Goal: Task Accomplishment & Management: Manage account settings

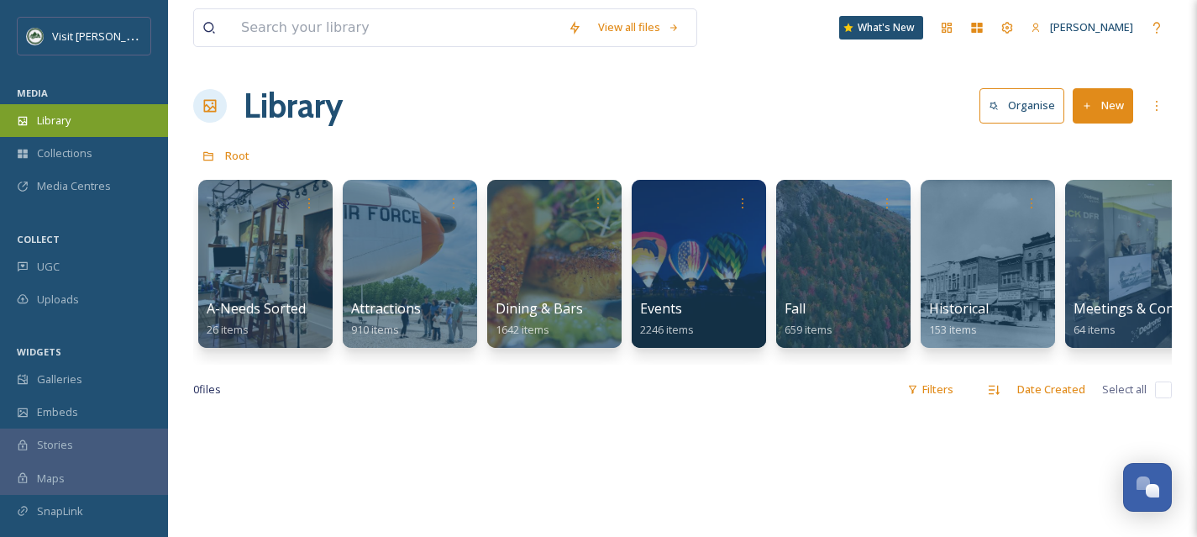
click at [88, 134] on div "Library" at bounding box center [84, 120] width 168 height 33
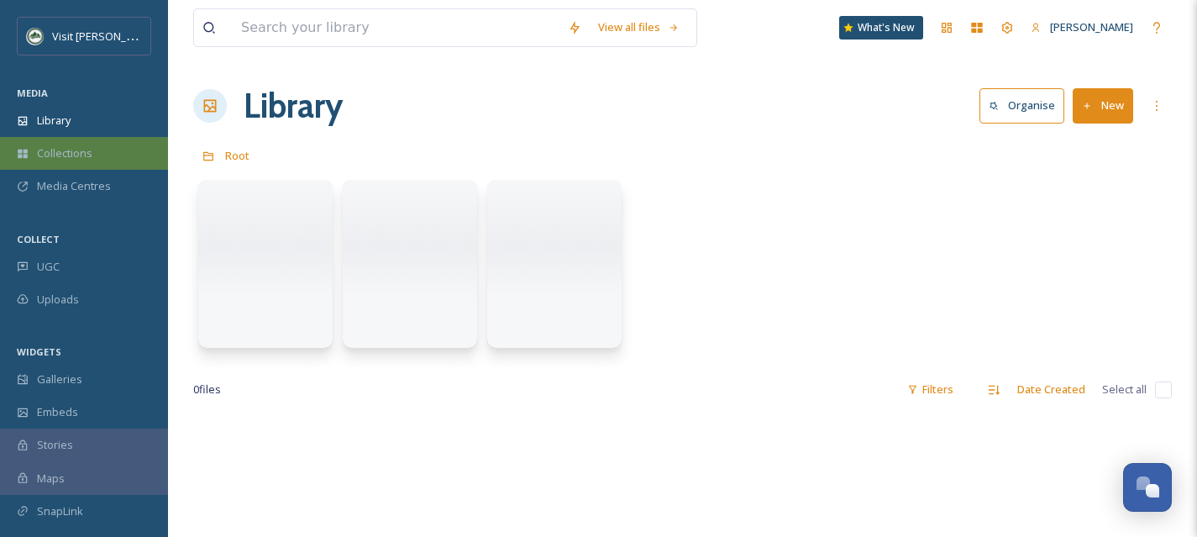
click at [88, 155] on span "Collections" at bounding box center [64, 153] width 55 height 16
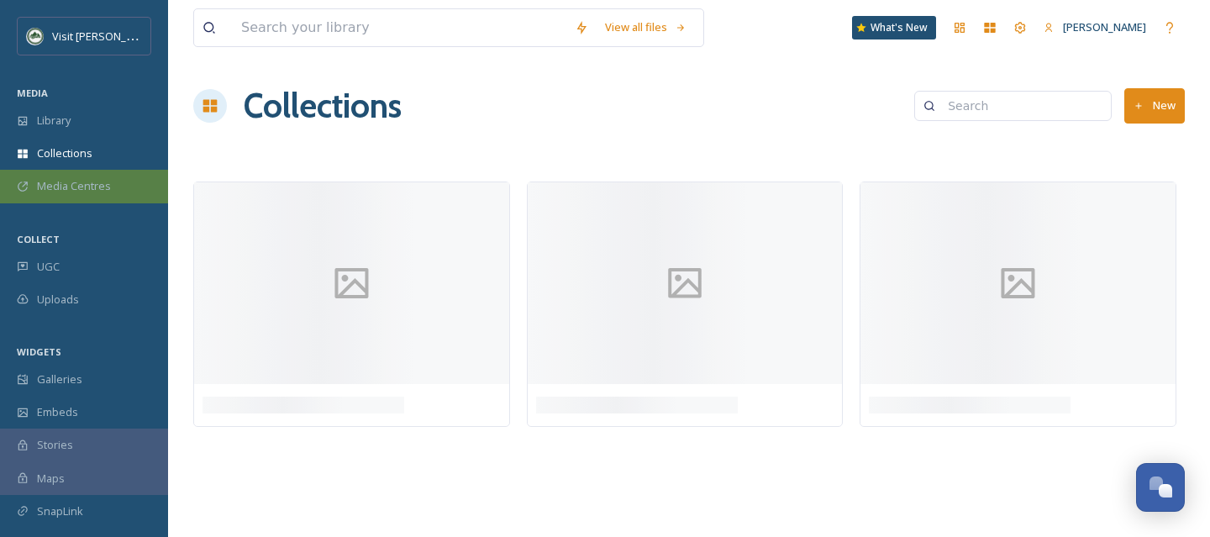
click at [90, 178] on span "Media Centres" at bounding box center [74, 186] width 74 height 16
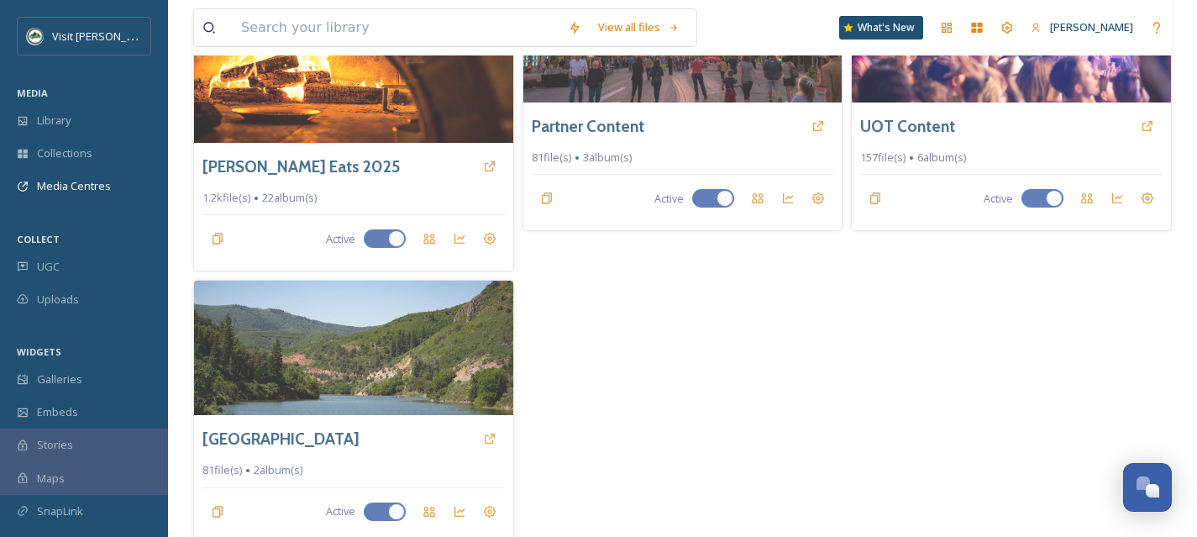
scroll to position [468, 0]
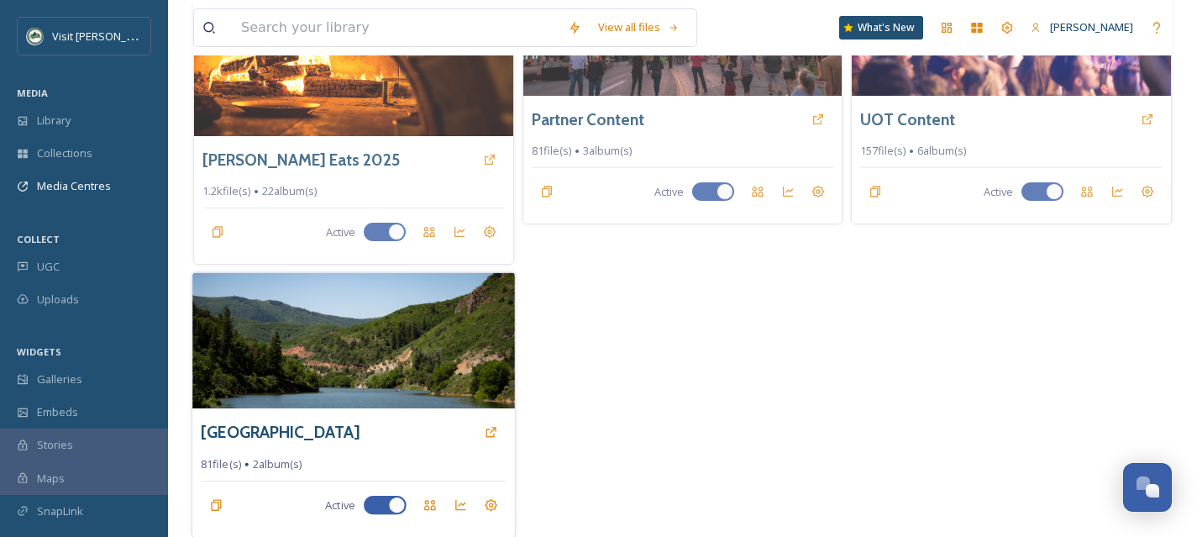
click at [407, 387] on img at bounding box center [353, 341] width 322 height 136
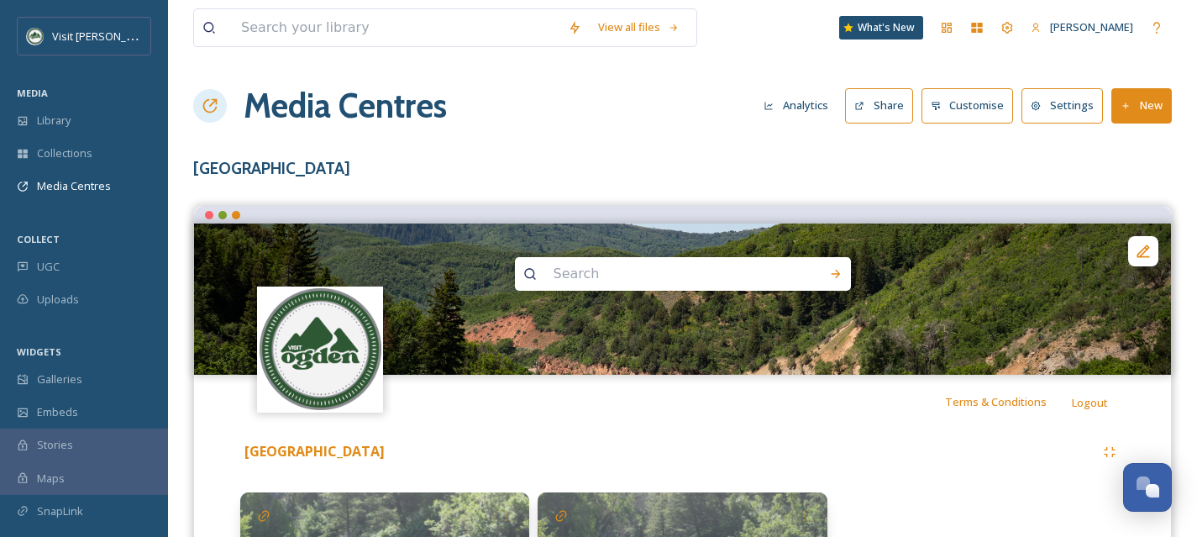
click at [1141, 111] on button "New" at bounding box center [1142, 105] width 60 height 34
click at [1124, 179] on span "Add Album" at bounding box center [1135, 178] width 55 height 16
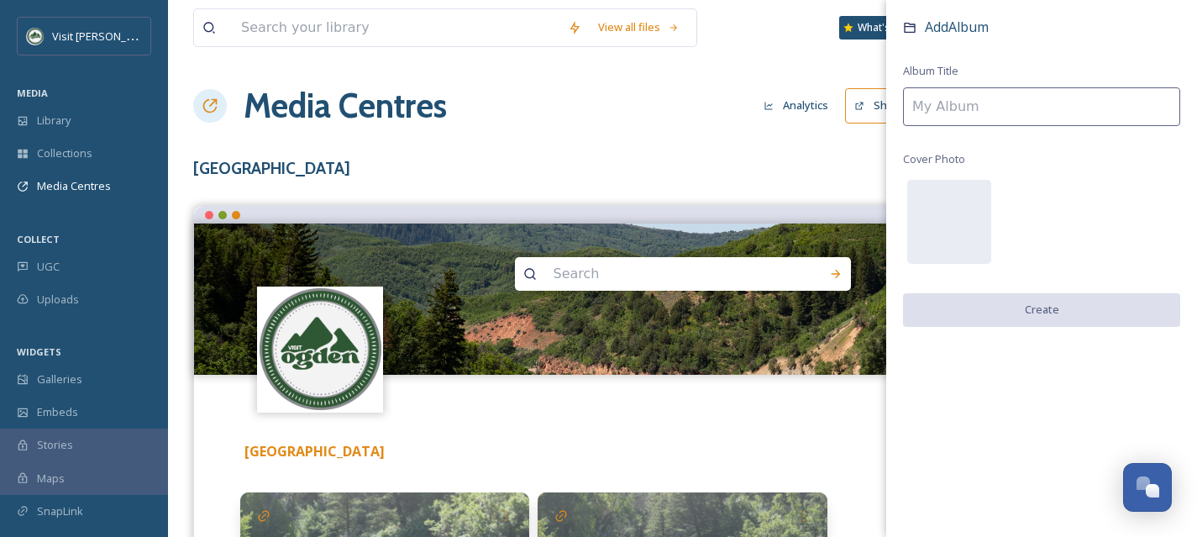
click at [966, 122] on input at bounding box center [1041, 106] width 277 height 39
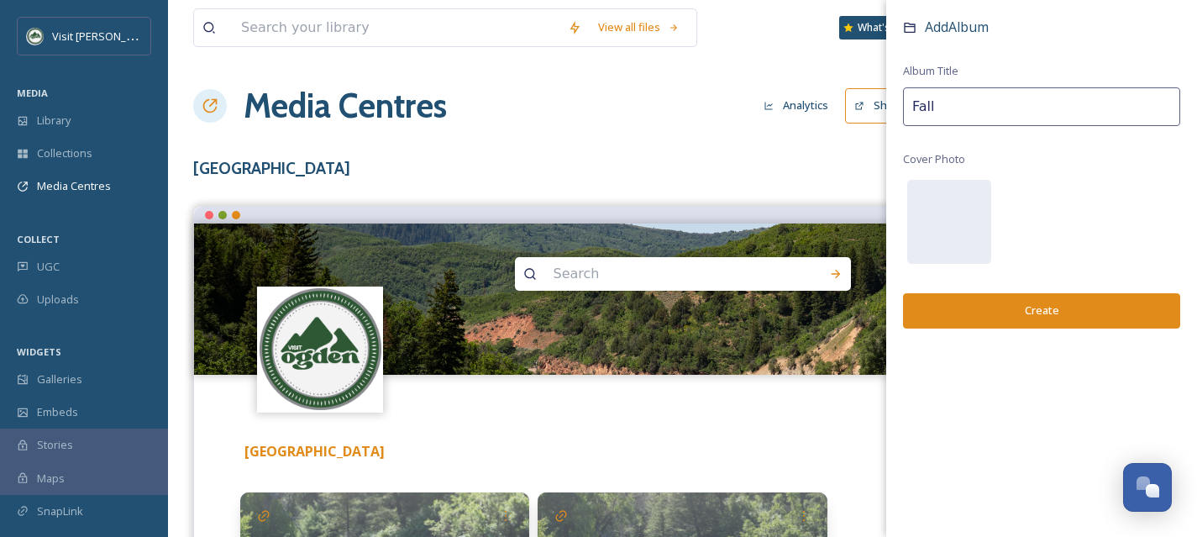
type input "Fall"
click at [1081, 315] on button "Create" at bounding box center [1041, 310] width 277 height 34
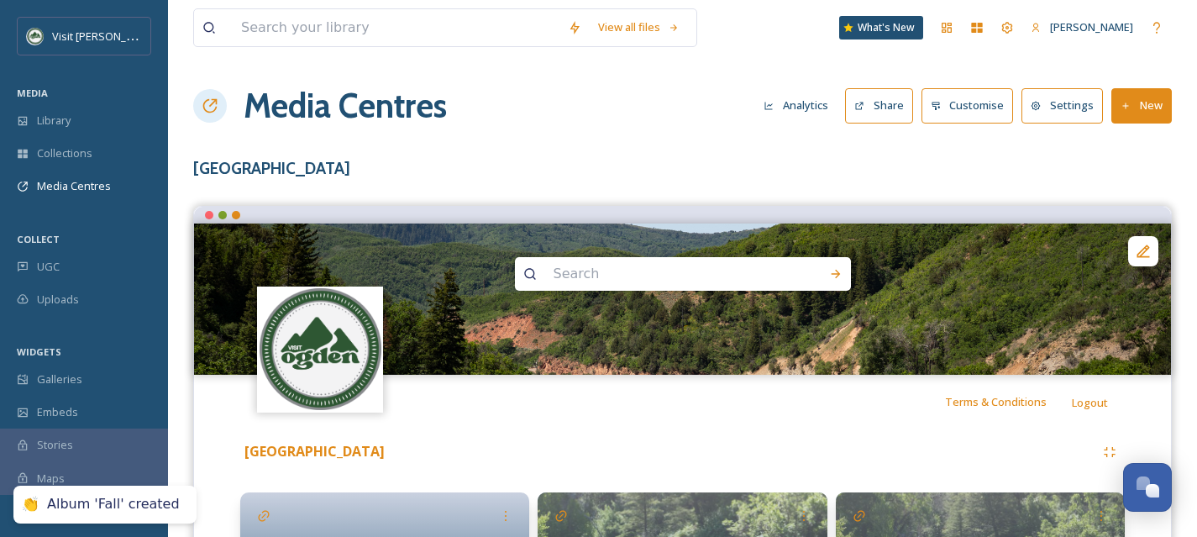
click at [1155, 105] on button "New" at bounding box center [1142, 105] width 60 height 34
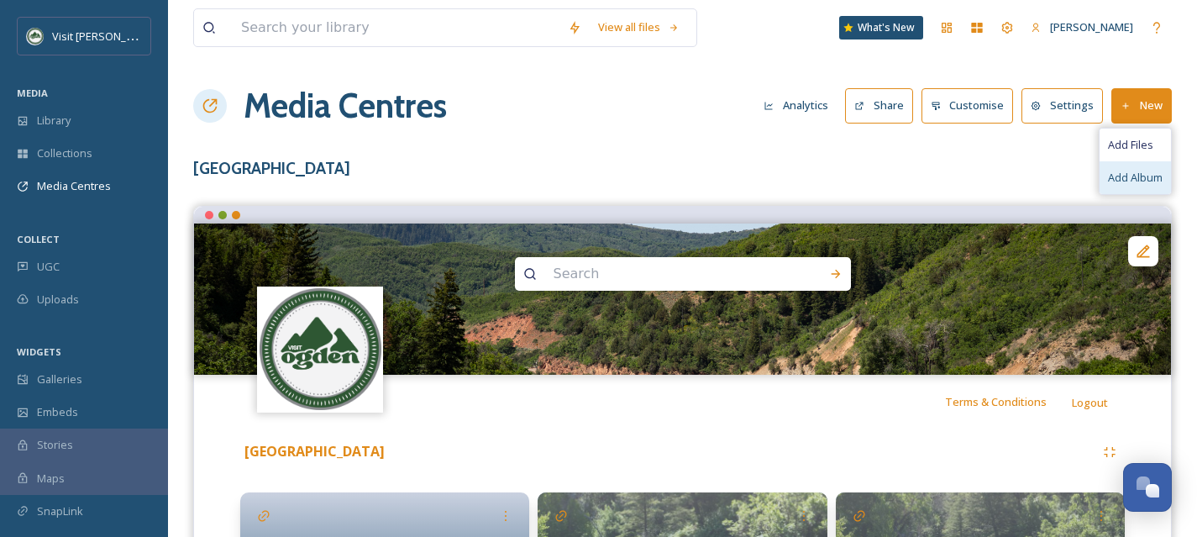
click at [1134, 177] on span "Add Album" at bounding box center [1135, 178] width 55 height 16
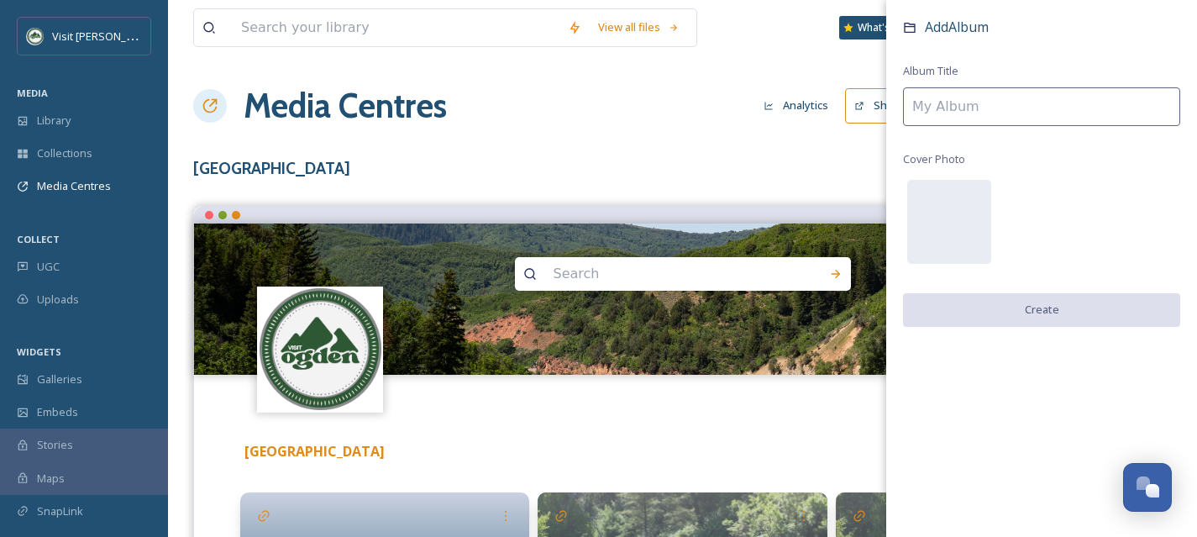
click at [974, 111] on input at bounding box center [1041, 106] width 277 height 39
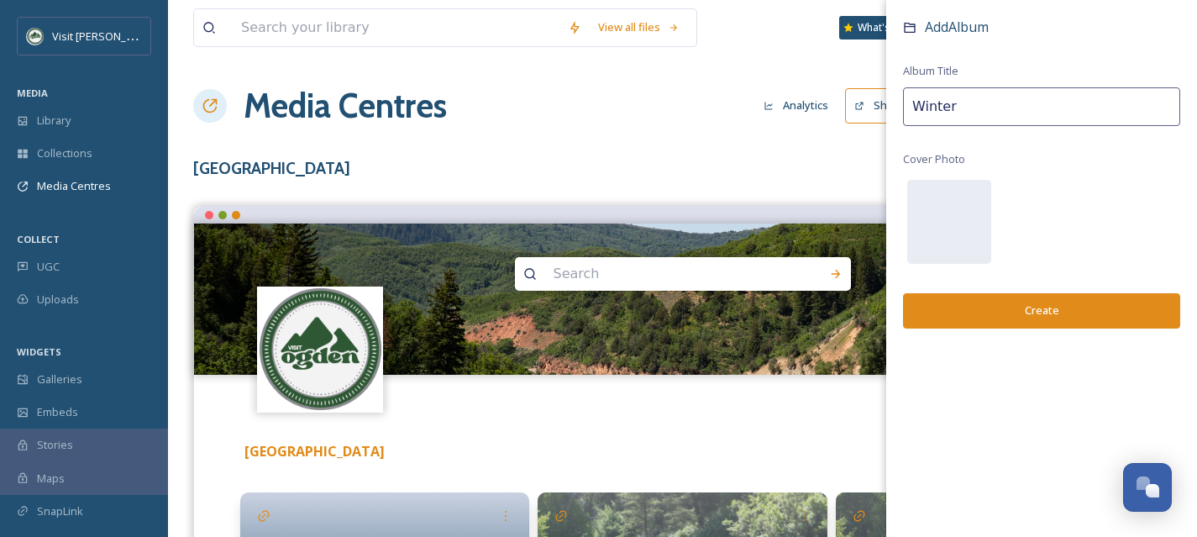
type input "Winter"
click at [1023, 313] on button "Create" at bounding box center [1041, 310] width 277 height 34
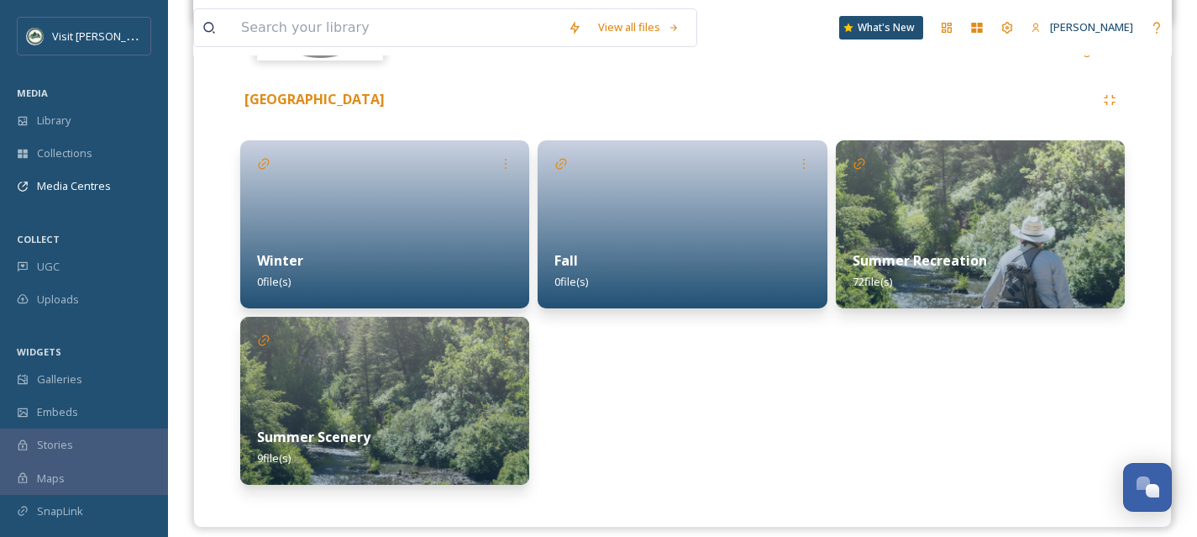
scroll to position [346, 0]
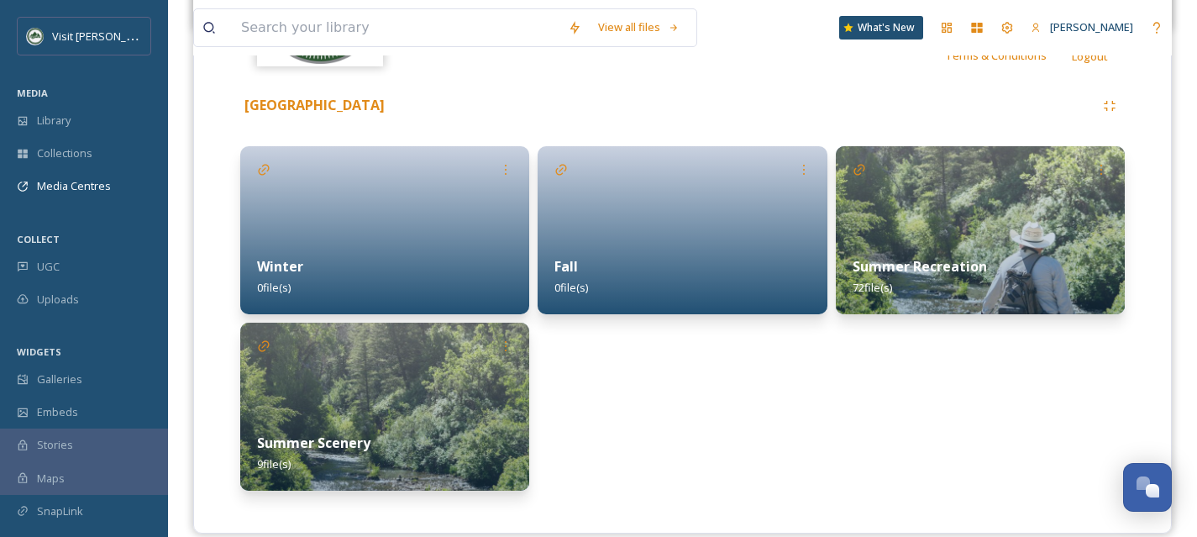
click at [444, 417] on div "Summer Scenery 9 file(s)" at bounding box center [384, 453] width 289 height 75
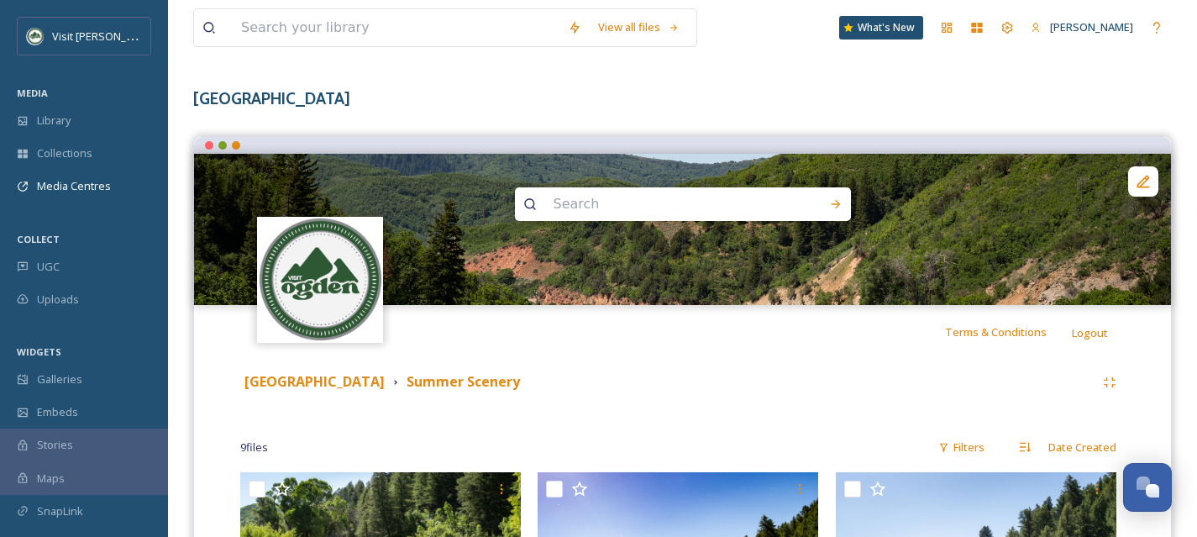
scroll to position [82, 0]
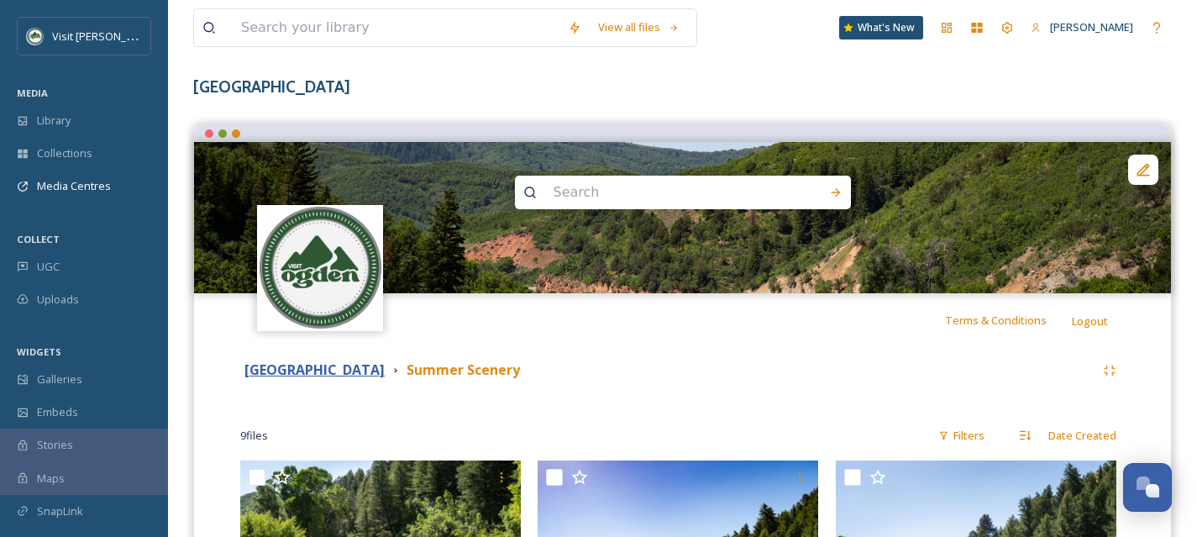
click at [287, 371] on strong "[GEOGRAPHIC_DATA]" at bounding box center [315, 369] width 140 height 18
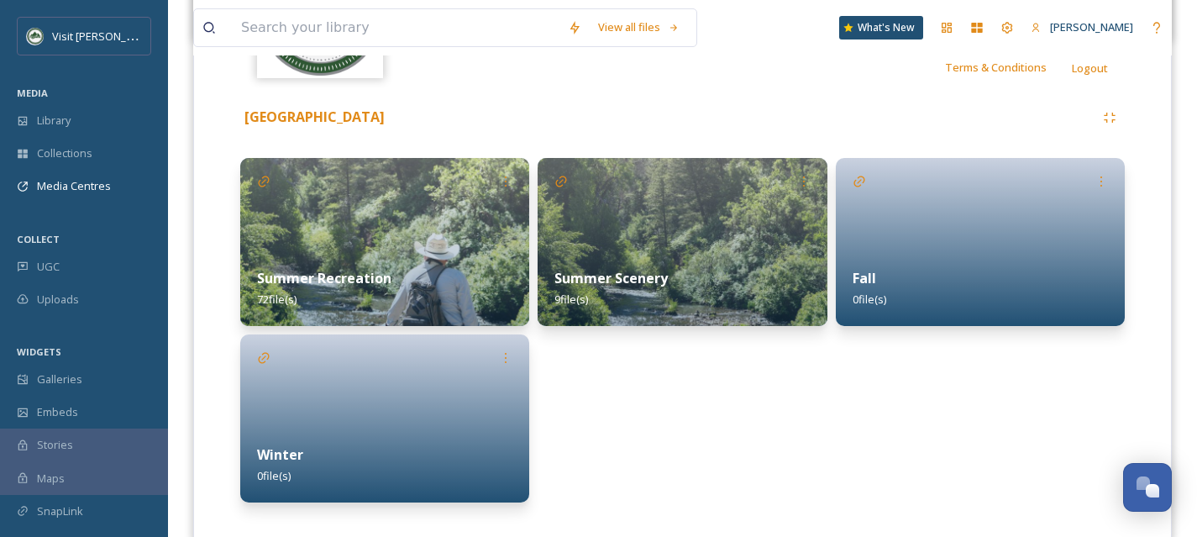
scroll to position [342, 0]
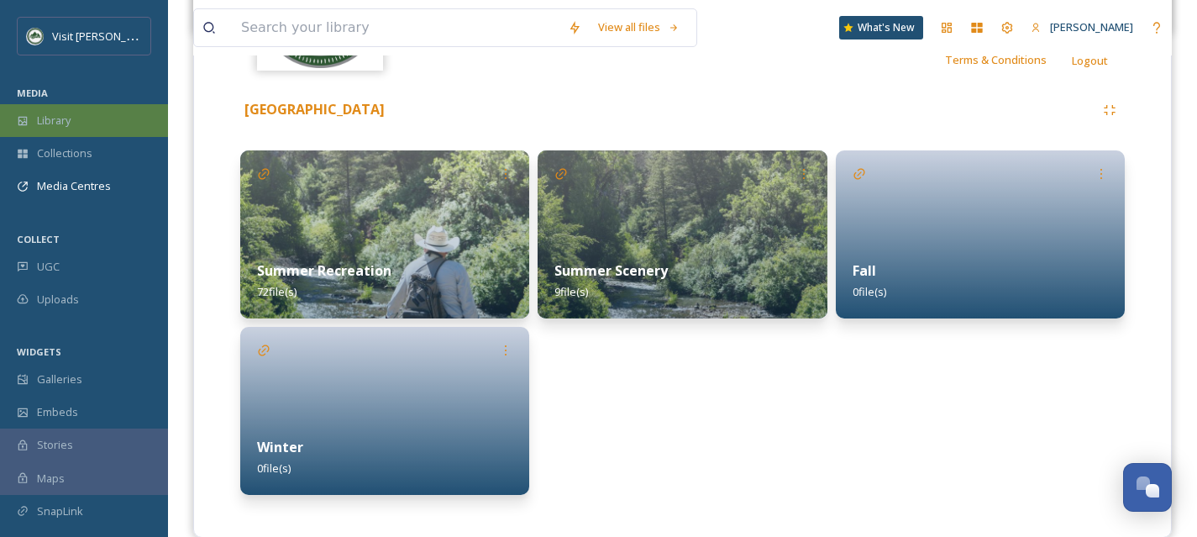
click at [71, 131] on div "Library" at bounding box center [84, 120] width 168 height 33
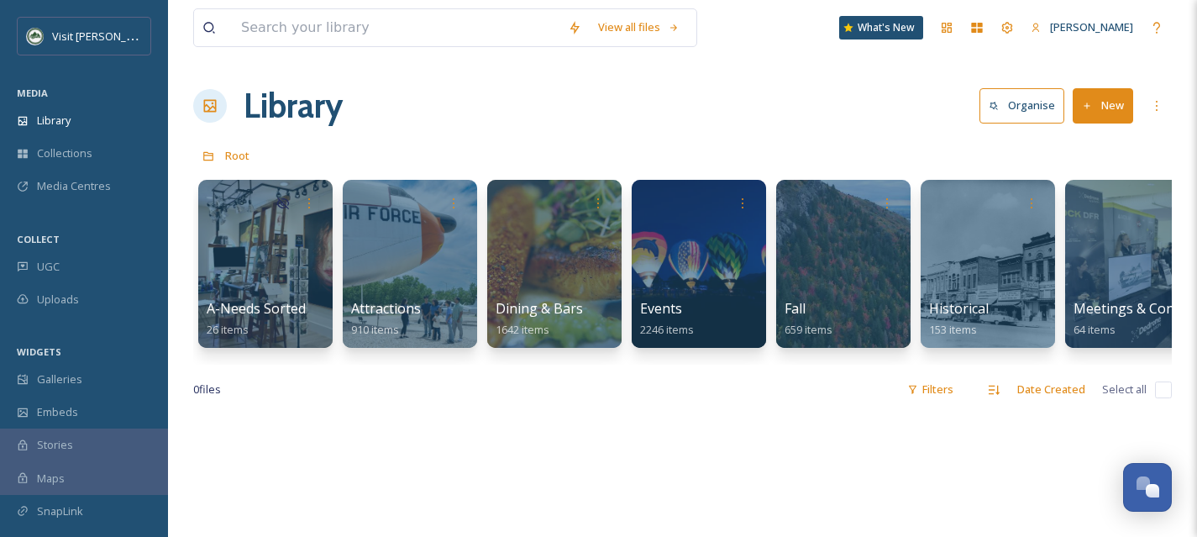
scroll to position [0, 72]
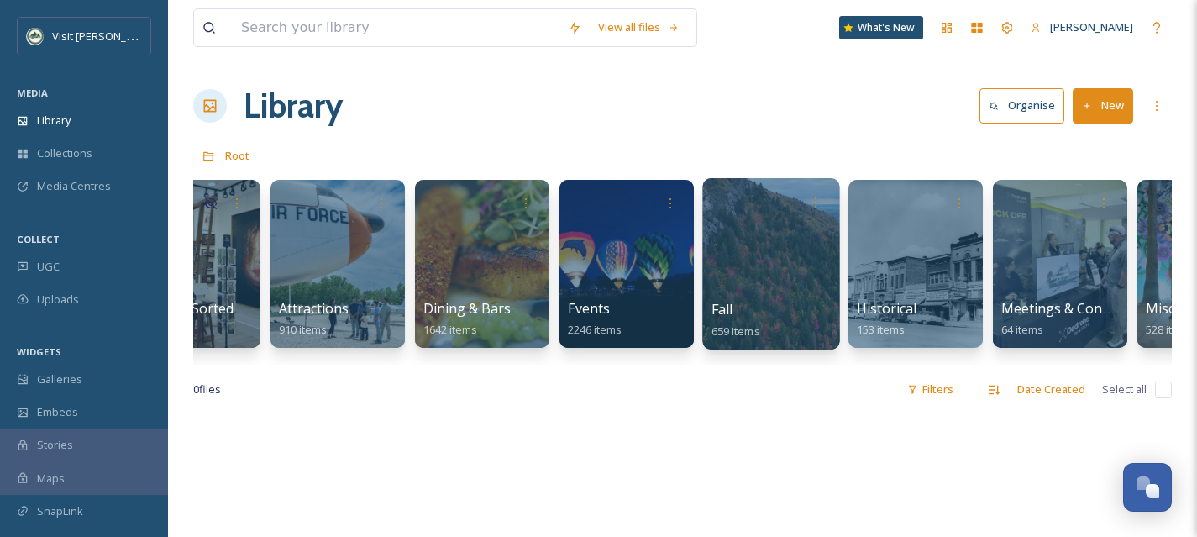
click at [790, 302] on div "Fall 659 items" at bounding box center [772, 320] width 120 height 42
click at [839, 248] on div "A-Needs Sorted 26 items Attractions 910 items Dining & Bars 1642 items Events 2…" at bounding box center [682, 267] width 979 height 193
click at [802, 256] on div at bounding box center [770, 263] width 137 height 171
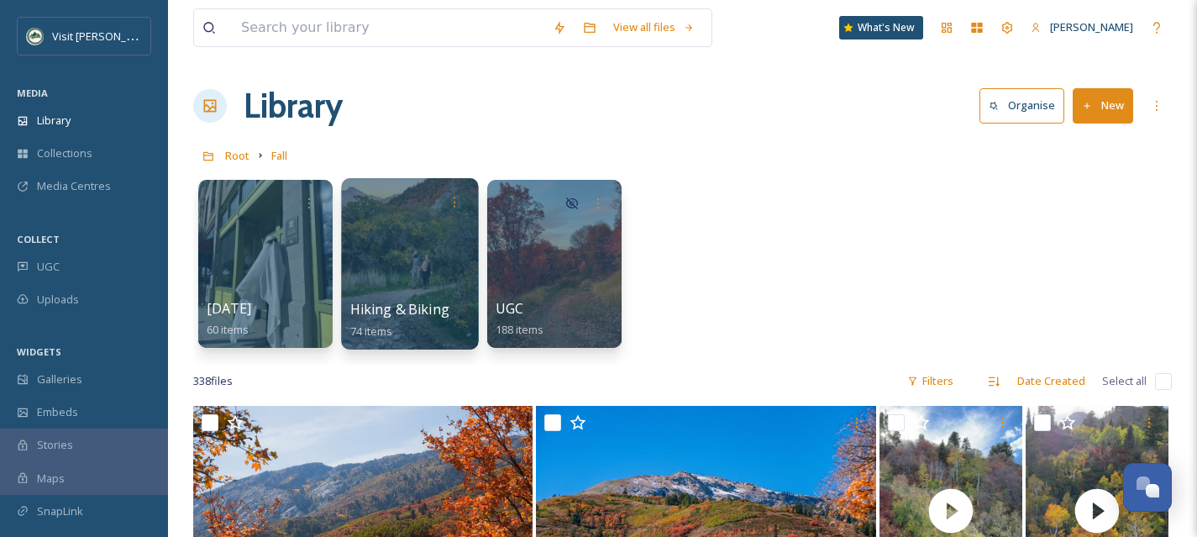
click at [421, 284] on div at bounding box center [409, 263] width 137 height 171
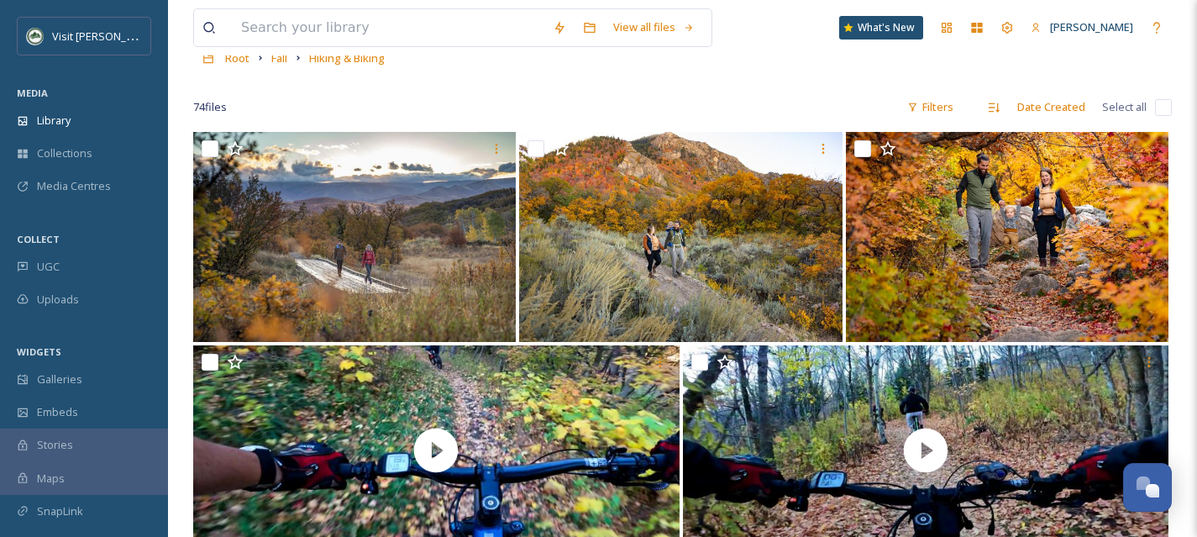
scroll to position [103, 0]
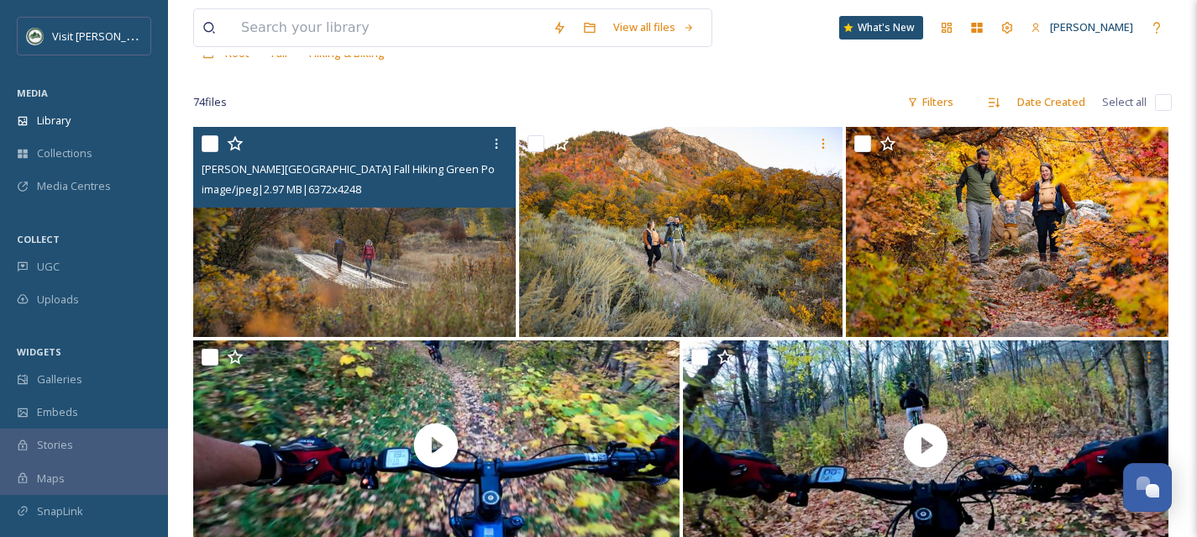
click at [207, 140] on input "checkbox" at bounding box center [210, 143] width 17 height 17
checkbox input "true"
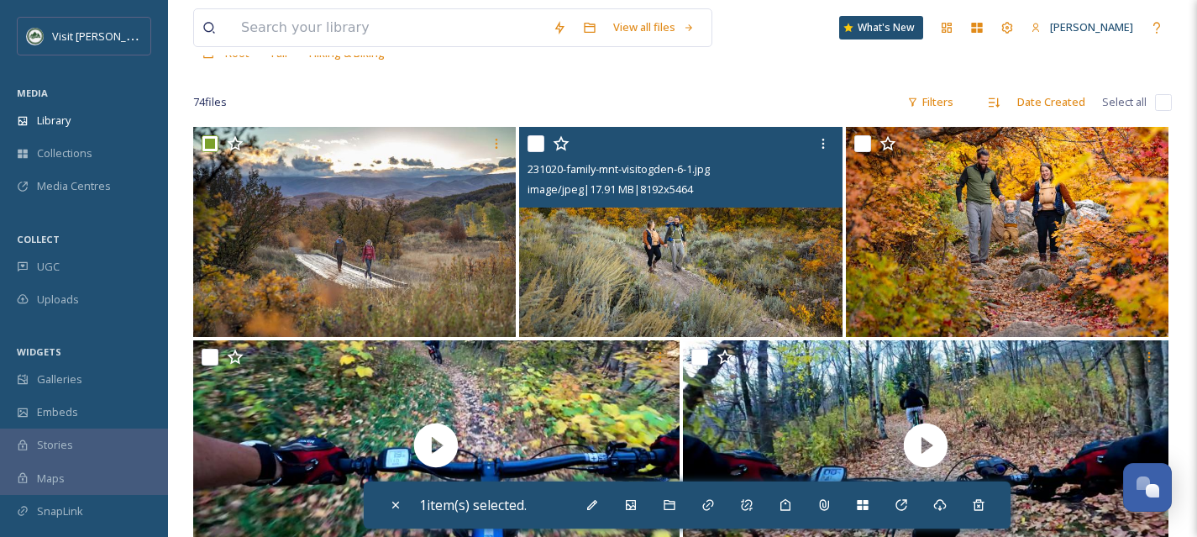
click at [535, 149] on input "checkbox" at bounding box center [536, 143] width 17 height 17
checkbox input "true"
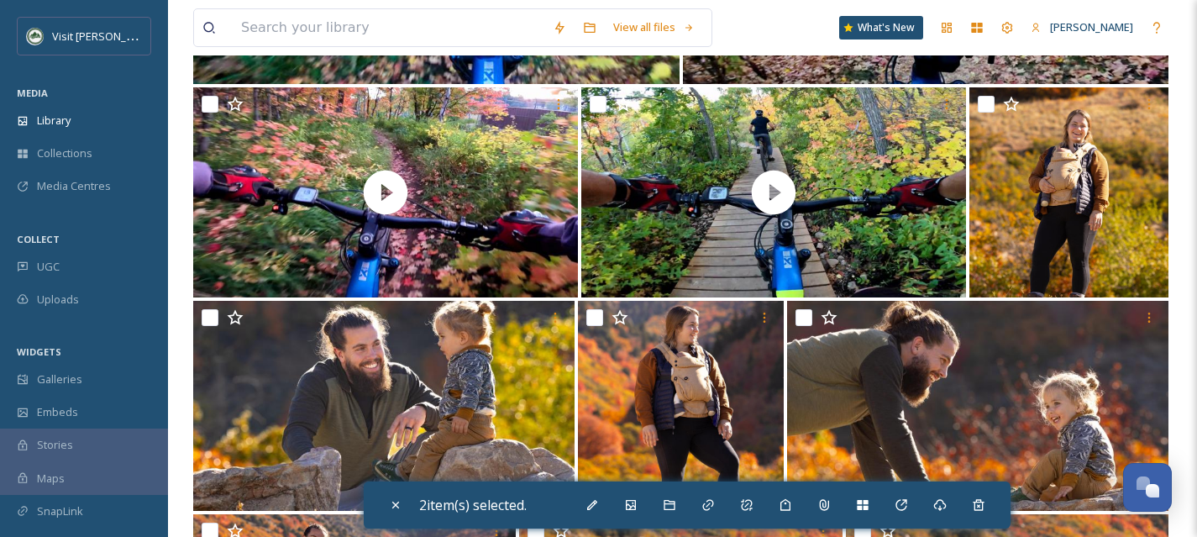
scroll to position [0, 0]
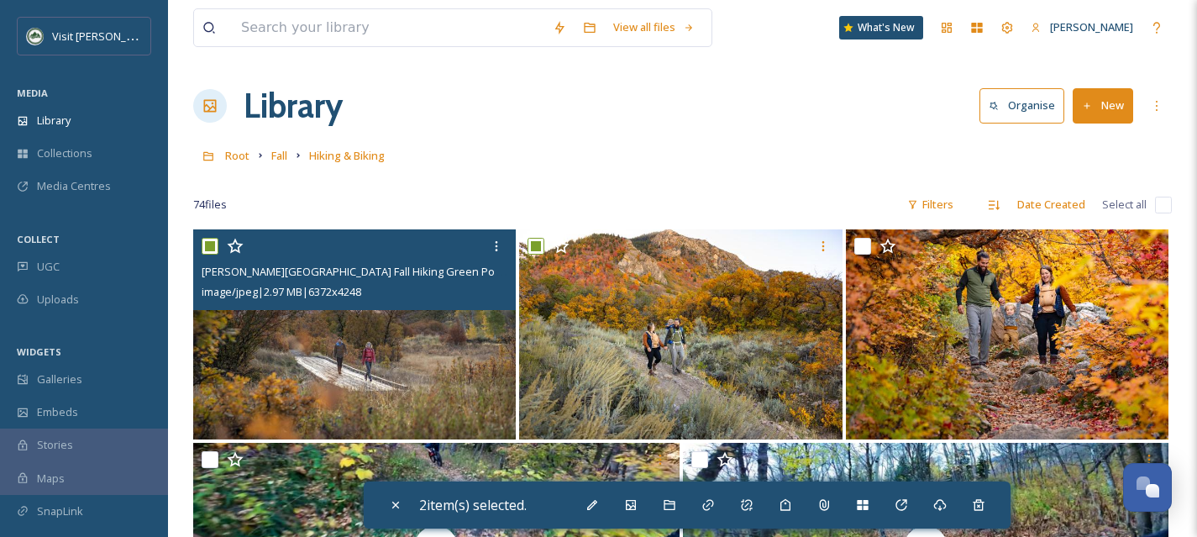
click at [208, 245] on input "checkbox" at bounding box center [210, 246] width 17 height 17
checkbox input "false"
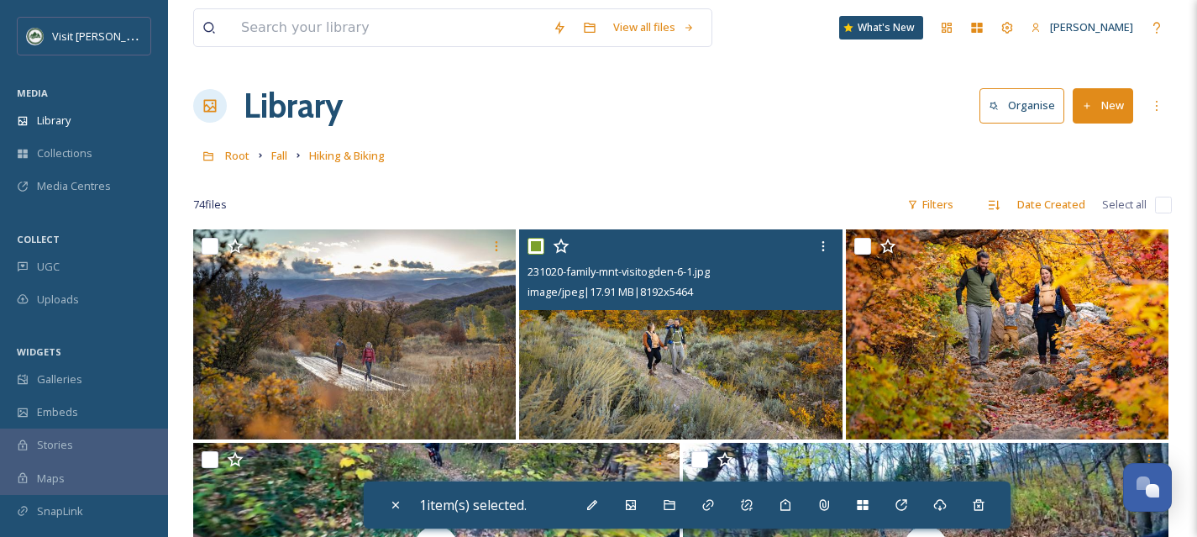
click at [542, 245] on input "checkbox" at bounding box center [536, 246] width 17 height 17
checkbox input "false"
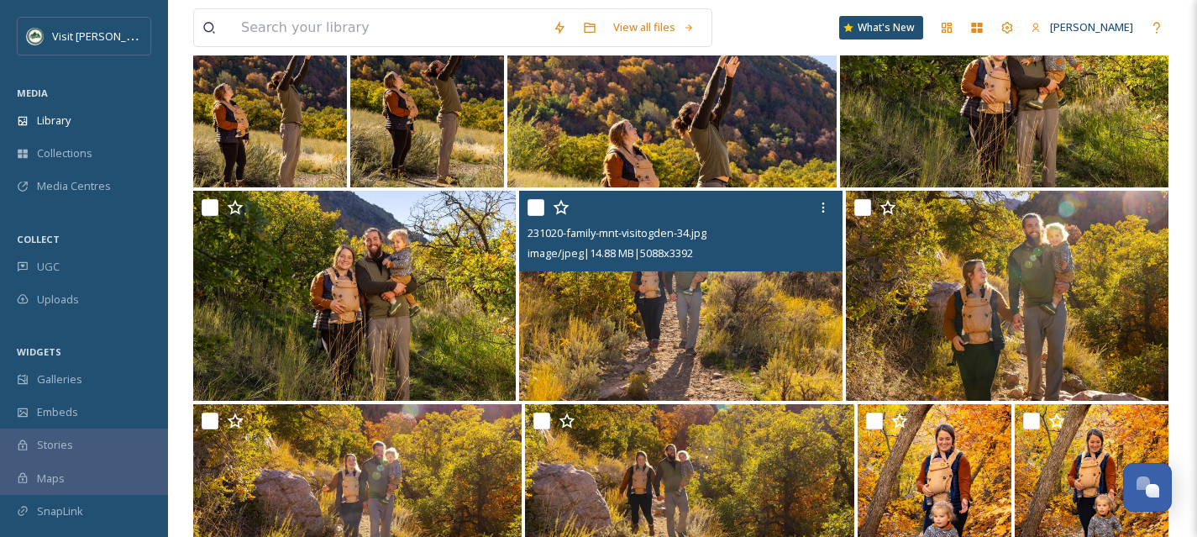
scroll to position [1572, 0]
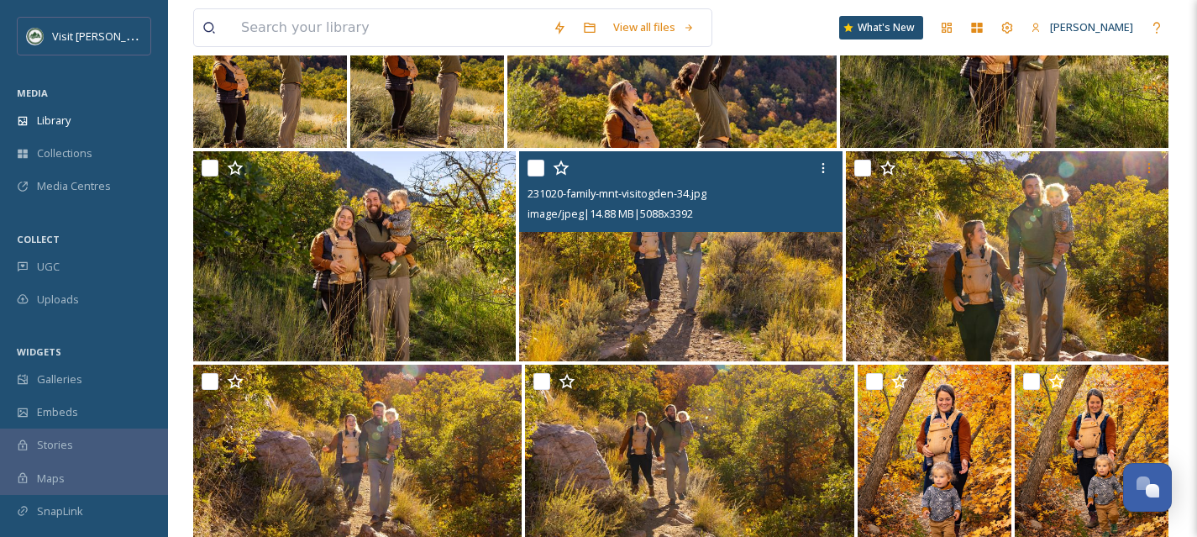
click at [534, 168] on input "checkbox" at bounding box center [536, 168] width 17 height 17
checkbox input "true"
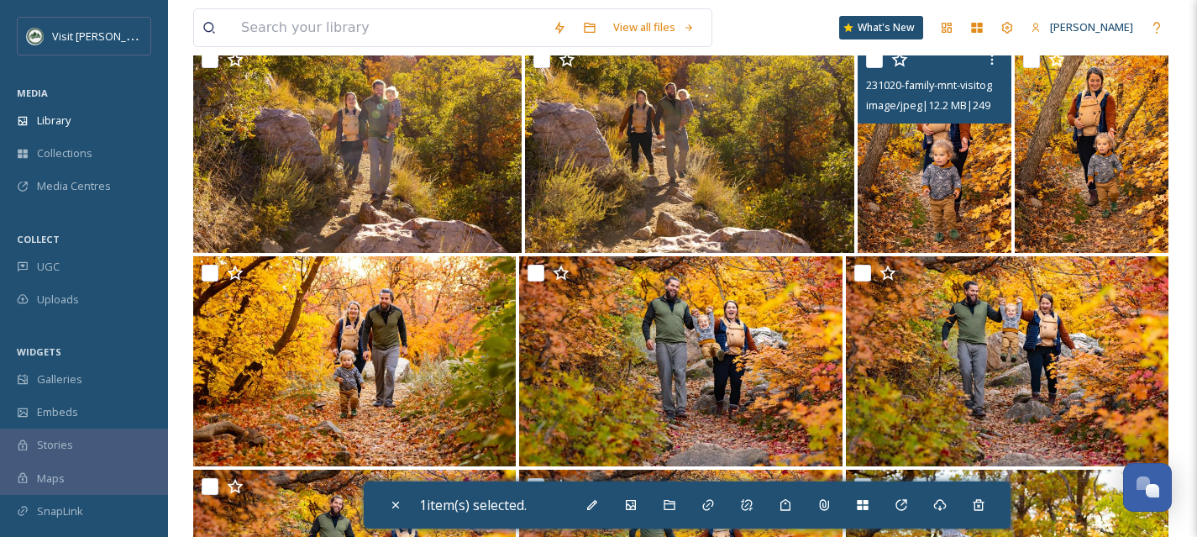
scroll to position [1873, 0]
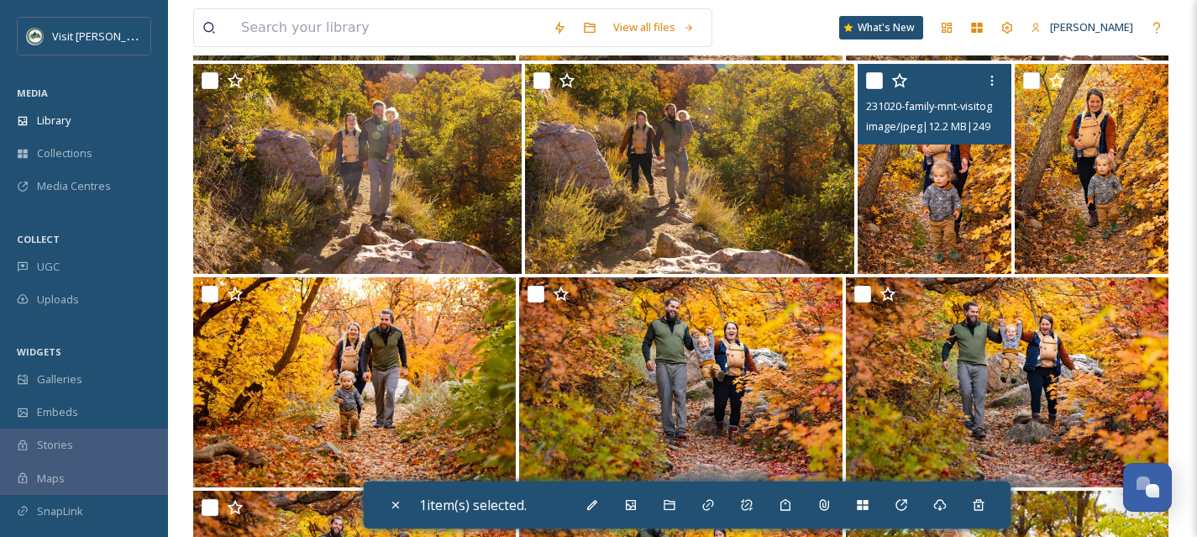
click at [876, 83] on input "checkbox" at bounding box center [874, 80] width 17 height 17
checkbox input "true"
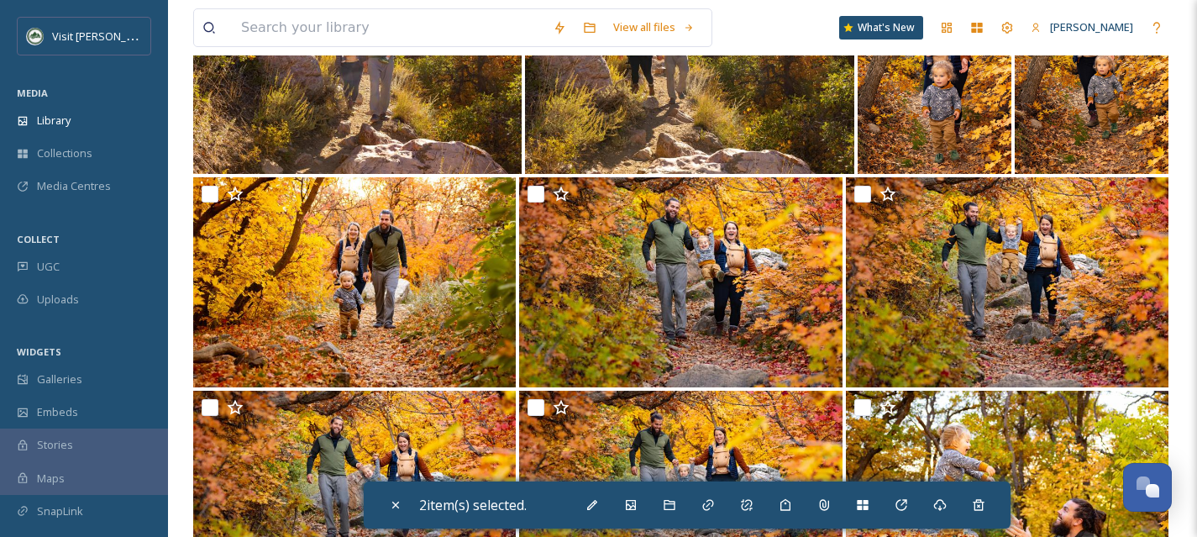
scroll to position [1977, 0]
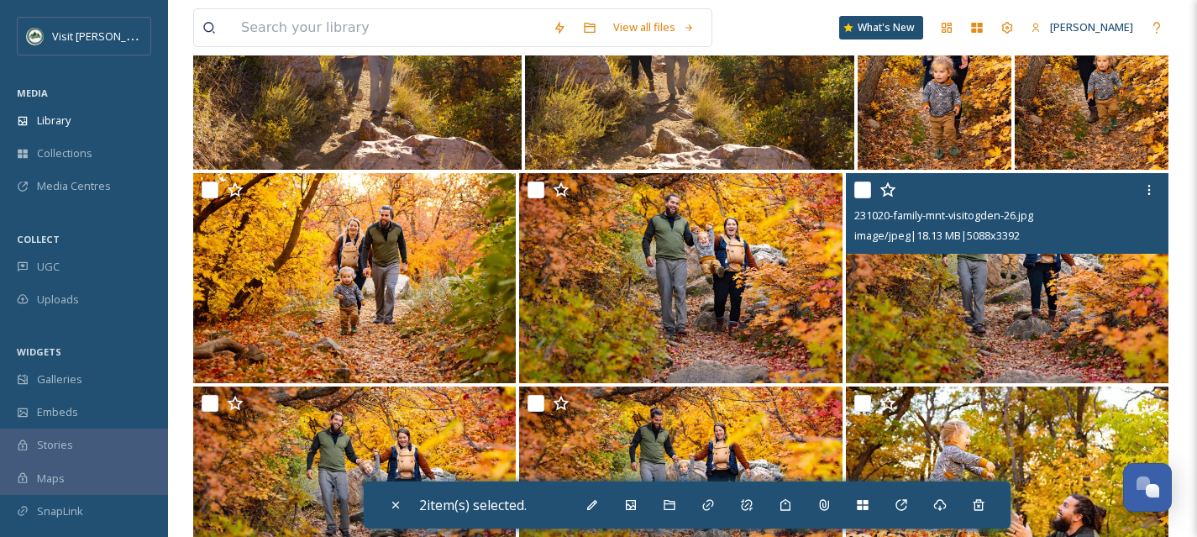
click at [859, 192] on input "checkbox" at bounding box center [863, 189] width 17 height 17
checkbox input "true"
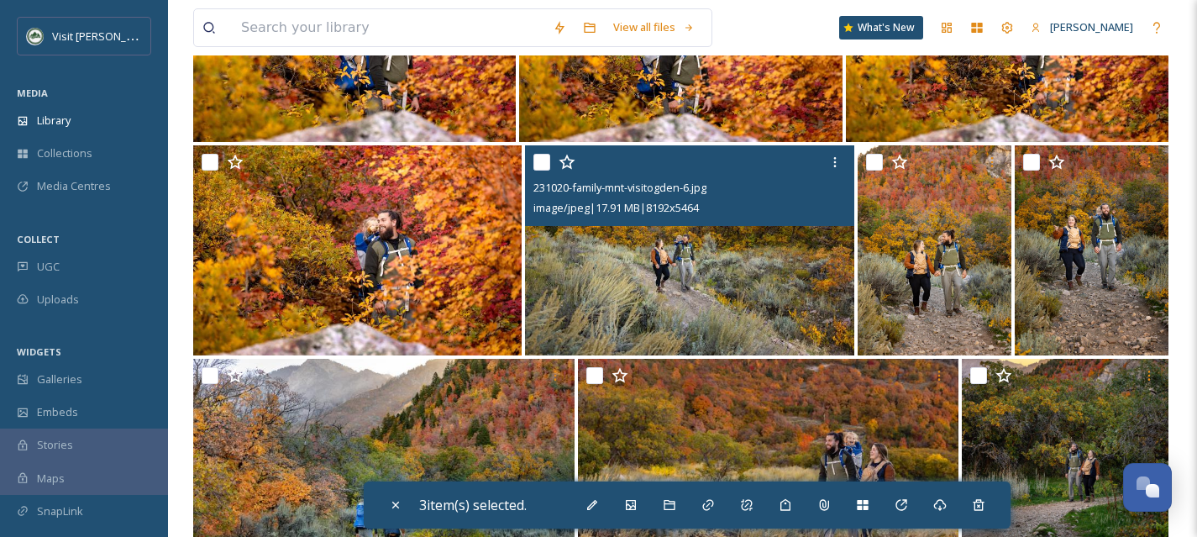
scroll to position [3500, 0]
click at [539, 158] on input "checkbox" at bounding box center [542, 161] width 17 height 17
checkbox input "true"
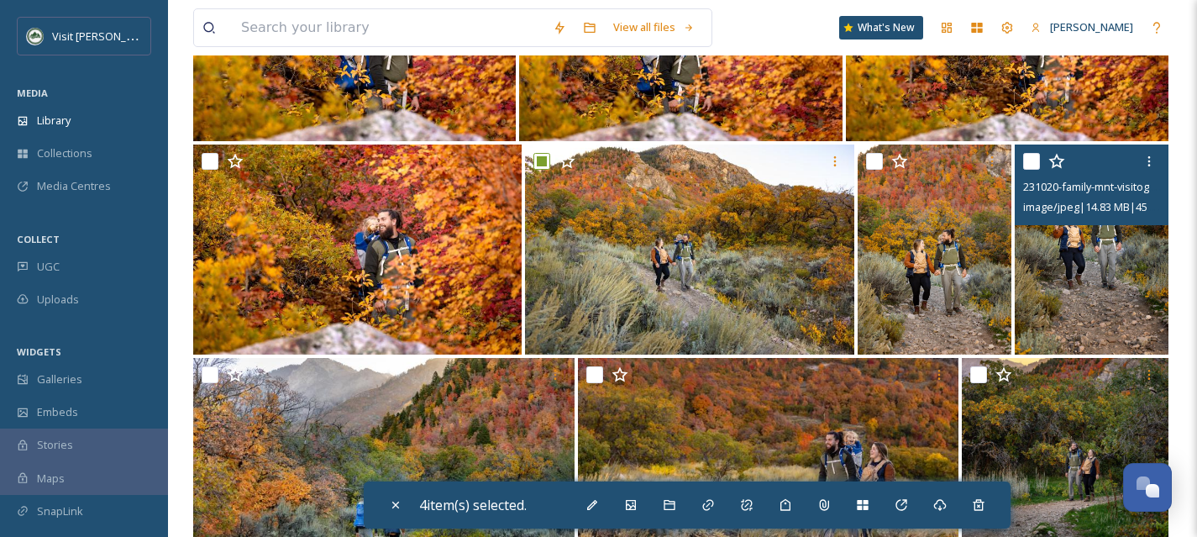
click at [1032, 166] on input "checkbox" at bounding box center [1031, 161] width 17 height 17
checkbox input "true"
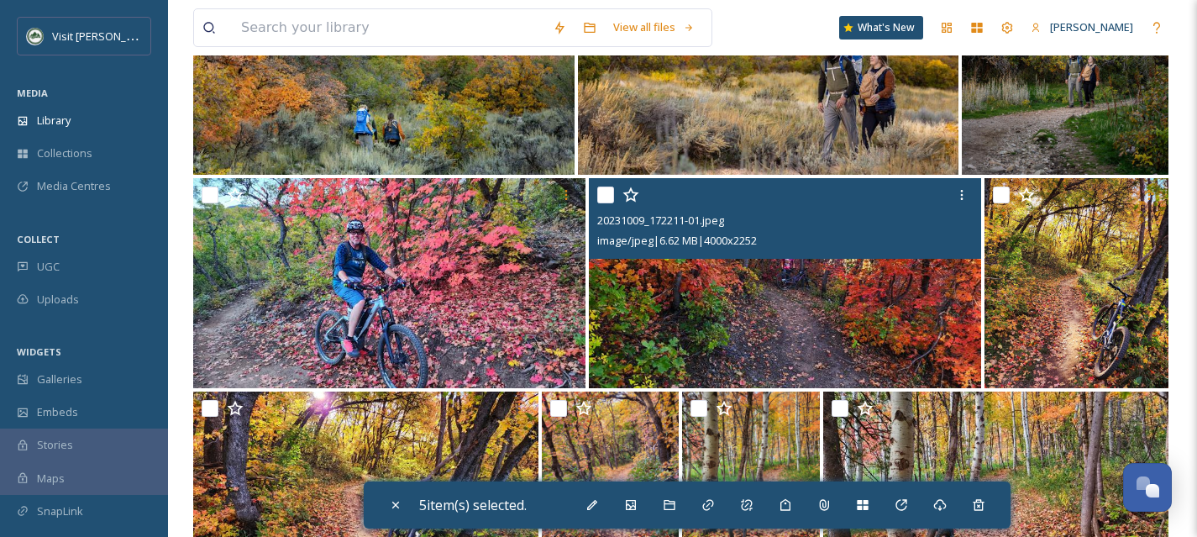
scroll to position [3925, 0]
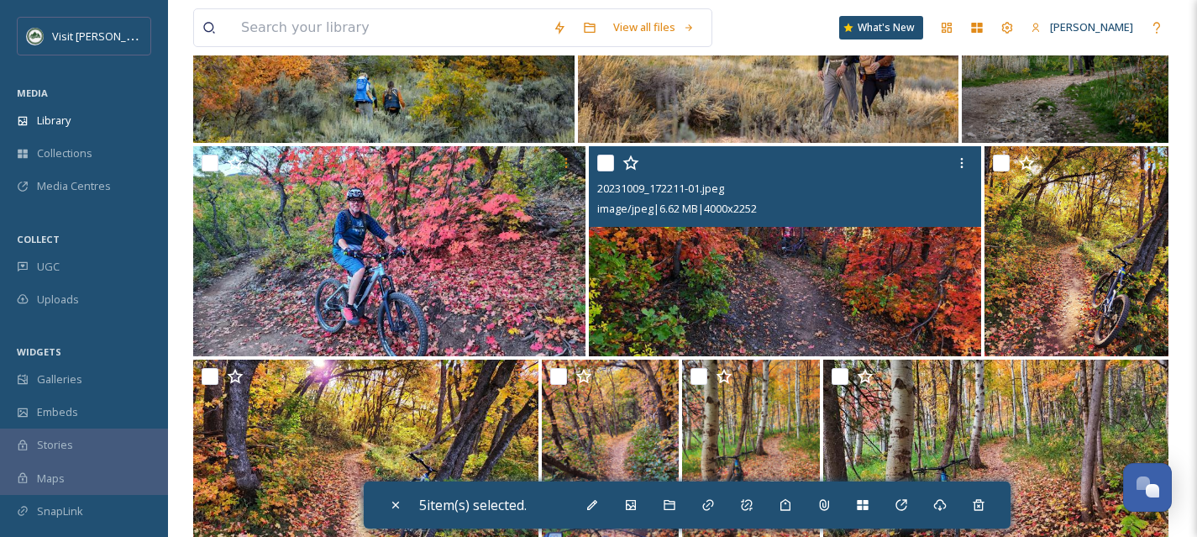
click at [608, 168] on input "checkbox" at bounding box center [605, 163] width 17 height 17
checkbox input "true"
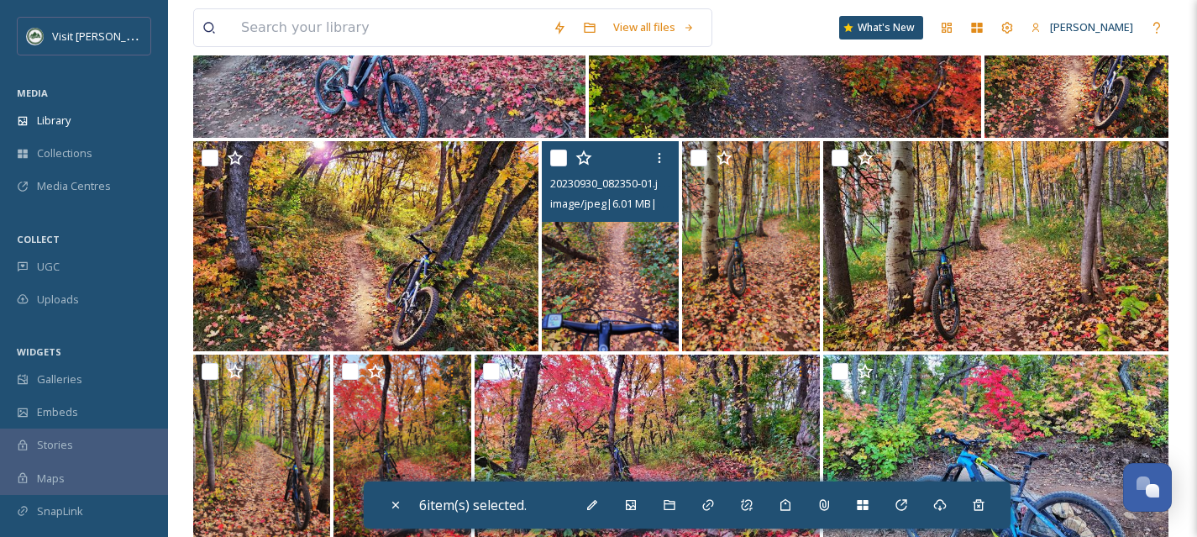
scroll to position [4142, 0]
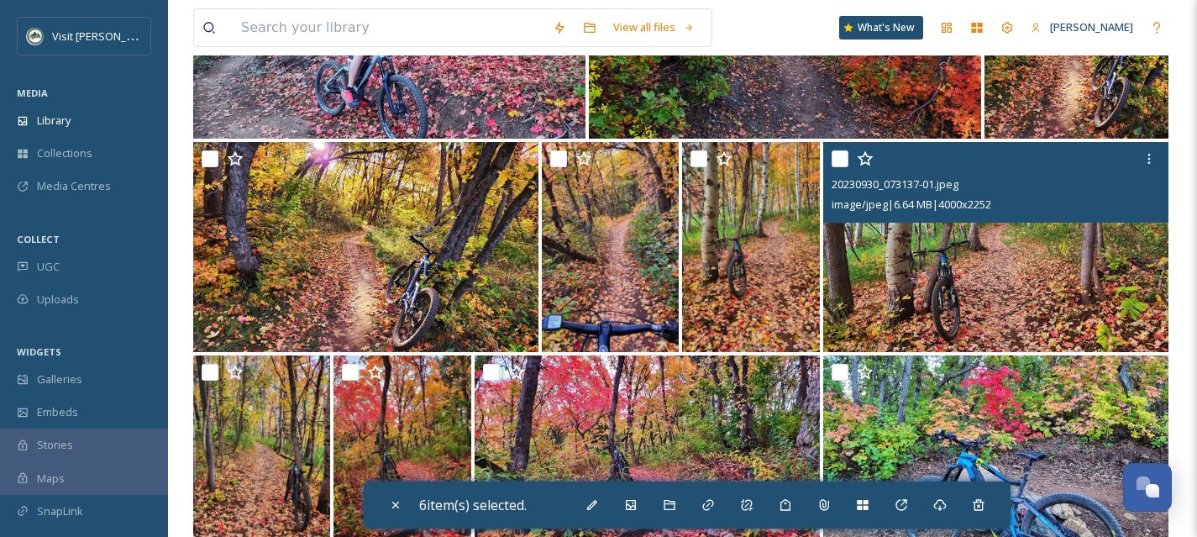
click at [839, 162] on input "checkbox" at bounding box center [840, 158] width 17 height 17
checkbox input "true"
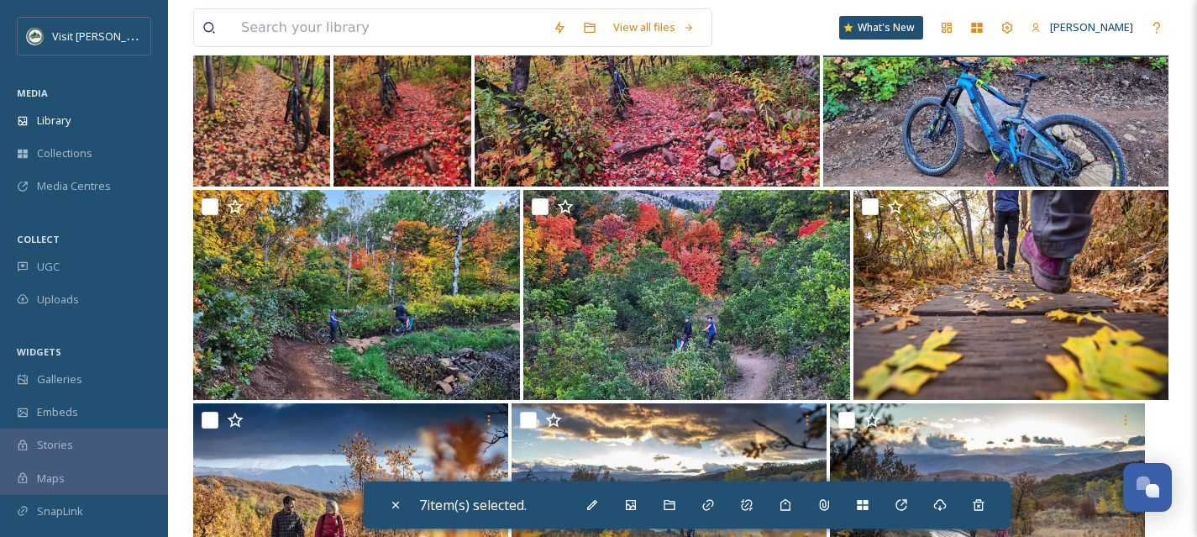
scroll to position [4574, 0]
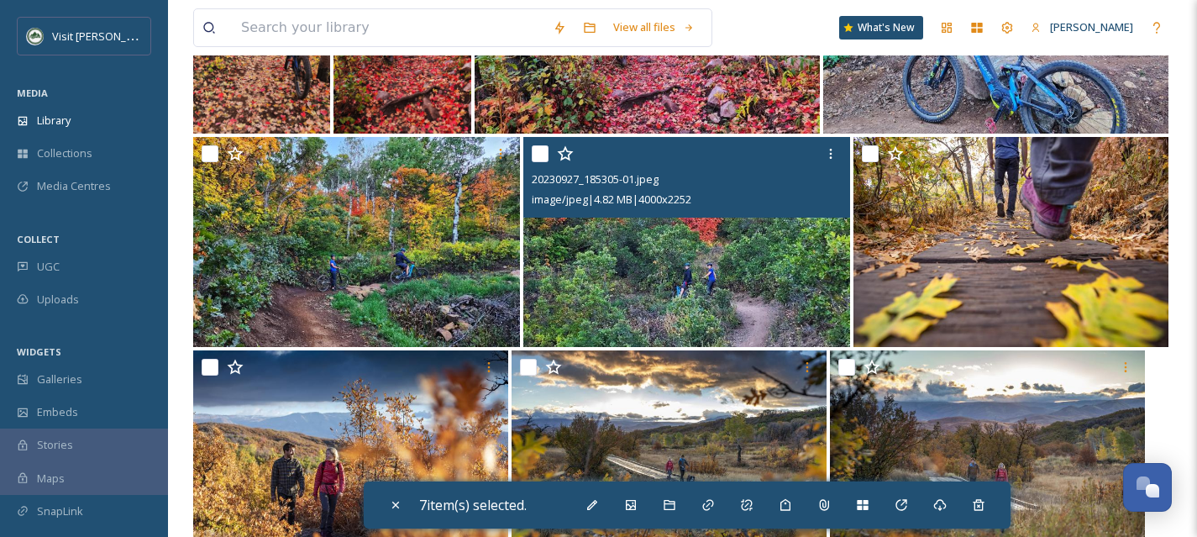
click at [539, 152] on input "checkbox" at bounding box center [540, 153] width 17 height 17
checkbox input "true"
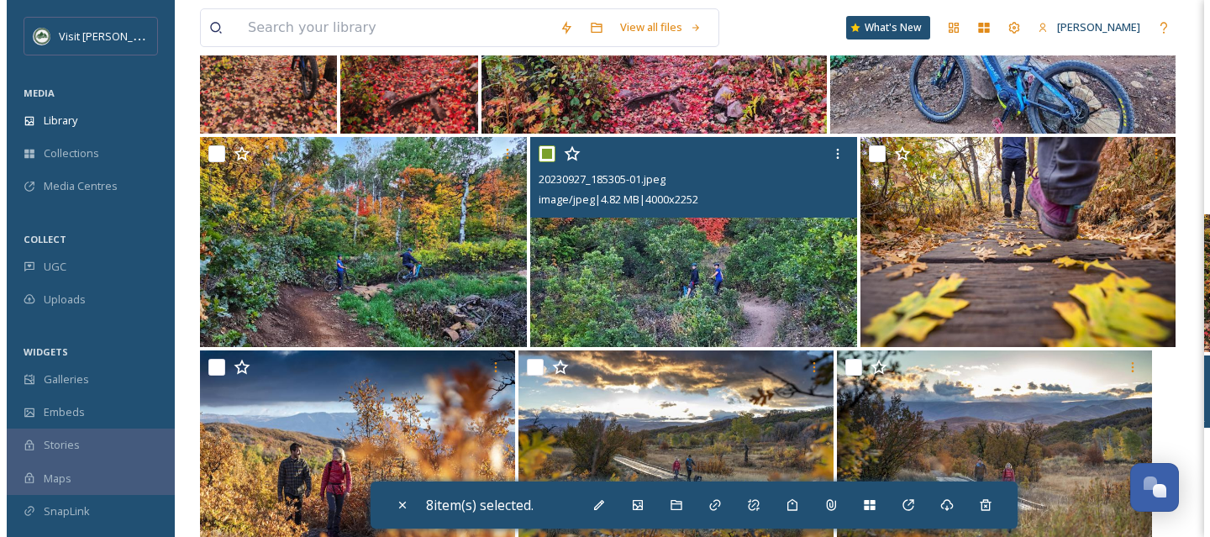
scroll to position [4621, 0]
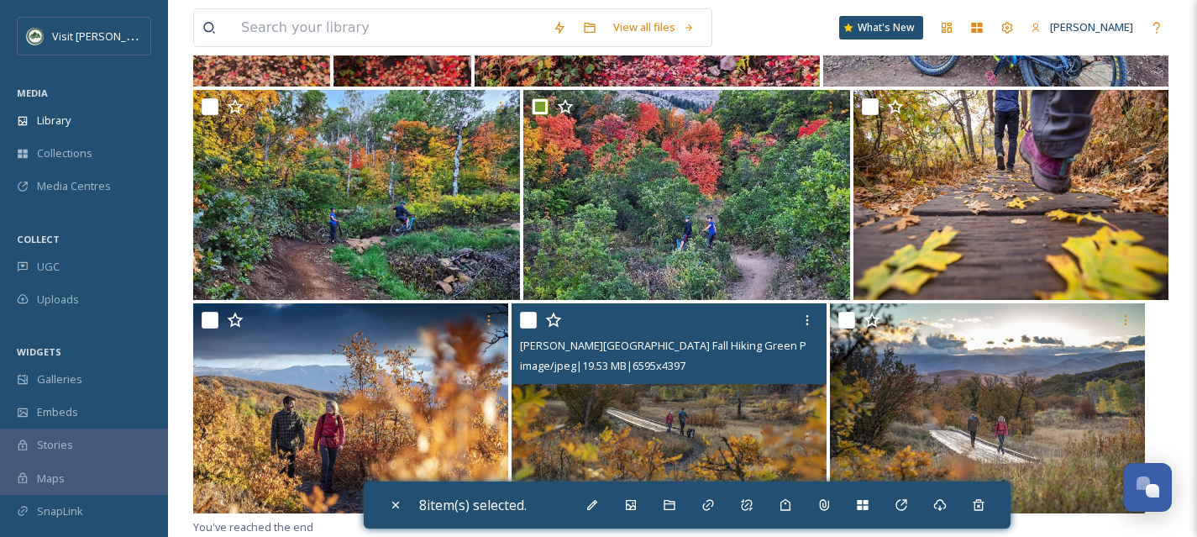
click at [526, 326] on input "checkbox" at bounding box center [528, 320] width 17 height 17
checkbox input "true"
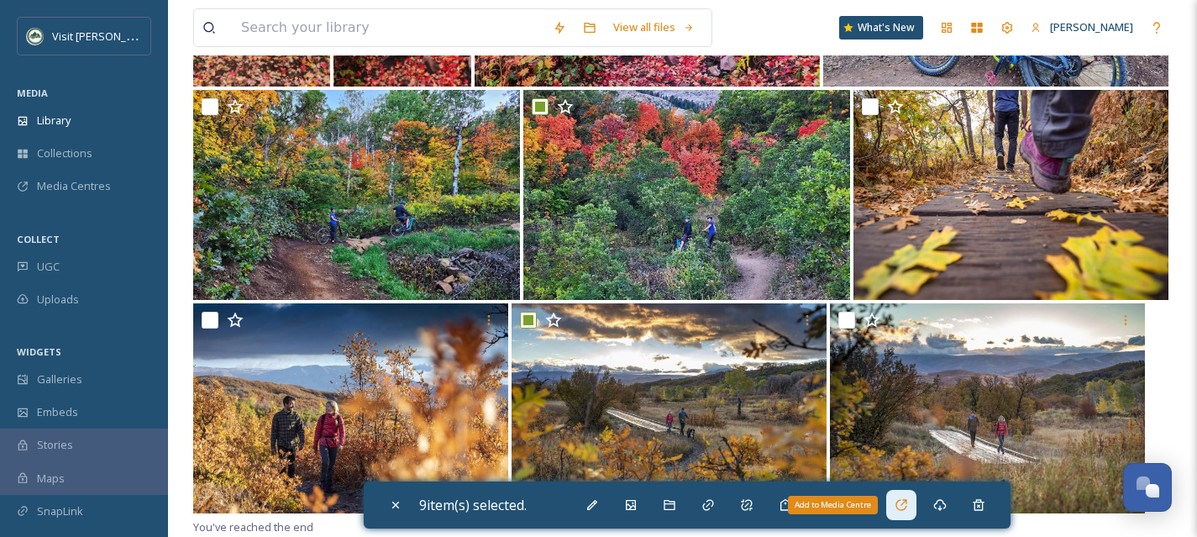
click at [896, 508] on div "Add to Media Centre" at bounding box center [901, 505] width 30 height 30
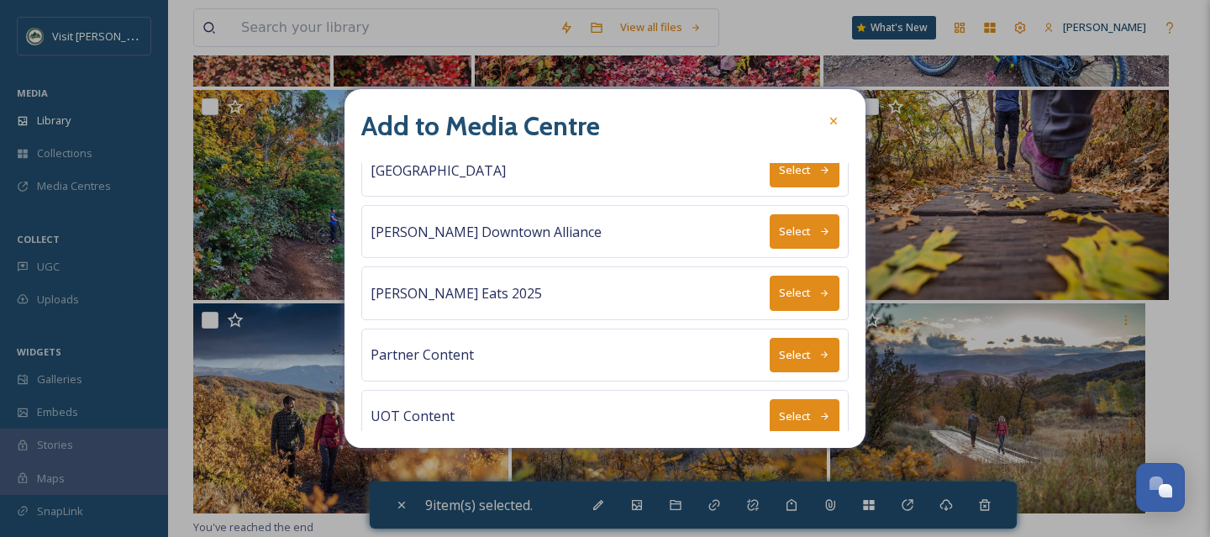
scroll to position [155, 0]
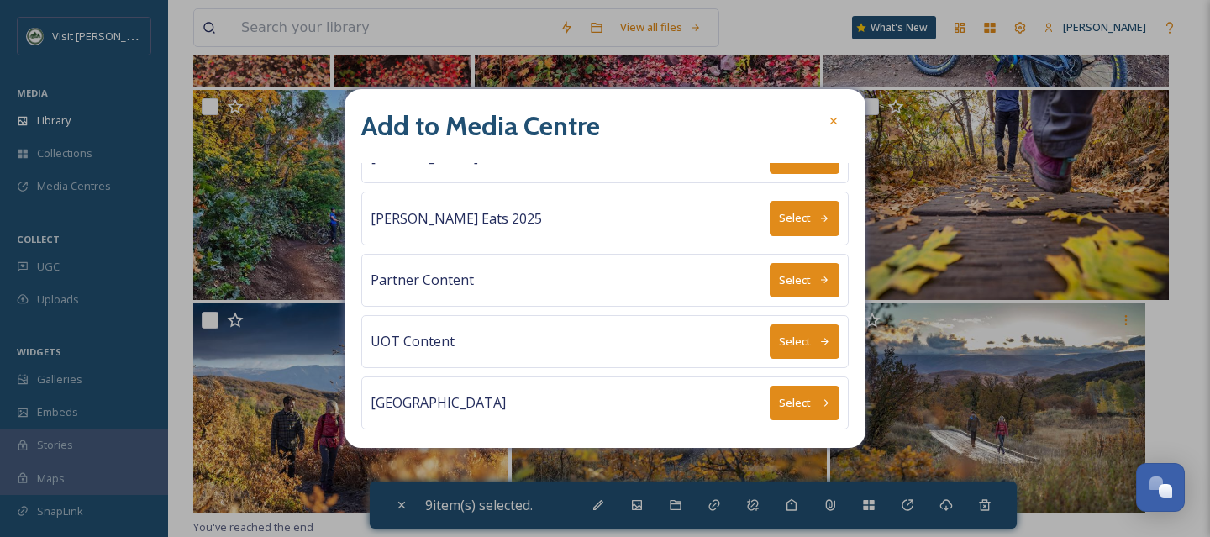
click at [819, 397] on icon at bounding box center [824, 402] width 11 height 11
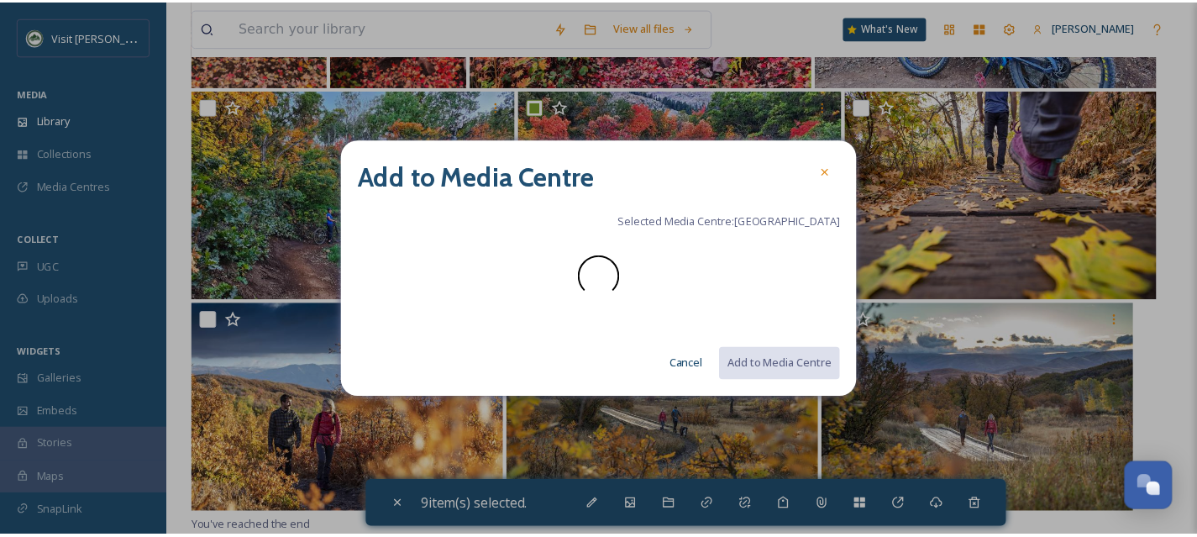
scroll to position [0, 0]
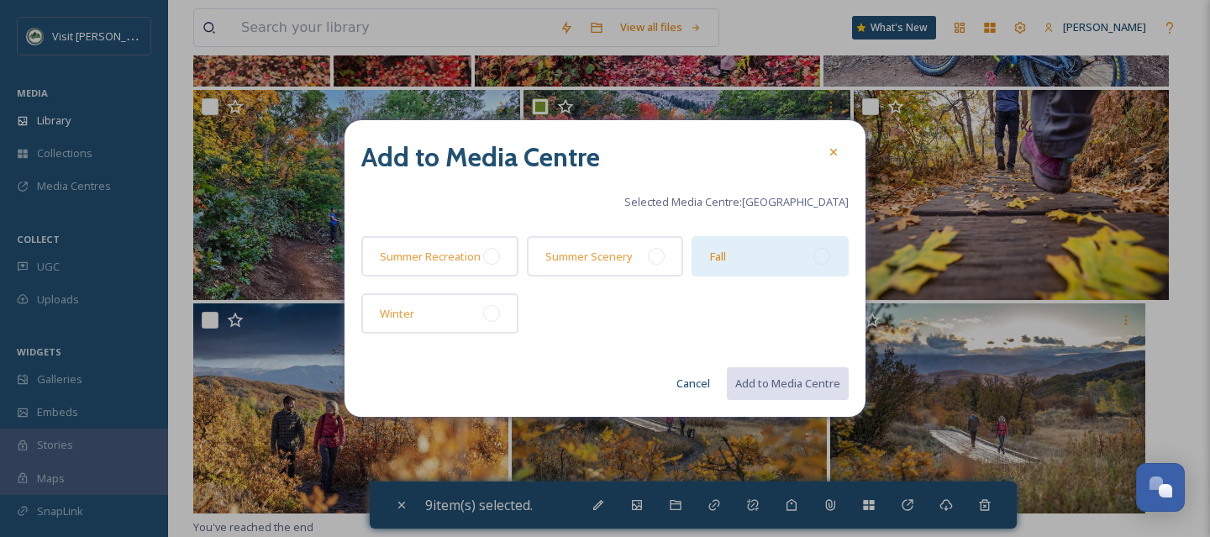
click at [828, 255] on div at bounding box center [821, 256] width 17 height 17
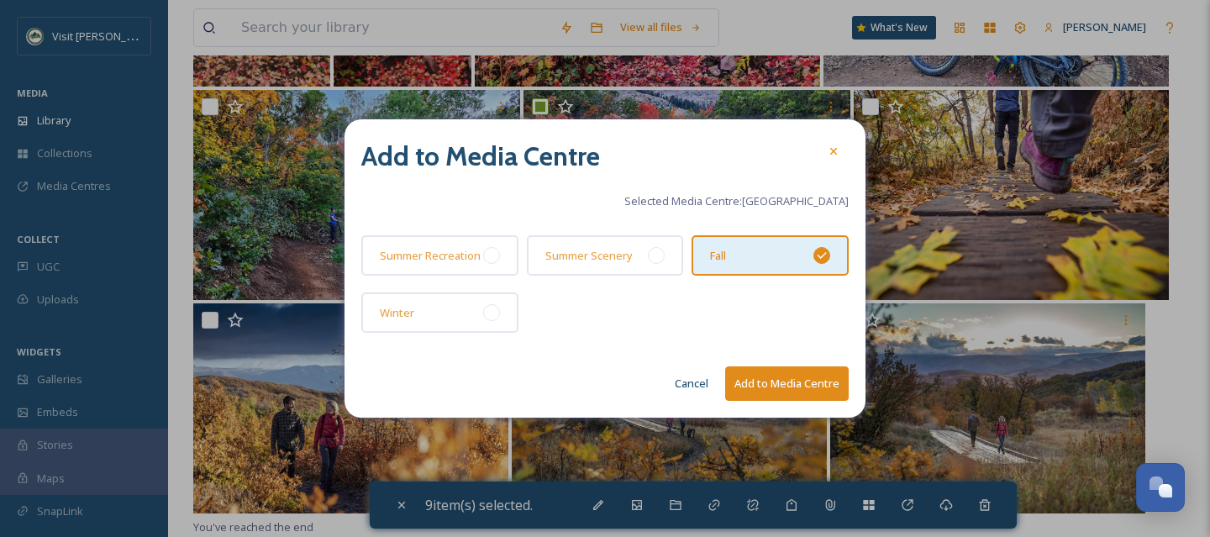
click at [790, 390] on button "Add to Media Centre" at bounding box center [787, 383] width 124 height 34
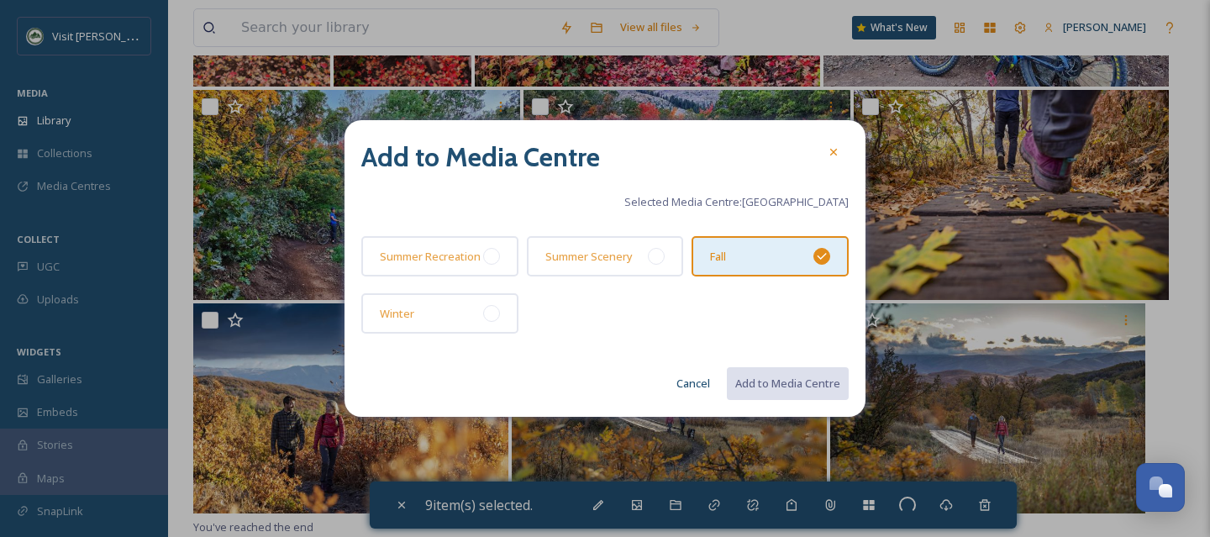
checkbox input "false"
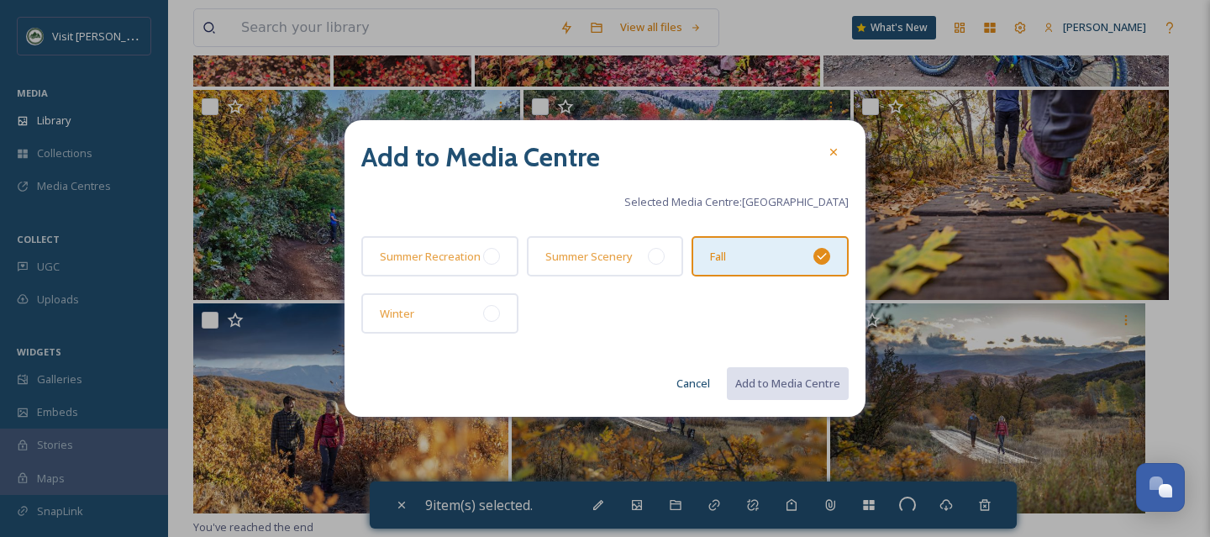
checkbox input "false"
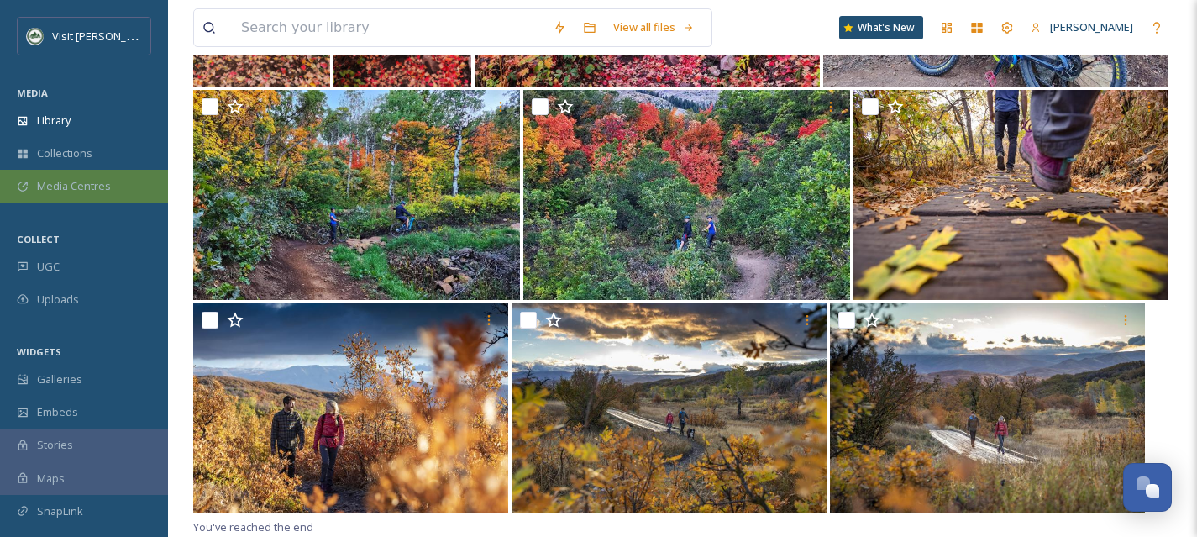
click at [92, 174] on div "Media Centres" at bounding box center [84, 186] width 168 height 33
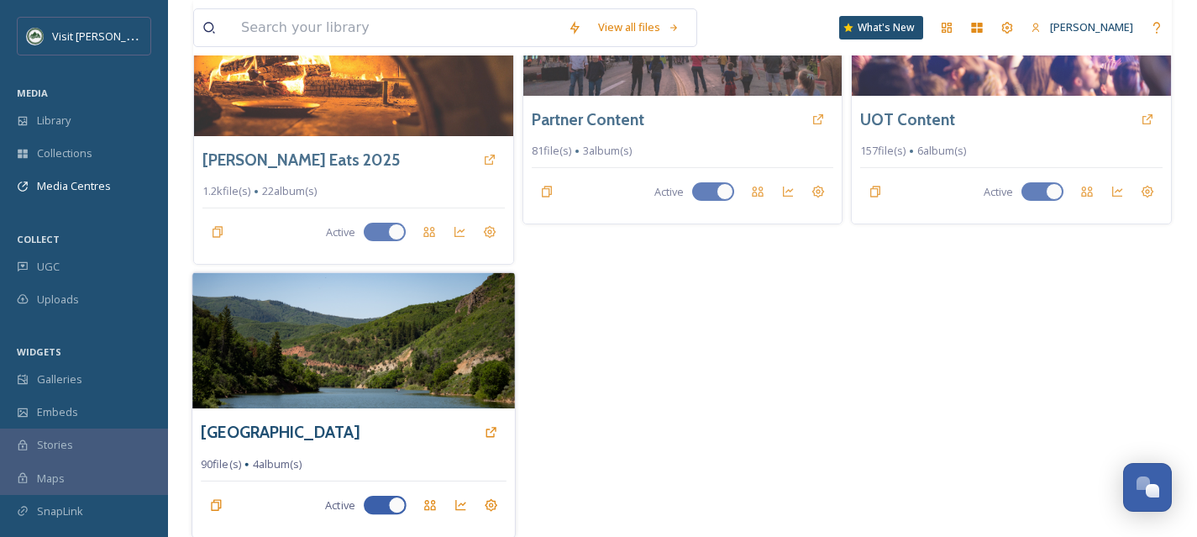
scroll to position [470, 0]
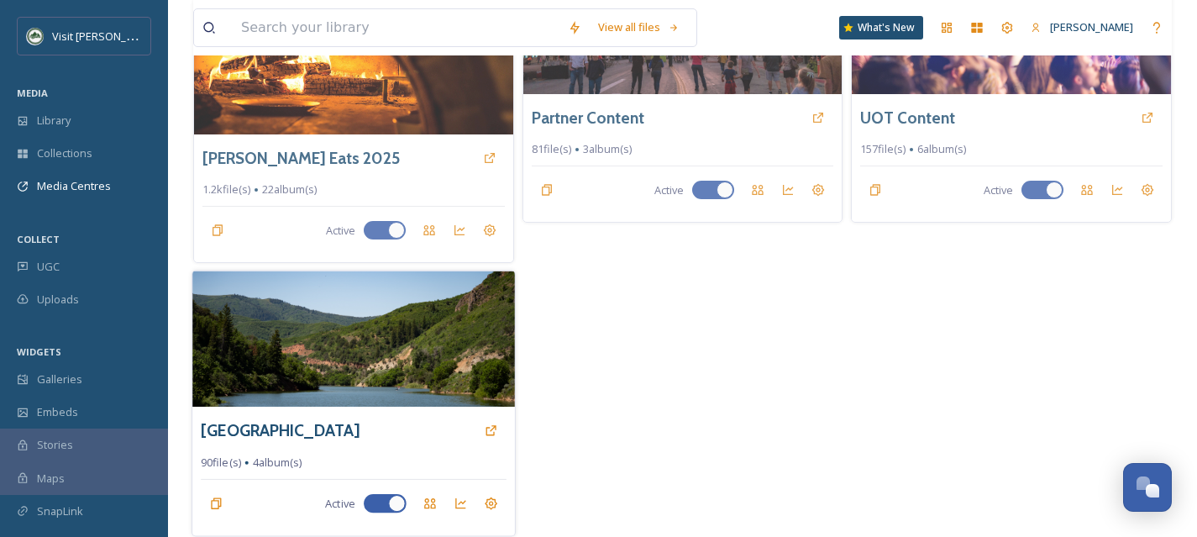
click at [418, 381] on img at bounding box center [353, 339] width 322 height 136
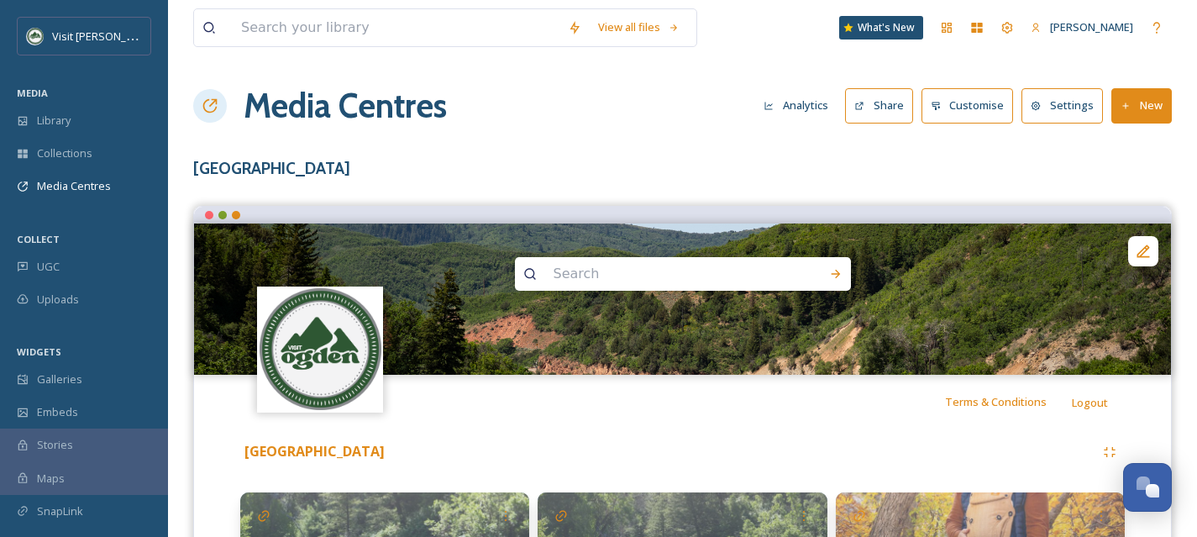
scroll to position [368, 0]
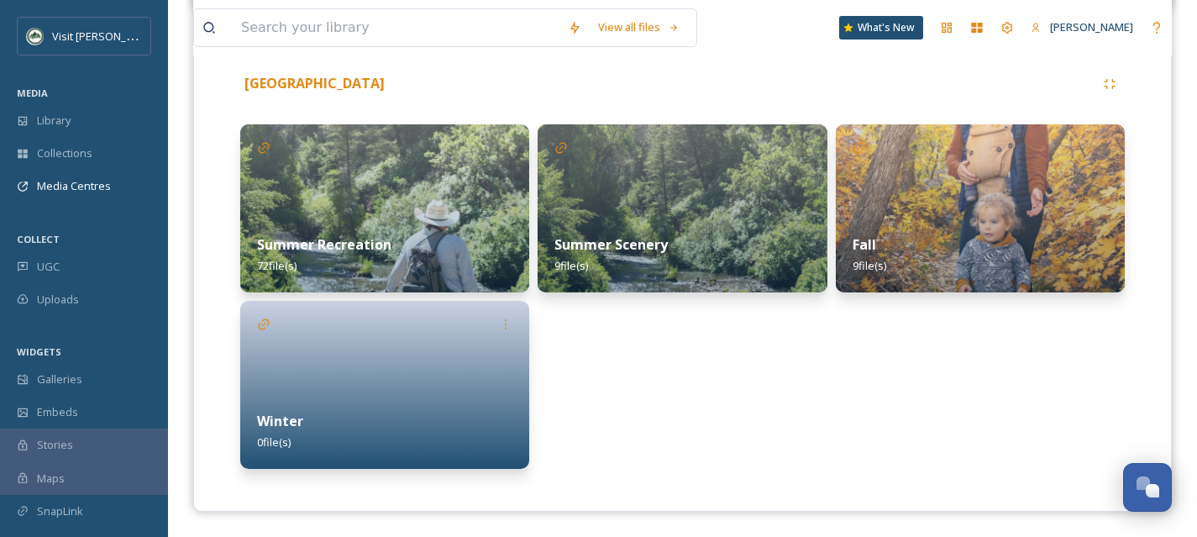
click at [466, 407] on div "Winter 0 file(s)" at bounding box center [384, 431] width 289 height 75
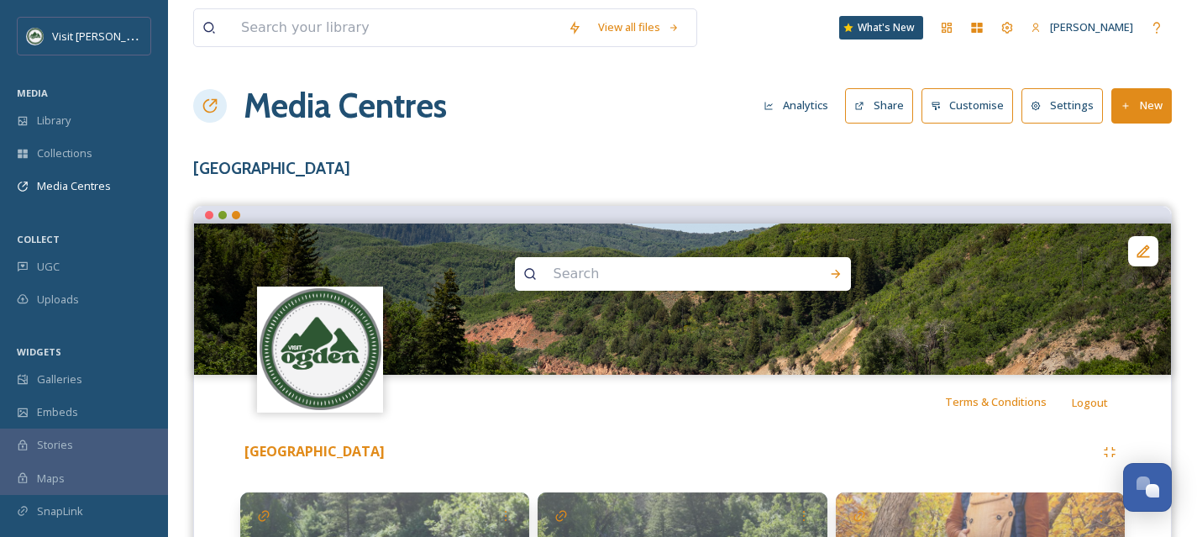
scroll to position [368, 0]
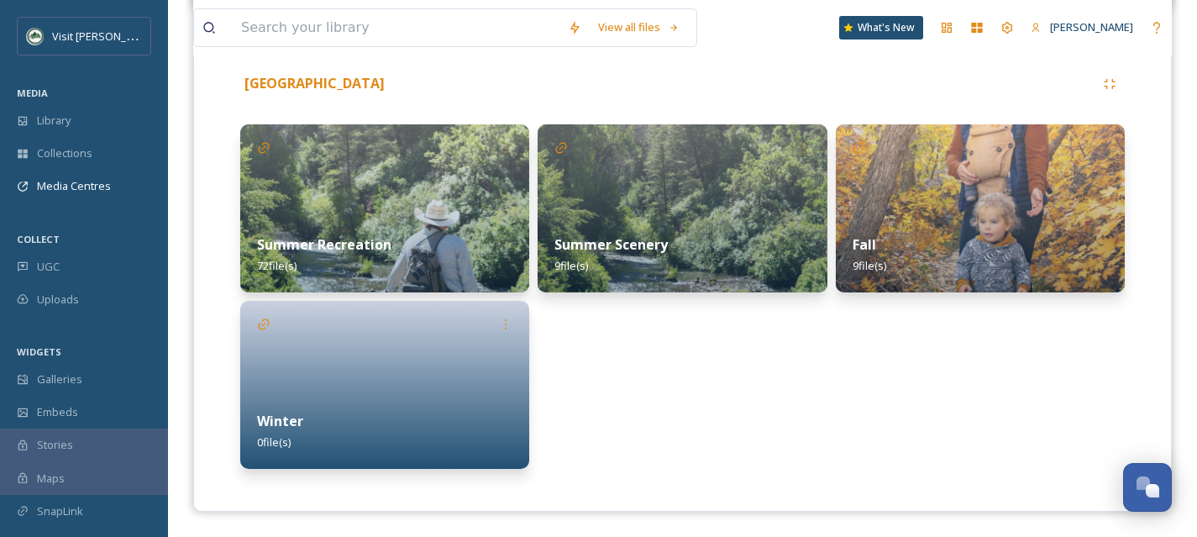
click at [659, 237] on strong "Summer Scenery" at bounding box center [611, 244] width 113 height 18
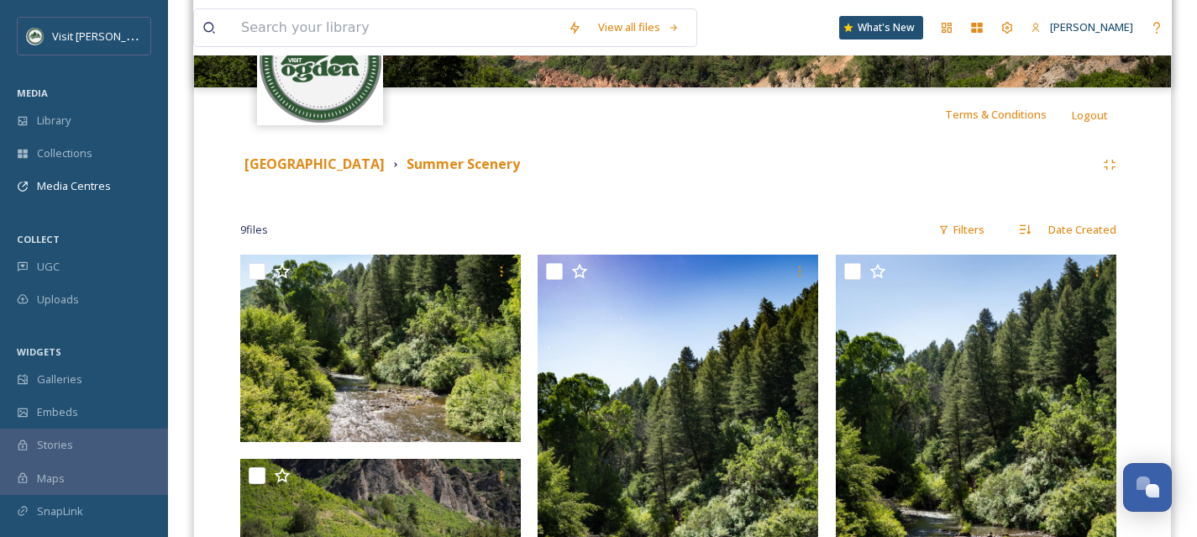
scroll to position [317, 0]
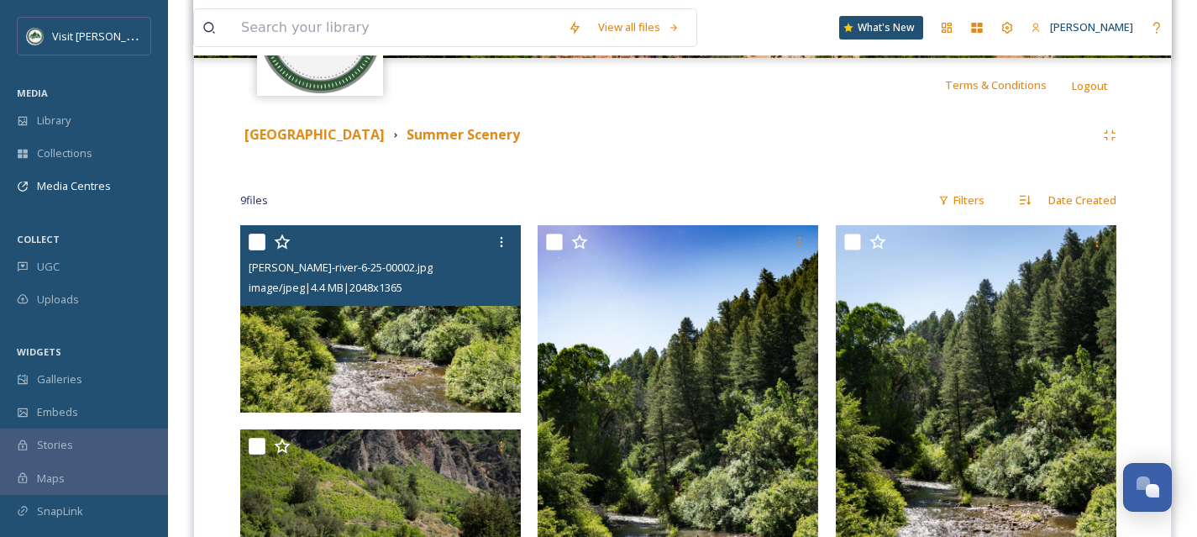
click at [255, 236] on input "checkbox" at bounding box center [257, 242] width 17 height 17
checkbox input "true"
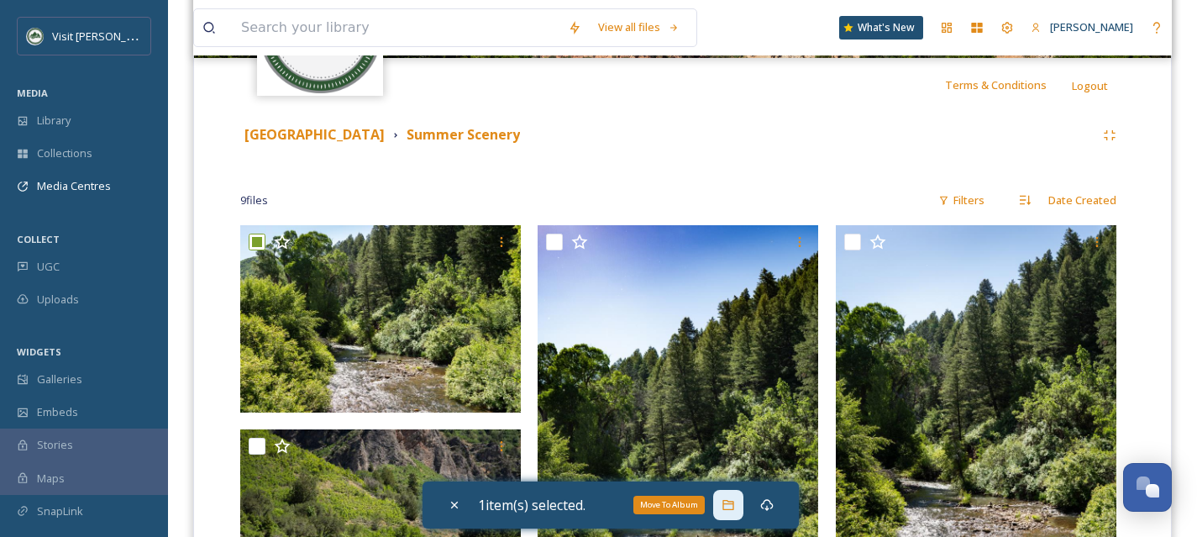
click at [735, 511] on icon at bounding box center [728, 504] width 13 height 13
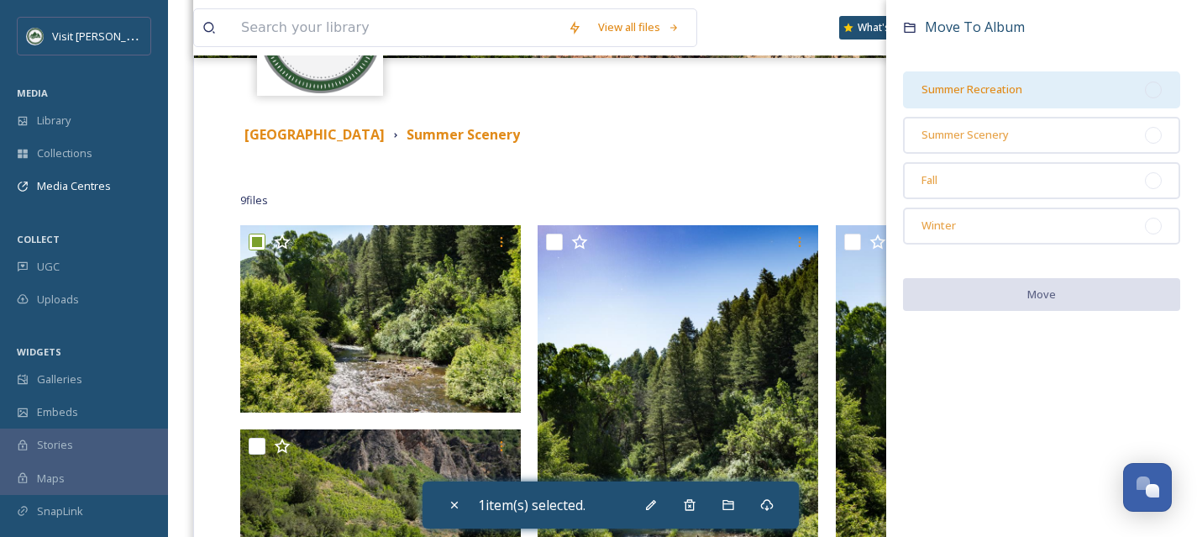
click at [1155, 91] on div at bounding box center [1153, 90] width 17 height 17
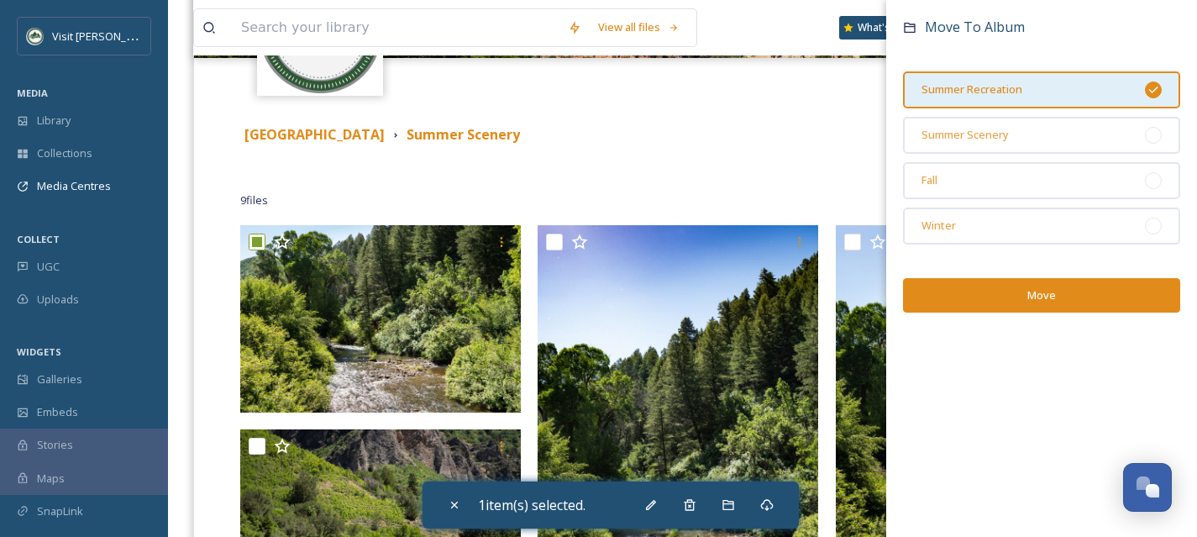
click at [1055, 287] on button "Move" at bounding box center [1041, 295] width 277 height 34
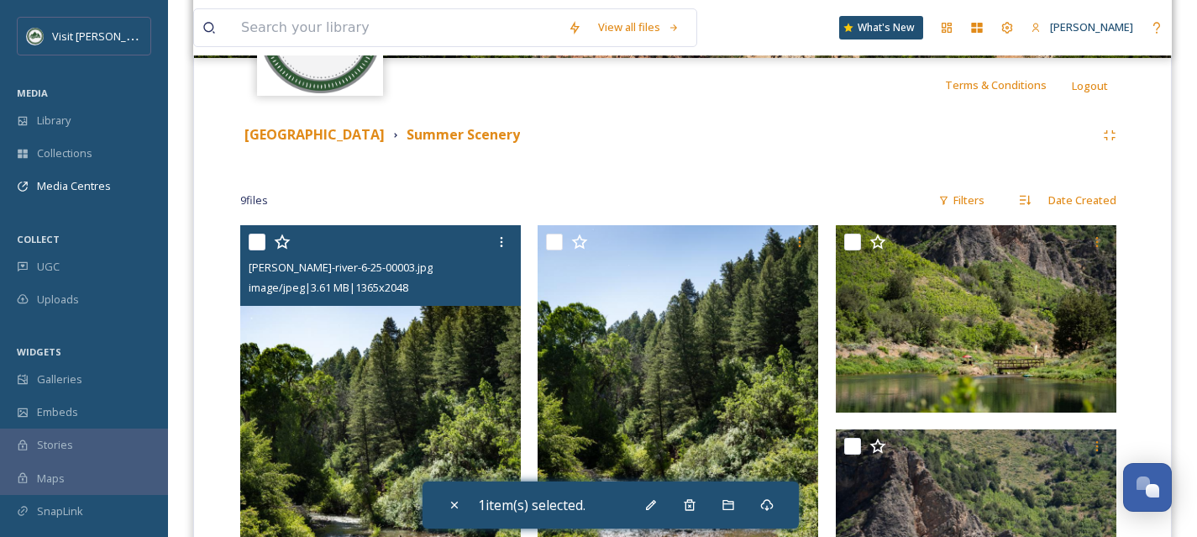
click at [256, 241] on input "checkbox" at bounding box center [257, 242] width 17 height 17
checkbox input "true"
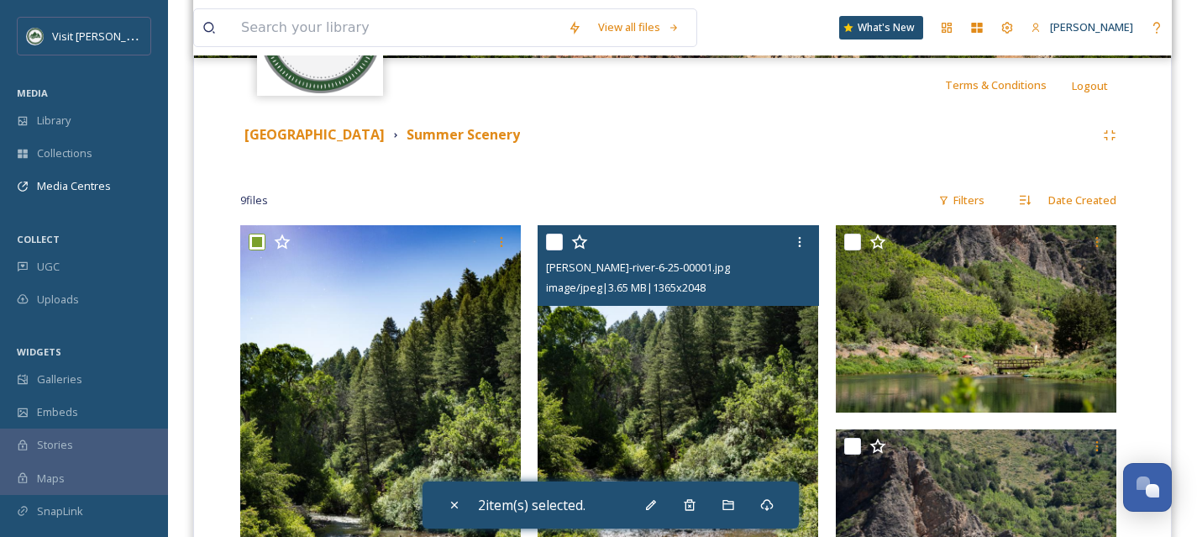
click at [554, 242] on input "checkbox" at bounding box center [554, 242] width 17 height 17
checkbox input "true"
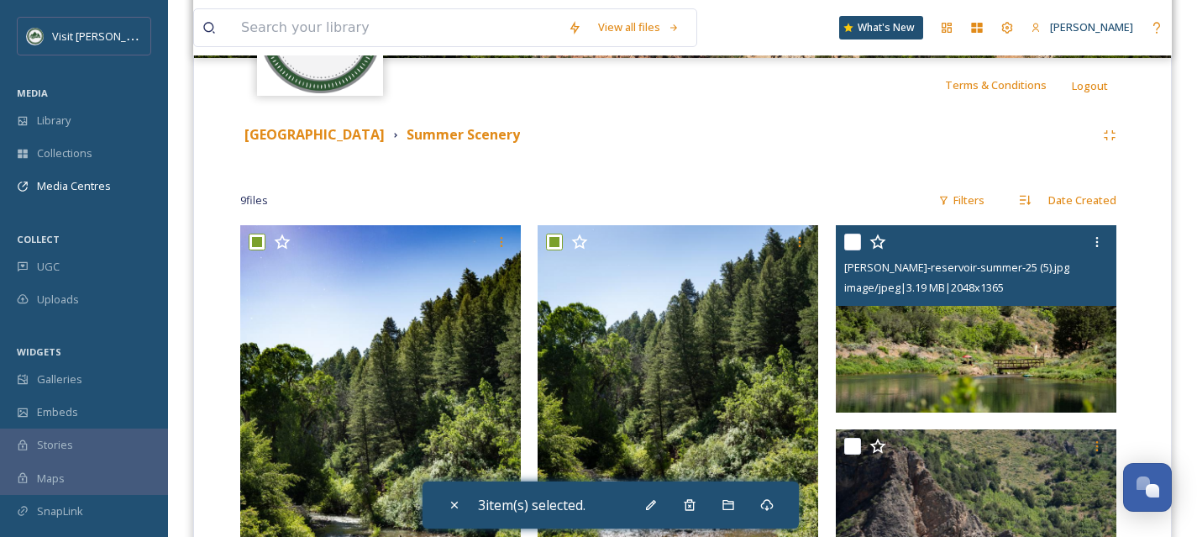
click at [850, 238] on input "checkbox" at bounding box center [852, 242] width 17 height 17
checkbox input "true"
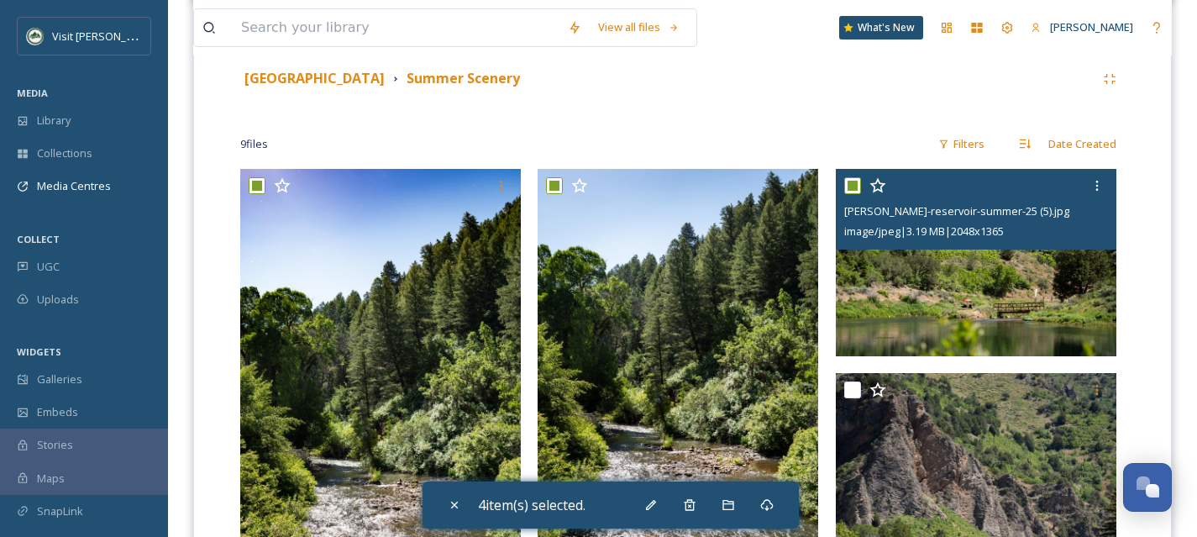
scroll to position [422, 0]
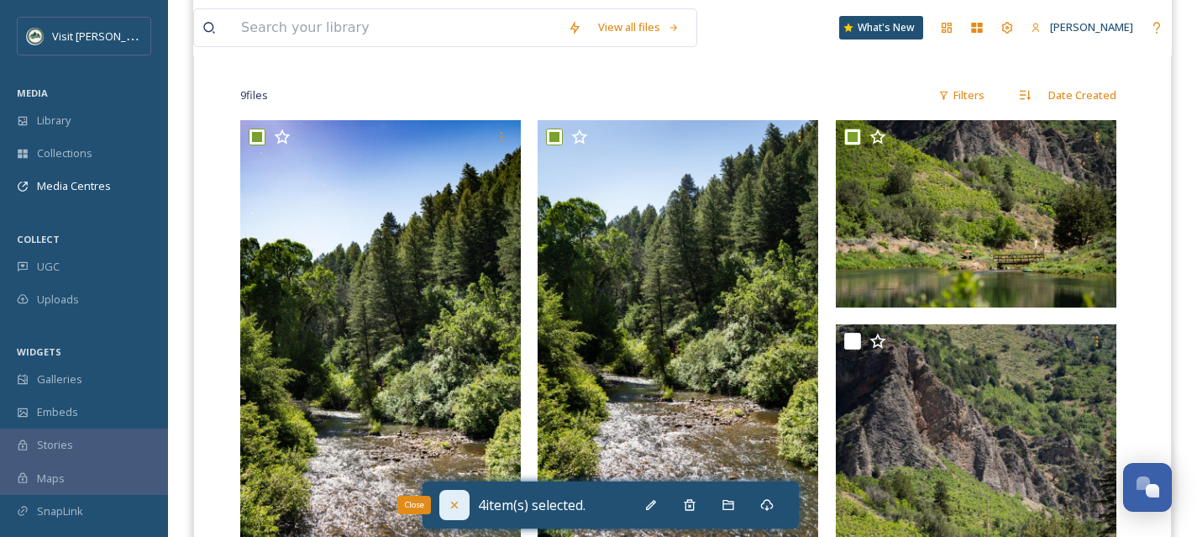
click at [457, 504] on icon at bounding box center [454, 504] width 13 height 13
checkbox input "false"
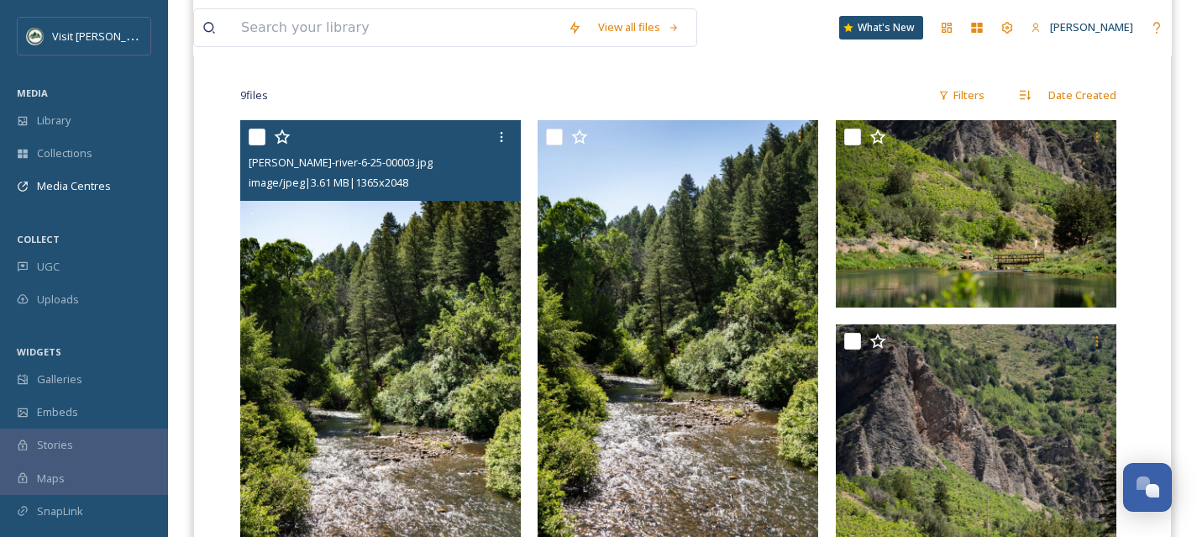
click at [255, 131] on input "checkbox" at bounding box center [257, 137] width 17 height 17
checkbox input "true"
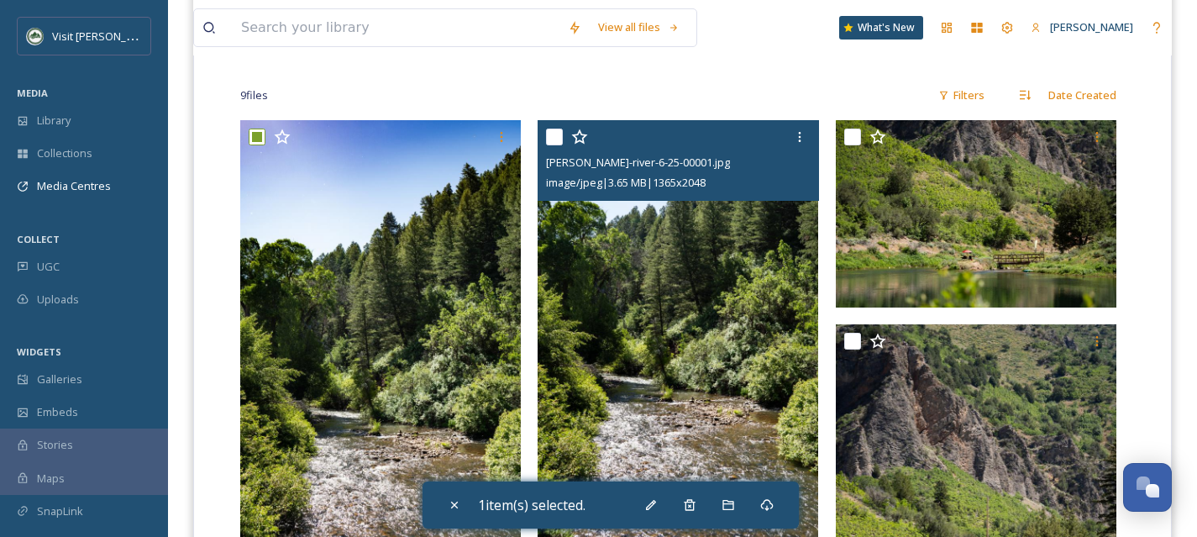
click at [560, 135] on input "checkbox" at bounding box center [554, 137] width 17 height 17
checkbox input "true"
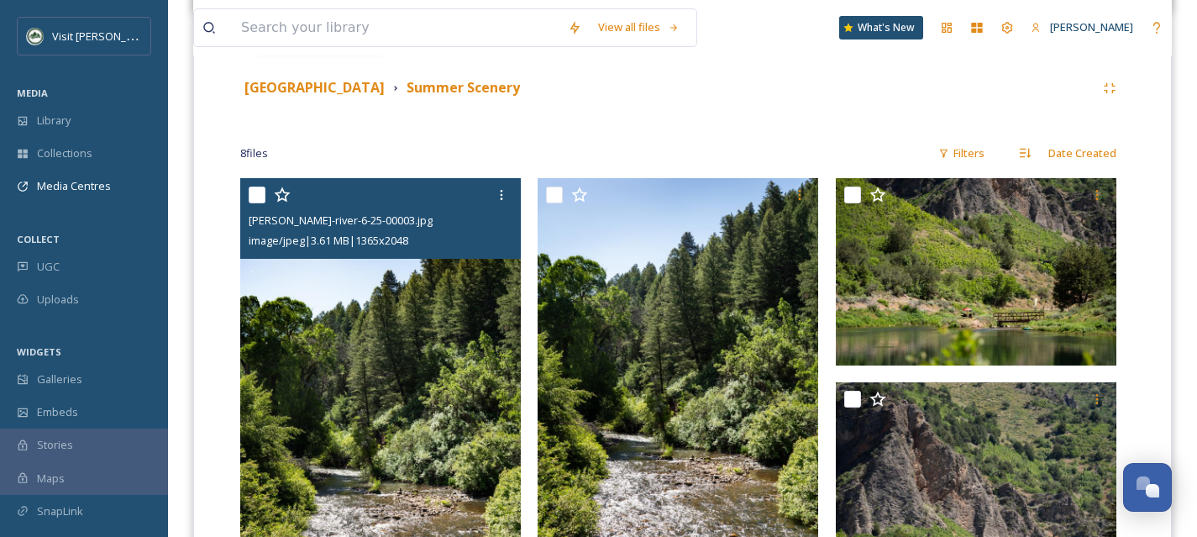
scroll to position [401, 0]
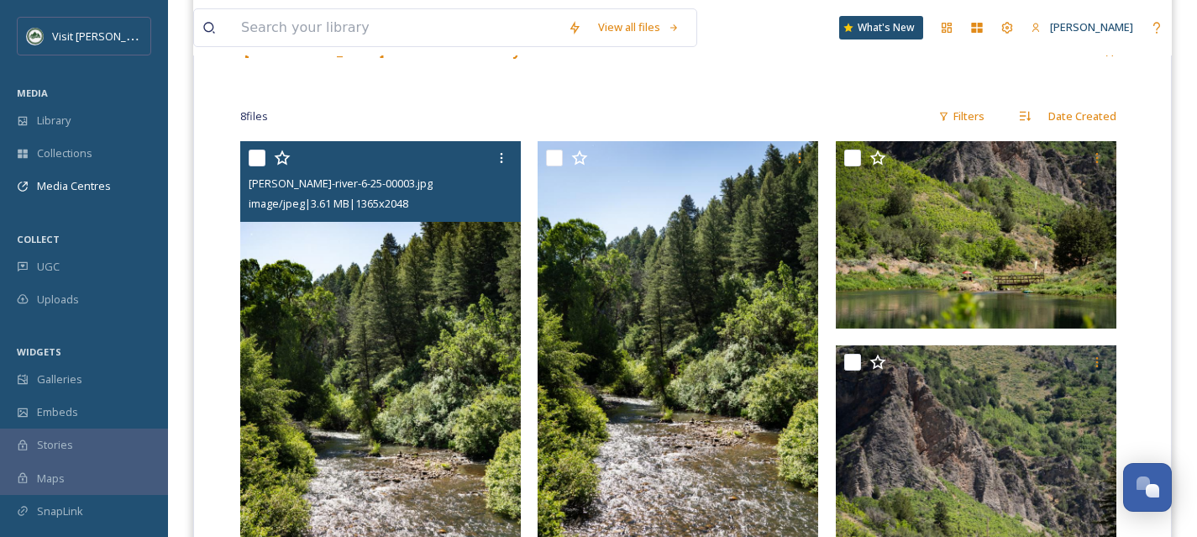
click at [260, 160] on input "checkbox" at bounding box center [257, 158] width 17 height 17
checkbox input "true"
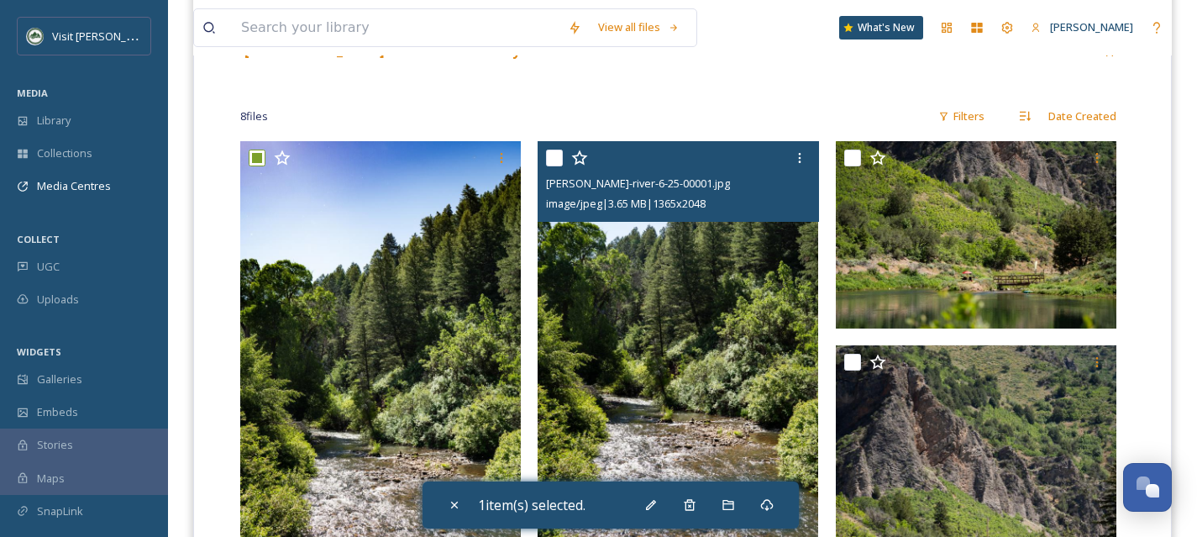
click at [550, 154] on input "checkbox" at bounding box center [554, 158] width 17 height 17
checkbox input "true"
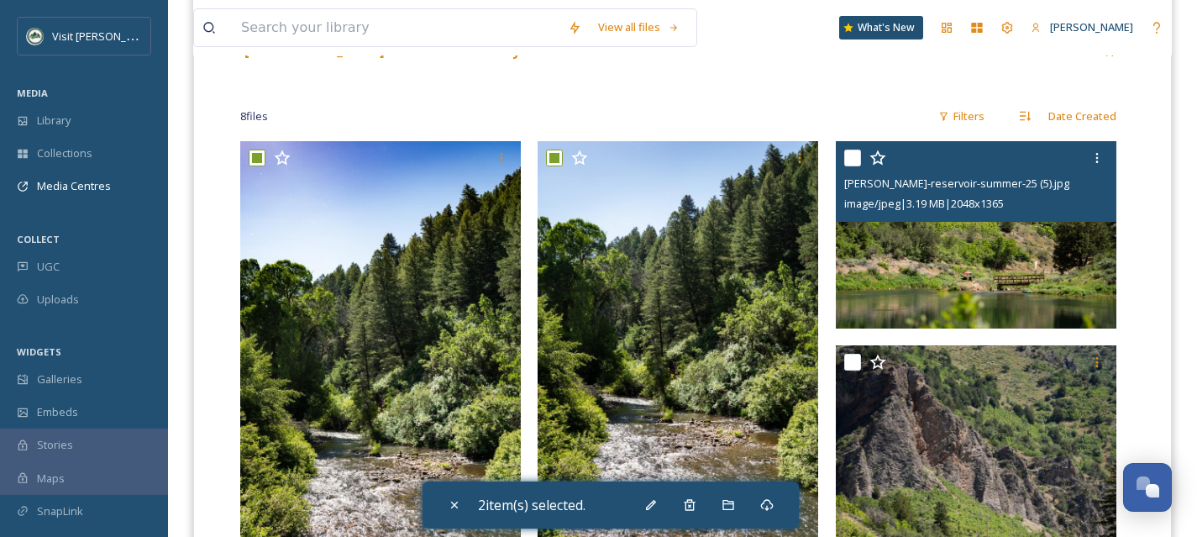
click at [852, 157] on input "checkbox" at bounding box center [852, 158] width 17 height 17
checkbox input "true"
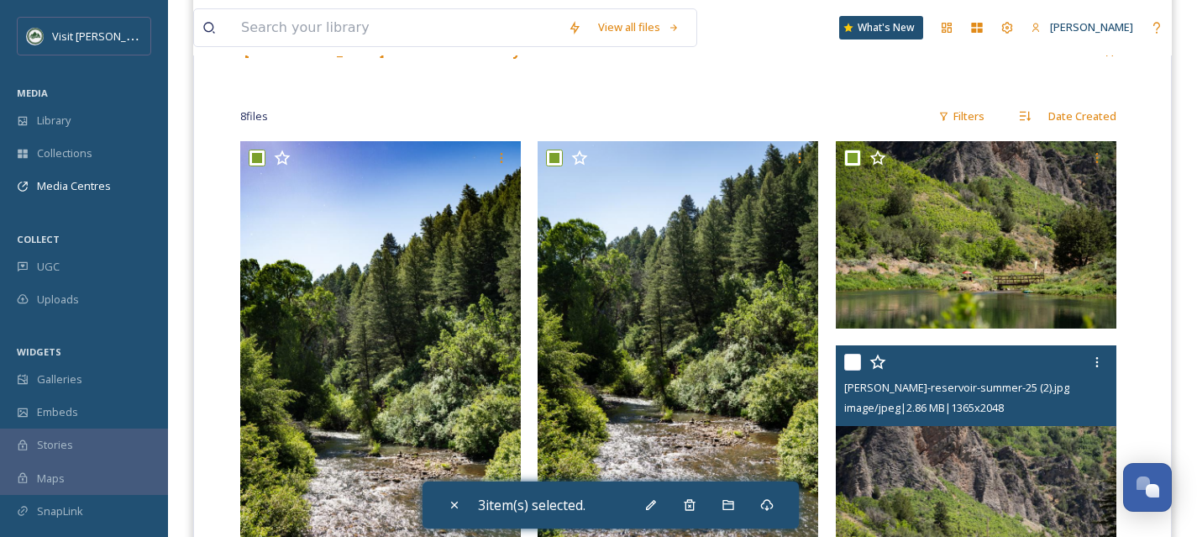
click at [856, 362] on input "checkbox" at bounding box center [852, 362] width 17 height 17
checkbox input "true"
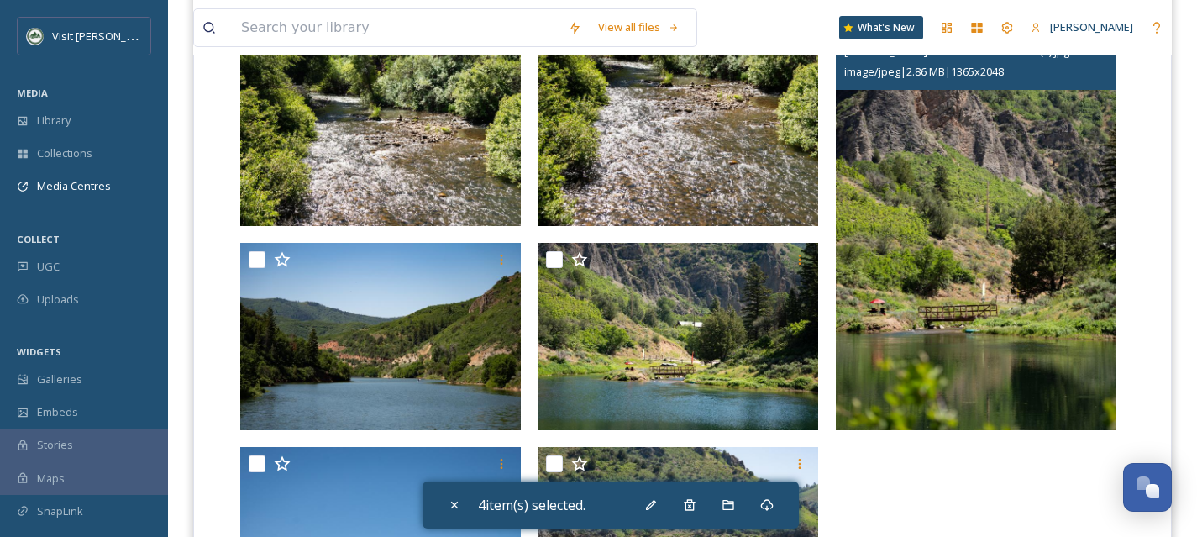
scroll to position [786, 0]
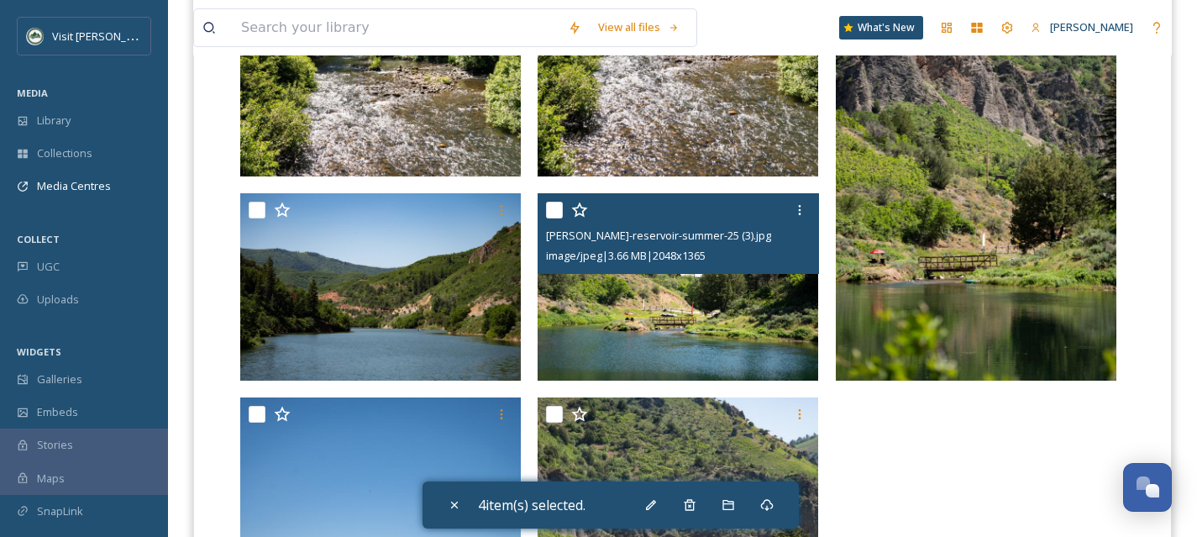
click at [559, 207] on input "checkbox" at bounding box center [554, 210] width 17 height 17
checkbox input "true"
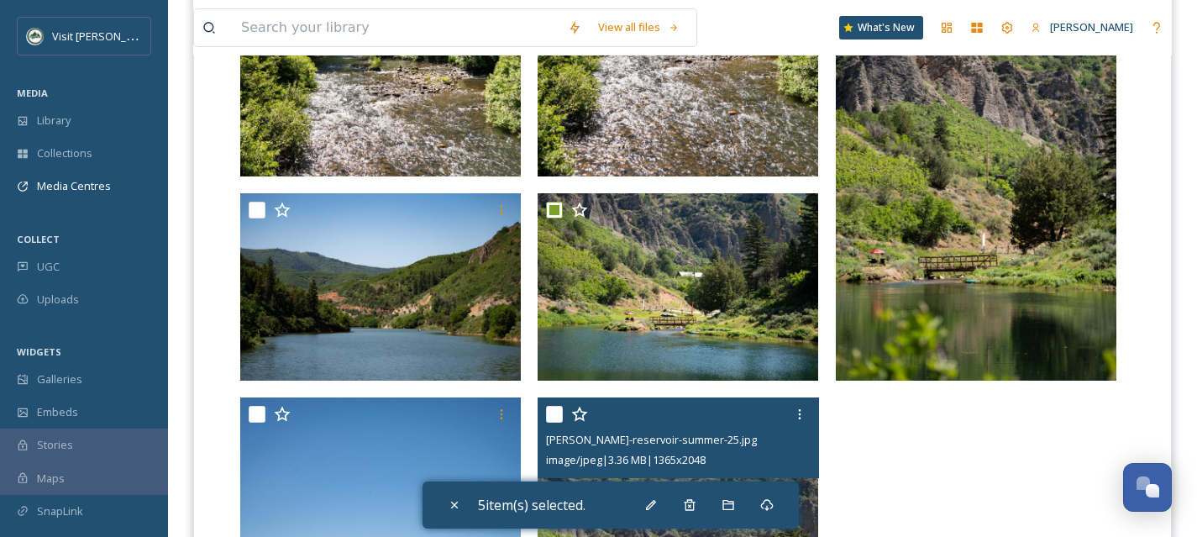
click at [556, 413] on input "checkbox" at bounding box center [554, 414] width 17 height 17
checkbox input "true"
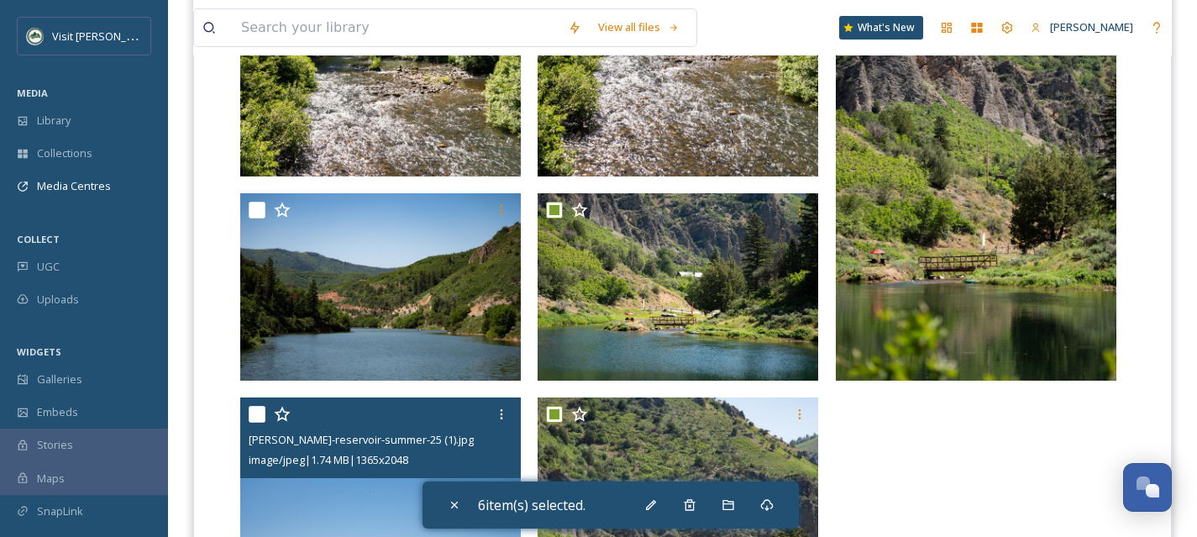
click at [260, 416] on input "checkbox" at bounding box center [257, 414] width 17 height 17
checkbox input "true"
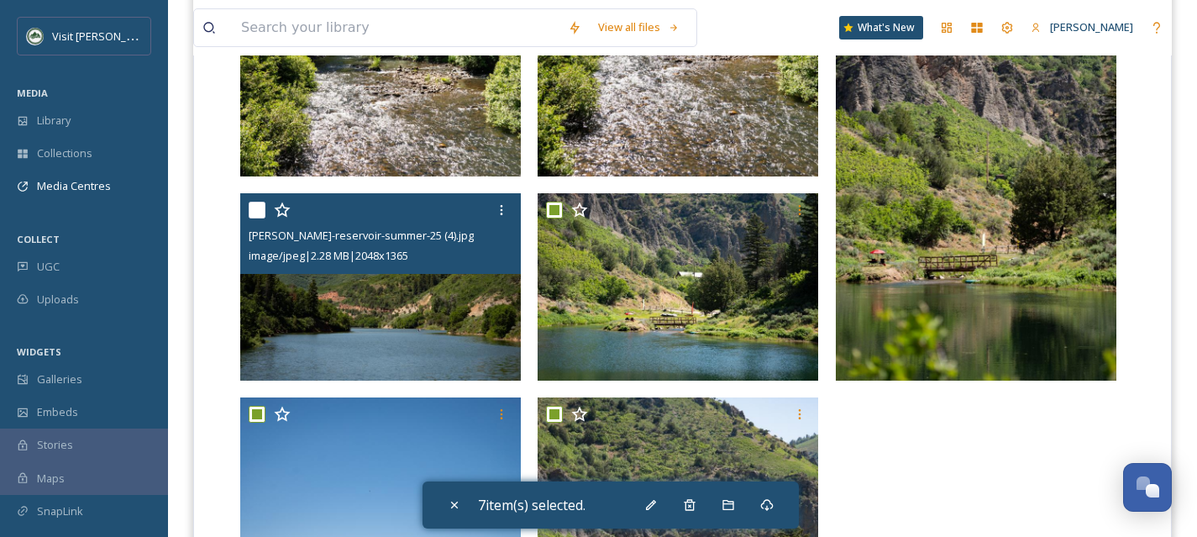
click at [257, 209] on input "checkbox" at bounding box center [257, 210] width 17 height 17
checkbox input "true"
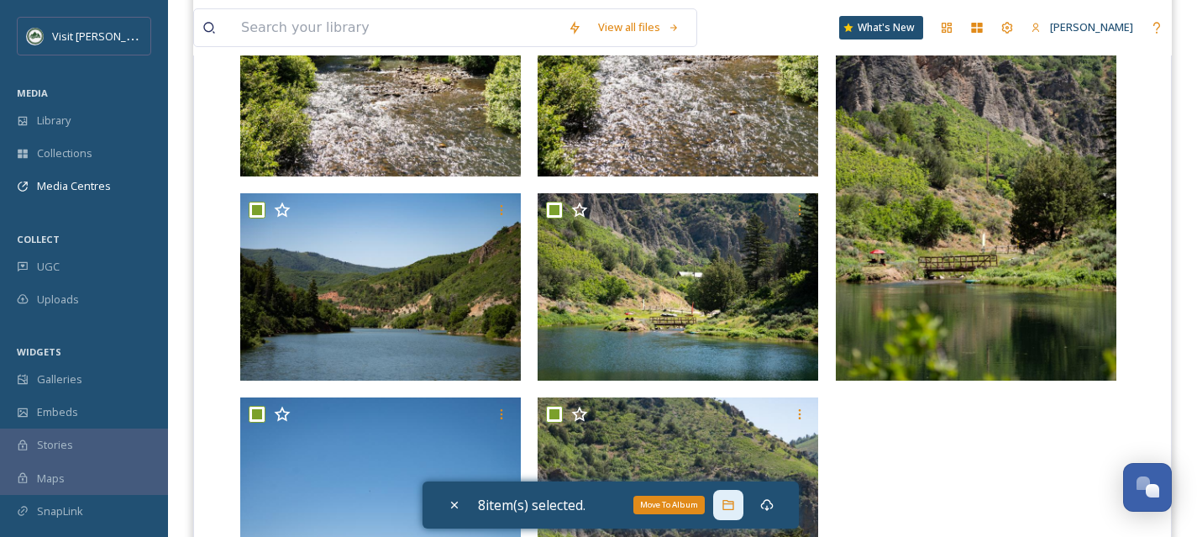
click at [733, 508] on icon at bounding box center [728, 504] width 13 height 13
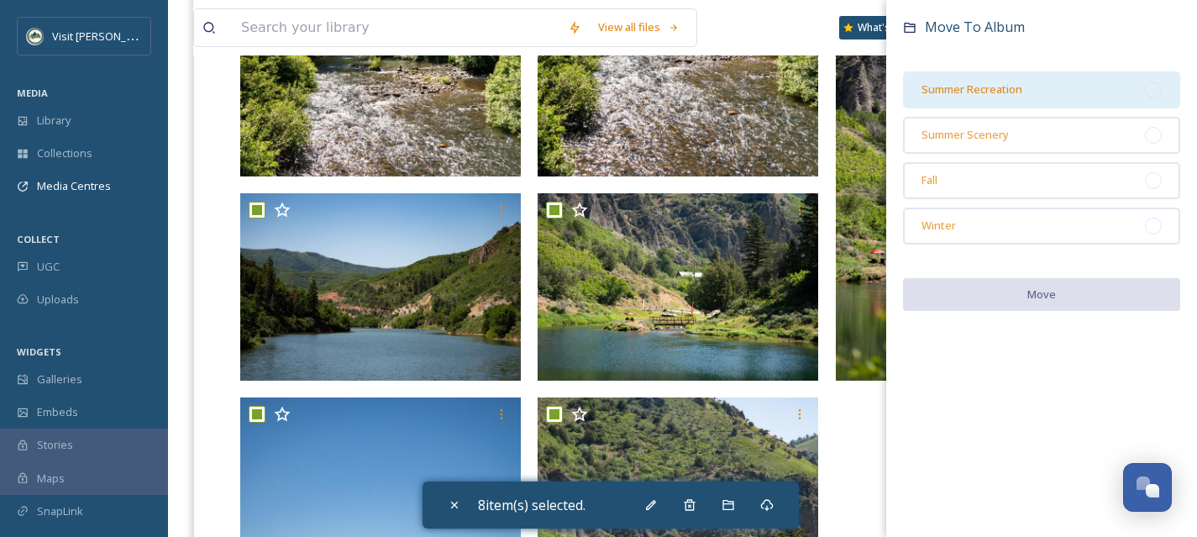
click at [1155, 91] on div at bounding box center [1153, 90] width 17 height 17
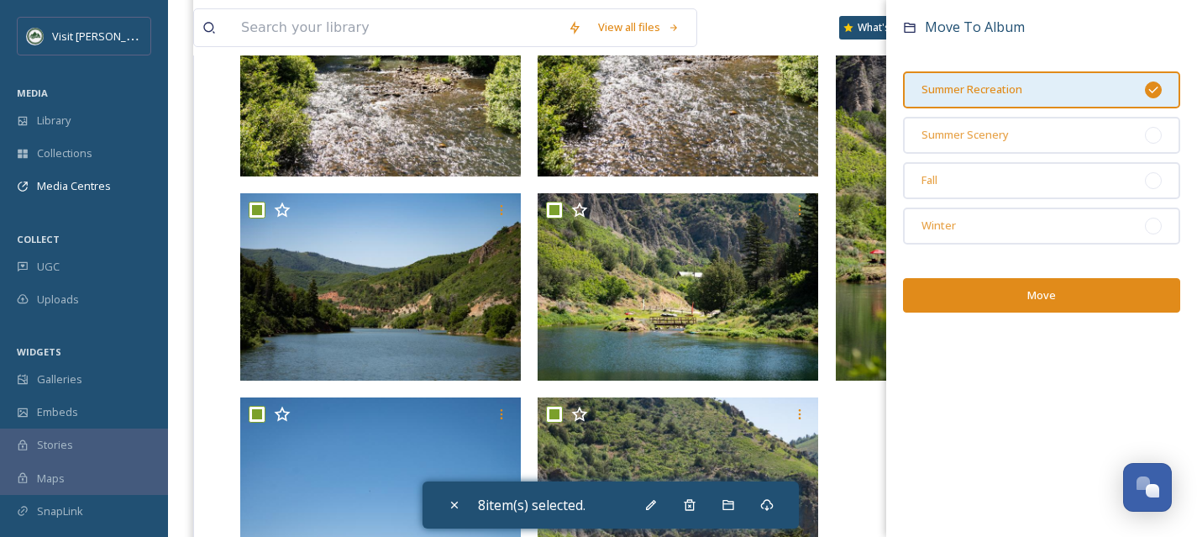
click at [1034, 288] on button "Move" at bounding box center [1041, 295] width 277 height 34
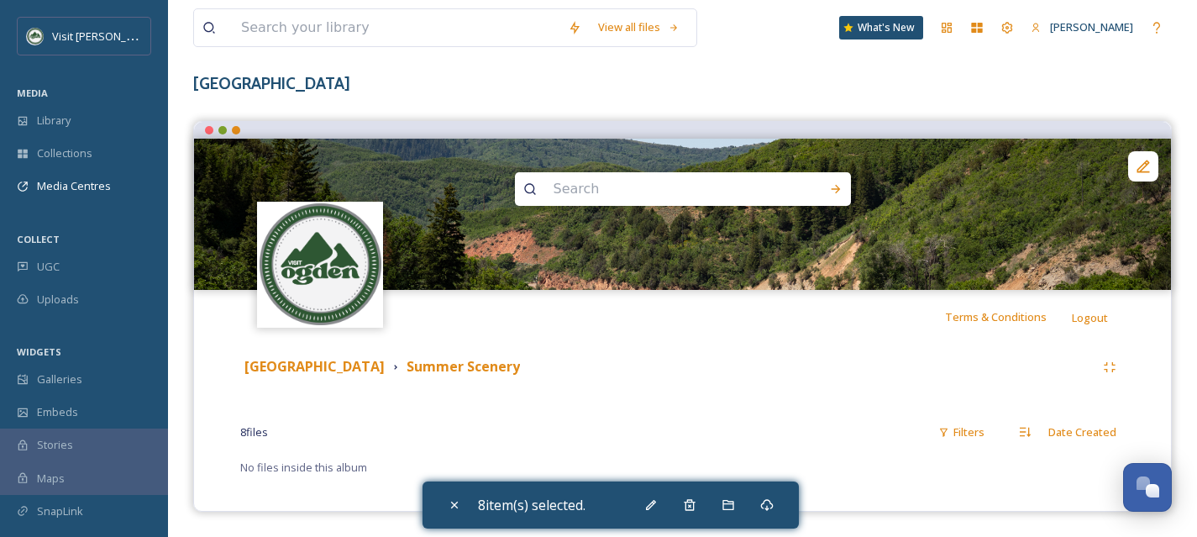
scroll to position [85, 0]
click at [328, 370] on strong "[GEOGRAPHIC_DATA]" at bounding box center [315, 366] width 140 height 18
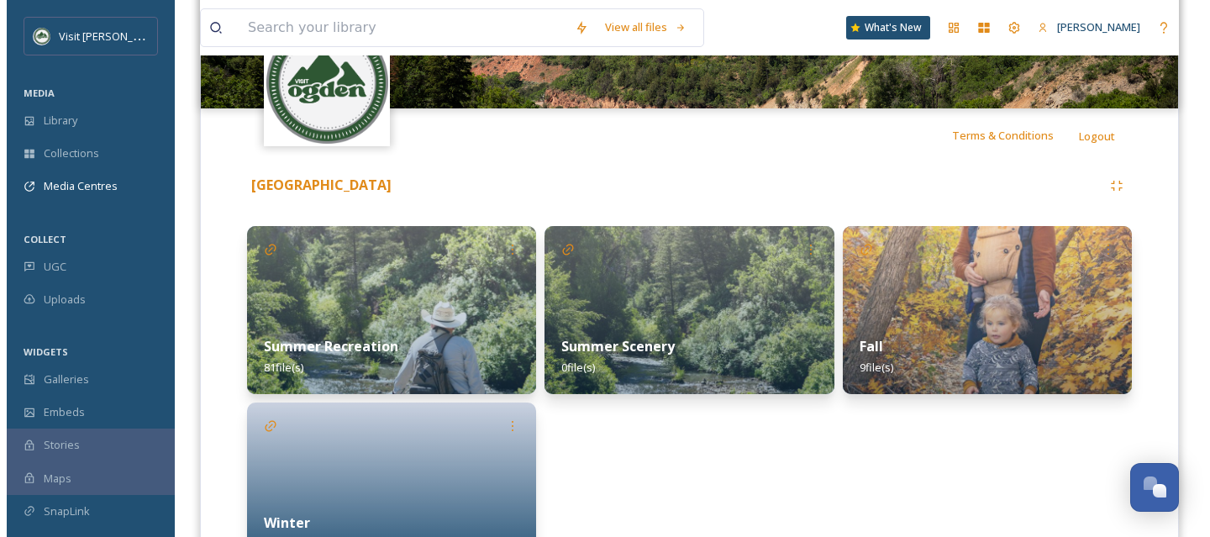
scroll to position [270, 0]
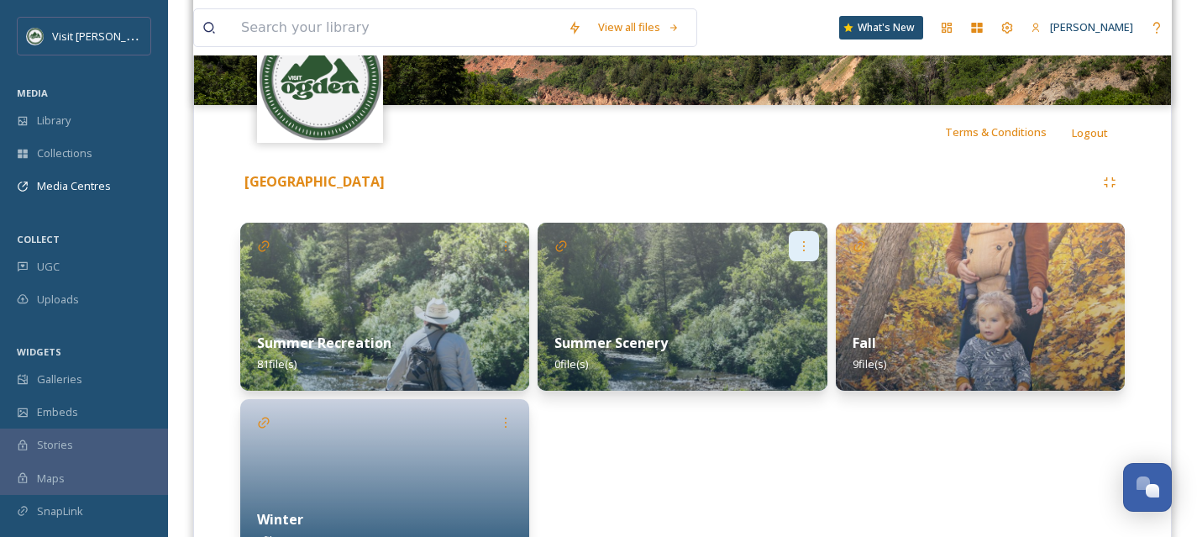
click at [807, 255] on div at bounding box center [804, 246] width 30 height 30
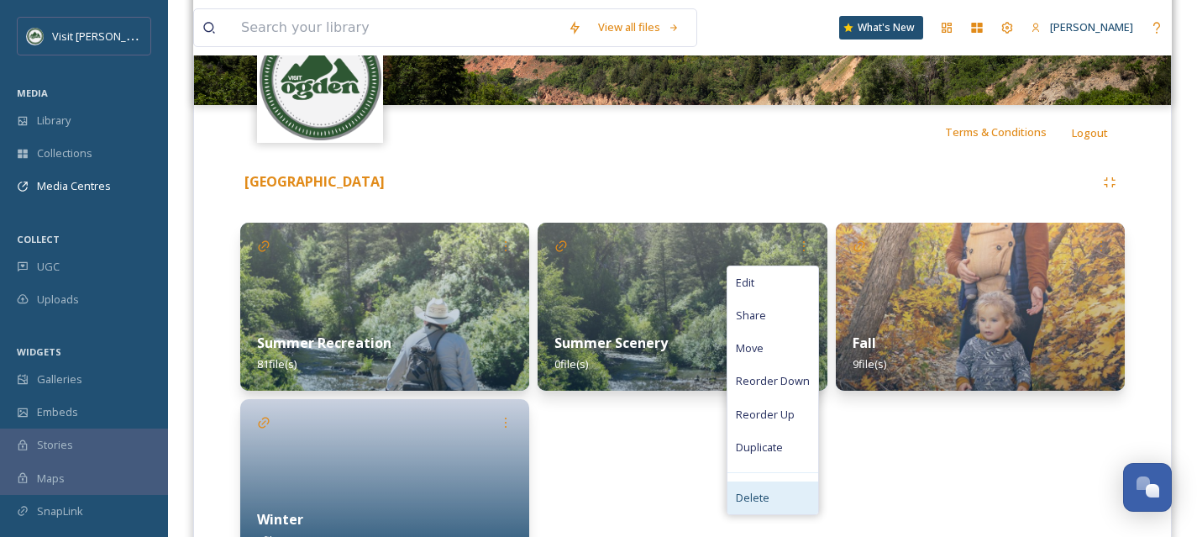
click at [765, 499] on span "Delete" at bounding box center [753, 498] width 34 height 16
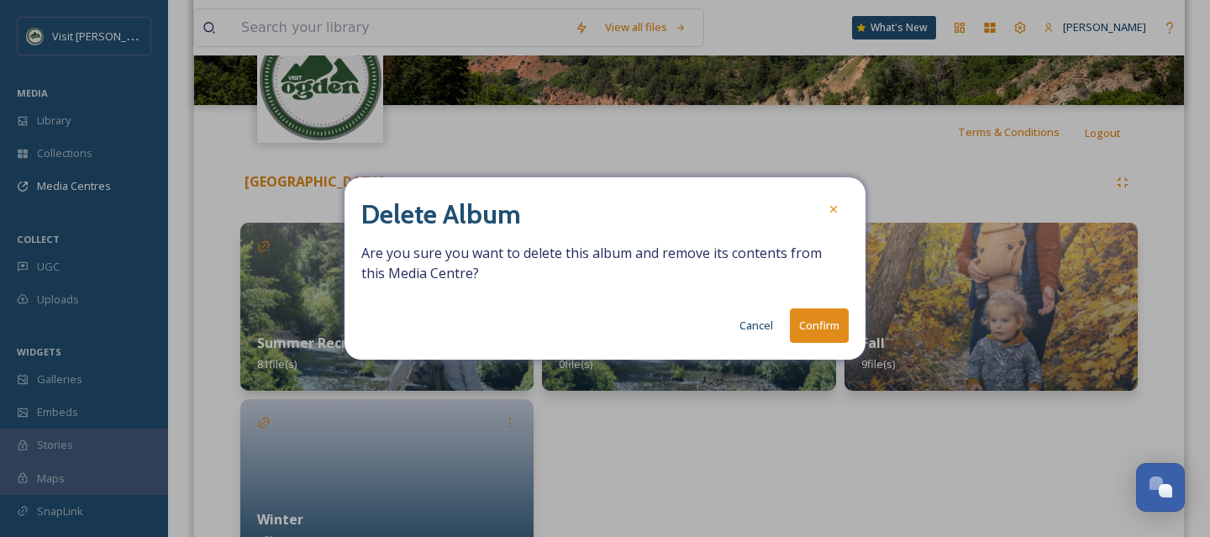
click at [830, 328] on button "Confirm" at bounding box center [819, 325] width 59 height 34
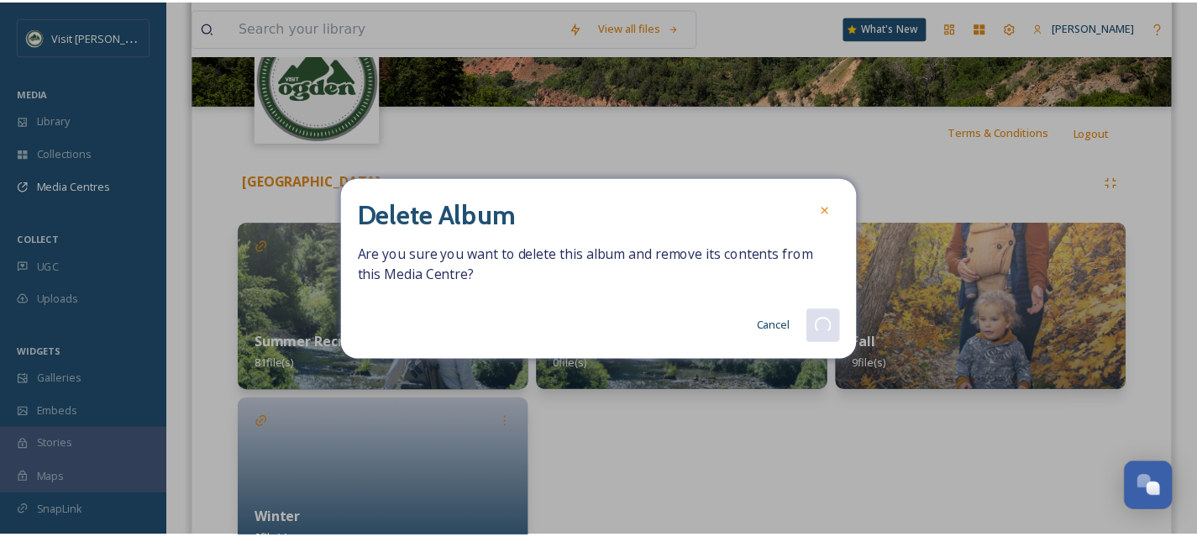
scroll to position [192, 0]
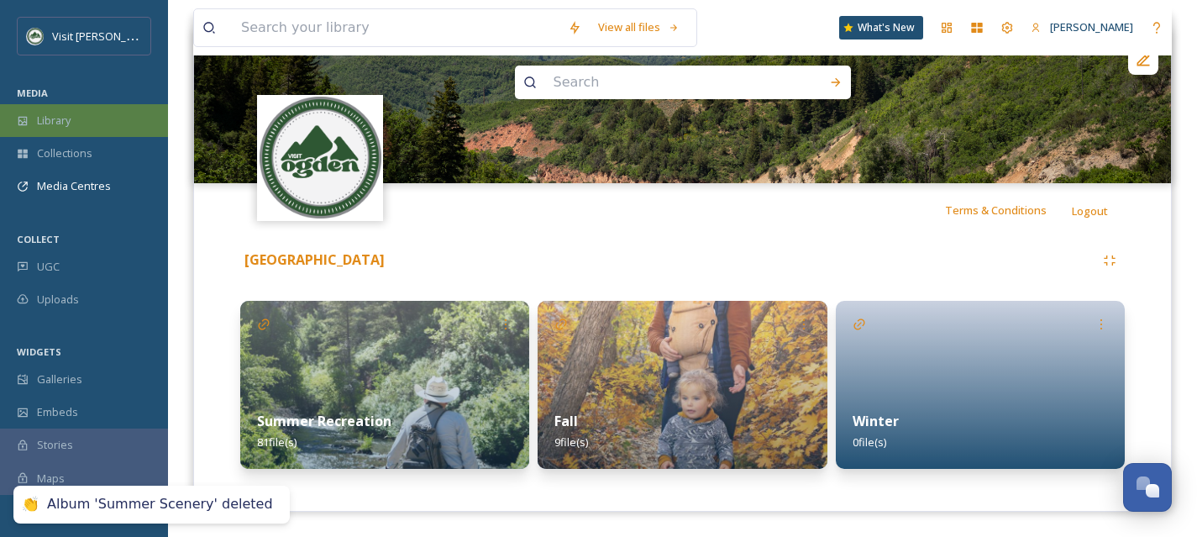
click at [99, 122] on div "Library" at bounding box center [84, 120] width 168 height 33
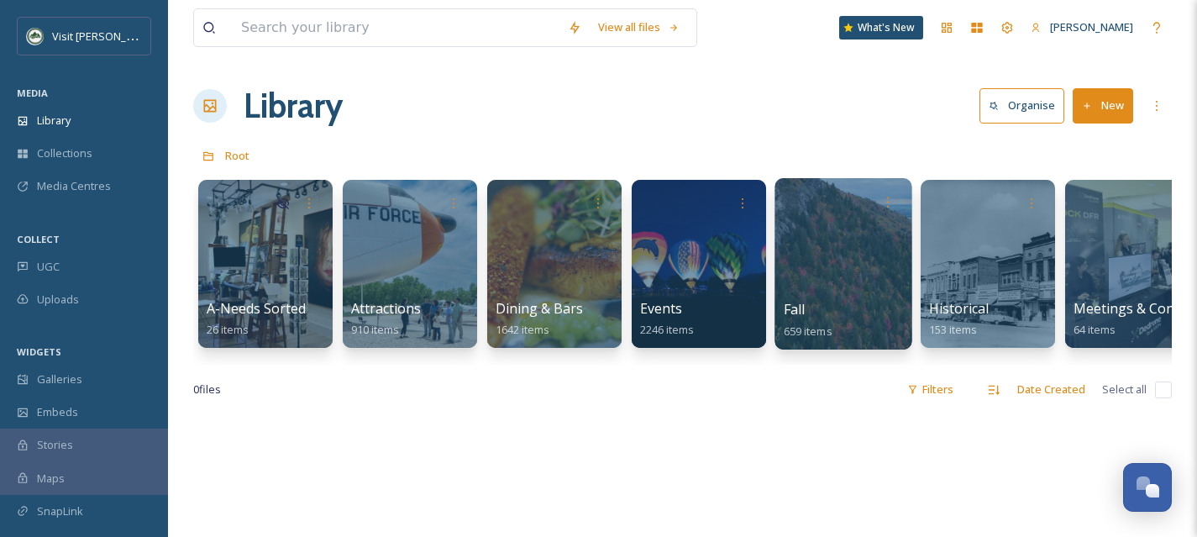
click at [822, 281] on div at bounding box center [843, 263] width 137 height 171
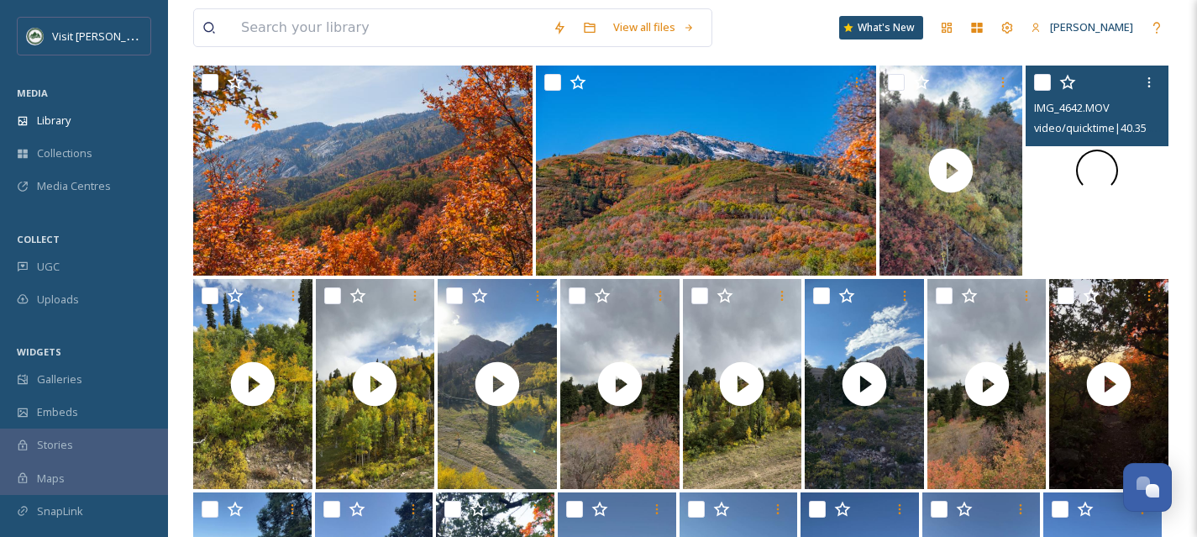
scroll to position [344, 0]
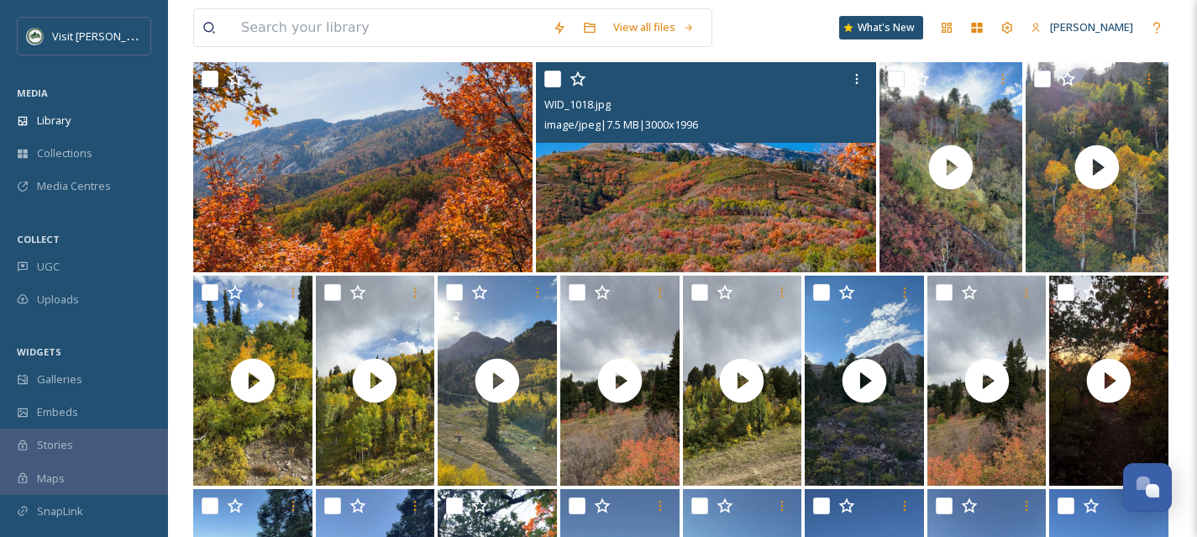
click at [554, 84] on input "checkbox" at bounding box center [552, 79] width 17 height 17
checkbox input "true"
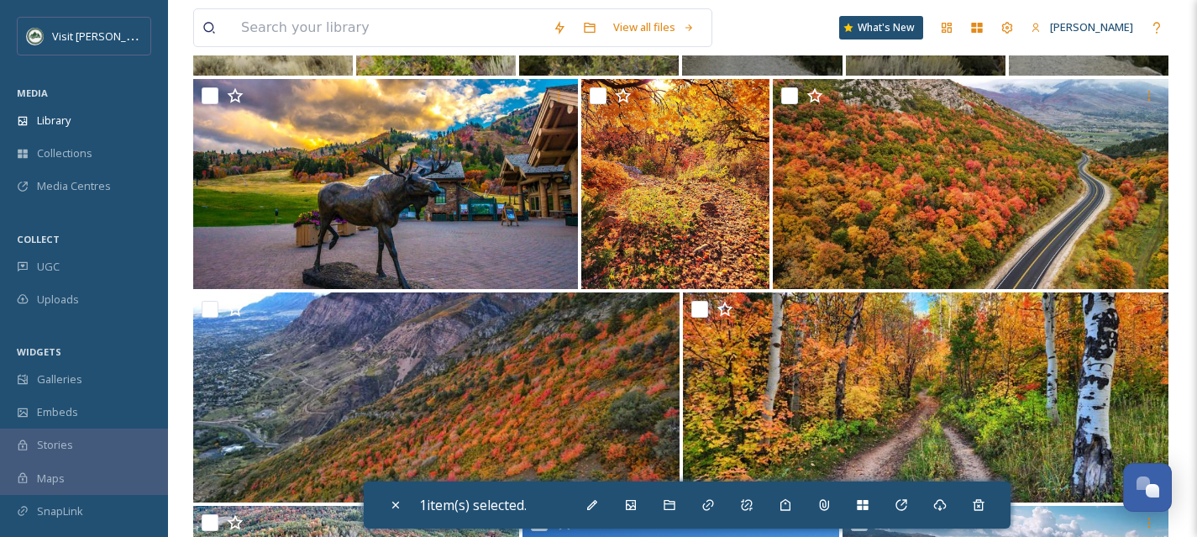
scroll to position [2476, 0]
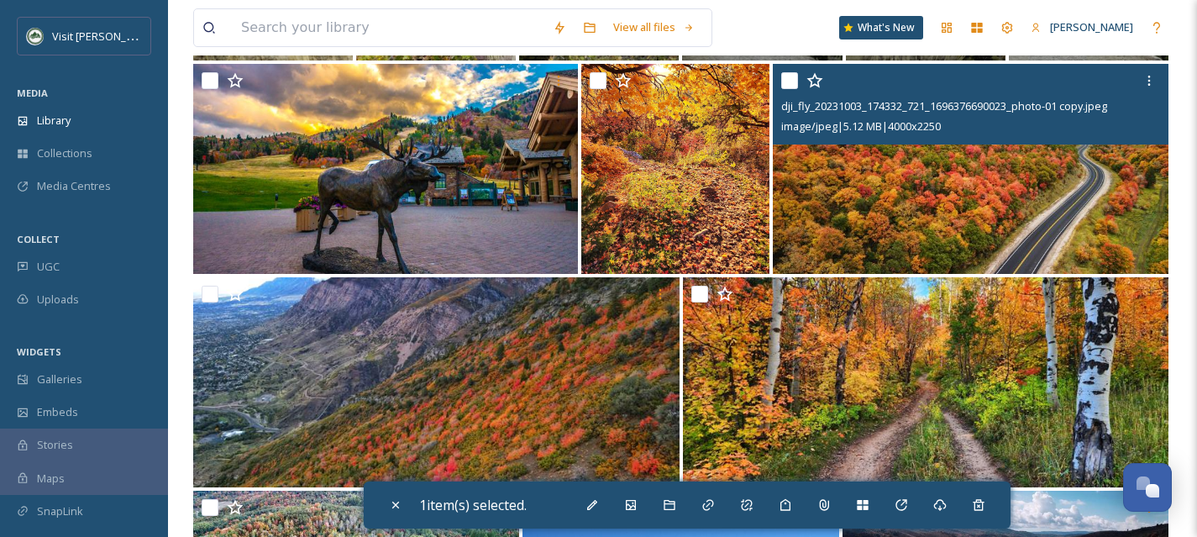
click at [794, 77] on input "checkbox" at bounding box center [789, 80] width 17 height 17
checkbox input "true"
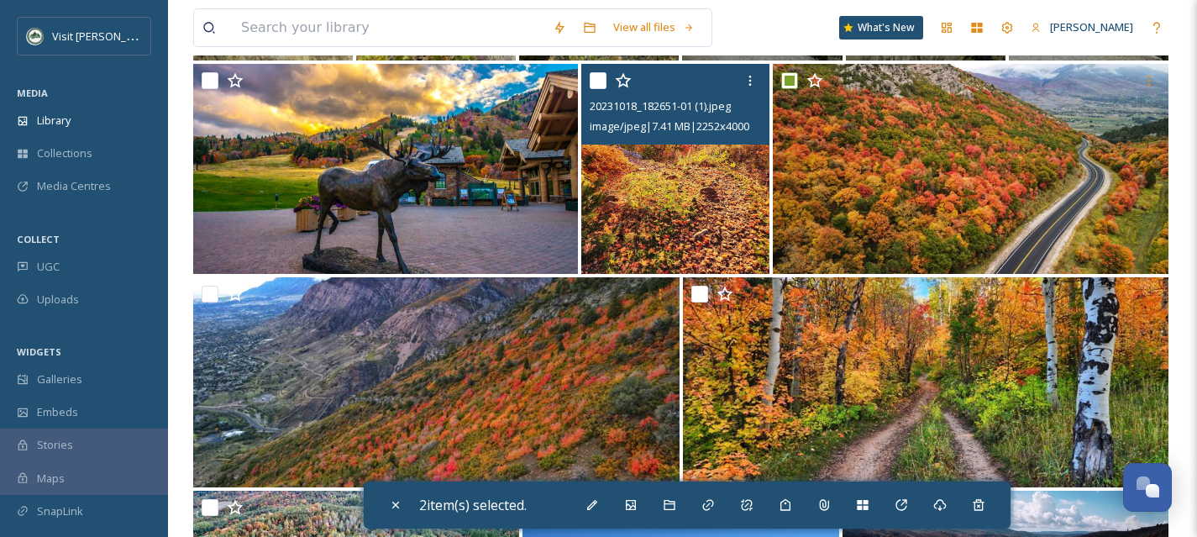
click at [597, 81] on input "checkbox" at bounding box center [598, 80] width 17 height 17
checkbox input "true"
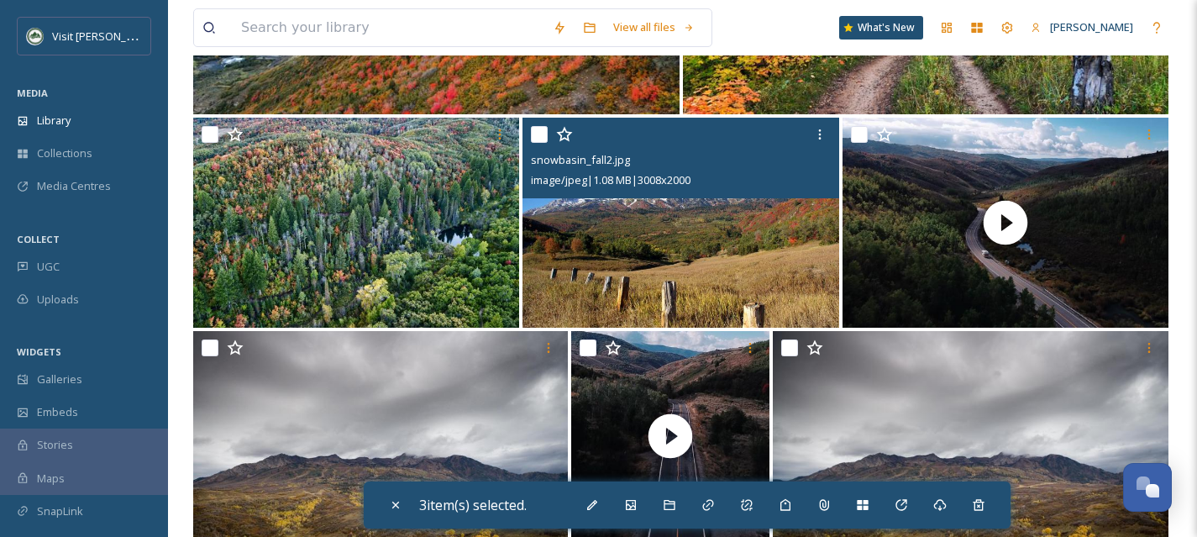
scroll to position [2850, 0]
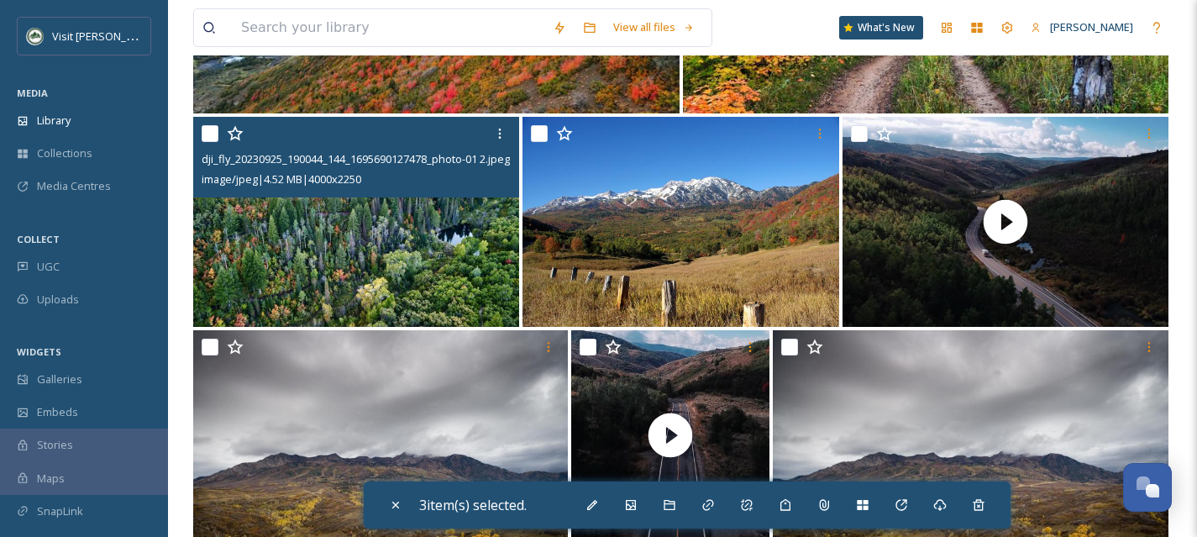
click at [203, 129] on input "checkbox" at bounding box center [210, 133] width 17 height 17
checkbox input "true"
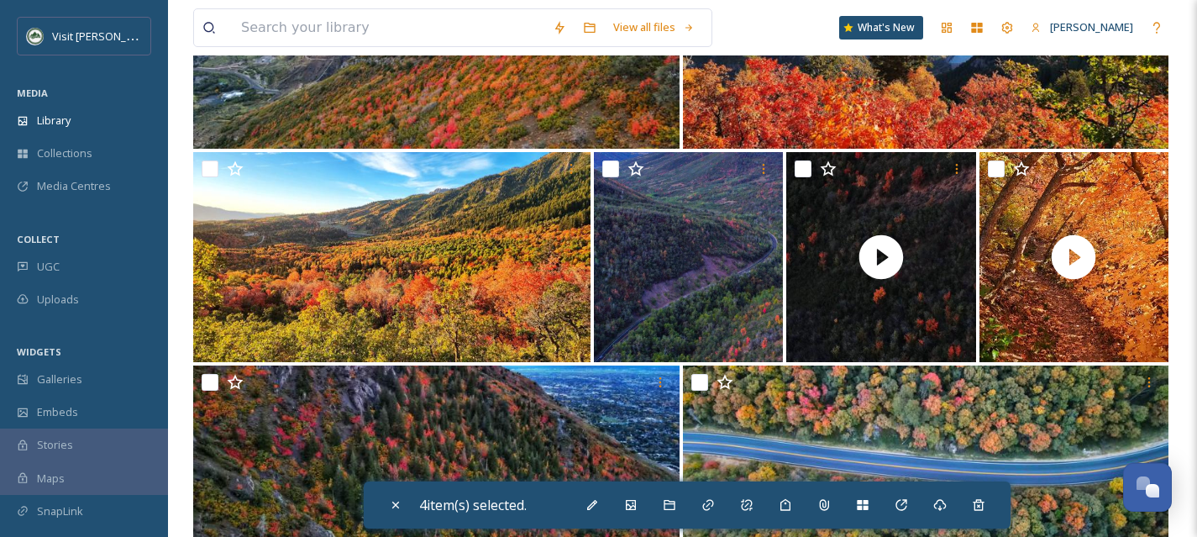
scroll to position [4100, 0]
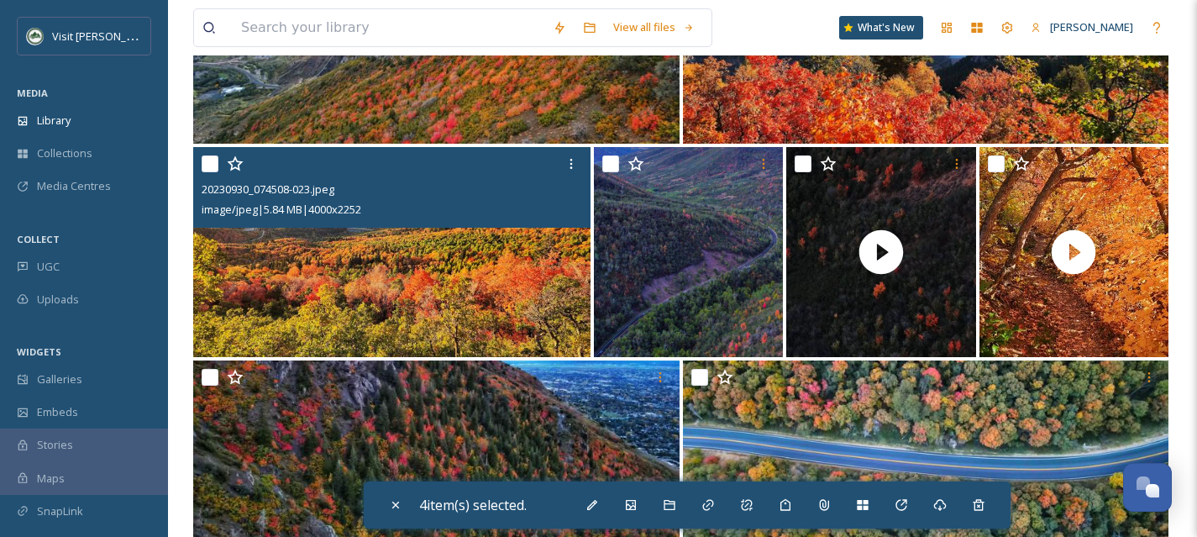
click at [211, 166] on input "checkbox" at bounding box center [210, 163] width 17 height 17
checkbox input "true"
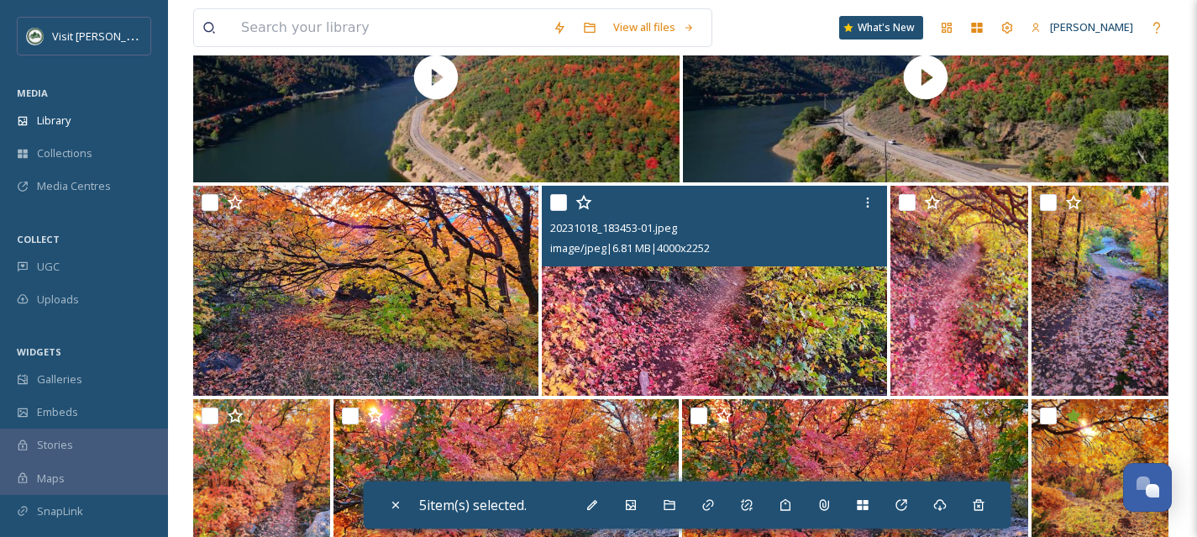
scroll to position [7062, 0]
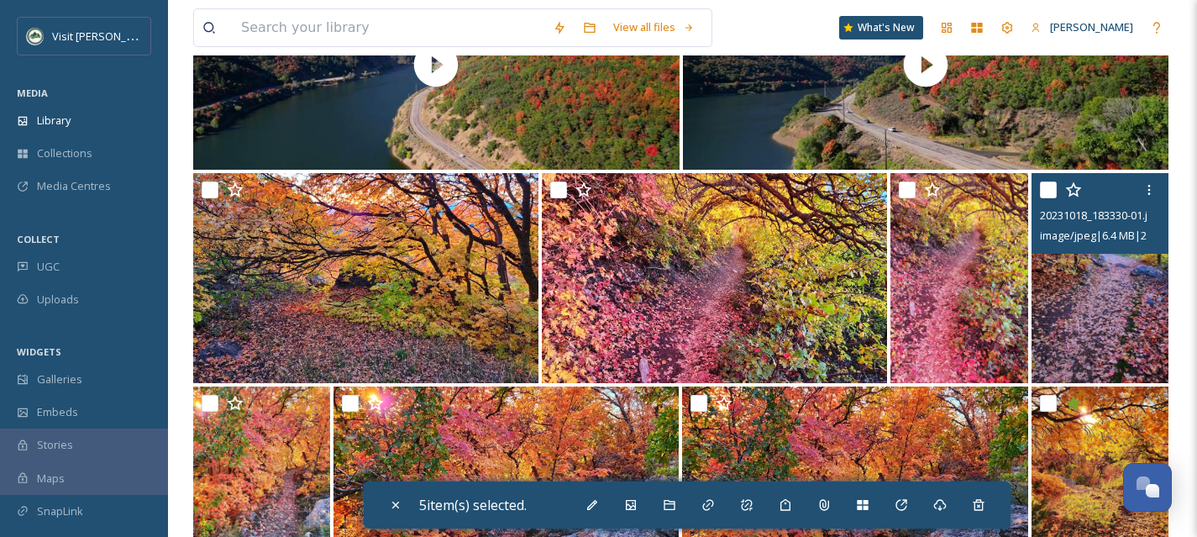
click at [1045, 192] on input "checkbox" at bounding box center [1048, 189] width 17 height 17
checkbox input "true"
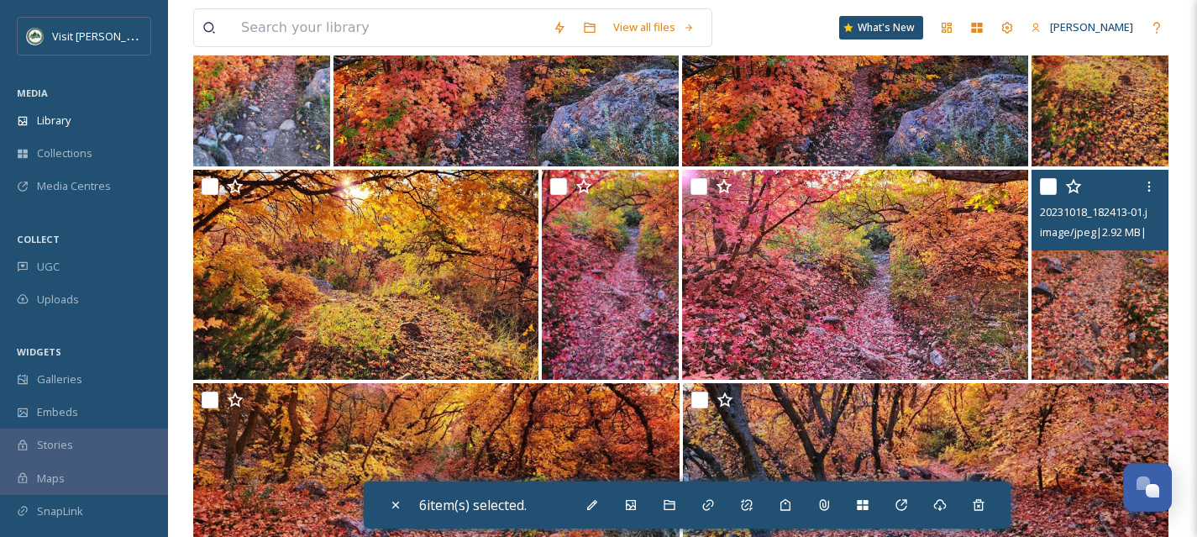
scroll to position [7519, 0]
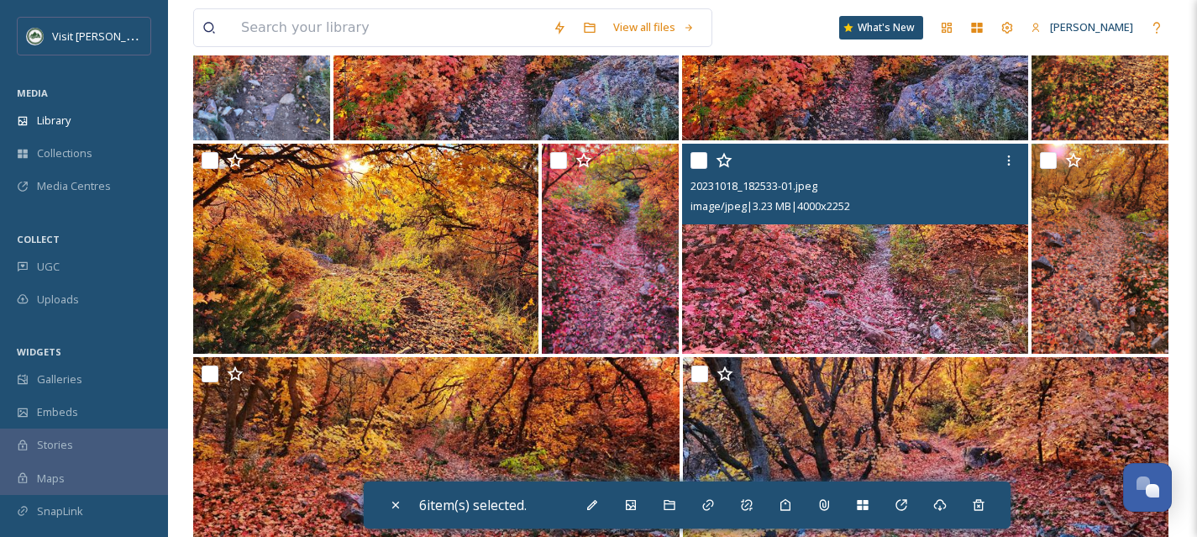
click at [698, 165] on input "checkbox" at bounding box center [699, 160] width 17 height 17
checkbox input "true"
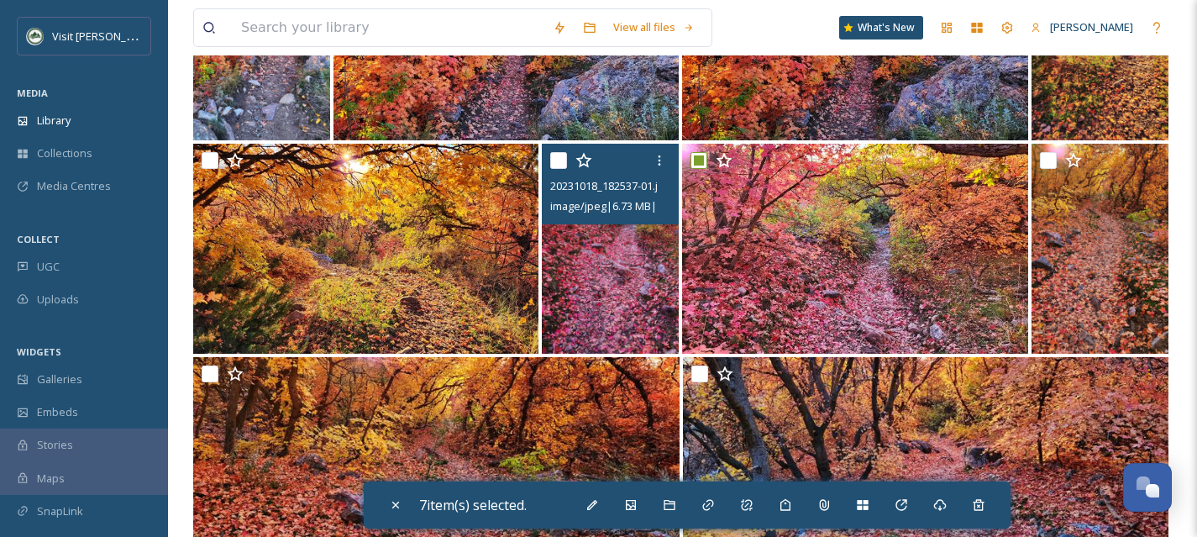
click at [555, 160] on input "checkbox" at bounding box center [558, 160] width 17 height 17
checkbox input "true"
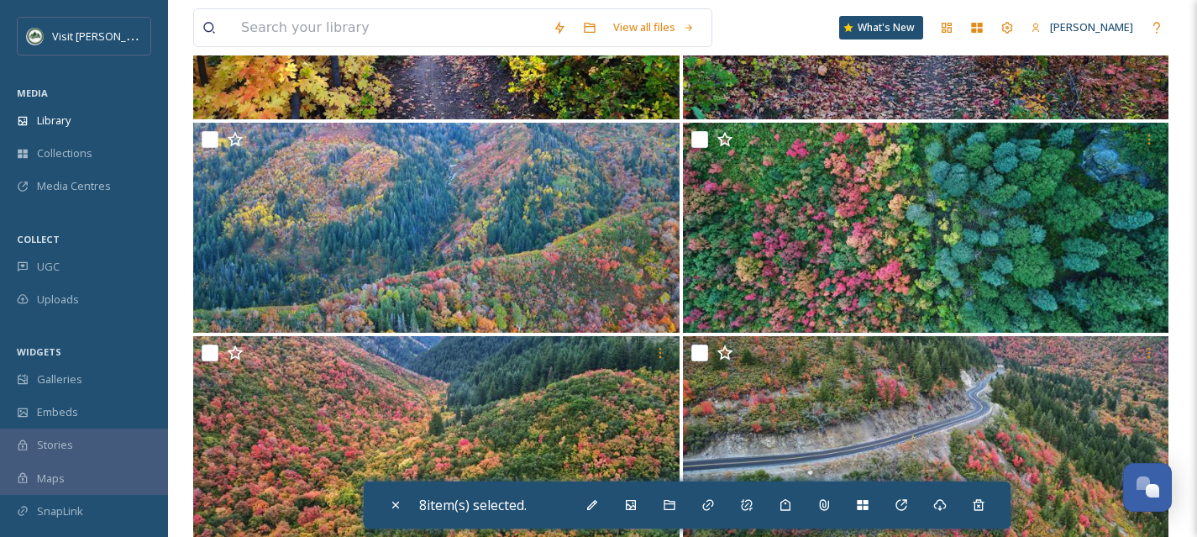
scroll to position [11178, 0]
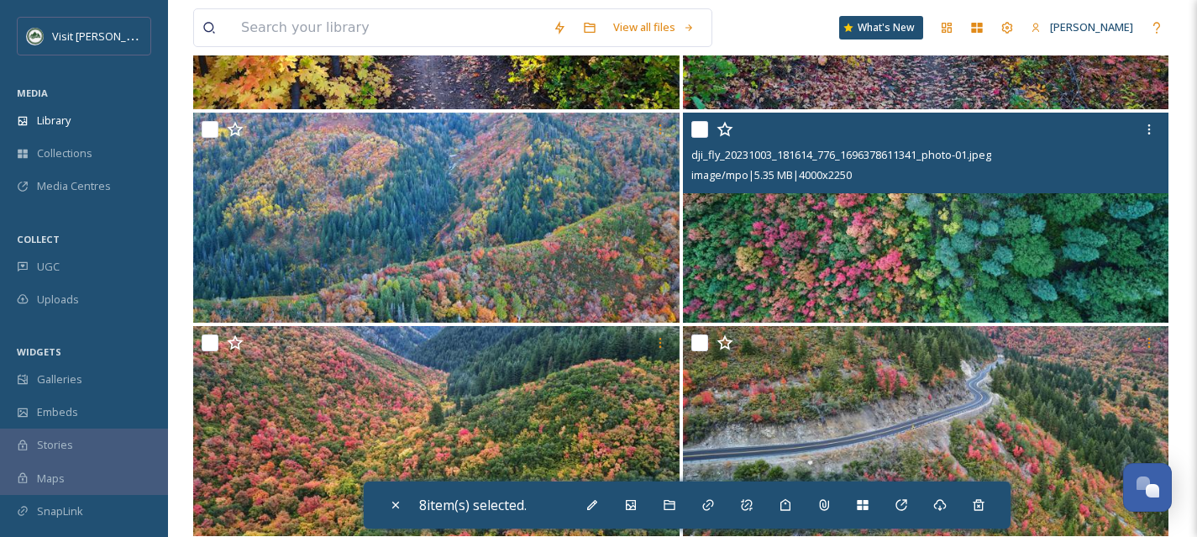
click at [699, 129] on input "checkbox" at bounding box center [700, 129] width 17 height 17
checkbox input "true"
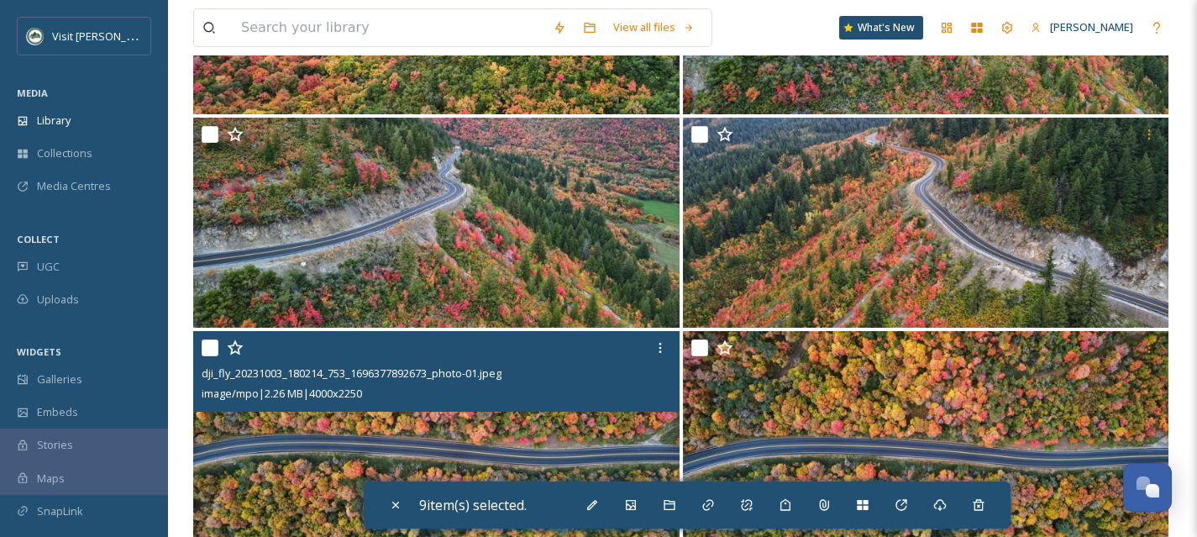
scroll to position [11584, 0]
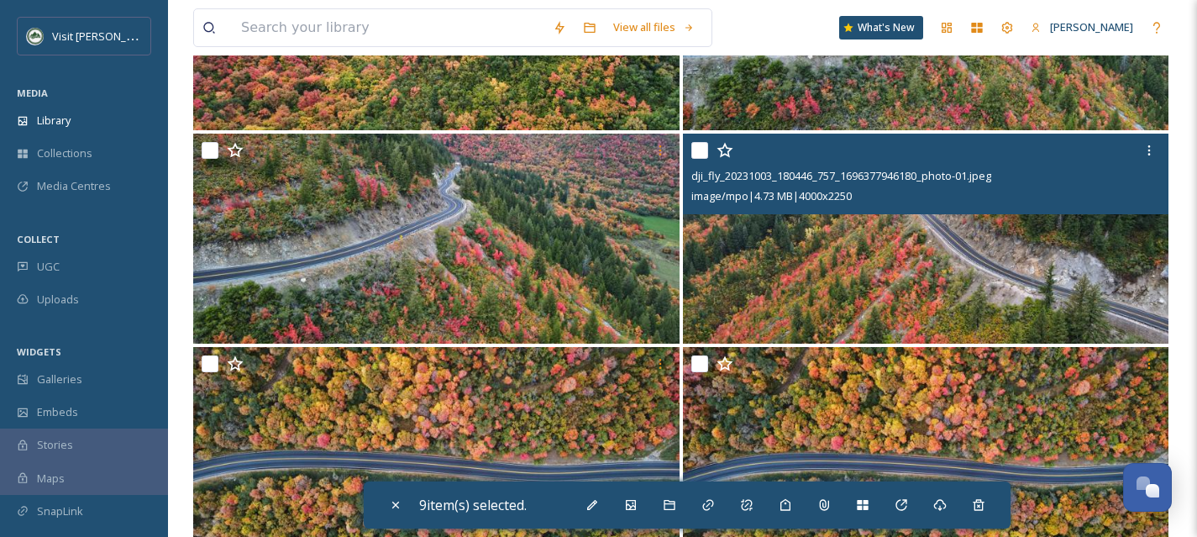
click at [702, 155] on input "checkbox" at bounding box center [700, 150] width 17 height 17
checkbox input "true"
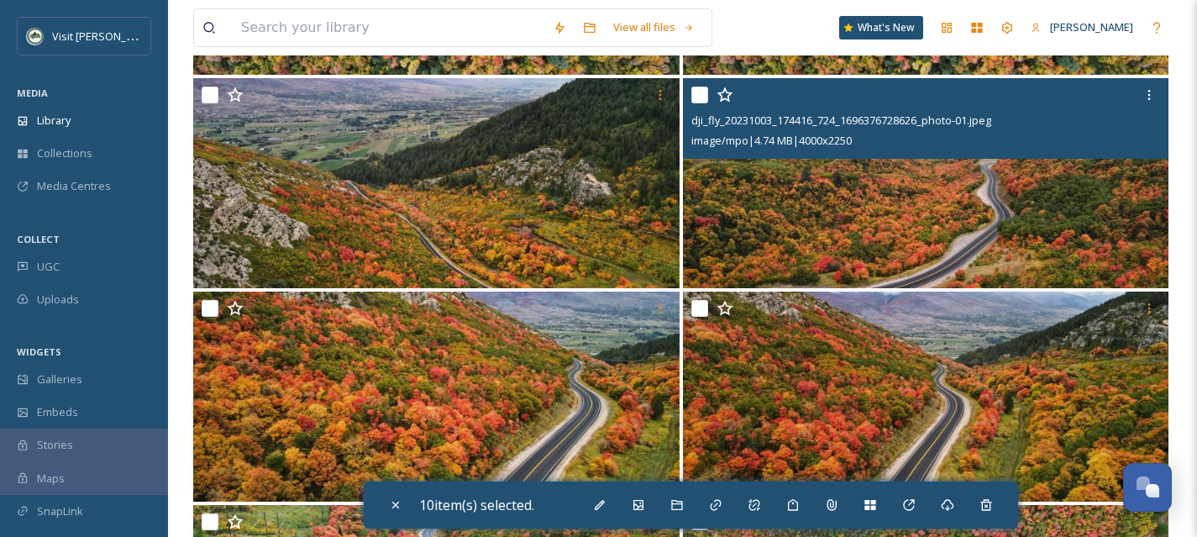
scroll to position [12070, 0]
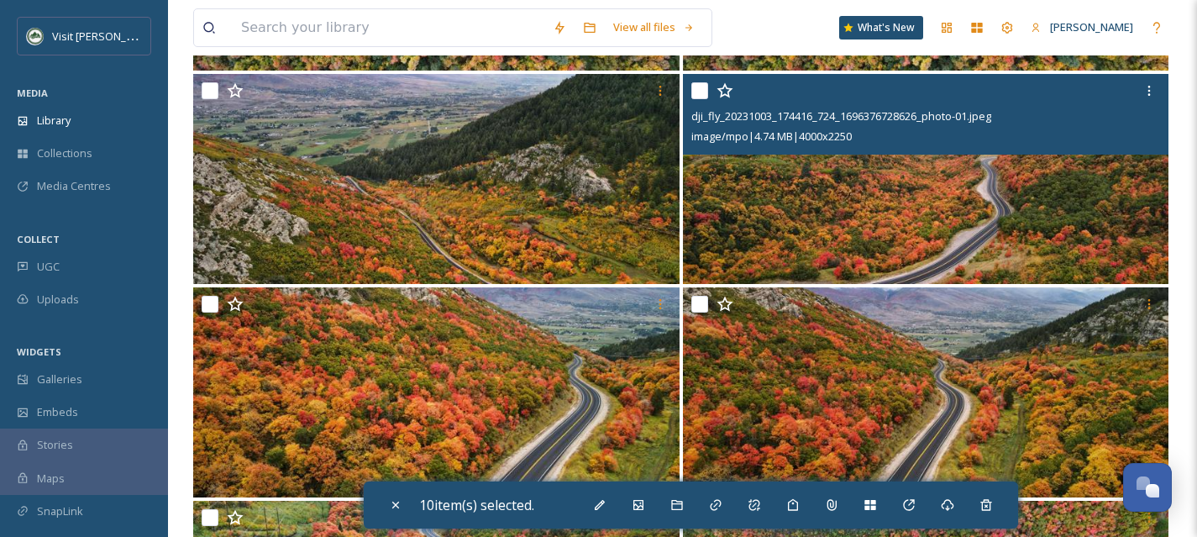
click at [700, 92] on input "checkbox" at bounding box center [700, 90] width 17 height 17
checkbox input "true"
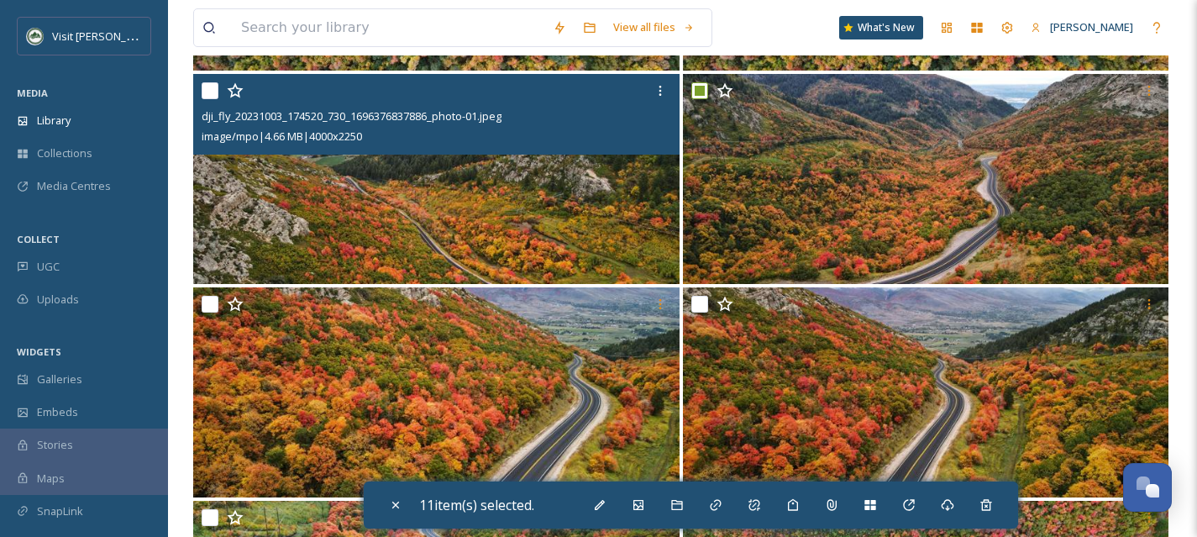
click at [213, 89] on input "checkbox" at bounding box center [210, 90] width 17 height 17
checkbox input "true"
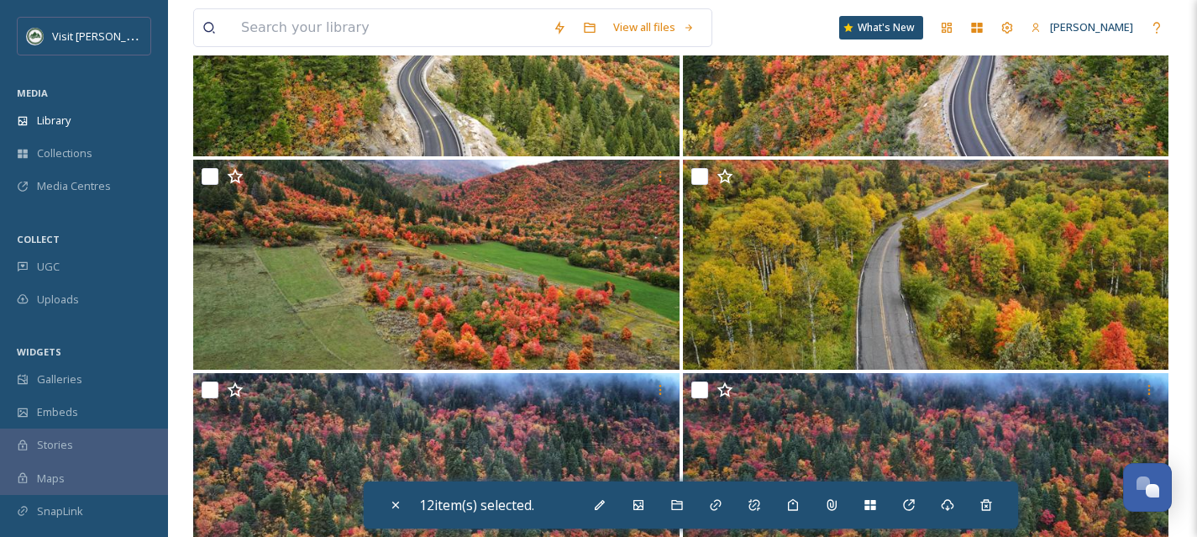
scroll to position [13674, 0]
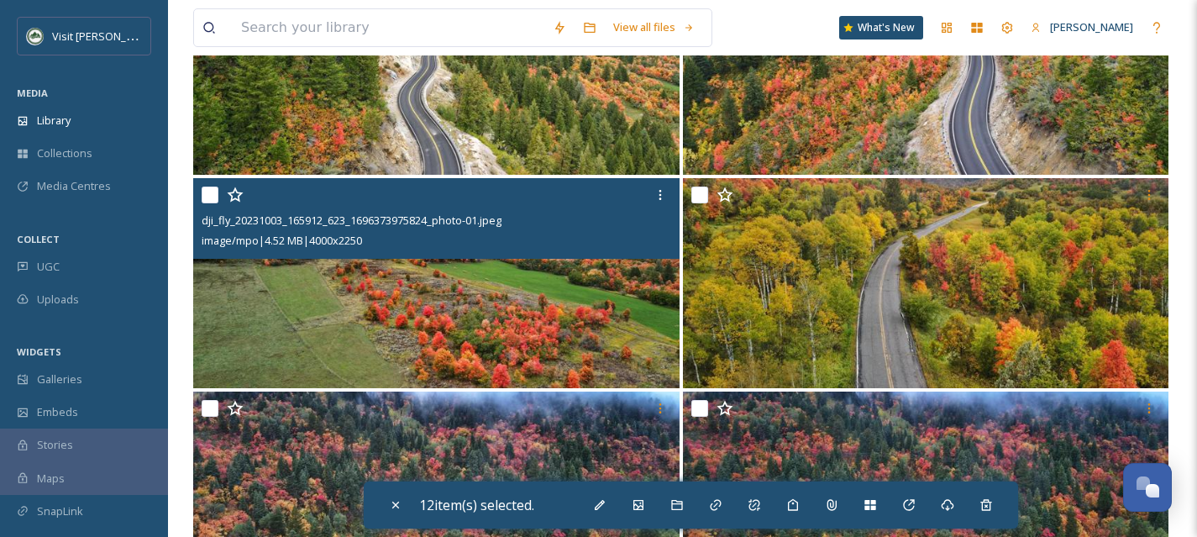
click at [209, 201] on input "checkbox" at bounding box center [210, 195] width 17 height 17
checkbox input "true"
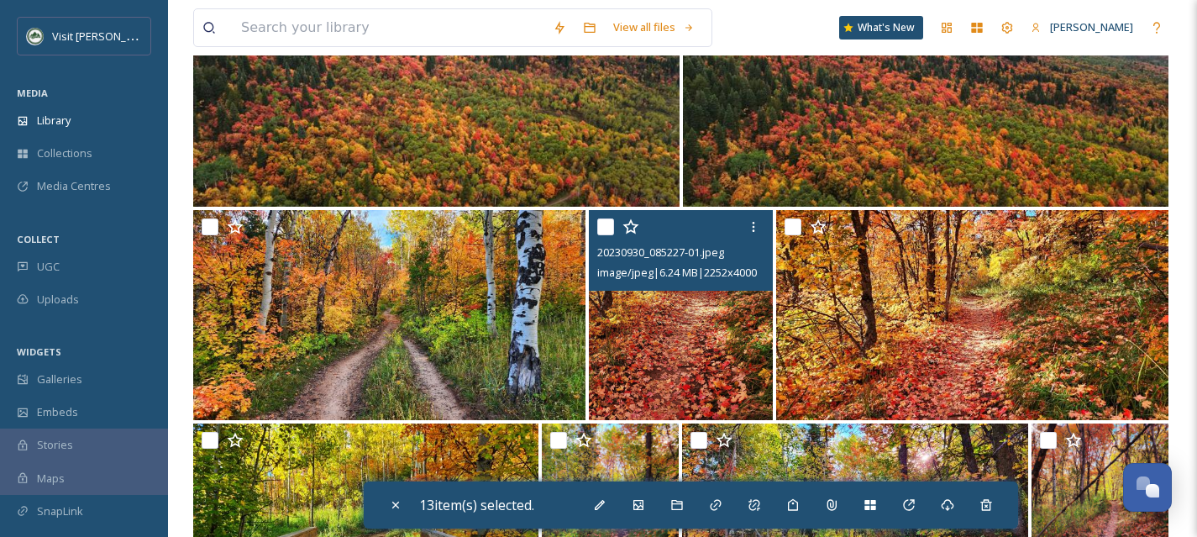
scroll to position [15145, 0]
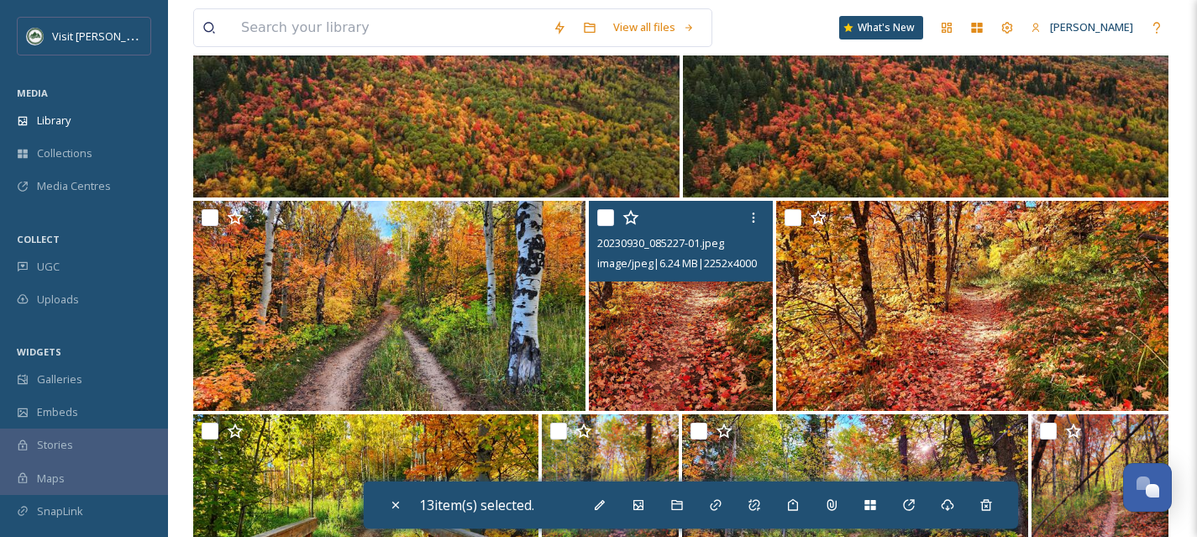
click at [607, 215] on input "checkbox" at bounding box center [605, 217] width 17 height 17
checkbox input "true"
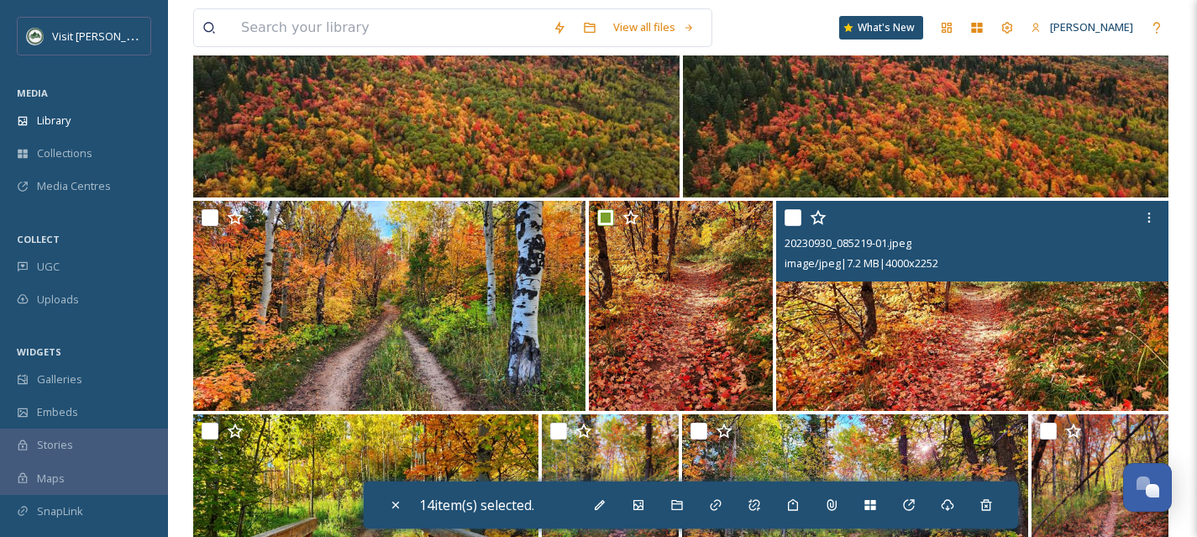
click at [793, 218] on input "checkbox" at bounding box center [793, 217] width 17 height 17
checkbox input "true"
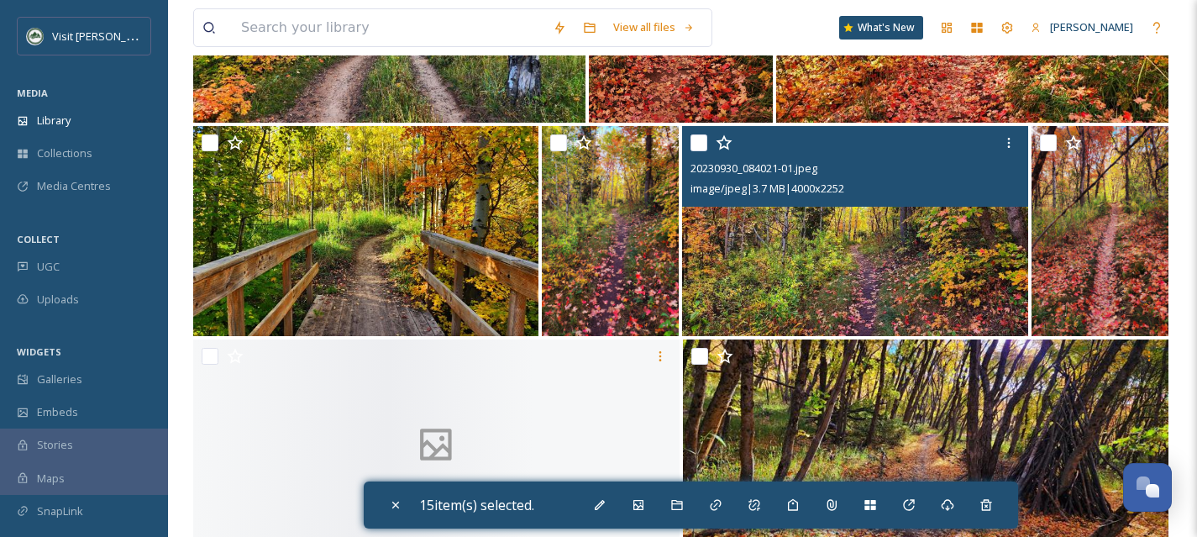
scroll to position [15472, 0]
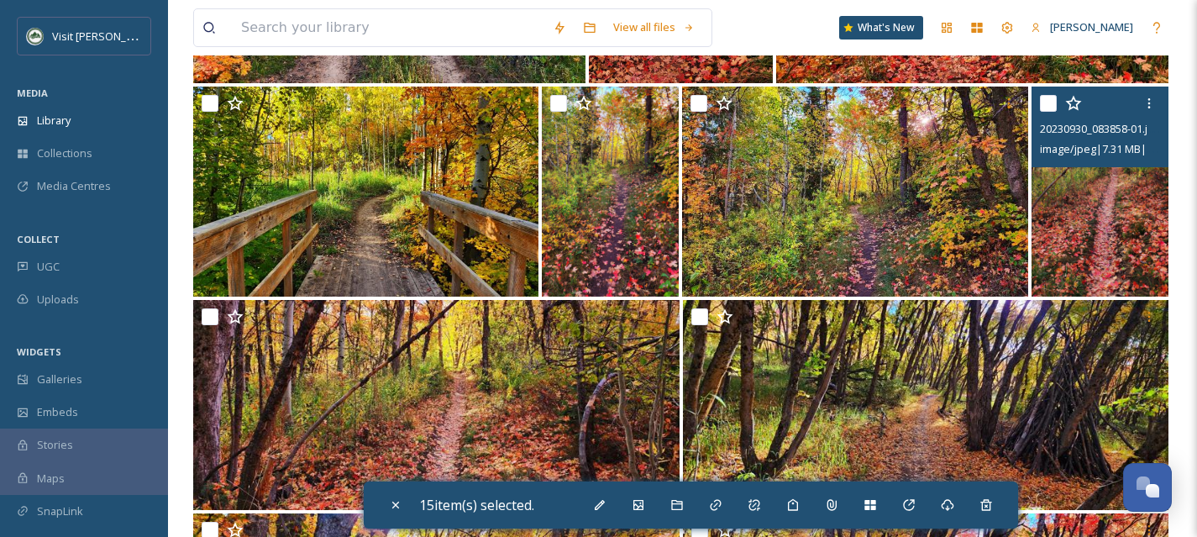
click at [1044, 100] on input "checkbox" at bounding box center [1048, 103] width 17 height 17
checkbox input "true"
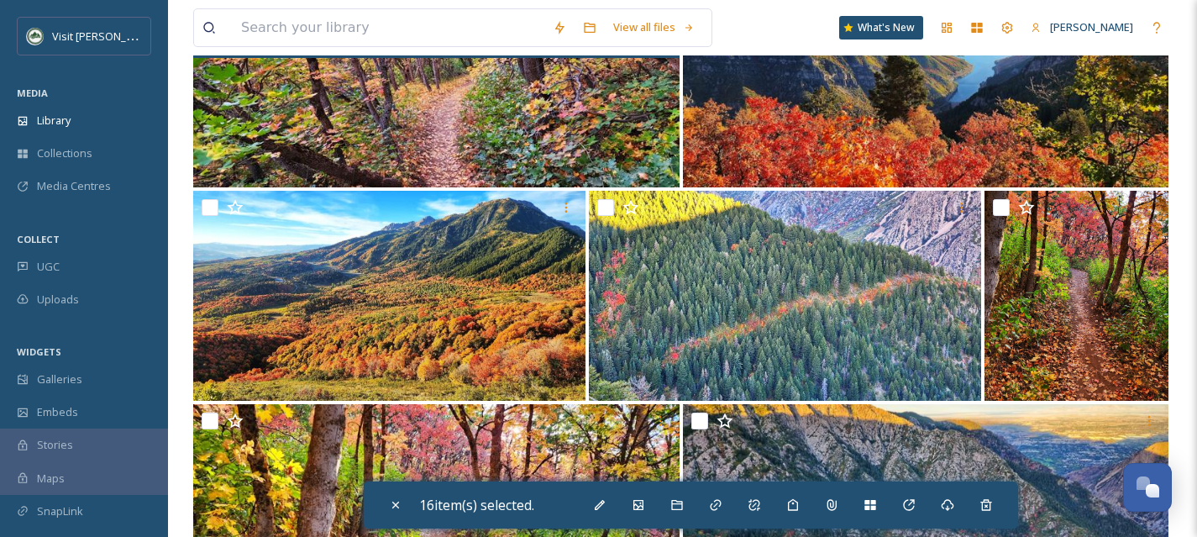
scroll to position [16251, 0]
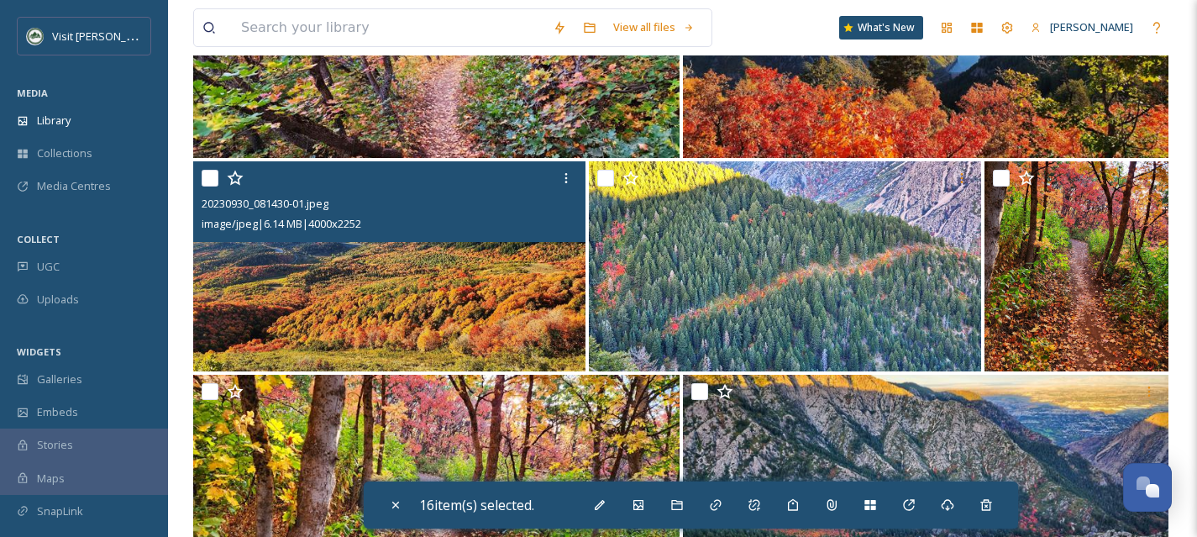
click at [210, 174] on input "checkbox" at bounding box center [210, 178] width 17 height 17
checkbox input "true"
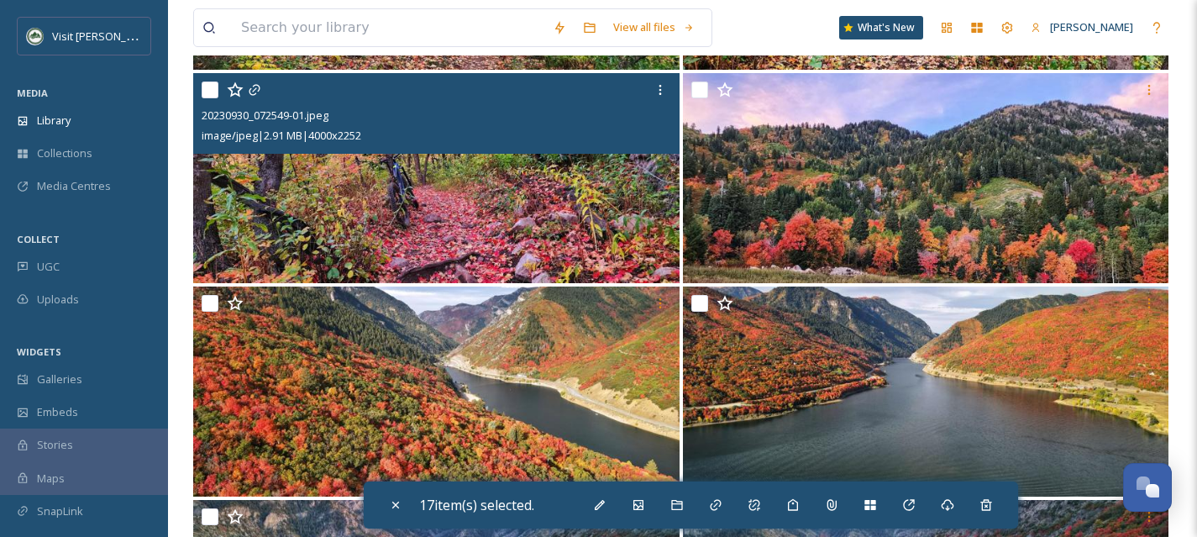
scroll to position [17410, 0]
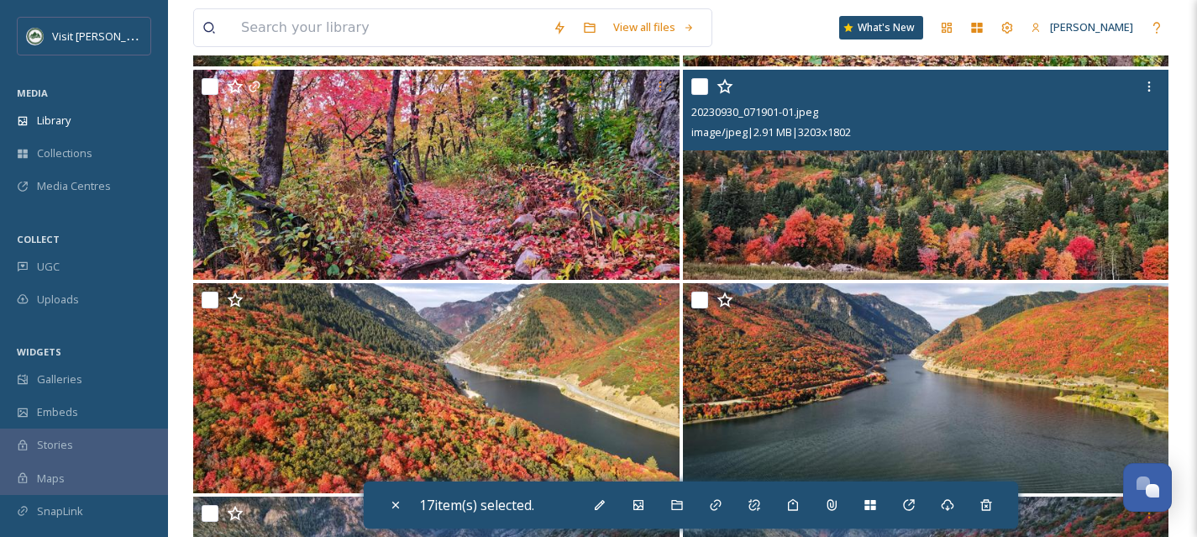
click at [698, 91] on input "checkbox" at bounding box center [700, 86] width 17 height 17
checkbox input "true"
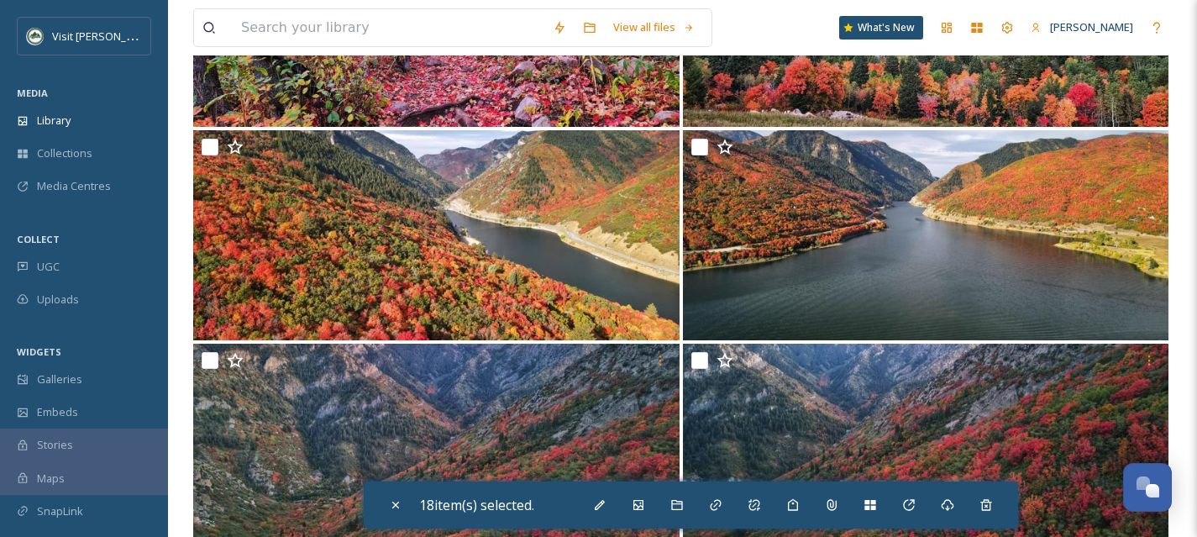
scroll to position [17571, 0]
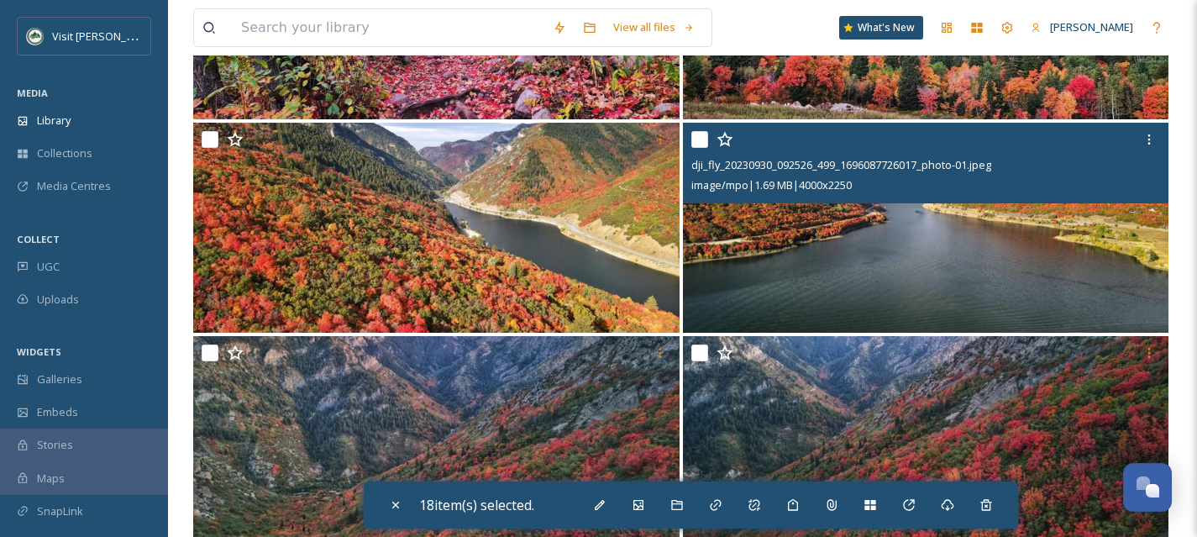
click at [702, 141] on input "checkbox" at bounding box center [700, 139] width 17 height 17
checkbox input "true"
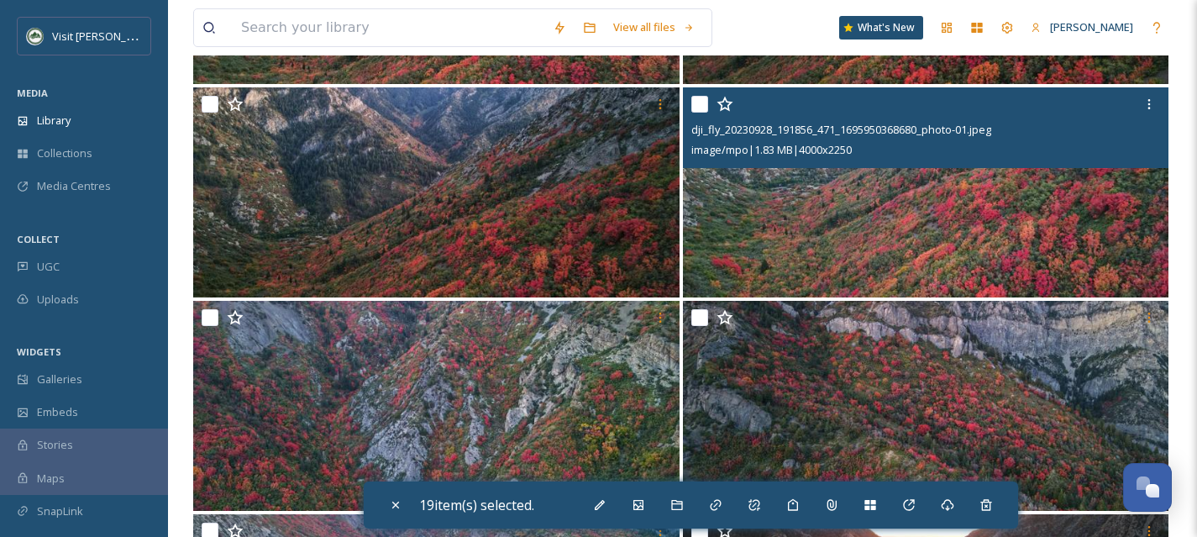
scroll to position [18034, 0]
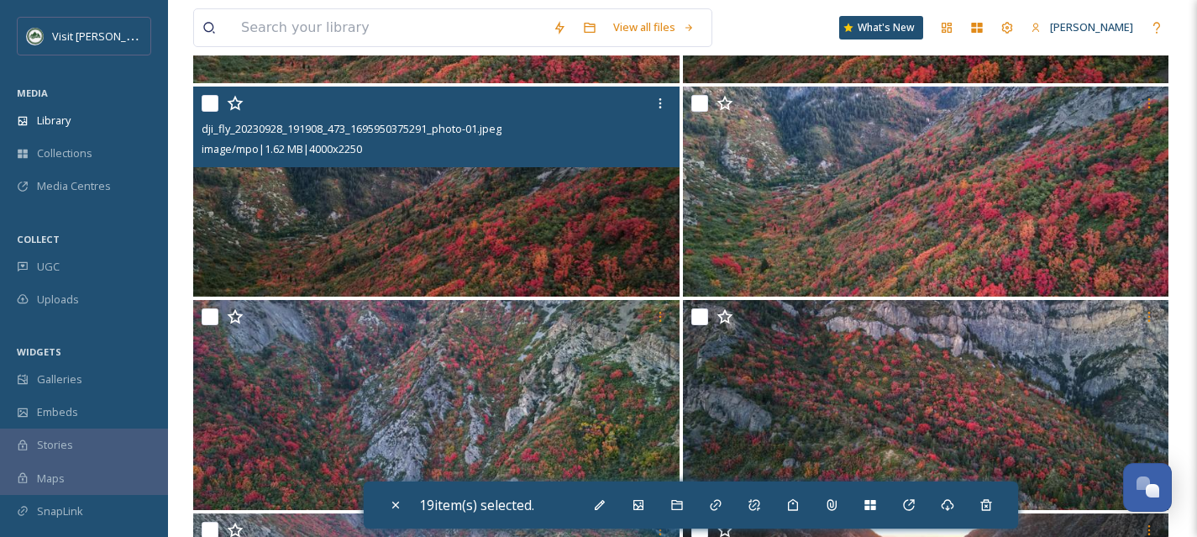
click at [204, 108] on input "checkbox" at bounding box center [210, 103] width 17 height 17
checkbox input "true"
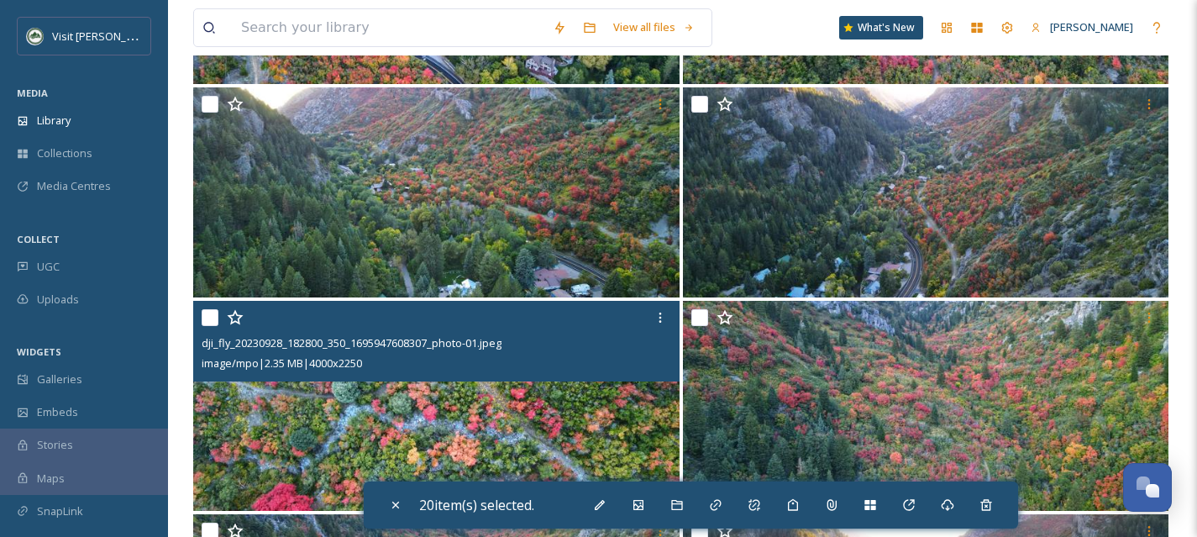
scroll to position [19707, 0]
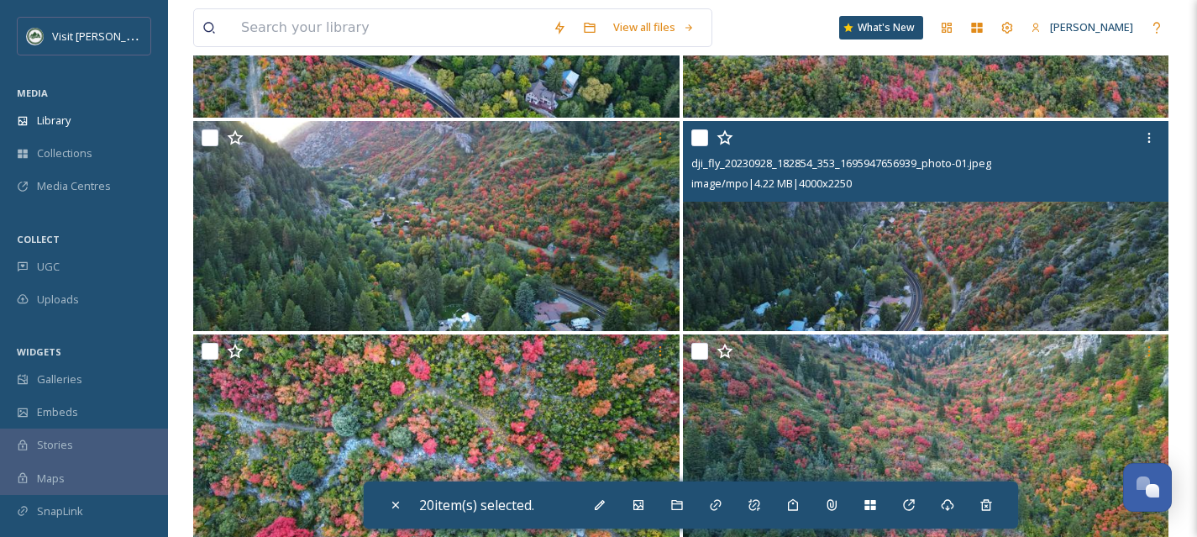
click at [698, 141] on input "checkbox" at bounding box center [700, 137] width 17 height 17
checkbox input "true"
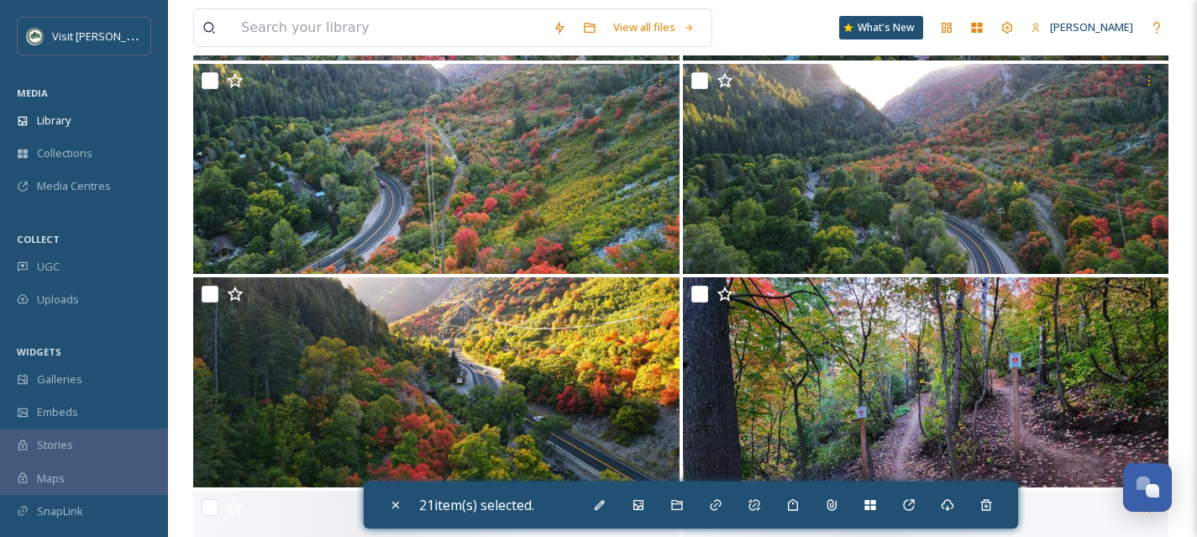
scroll to position [20411, 0]
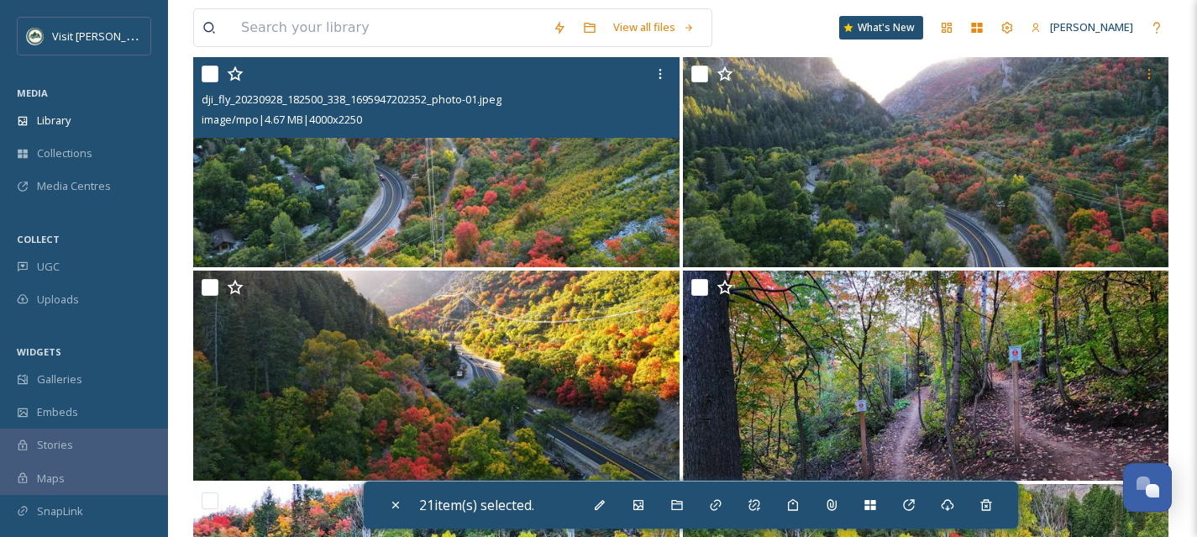
click at [208, 73] on input "checkbox" at bounding box center [210, 74] width 17 height 17
checkbox input "true"
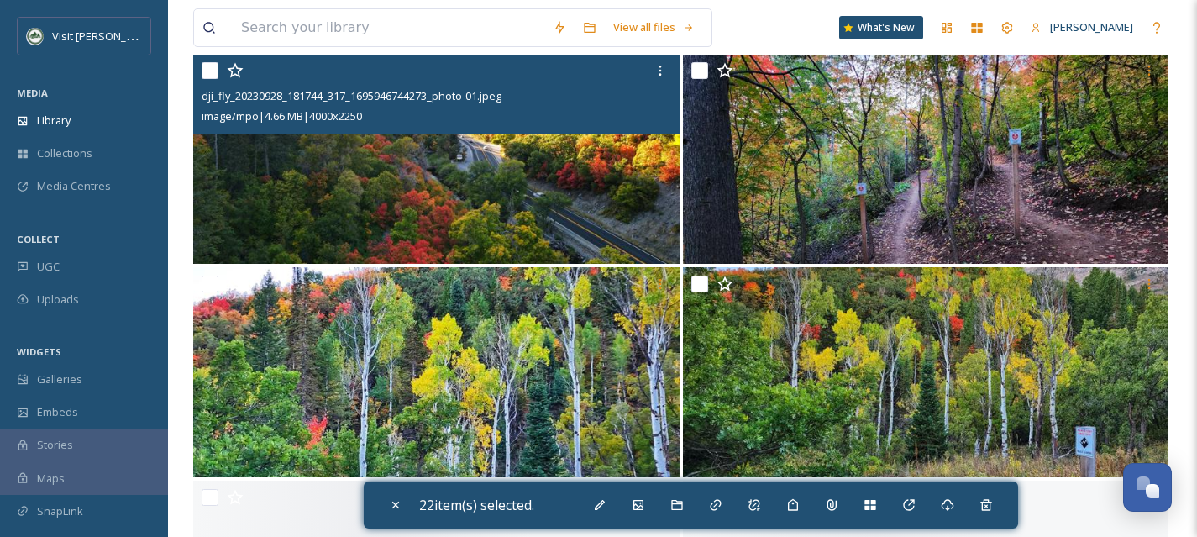
scroll to position [20628, 0]
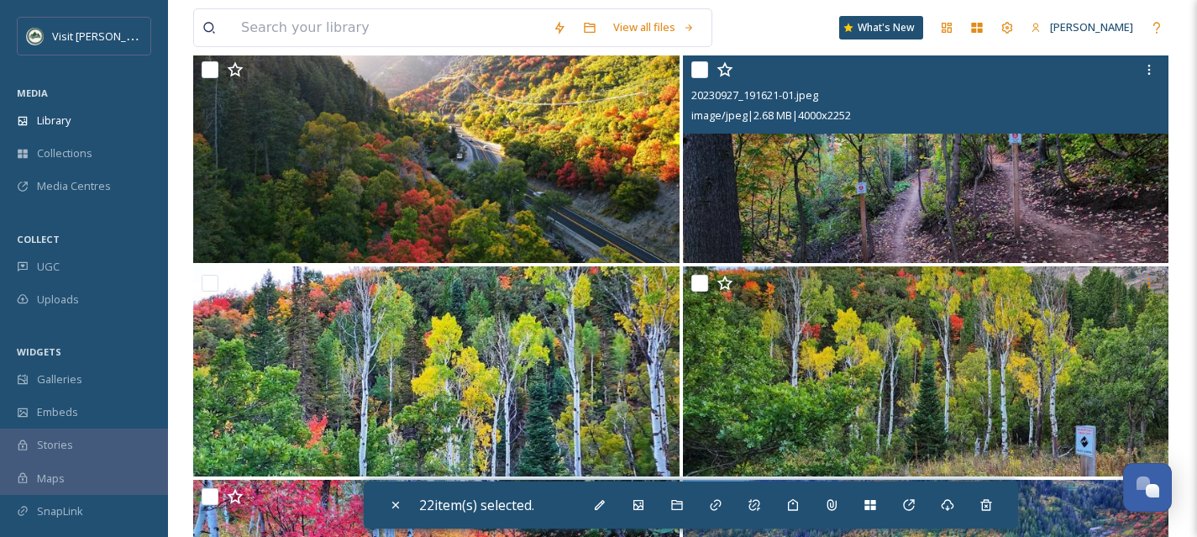
click at [703, 68] on input "checkbox" at bounding box center [700, 69] width 17 height 17
checkbox input "true"
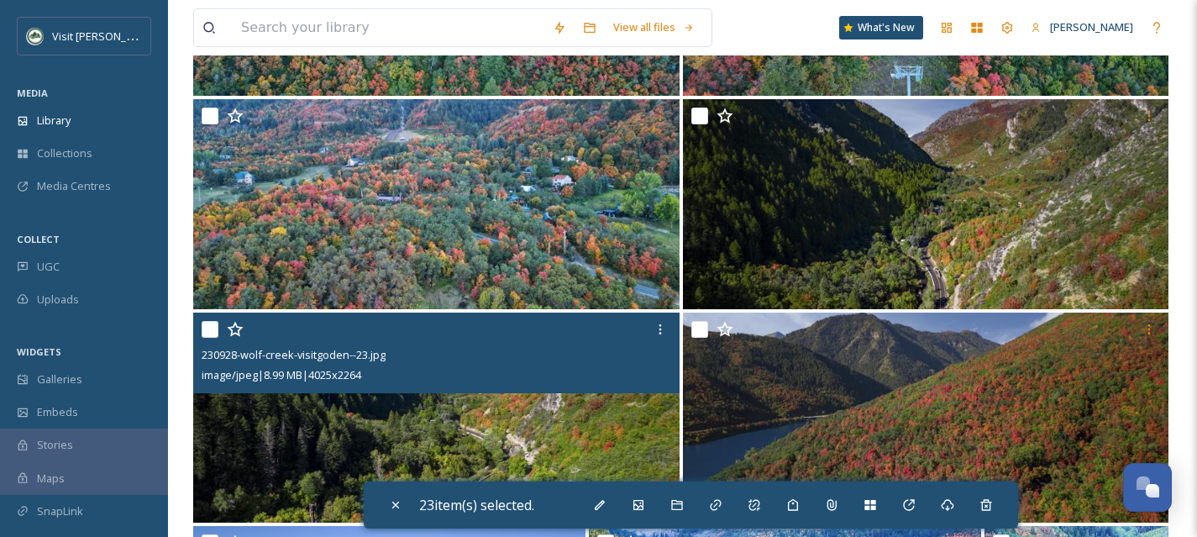
scroll to position [23136, 0]
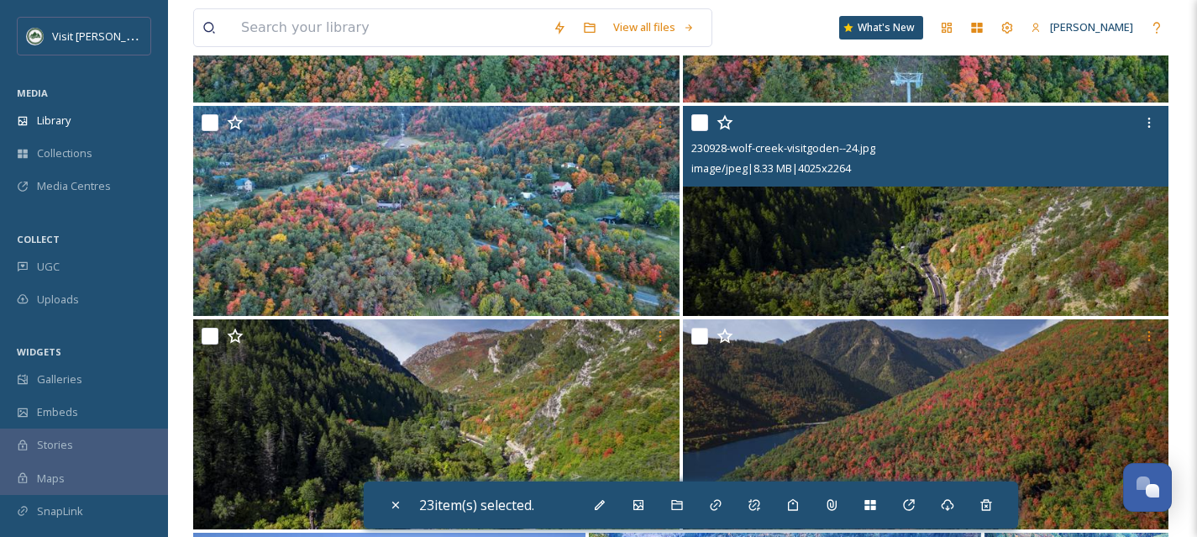
click at [702, 129] on input "checkbox" at bounding box center [700, 122] width 17 height 17
checkbox input "true"
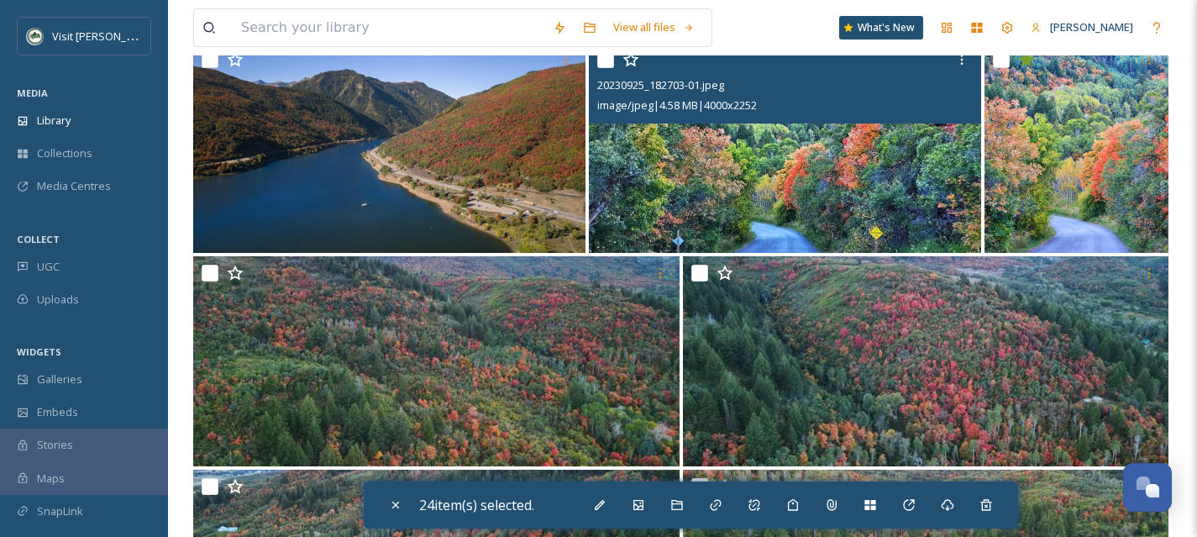
scroll to position [23615, 0]
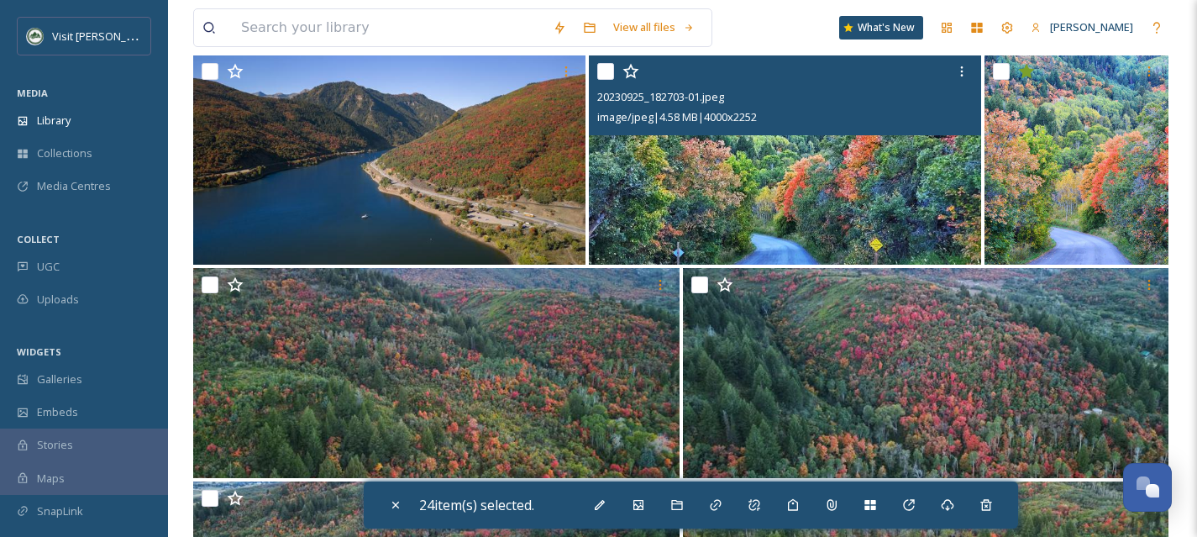
click at [604, 75] on input "checkbox" at bounding box center [605, 71] width 17 height 17
checkbox input "true"
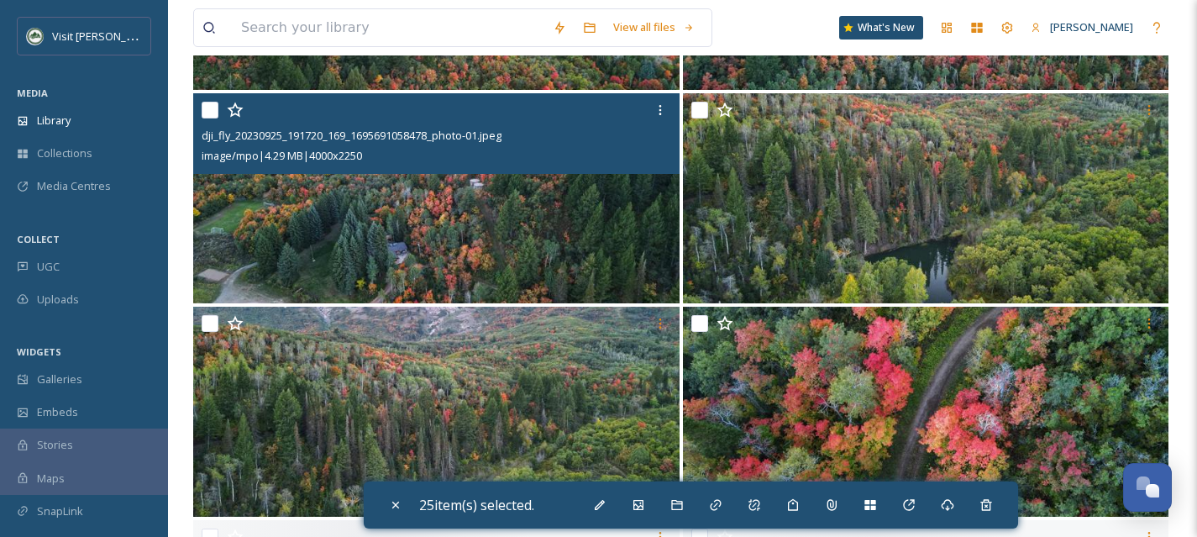
scroll to position [24004, 0]
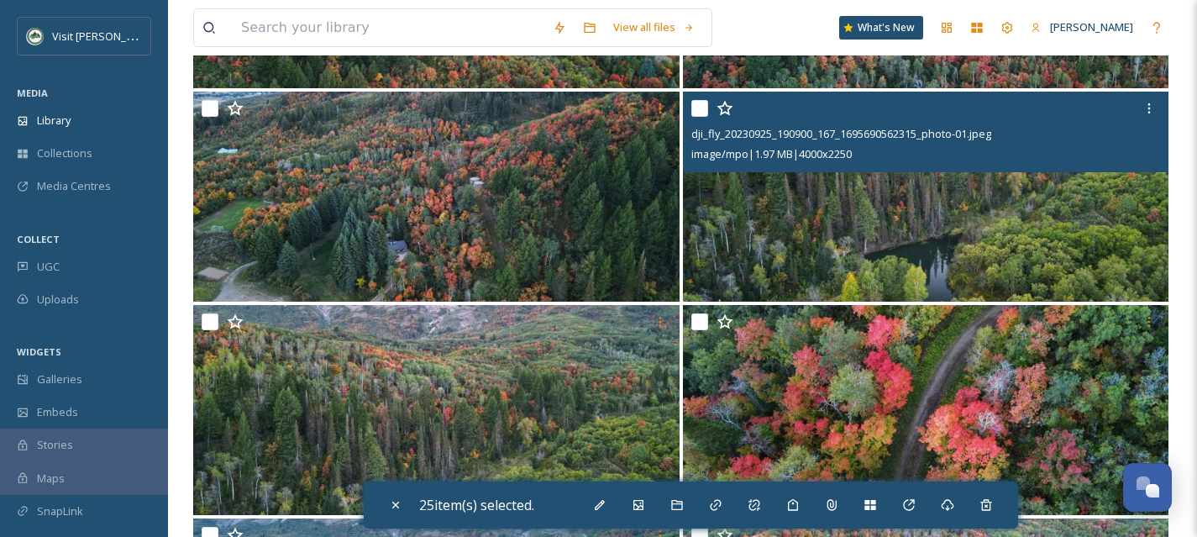
click at [699, 117] on div at bounding box center [929, 108] width 474 height 30
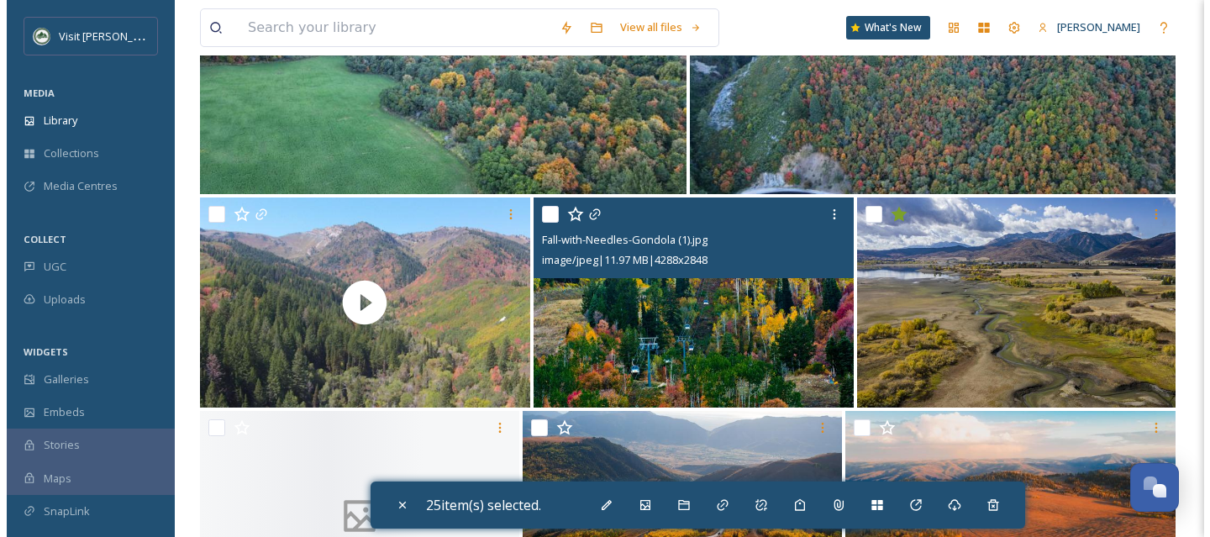
scroll to position [25828, 0]
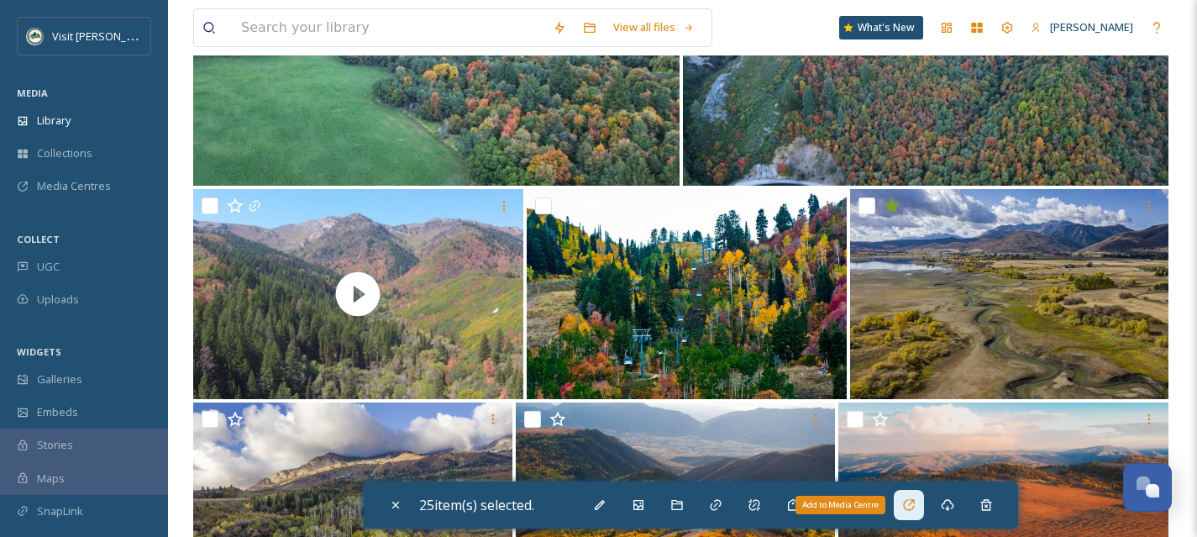
click at [913, 515] on div "Add to Media Centre" at bounding box center [909, 505] width 30 height 30
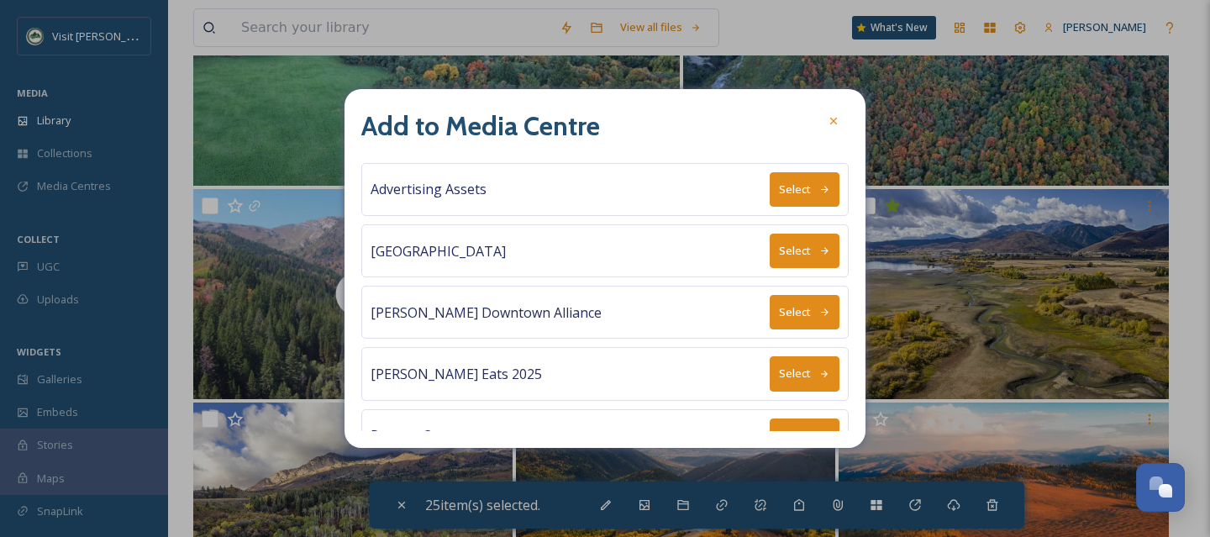
scroll to position [155, 0]
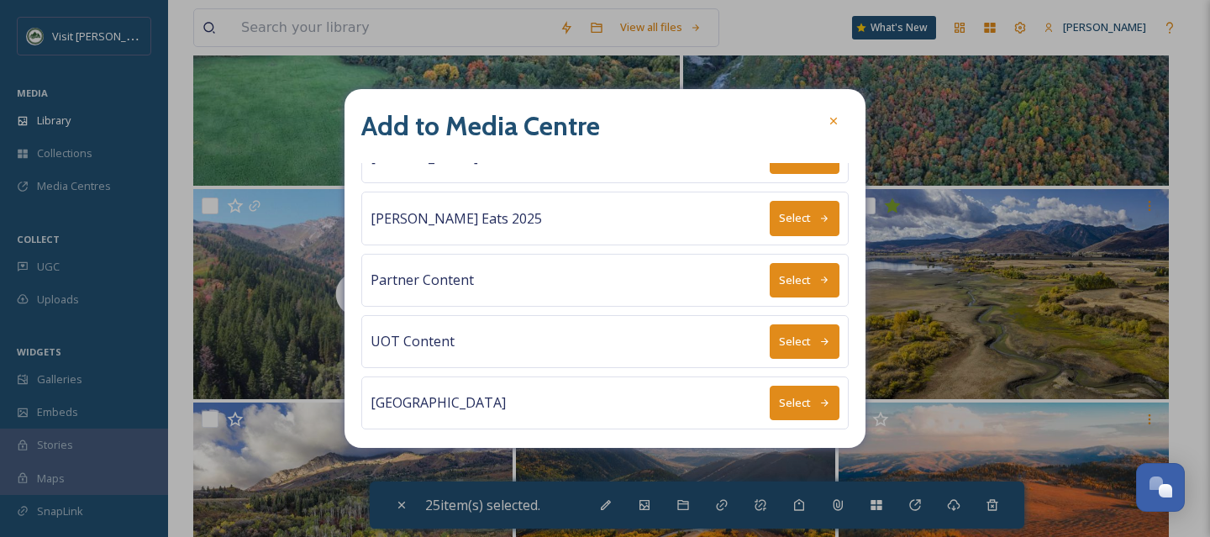
click at [804, 394] on button "Select" at bounding box center [805, 403] width 70 height 34
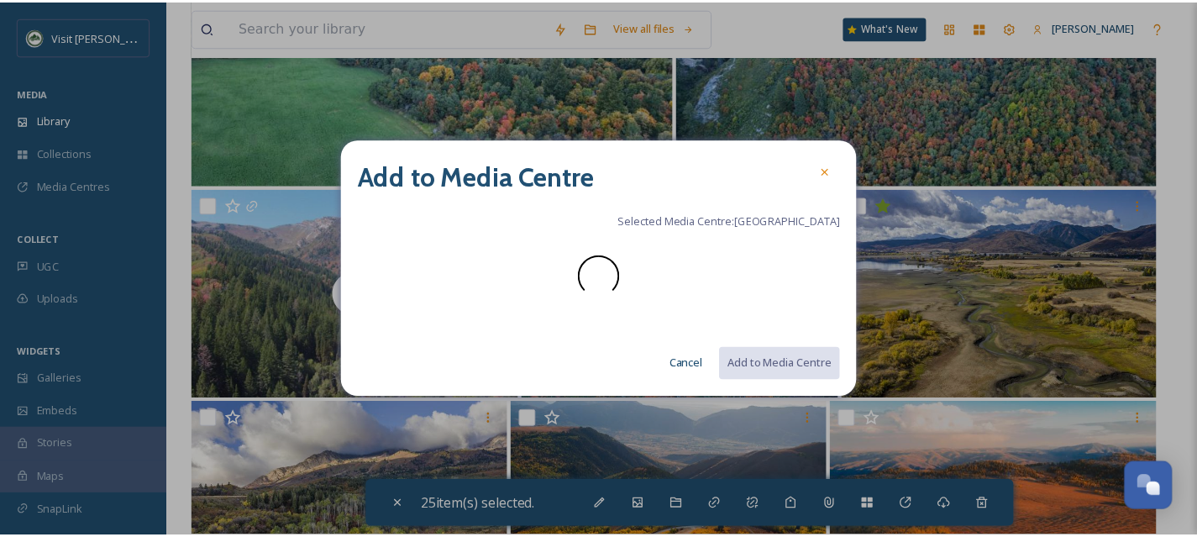
scroll to position [0, 0]
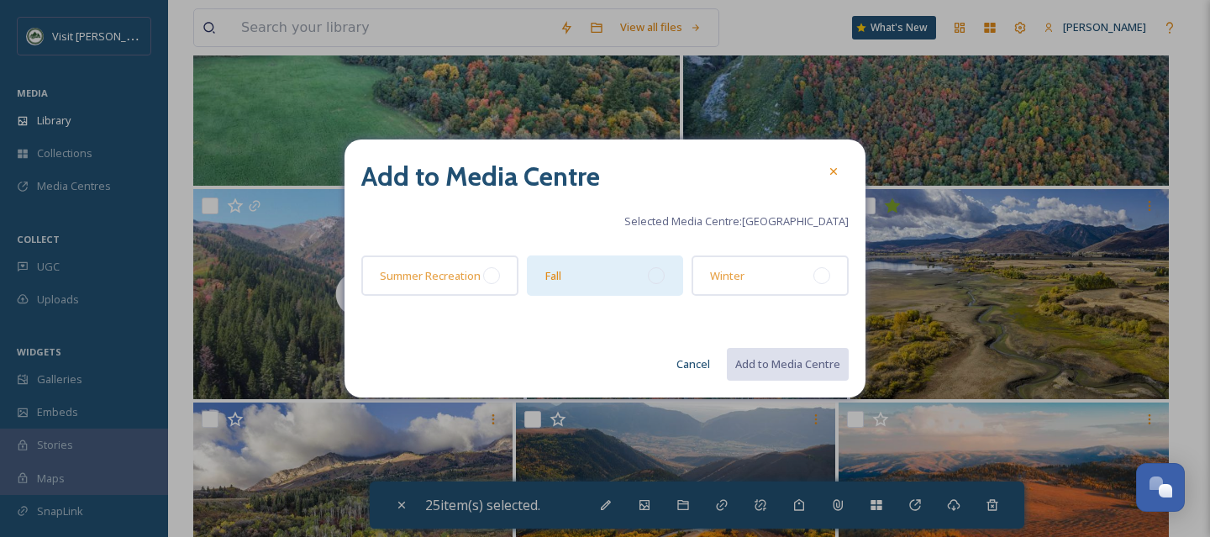
click at [664, 280] on div "Fall" at bounding box center [605, 275] width 157 height 40
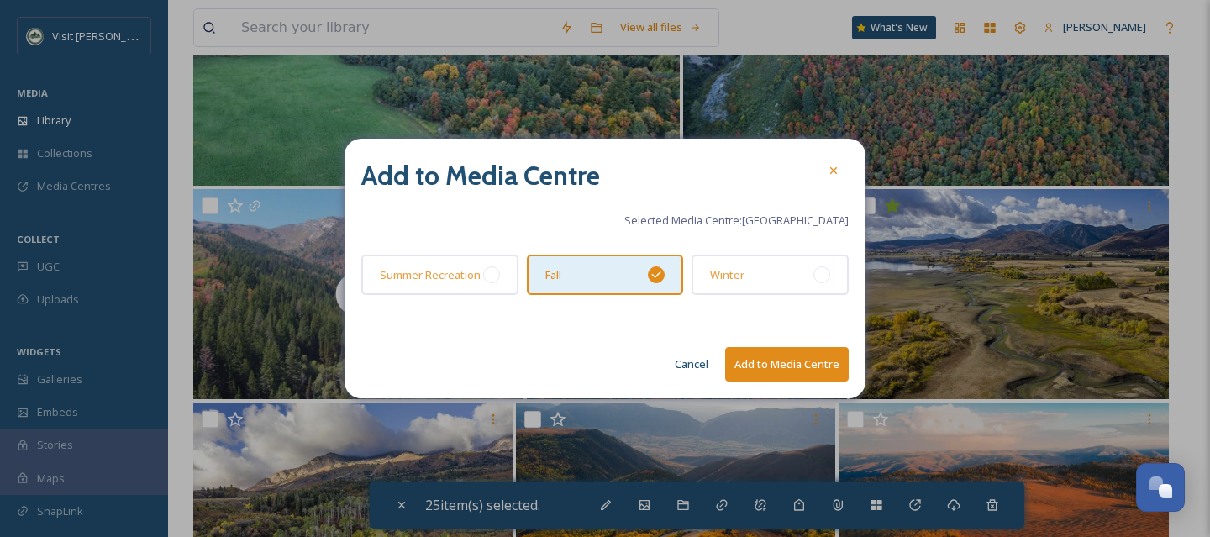
click at [788, 376] on button "Add to Media Centre" at bounding box center [787, 364] width 124 height 34
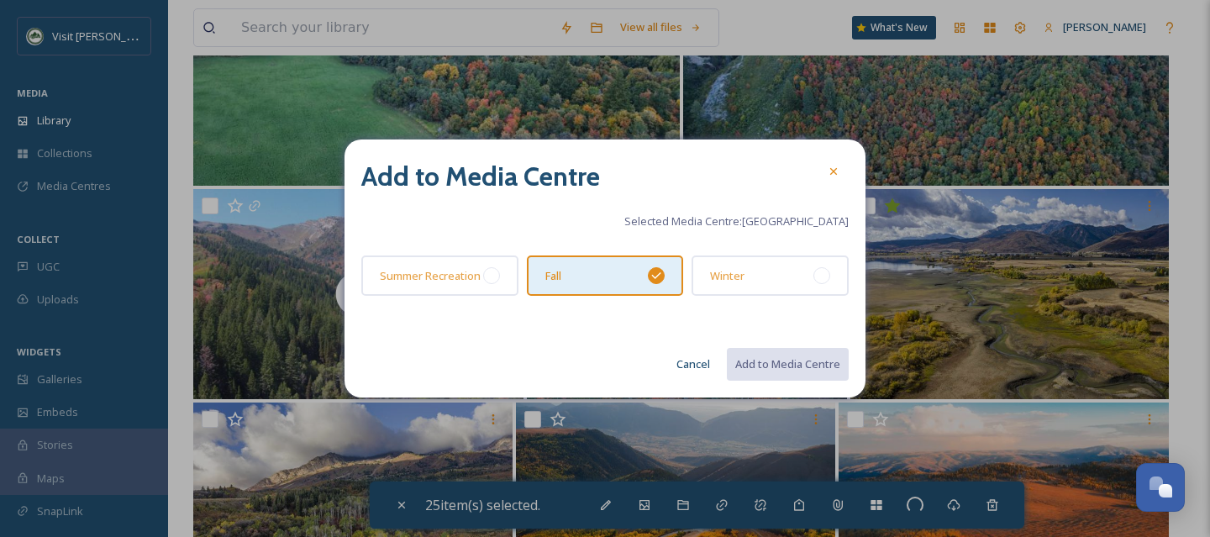
checkbox input "false"
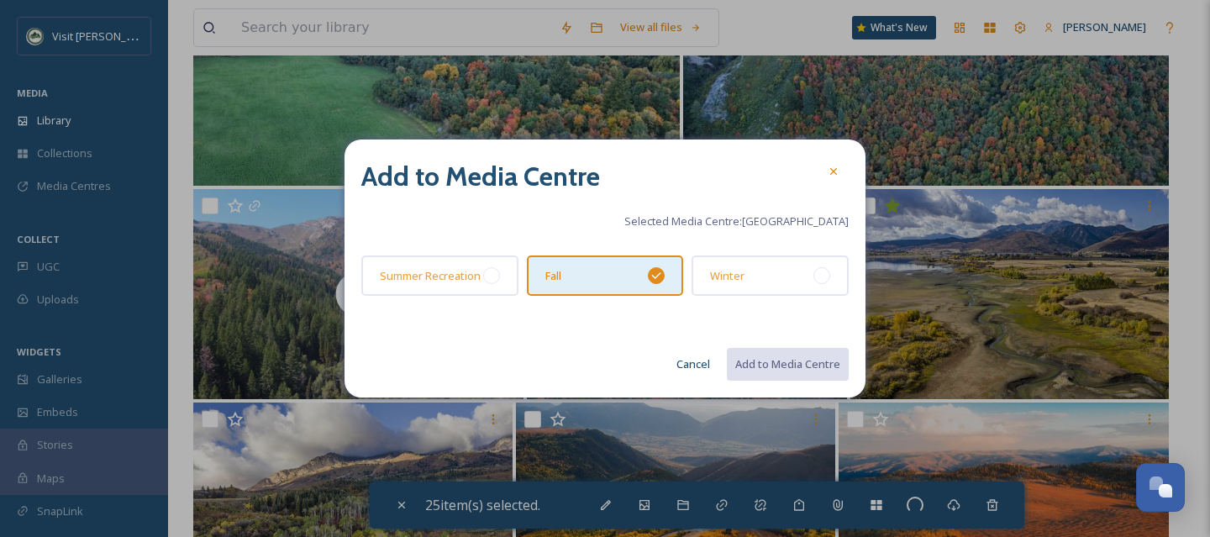
checkbox input "false"
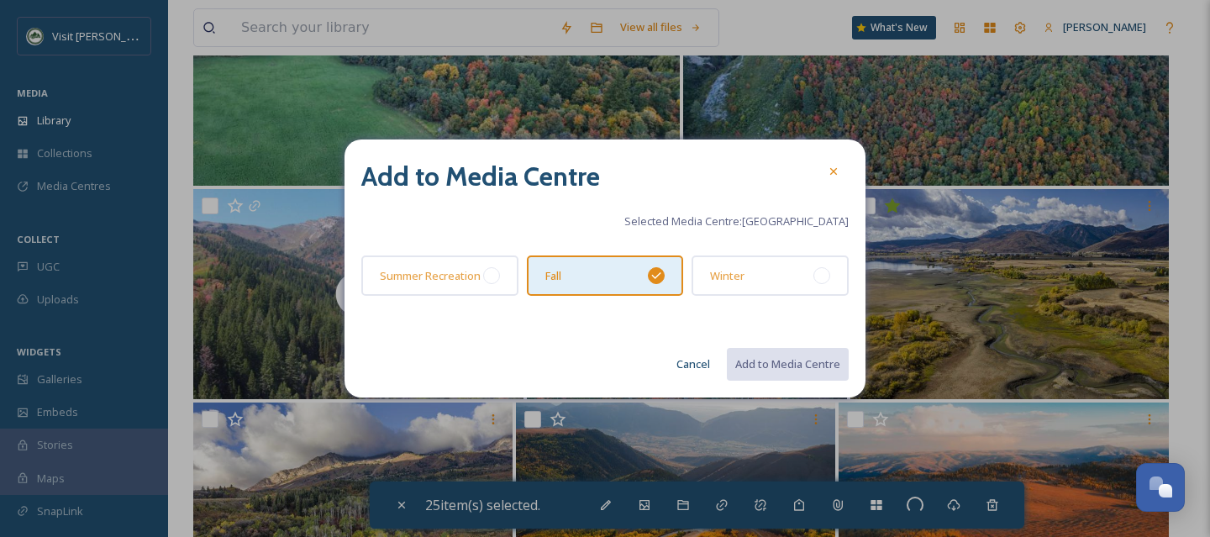
checkbox input "false"
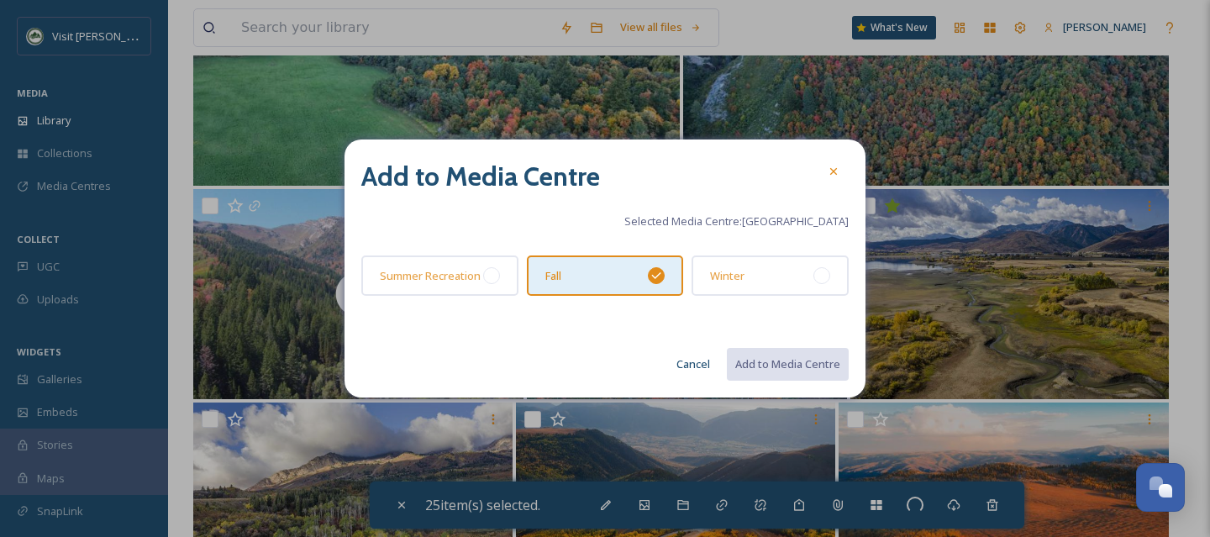
checkbox input "false"
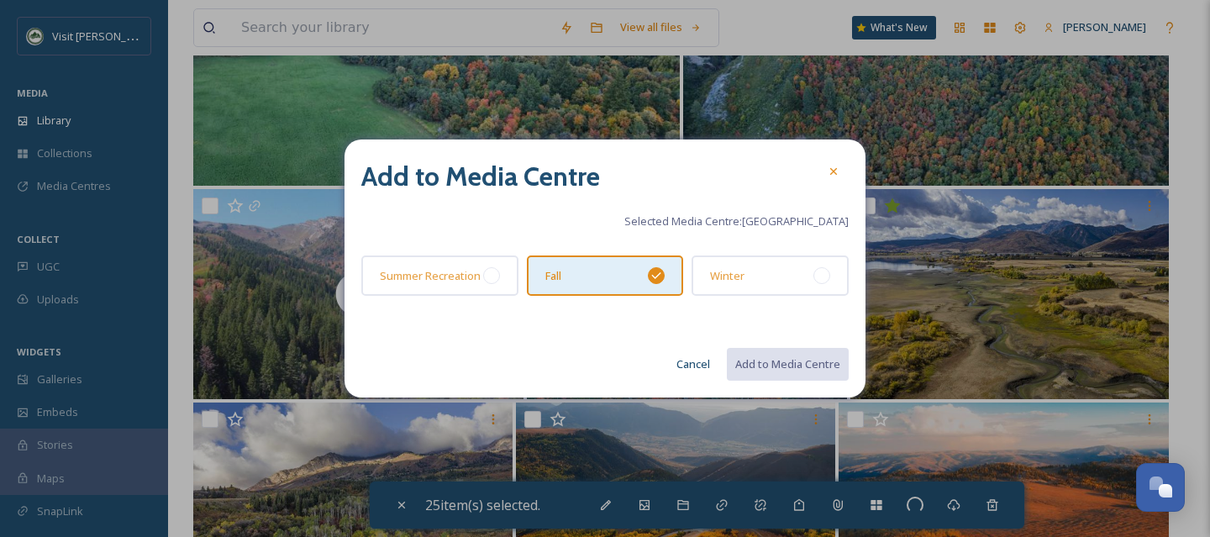
checkbox input "false"
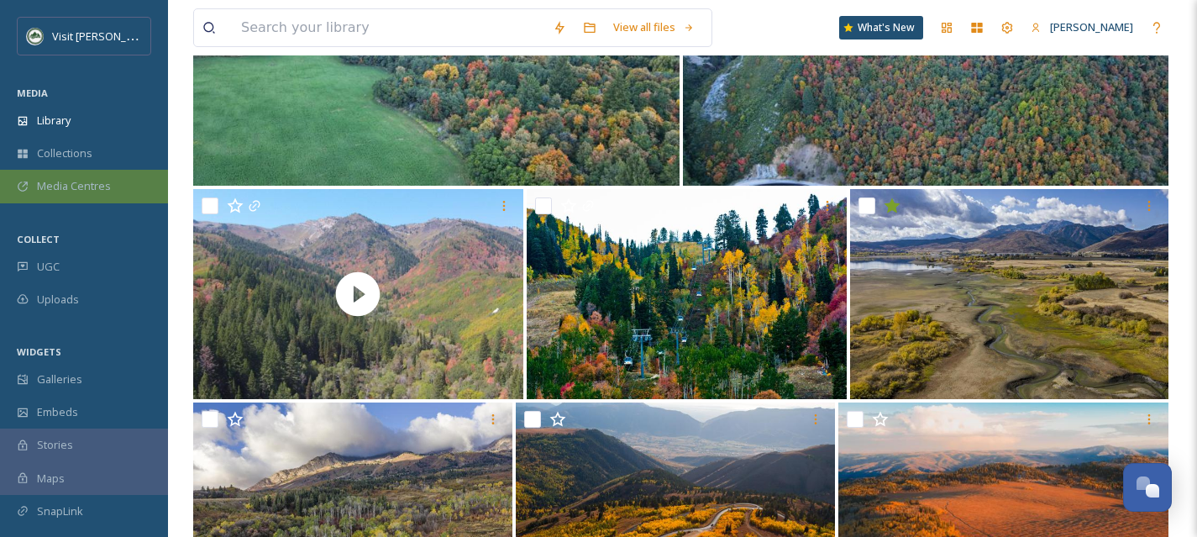
click at [108, 187] on span "Media Centres" at bounding box center [74, 186] width 74 height 16
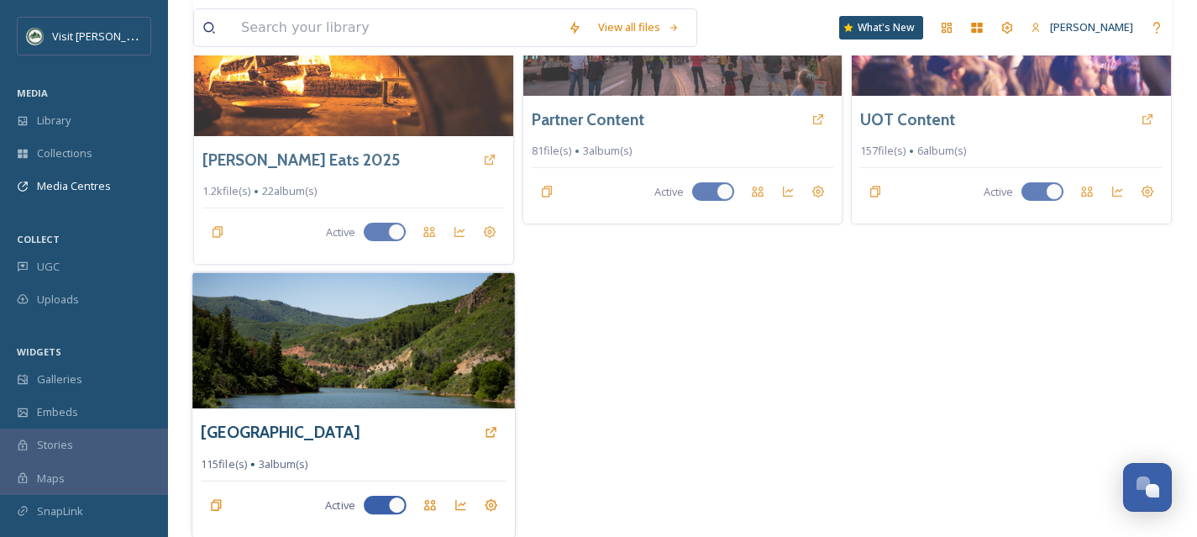
scroll to position [470, 0]
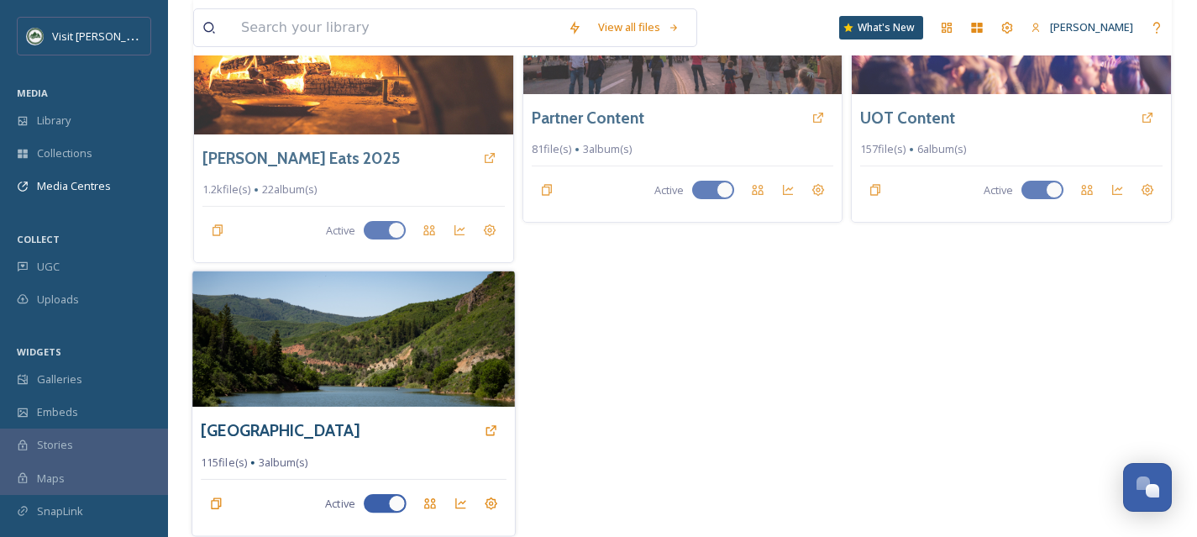
click at [390, 366] on img at bounding box center [353, 339] width 322 height 136
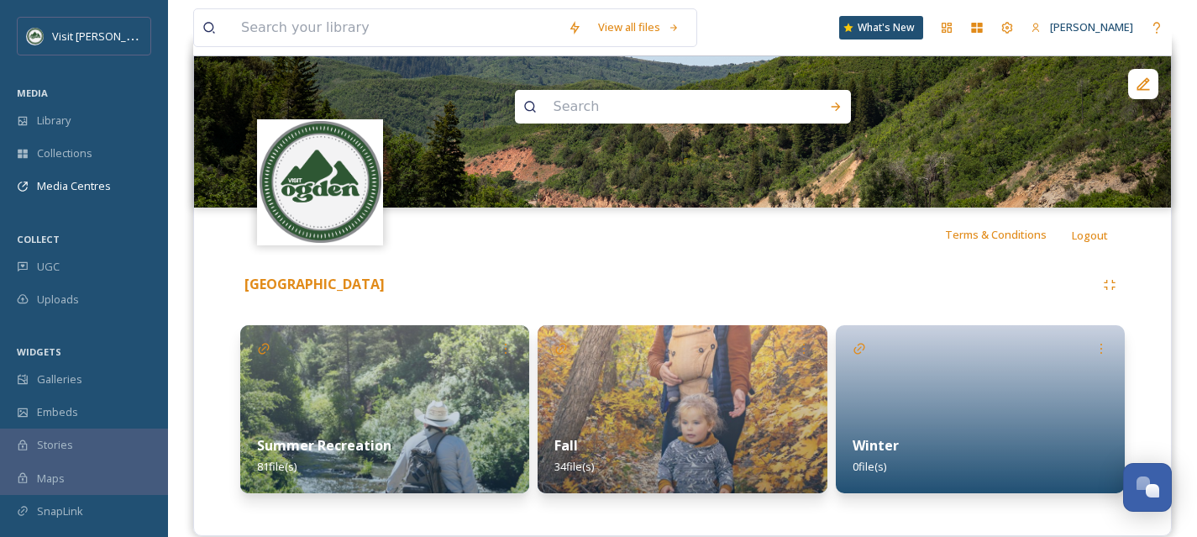
scroll to position [192, 0]
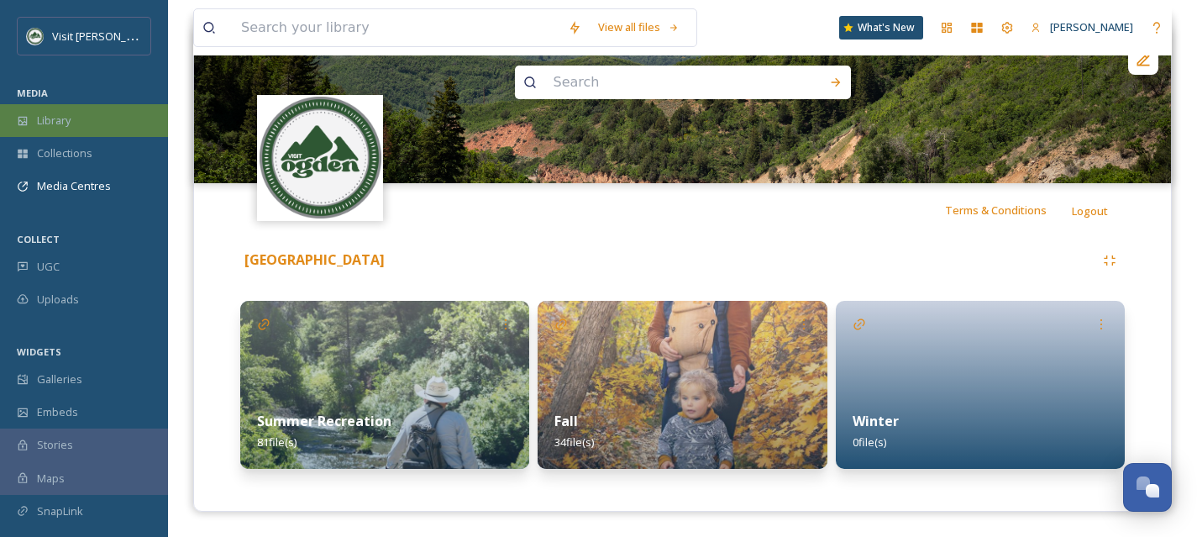
click at [82, 129] on div "Library" at bounding box center [84, 120] width 168 height 33
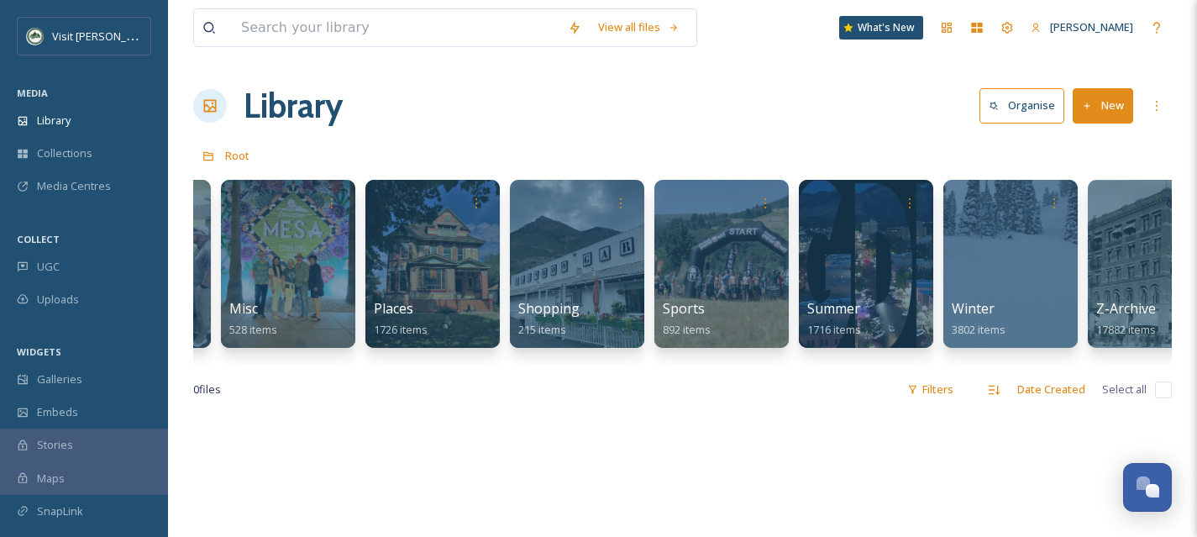
scroll to position [0, 1044]
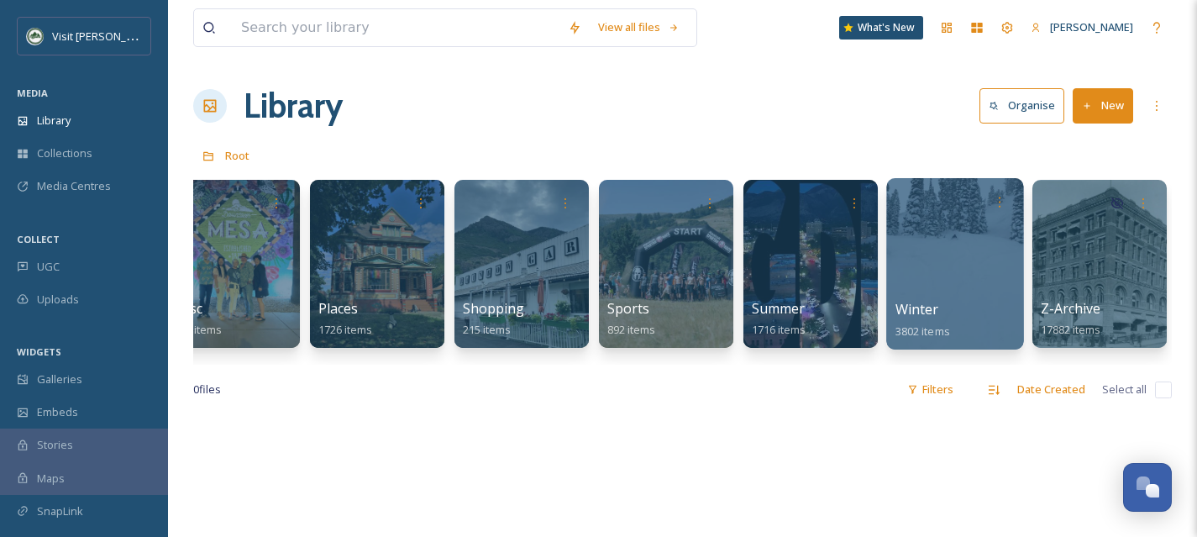
click at [938, 292] on div at bounding box center [954, 263] width 137 height 171
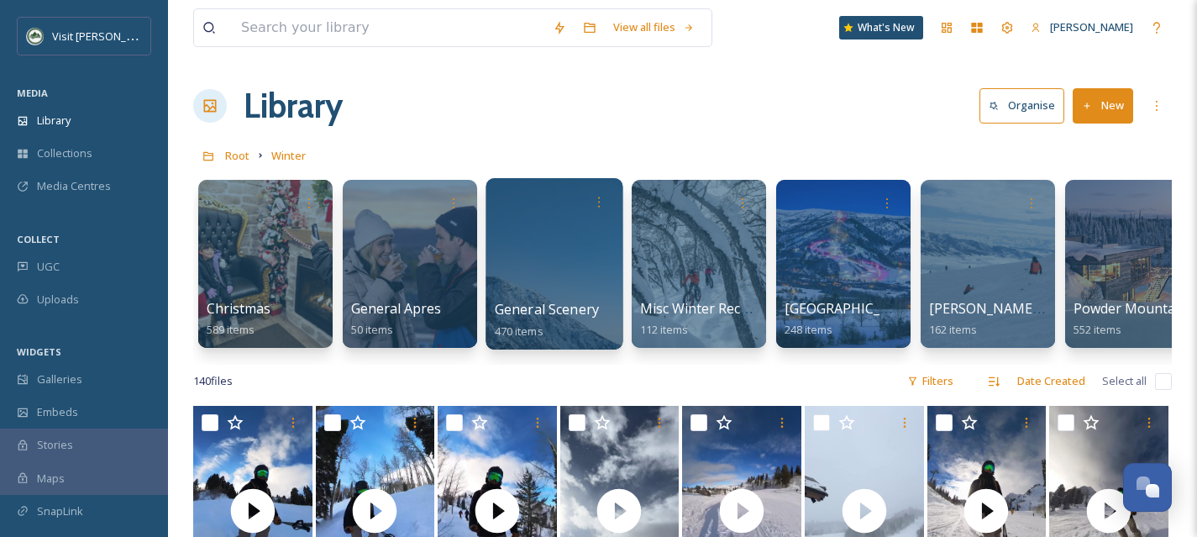
click at [551, 290] on div at bounding box center [554, 263] width 137 height 171
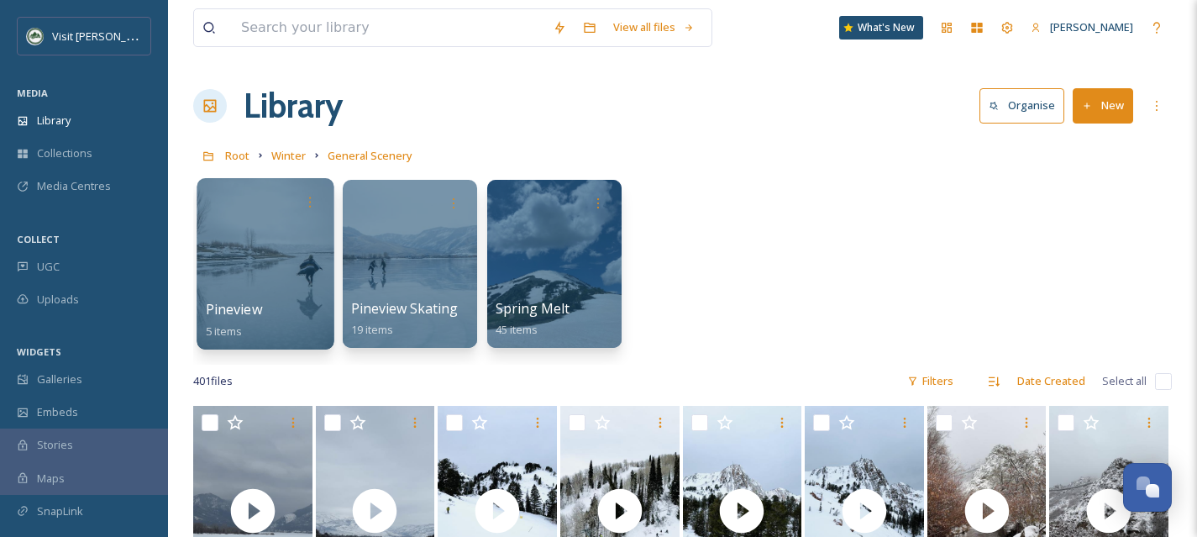
click at [292, 286] on div at bounding box center [265, 263] width 137 height 171
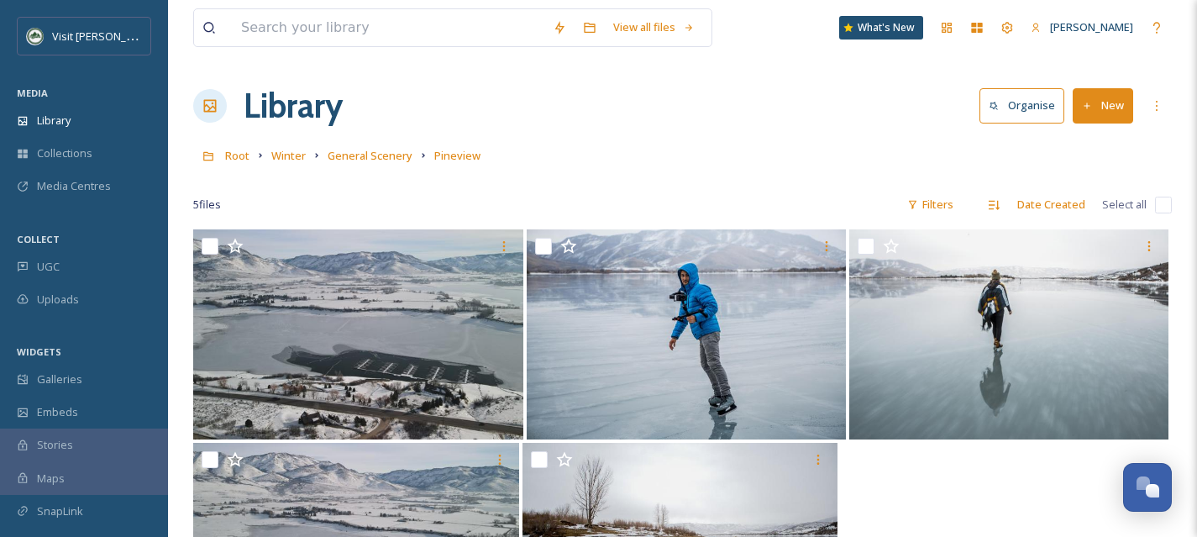
scroll to position [229, 0]
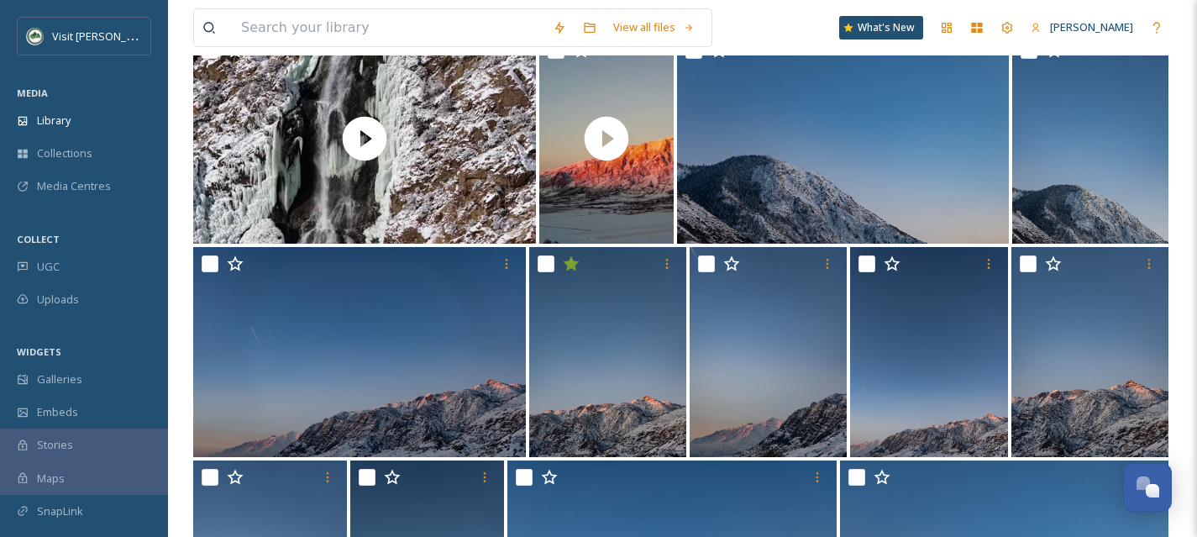
scroll to position [807, 0]
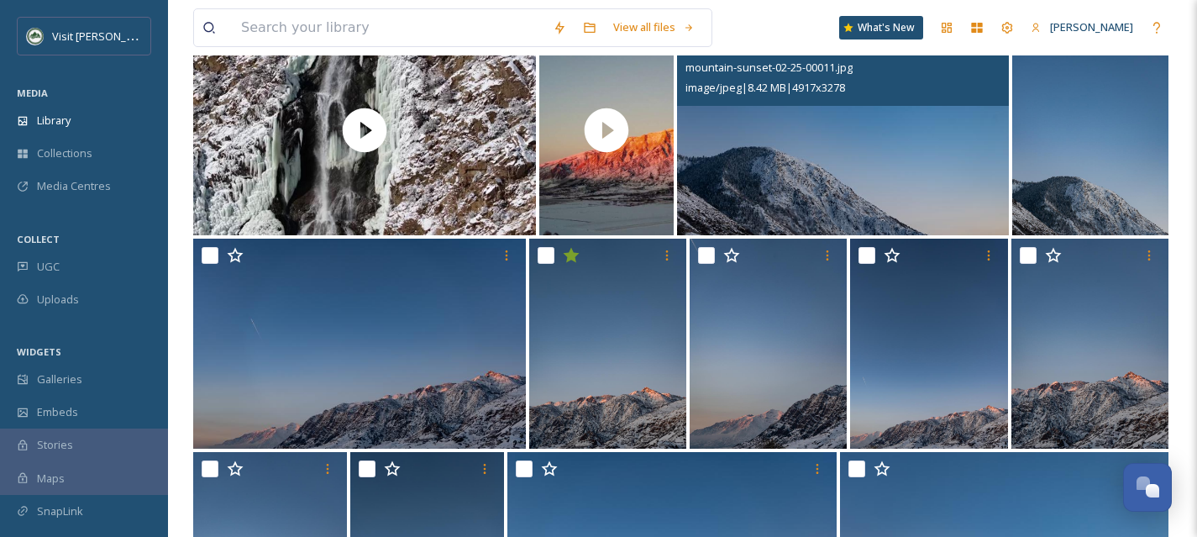
click at [805, 172] on img at bounding box center [843, 130] width 332 height 210
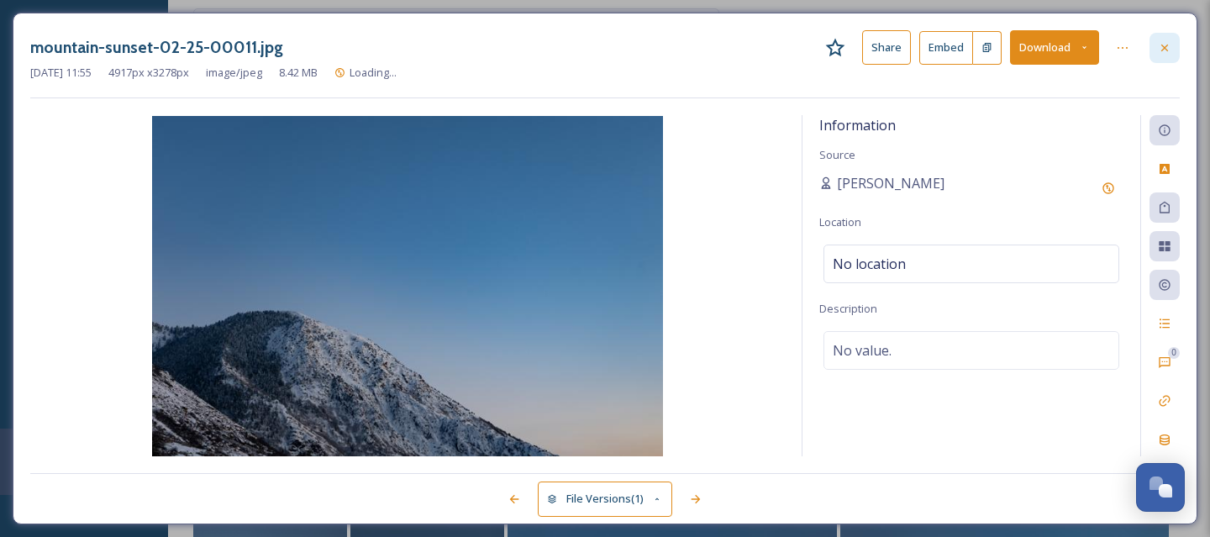
click at [1164, 53] on icon at bounding box center [1164, 47] width 13 height 13
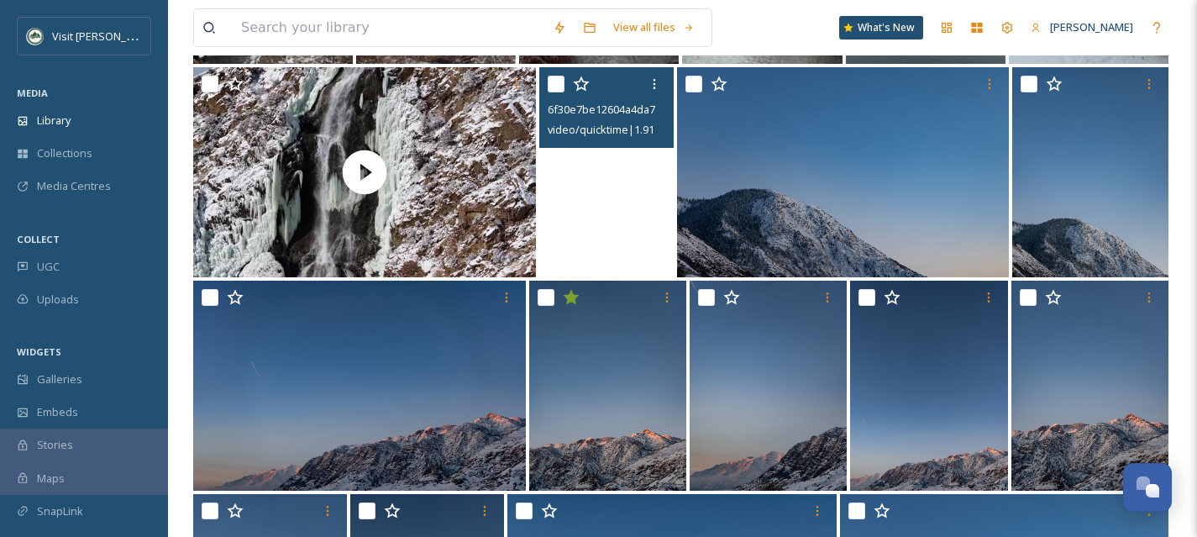
scroll to position [754, 0]
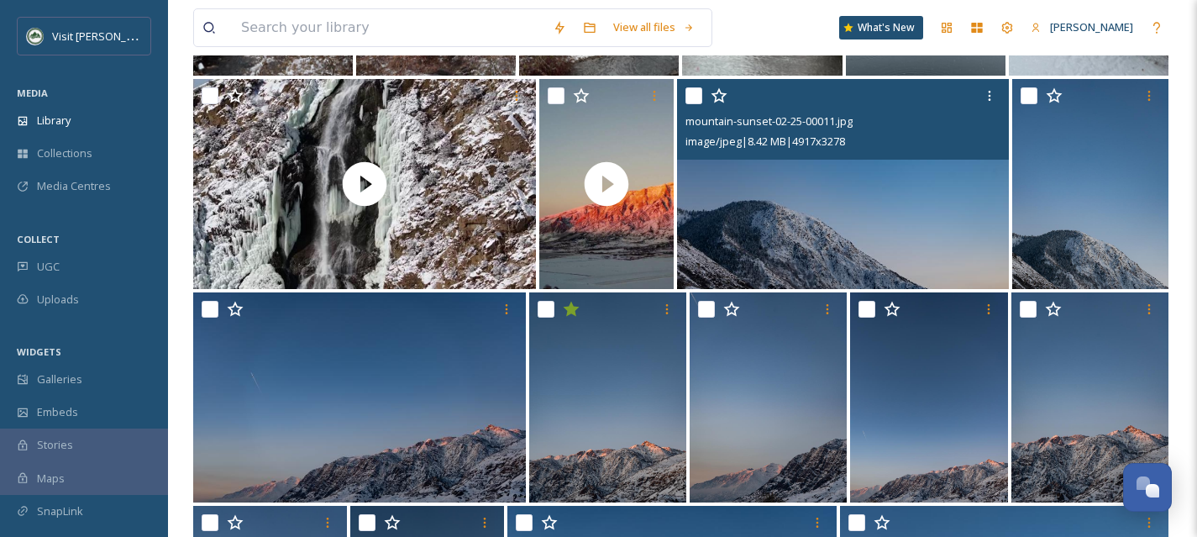
click at [695, 97] on input "checkbox" at bounding box center [694, 95] width 17 height 17
checkbox input "true"
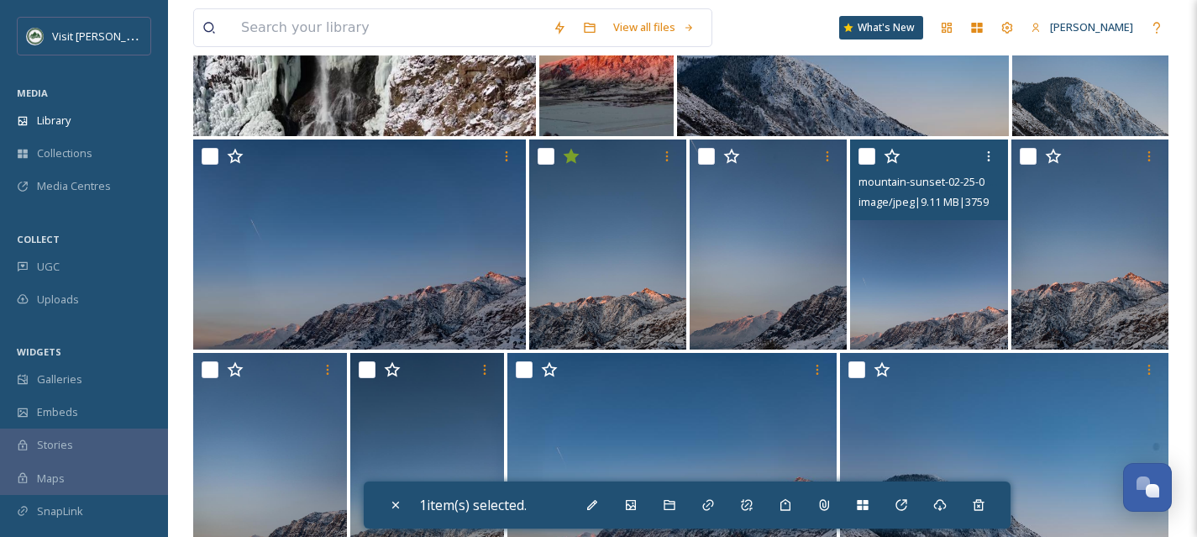
scroll to position [916, 0]
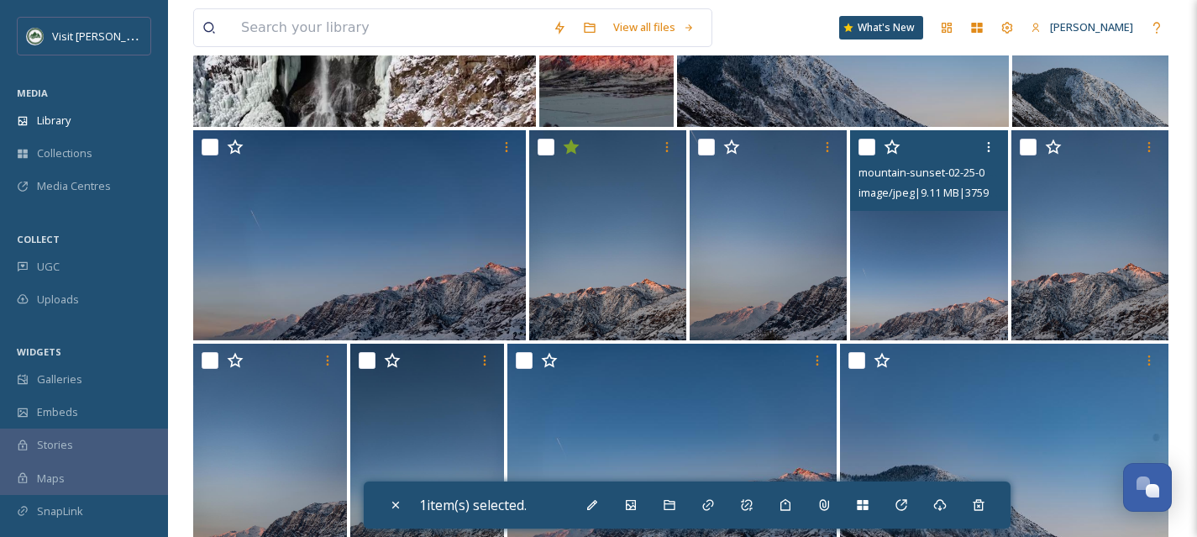
click at [865, 147] on input "checkbox" at bounding box center [867, 147] width 17 height 17
checkbox input "true"
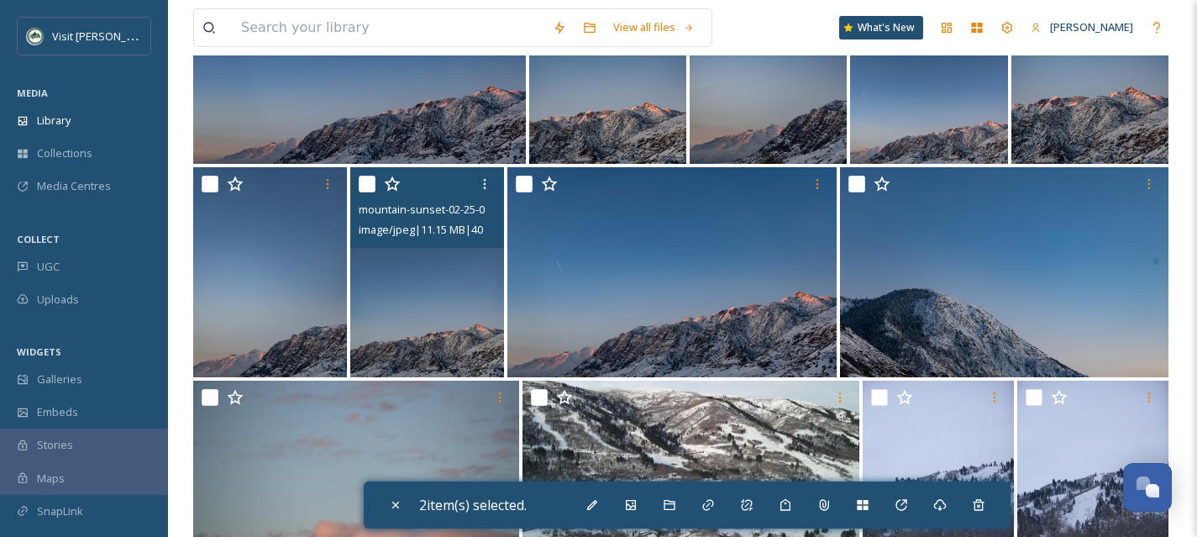
scroll to position [1094, 0]
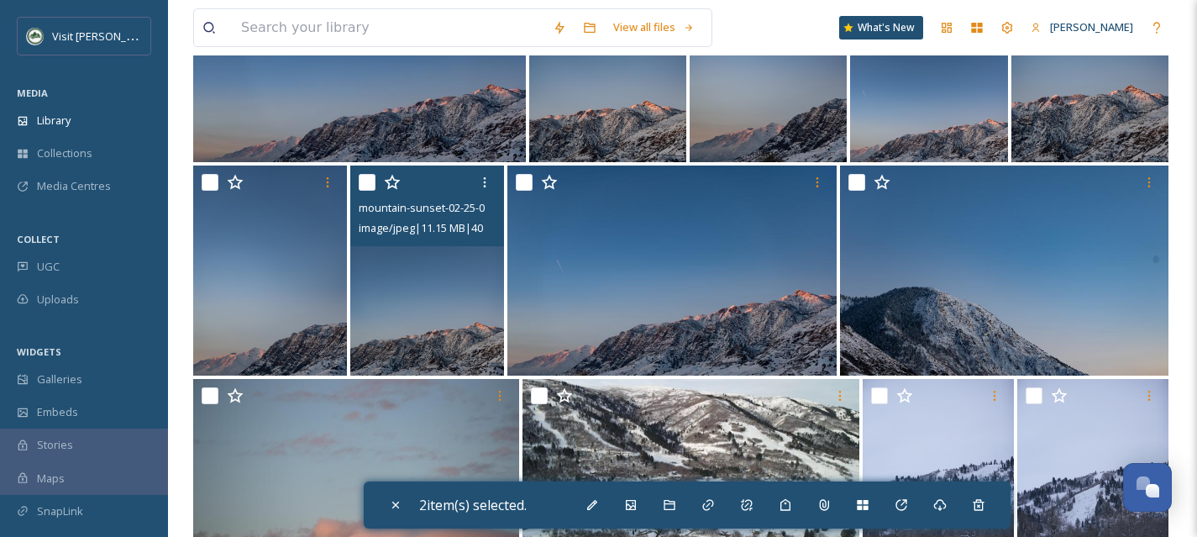
click at [368, 179] on input "checkbox" at bounding box center [367, 182] width 17 height 17
checkbox input "true"
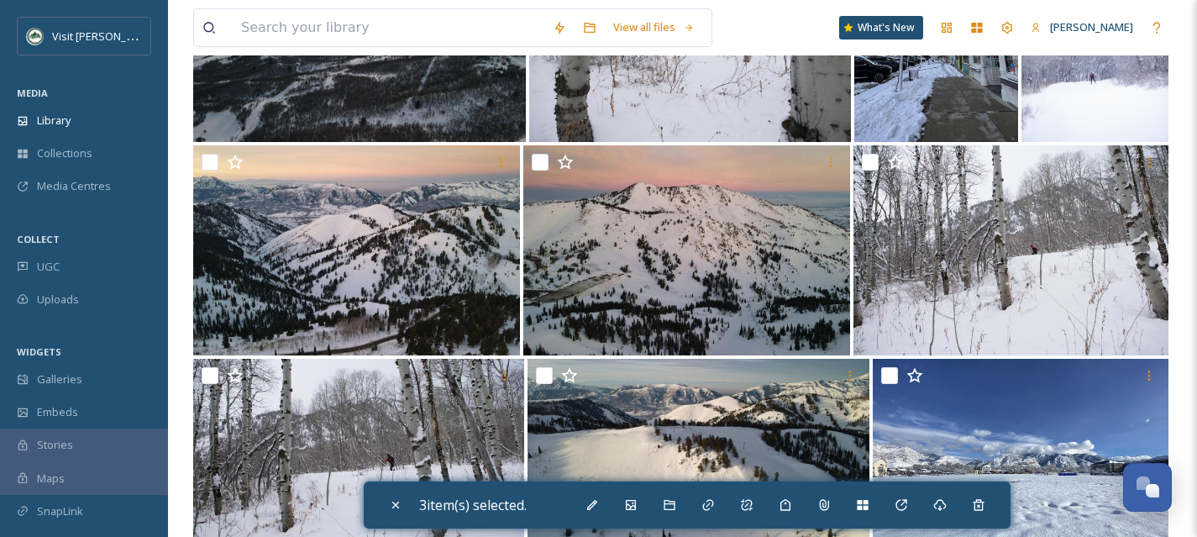
scroll to position [1759, 0]
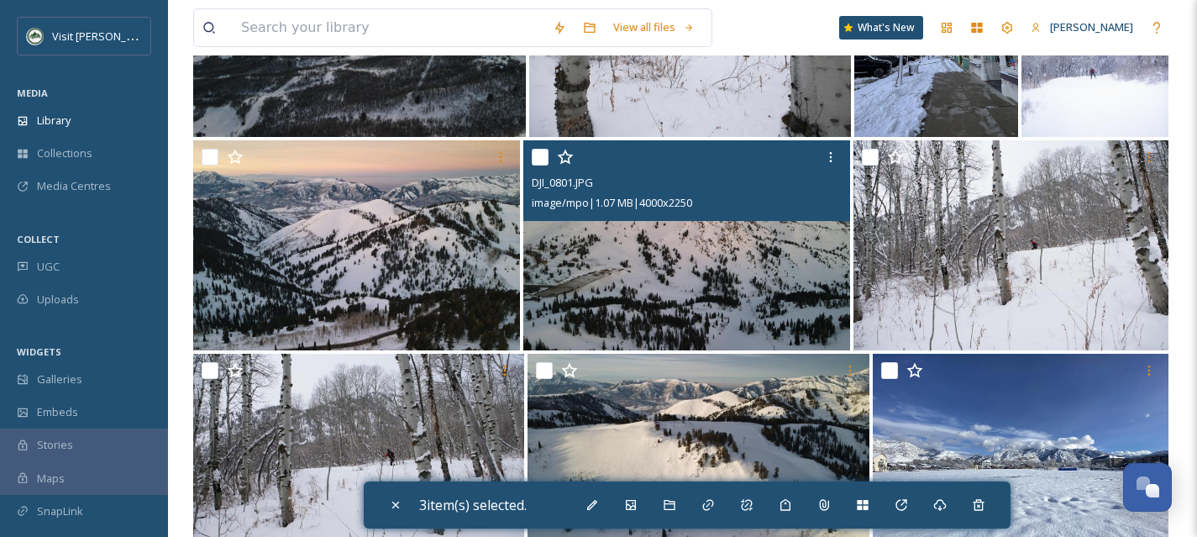
click at [544, 154] on input "checkbox" at bounding box center [540, 157] width 17 height 17
checkbox input "true"
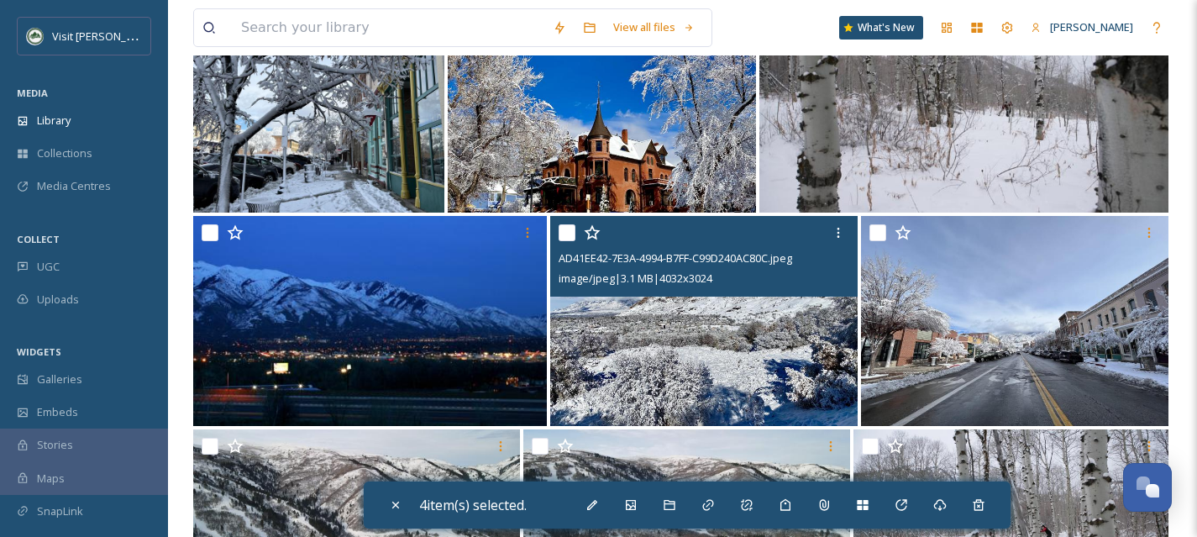
scroll to position [3396, 0]
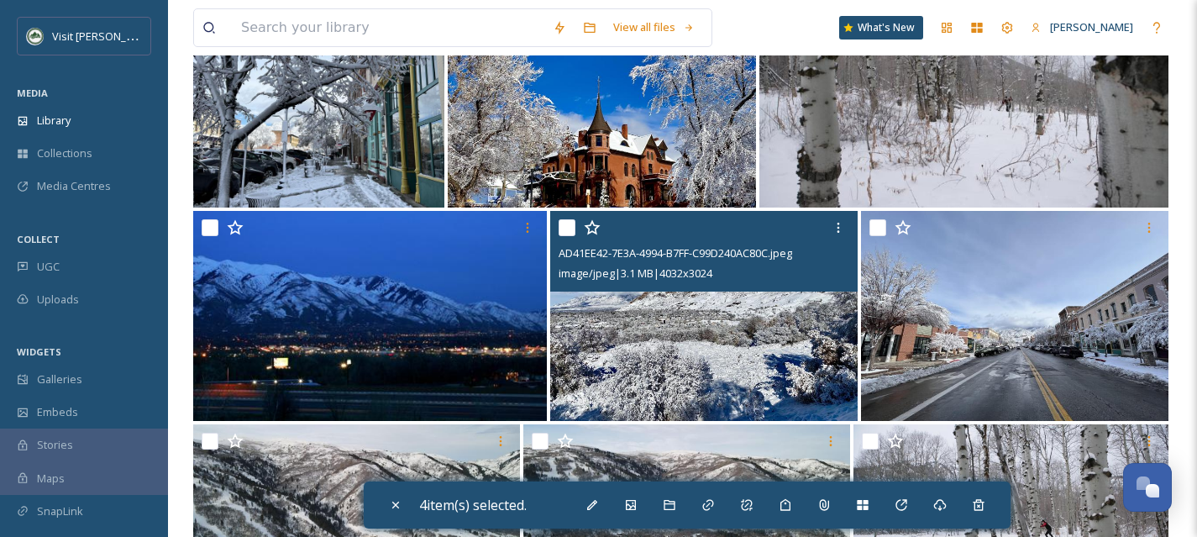
click at [565, 229] on input "checkbox" at bounding box center [567, 227] width 17 height 17
checkbox input "true"
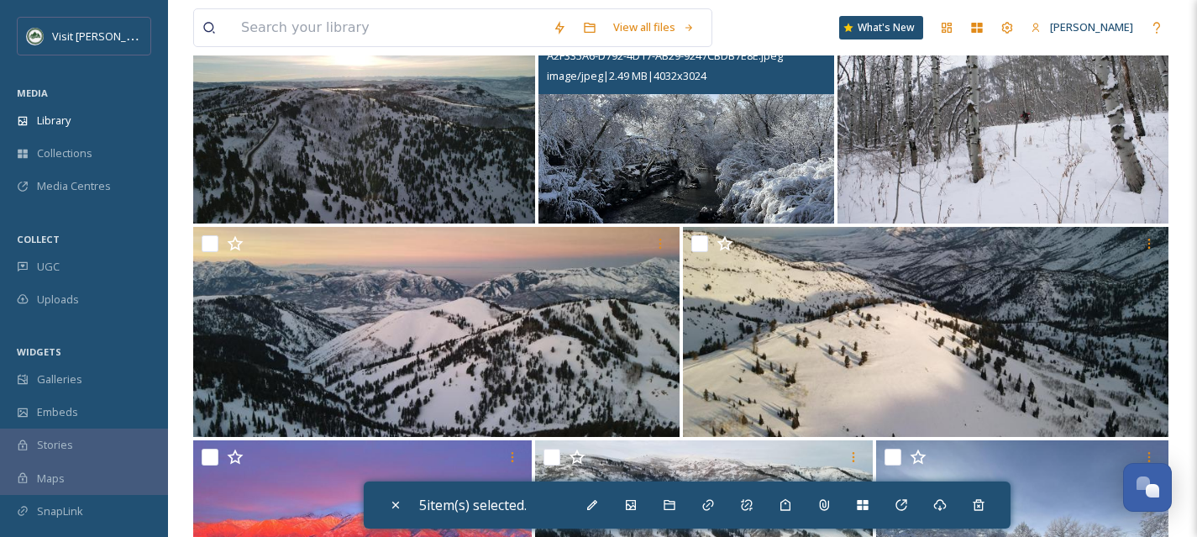
scroll to position [4603, 0]
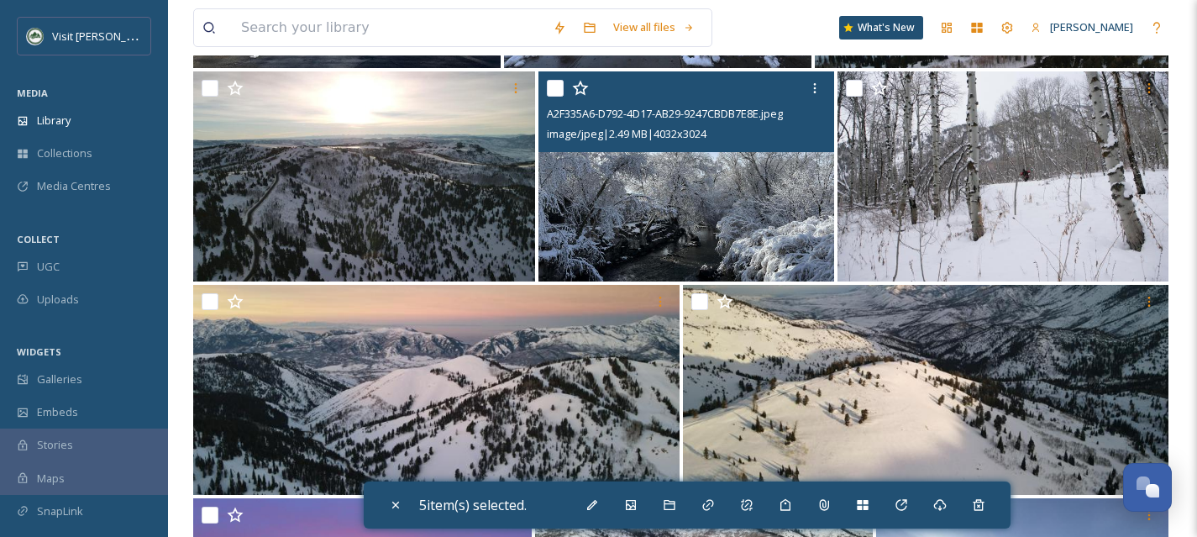
click at [558, 87] on input "checkbox" at bounding box center [555, 88] width 17 height 17
checkbox input "true"
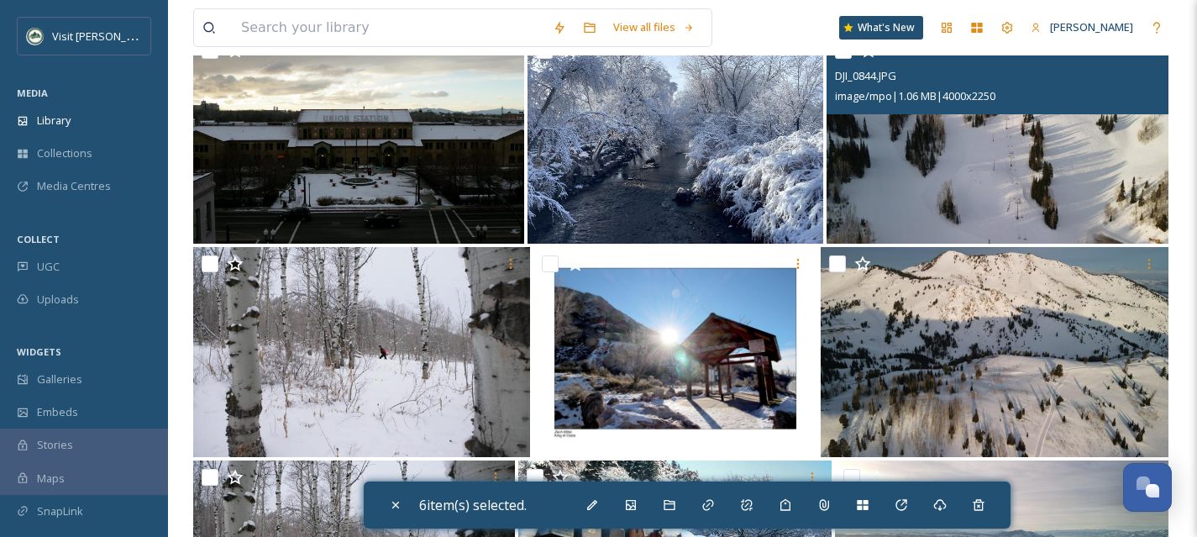
scroll to position [6090, 0]
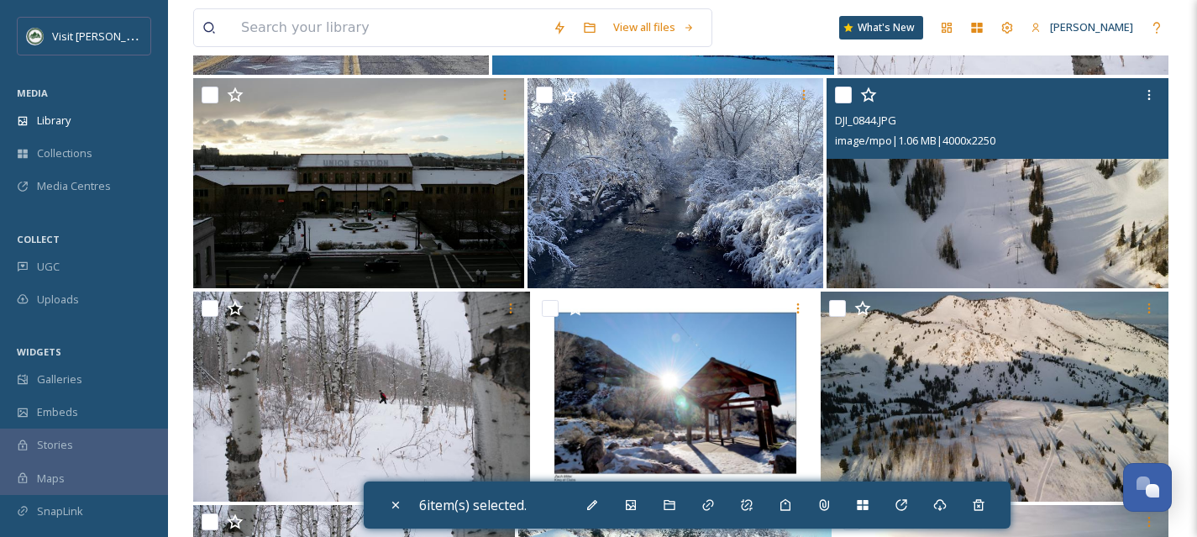
click at [849, 97] on input "checkbox" at bounding box center [843, 95] width 17 height 17
checkbox input "true"
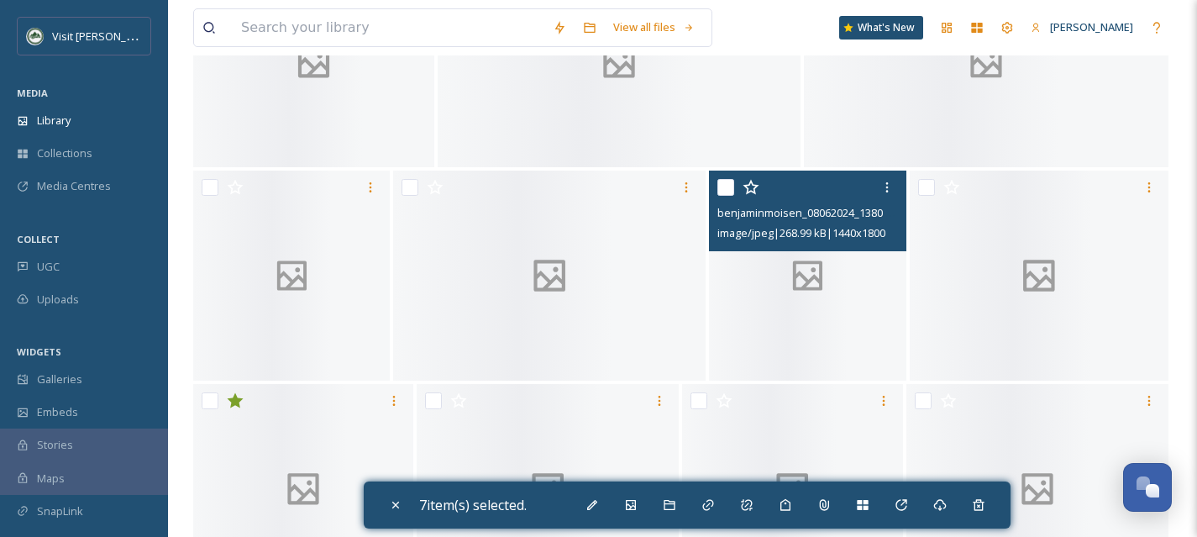
scroll to position [23793, 0]
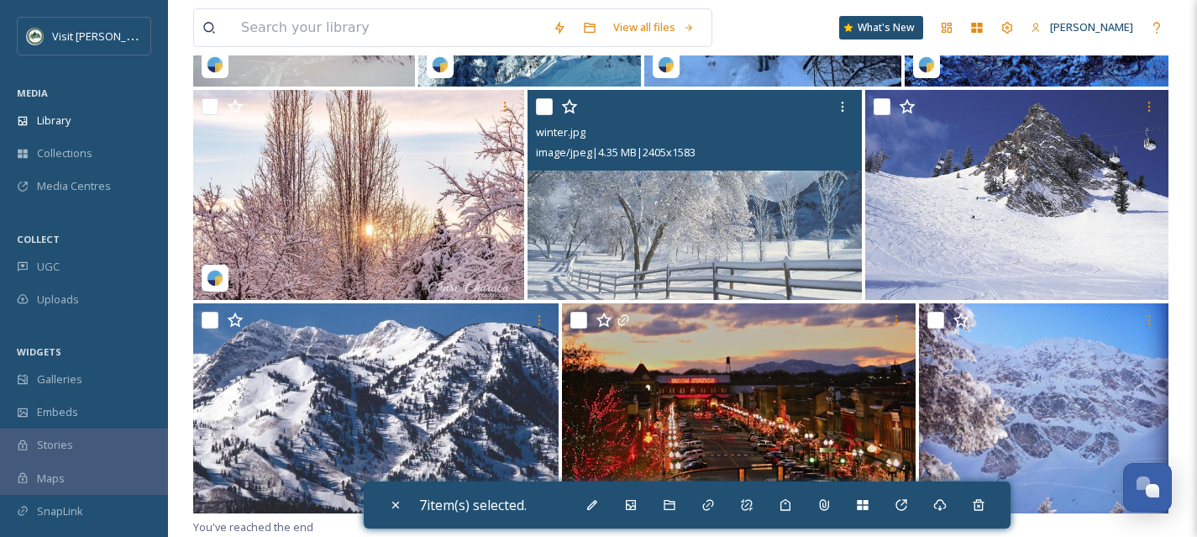
click at [544, 103] on input "checkbox" at bounding box center [544, 106] width 17 height 17
checkbox input "true"
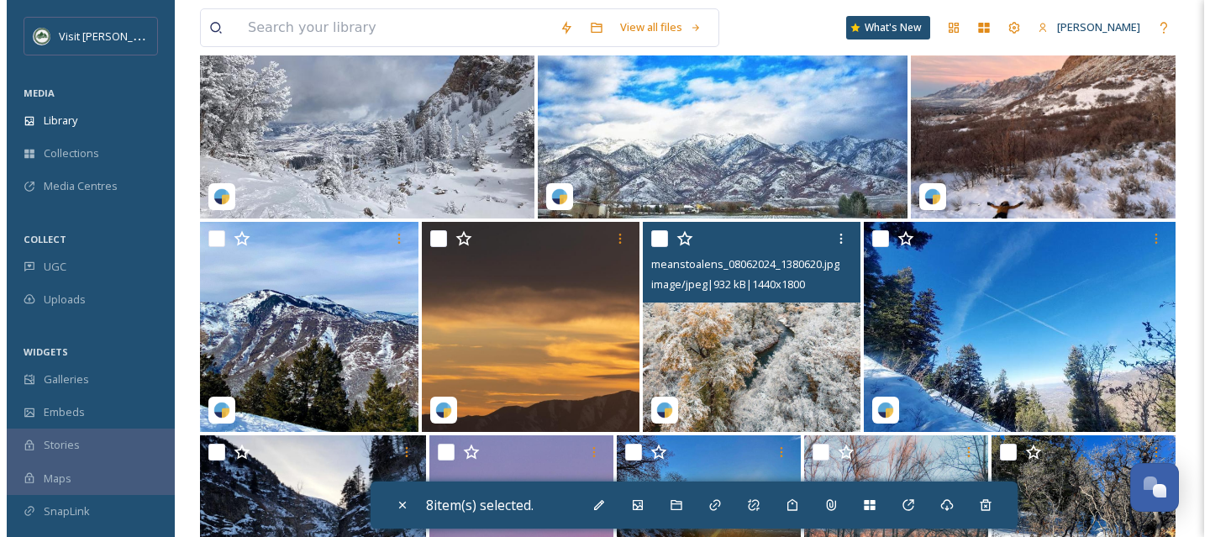
scroll to position [20885, 0]
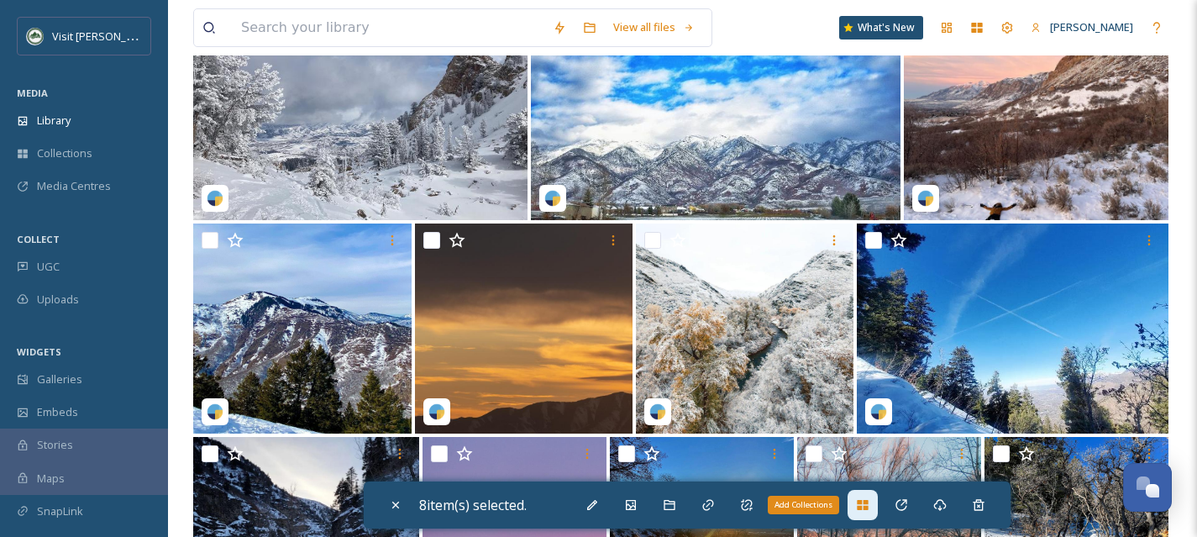
click at [865, 513] on div "Add Collections" at bounding box center [863, 505] width 30 height 30
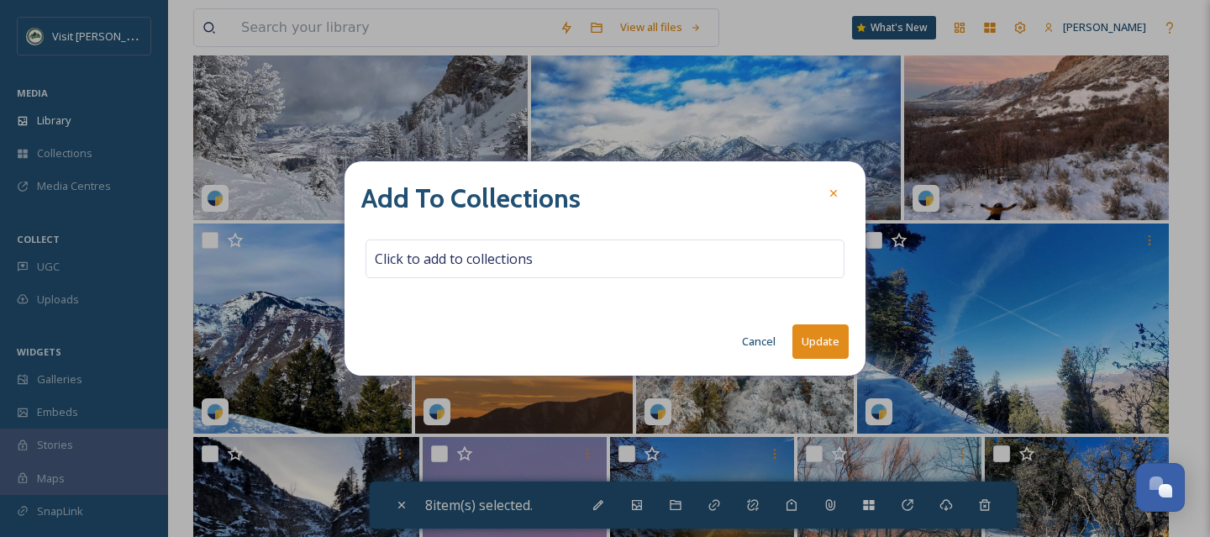
click at [765, 350] on button "Cancel" at bounding box center [759, 341] width 50 height 33
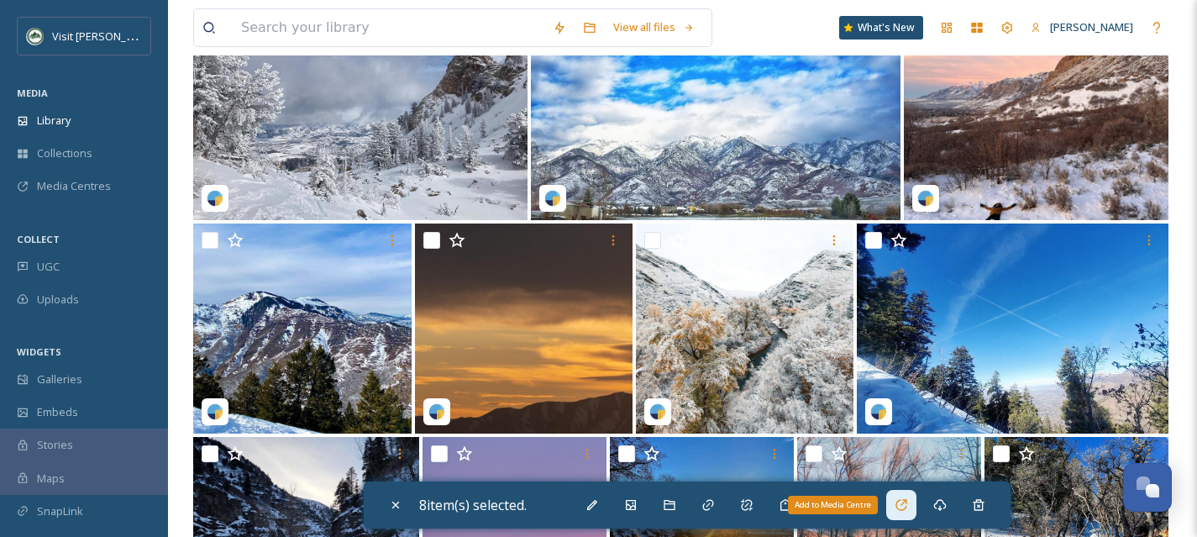
click at [908, 502] on icon at bounding box center [901, 504] width 13 height 13
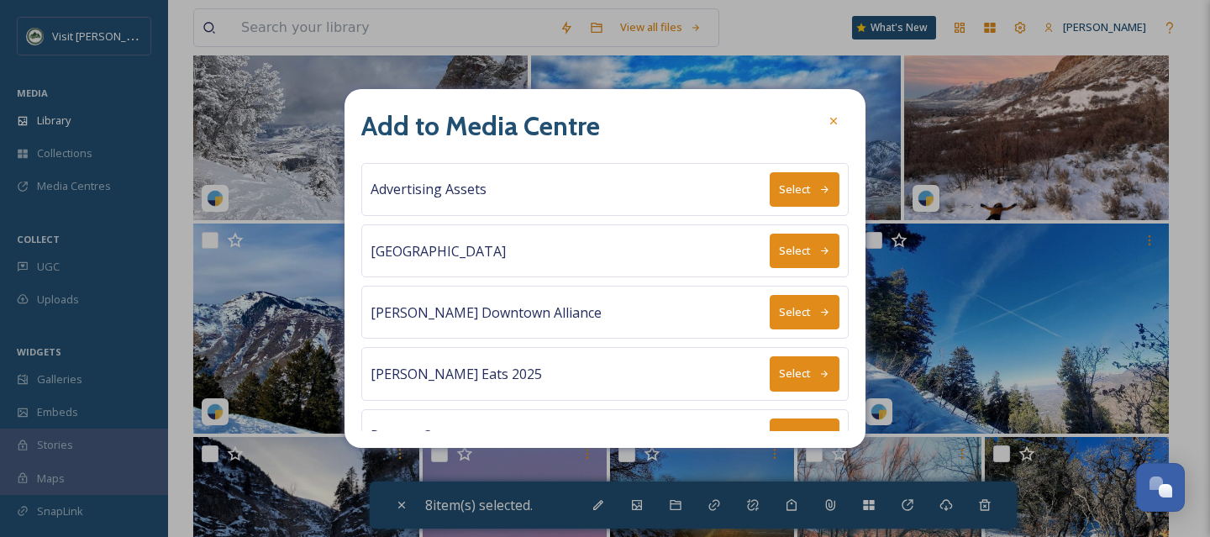
scroll to position [155, 0]
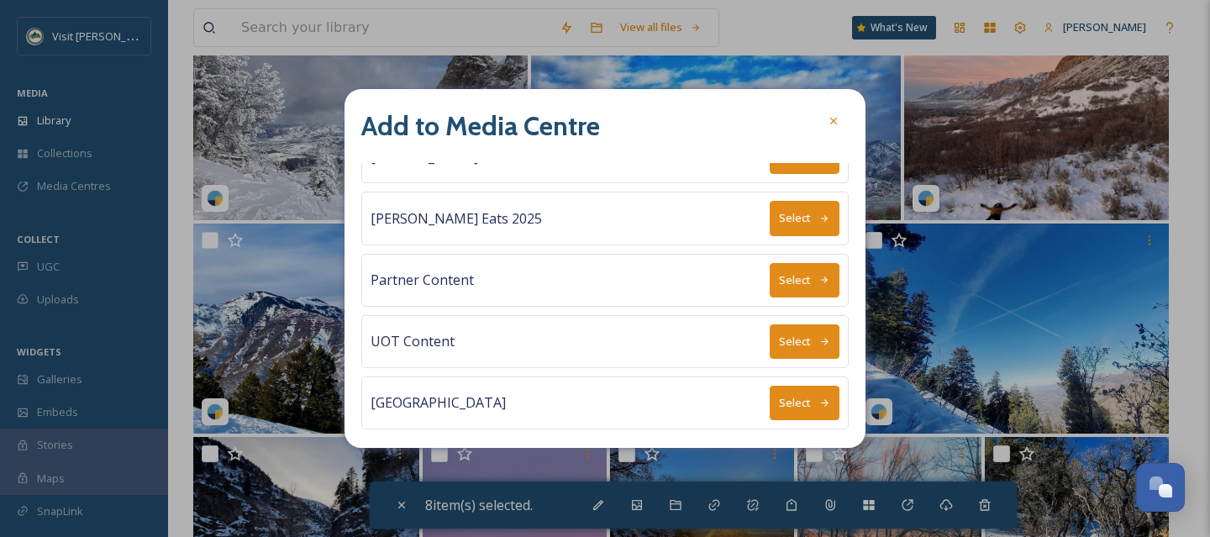
click at [818, 394] on button "Select" at bounding box center [805, 403] width 70 height 34
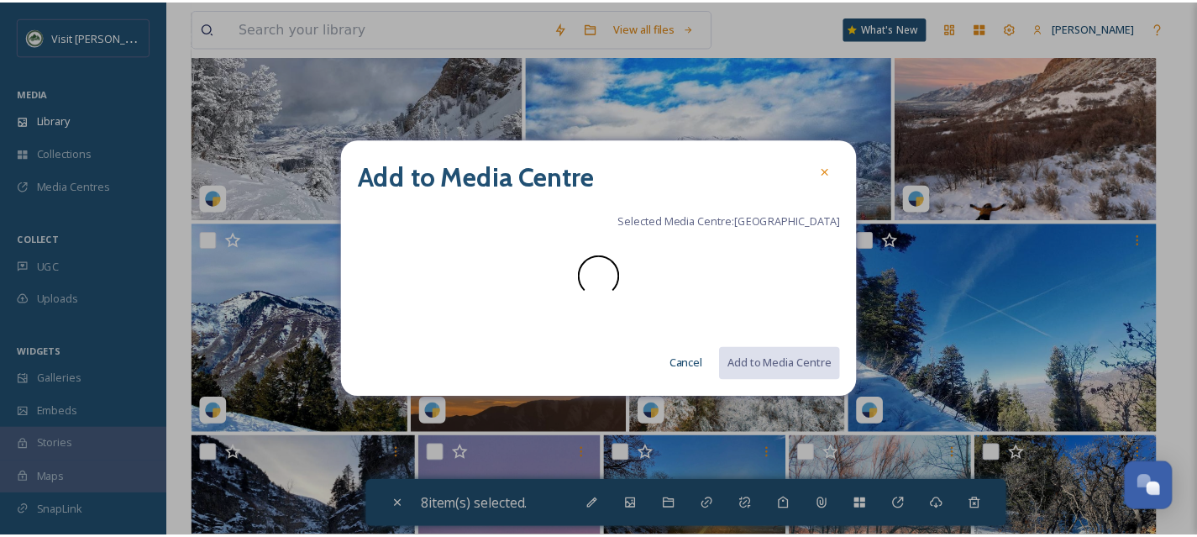
scroll to position [0, 0]
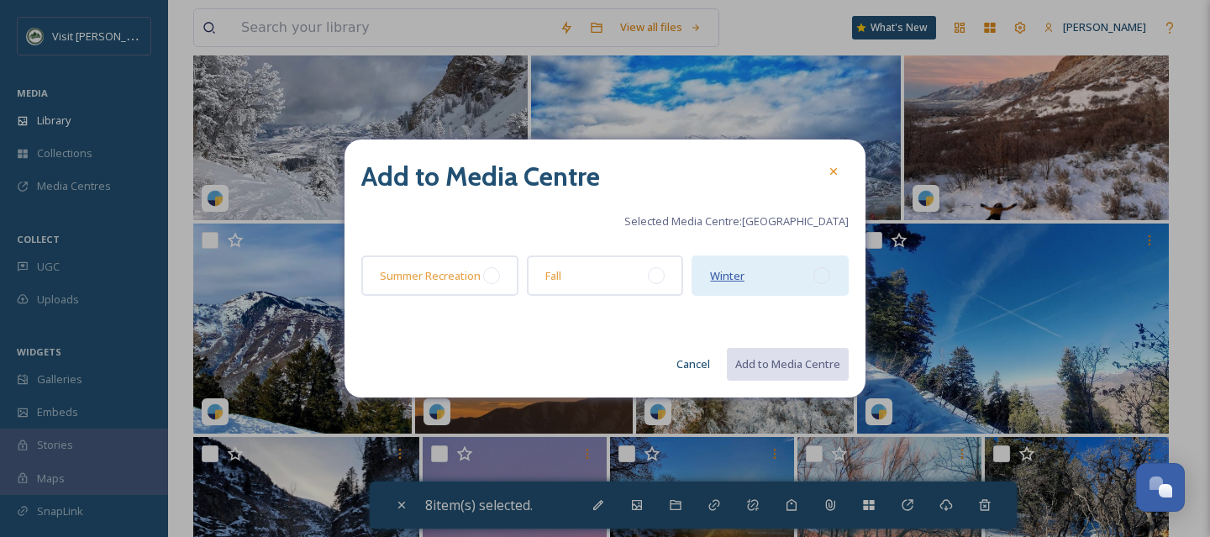
click at [739, 273] on span "Winter" at bounding box center [727, 275] width 34 height 15
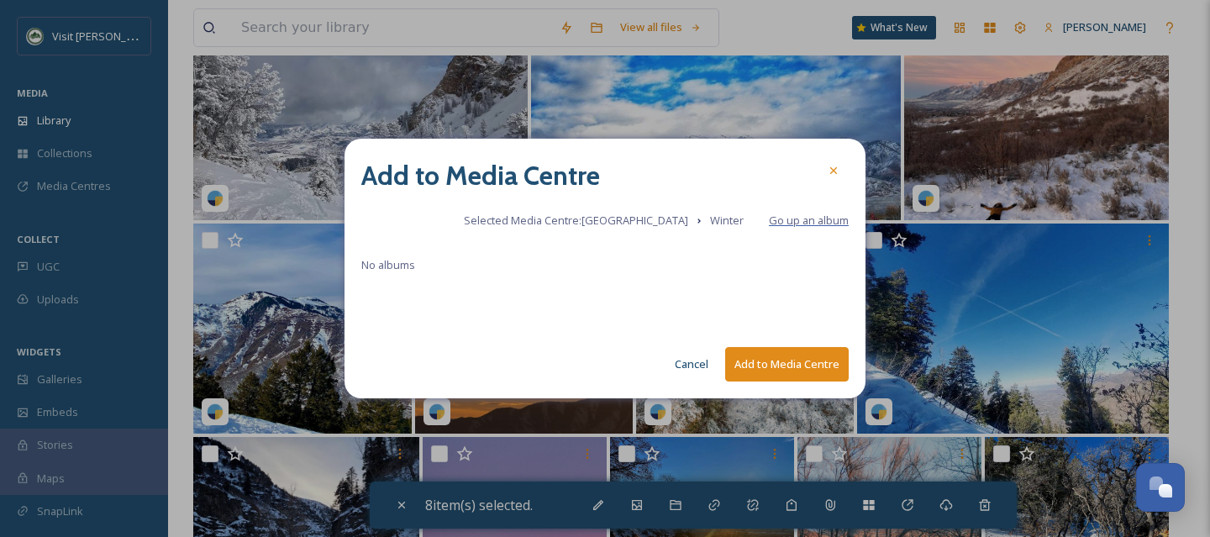
click at [786, 225] on span "Go up an album" at bounding box center [809, 220] width 80 height 15
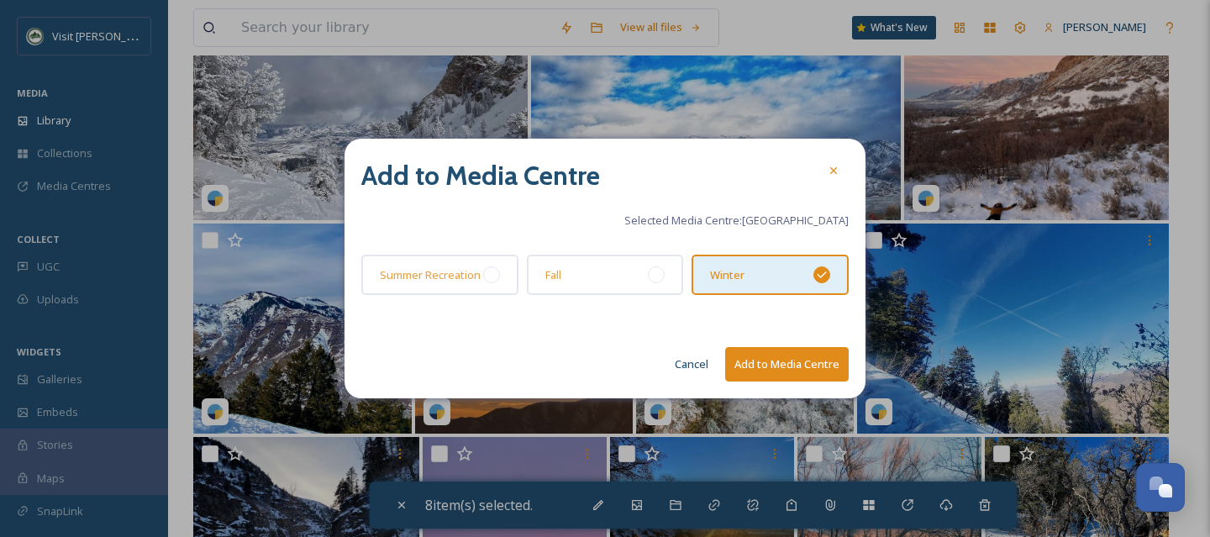
click at [803, 368] on button "Add to Media Centre" at bounding box center [787, 364] width 124 height 34
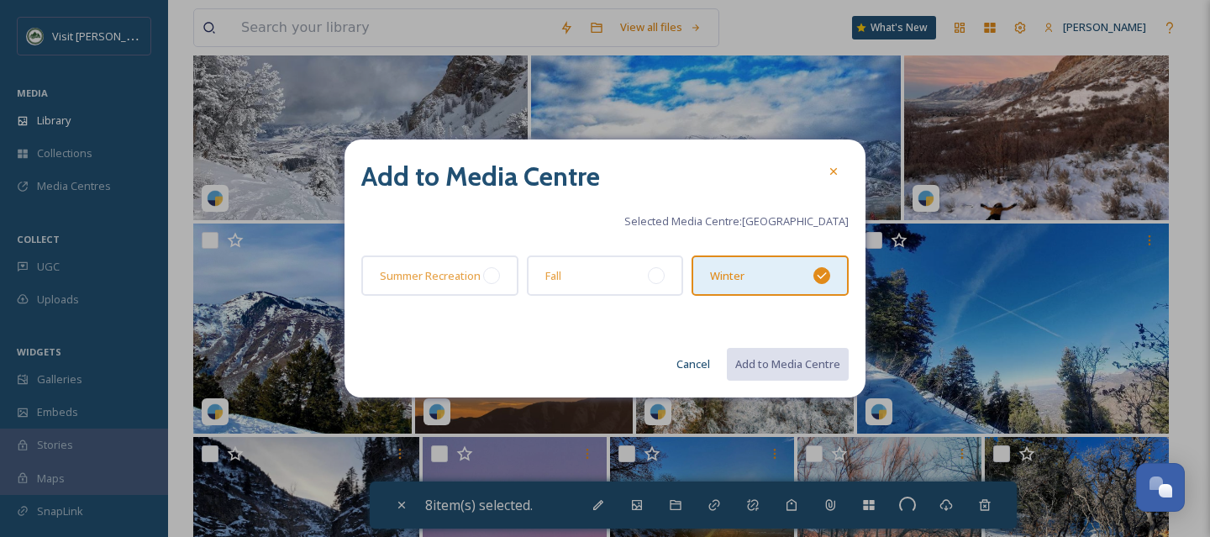
checkbox input "false"
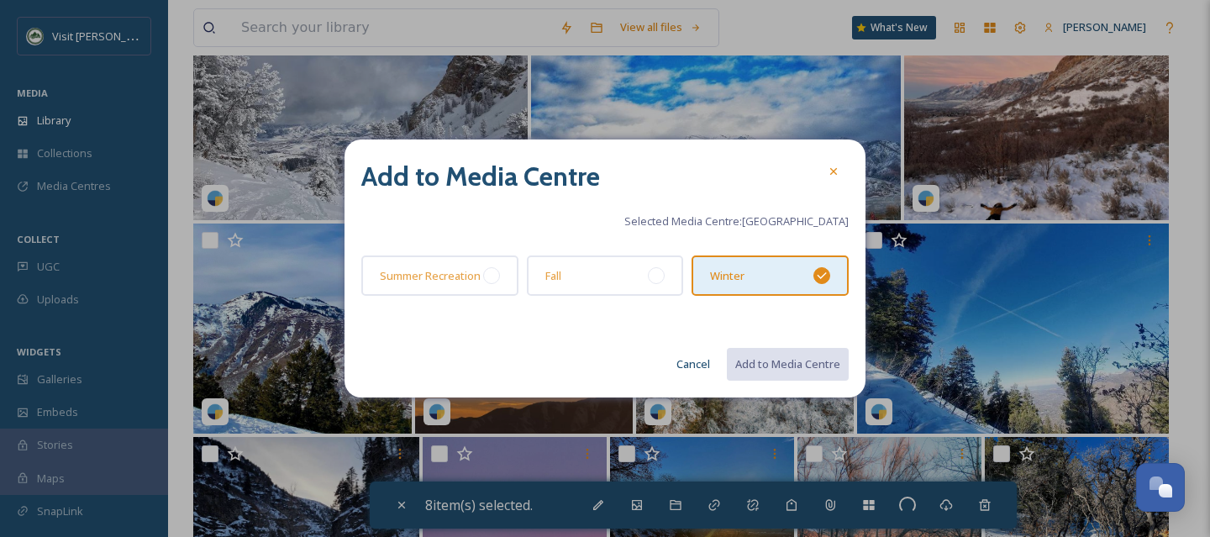
checkbox input "false"
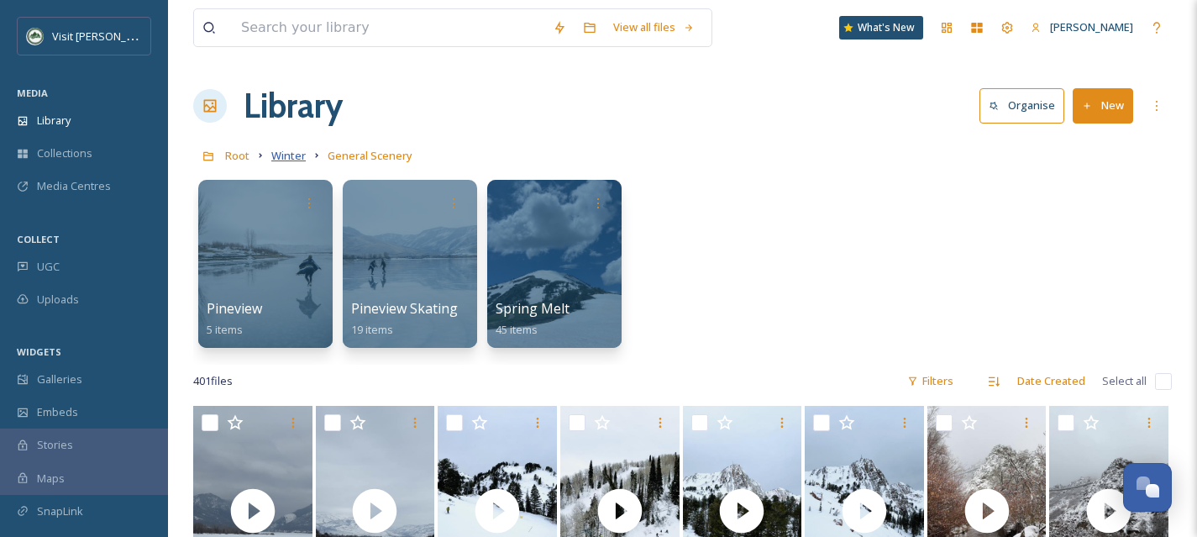
click at [295, 155] on span "Winter" at bounding box center [288, 155] width 34 height 15
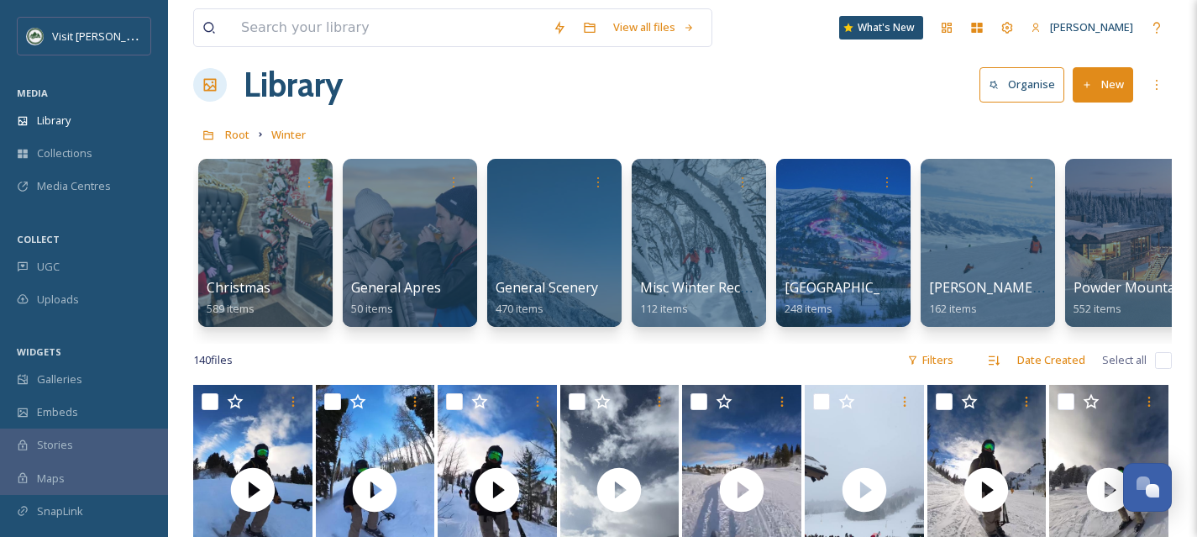
scroll to position [25, 0]
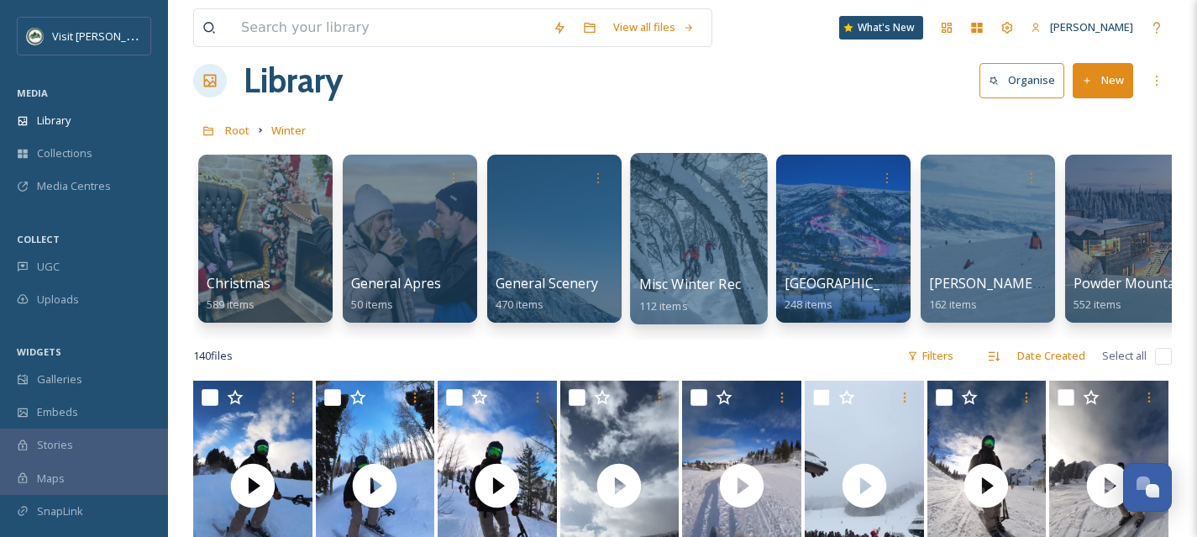
click at [701, 248] on div at bounding box center [698, 238] width 137 height 171
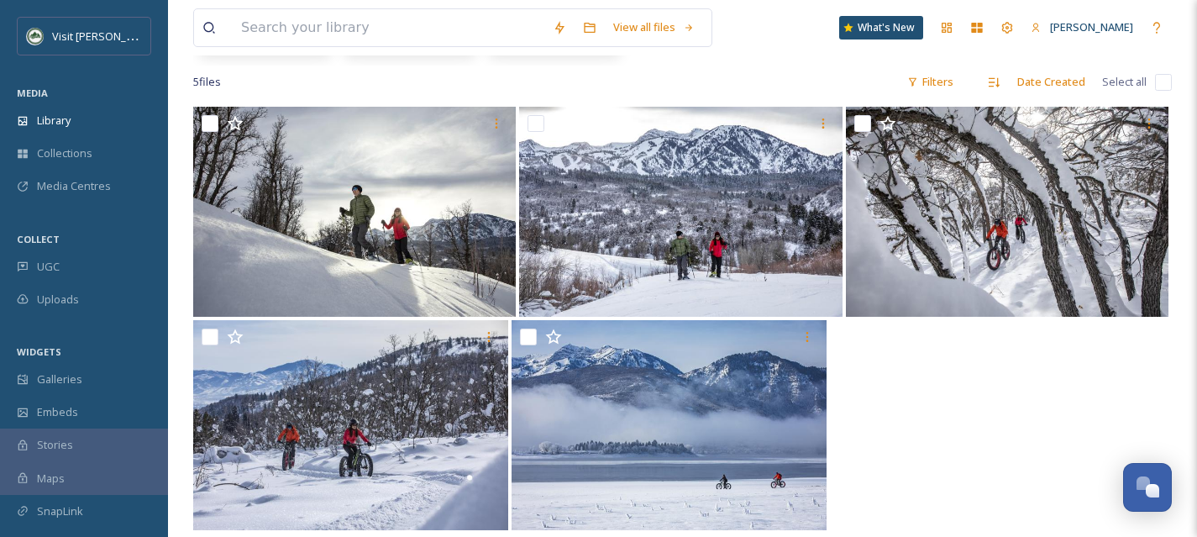
scroll to position [303, 0]
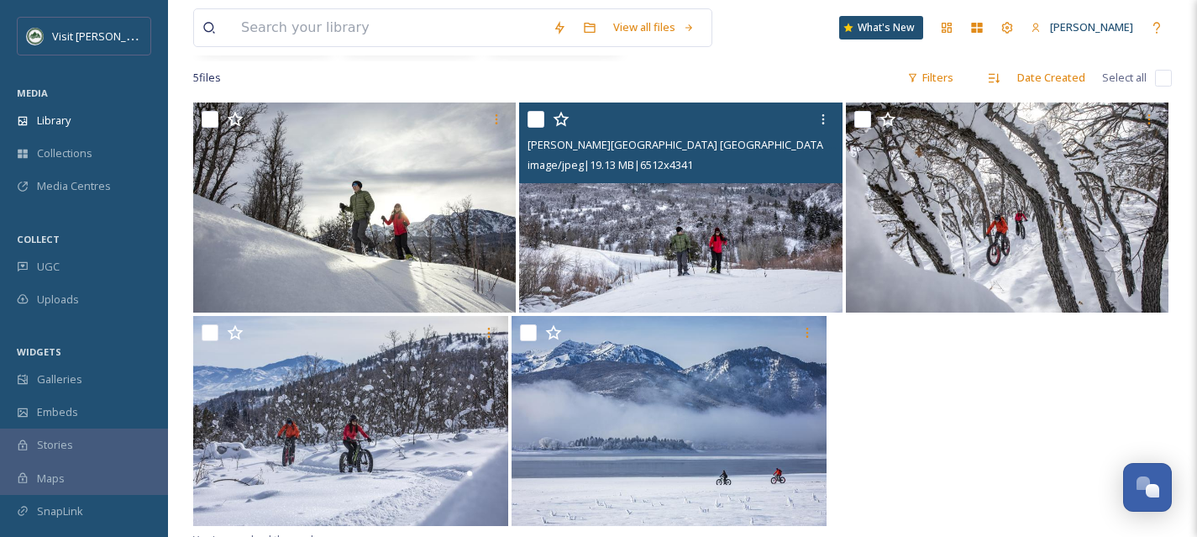
click at [540, 120] on input "checkbox" at bounding box center [536, 119] width 17 height 17
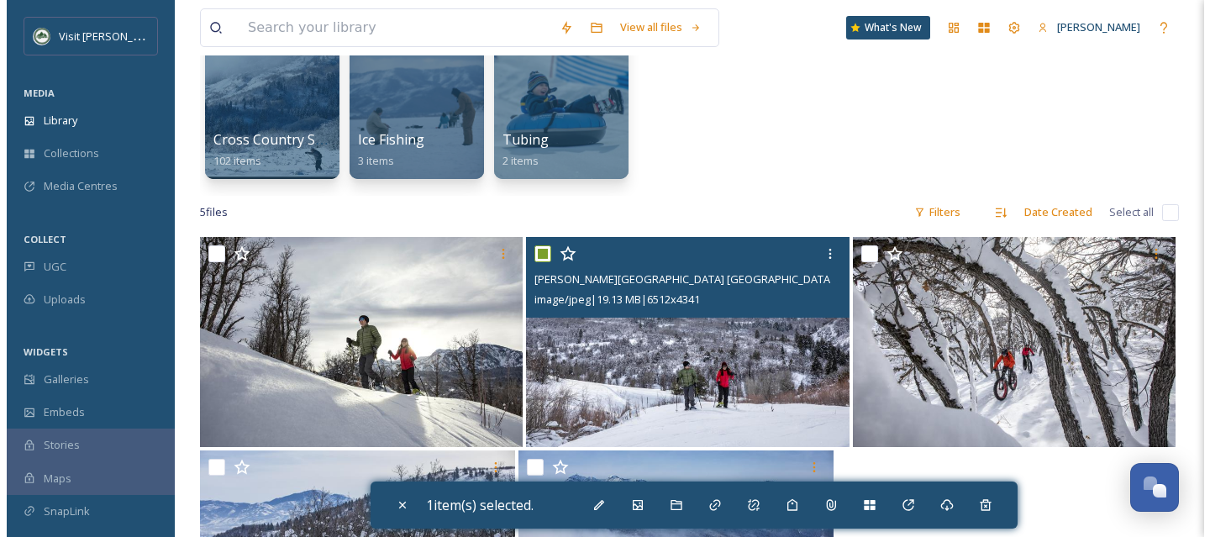
scroll to position [105, 0]
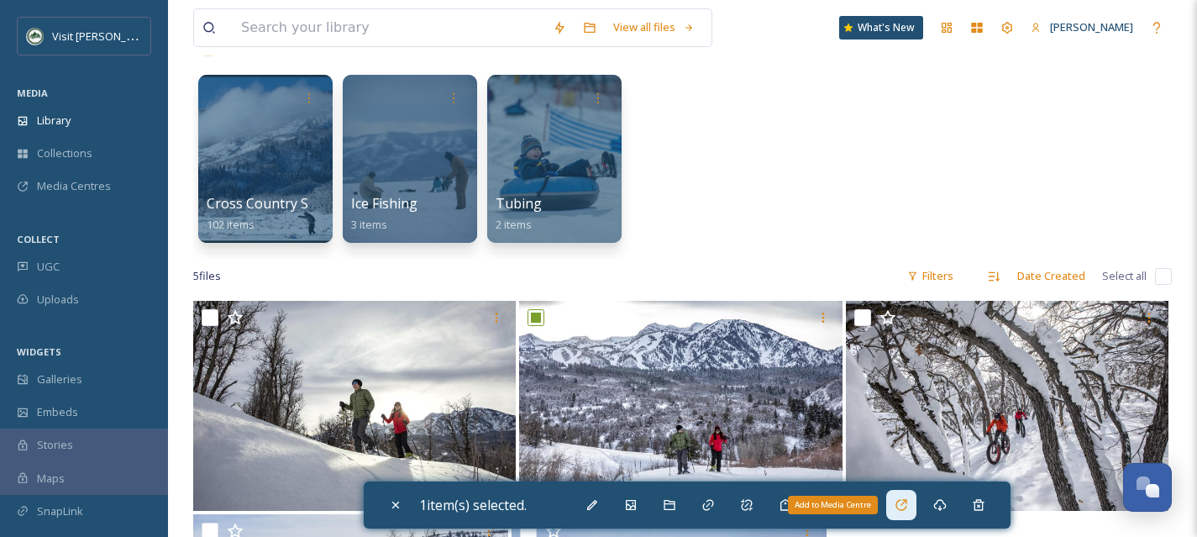
click at [907, 502] on icon at bounding box center [901, 504] width 11 height 11
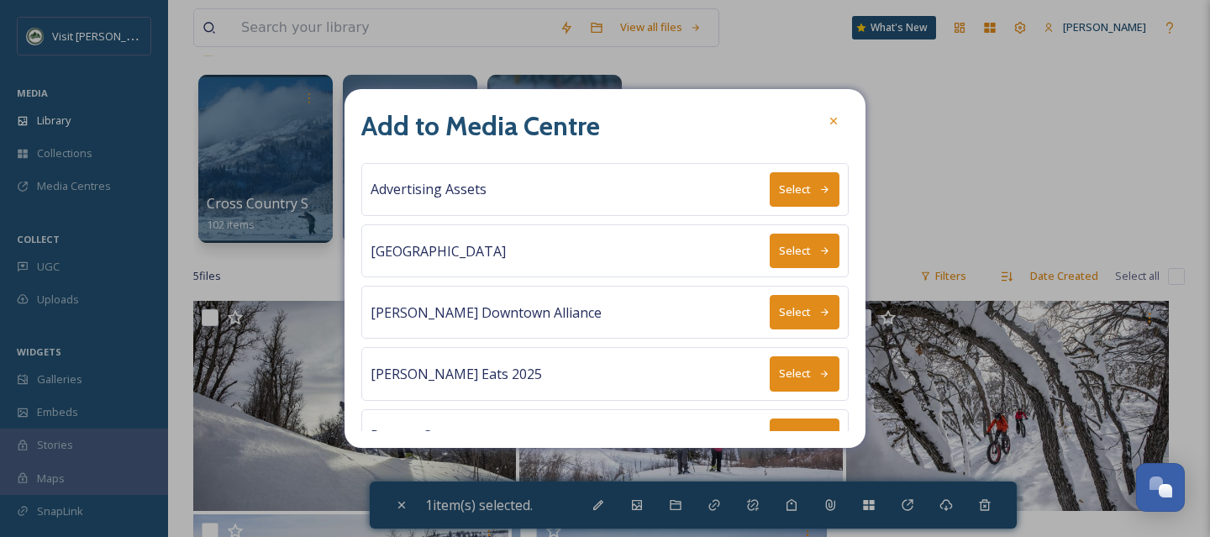
scroll to position [155, 0]
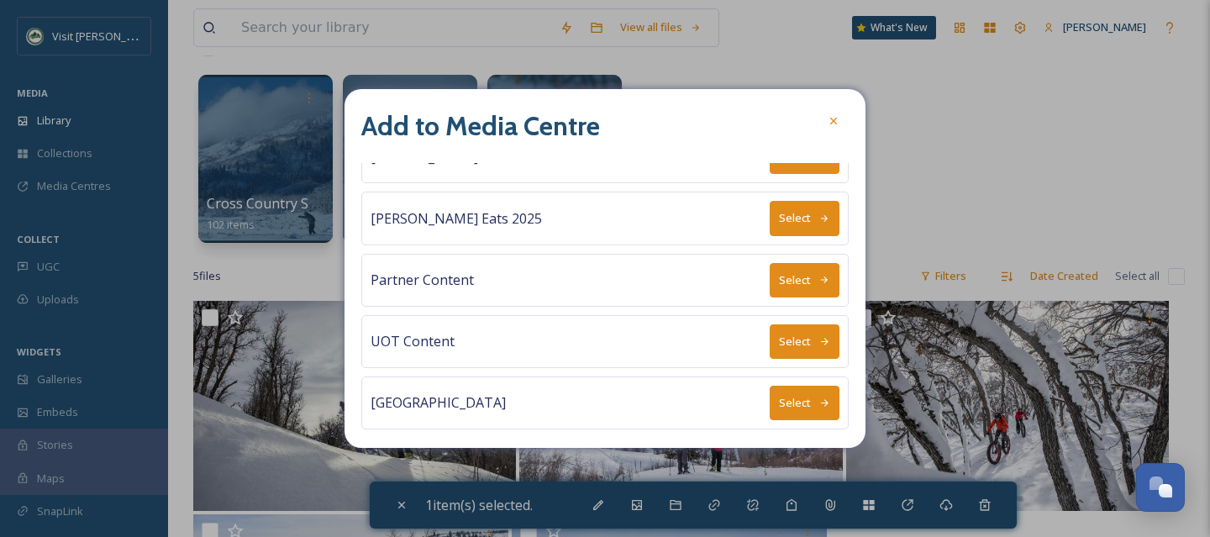
click at [819, 397] on icon at bounding box center [824, 402] width 11 height 11
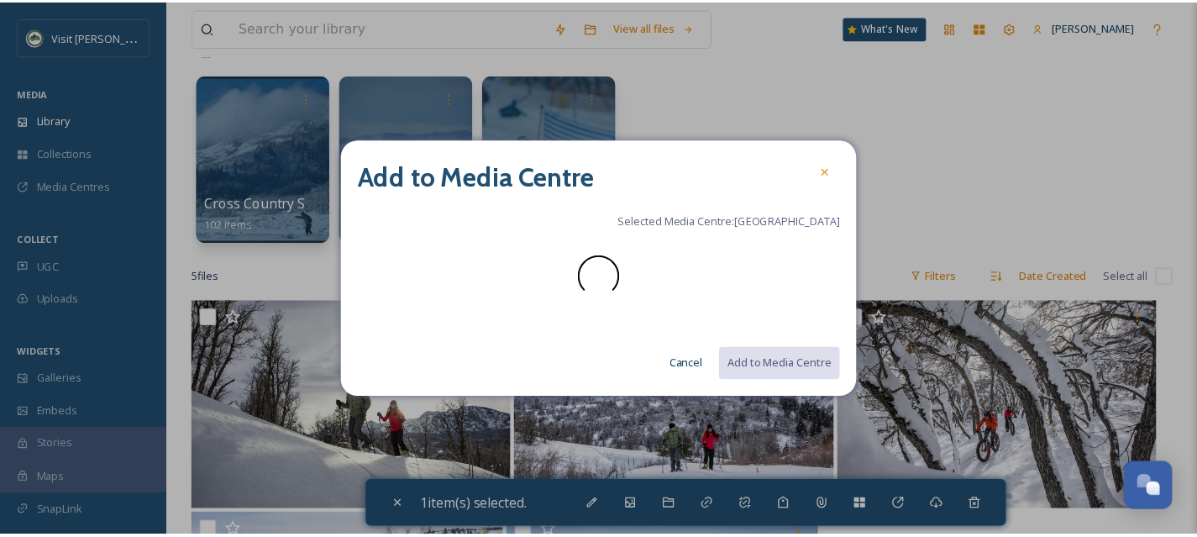
scroll to position [0, 0]
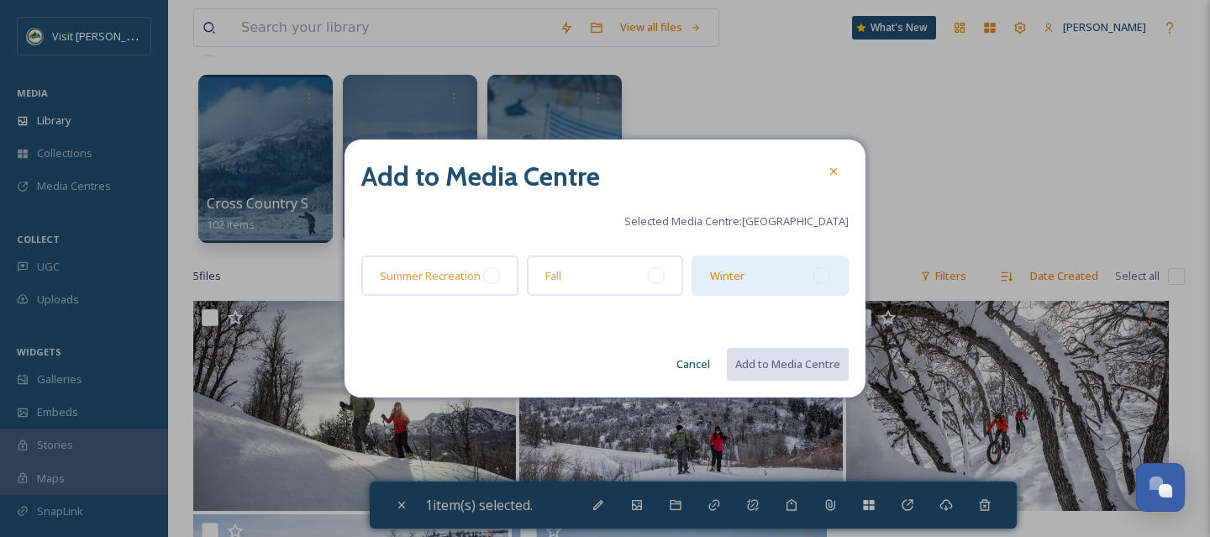
click at [826, 273] on div at bounding box center [821, 275] width 17 height 17
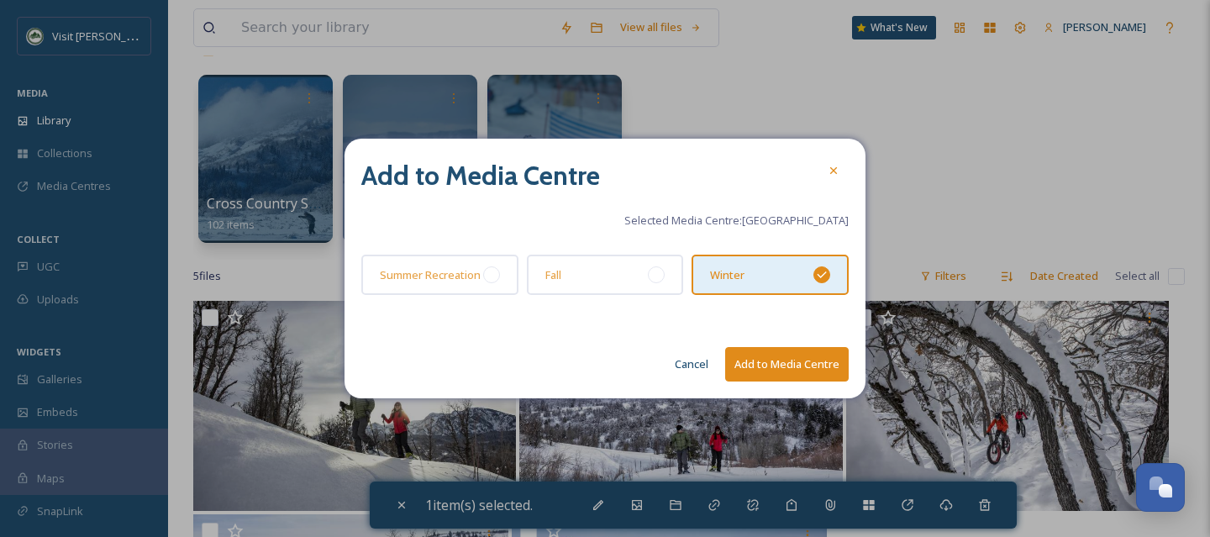
click at [813, 368] on button "Add to Media Centre" at bounding box center [787, 364] width 124 height 34
checkbox input "false"
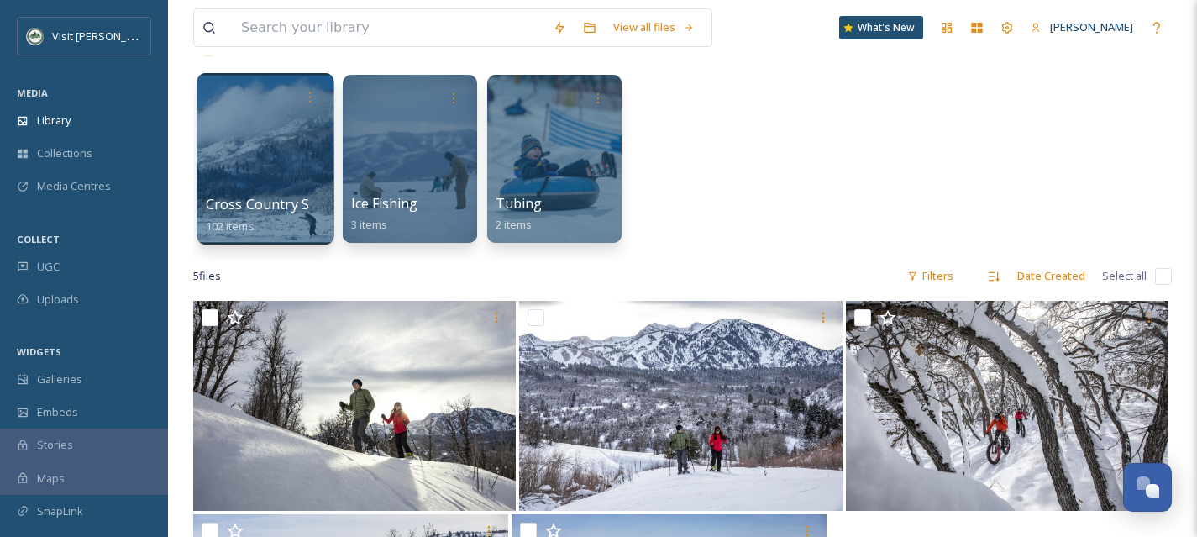
click at [280, 157] on div at bounding box center [265, 158] width 137 height 171
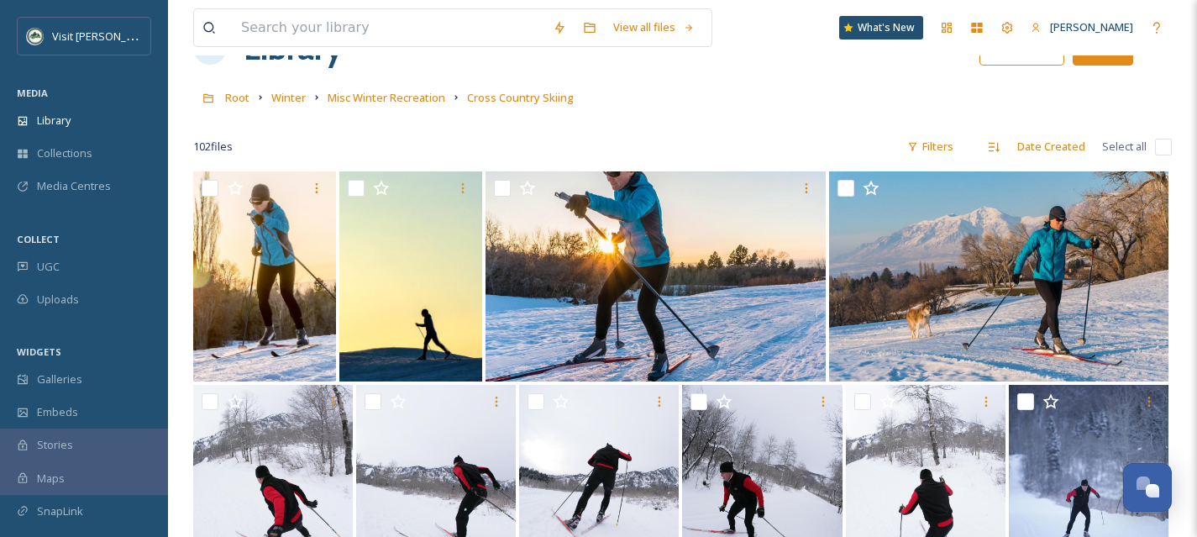
scroll to position [67, 0]
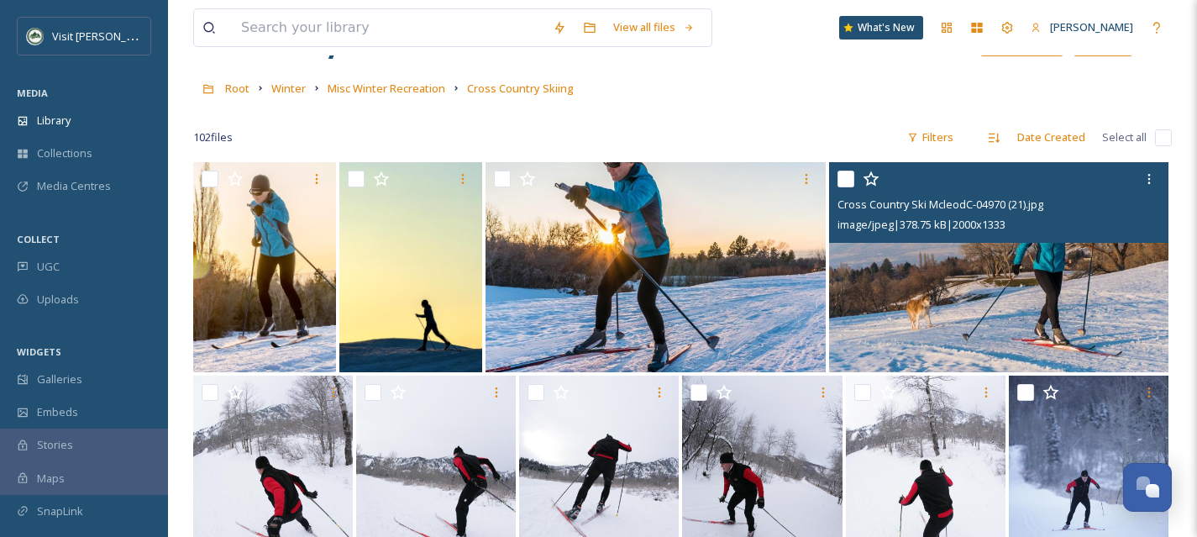
click at [845, 178] on input "checkbox" at bounding box center [846, 179] width 17 height 17
checkbox input "true"
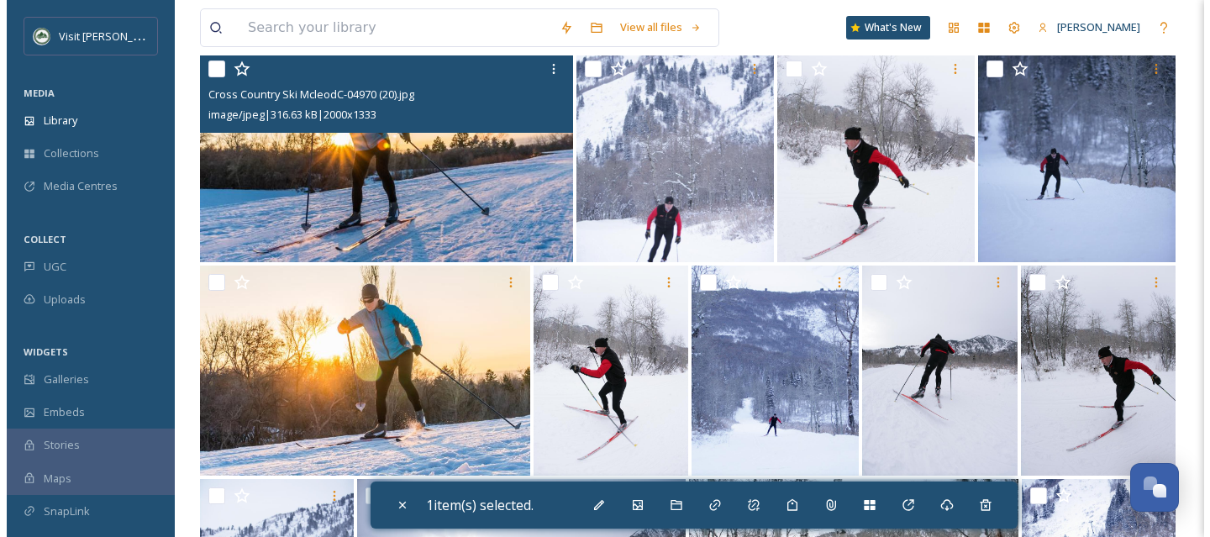
scroll to position [602, 0]
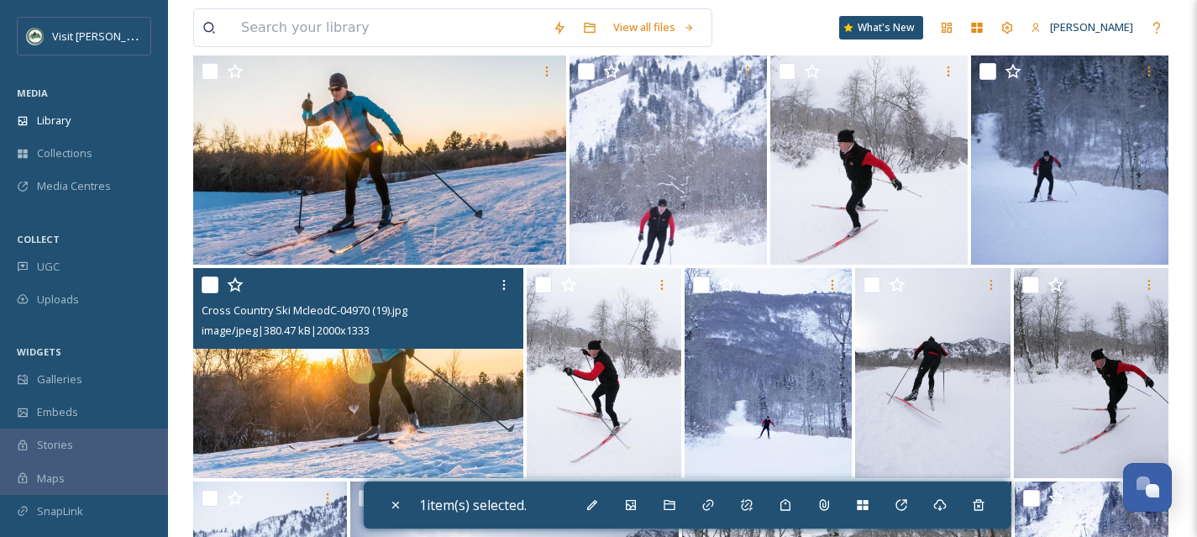
click at [210, 290] on input "checkbox" at bounding box center [210, 284] width 17 height 17
checkbox input "true"
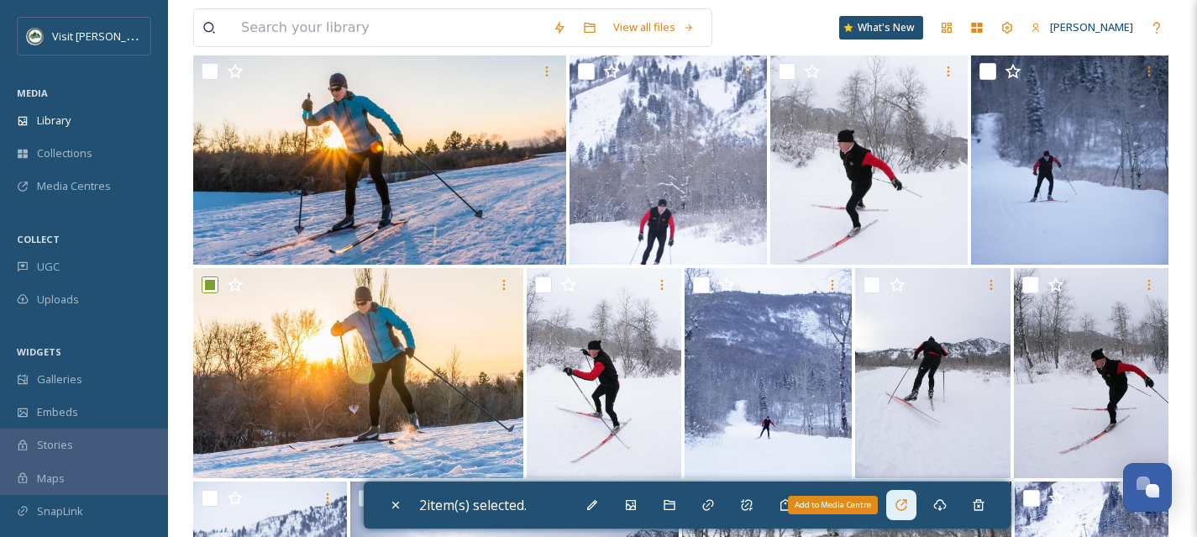
click at [907, 511] on icon at bounding box center [901, 504] width 13 height 13
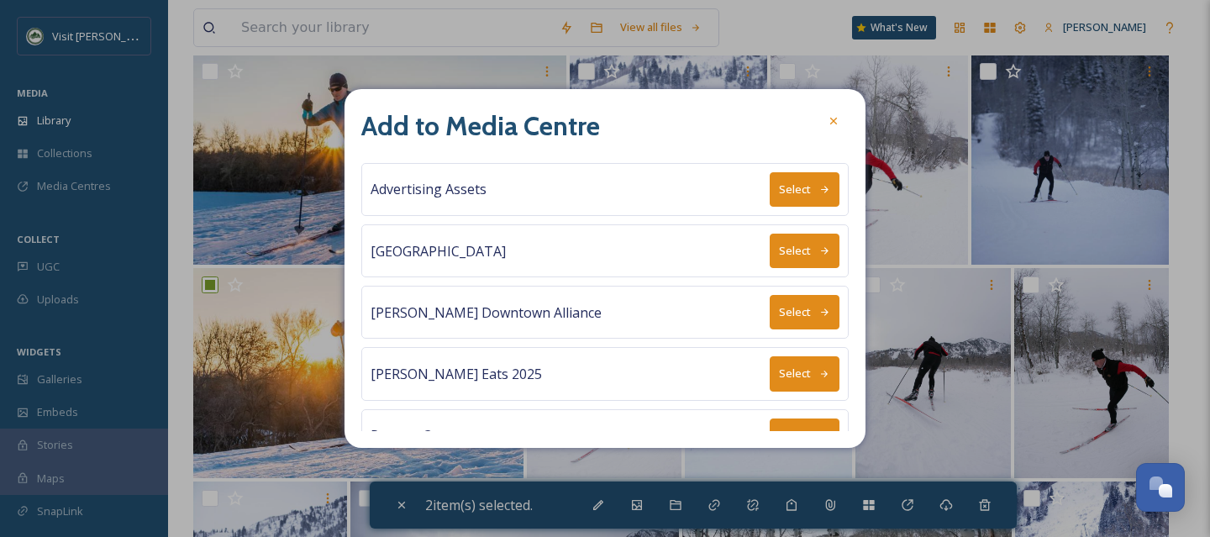
scroll to position [155, 0]
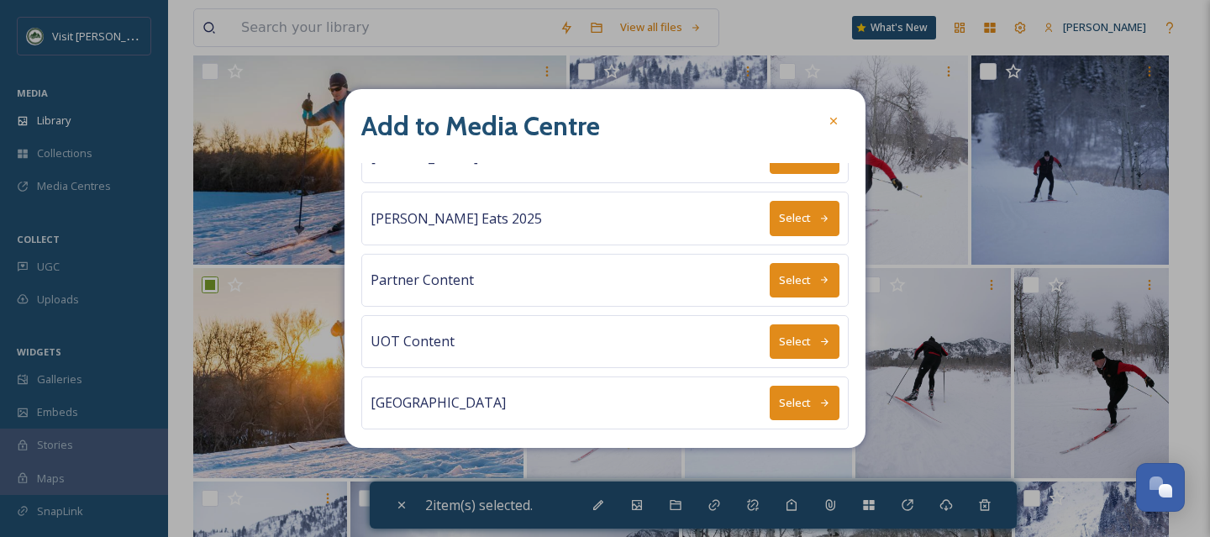
click at [821, 399] on icon at bounding box center [825, 402] width 8 height 7
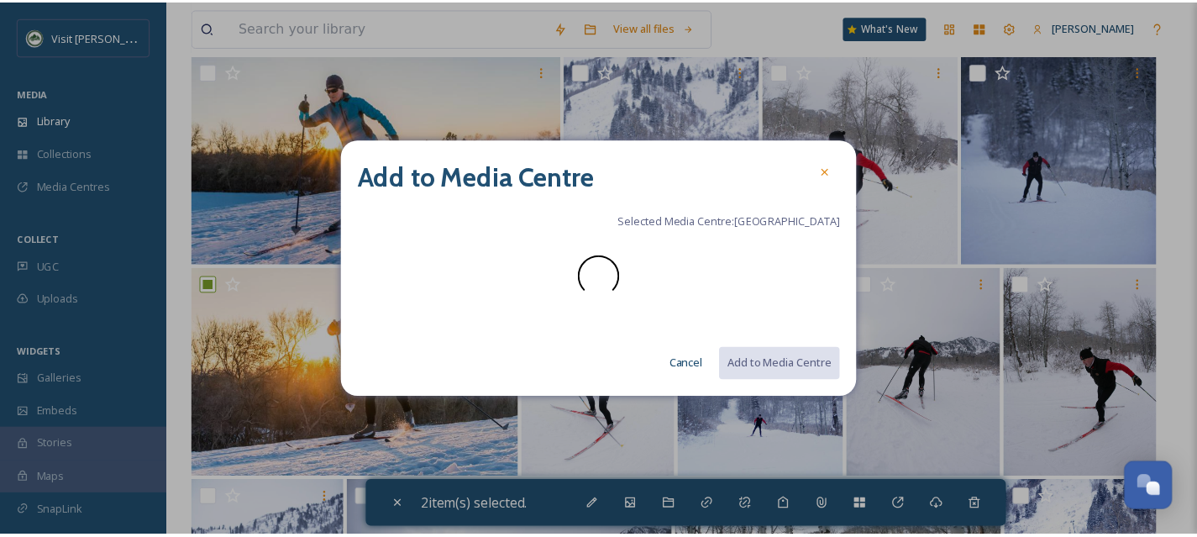
scroll to position [0, 0]
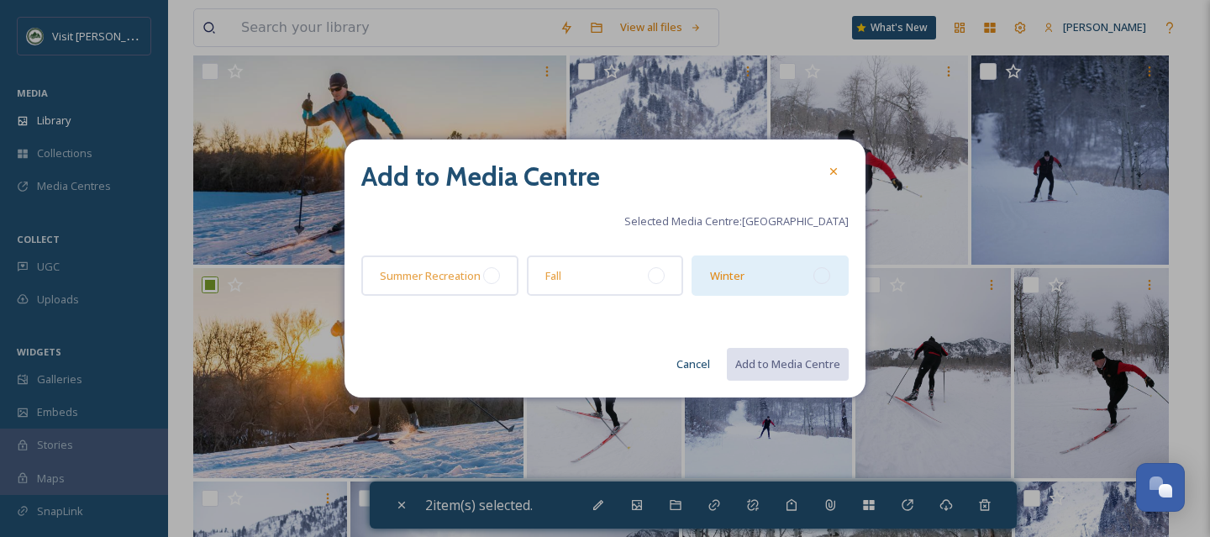
click at [829, 272] on div at bounding box center [821, 275] width 17 height 17
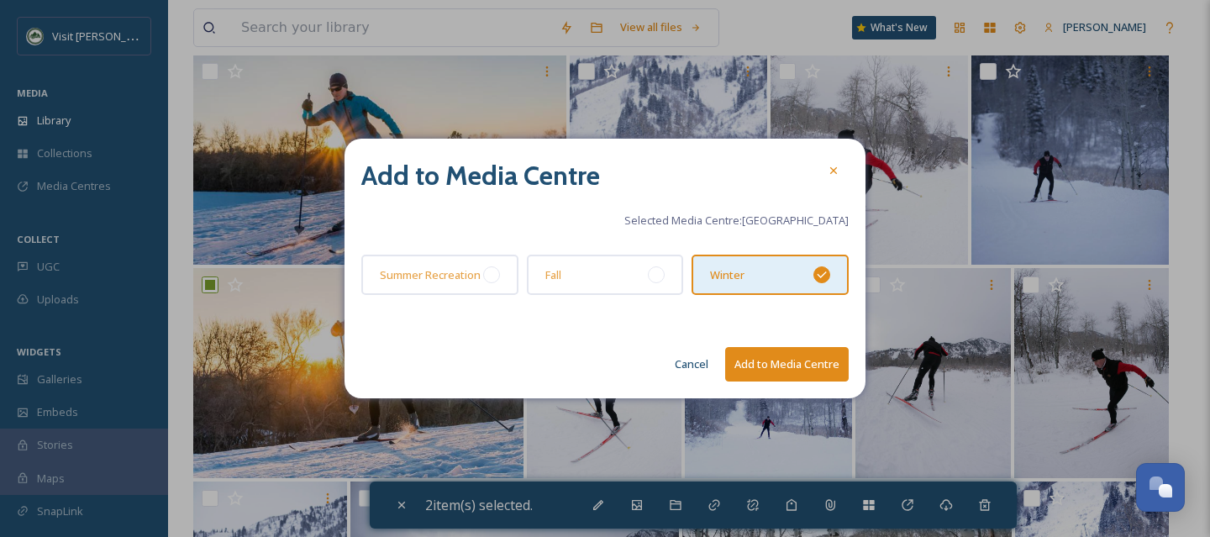
click at [817, 377] on button "Add to Media Centre" at bounding box center [787, 364] width 124 height 34
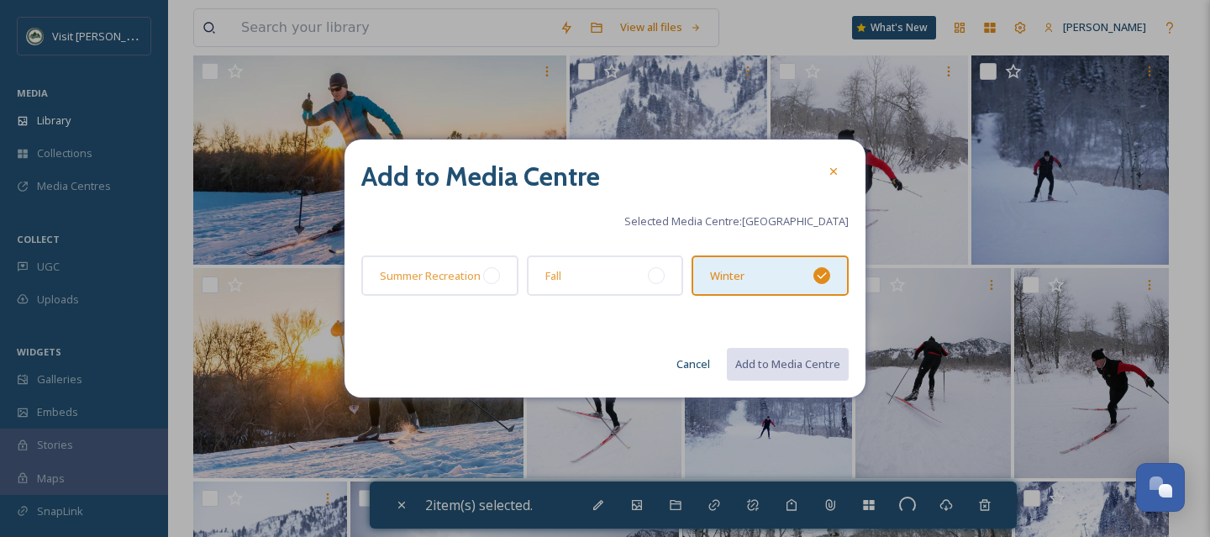
checkbox input "false"
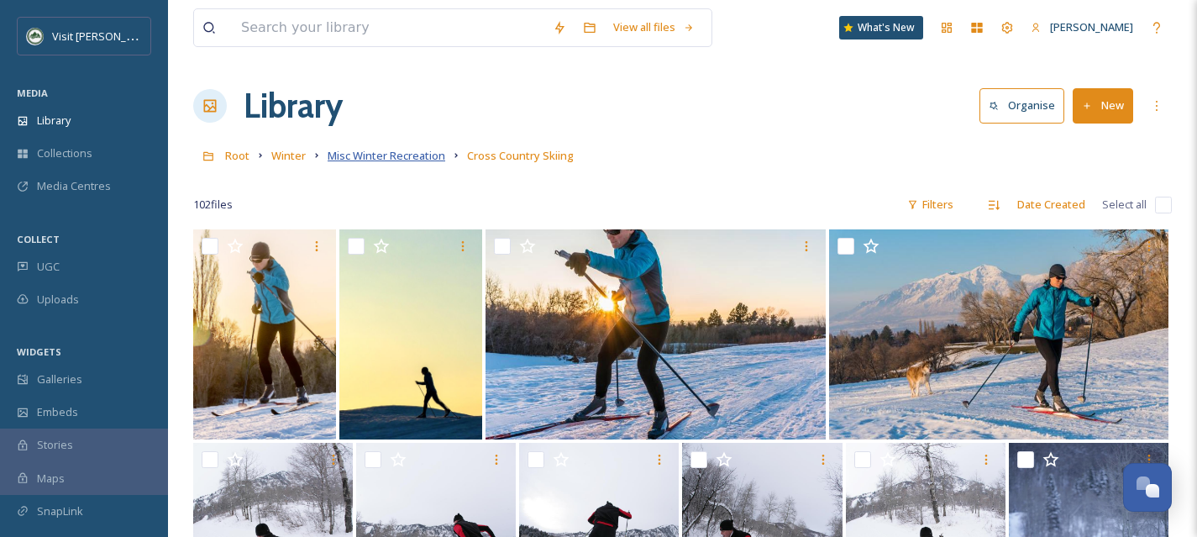
click at [434, 162] on span "Misc Winter Recreation" at bounding box center [387, 155] width 118 height 15
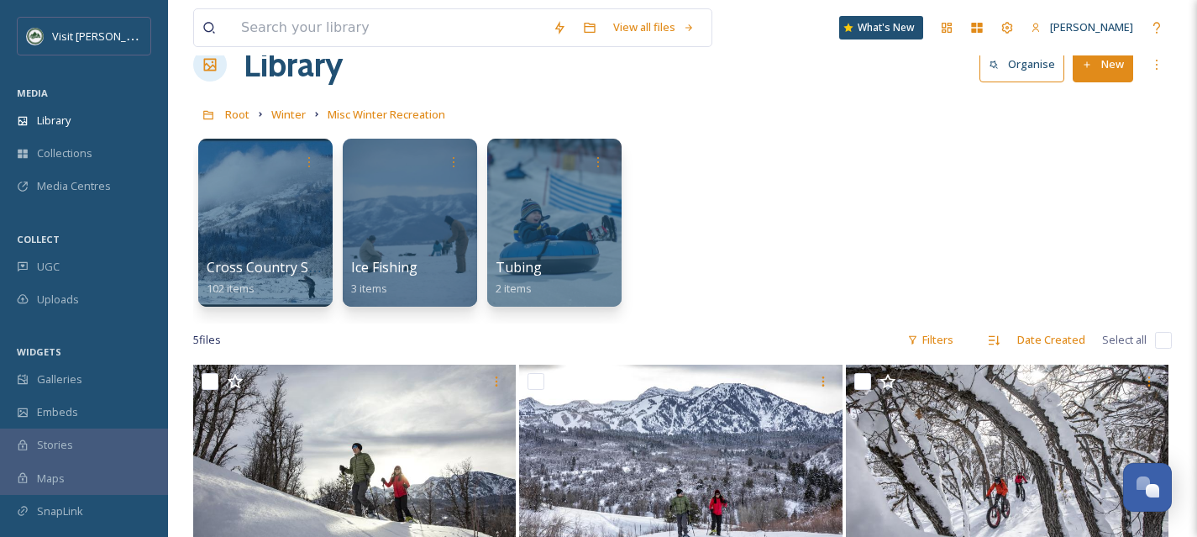
scroll to position [8, 0]
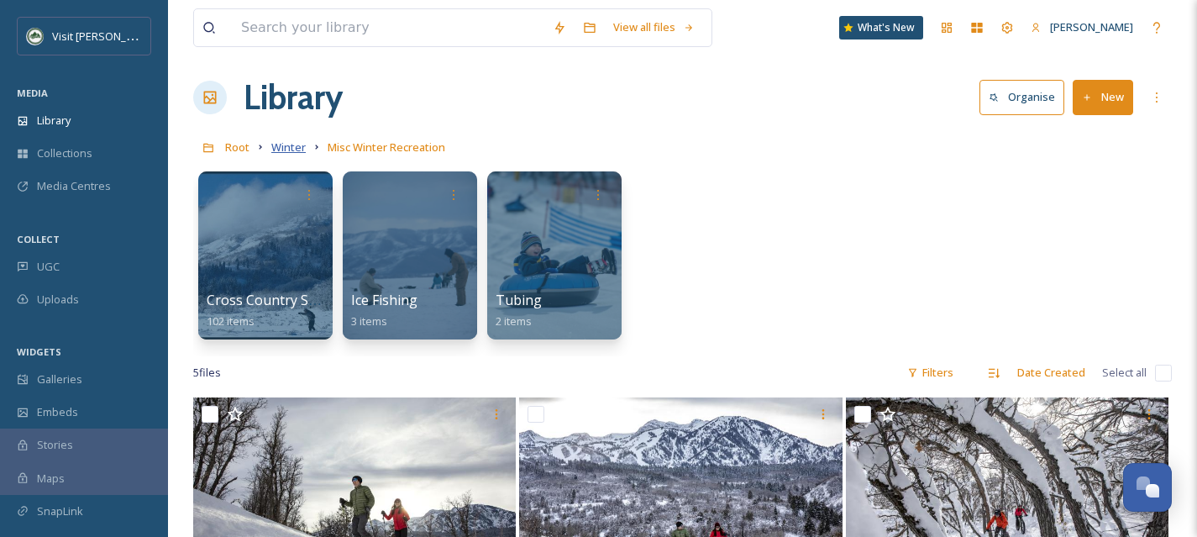
click at [294, 147] on span "Winter" at bounding box center [288, 146] width 34 height 15
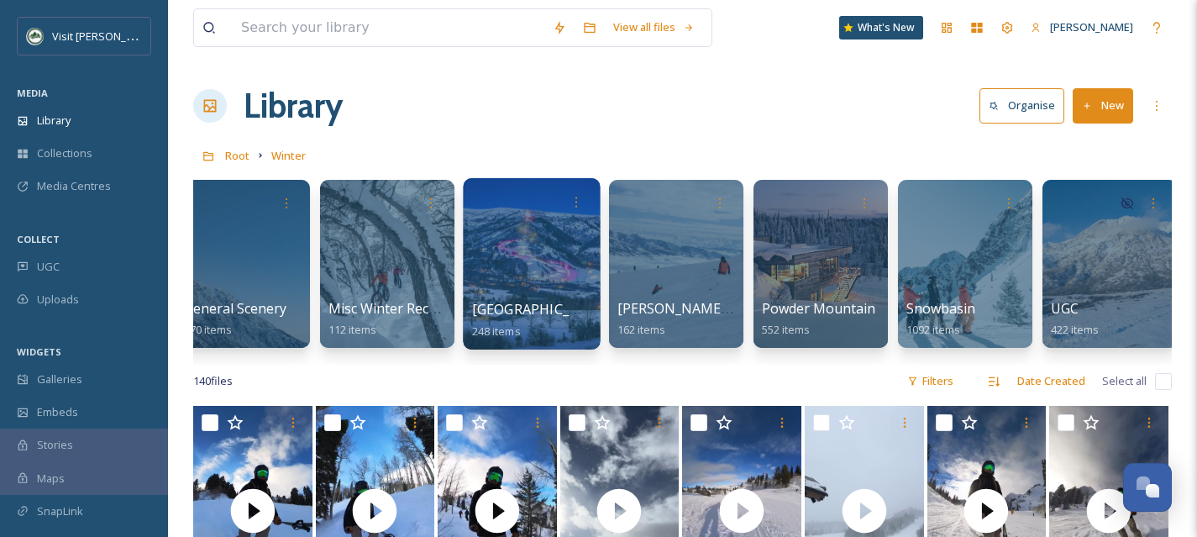
scroll to position [0, 466]
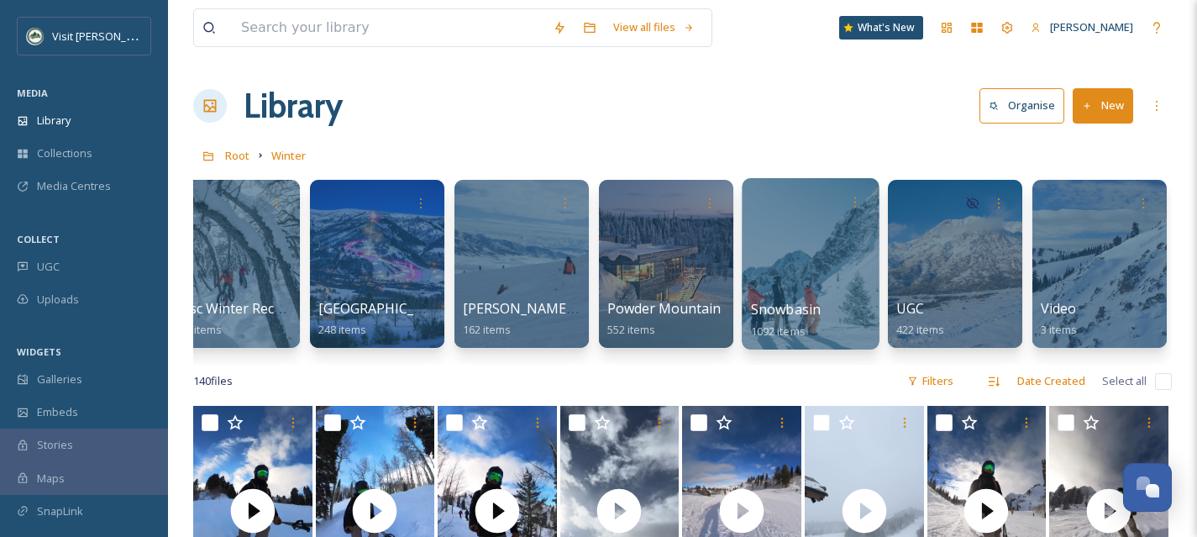
click at [781, 264] on div at bounding box center [810, 263] width 137 height 171
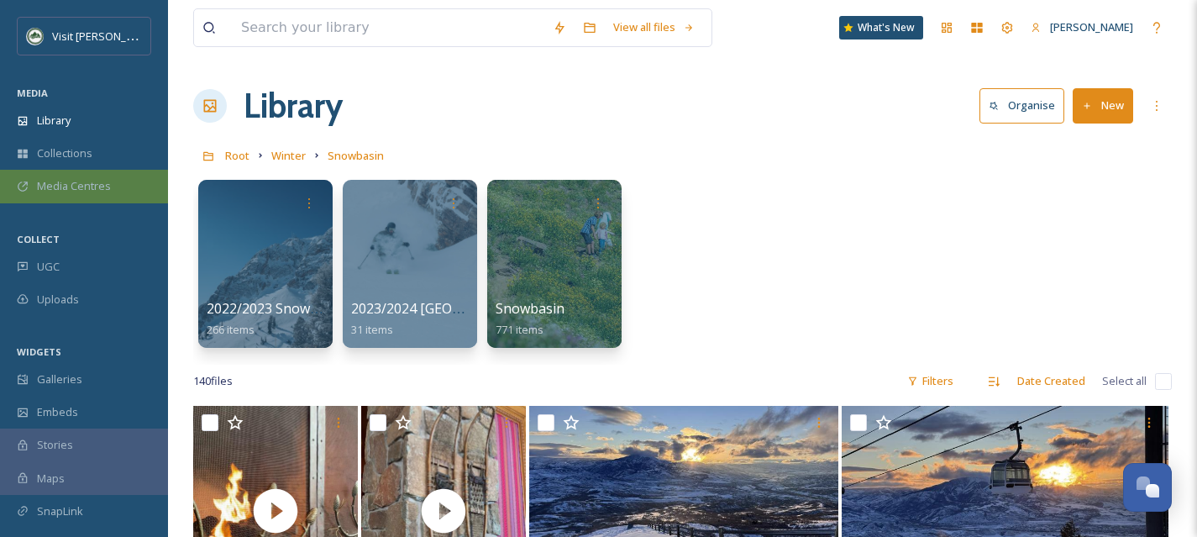
click at [104, 180] on span "Media Centres" at bounding box center [74, 186] width 74 height 16
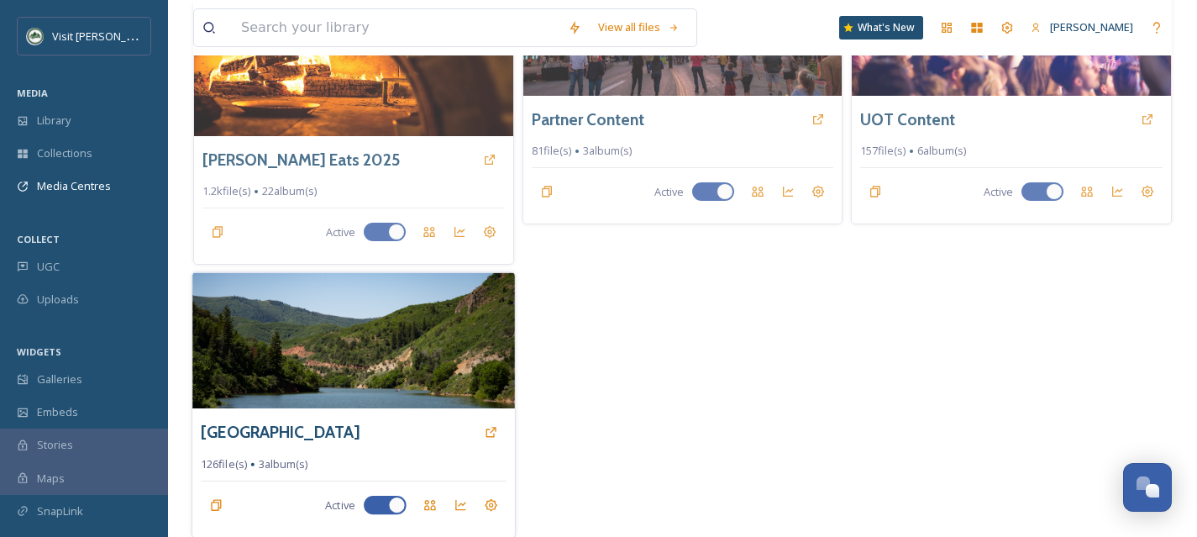
scroll to position [470, 0]
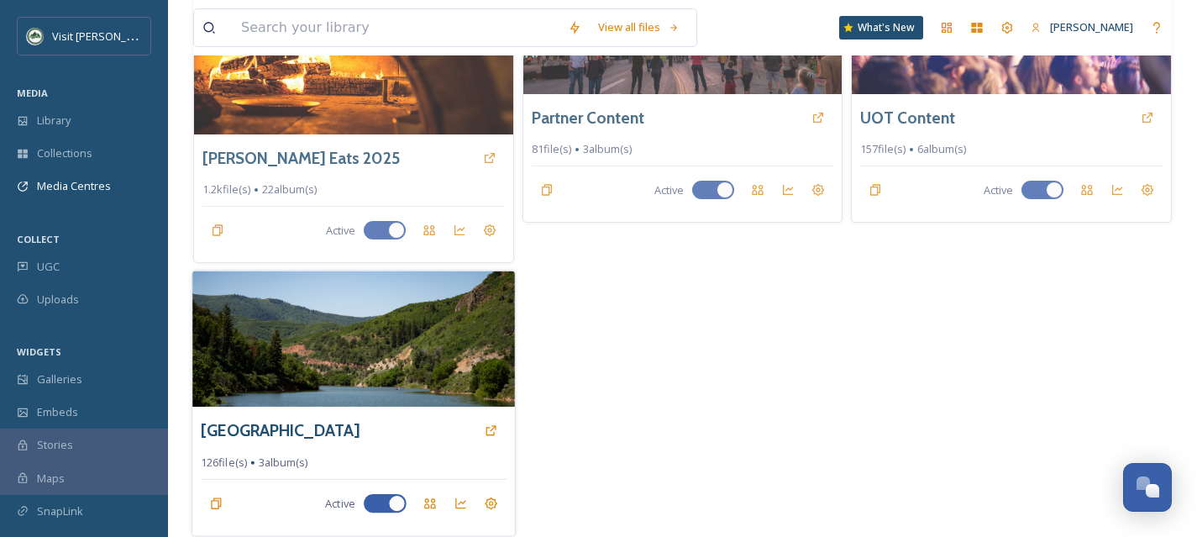
click at [423, 381] on img at bounding box center [353, 339] width 322 height 136
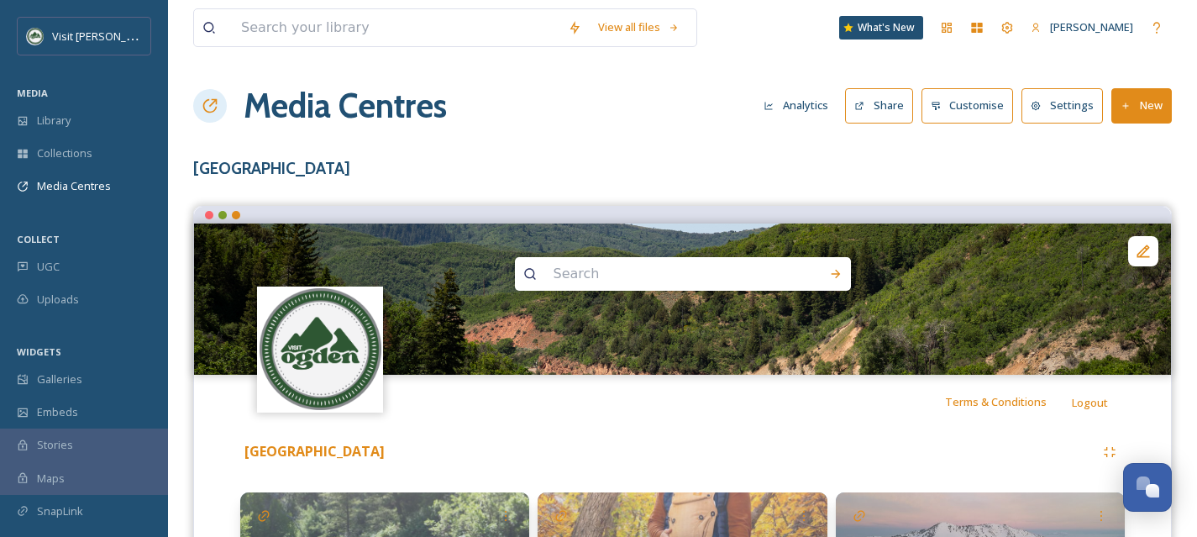
scroll to position [192, 0]
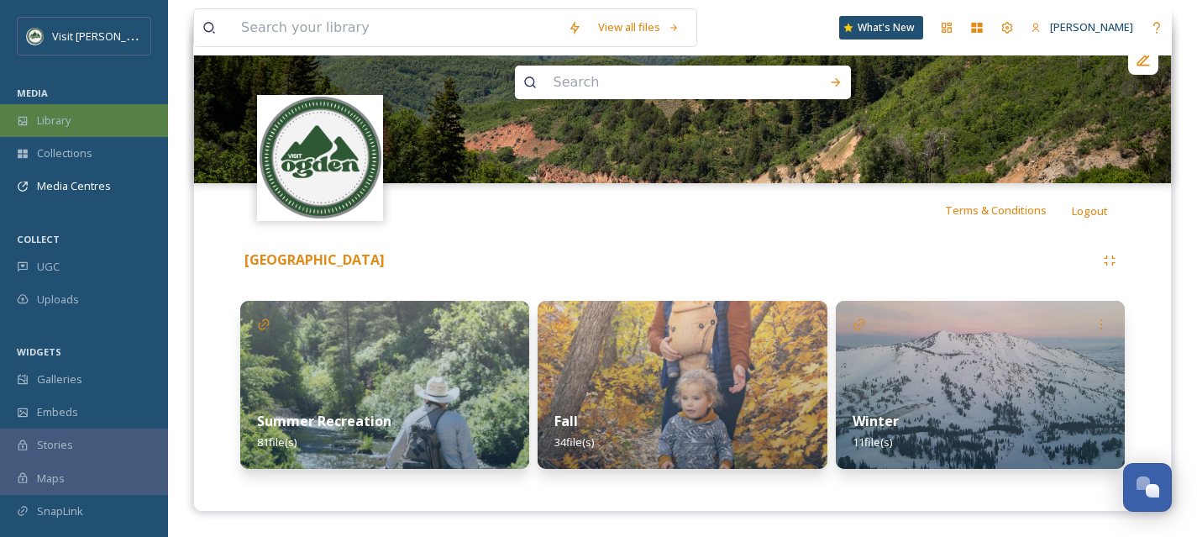
click at [87, 125] on div "Library" at bounding box center [84, 120] width 168 height 33
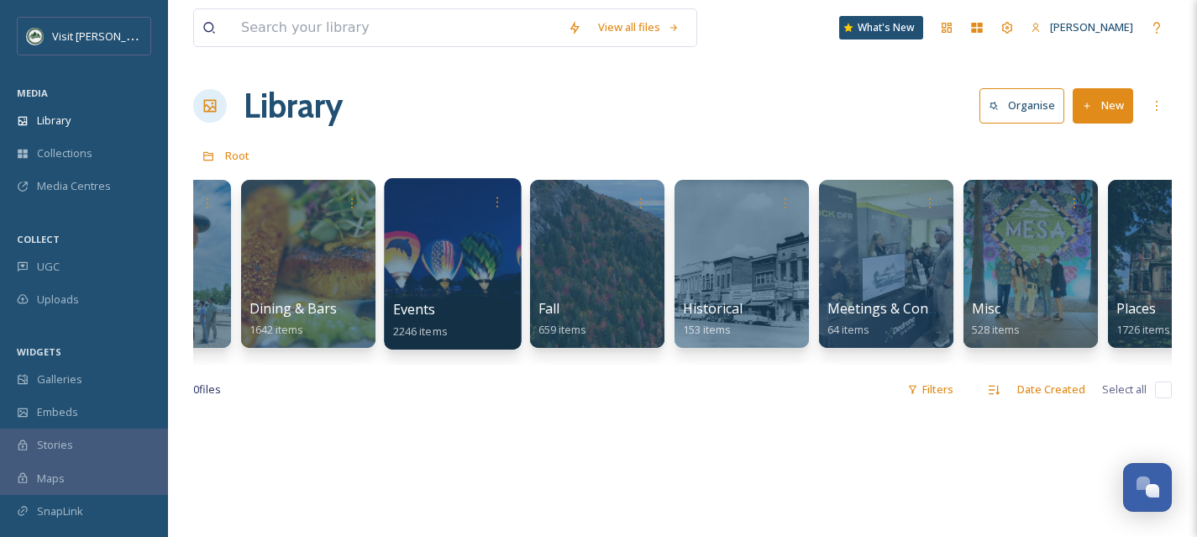
scroll to position [0, 280]
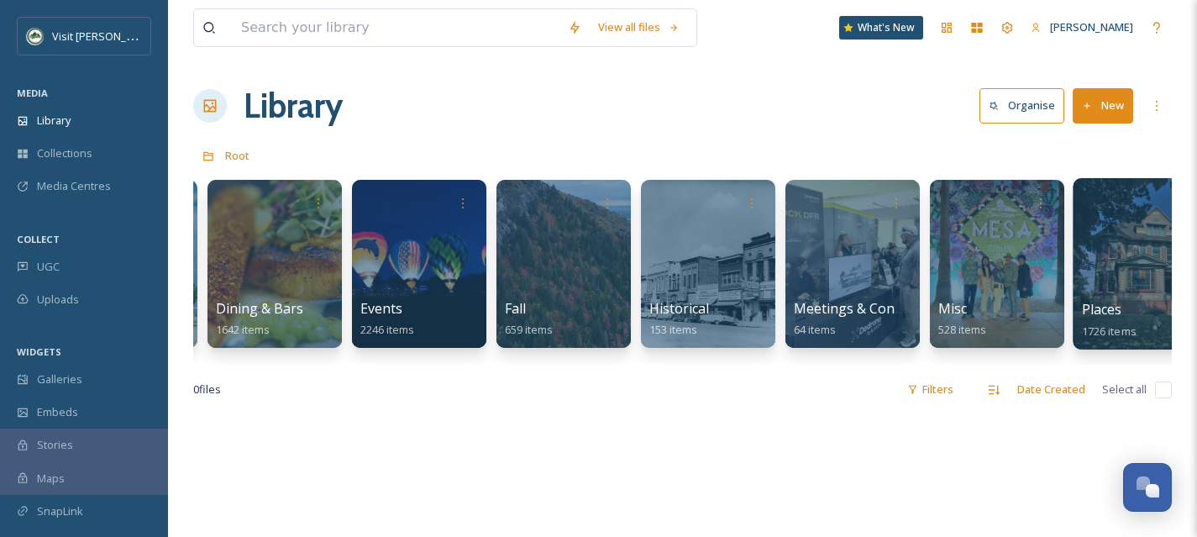
click at [1117, 295] on div at bounding box center [1141, 263] width 137 height 171
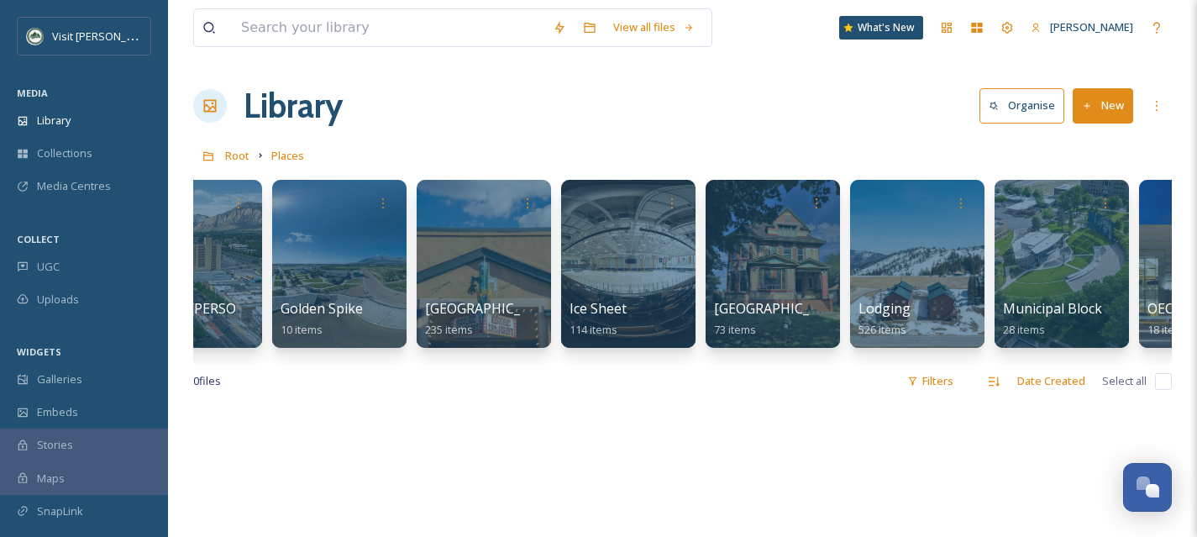
scroll to position [0, 194]
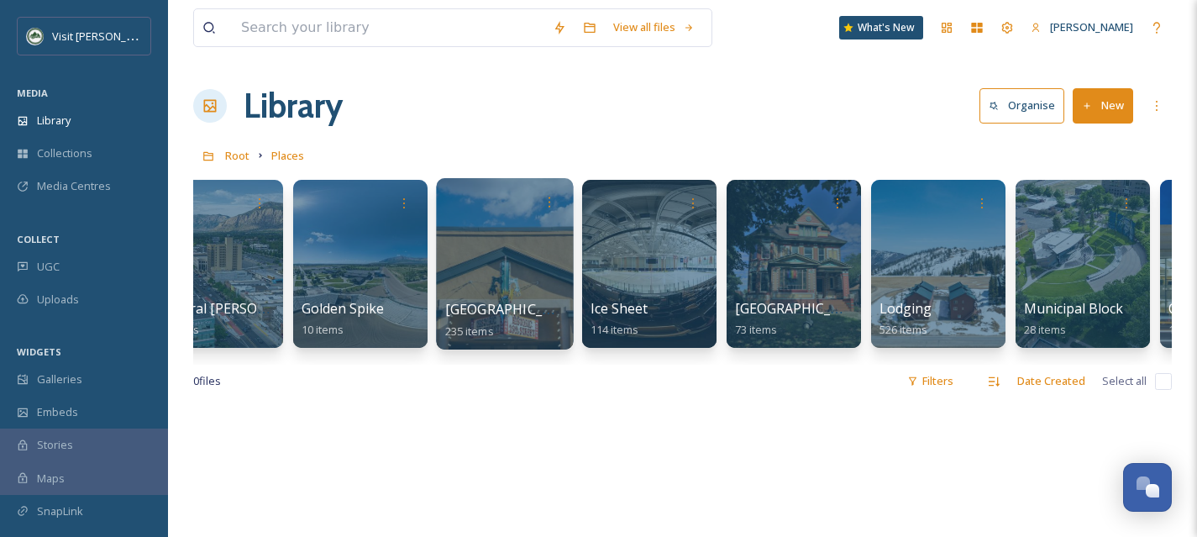
click at [507, 303] on span "[GEOGRAPHIC_DATA]" at bounding box center [514, 309] width 138 height 18
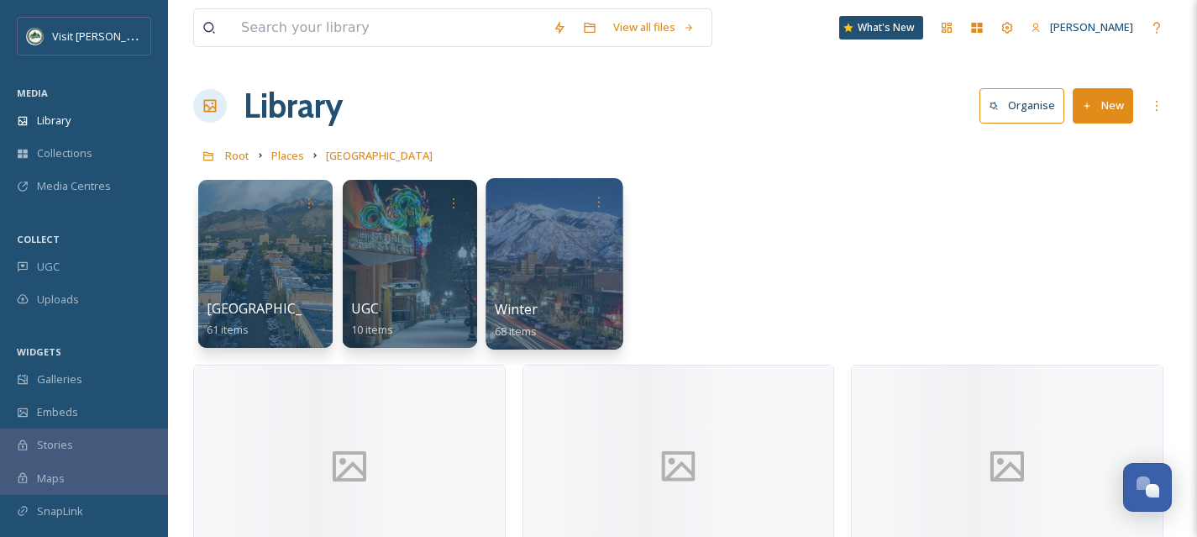
click at [572, 286] on div at bounding box center [554, 263] width 137 height 171
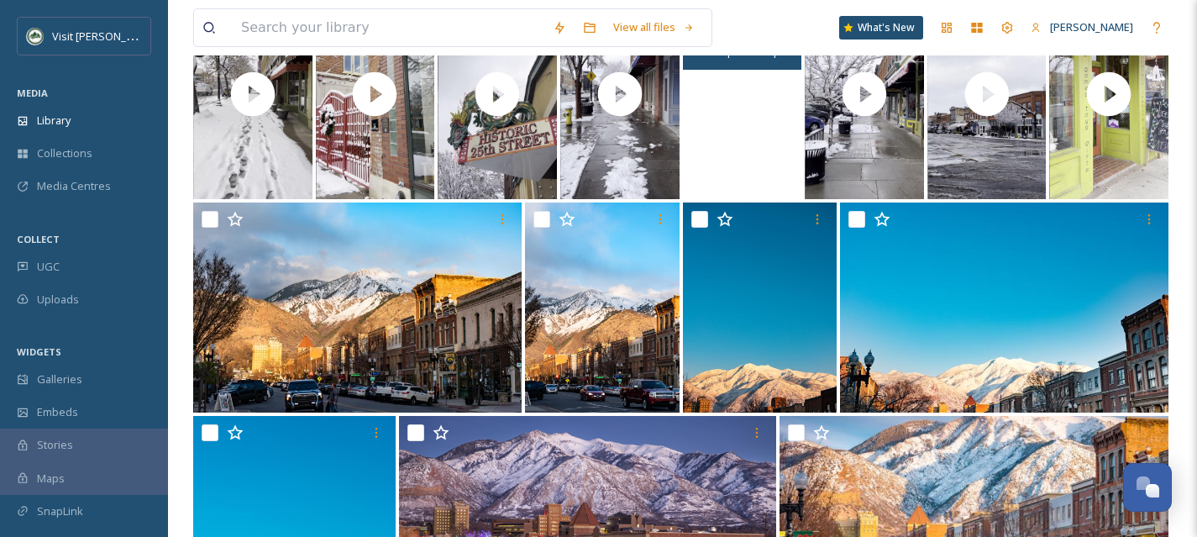
scroll to position [892, 0]
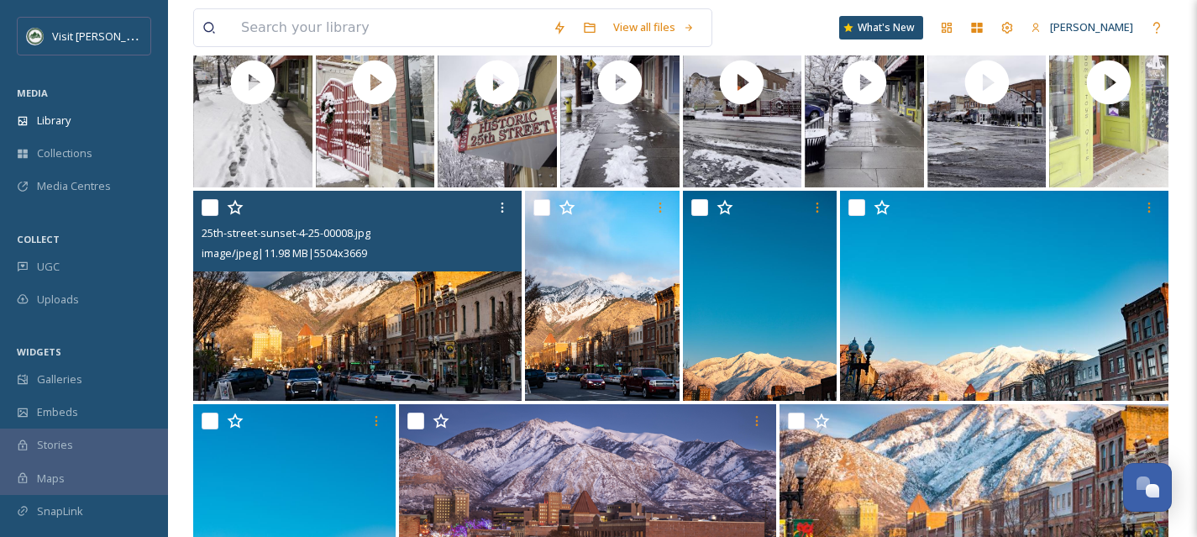
click at [208, 205] on input "checkbox" at bounding box center [210, 207] width 17 height 17
checkbox input "true"
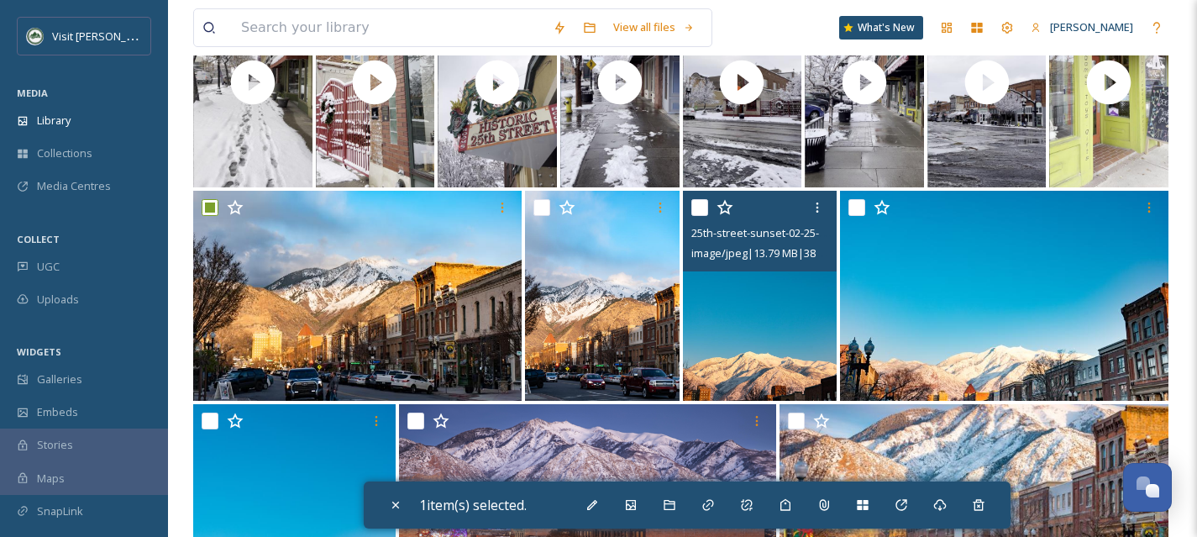
click at [697, 212] on input "checkbox" at bounding box center [700, 207] width 17 height 17
checkbox input "true"
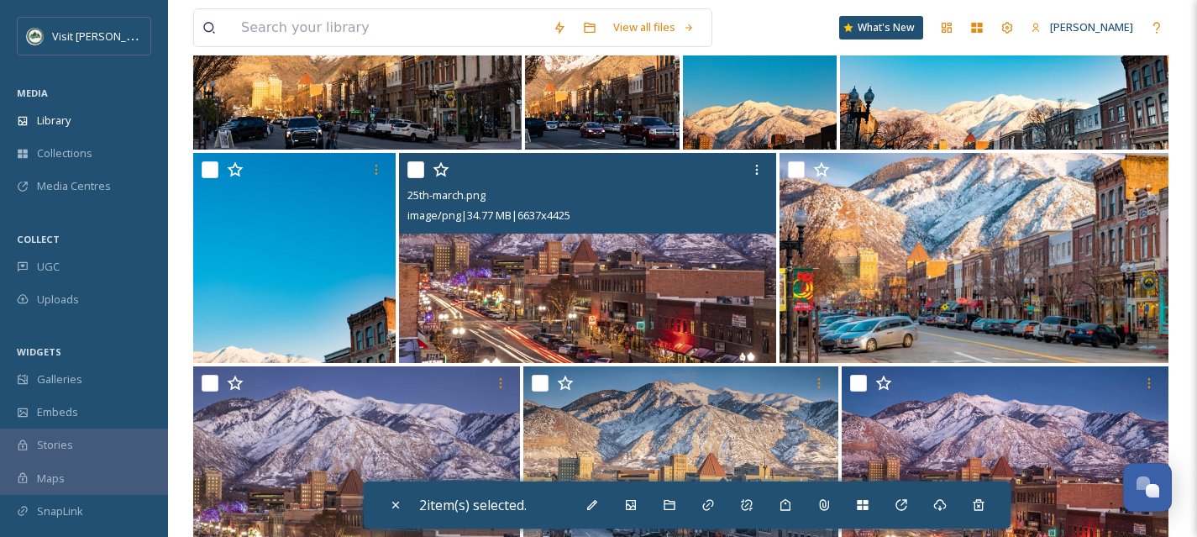
scroll to position [1160, 0]
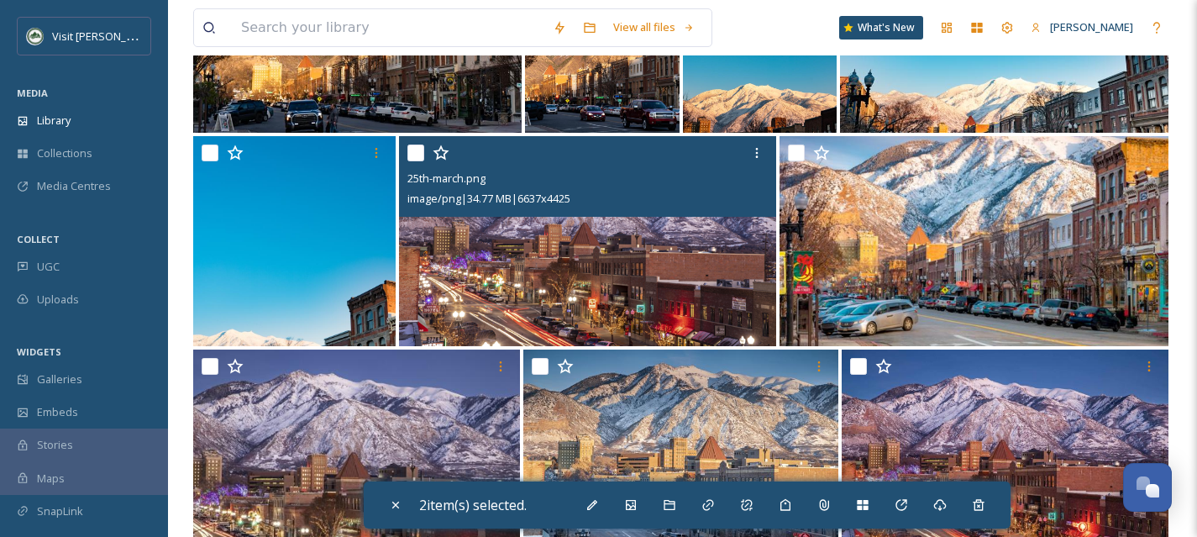
click at [417, 155] on input "checkbox" at bounding box center [416, 153] width 17 height 17
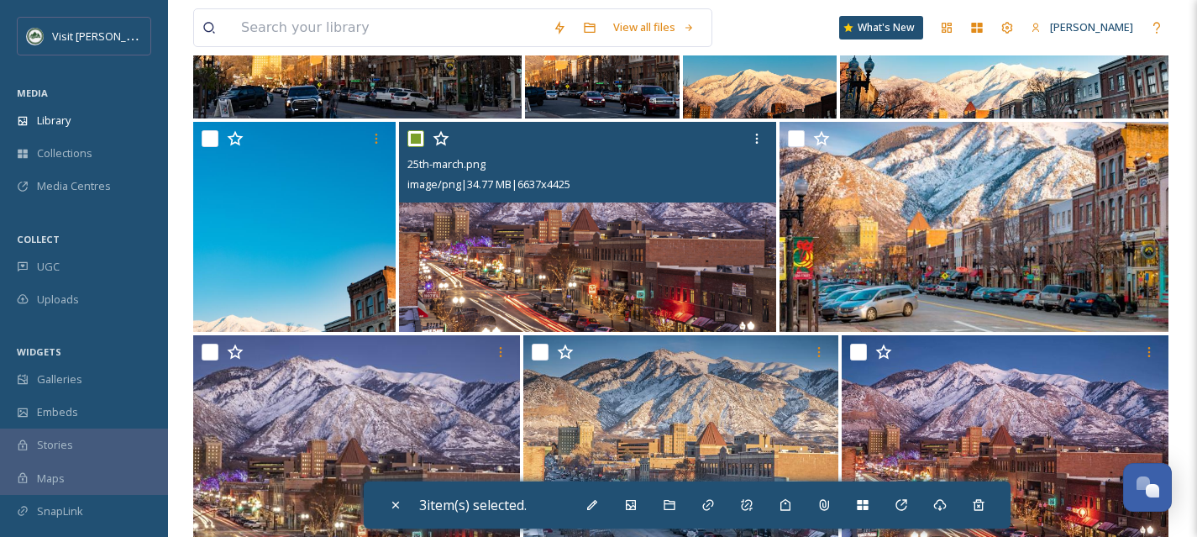
scroll to position [1176, 0]
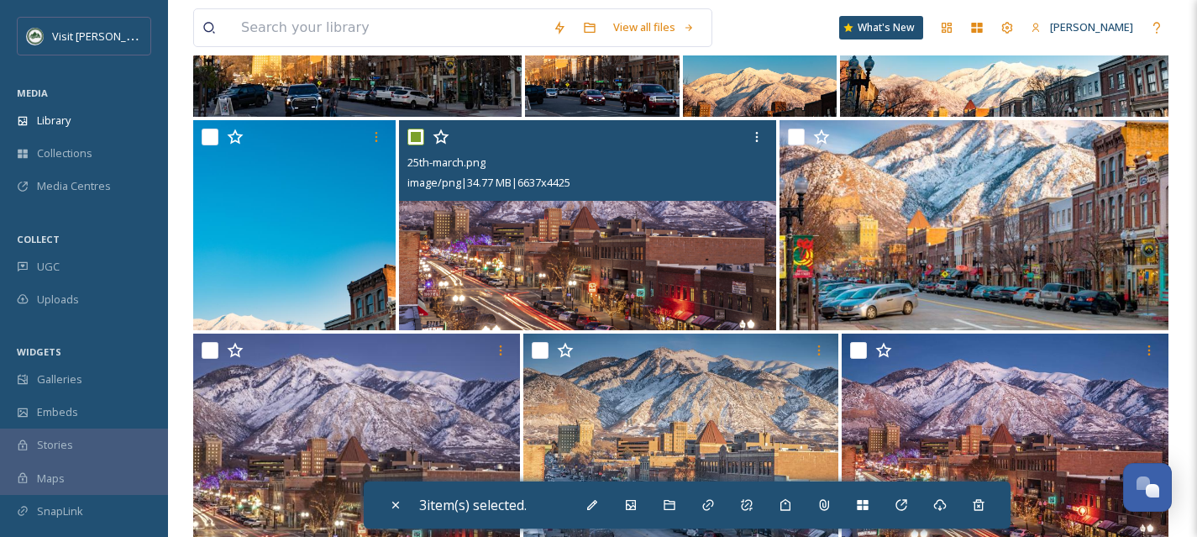
click at [415, 137] on input "checkbox" at bounding box center [416, 137] width 17 height 17
checkbox input "false"
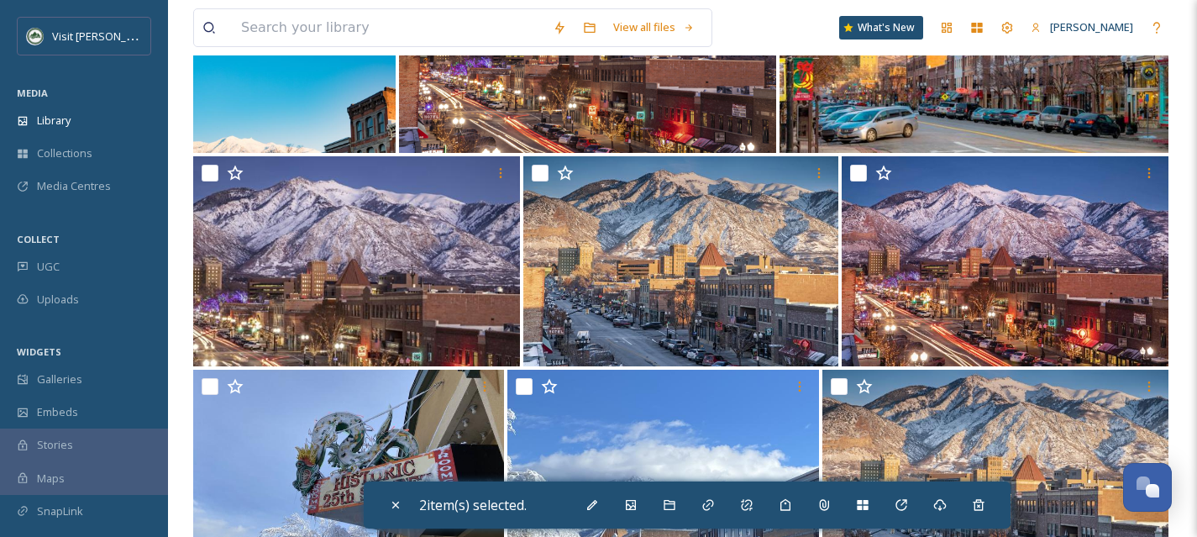
scroll to position [1418, 0]
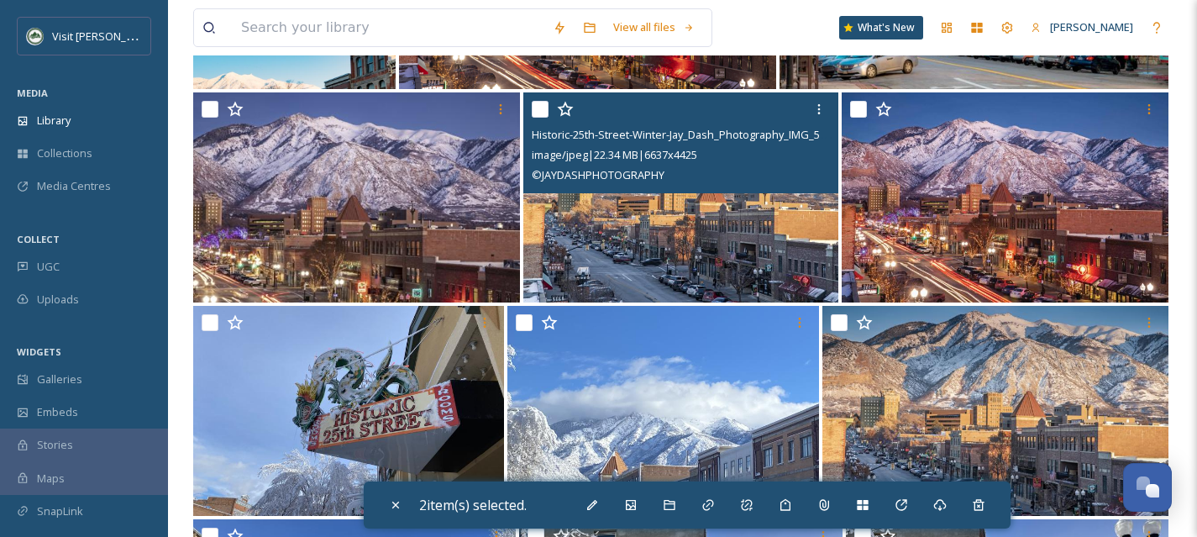
click at [536, 108] on input "checkbox" at bounding box center [540, 109] width 17 height 17
checkbox input "true"
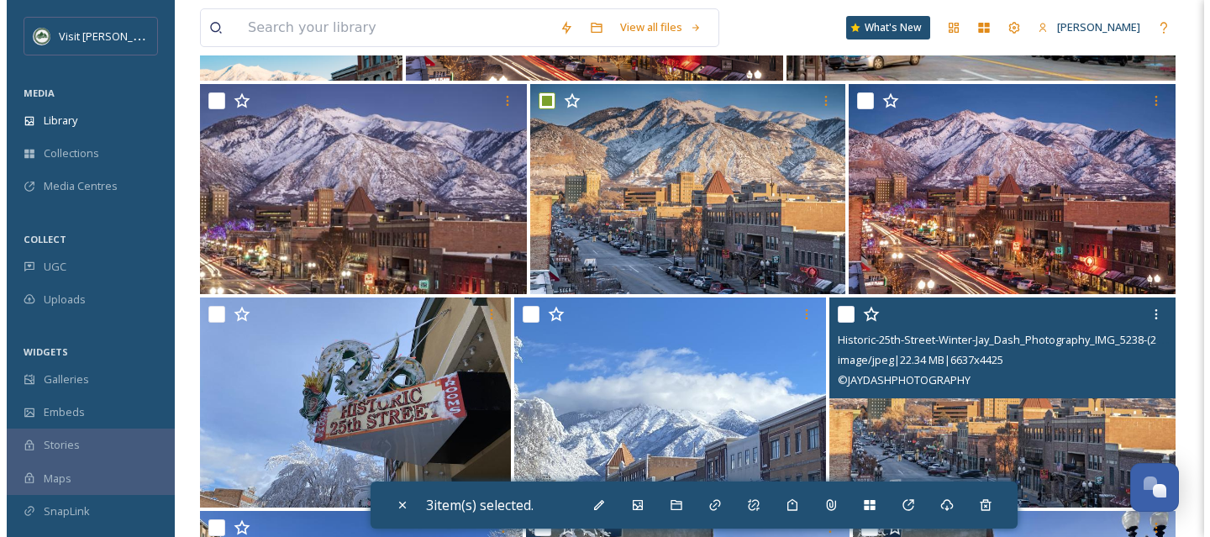
scroll to position [1407, 0]
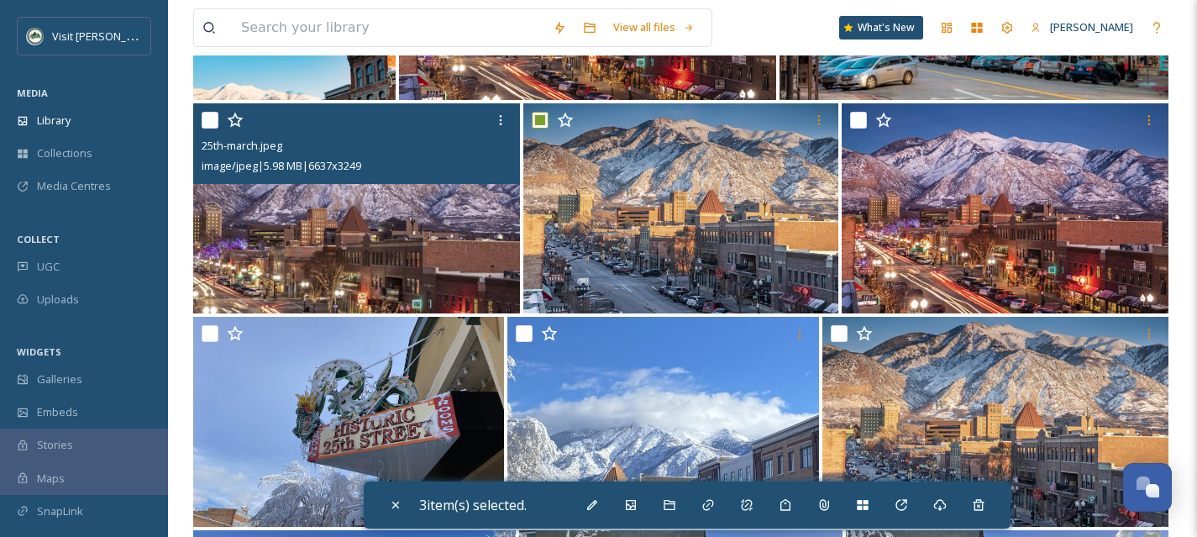
click at [205, 122] on input "checkbox" at bounding box center [210, 120] width 17 height 17
checkbox input "true"
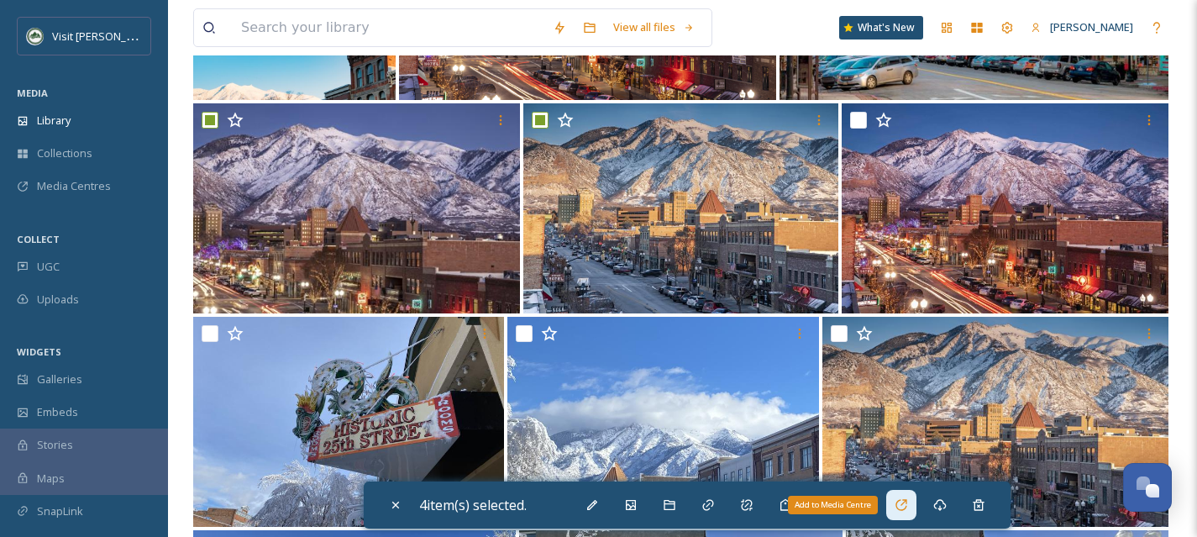
click at [908, 511] on icon at bounding box center [901, 504] width 13 height 13
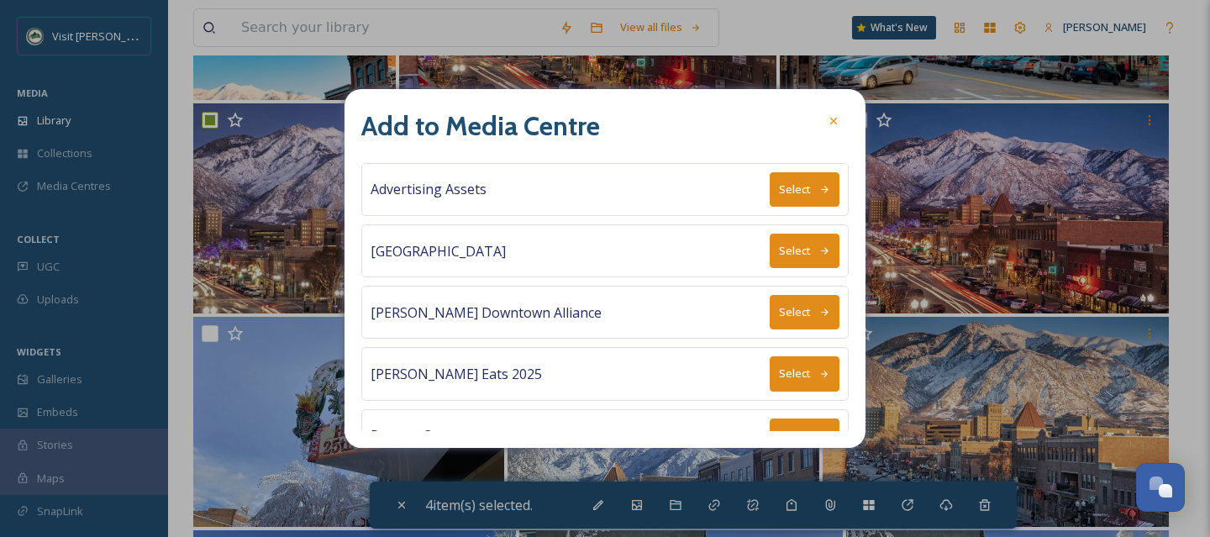
scroll to position [155, 0]
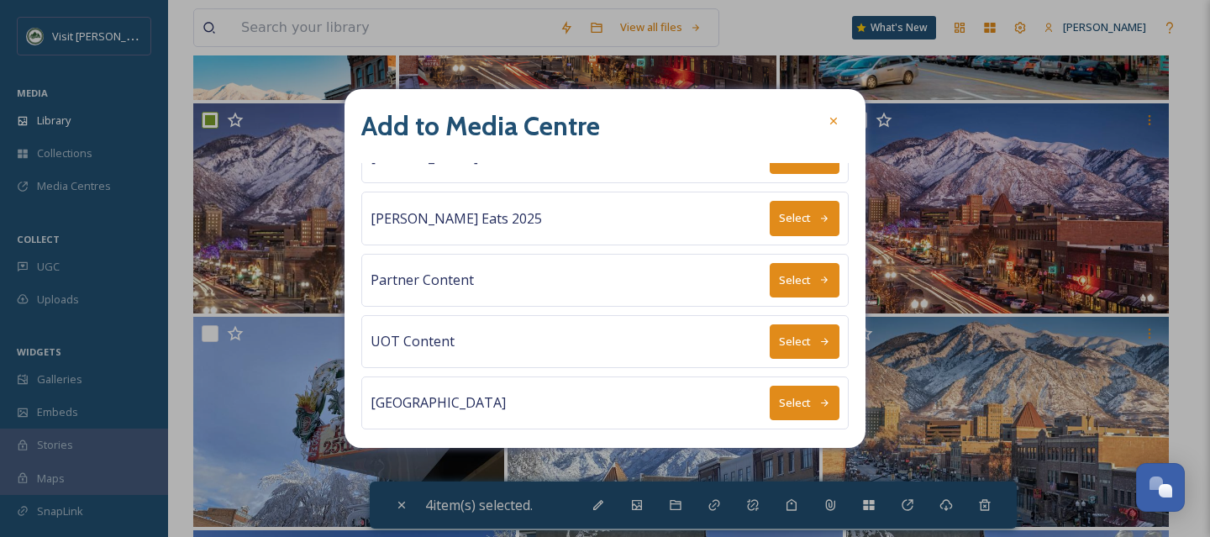
click at [805, 397] on button "Select" at bounding box center [805, 403] width 70 height 34
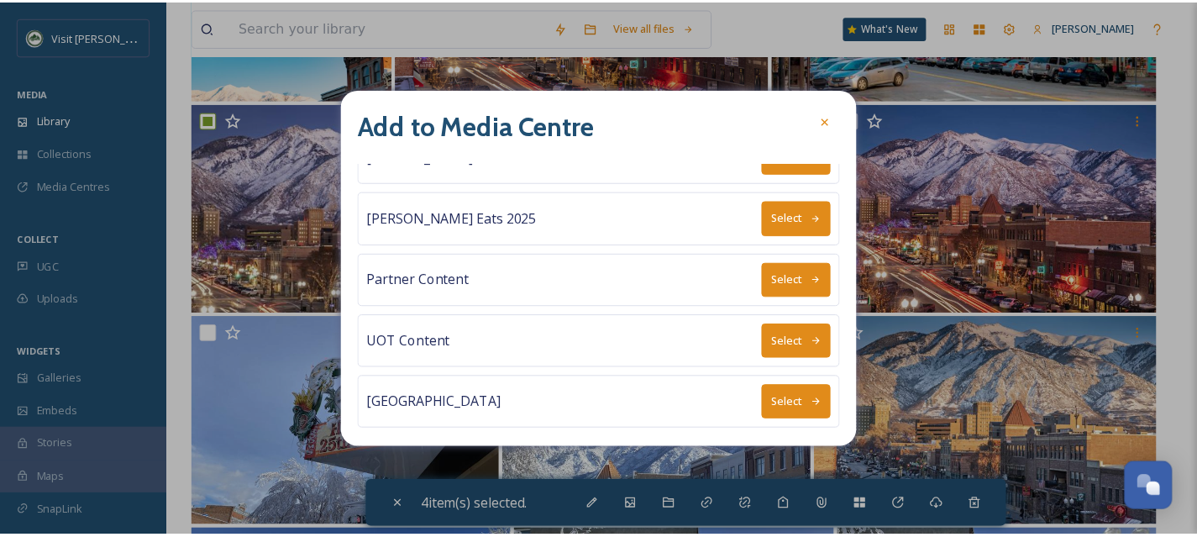
scroll to position [0, 0]
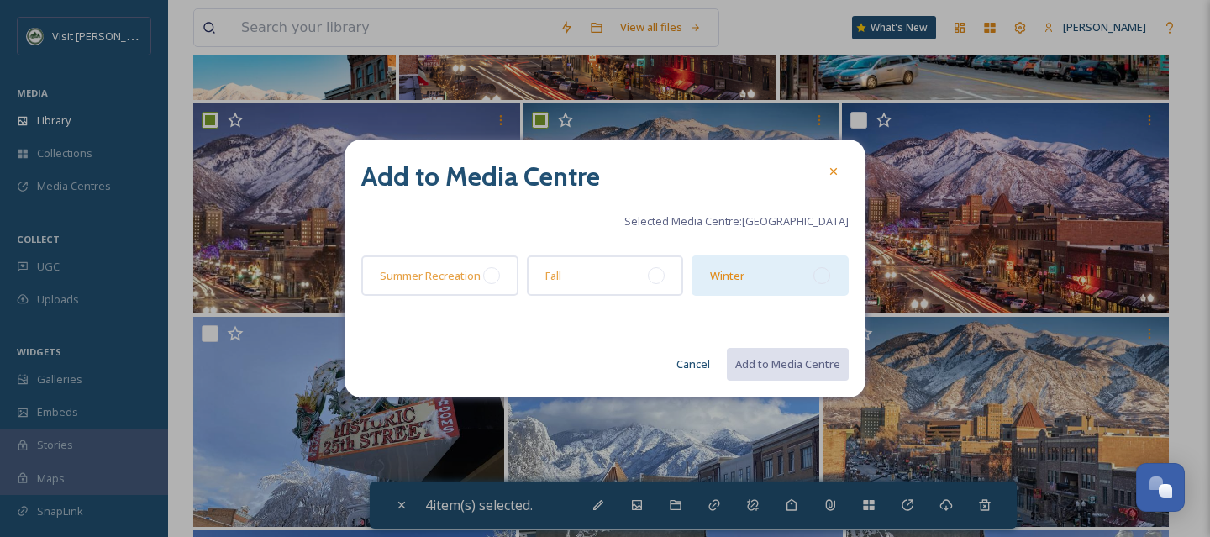
click at [826, 274] on div at bounding box center [821, 275] width 17 height 17
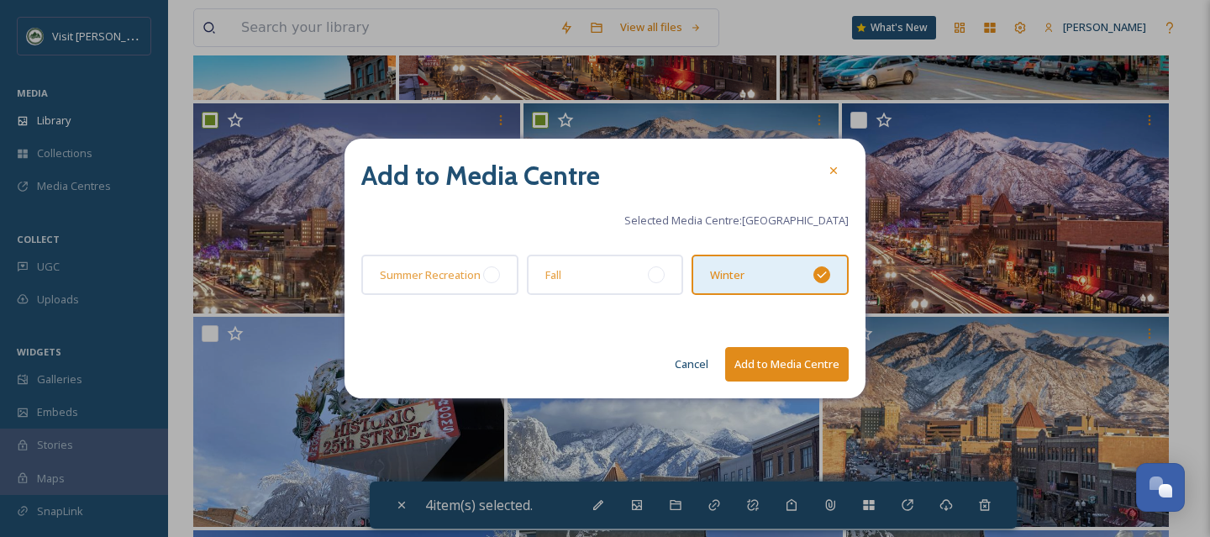
click at [808, 371] on button "Add to Media Centre" at bounding box center [787, 364] width 124 height 34
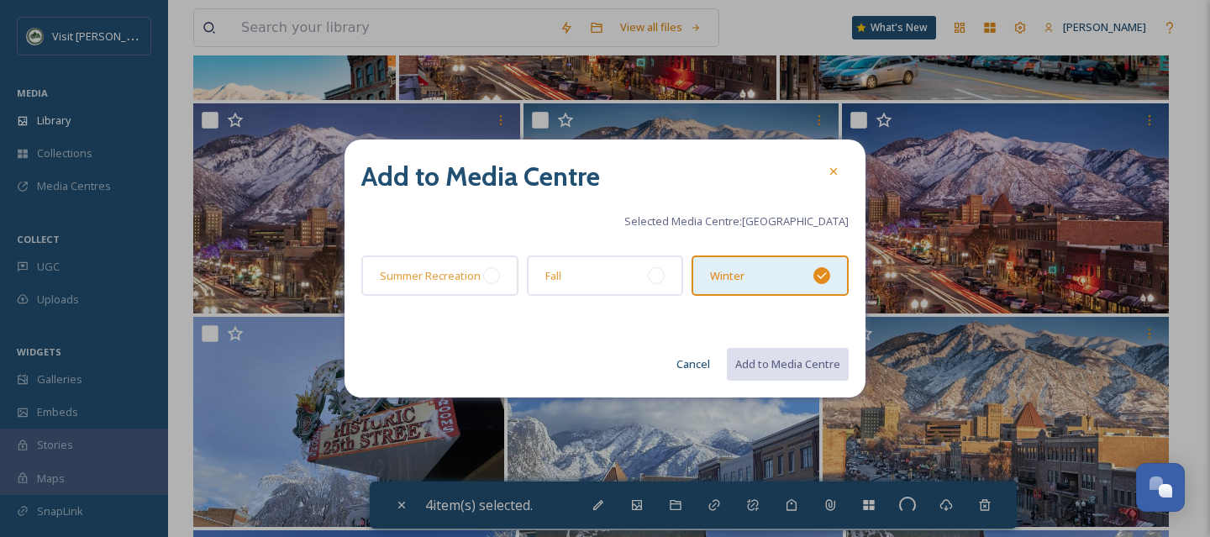
checkbox input "false"
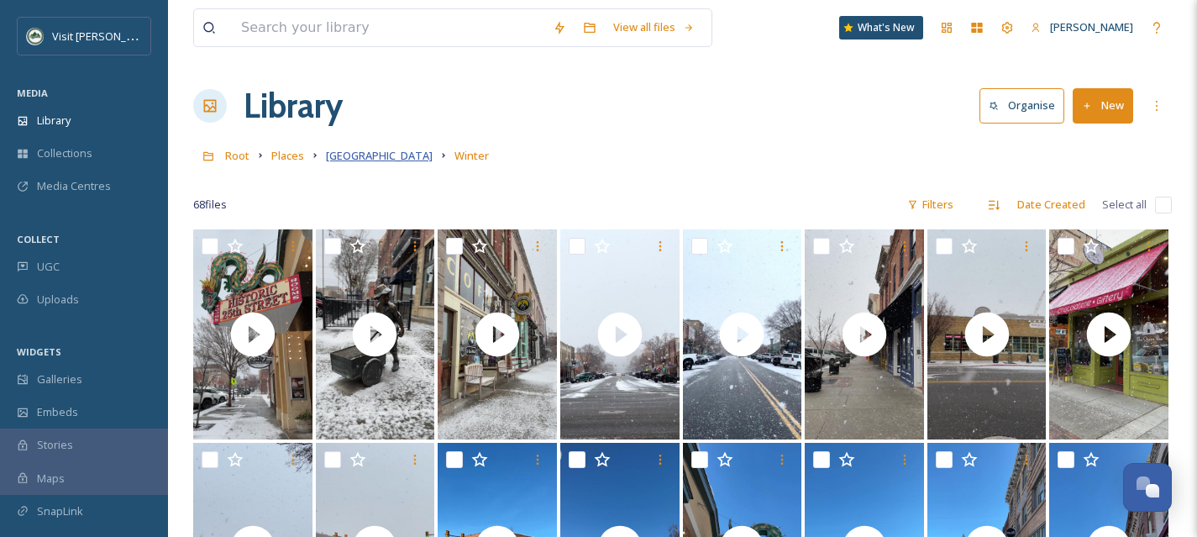
click at [392, 160] on span "[GEOGRAPHIC_DATA]" at bounding box center [379, 155] width 107 height 15
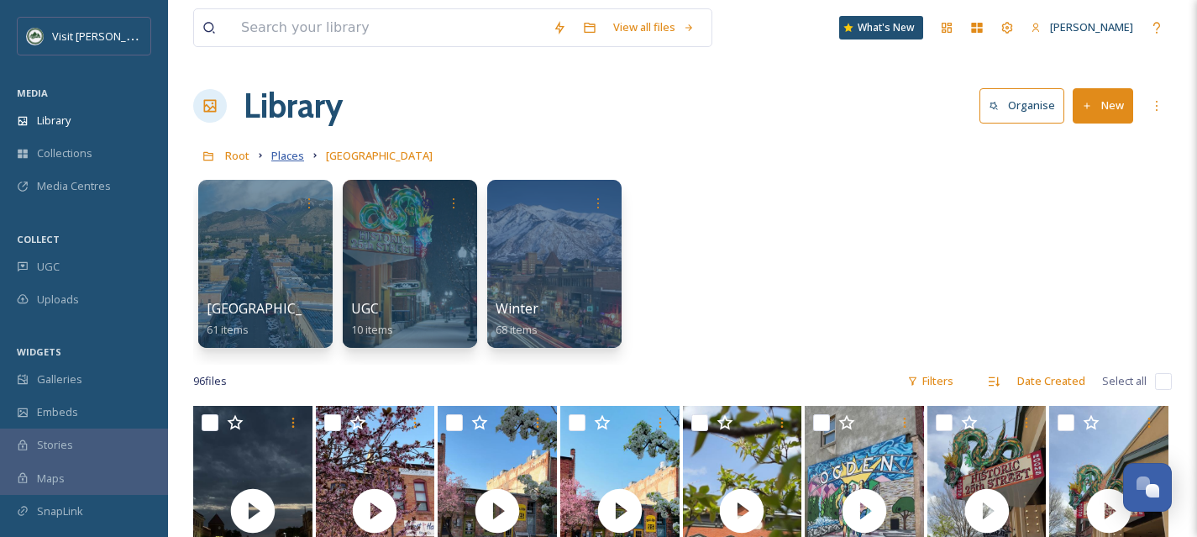
click at [287, 155] on span "Places" at bounding box center [287, 155] width 33 height 15
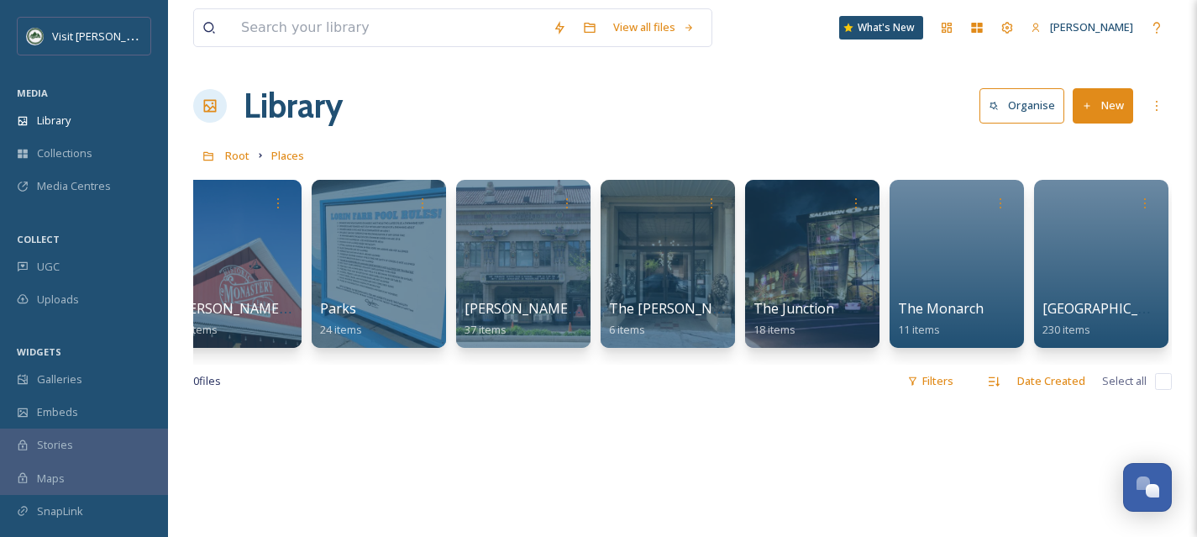
scroll to position [0, 1767]
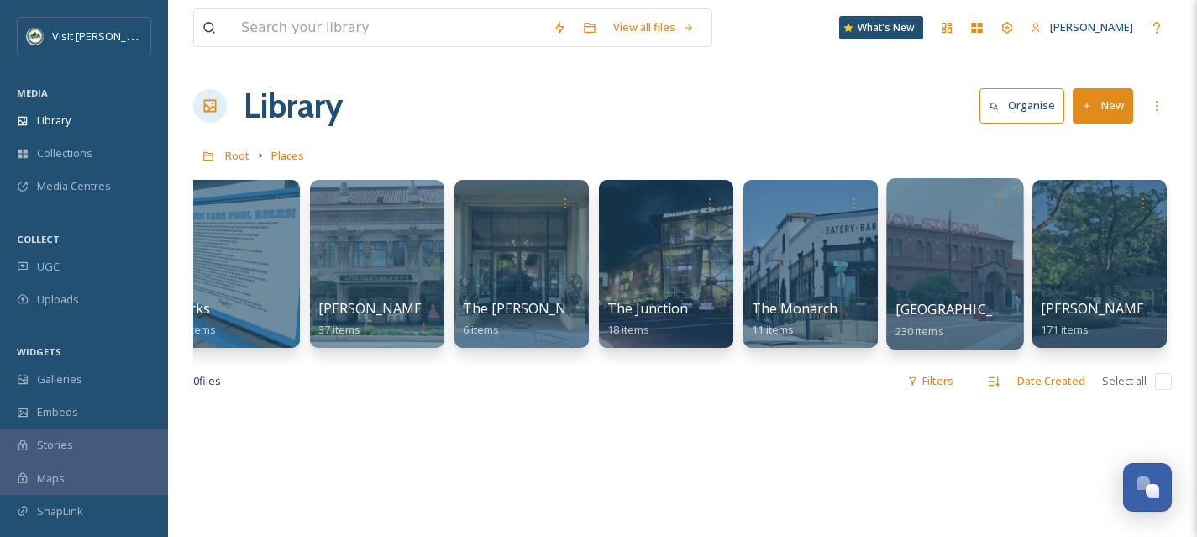
click at [961, 266] on div at bounding box center [954, 263] width 137 height 171
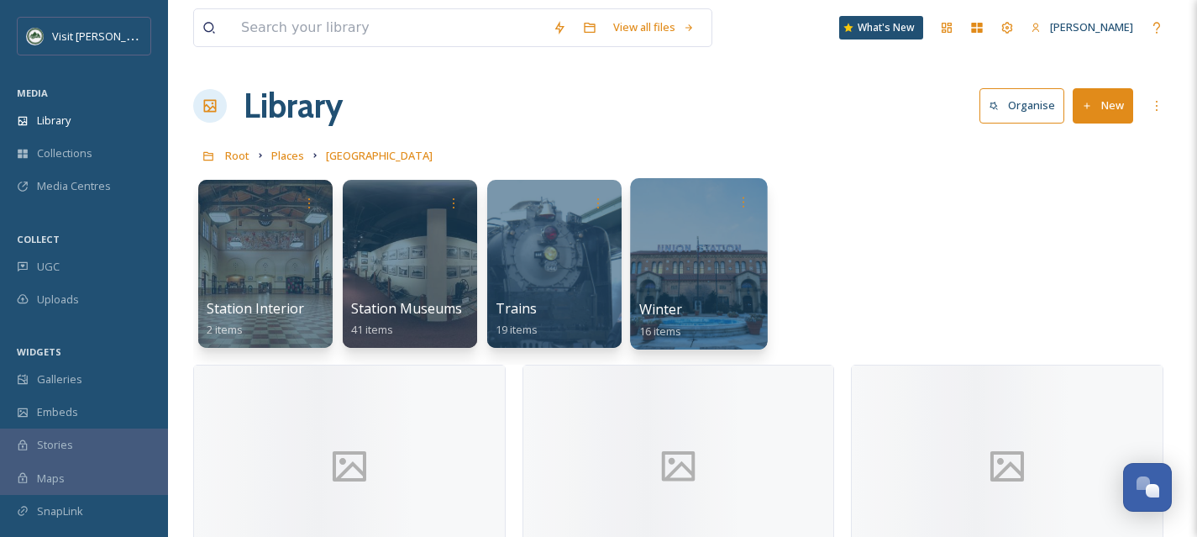
click at [660, 279] on div at bounding box center [698, 263] width 137 height 171
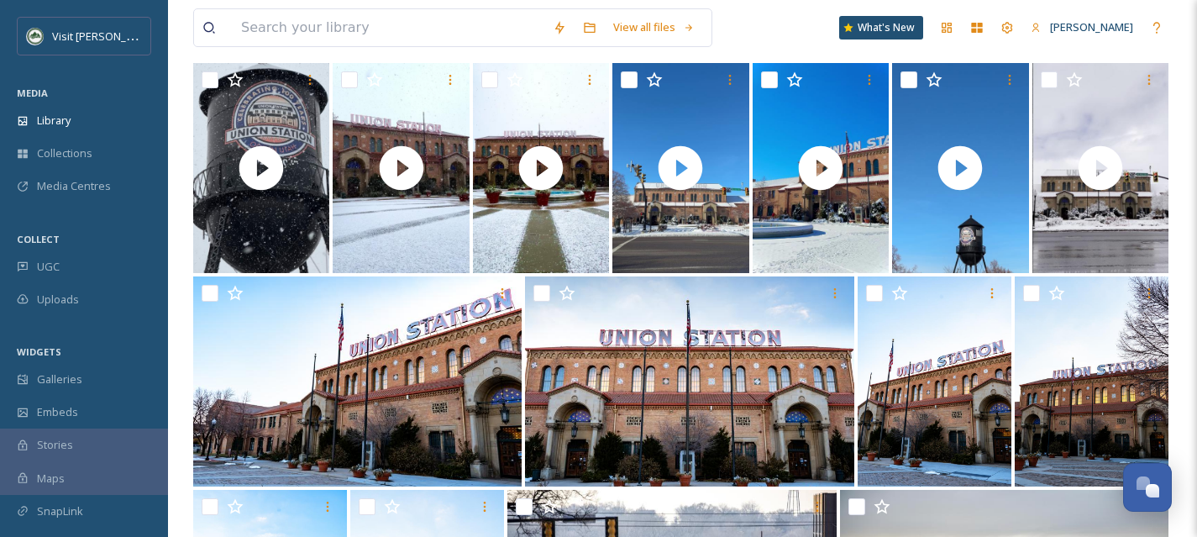
scroll to position [134, 0]
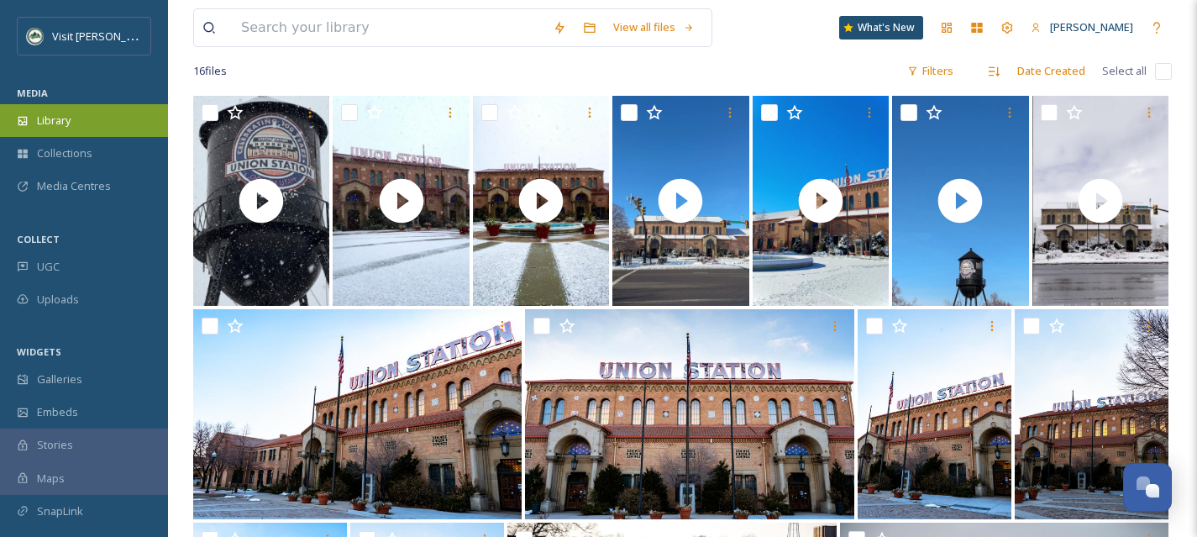
click at [65, 126] on span "Library" at bounding box center [54, 121] width 34 height 16
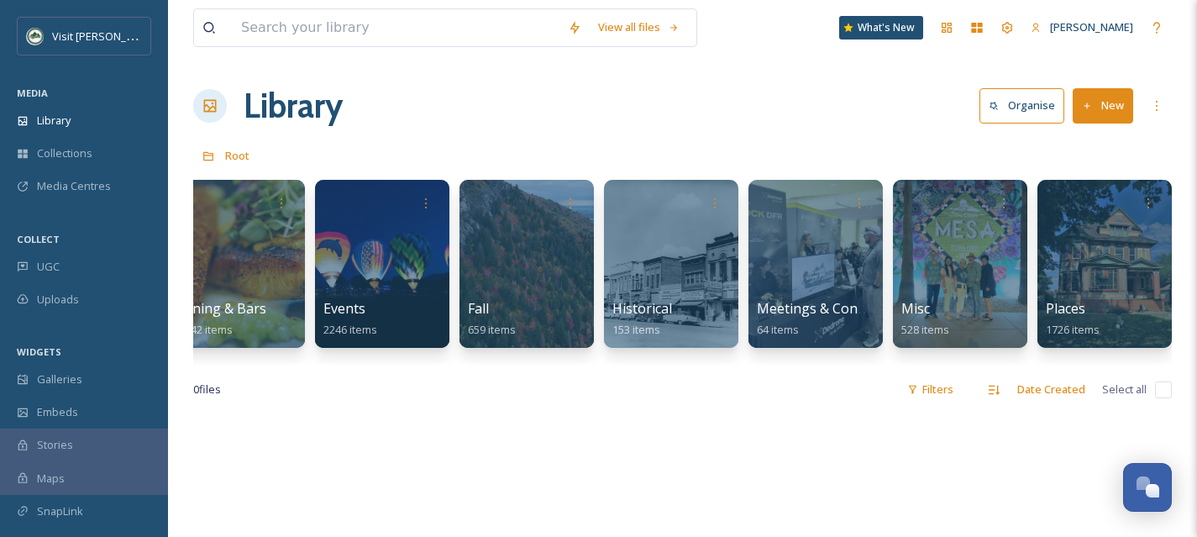
scroll to position [0, 1044]
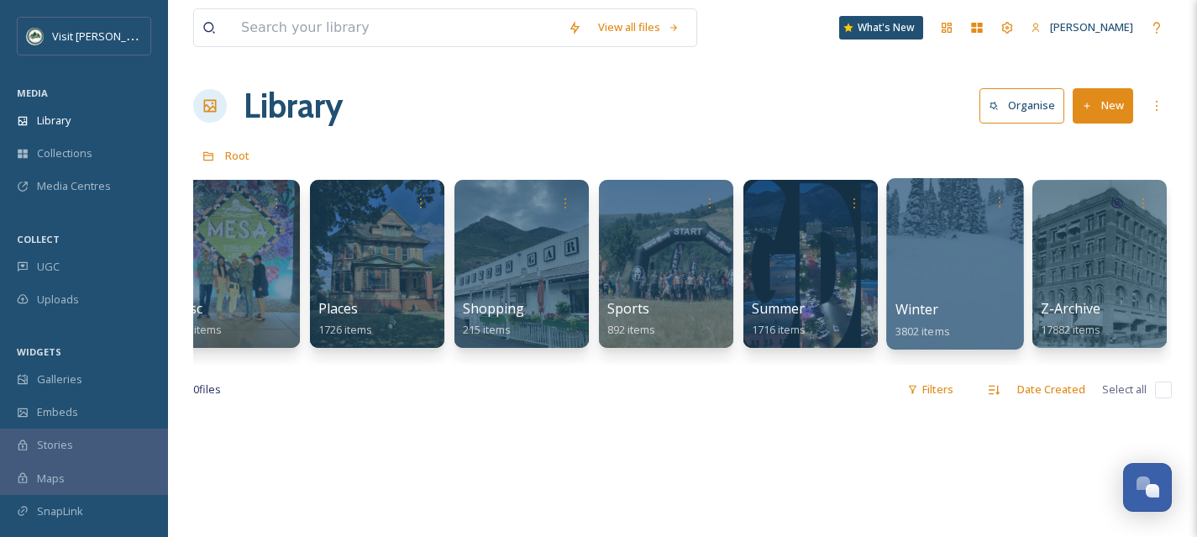
click at [890, 304] on div at bounding box center [954, 263] width 137 height 171
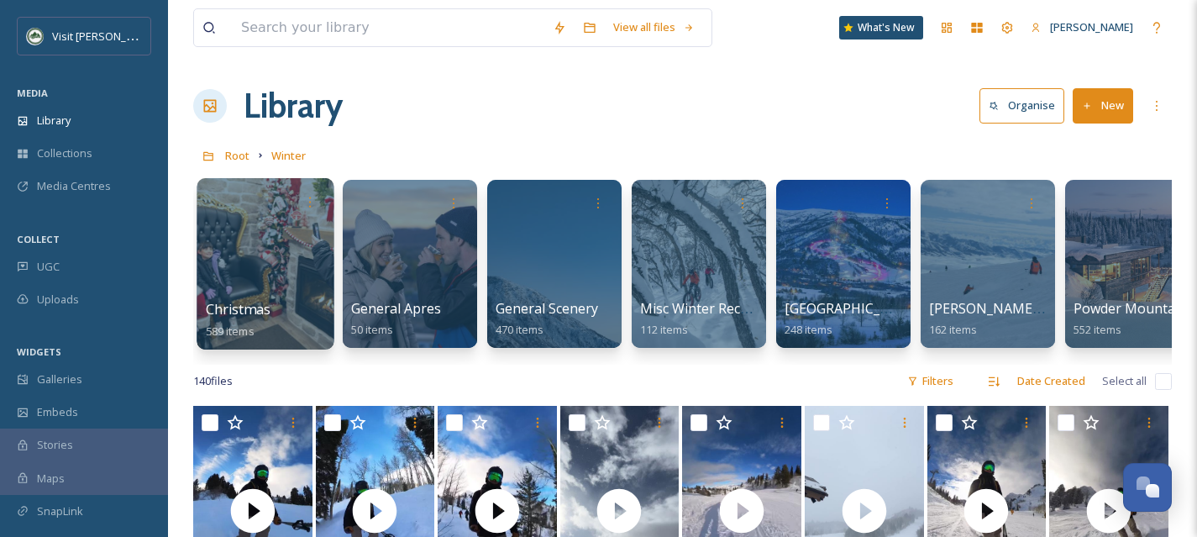
click at [327, 296] on div at bounding box center [265, 263] width 137 height 171
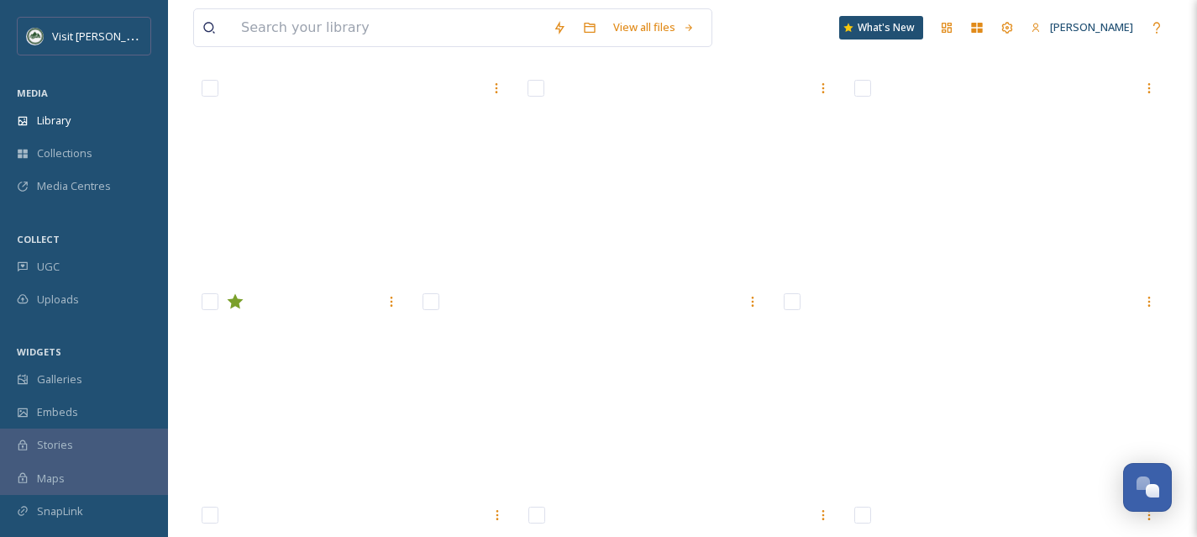
scroll to position [6934, 0]
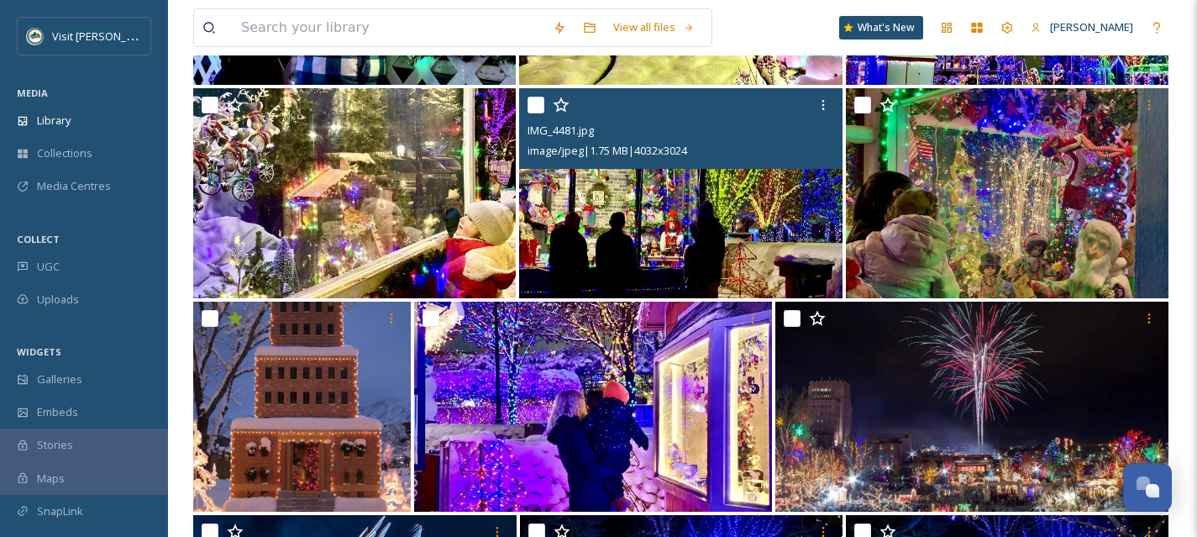
click at [534, 109] on input "checkbox" at bounding box center [536, 105] width 17 height 17
checkbox input "true"
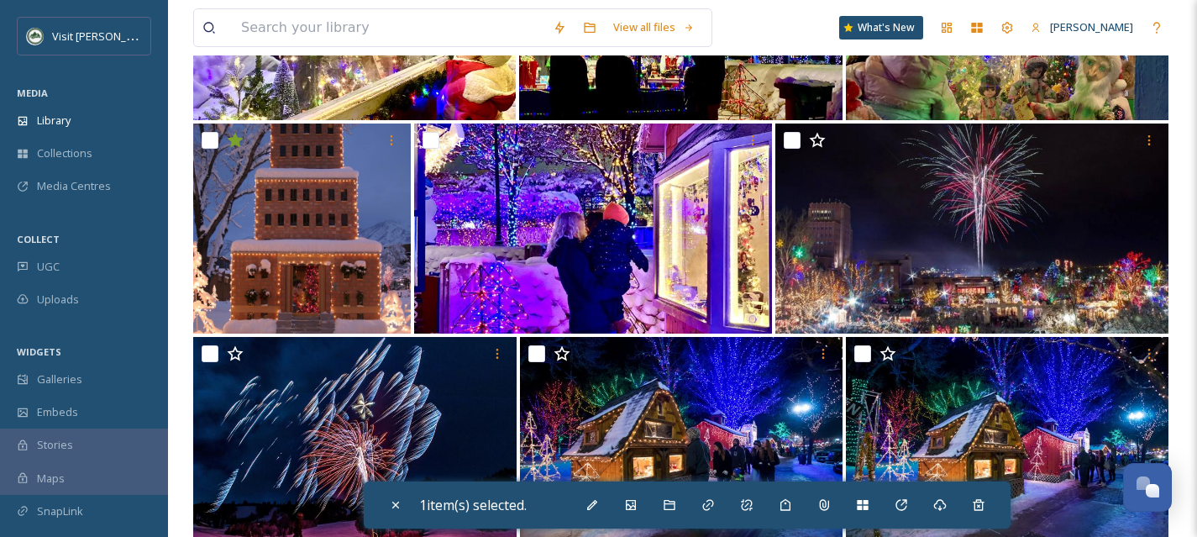
scroll to position [7114, 0]
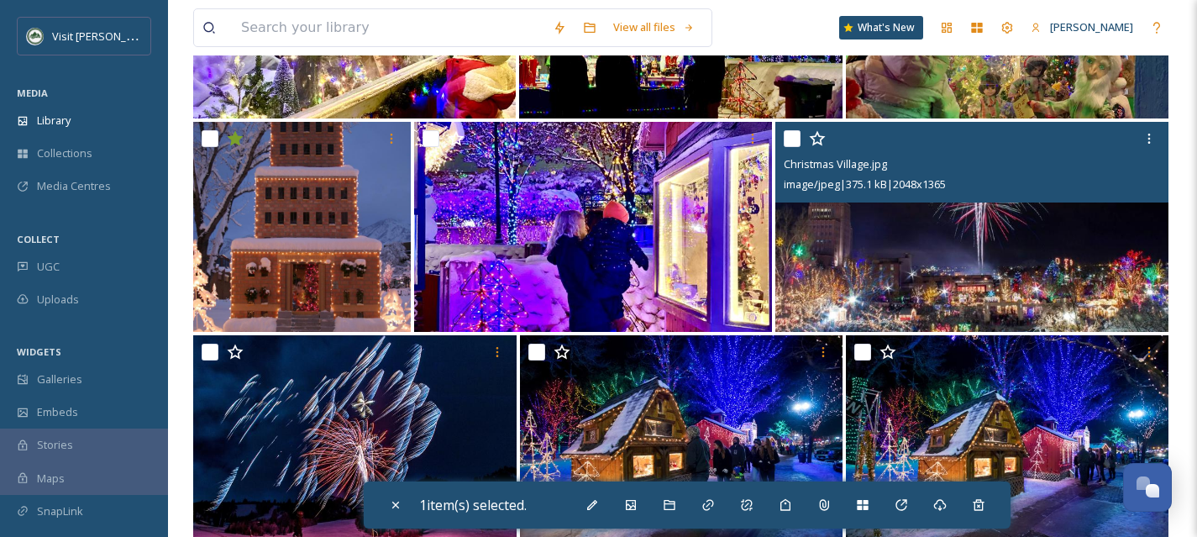
click at [792, 140] on input "checkbox" at bounding box center [792, 138] width 17 height 17
checkbox input "true"
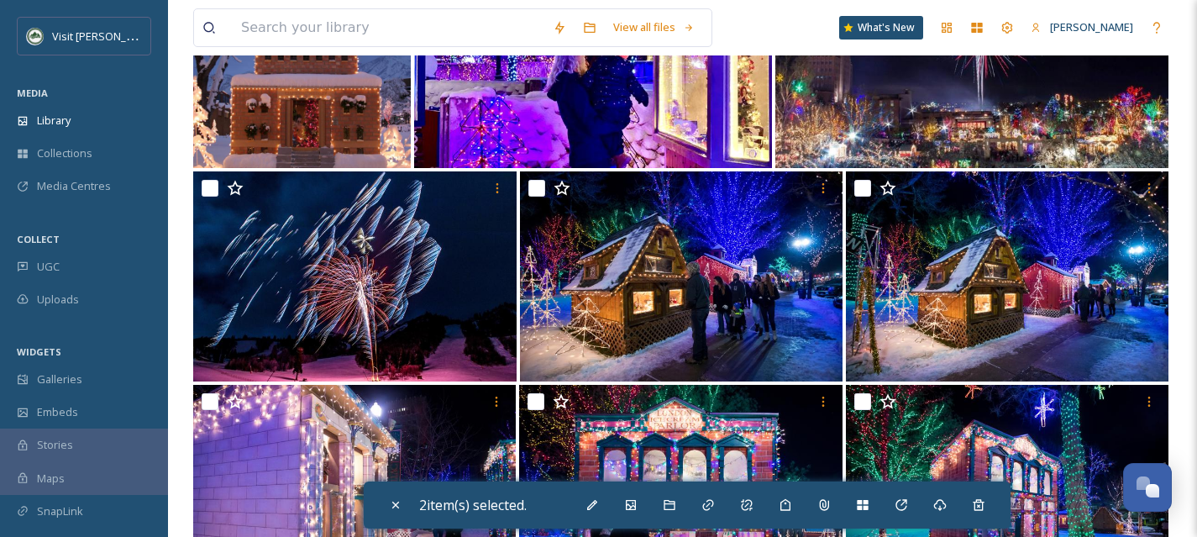
scroll to position [7314, 0]
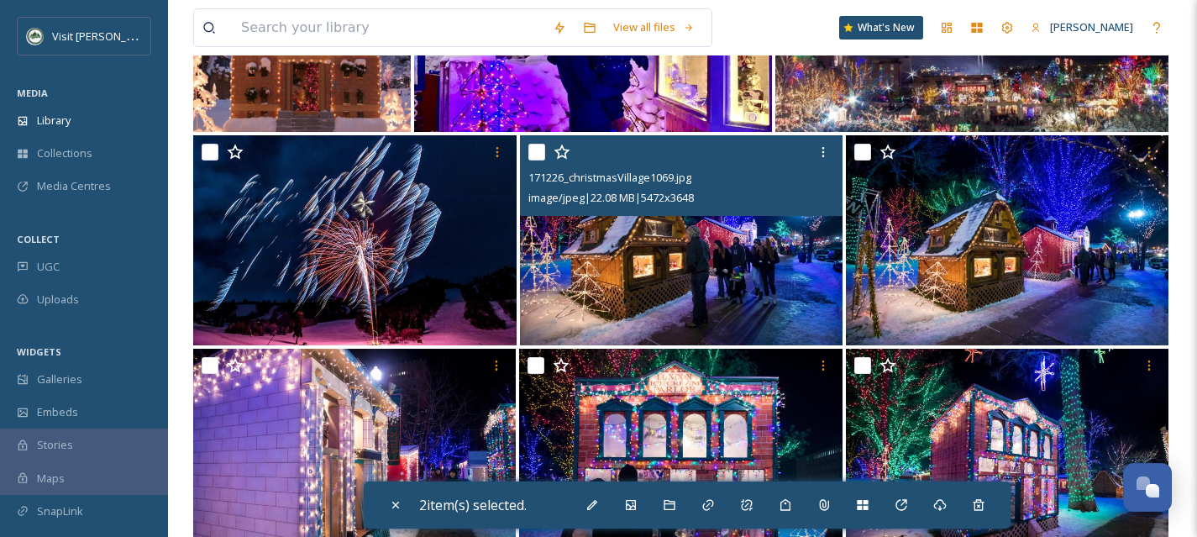
click at [539, 152] on input "checkbox" at bounding box center [537, 152] width 17 height 17
checkbox input "true"
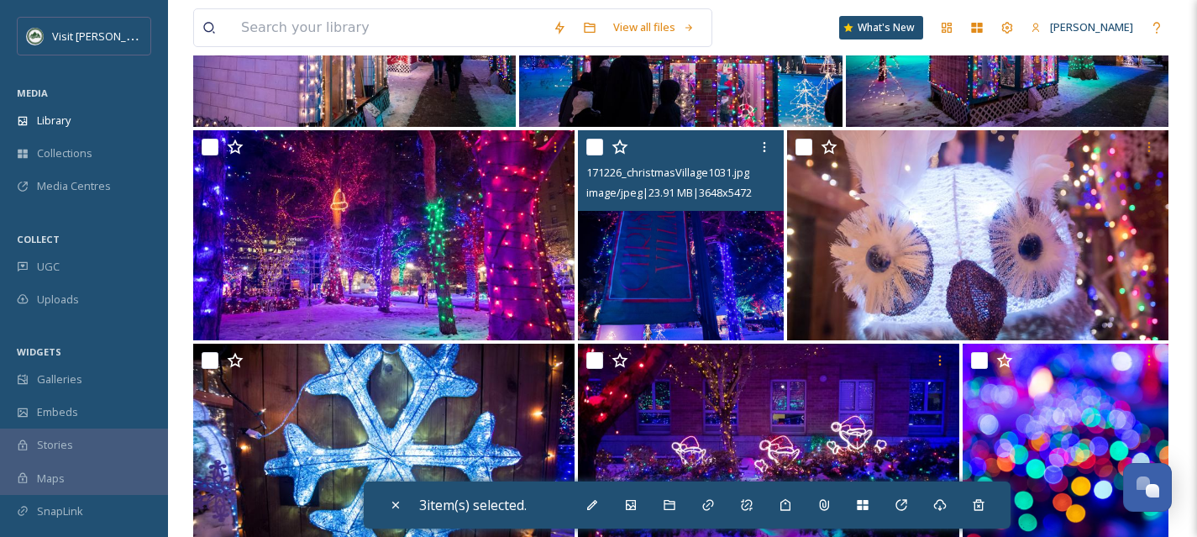
scroll to position [7755, 0]
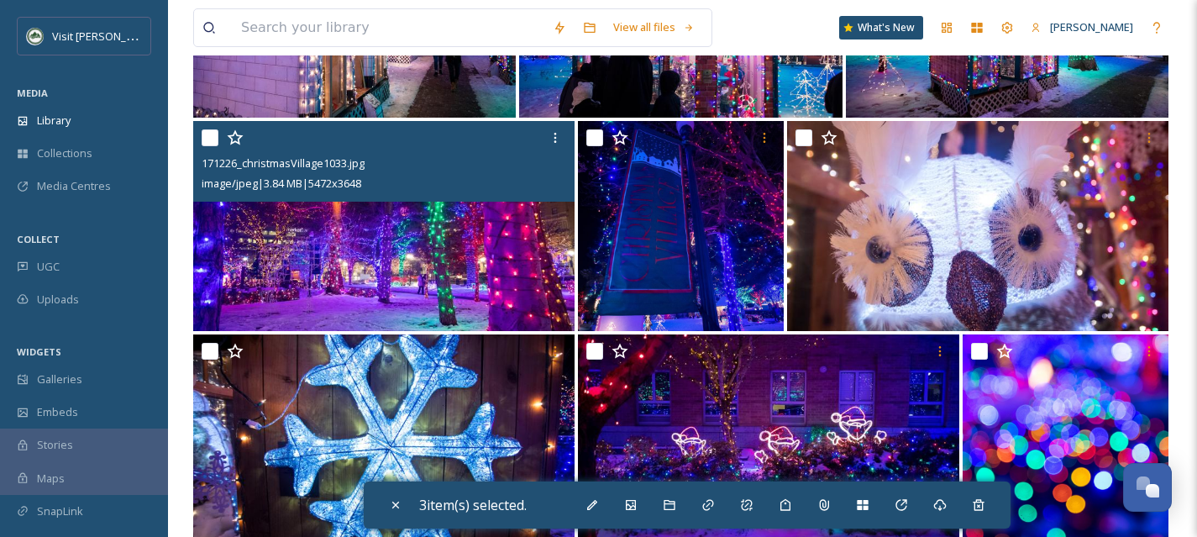
click at [208, 139] on input "checkbox" at bounding box center [210, 137] width 17 height 17
checkbox input "true"
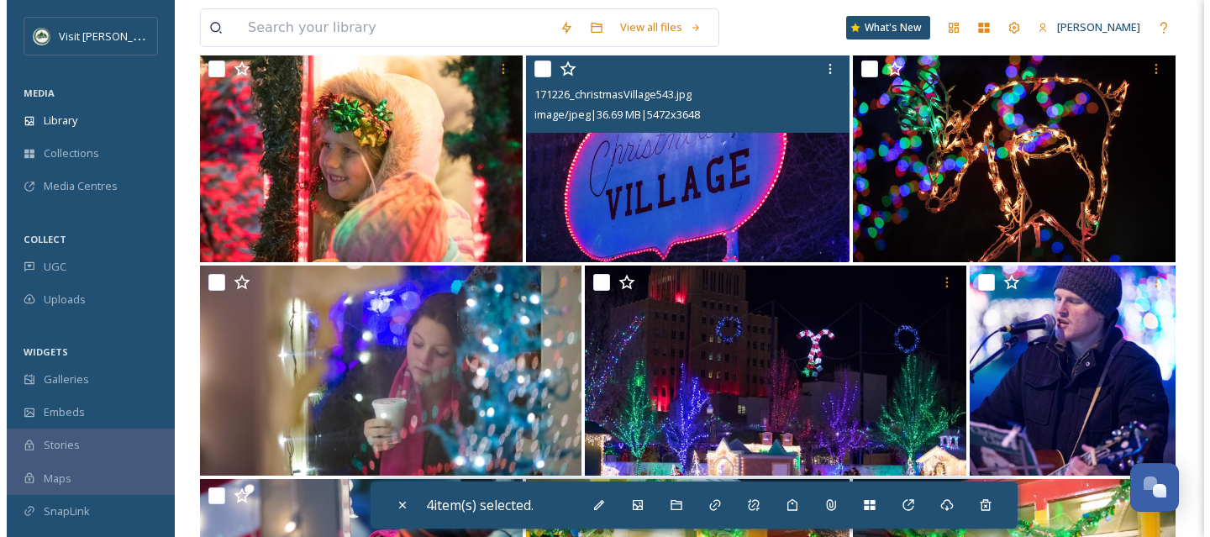
scroll to position [9934, 0]
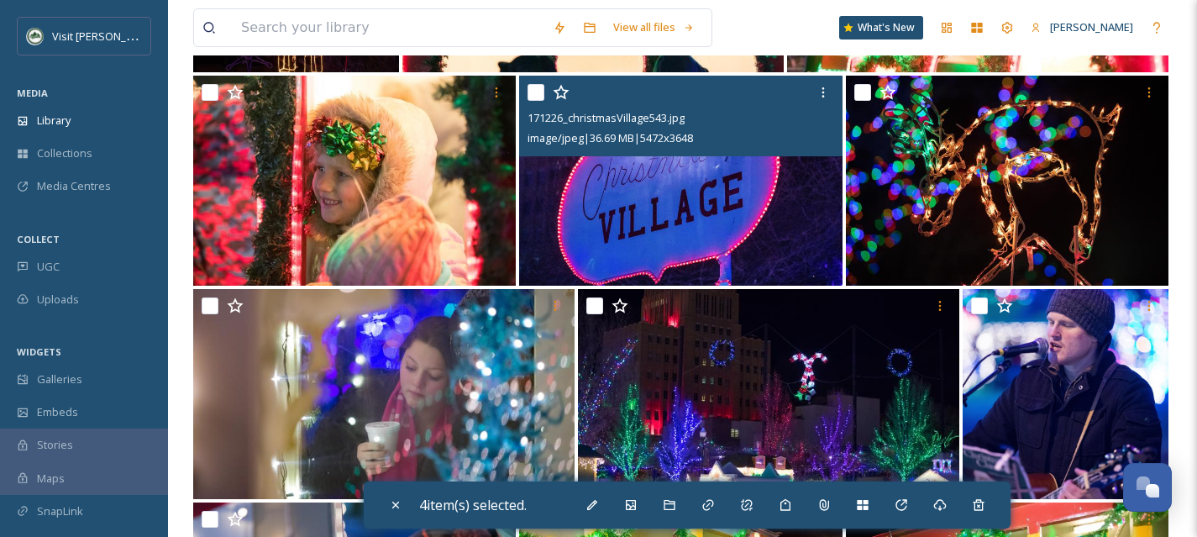
click at [535, 97] on input "checkbox" at bounding box center [536, 92] width 17 height 17
checkbox input "true"
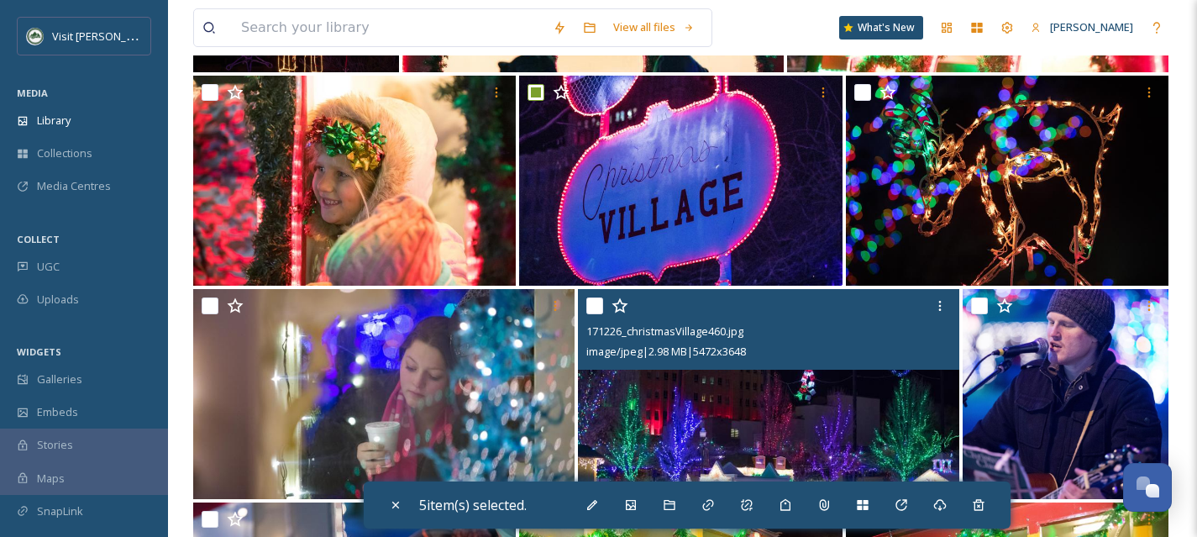
click at [596, 302] on input "checkbox" at bounding box center [594, 305] width 17 height 17
checkbox input "true"
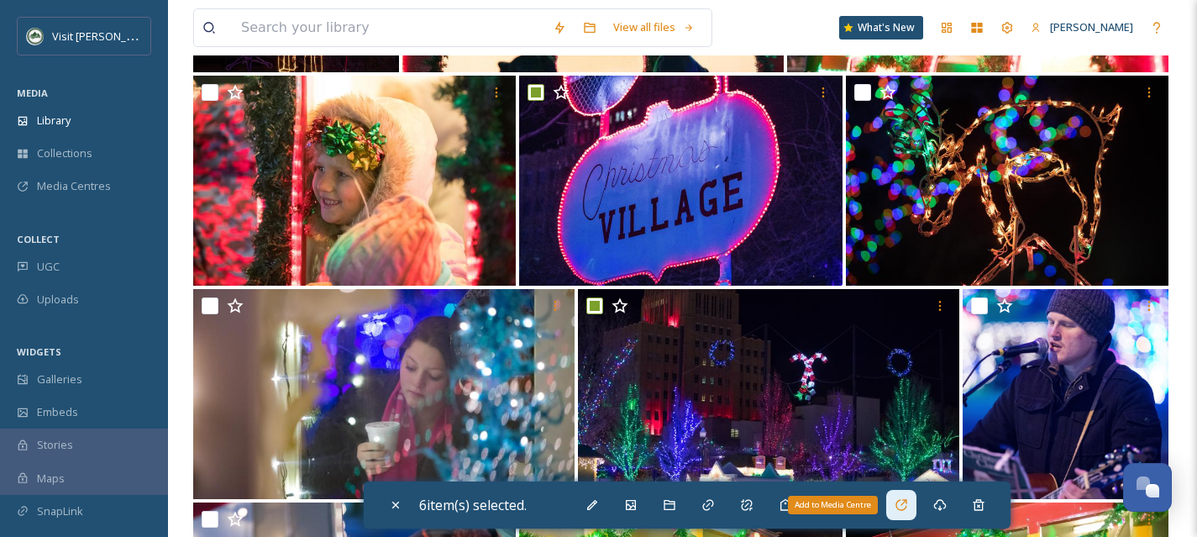
click at [909, 516] on div "Add to Media Centre" at bounding box center [901, 505] width 30 height 30
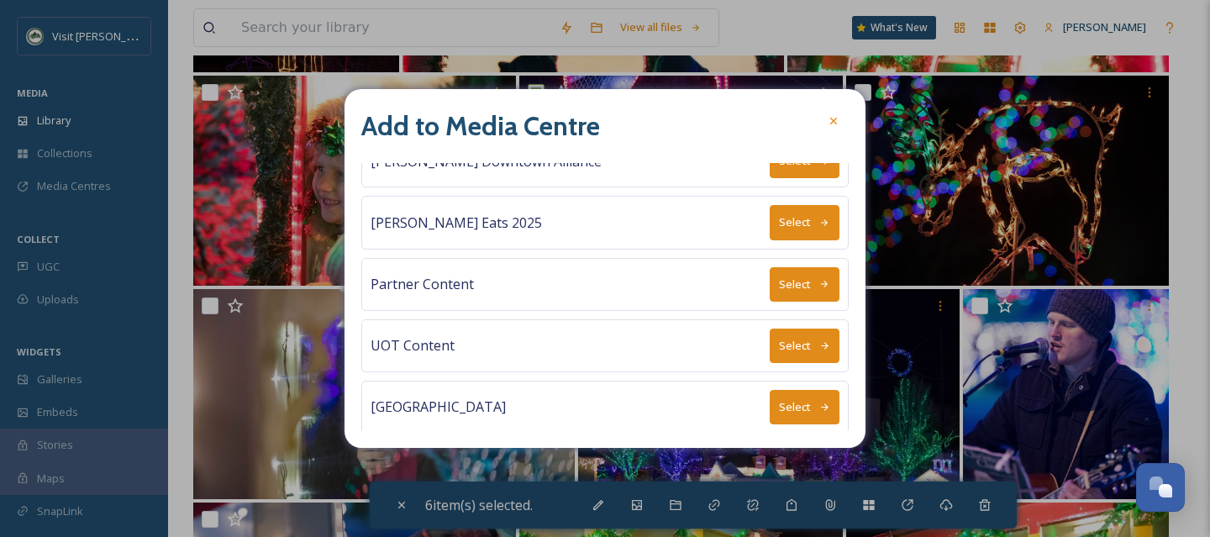
scroll to position [155, 0]
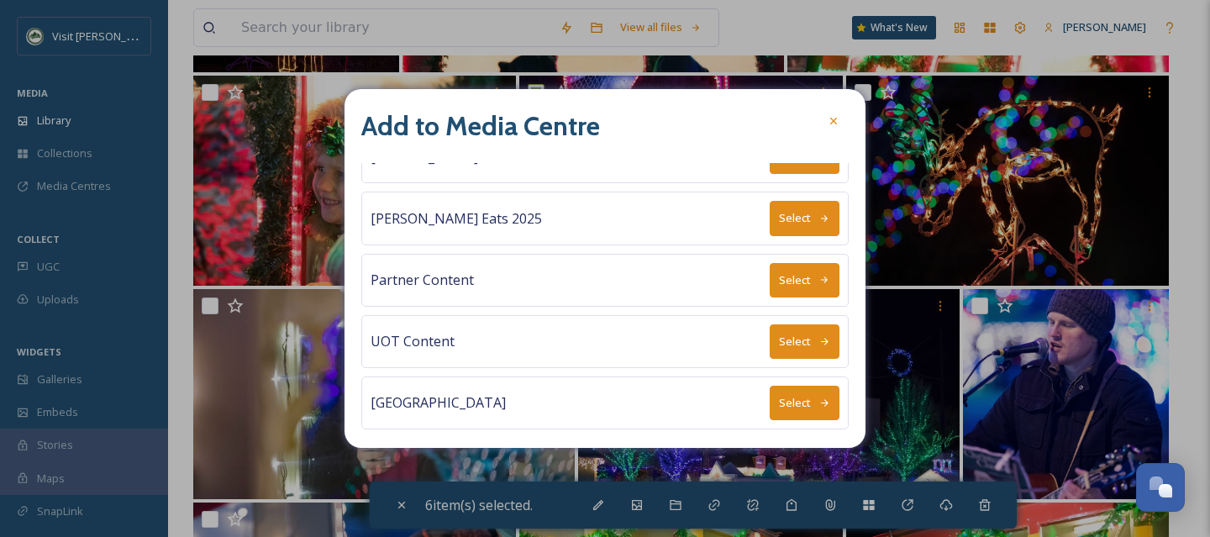
click at [821, 399] on icon at bounding box center [825, 402] width 8 height 7
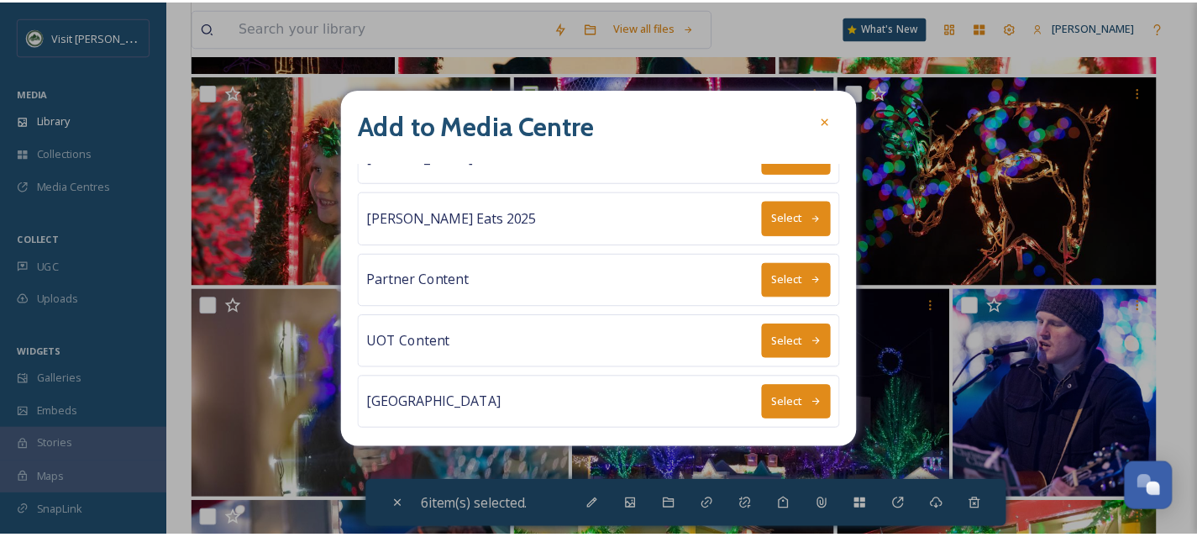
scroll to position [0, 0]
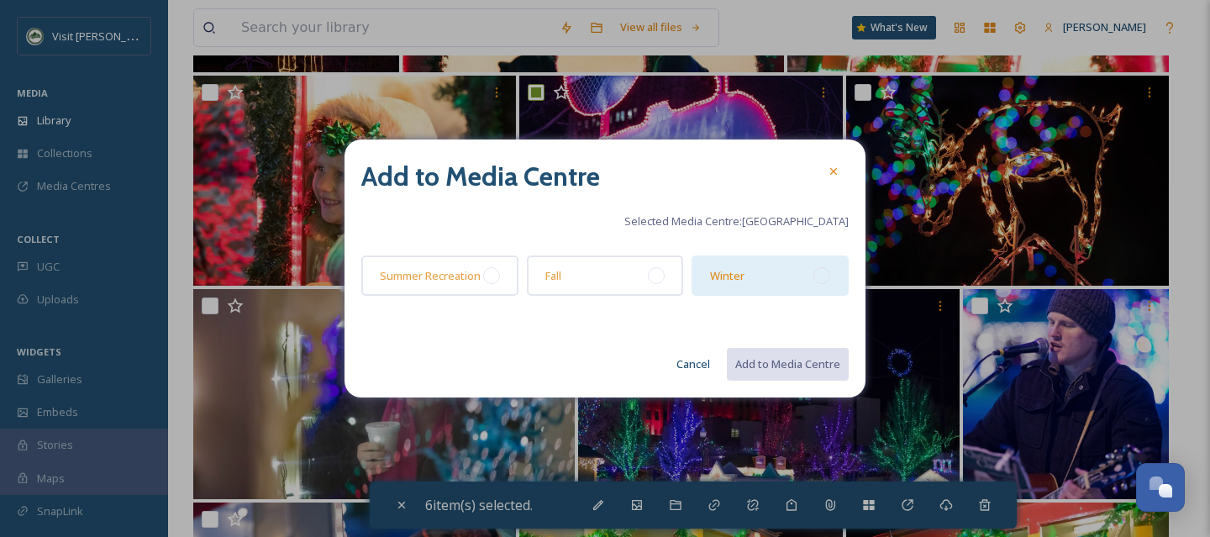
click at [829, 281] on div "Winter" at bounding box center [770, 275] width 157 height 40
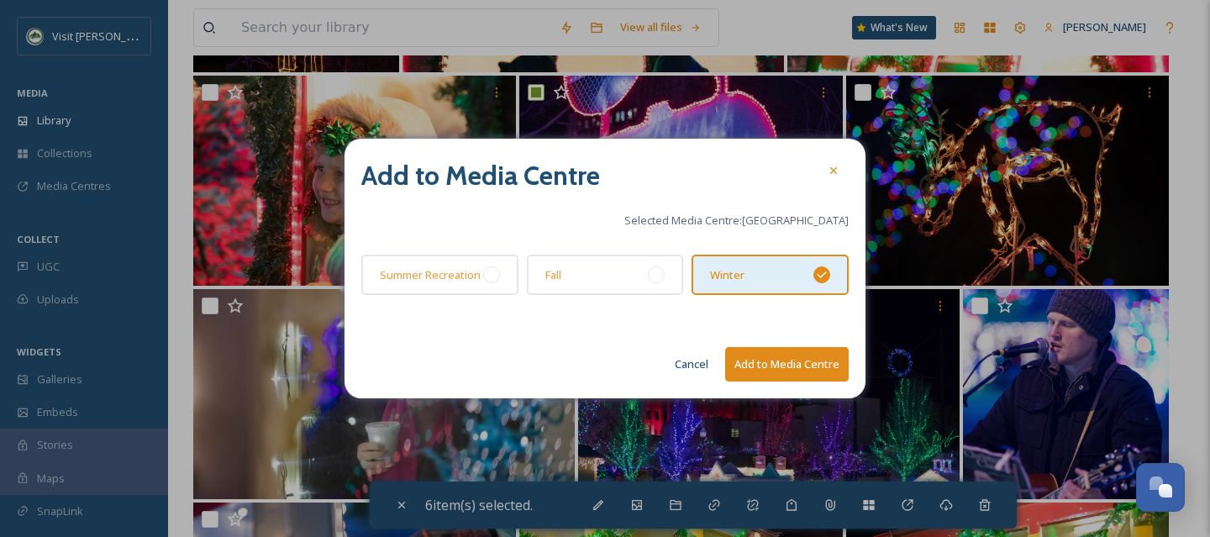
click at [822, 366] on button "Add to Media Centre" at bounding box center [787, 364] width 124 height 34
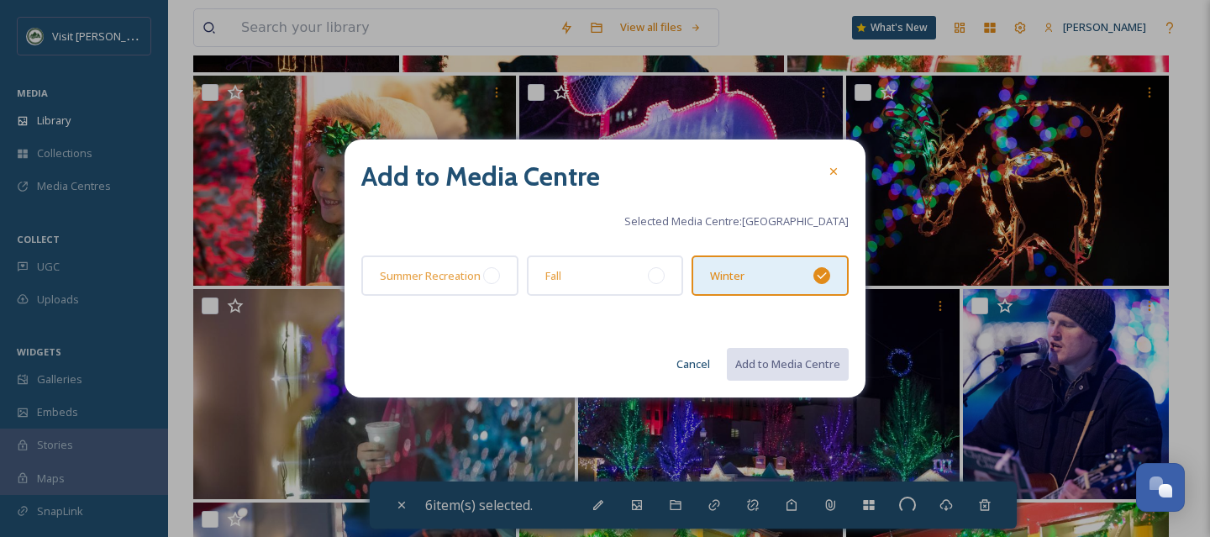
checkbox input "false"
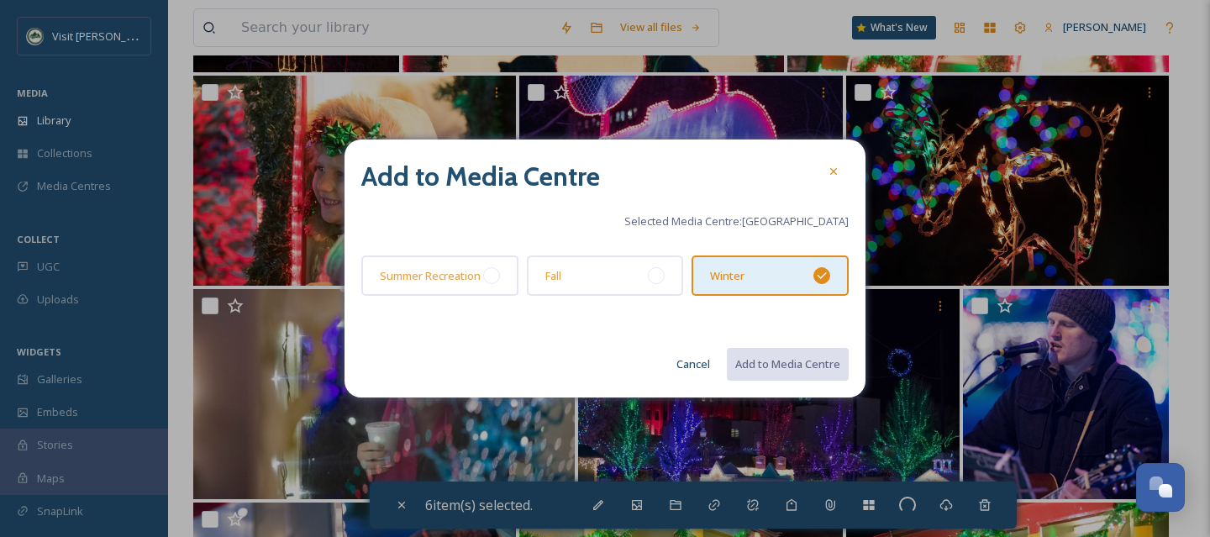
checkbox input "false"
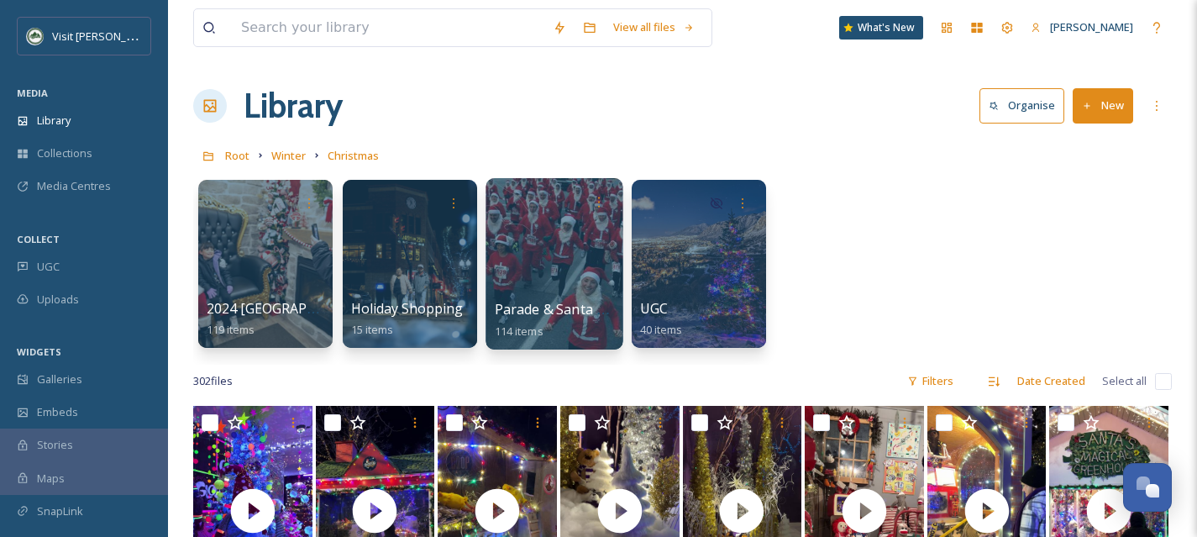
click at [576, 289] on div at bounding box center [554, 263] width 137 height 171
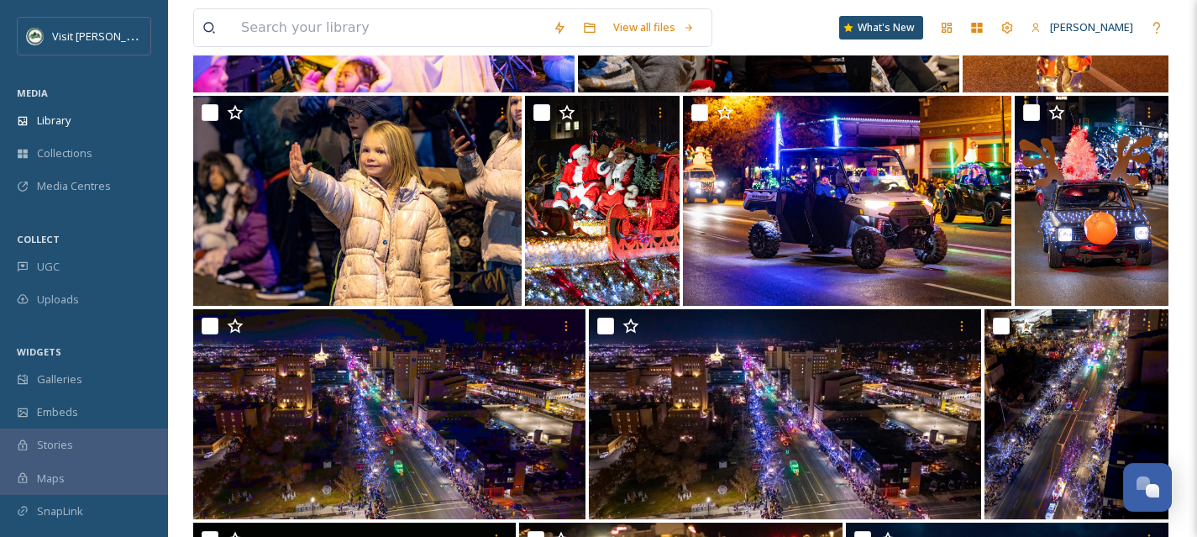
scroll to position [1840, 0]
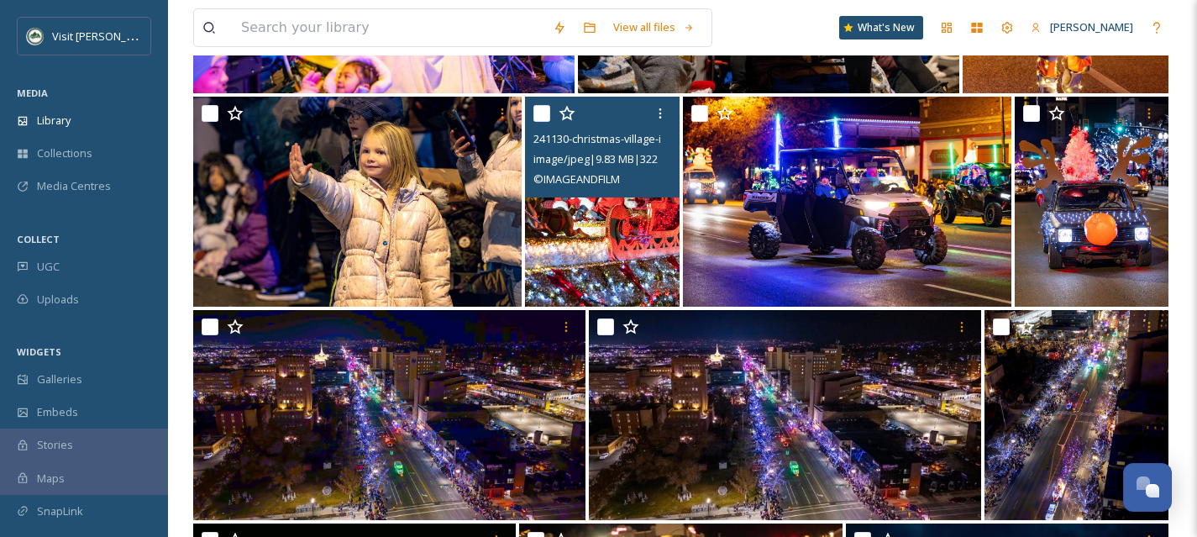
click at [541, 112] on input "checkbox" at bounding box center [542, 113] width 17 height 17
checkbox input "true"
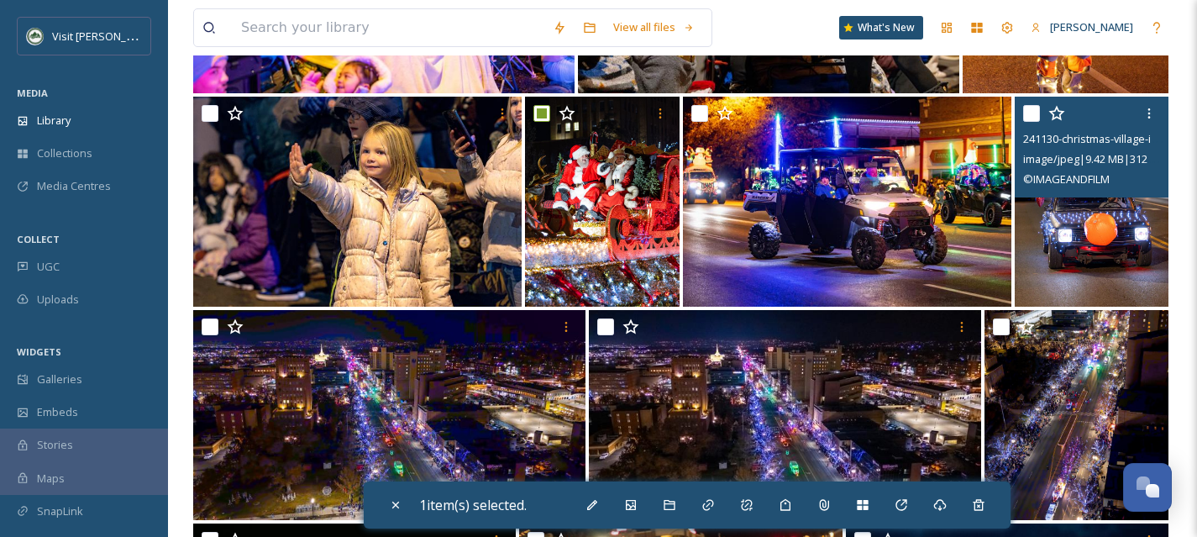
click at [1031, 119] on input "checkbox" at bounding box center [1031, 113] width 17 height 17
checkbox input "true"
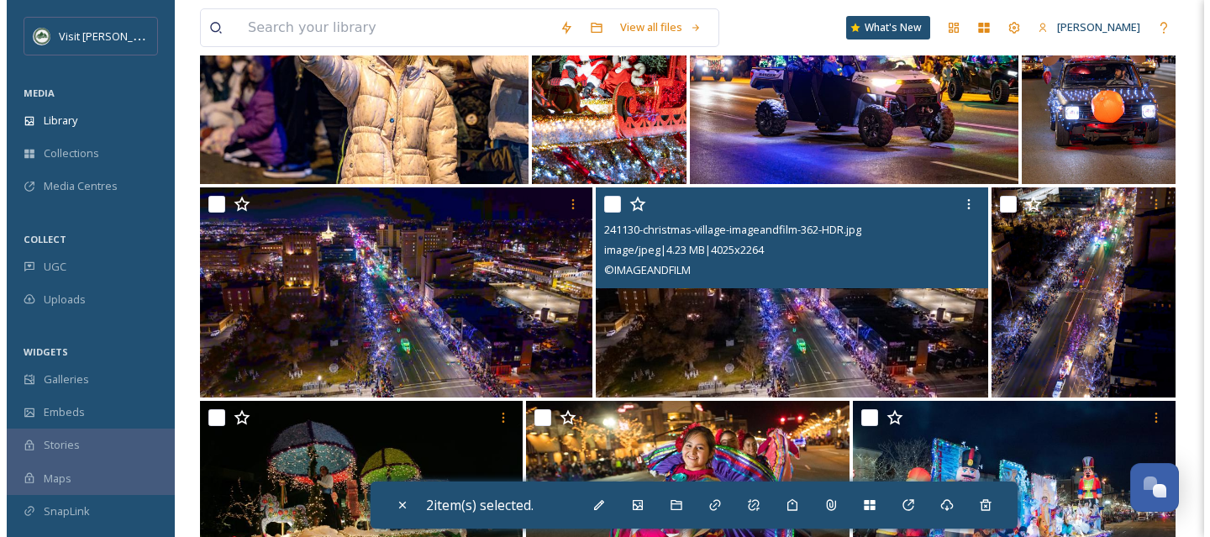
scroll to position [1965, 0]
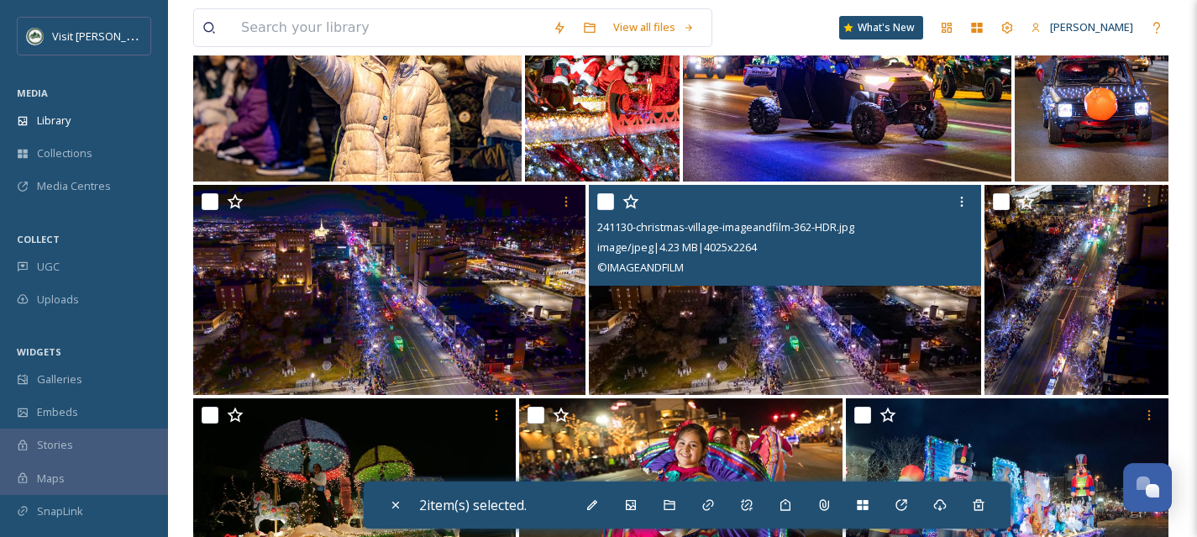
click at [605, 202] on input "checkbox" at bounding box center [605, 201] width 17 height 17
checkbox input "true"
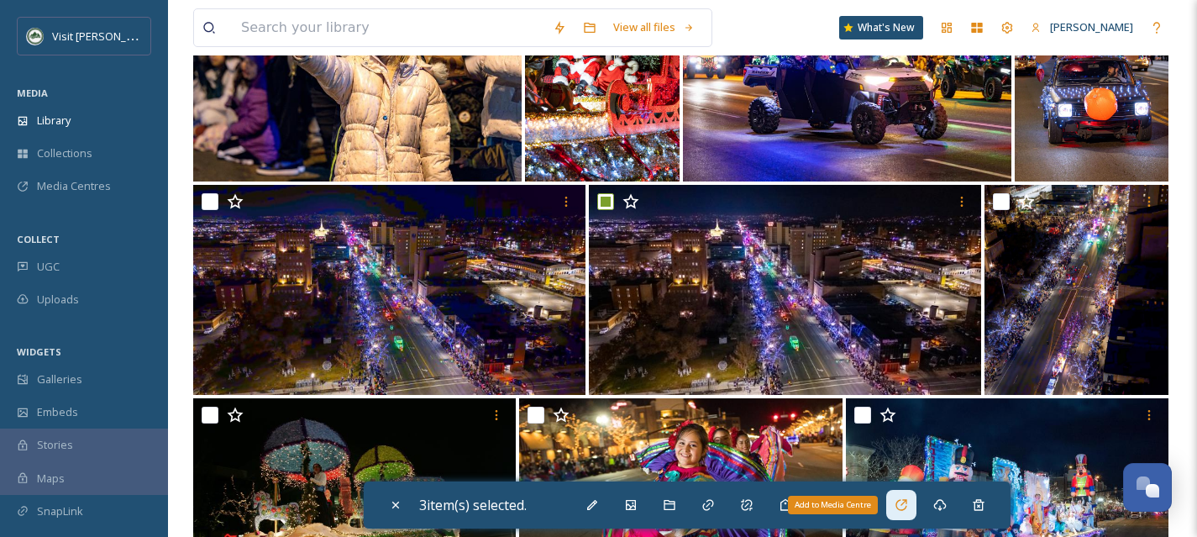
click at [903, 511] on icon at bounding box center [901, 504] width 13 height 13
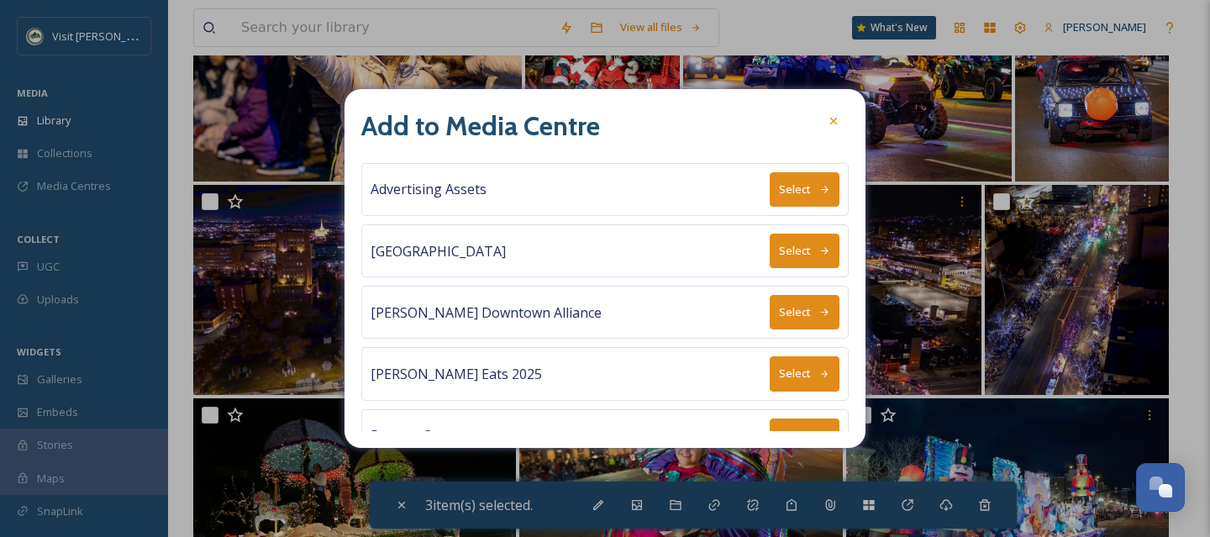
scroll to position [155, 0]
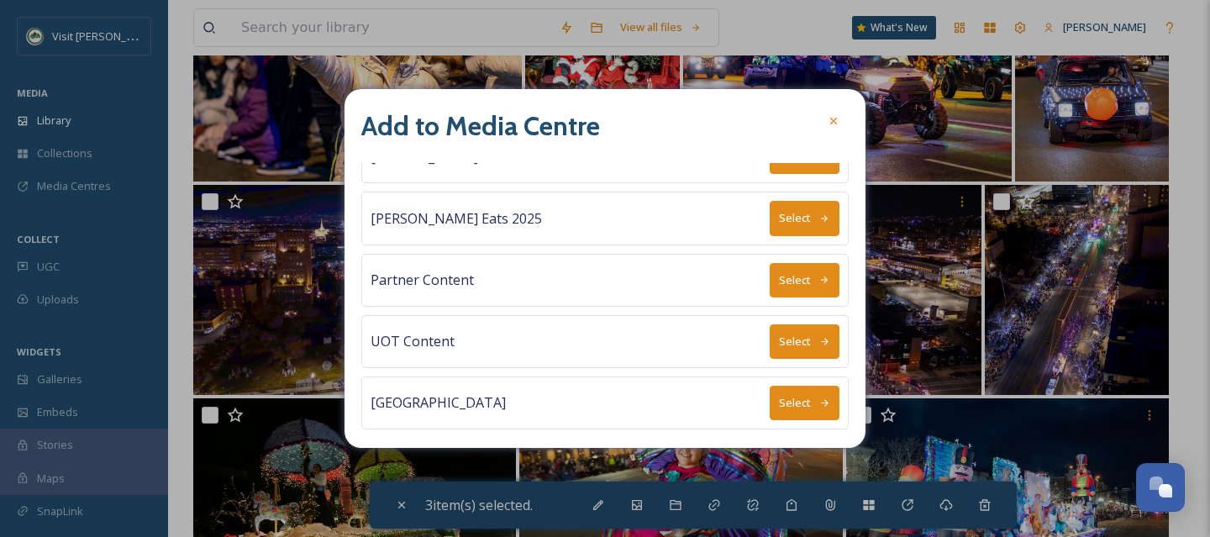
click at [819, 397] on icon at bounding box center [824, 402] width 11 height 11
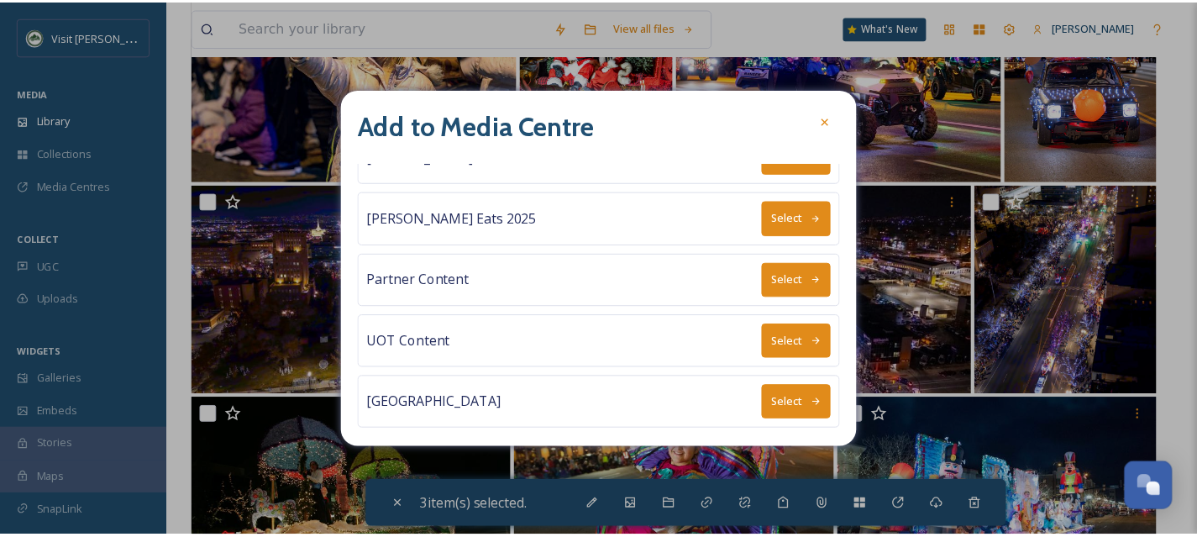
scroll to position [0, 0]
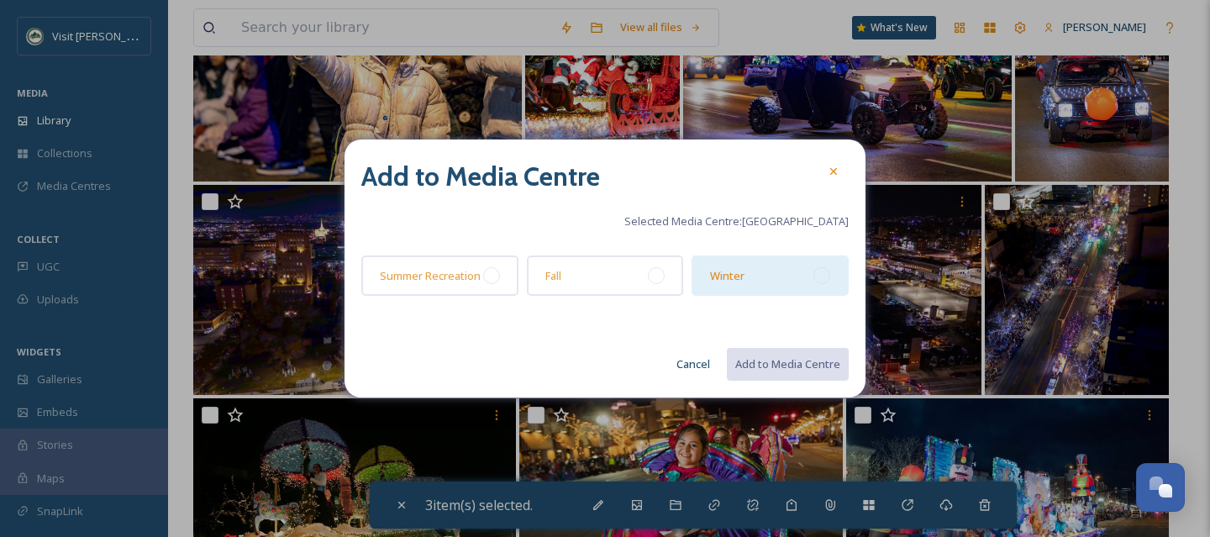
click at [823, 271] on div at bounding box center [821, 275] width 17 height 17
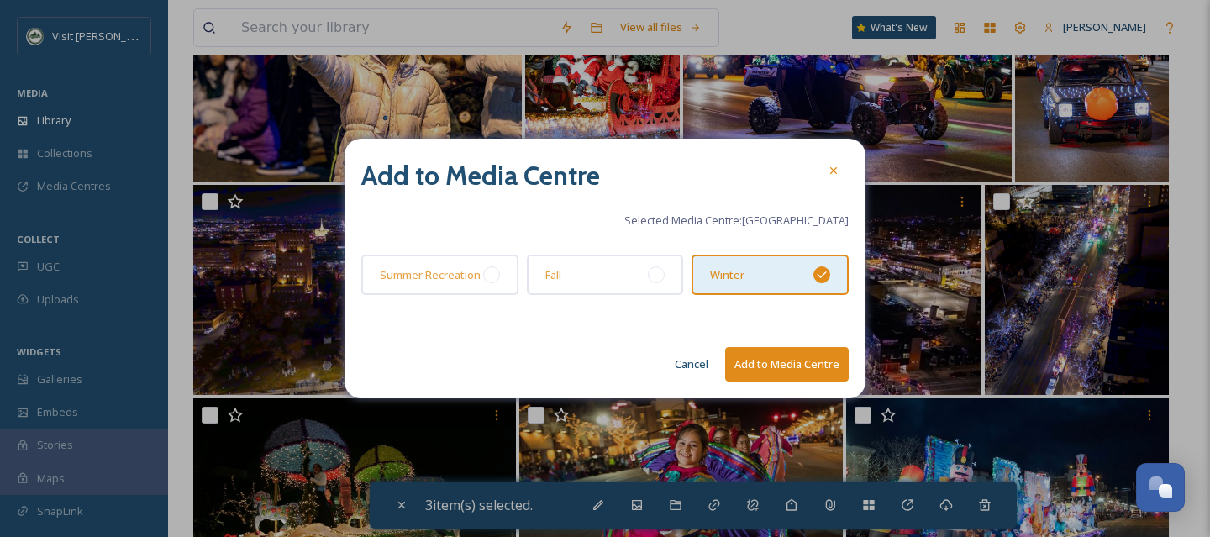
click at [803, 367] on button "Add to Media Centre" at bounding box center [787, 364] width 124 height 34
checkbox input "false"
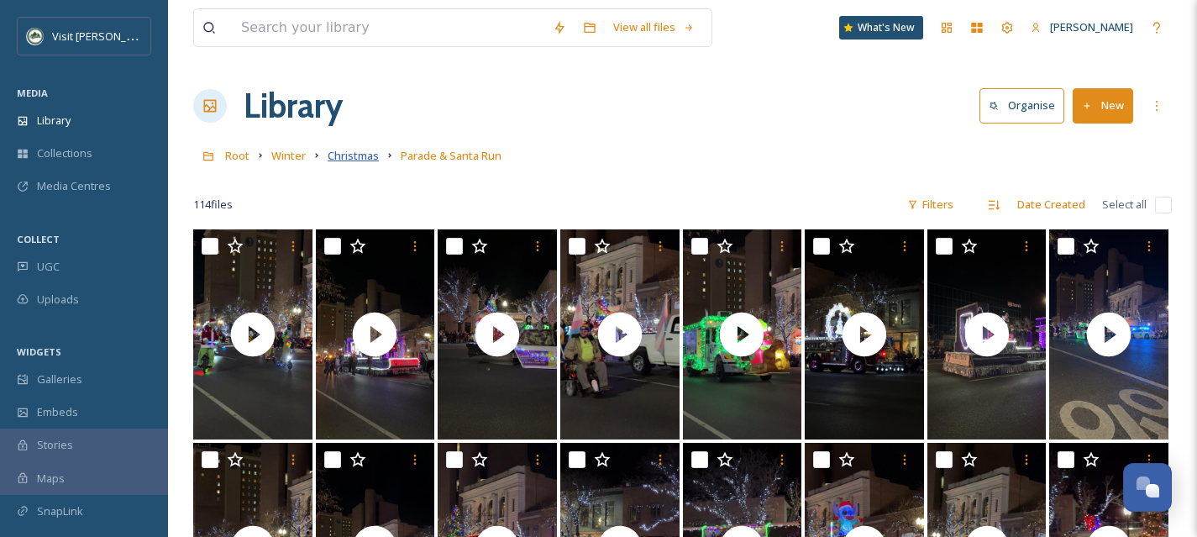
click at [363, 155] on span "Christmas" at bounding box center [353, 155] width 51 height 15
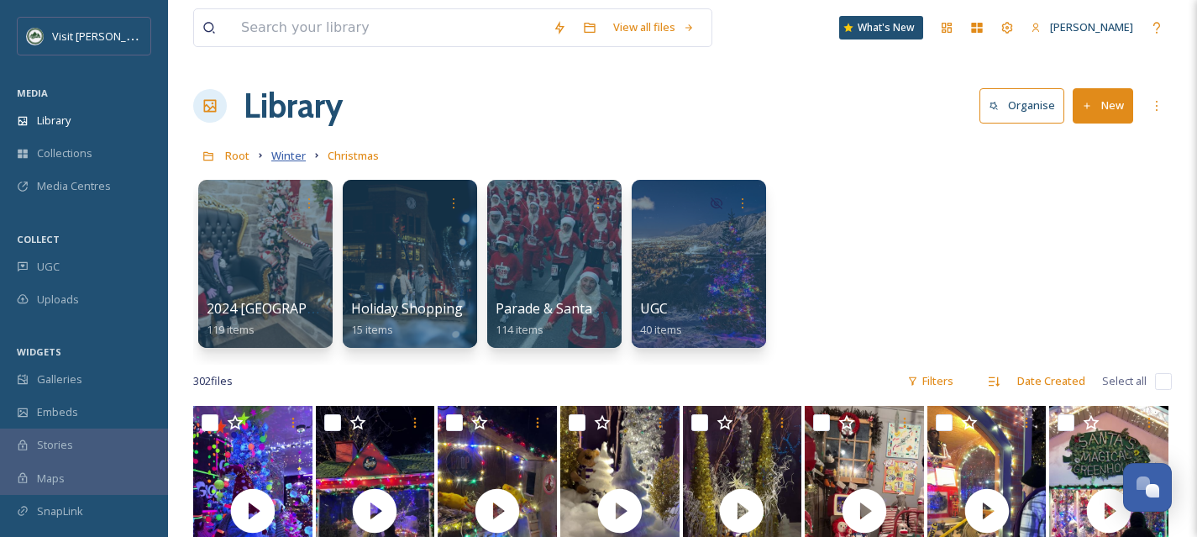
click at [285, 155] on span "Winter" at bounding box center [288, 155] width 34 height 15
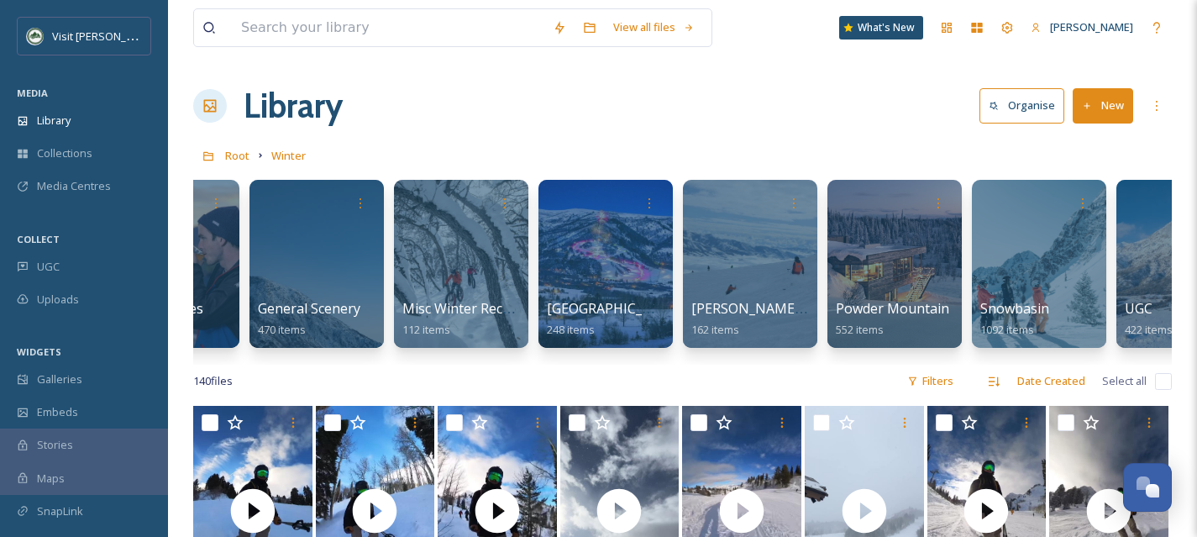
scroll to position [0, 466]
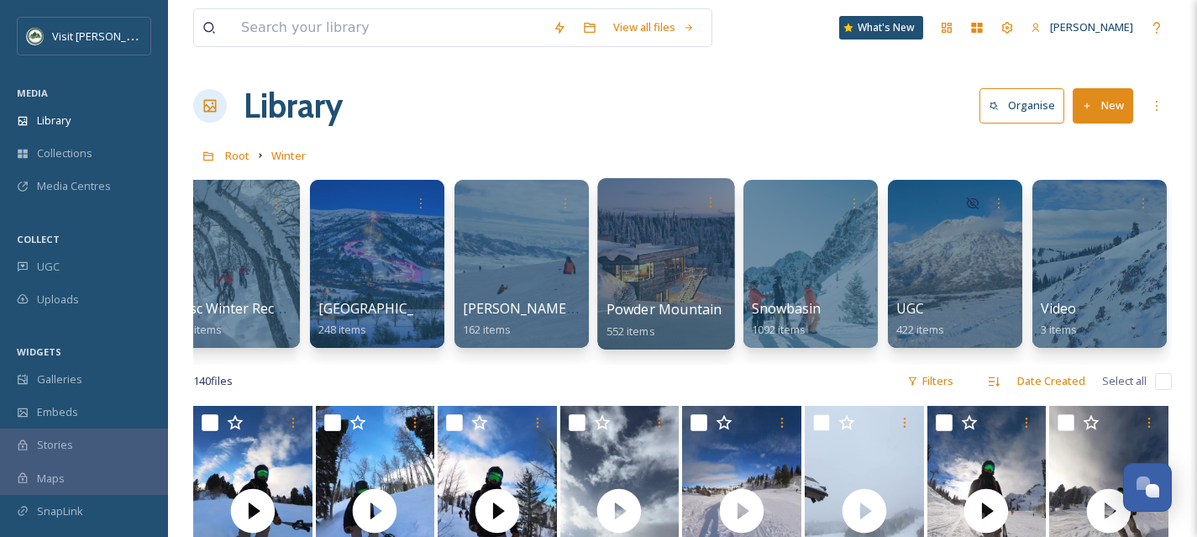
click at [629, 269] on div at bounding box center [665, 263] width 137 height 171
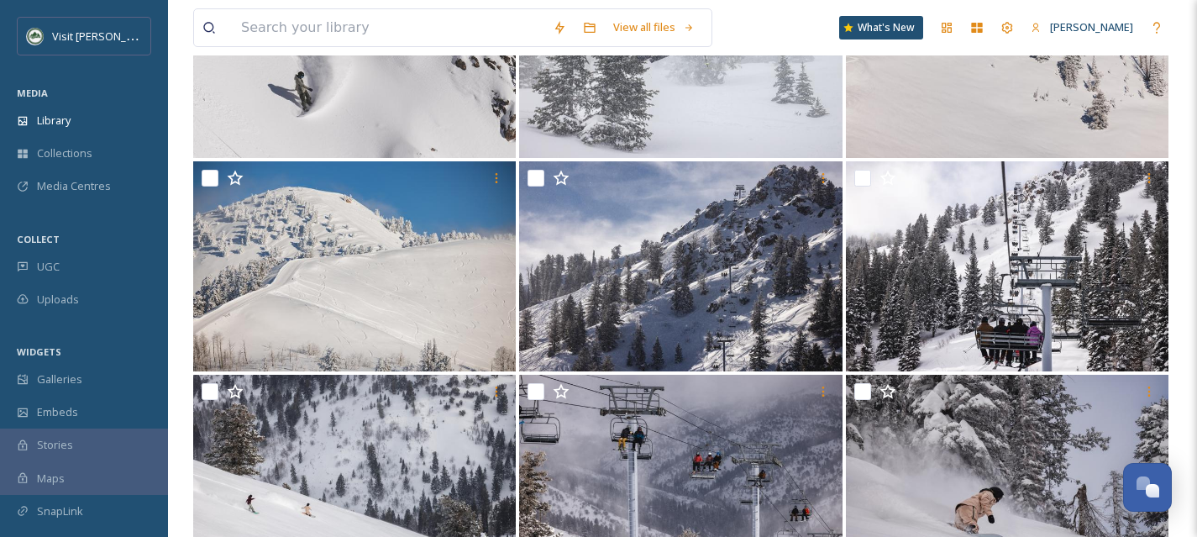
scroll to position [2156, 0]
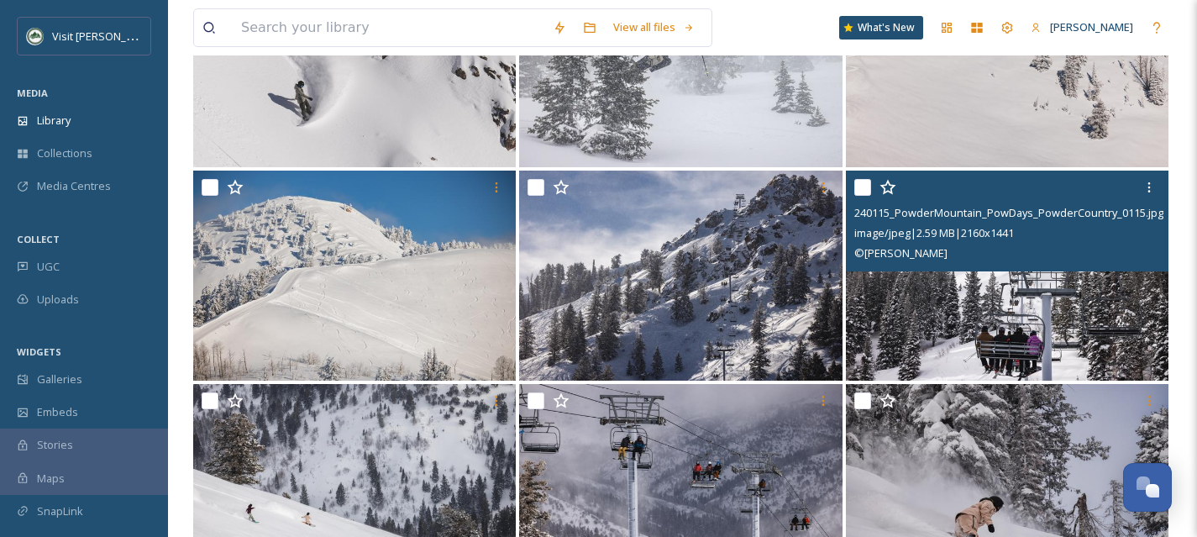
click at [860, 187] on input "checkbox" at bounding box center [863, 187] width 17 height 17
checkbox input "true"
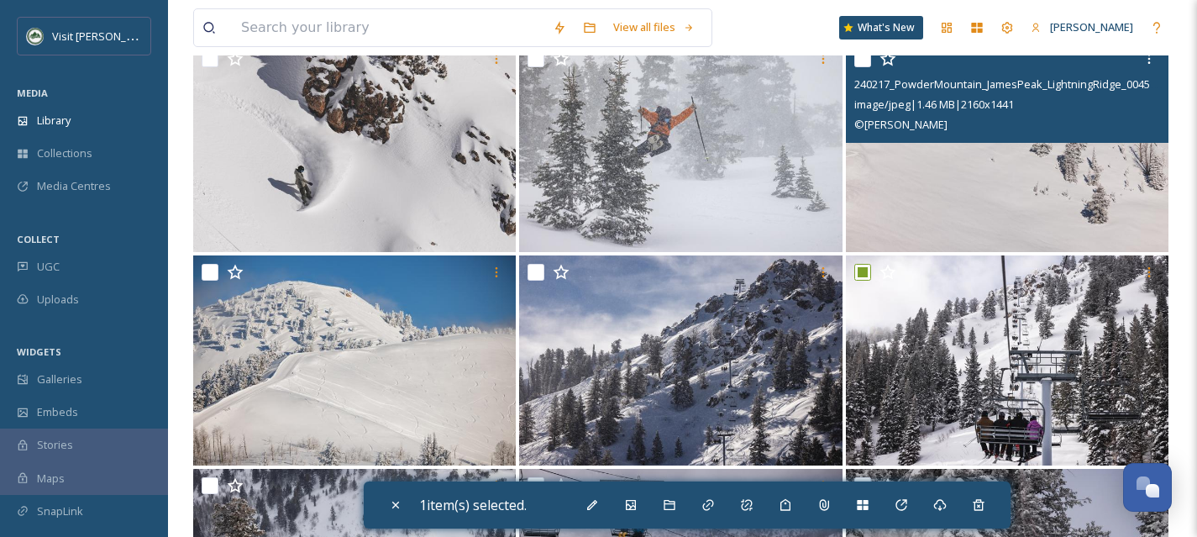
scroll to position [2022, 0]
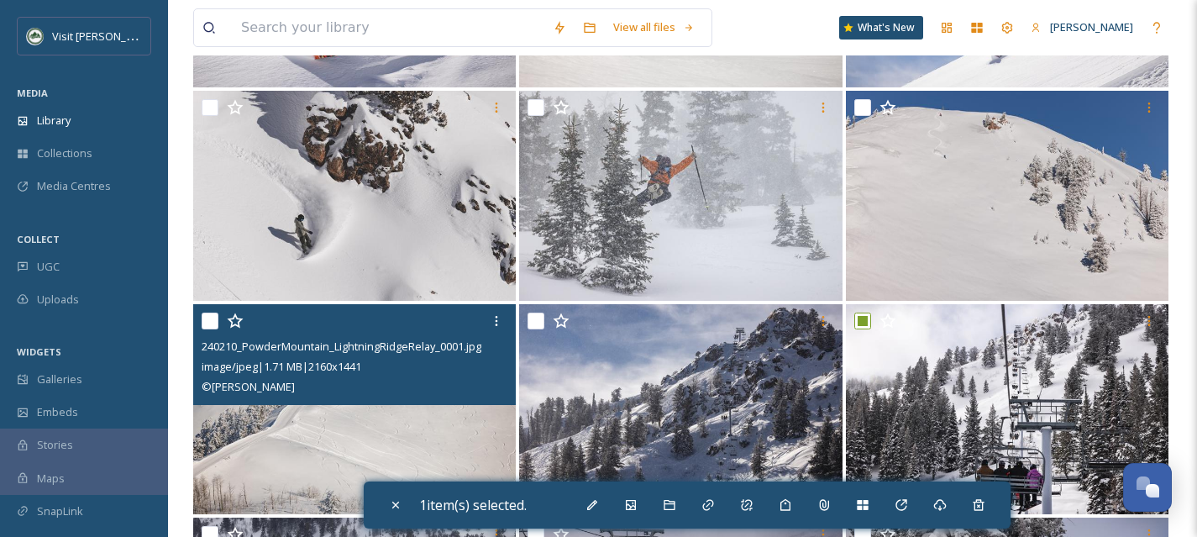
click at [208, 323] on input "checkbox" at bounding box center [210, 321] width 17 height 17
checkbox input "true"
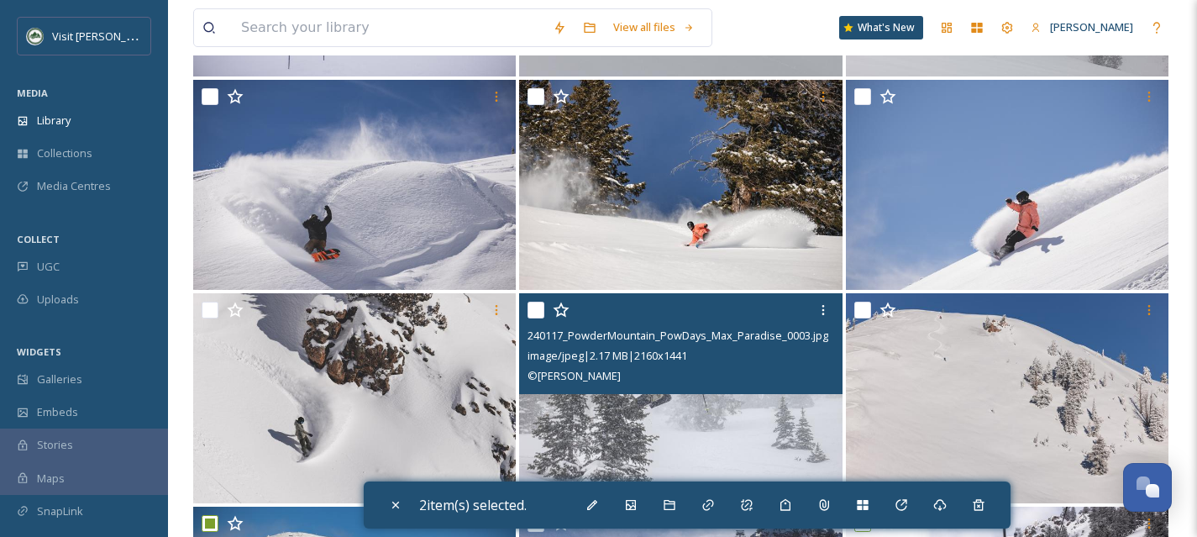
scroll to position [1817, 0]
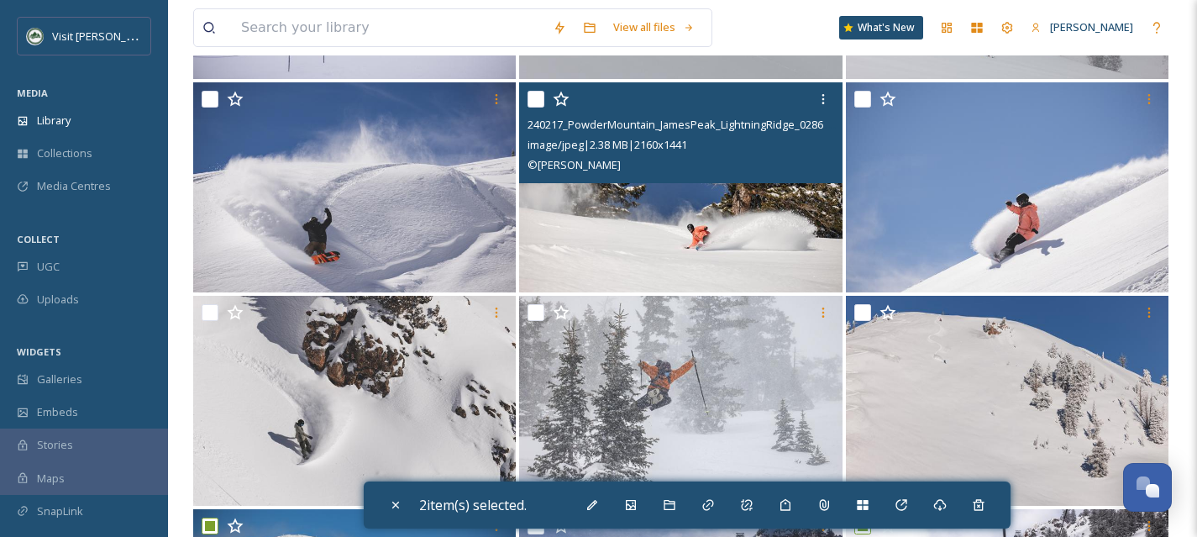
click at [541, 103] on input "checkbox" at bounding box center [536, 99] width 17 height 17
checkbox input "true"
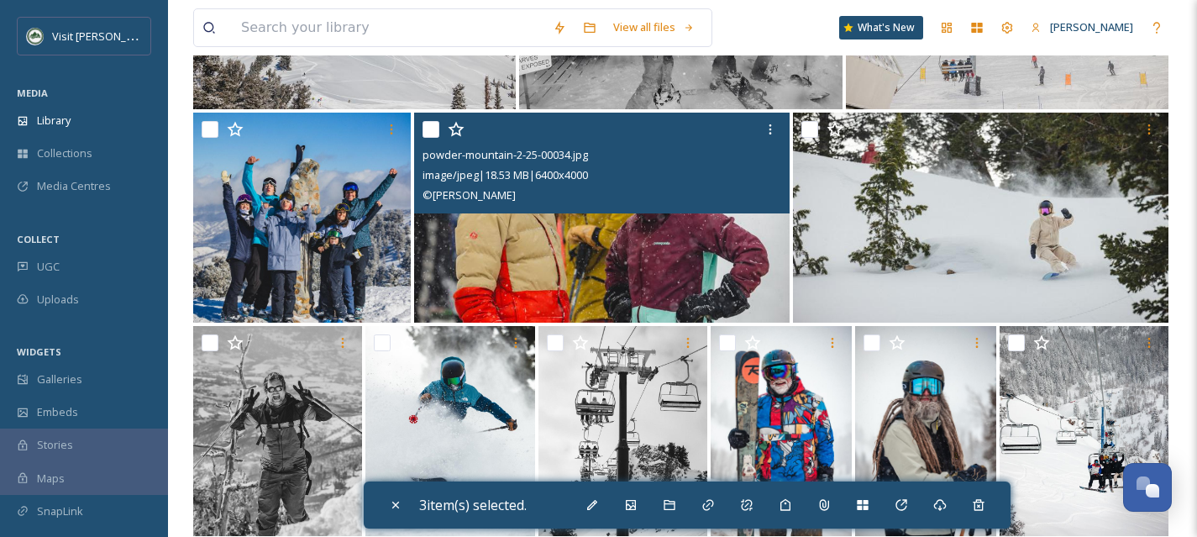
scroll to position [3293, 0]
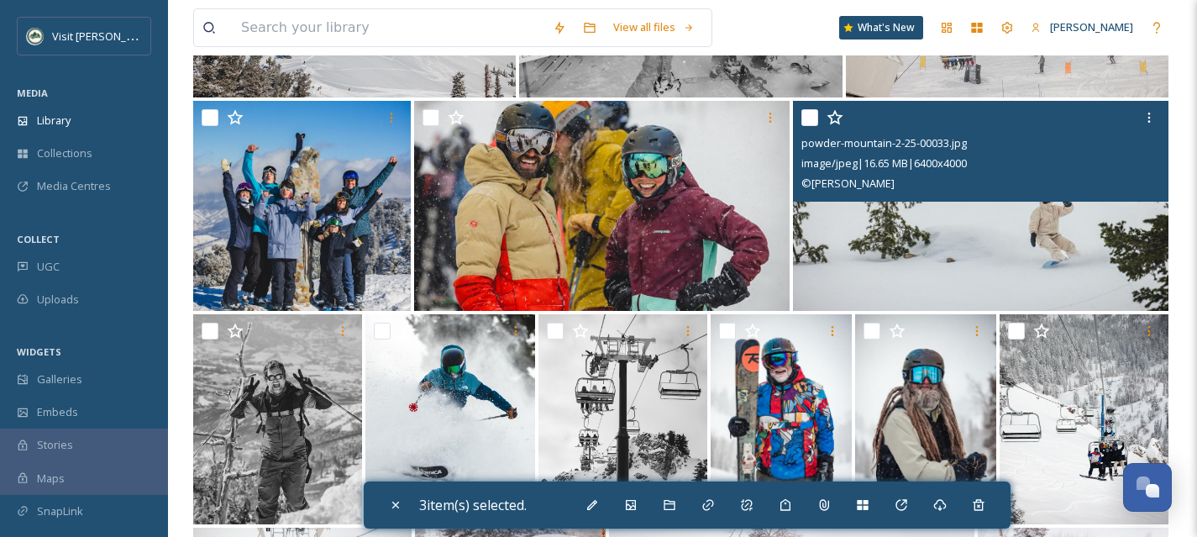
click at [807, 119] on input "checkbox" at bounding box center [810, 117] width 17 height 17
checkbox input "true"
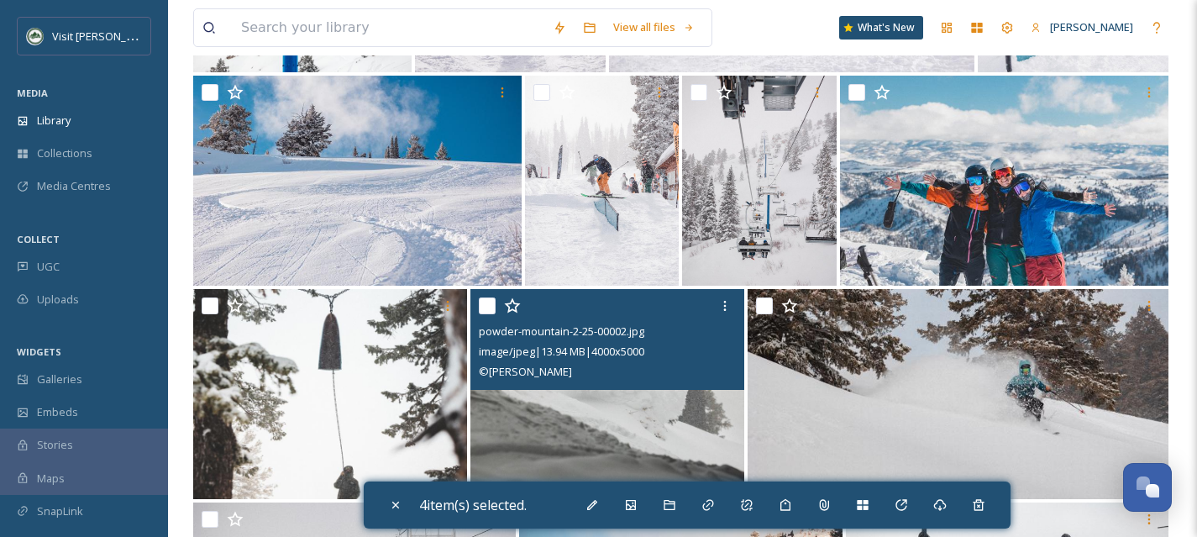
scroll to position [3927, 0]
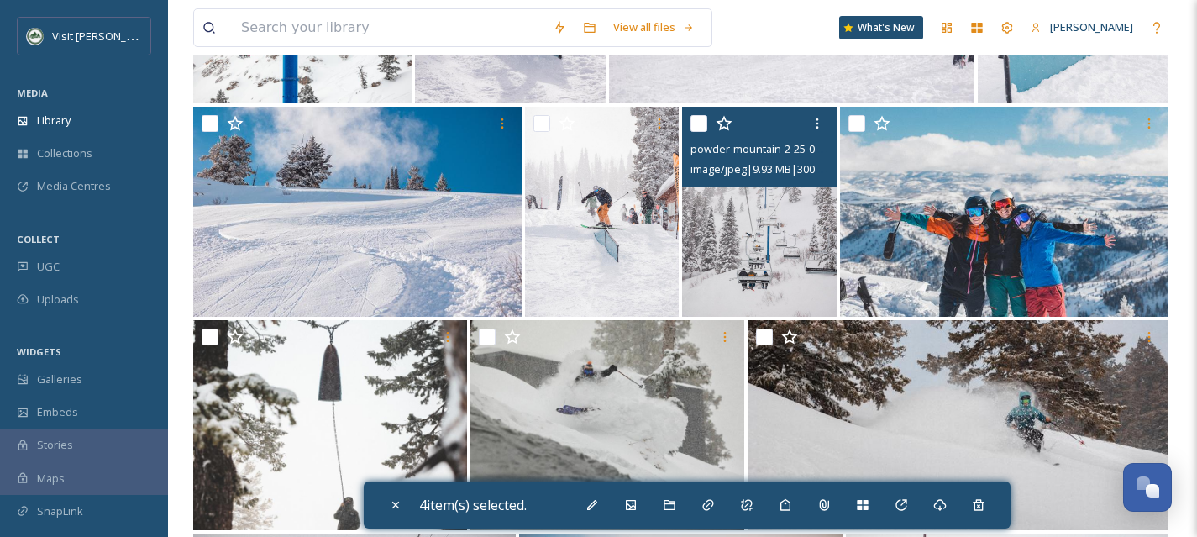
click at [695, 124] on input "checkbox" at bounding box center [699, 123] width 17 height 17
checkbox input "true"
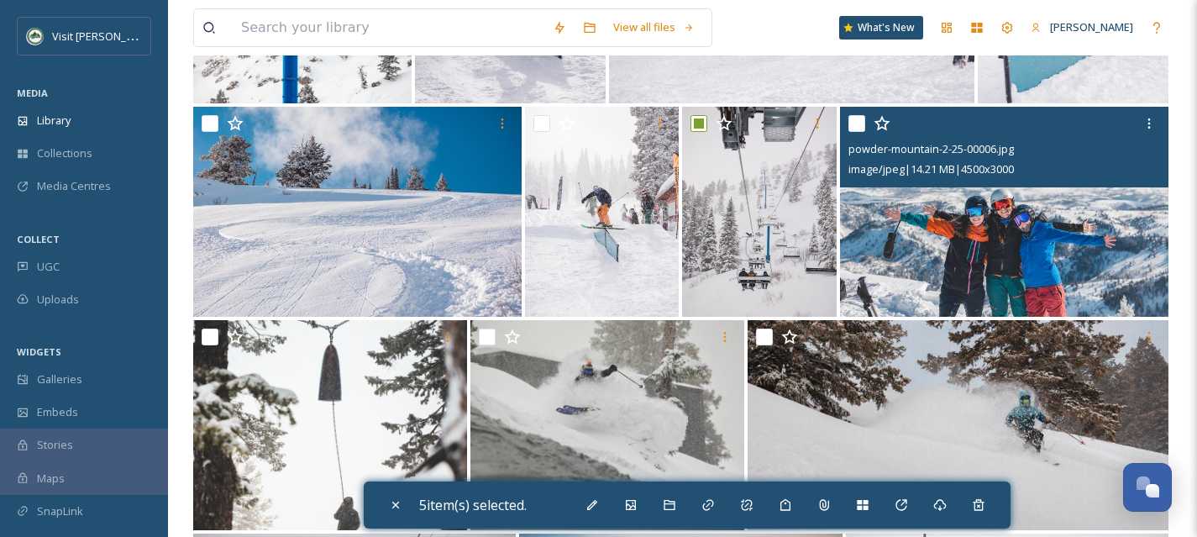
click at [858, 122] on input "checkbox" at bounding box center [857, 123] width 17 height 17
checkbox input "true"
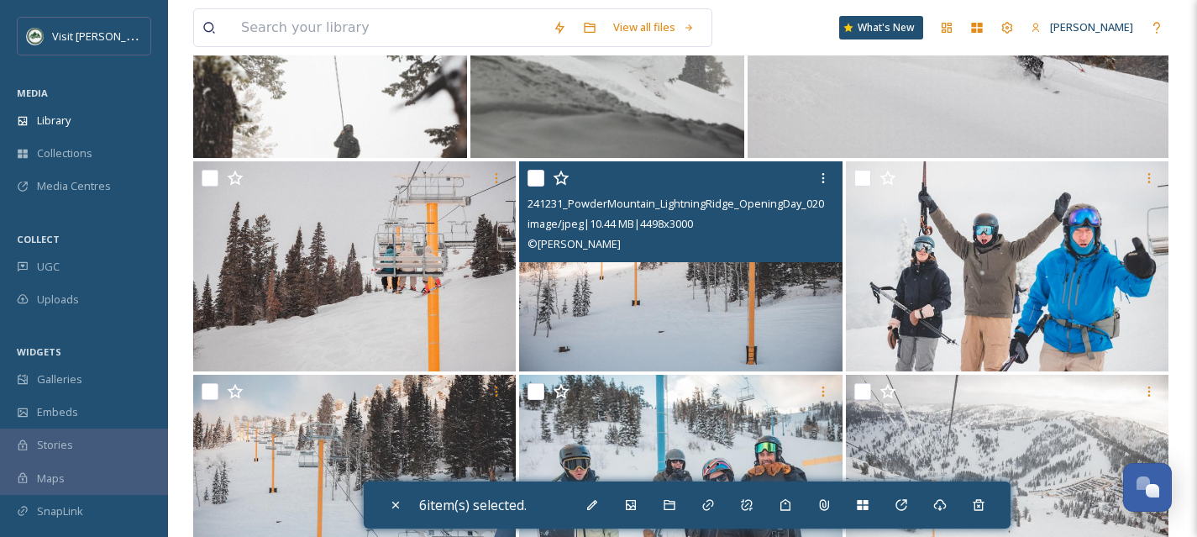
scroll to position [4308, 0]
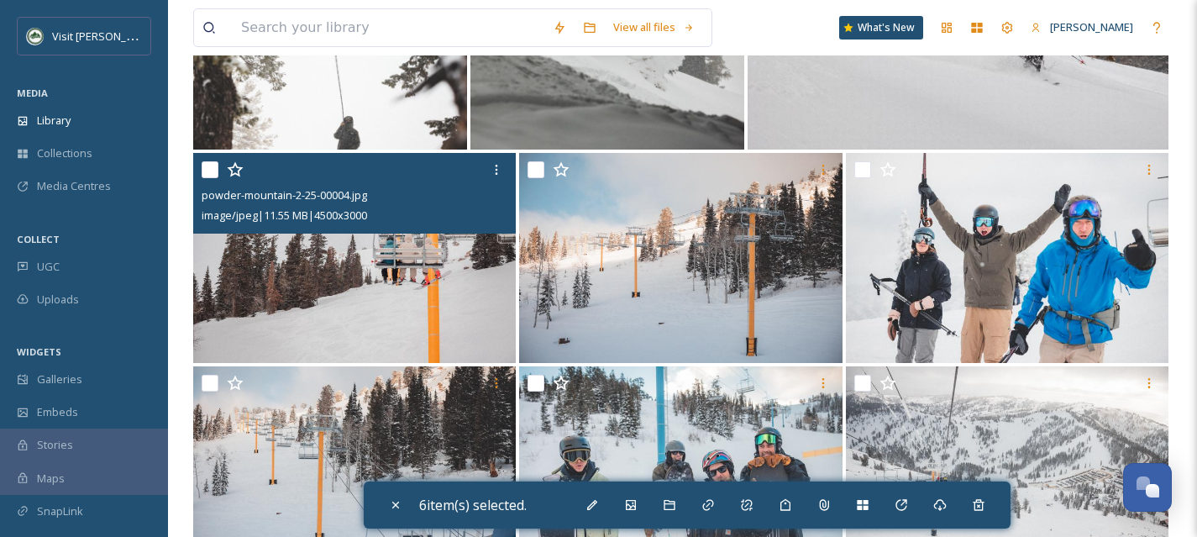
click at [203, 170] on input "checkbox" at bounding box center [210, 169] width 17 height 17
checkbox input "true"
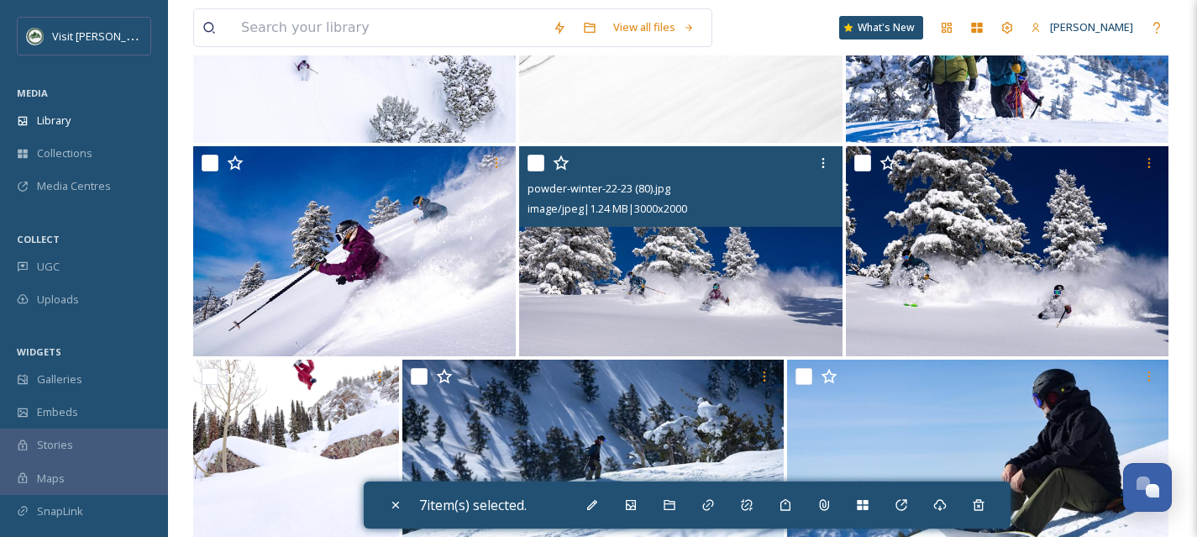
scroll to position [10293, 0]
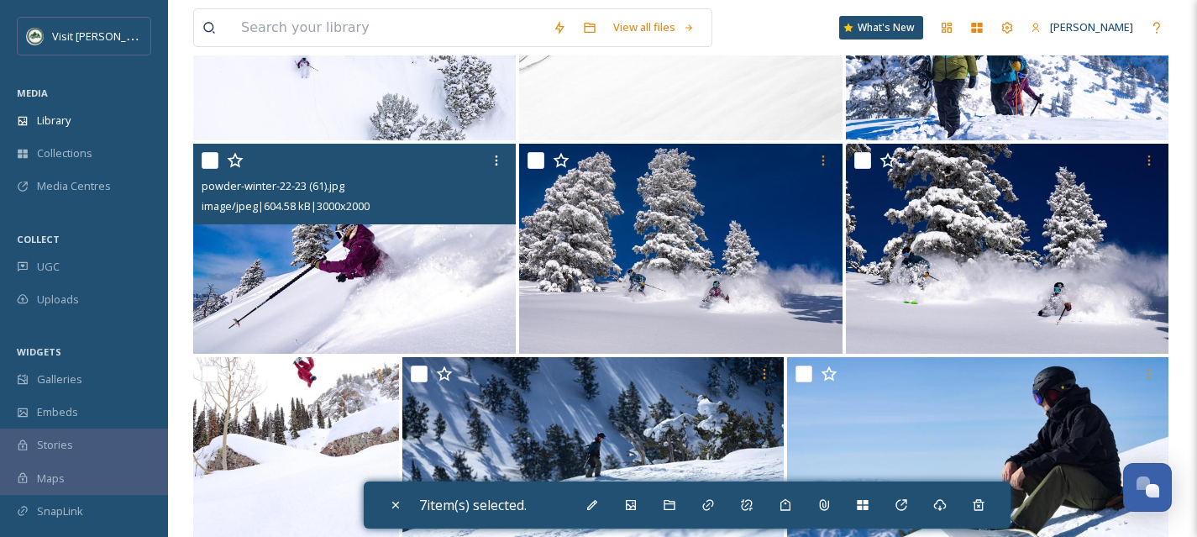
click at [210, 162] on input "checkbox" at bounding box center [210, 160] width 17 height 17
checkbox input "true"
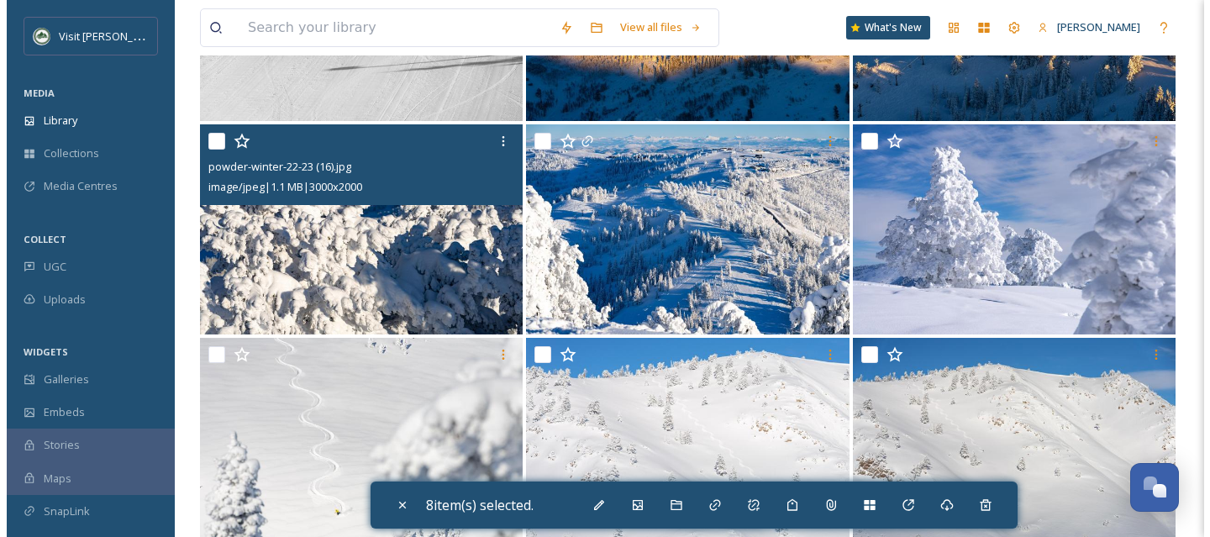
scroll to position [10963, 0]
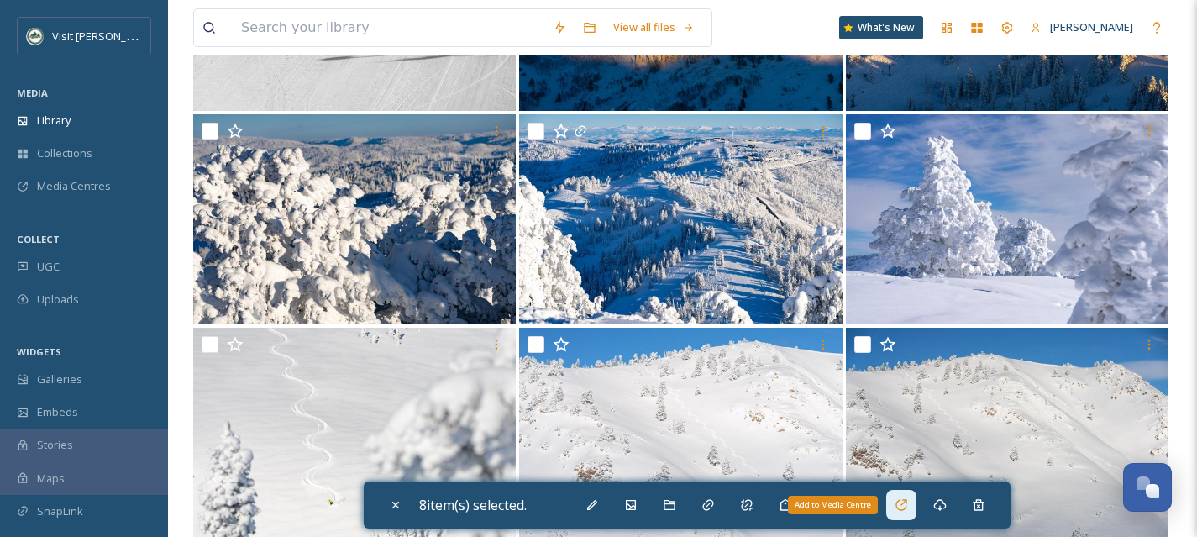
click at [915, 516] on div "Add to Media Centre" at bounding box center [901, 505] width 30 height 30
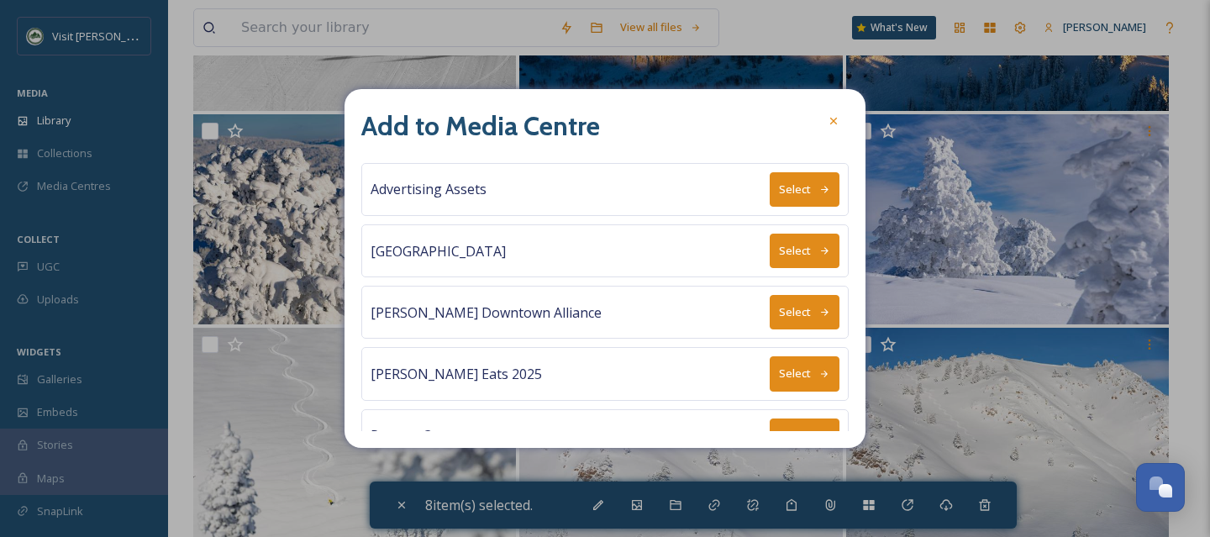
scroll to position [155, 0]
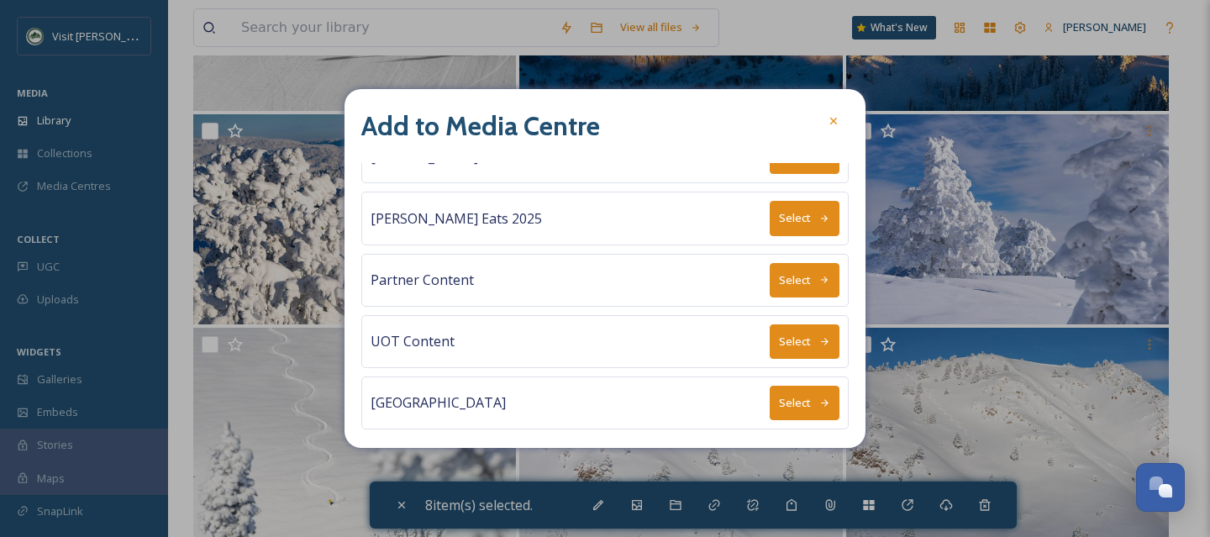
click at [806, 390] on button "Select" at bounding box center [805, 403] width 70 height 34
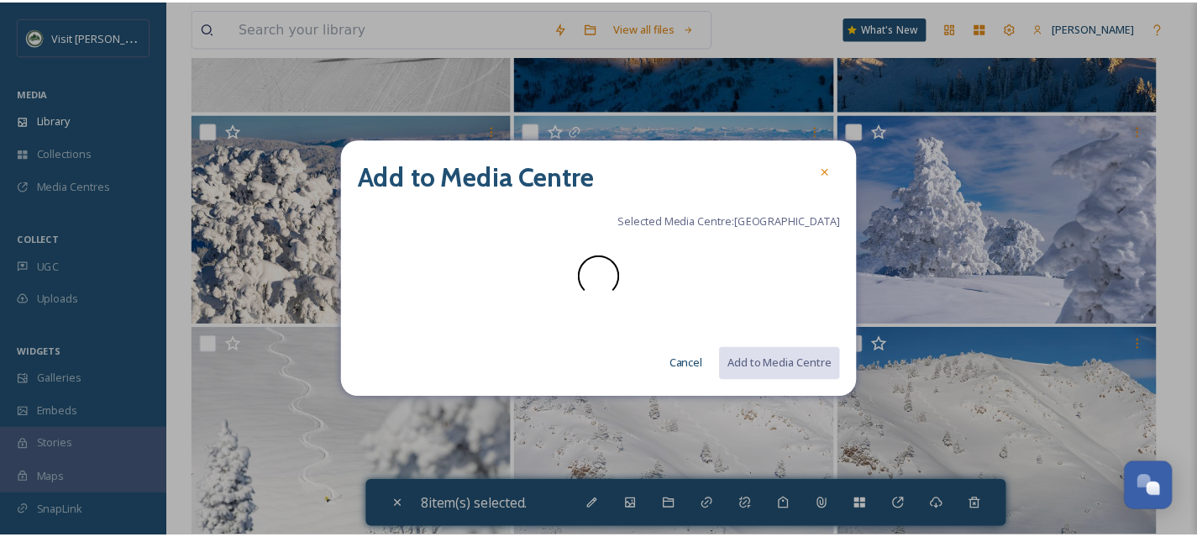
scroll to position [0, 0]
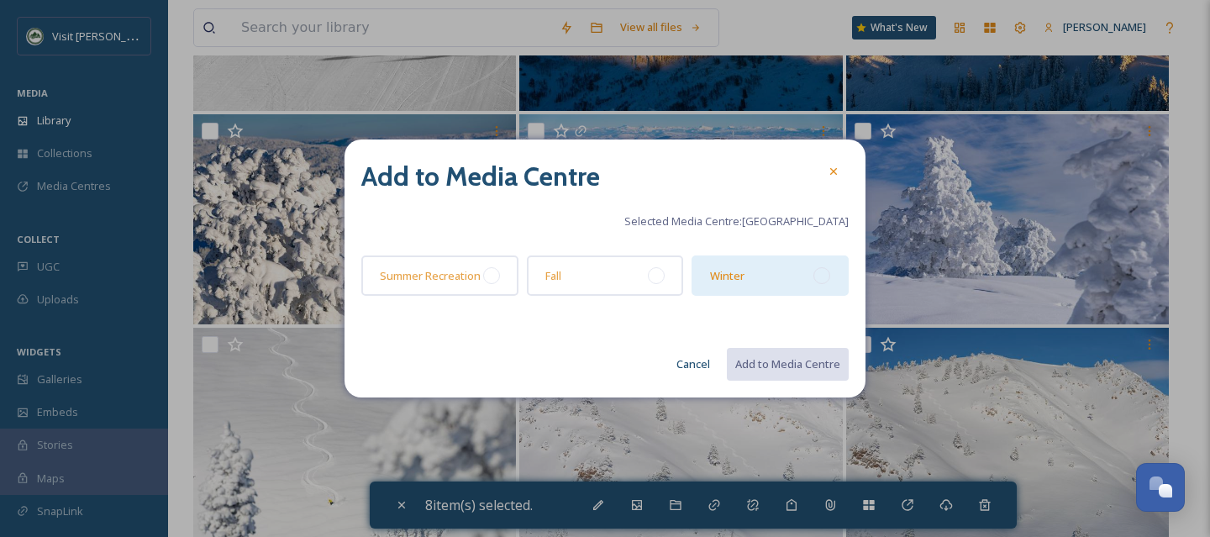
click at [825, 277] on div at bounding box center [821, 275] width 17 height 17
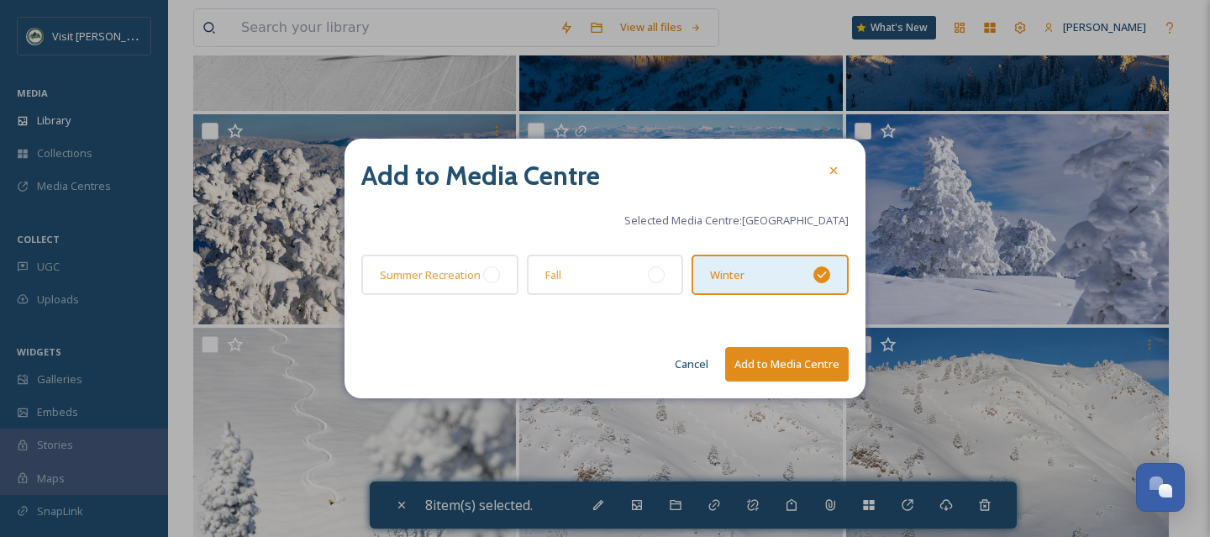
click at [818, 362] on button "Add to Media Centre" at bounding box center [787, 364] width 124 height 34
checkbox input "false"
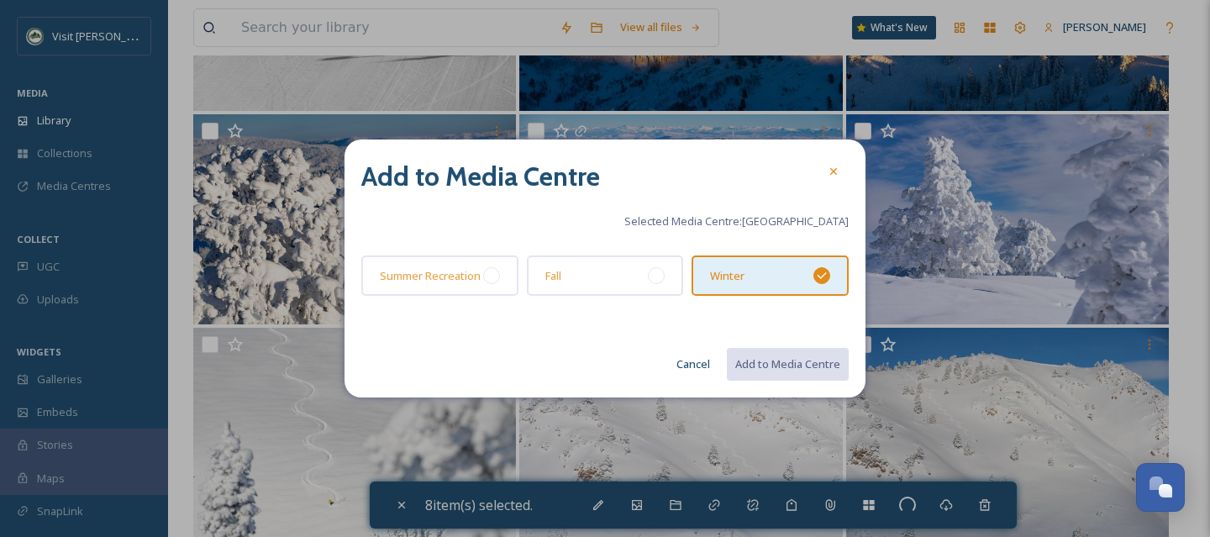
checkbox input "false"
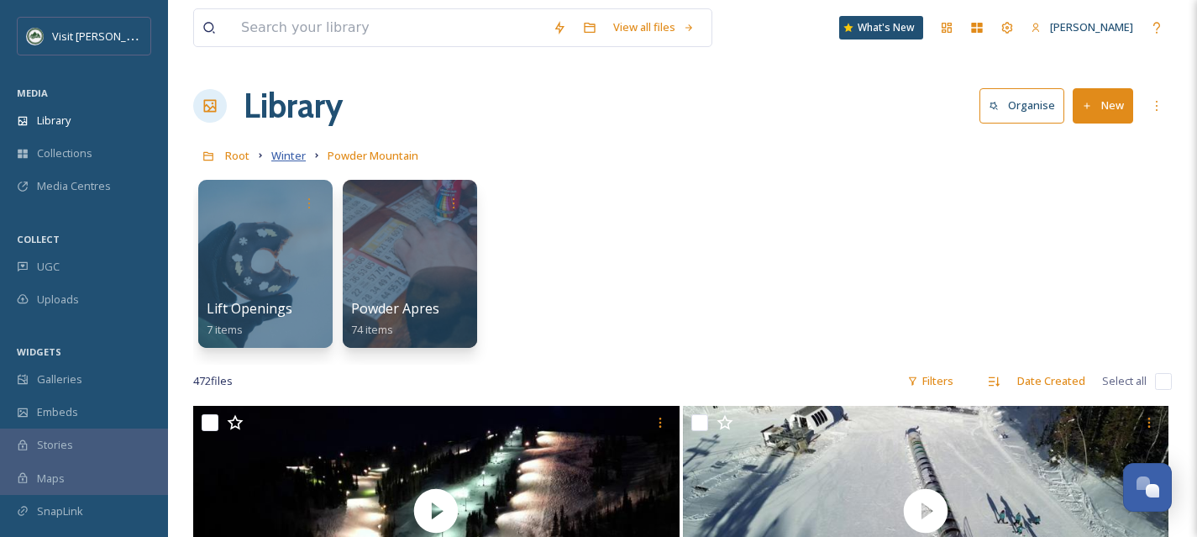
click at [285, 155] on span "Winter" at bounding box center [288, 155] width 34 height 15
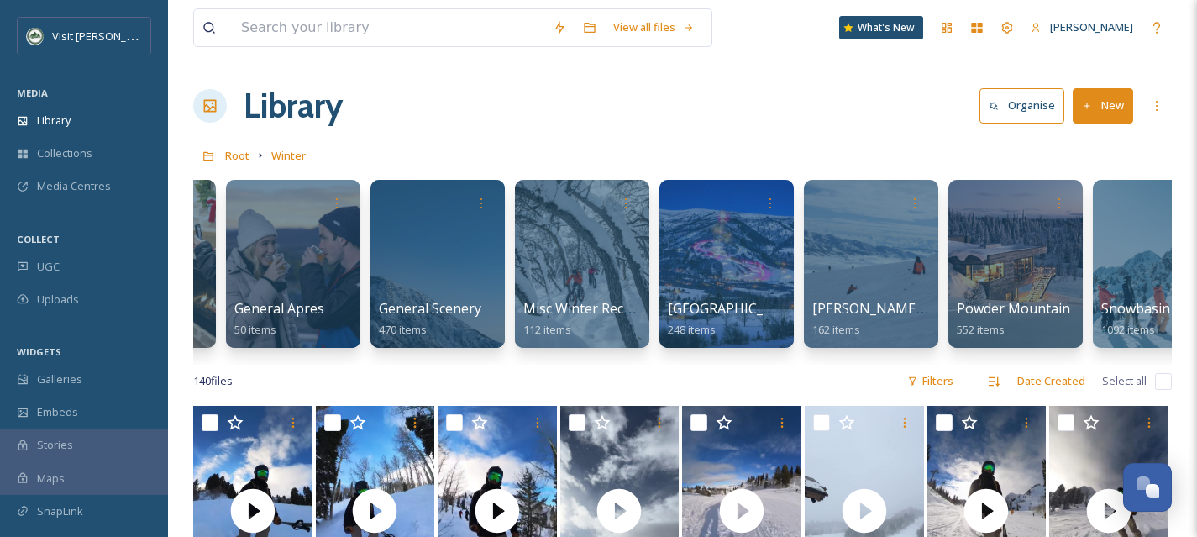
scroll to position [0, 153]
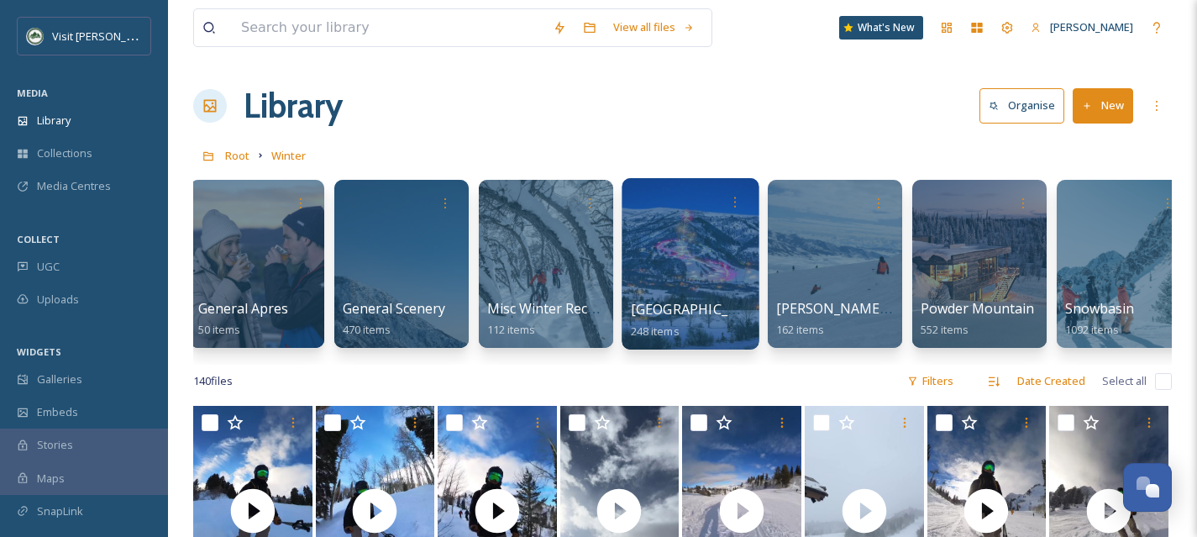
click at [668, 276] on div at bounding box center [690, 263] width 137 height 171
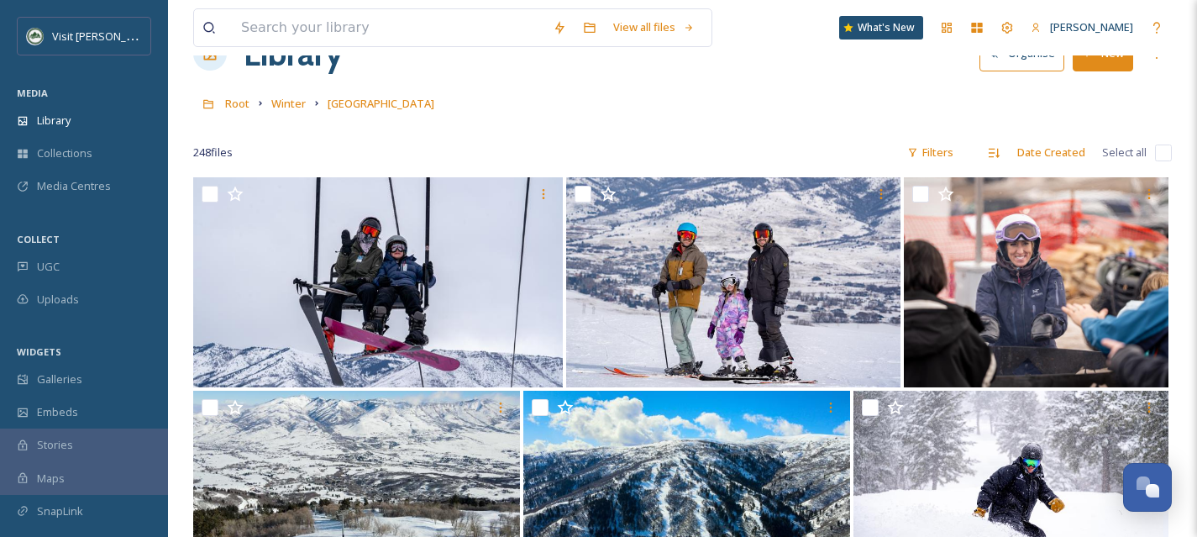
scroll to position [68, 0]
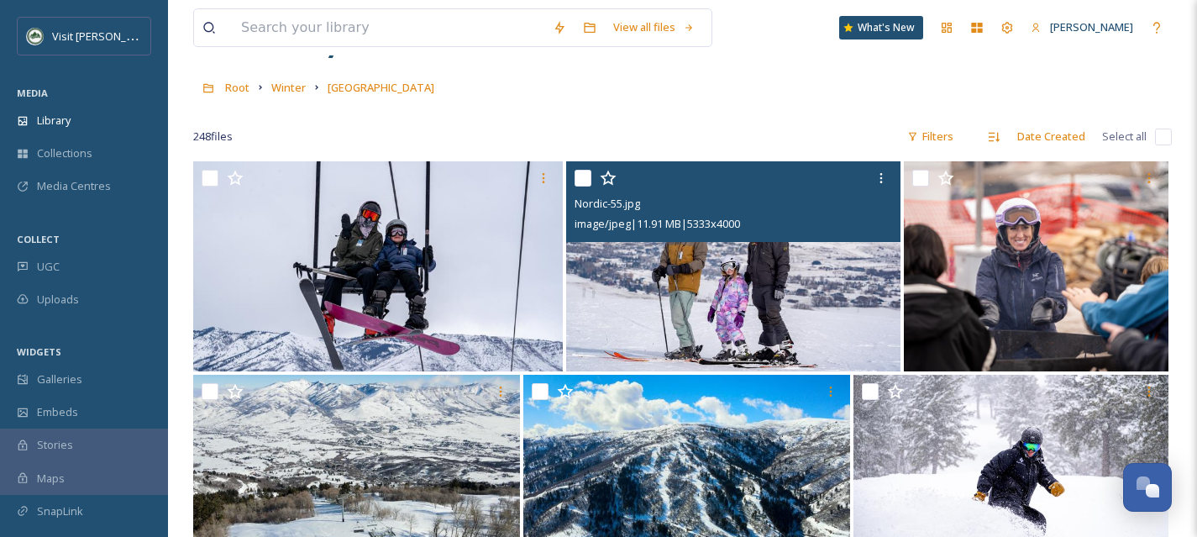
click at [584, 185] on input "checkbox" at bounding box center [583, 178] width 17 height 17
checkbox input "true"
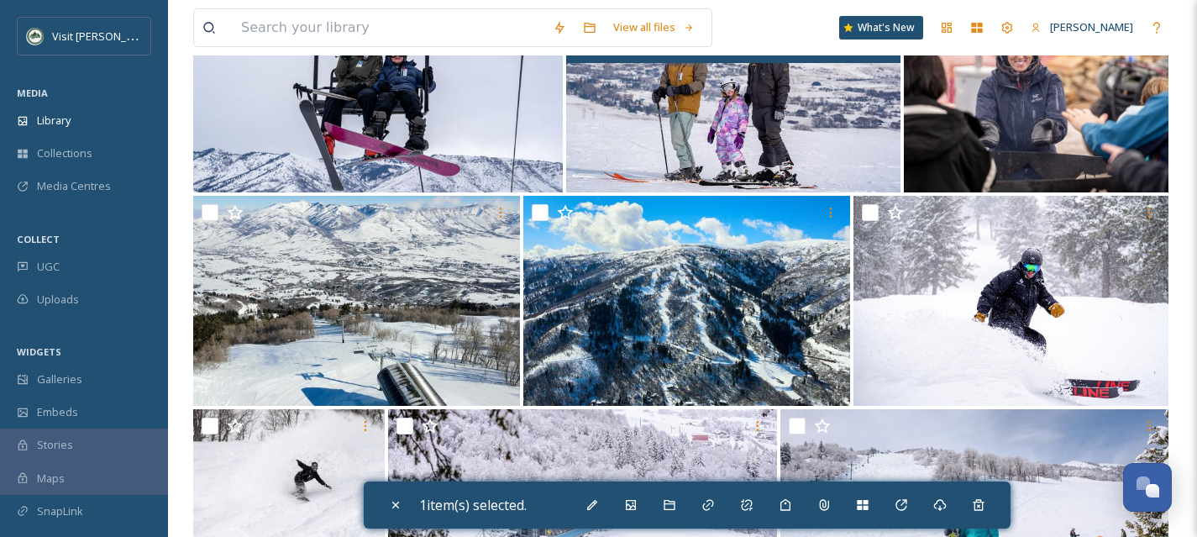
scroll to position [255, 0]
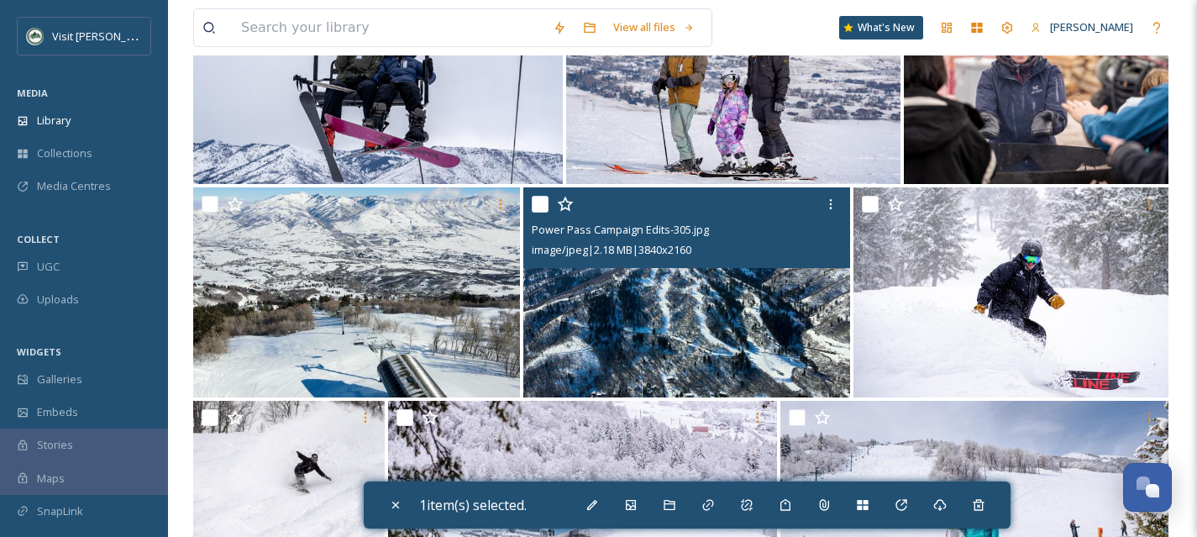
click at [539, 201] on input "checkbox" at bounding box center [540, 204] width 17 height 17
checkbox input "true"
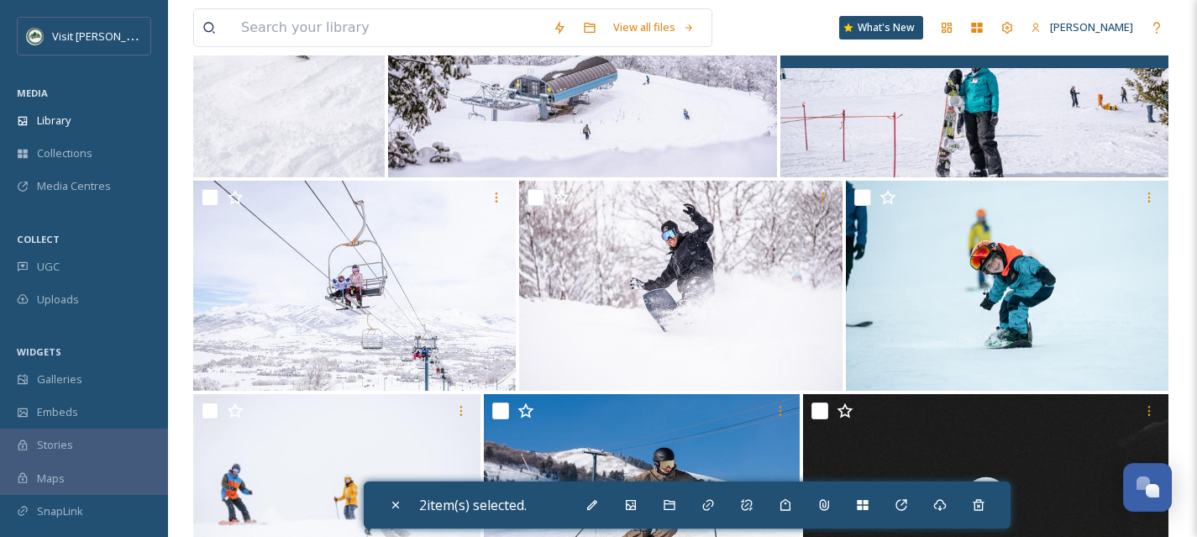
scroll to position [702, 0]
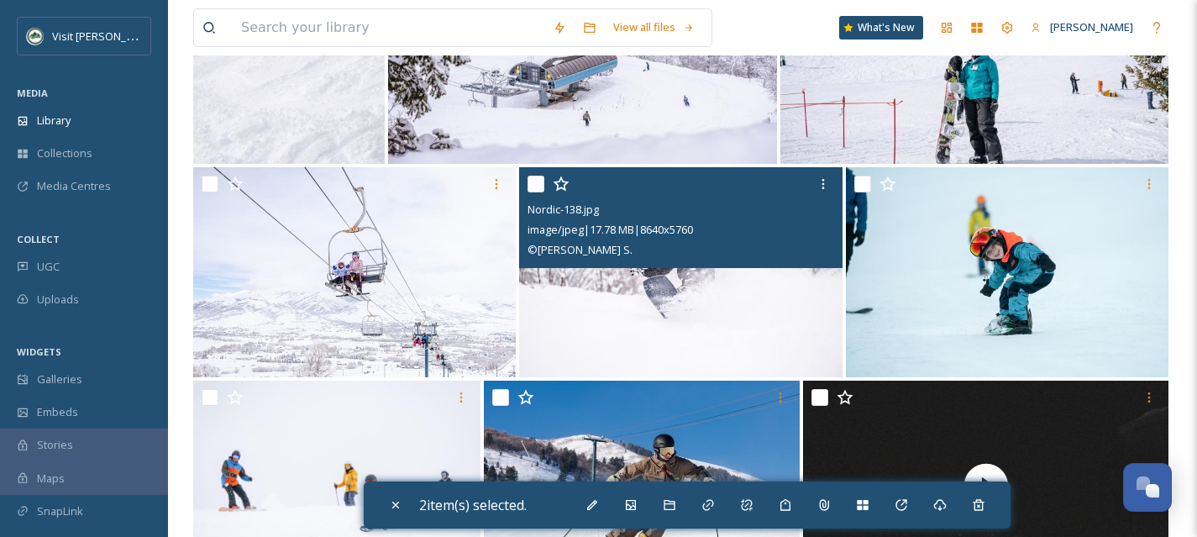
click at [532, 185] on input "checkbox" at bounding box center [536, 184] width 17 height 17
checkbox input "true"
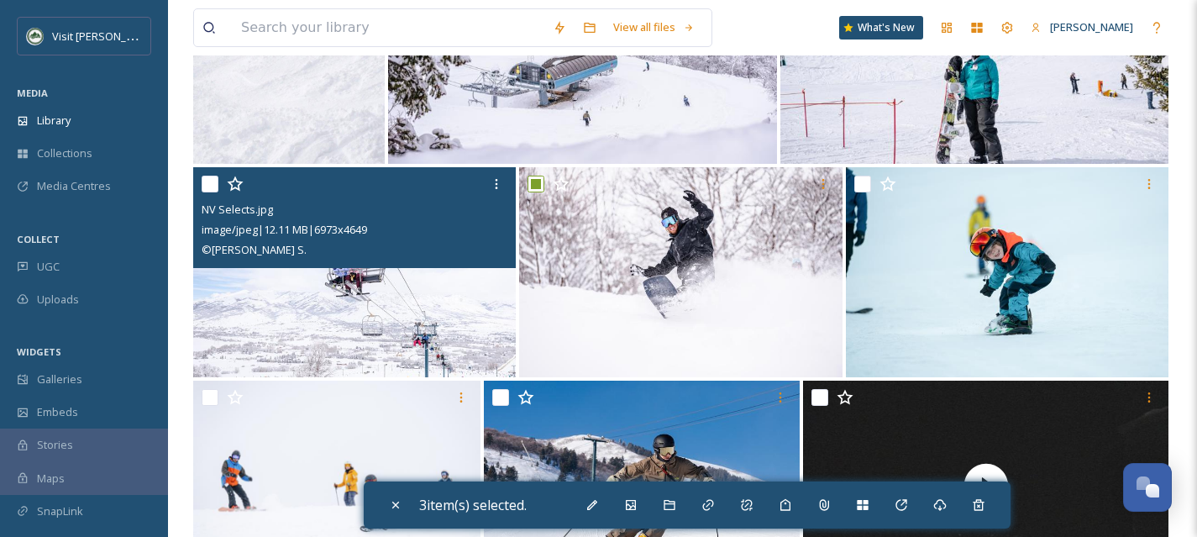
click at [213, 187] on input "checkbox" at bounding box center [210, 184] width 17 height 17
checkbox input "true"
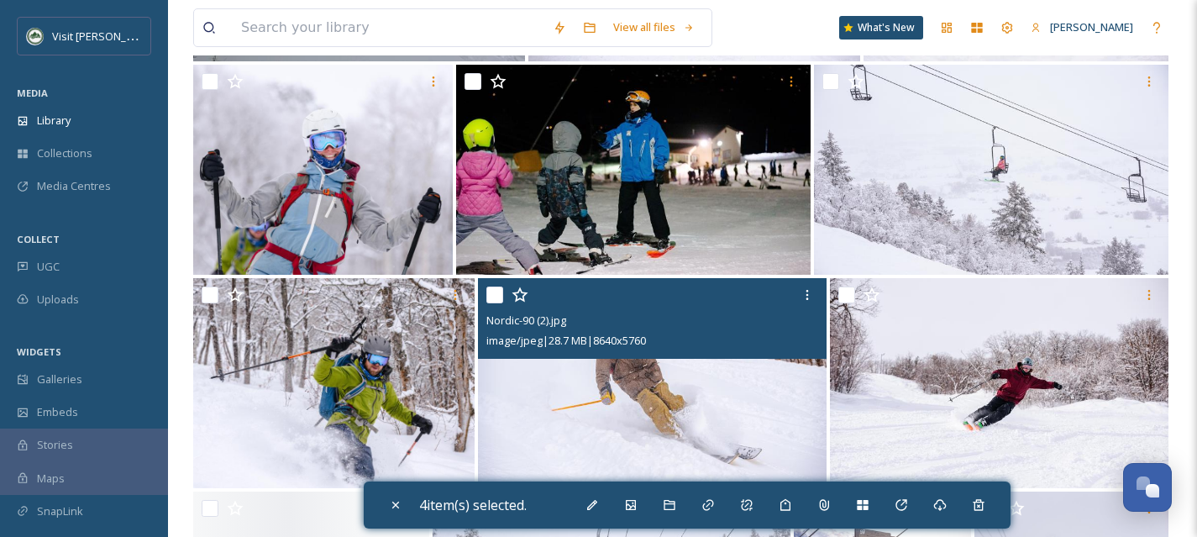
scroll to position [4009, 0]
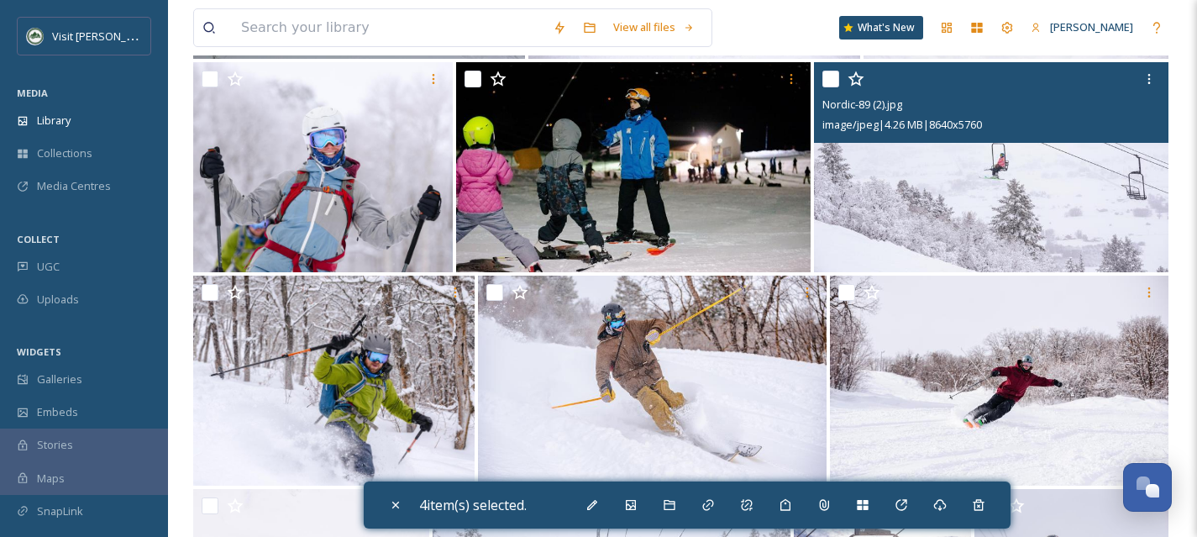
click at [830, 80] on input "checkbox" at bounding box center [831, 79] width 17 height 17
checkbox input "true"
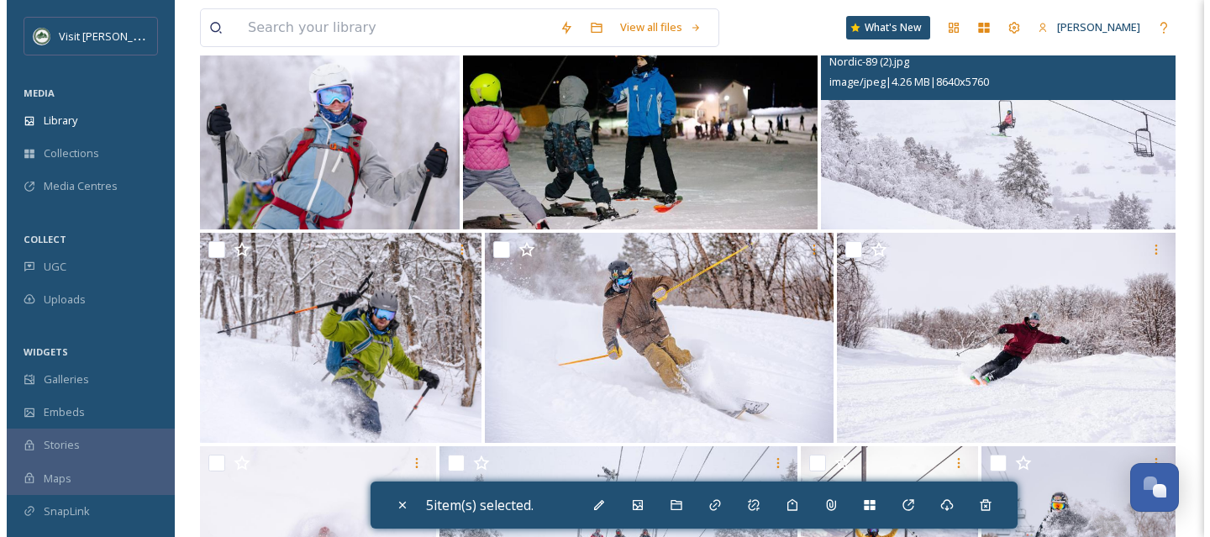
scroll to position [4073, 0]
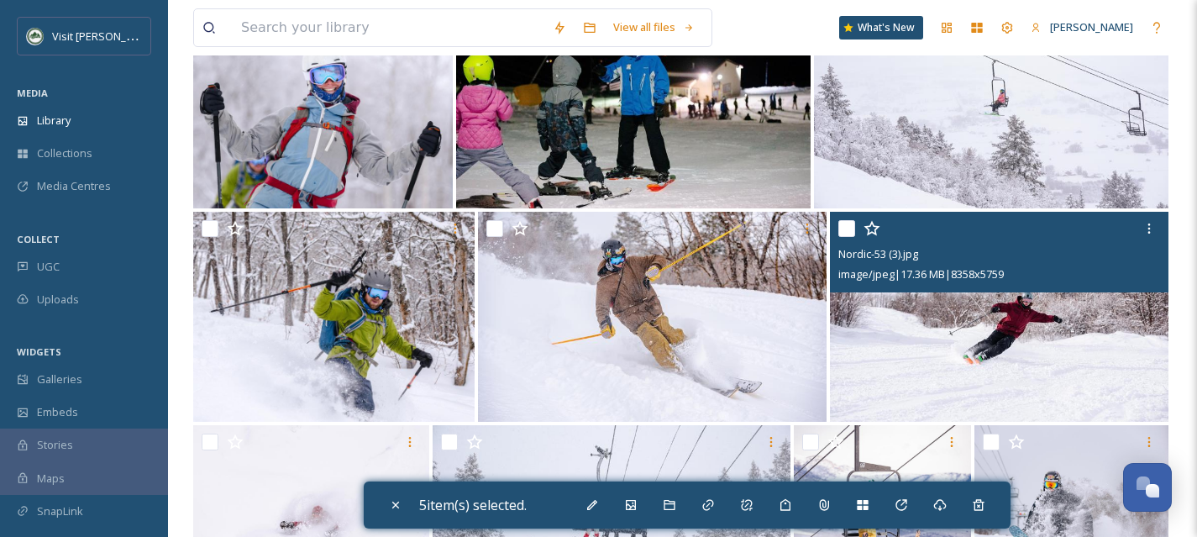
click at [848, 230] on input "checkbox" at bounding box center [847, 228] width 17 height 17
checkbox input "true"
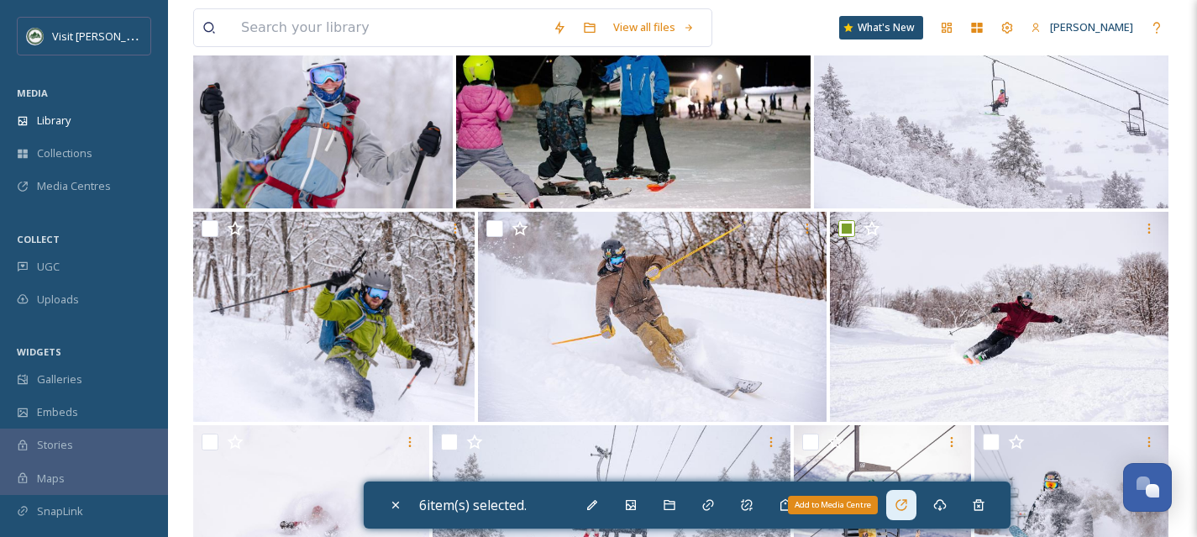
click at [903, 516] on div "Add to Media Centre" at bounding box center [901, 505] width 30 height 30
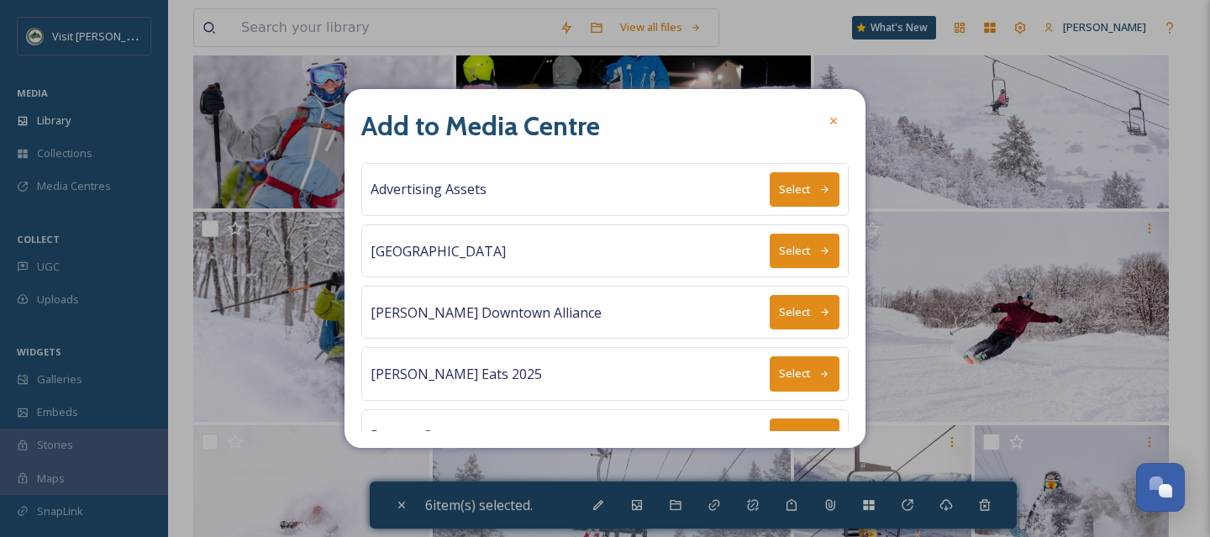
scroll to position [155, 0]
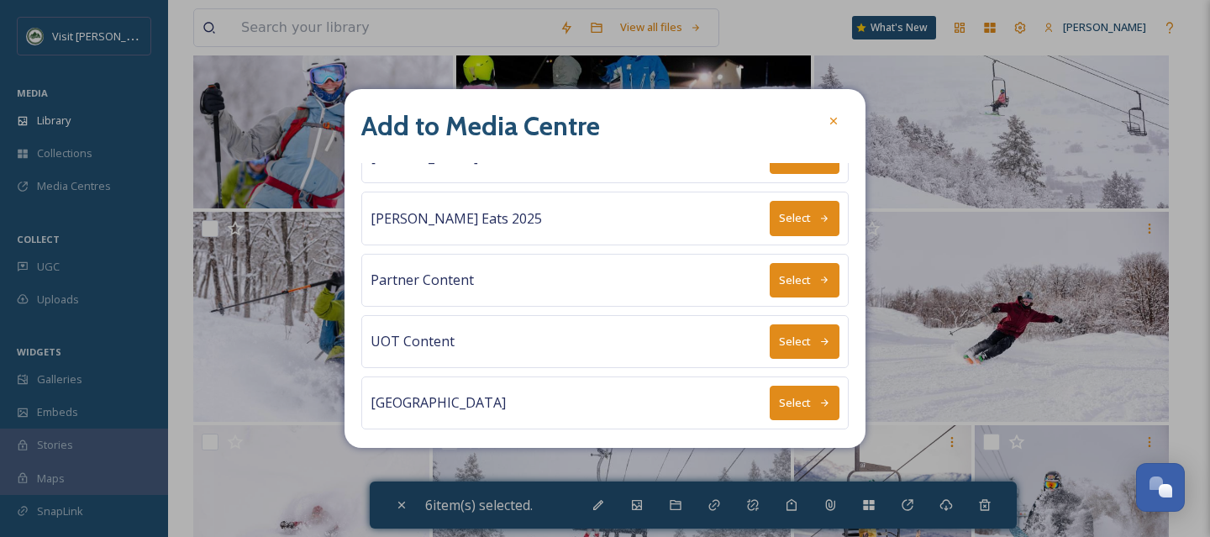
click at [819, 397] on icon at bounding box center [824, 402] width 11 height 11
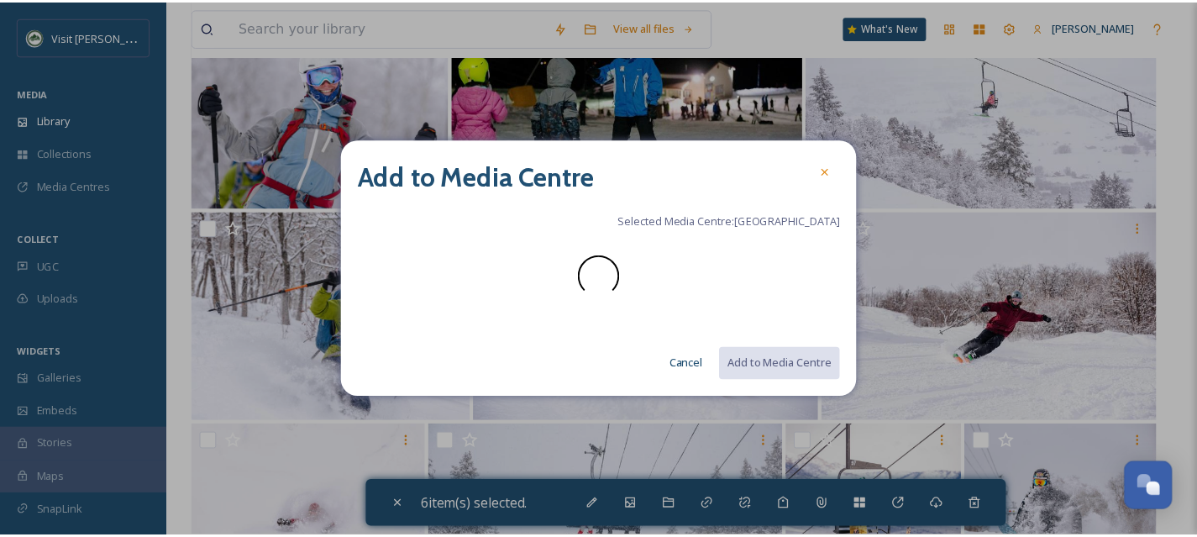
scroll to position [0, 0]
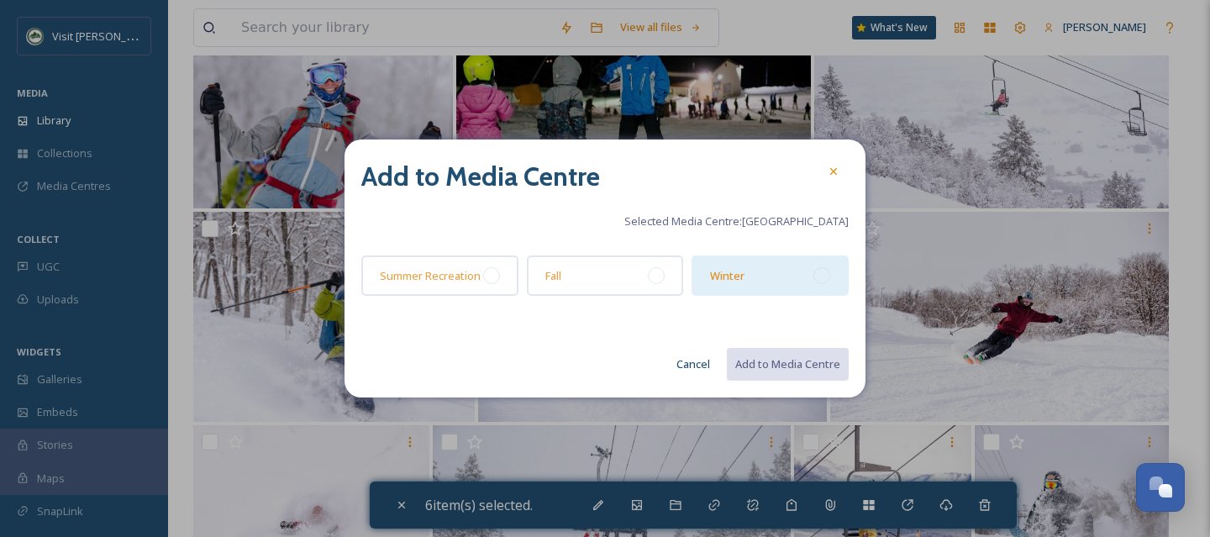
click at [826, 282] on div "Winter" at bounding box center [770, 275] width 157 height 40
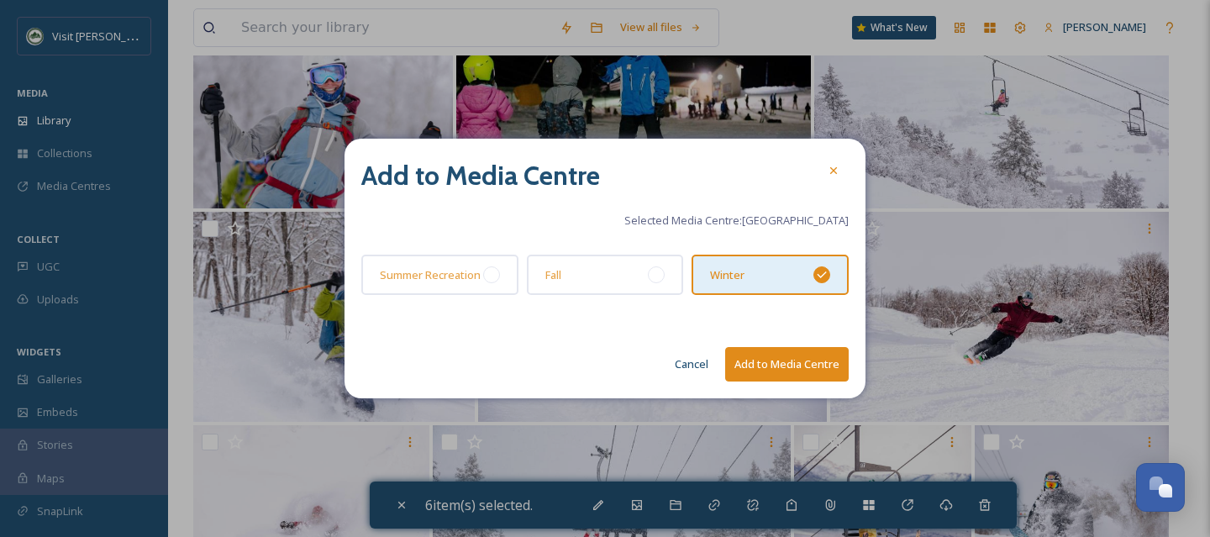
click at [819, 370] on button "Add to Media Centre" at bounding box center [787, 364] width 124 height 34
checkbox input "false"
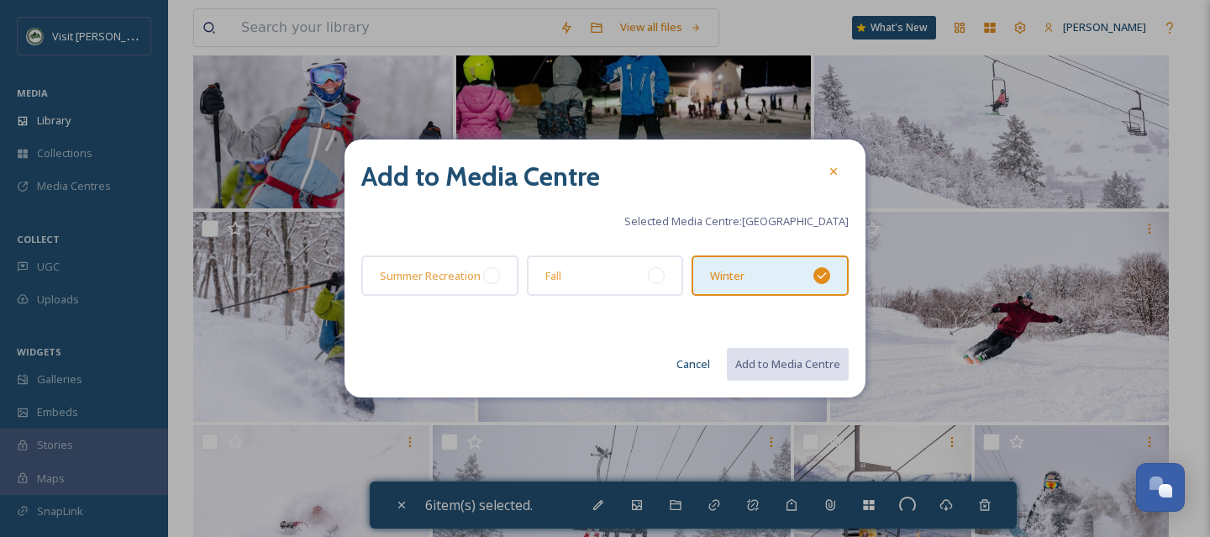
checkbox input "false"
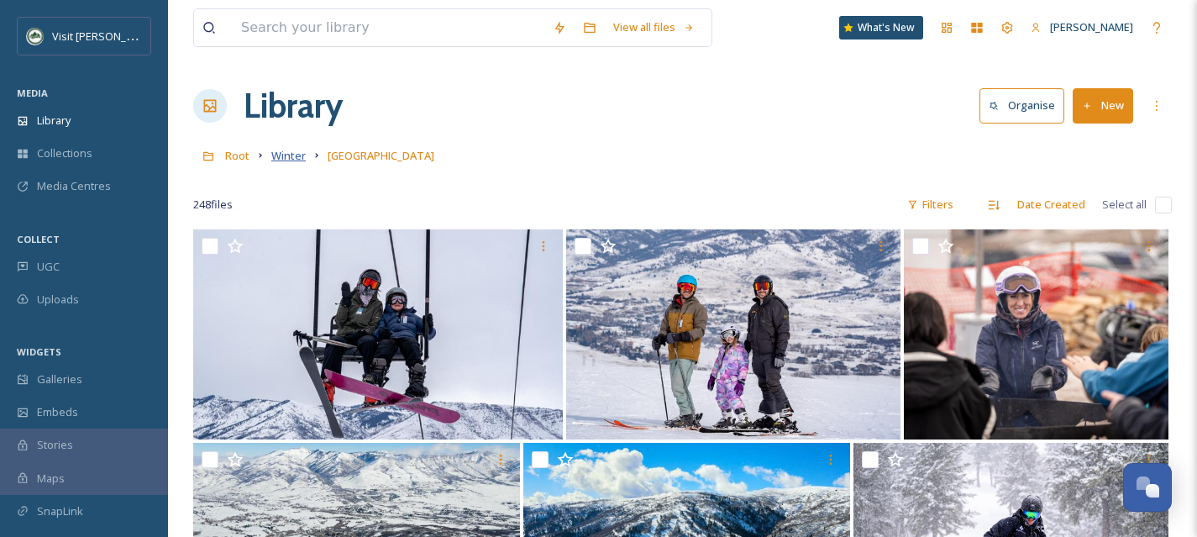
click at [289, 159] on span "Winter" at bounding box center [288, 155] width 34 height 15
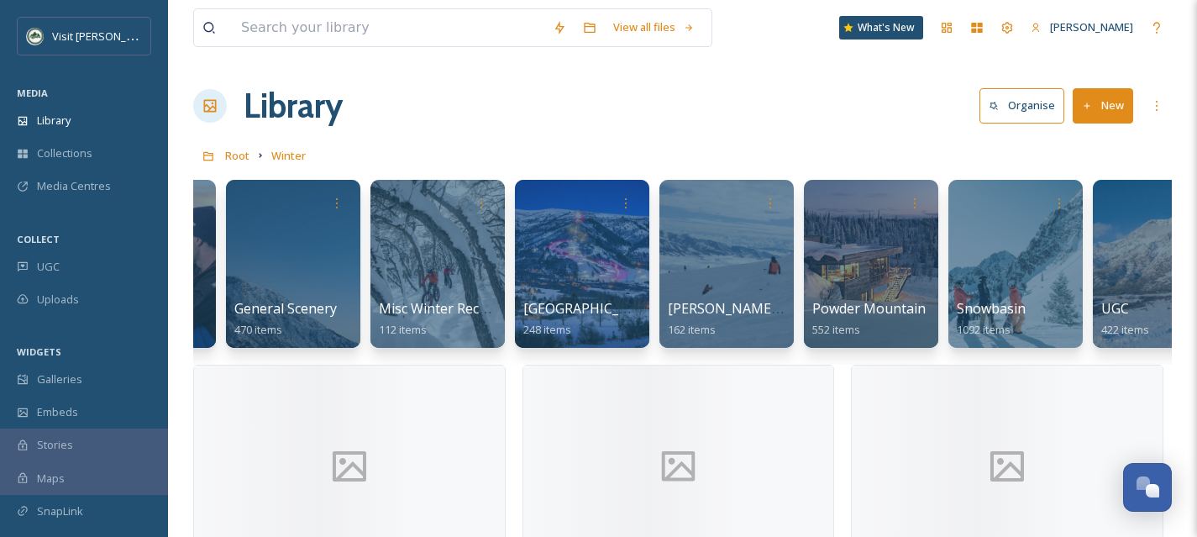
scroll to position [0, 466]
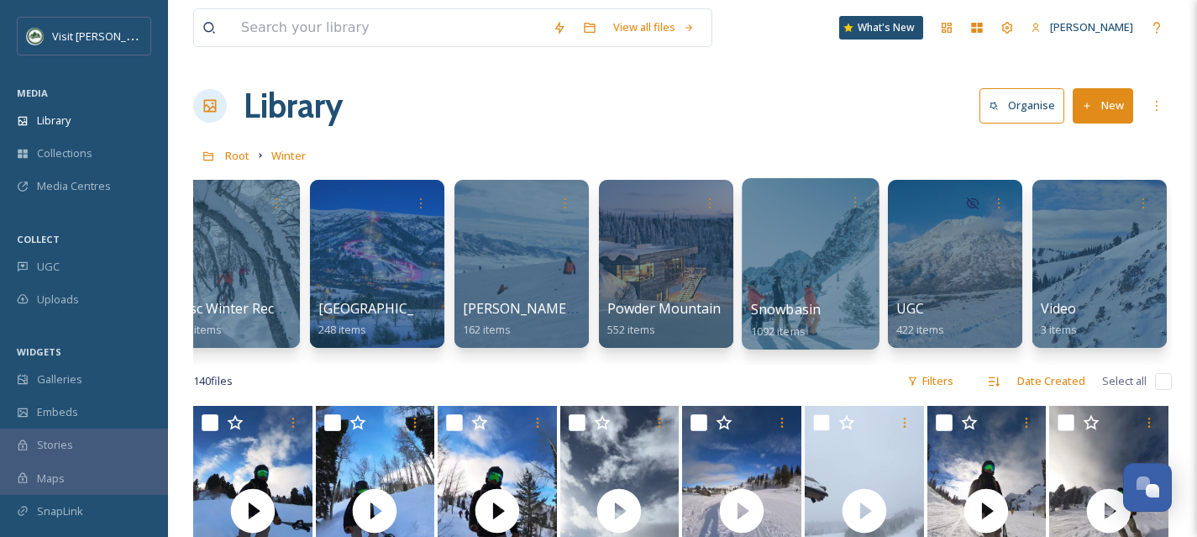
click at [764, 274] on div at bounding box center [810, 263] width 137 height 171
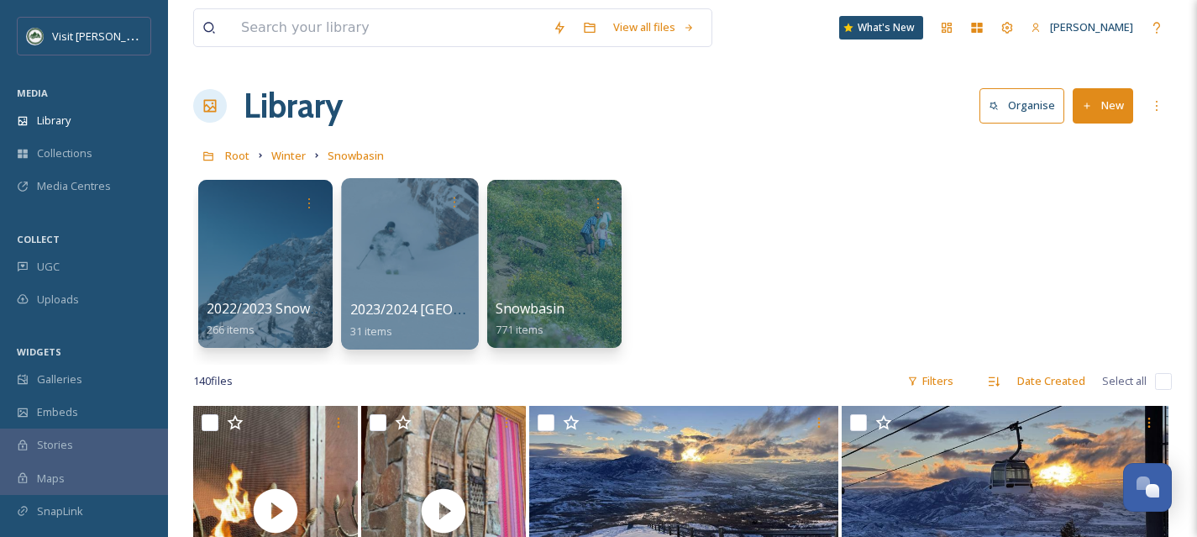
click at [440, 273] on div at bounding box center [409, 263] width 137 height 171
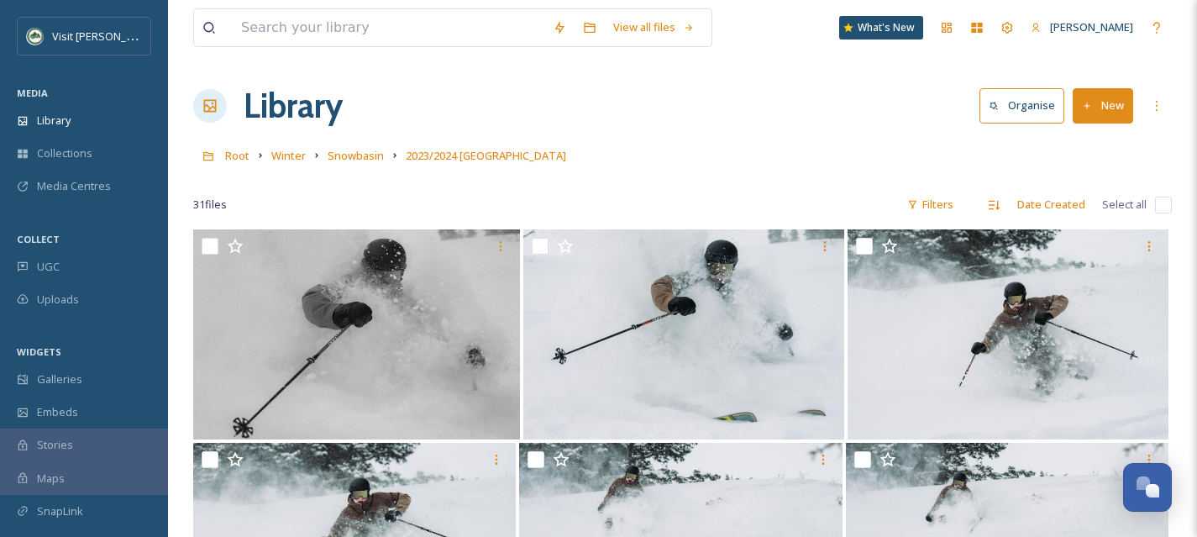
click at [1160, 206] on input "checkbox" at bounding box center [1163, 205] width 17 height 17
checkbox input "true"
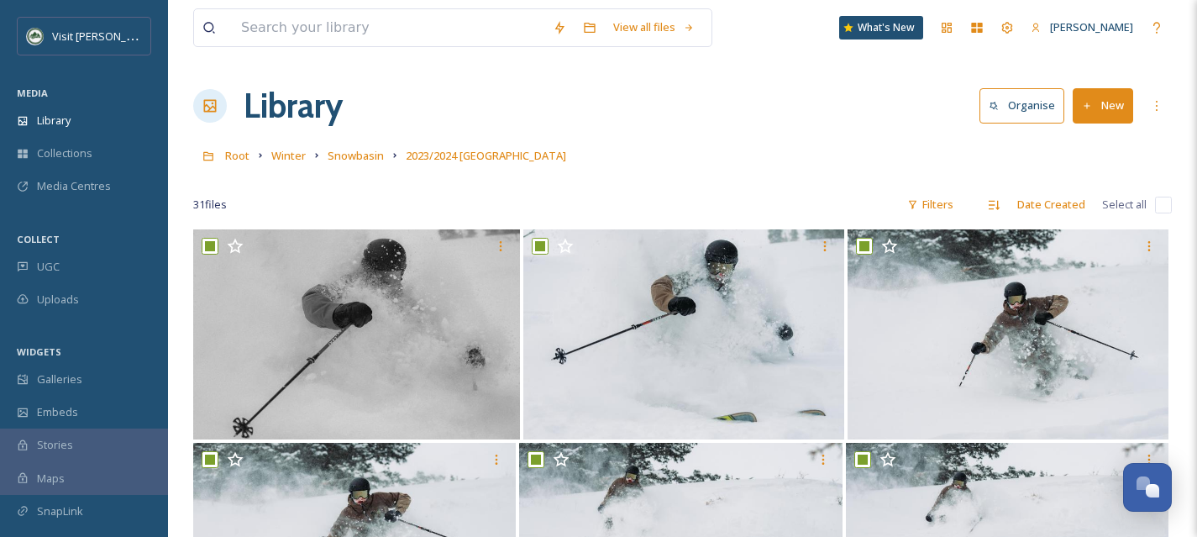
checkbox input "true"
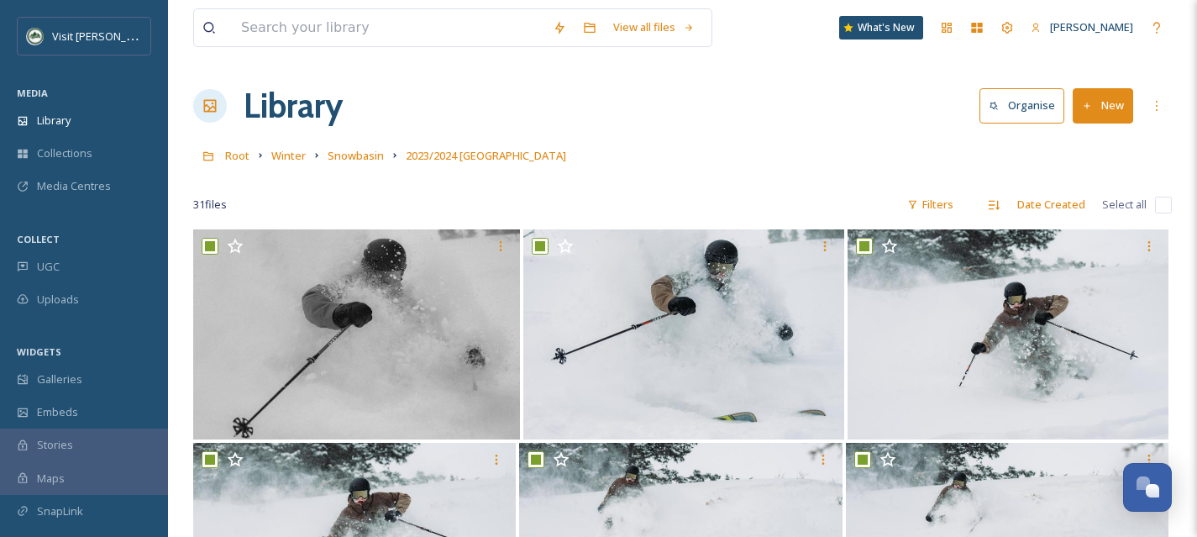
checkbox input "true"
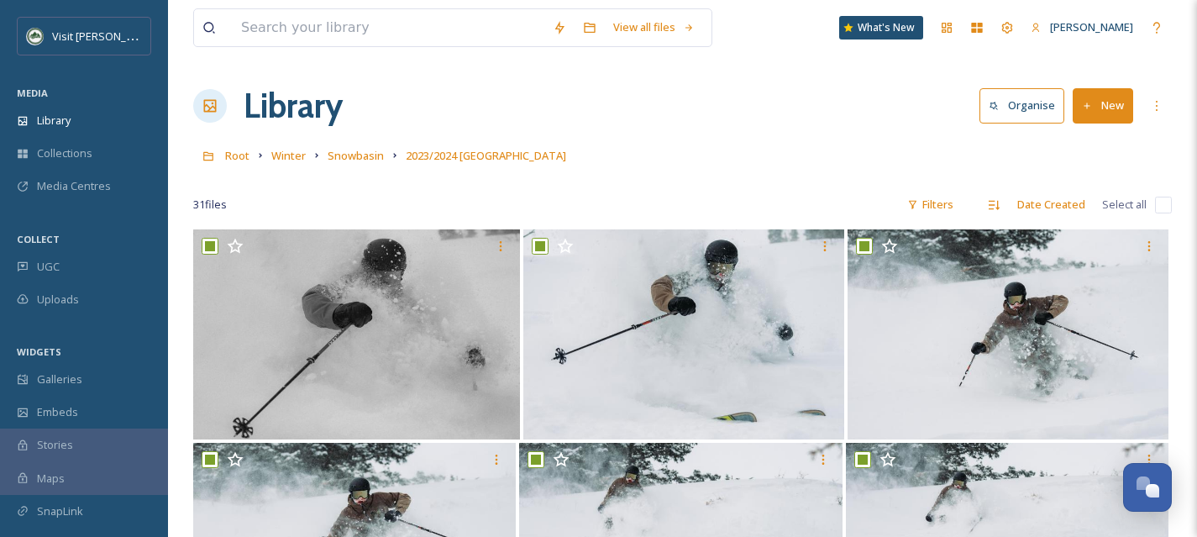
checkbox input "true"
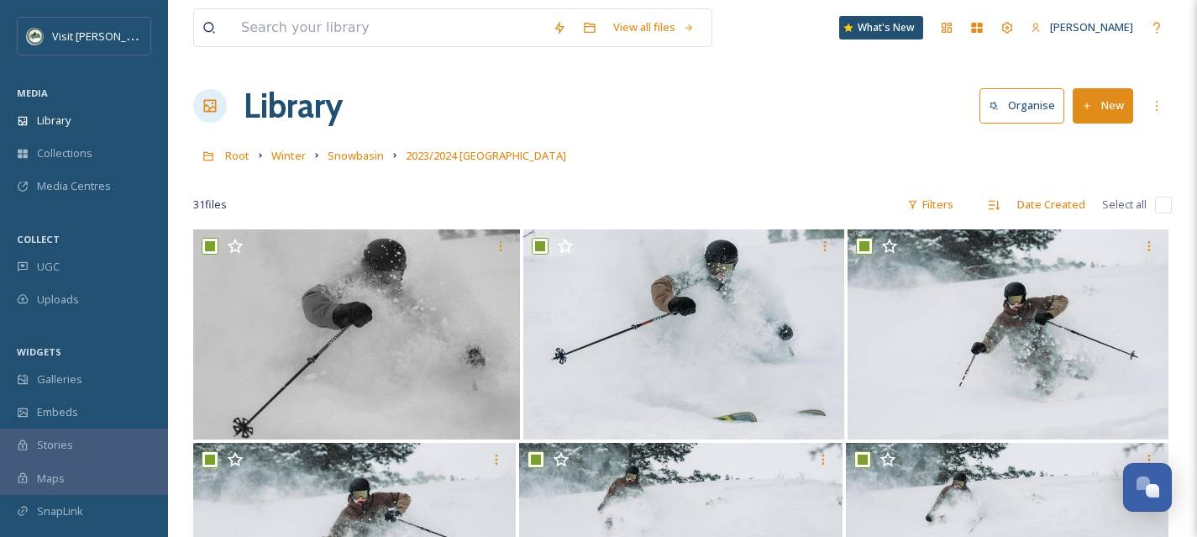
checkbox input "true"
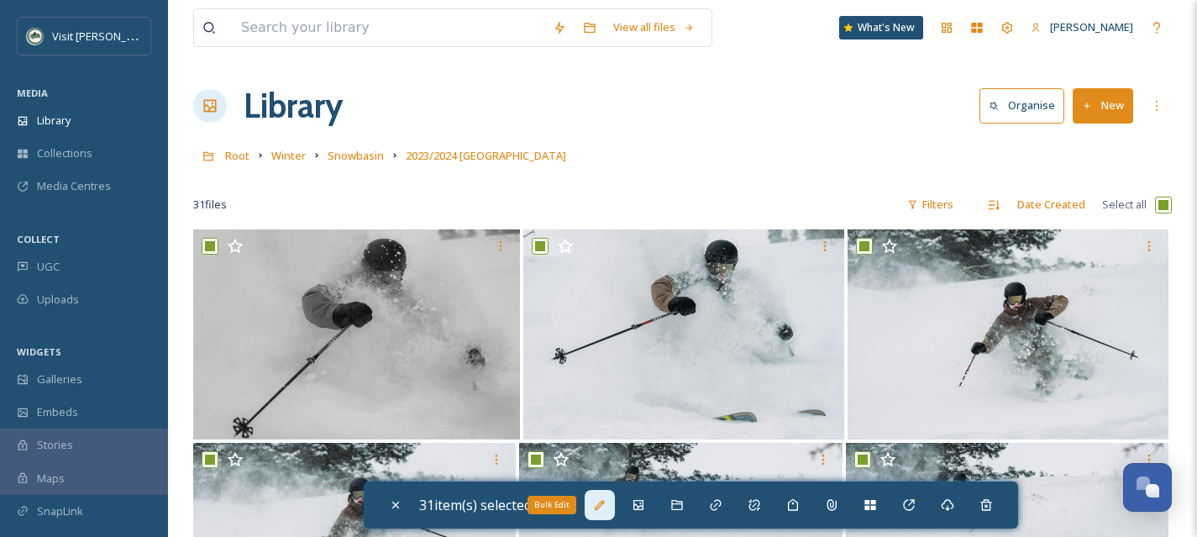
click at [611, 517] on div "Bulk Edit" at bounding box center [600, 505] width 30 height 30
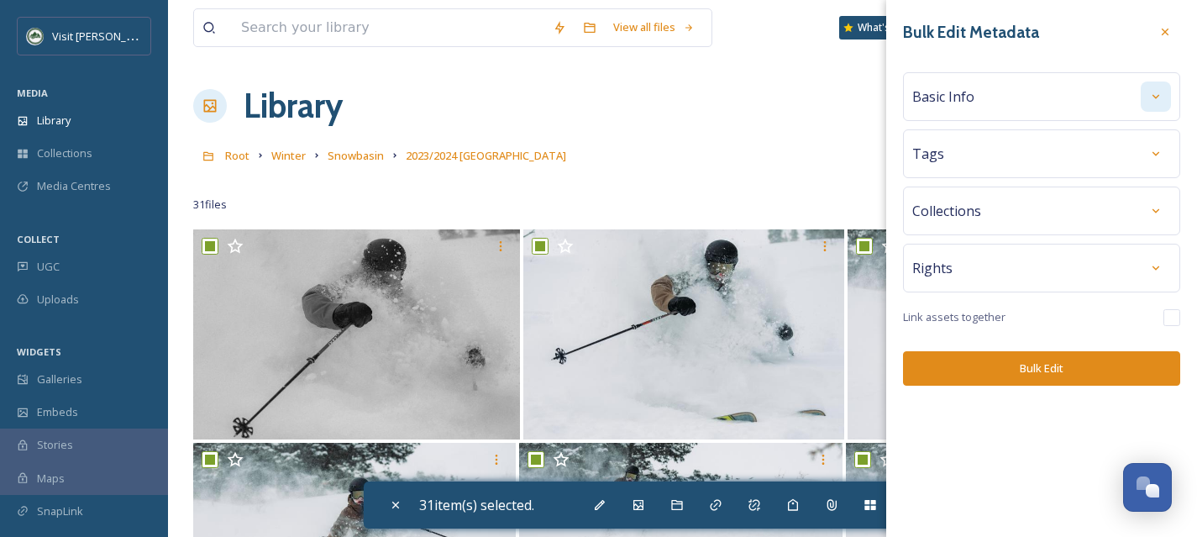
click at [1157, 99] on icon at bounding box center [1155, 96] width 13 height 13
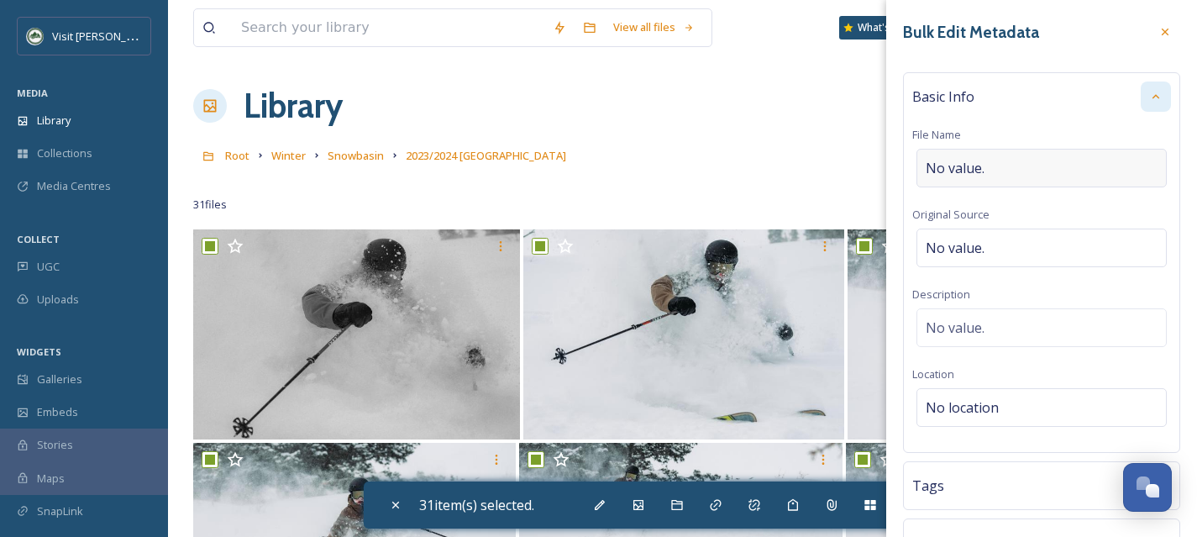
click at [1007, 170] on div "No value." at bounding box center [1042, 168] width 250 height 39
type input "snowbasin-winter-23-24"
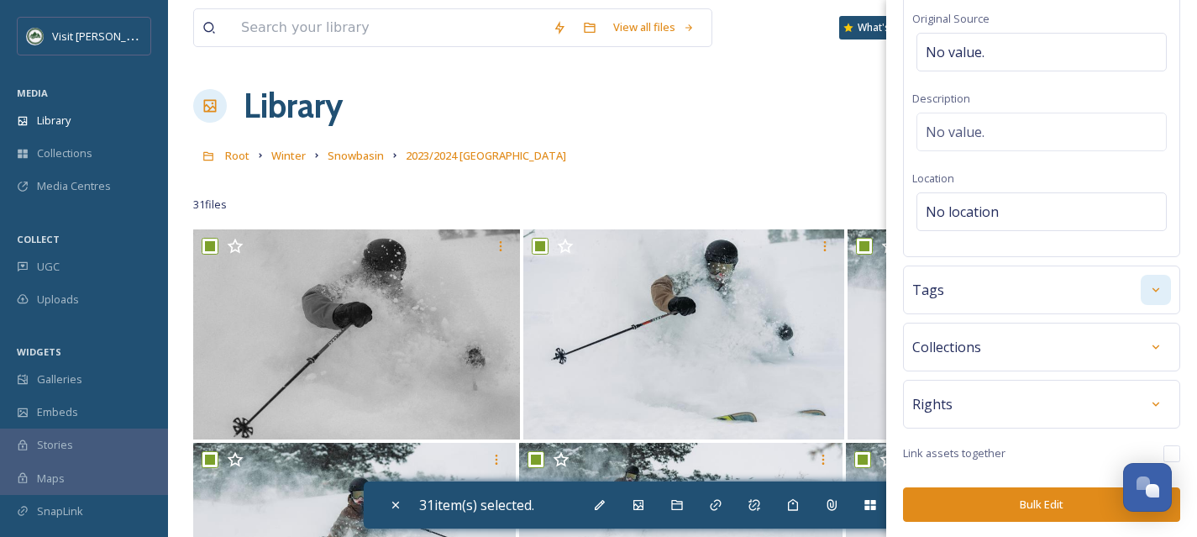
click at [1149, 292] on icon at bounding box center [1155, 289] width 13 height 13
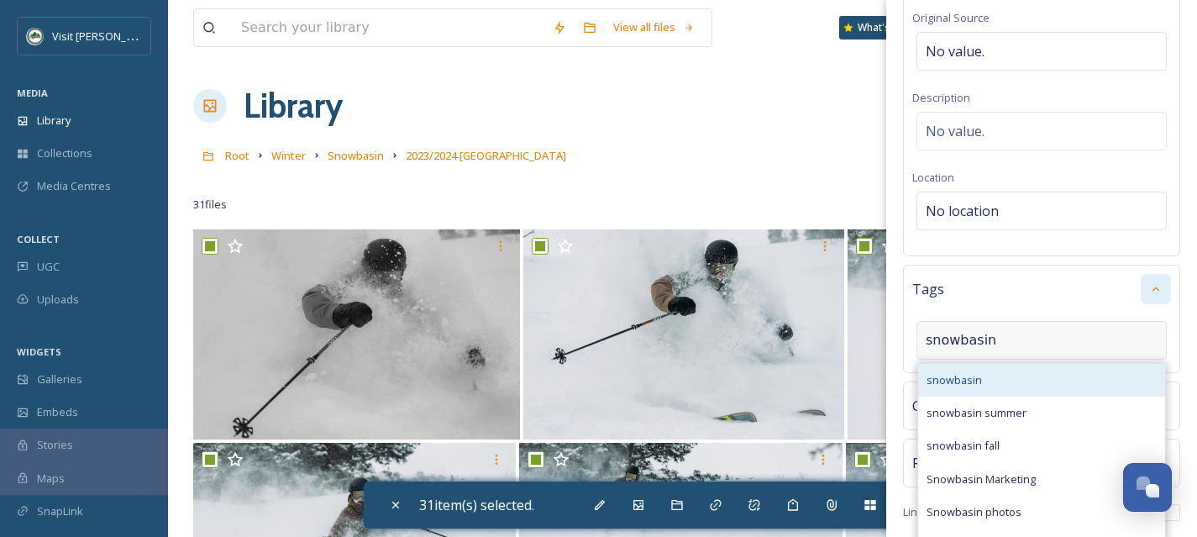
type input "snowbasin"
click at [977, 376] on span "snowbasin" at bounding box center [954, 380] width 55 height 16
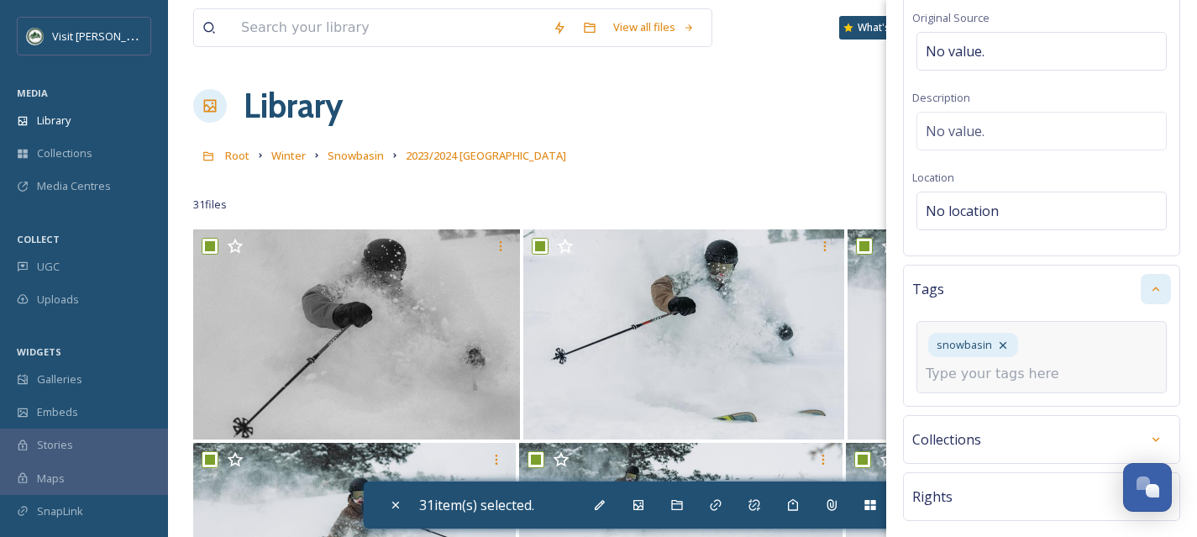
click at [973, 380] on input at bounding box center [1010, 374] width 168 height 20
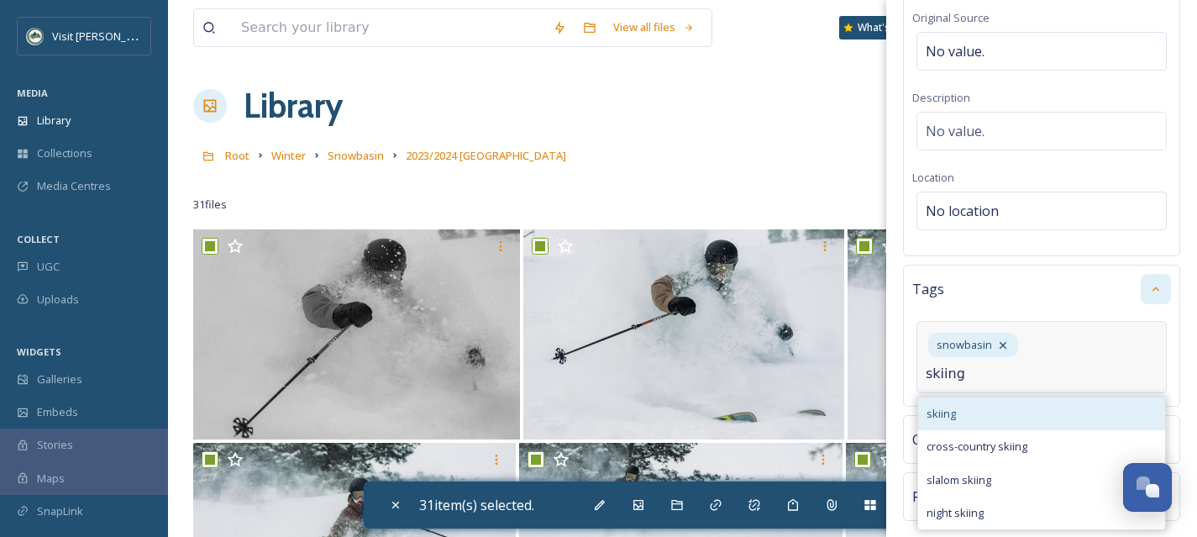
type input "skiing"
click at [1001, 410] on div "skiing" at bounding box center [1041, 413] width 247 height 33
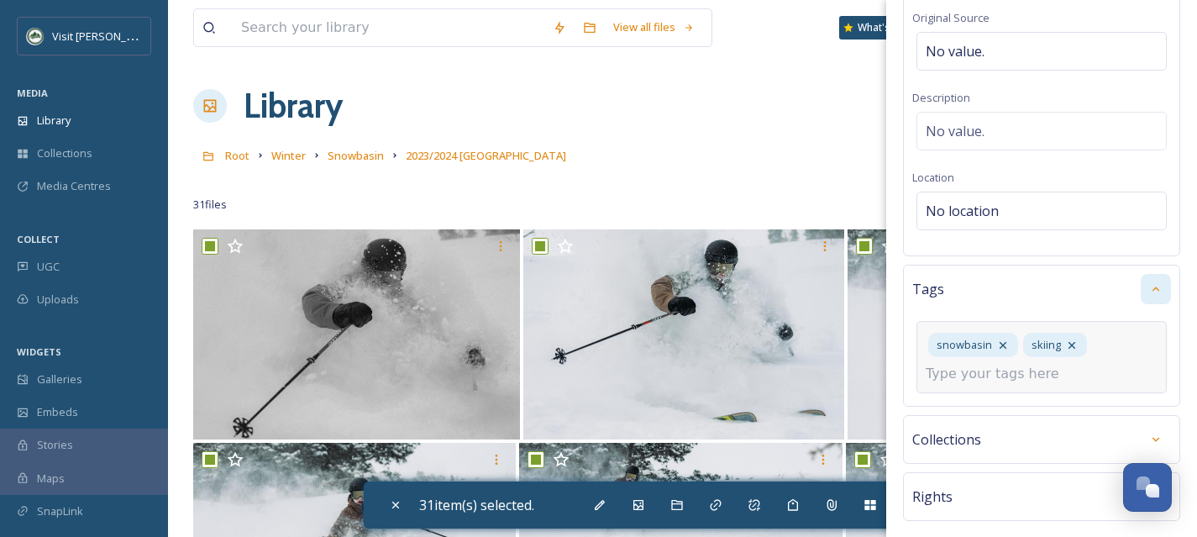
click at [986, 373] on input at bounding box center [1010, 374] width 168 height 20
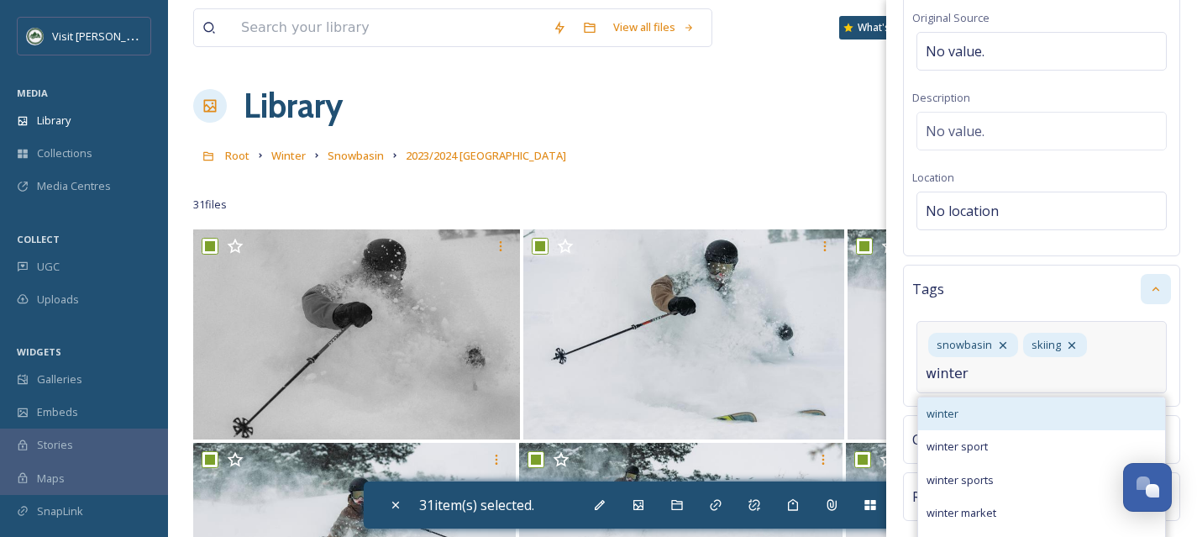
type input "winter"
click at [991, 401] on div "winter" at bounding box center [1041, 413] width 247 height 33
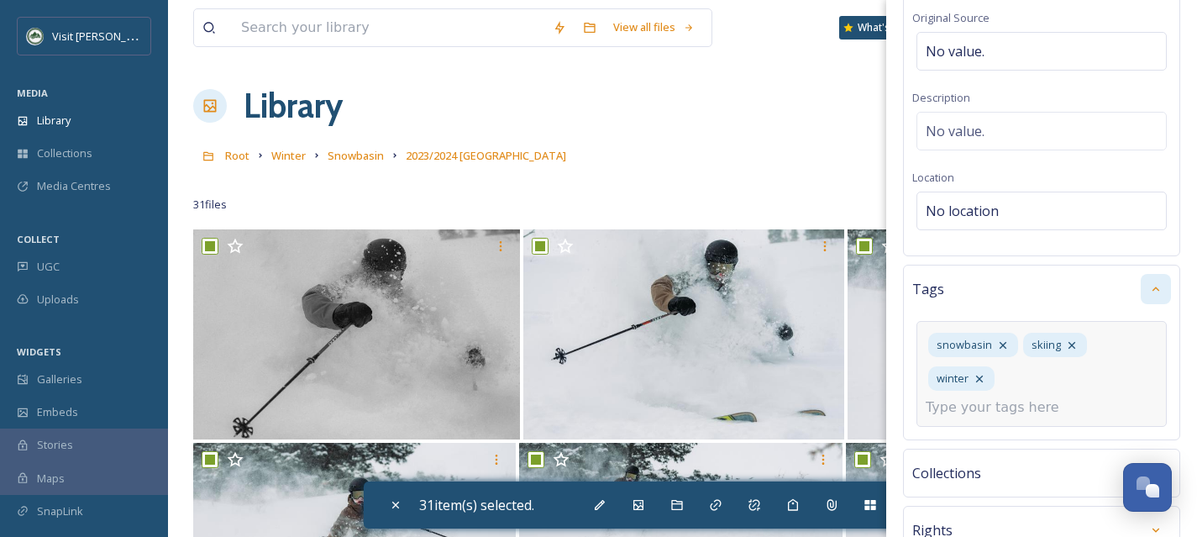
scroll to position [323, 0]
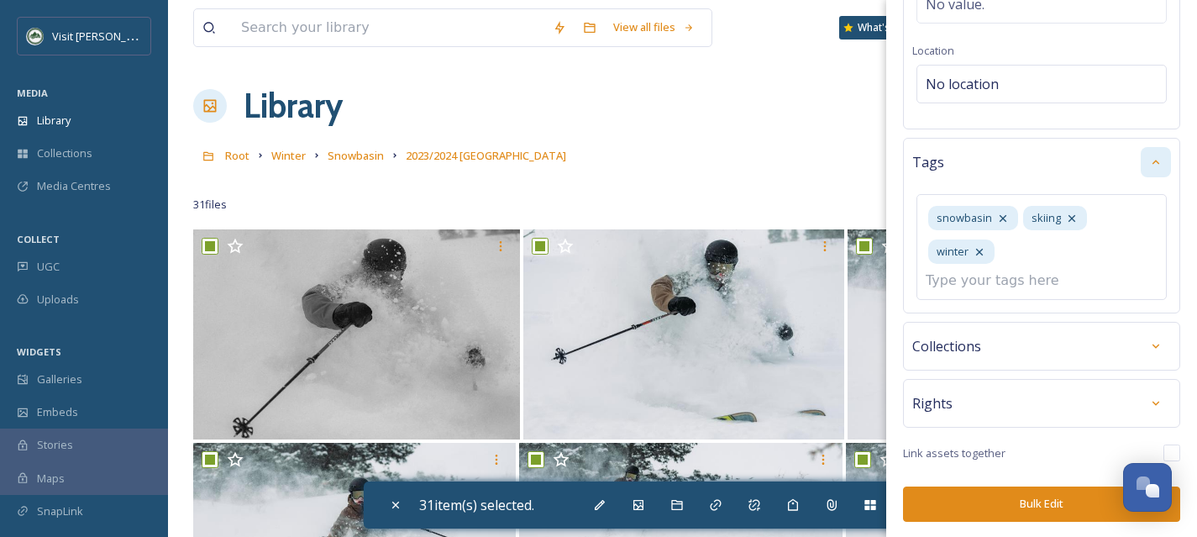
click at [1039, 501] on button "Bulk Edit" at bounding box center [1041, 504] width 277 height 34
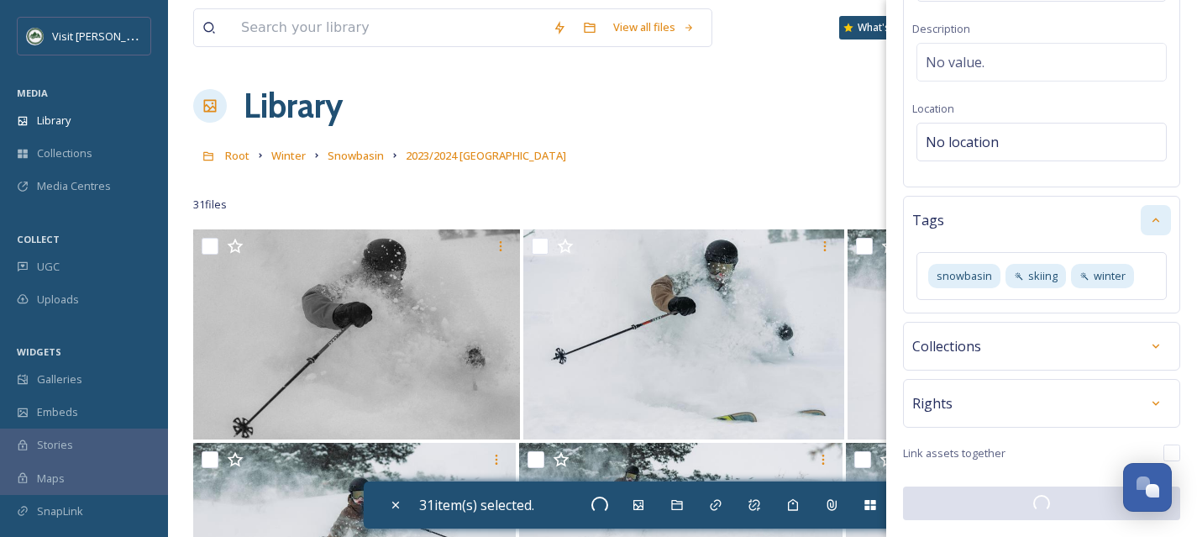
checkbox input "false"
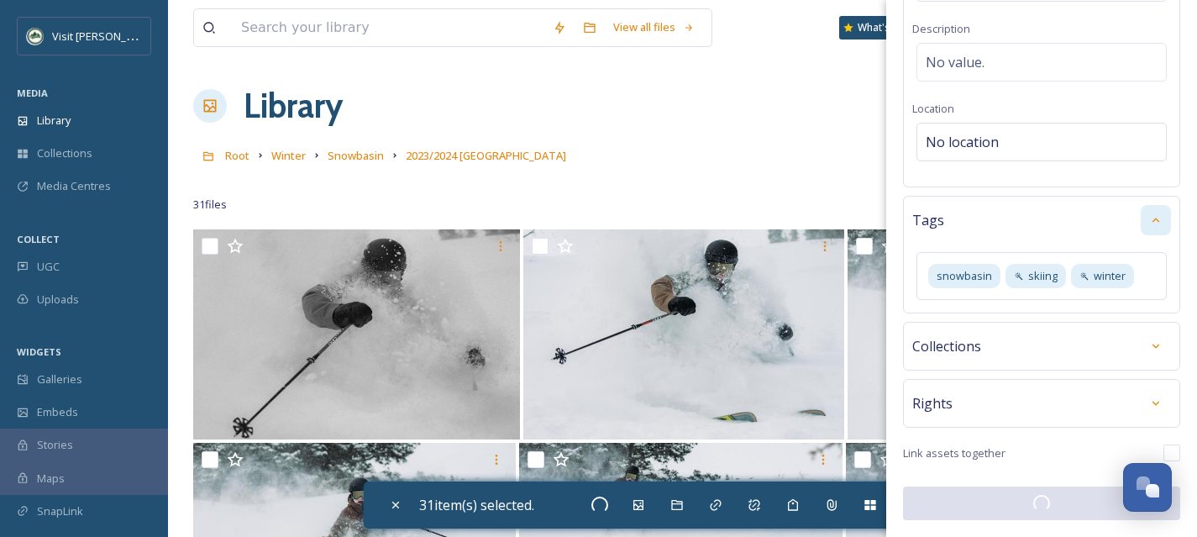
checkbox input "false"
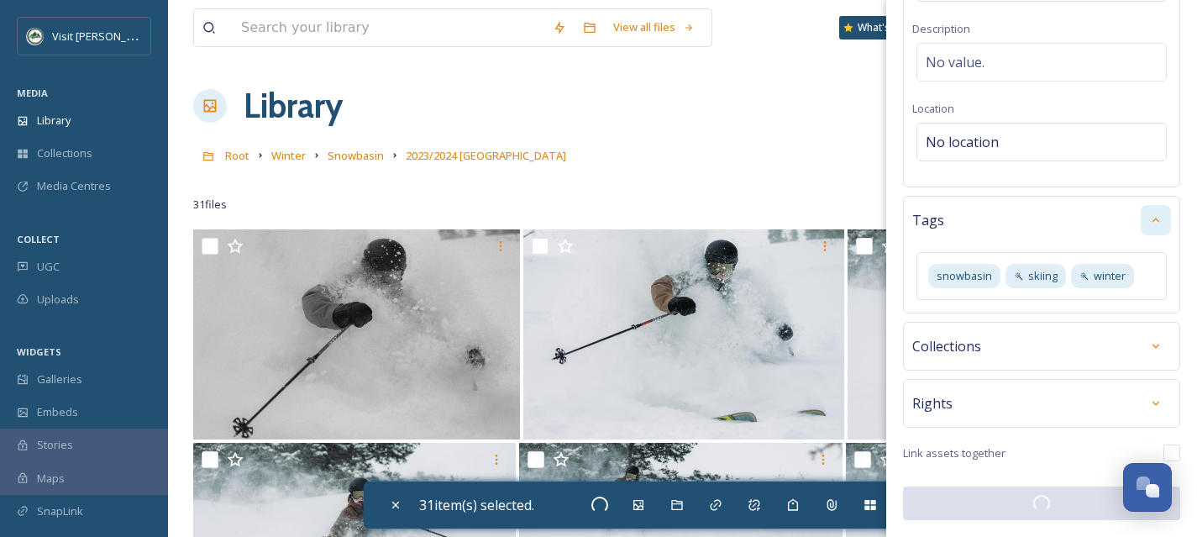
checkbox input "false"
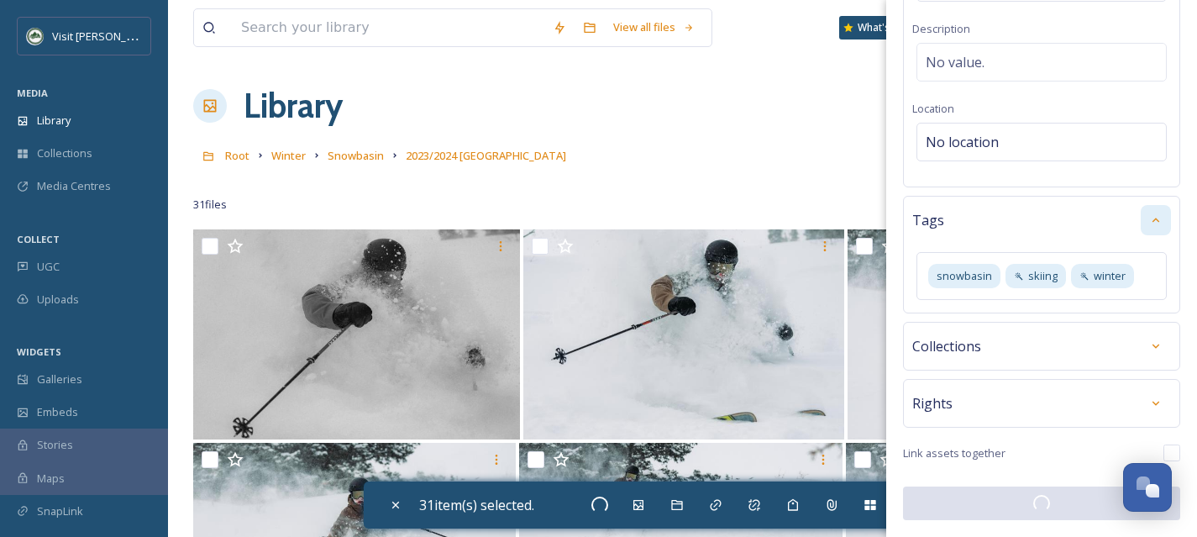
checkbox input "false"
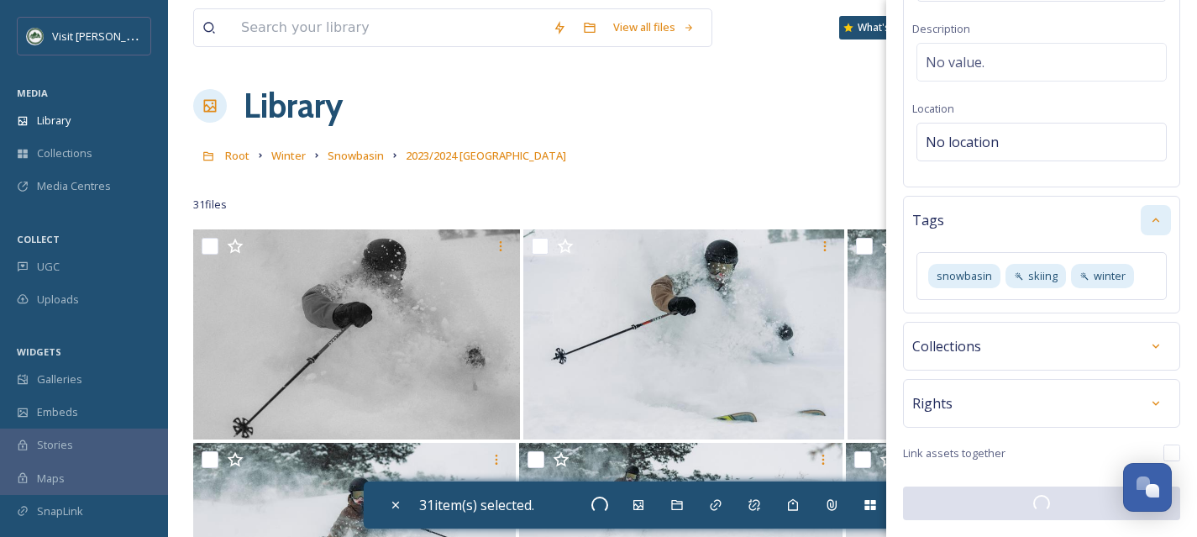
checkbox input "false"
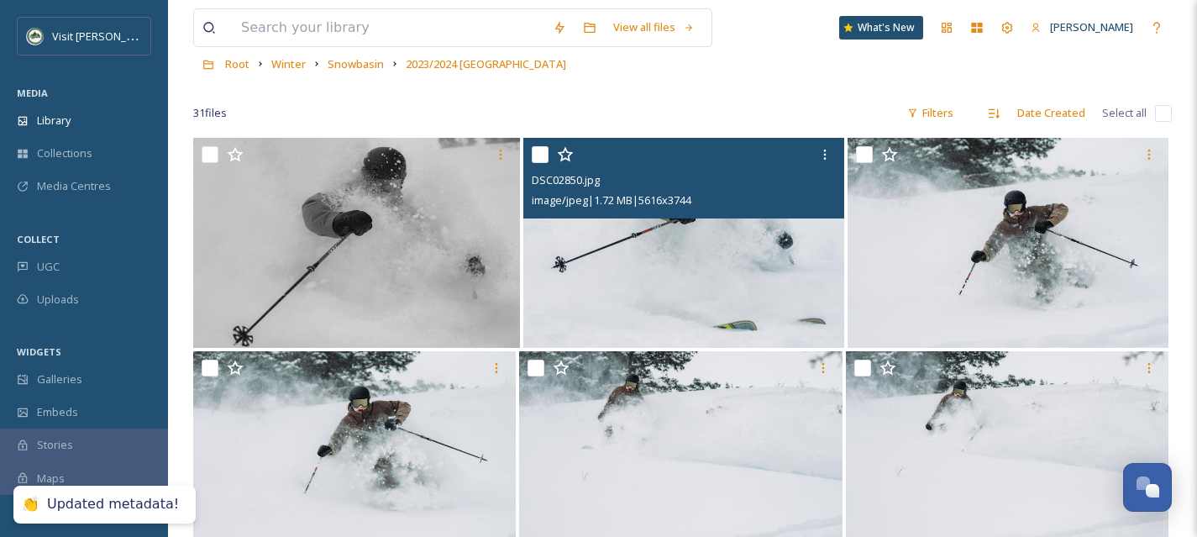
scroll to position [121, 0]
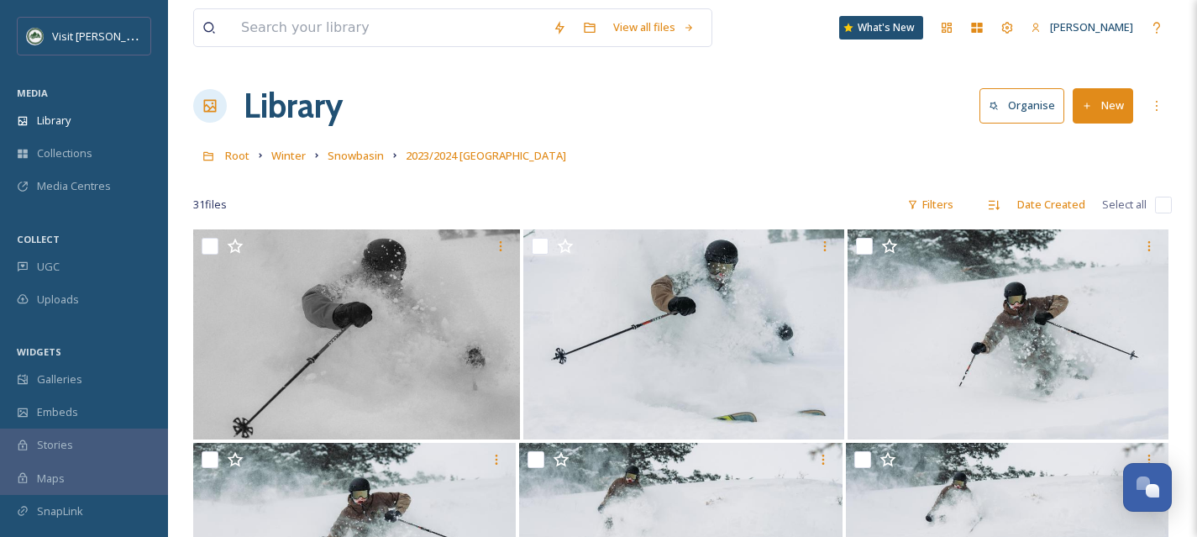
click at [1165, 201] on input "checkbox" at bounding box center [1163, 205] width 17 height 17
checkbox input "true"
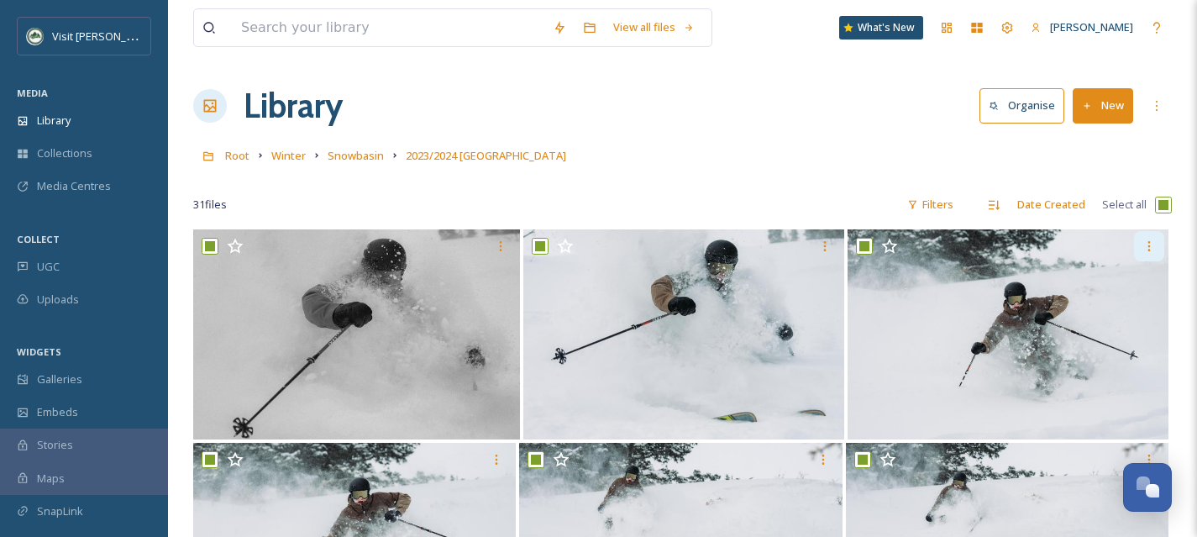
checkbox input "true"
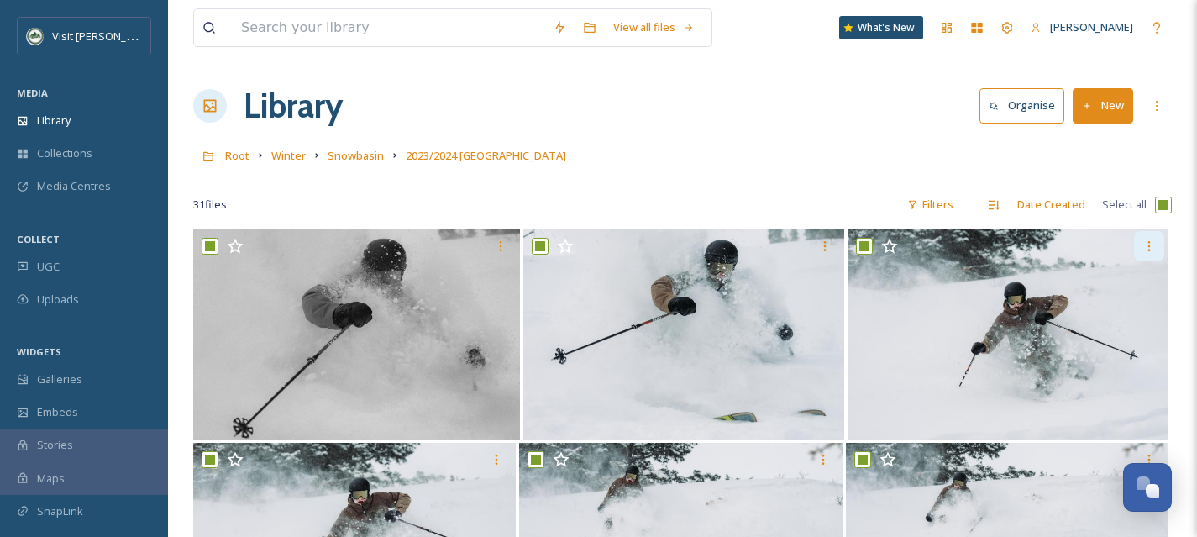
checkbox input "true"
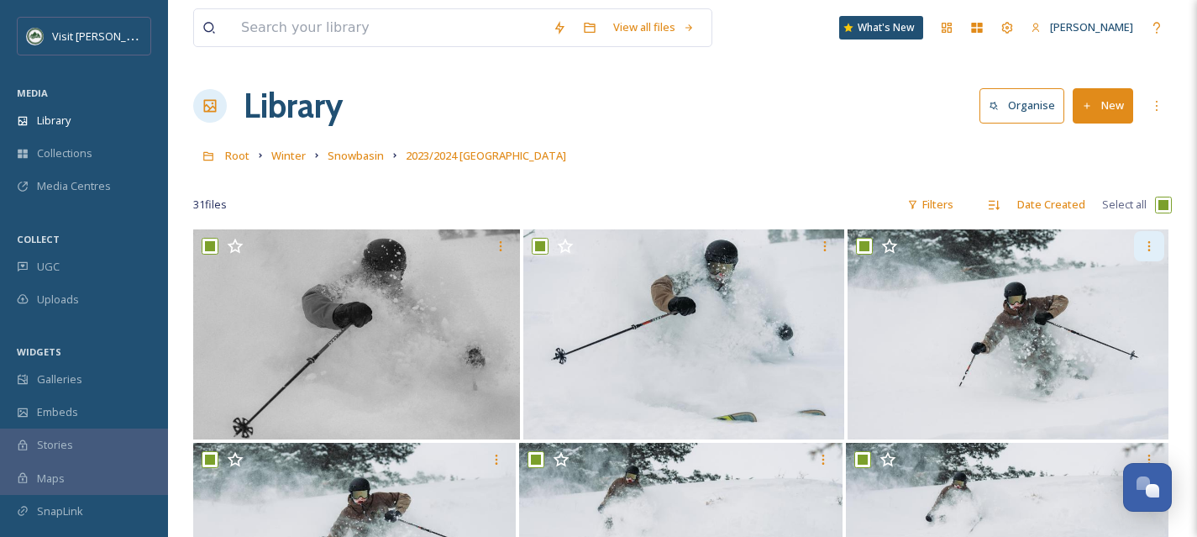
checkbox input "true"
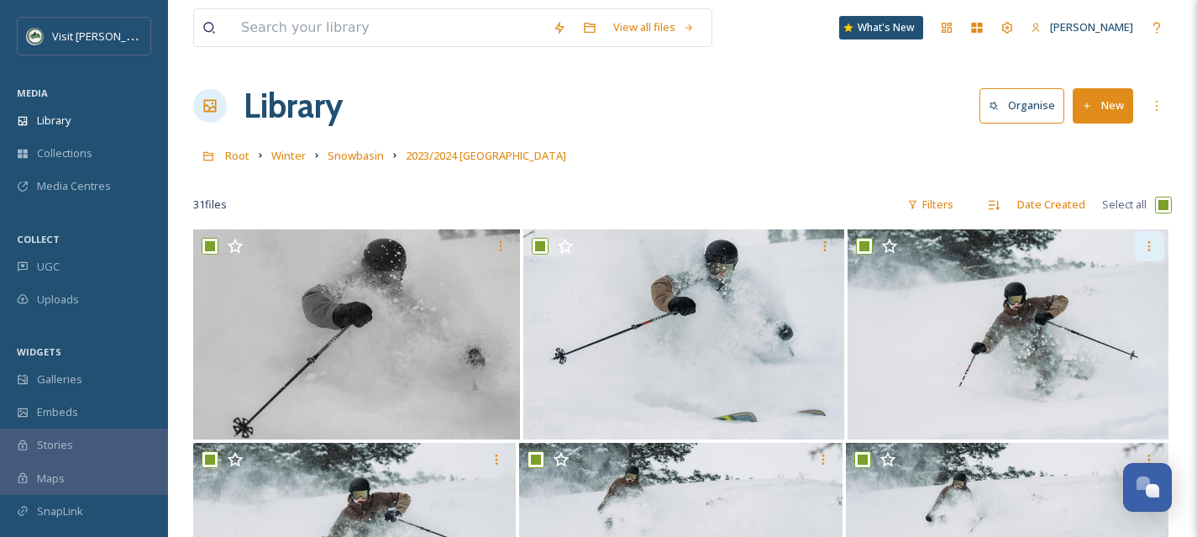
checkbox input "true"
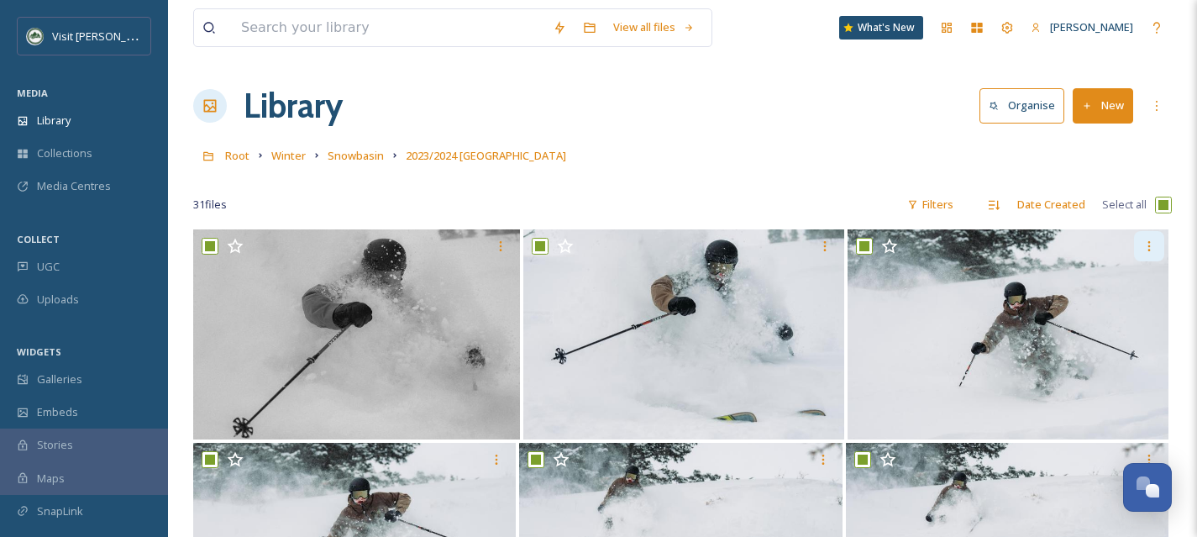
checkbox input "true"
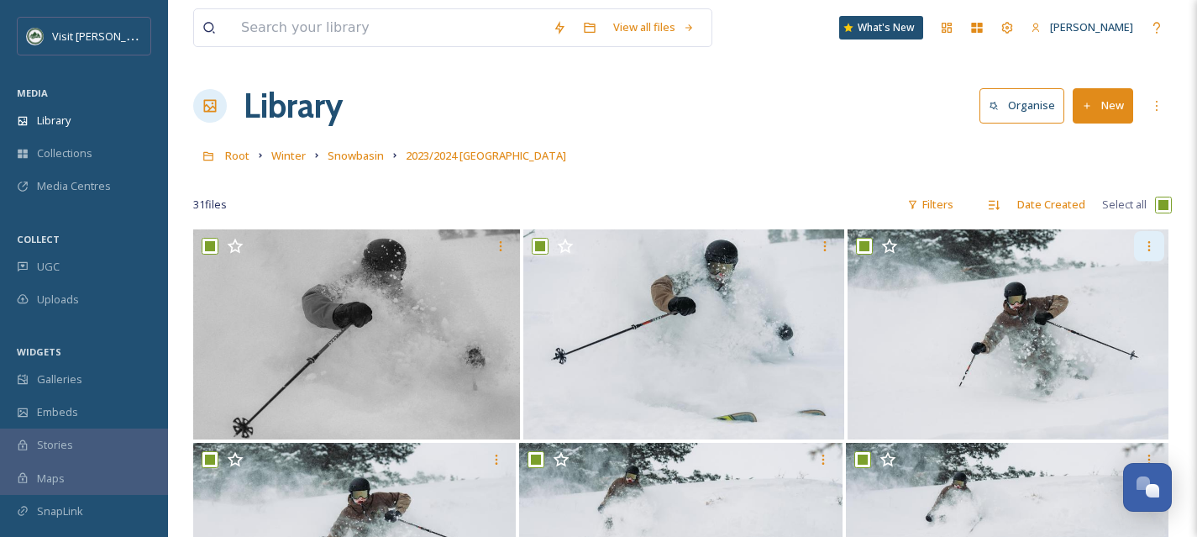
checkbox input "true"
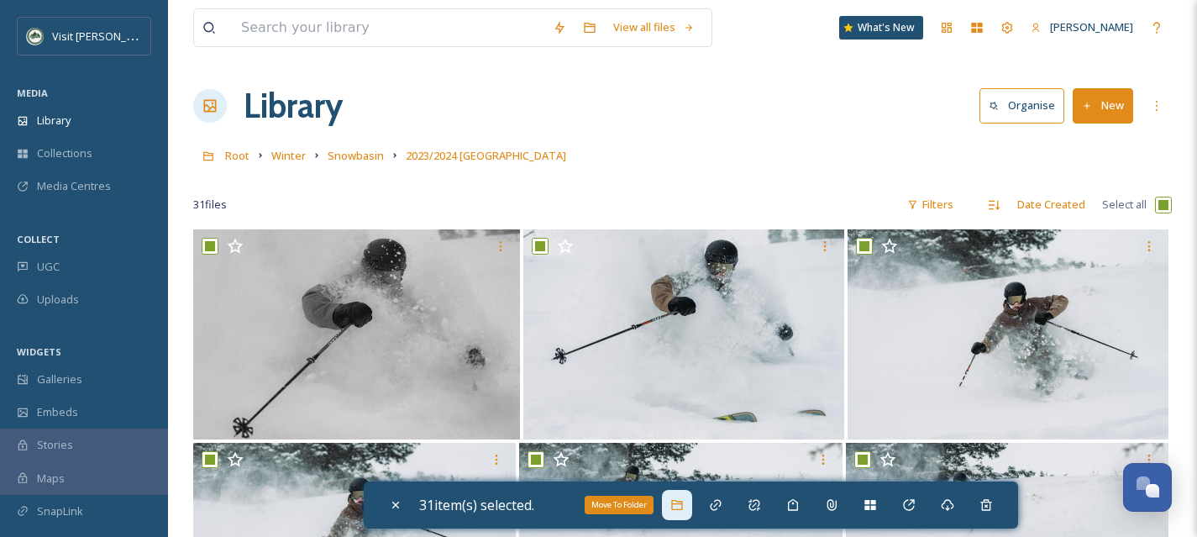
click at [691, 510] on div "Move To Folder" at bounding box center [677, 505] width 30 height 30
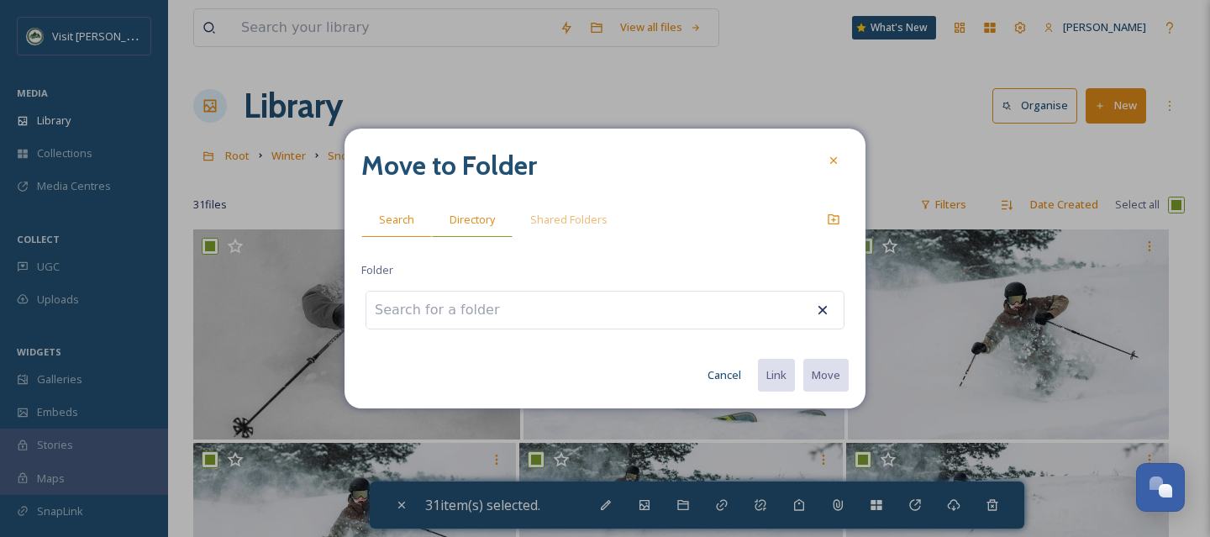
click at [476, 227] on span "Directory" at bounding box center [472, 220] width 45 height 16
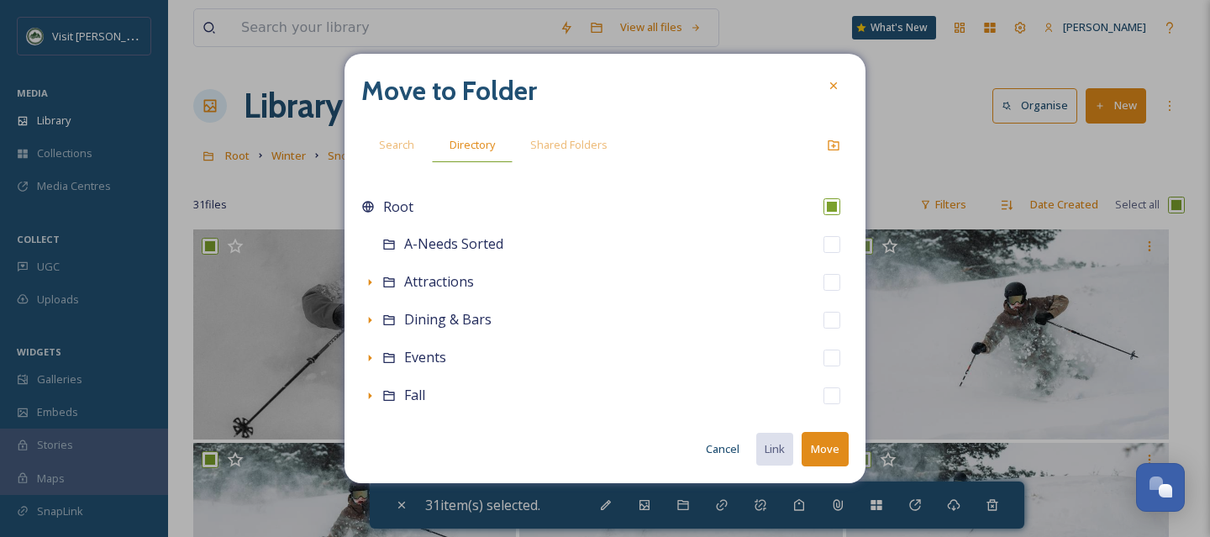
scroll to position [372, 0]
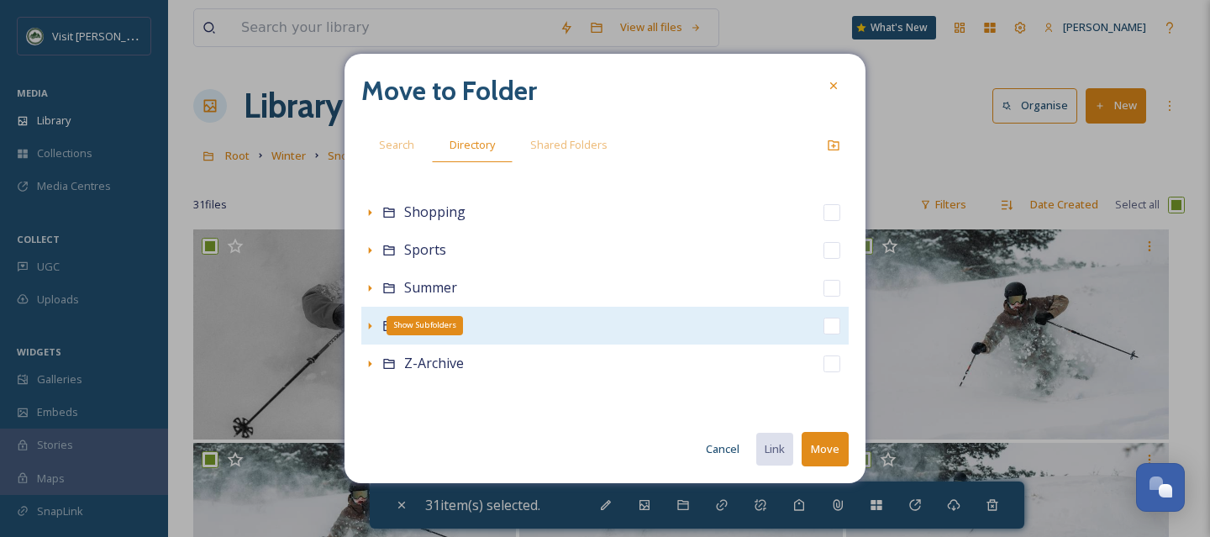
click at [369, 325] on icon at bounding box center [370, 326] width 3 height 7
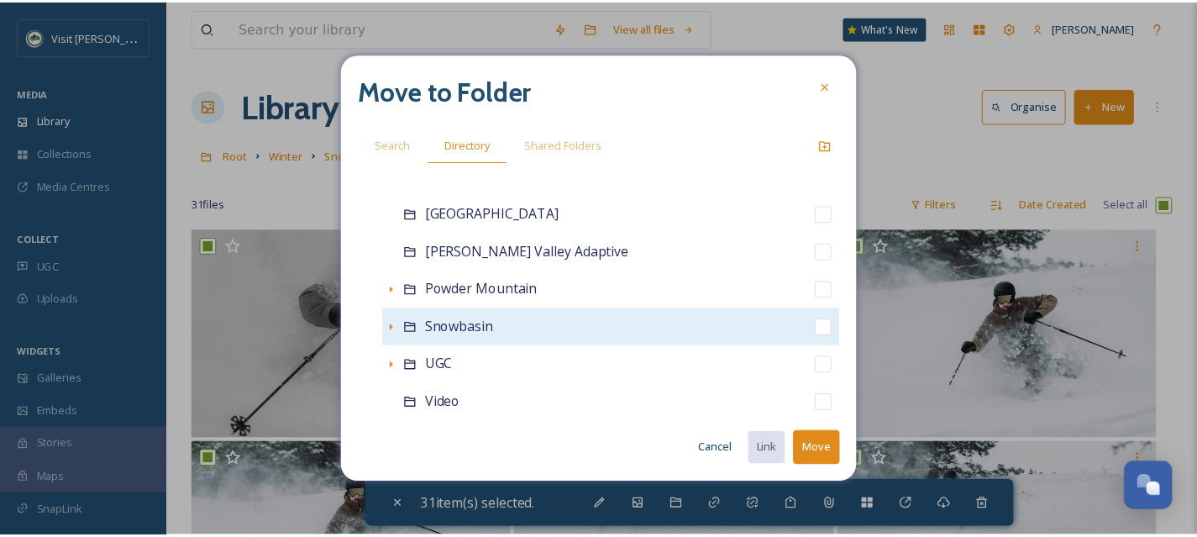
scroll to position [689, 0]
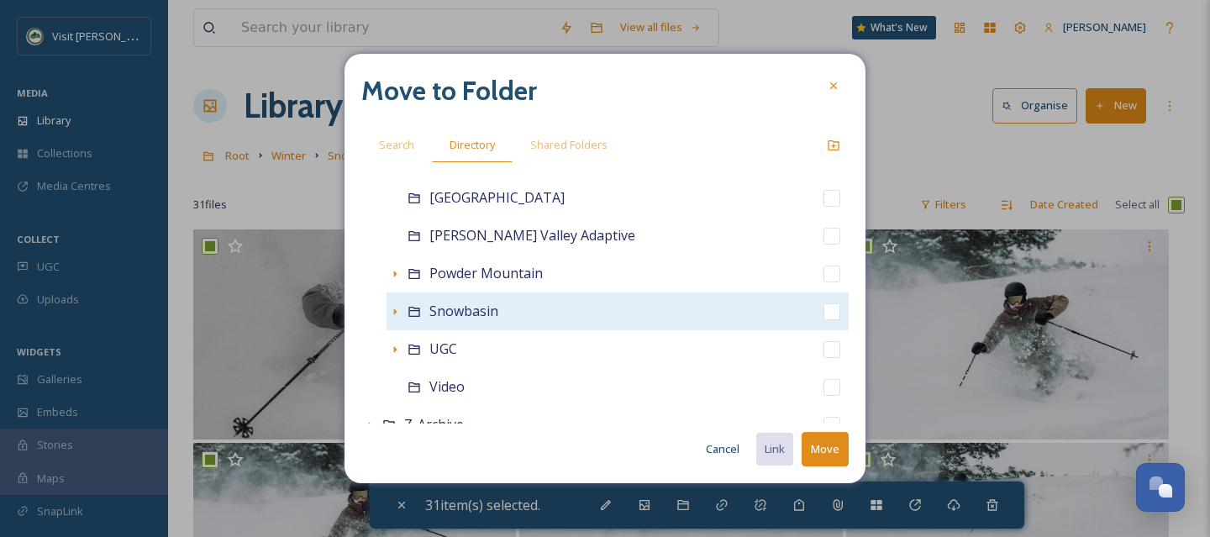
click at [823, 317] on input "checkbox" at bounding box center [831, 311] width 17 height 17
checkbox input "true"
checkbox input "false"
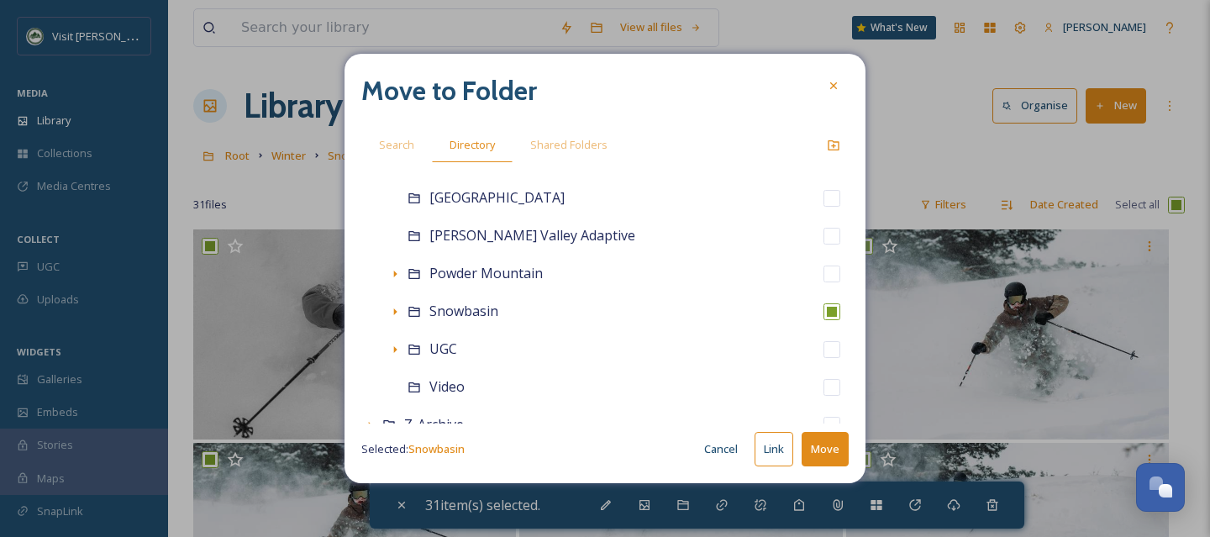
click at [827, 444] on button "Move" at bounding box center [825, 449] width 47 height 34
checkbox input "false"
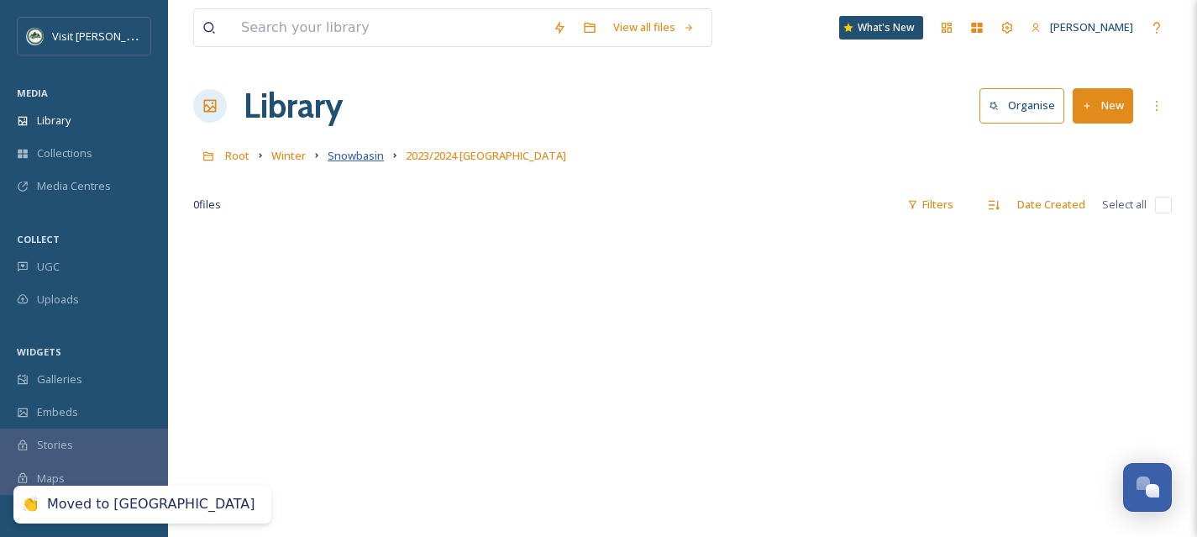
click at [355, 160] on span "Snowbasin" at bounding box center [356, 155] width 56 height 15
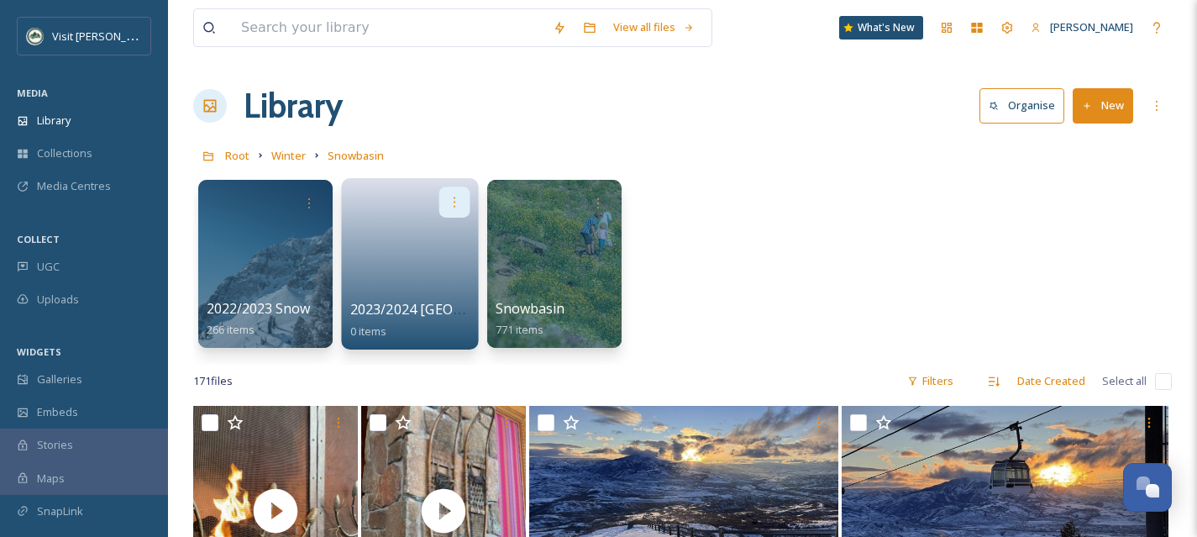
click at [455, 201] on icon at bounding box center [455, 202] width 2 height 10
click at [744, 270] on div "2022/2023 Snowbasin Assets 266 items 2023/2024 Snowbasin 0 items Snowbasin 771 …" at bounding box center [682, 267] width 979 height 193
click at [460, 205] on icon at bounding box center [454, 201] width 13 height 13
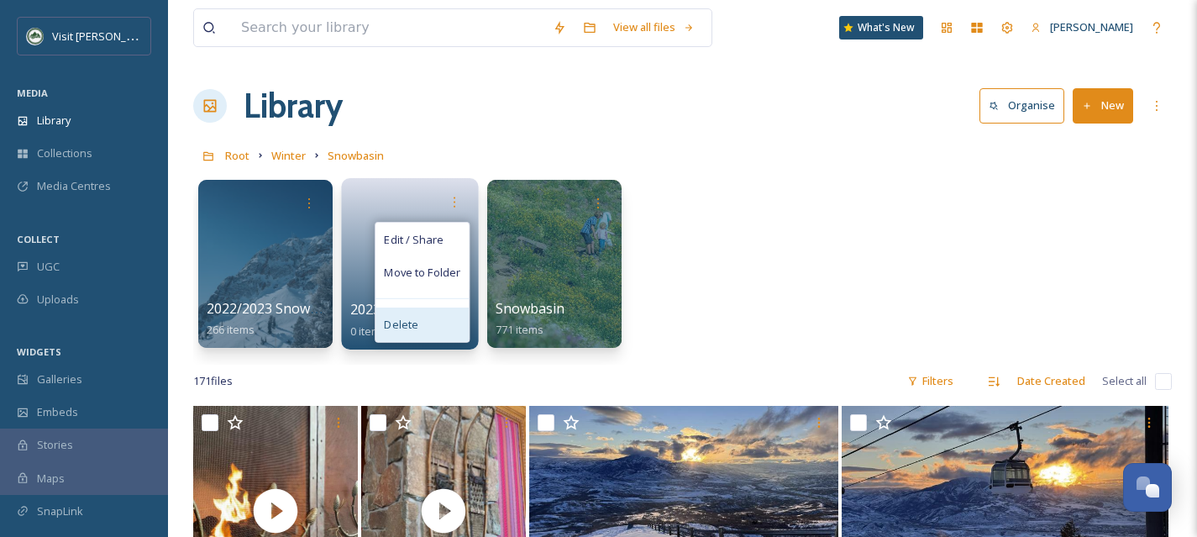
click at [432, 326] on div "Delete" at bounding box center [422, 325] width 93 height 34
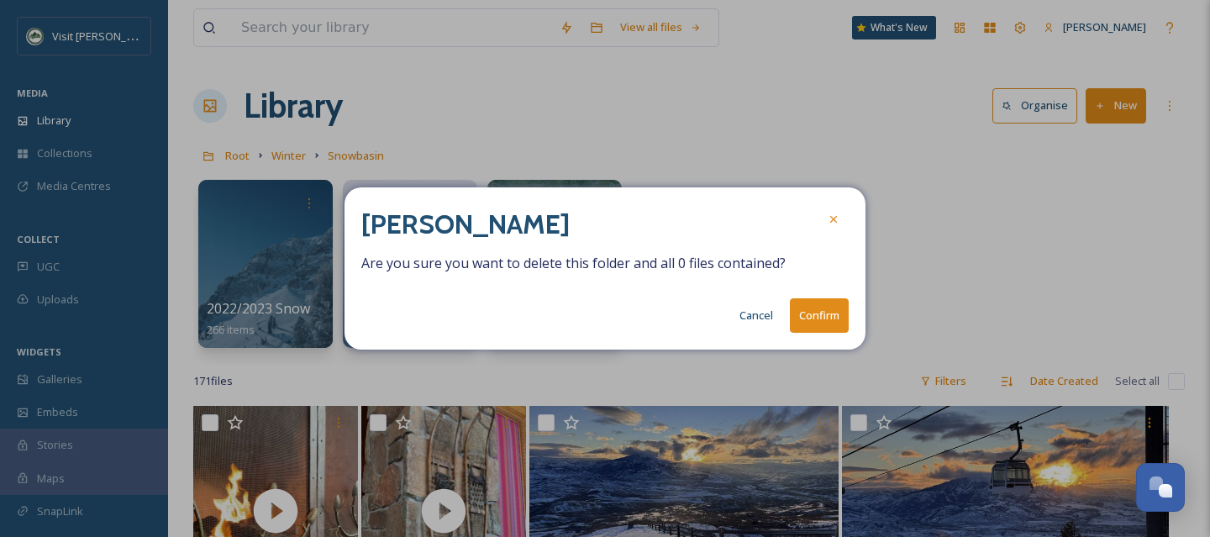
click at [829, 311] on button "Confirm" at bounding box center [819, 315] width 59 height 34
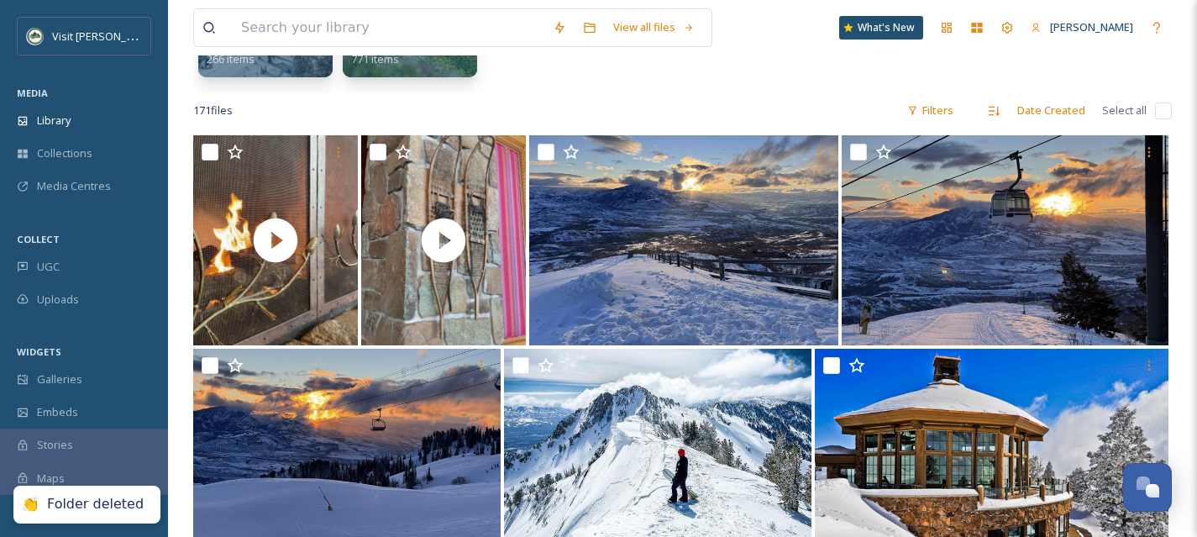
scroll to position [272, 0]
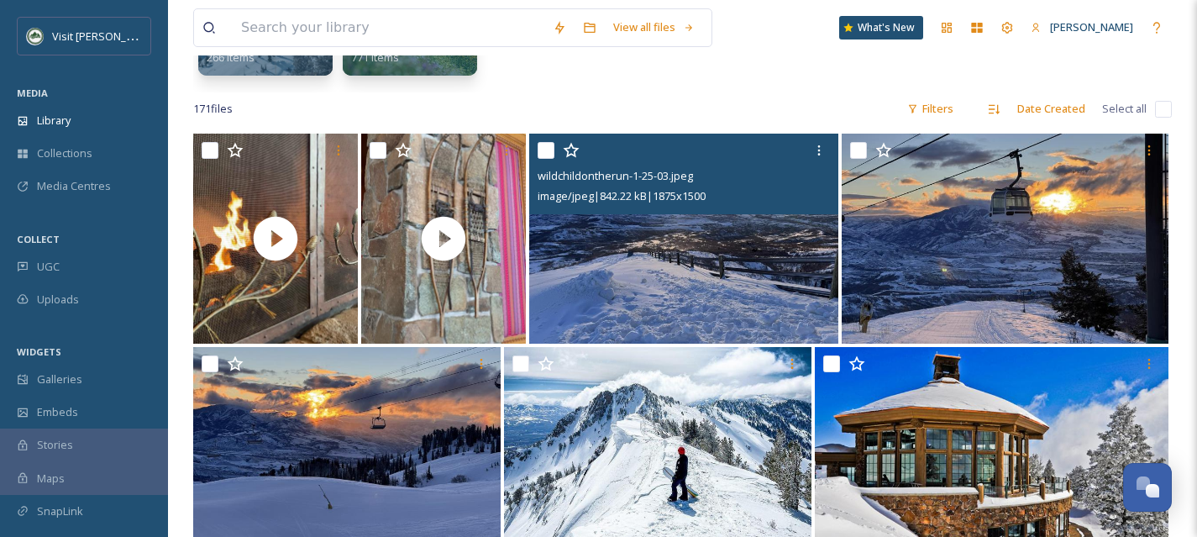
click at [546, 152] on input "checkbox" at bounding box center [546, 150] width 17 height 17
checkbox input "true"
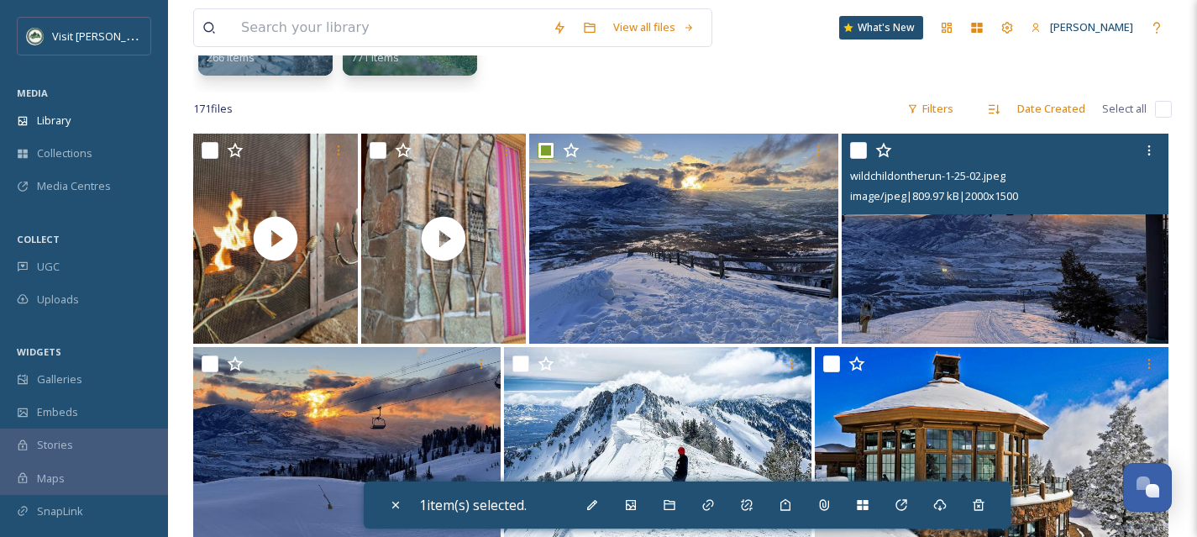
click at [856, 149] on input "checkbox" at bounding box center [858, 150] width 17 height 17
checkbox input "true"
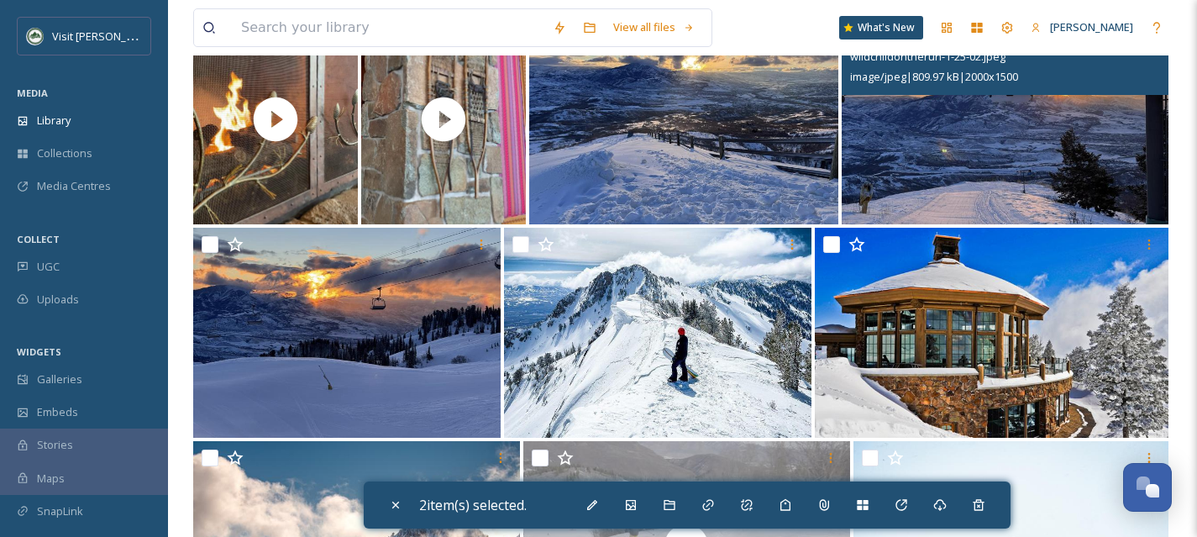
scroll to position [396, 0]
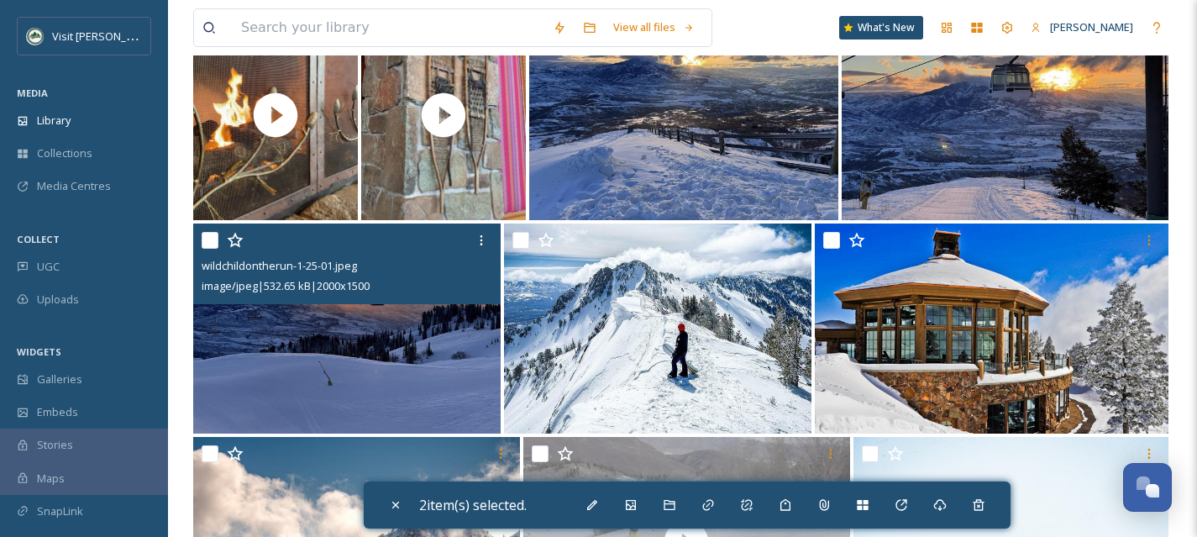
click at [208, 237] on input "checkbox" at bounding box center [210, 240] width 17 height 17
checkbox input "true"
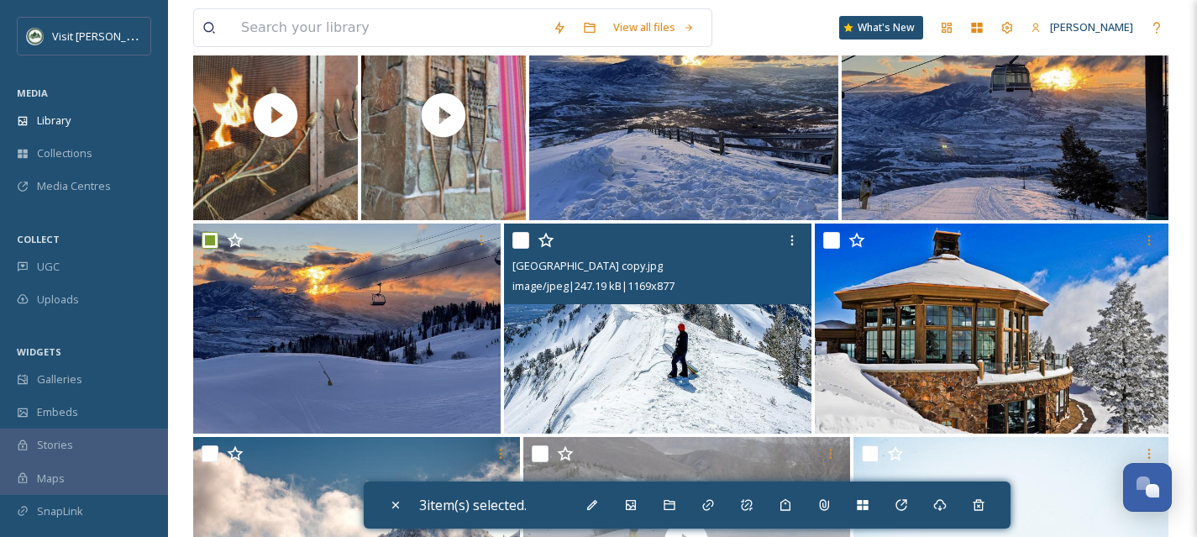
click at [519, 239] on input "checkbox" at bounding box center [521, 240] width 17 height 17
checkbox input "true"
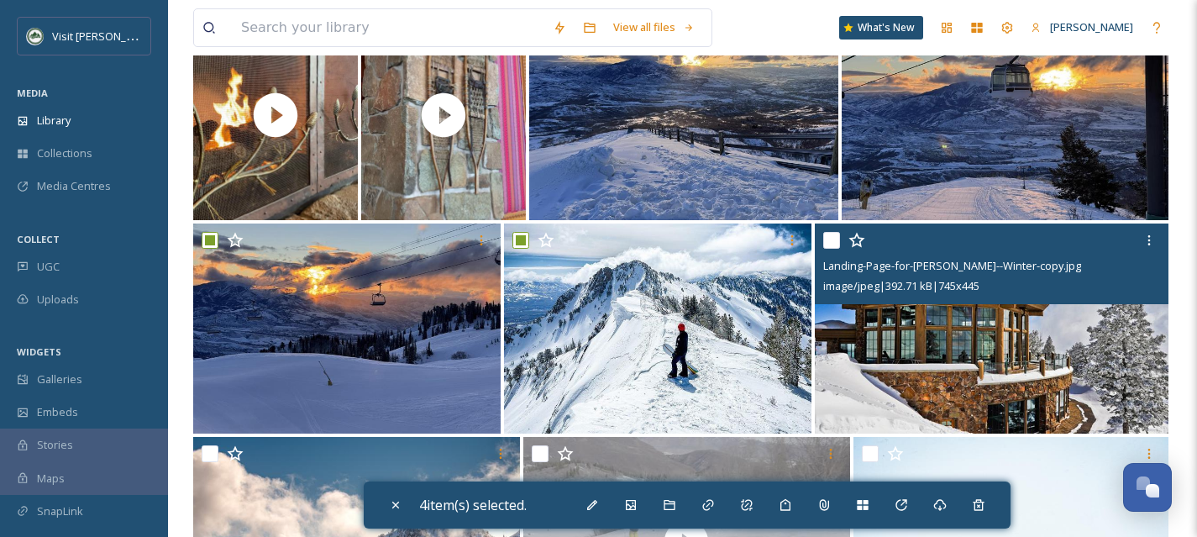
click at [830, 244] on input "checkbox" at bounding box center [831, 240] width 17 height 17
checkbox input "true"
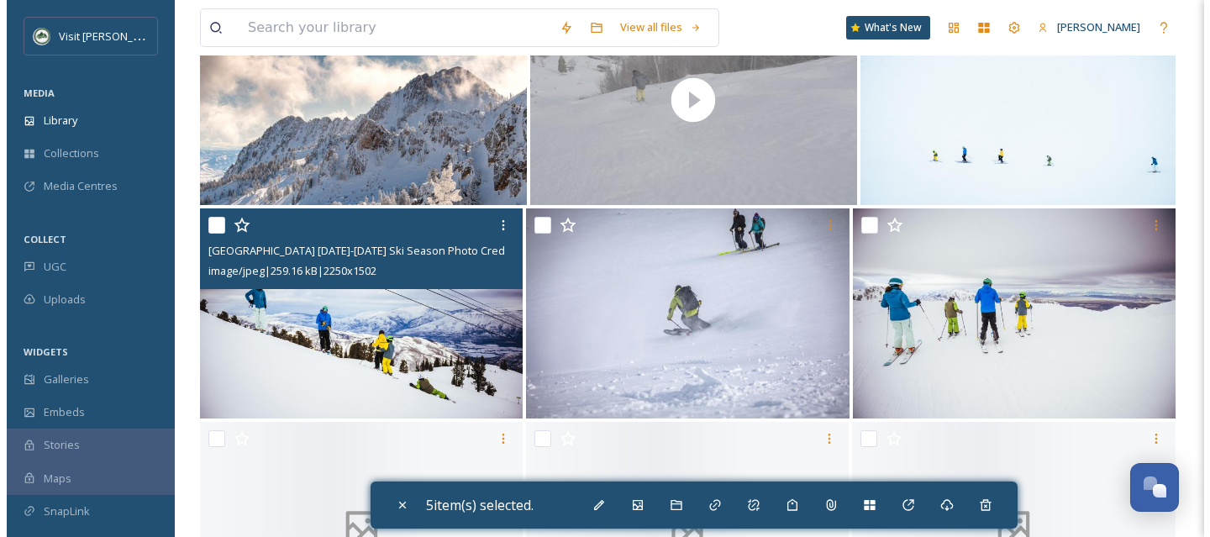
scroll to position [858, 0]
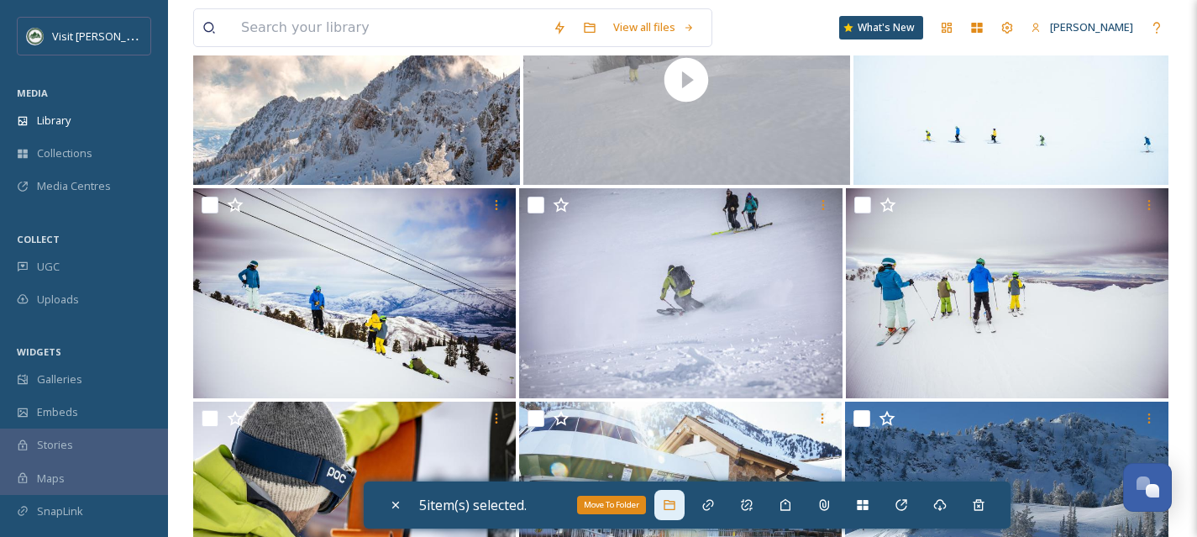
click at [676, 513] on div "Move To Folder" at bounding box center [670, 505] width 30 height 30
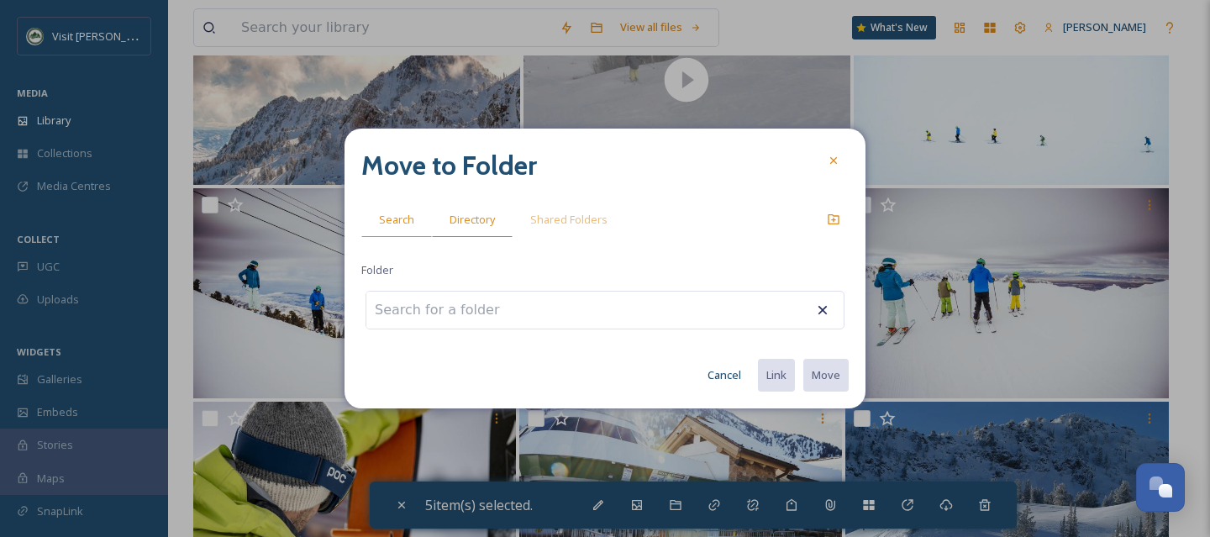
click at [489, 213] on span "Directory" at bounding box center [472, 220] width 45 height 16
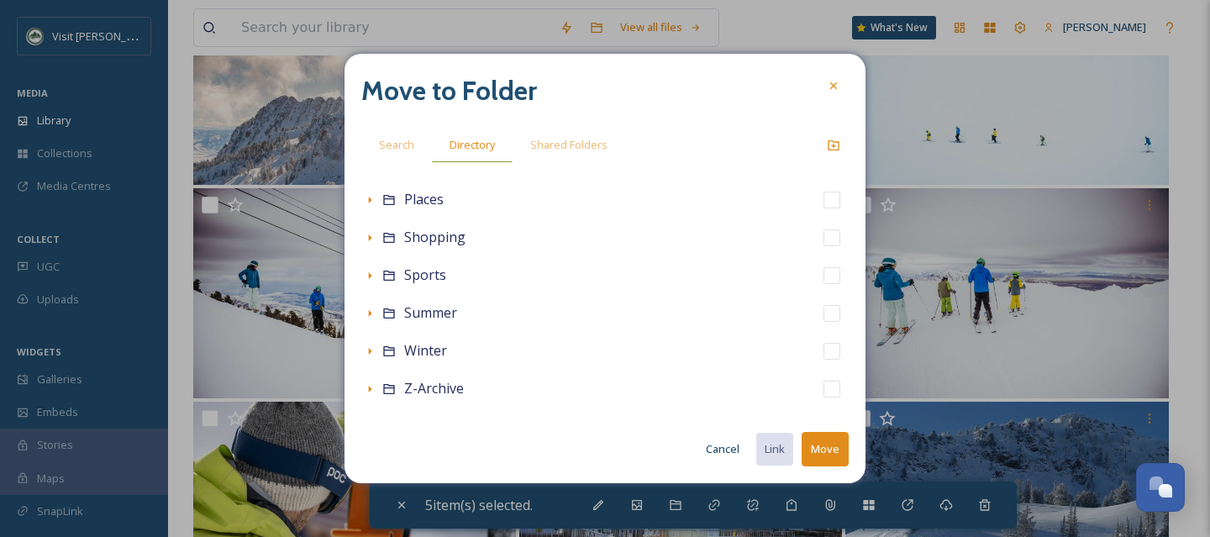
scroll to position [372, 0]
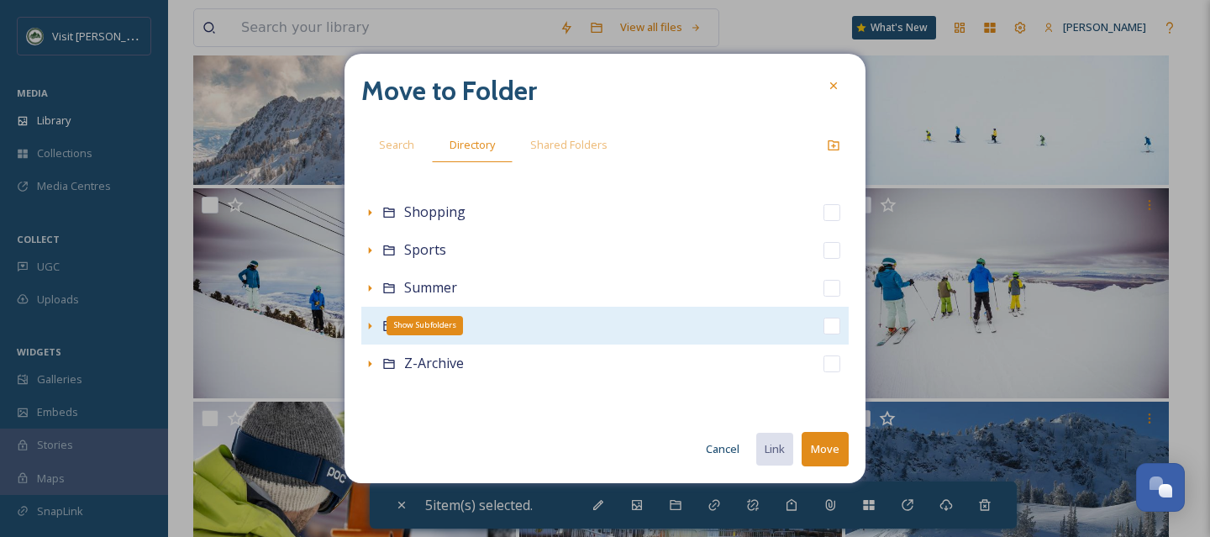
click at [369, 323] on icon at bounding box center [370, 326] width 3 height 7
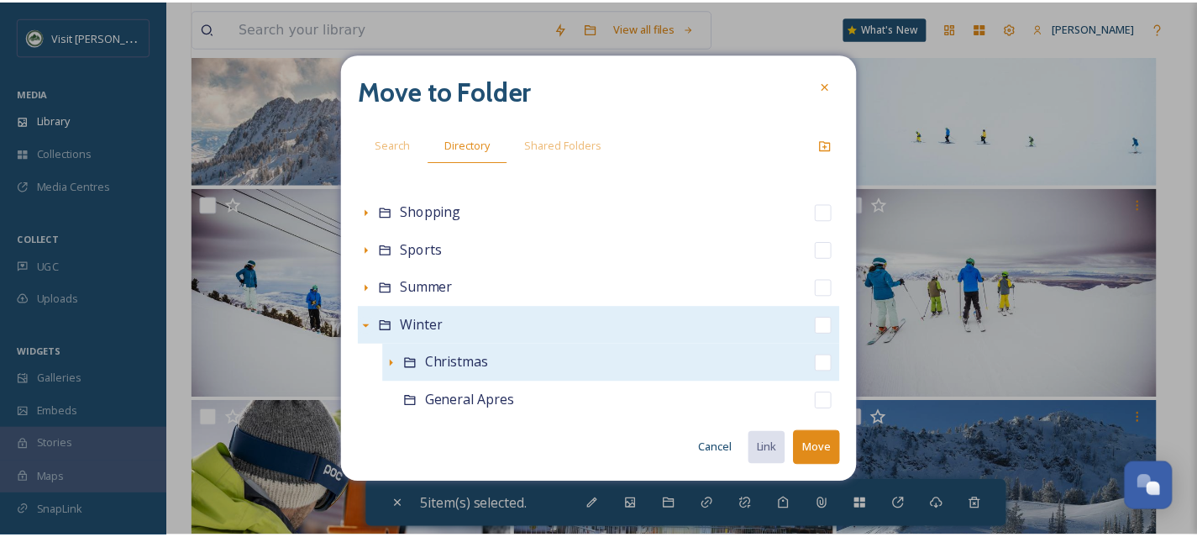
scroll to position [750, 0]
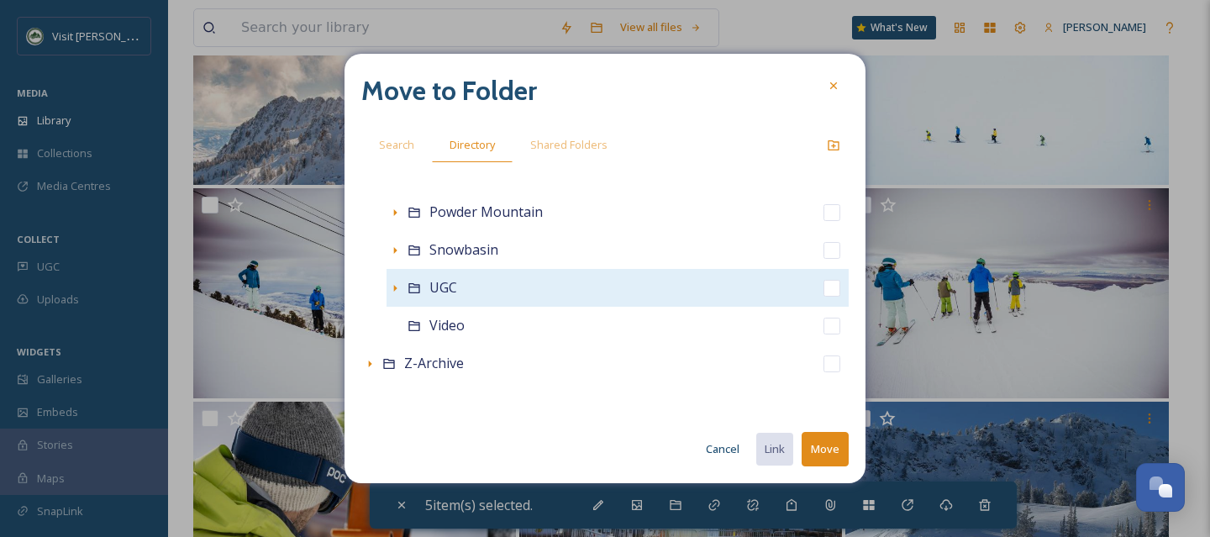
click at [823, 287] on input "checkbox" at bounding box center [831, 288] width 17 height 17
checkbox input "true"
checkbox input "false"
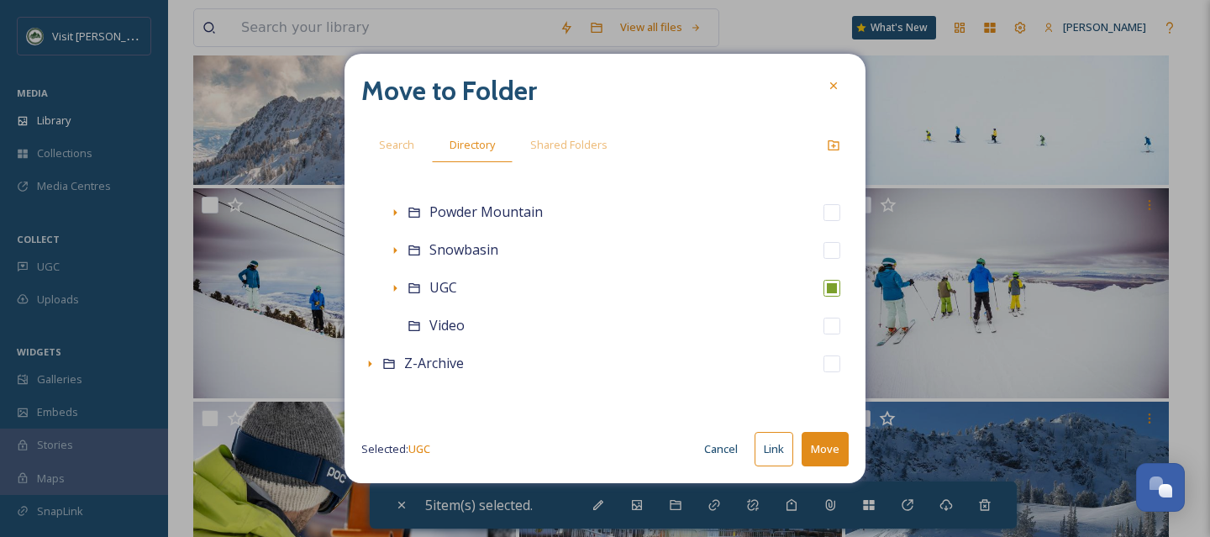
click at [827, 450] on button "Move" at bounding box center [825, 449] width 47 height 34
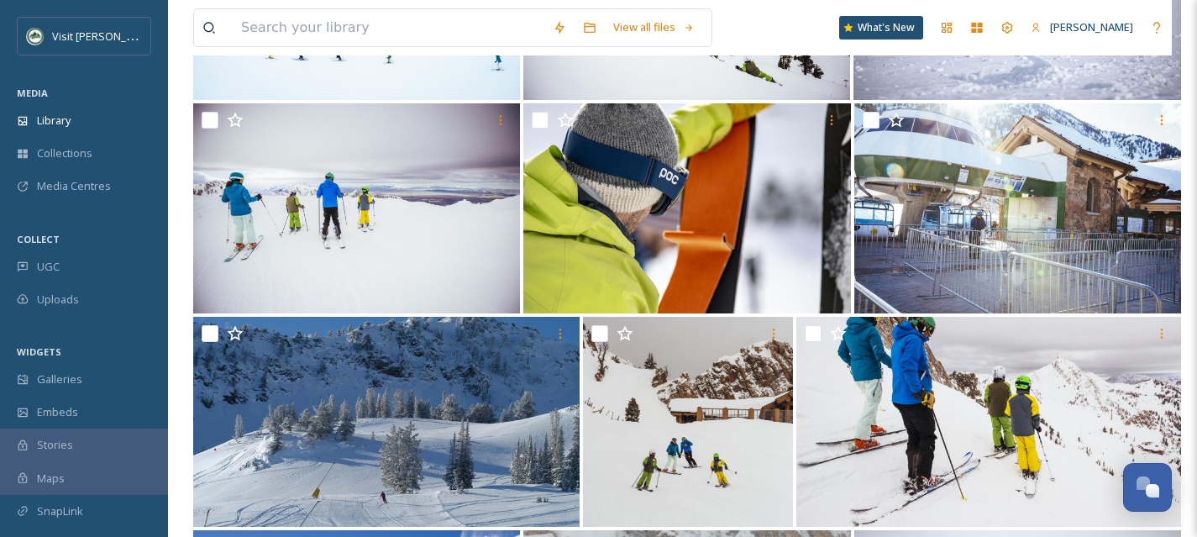
scroll to position [730, 0]
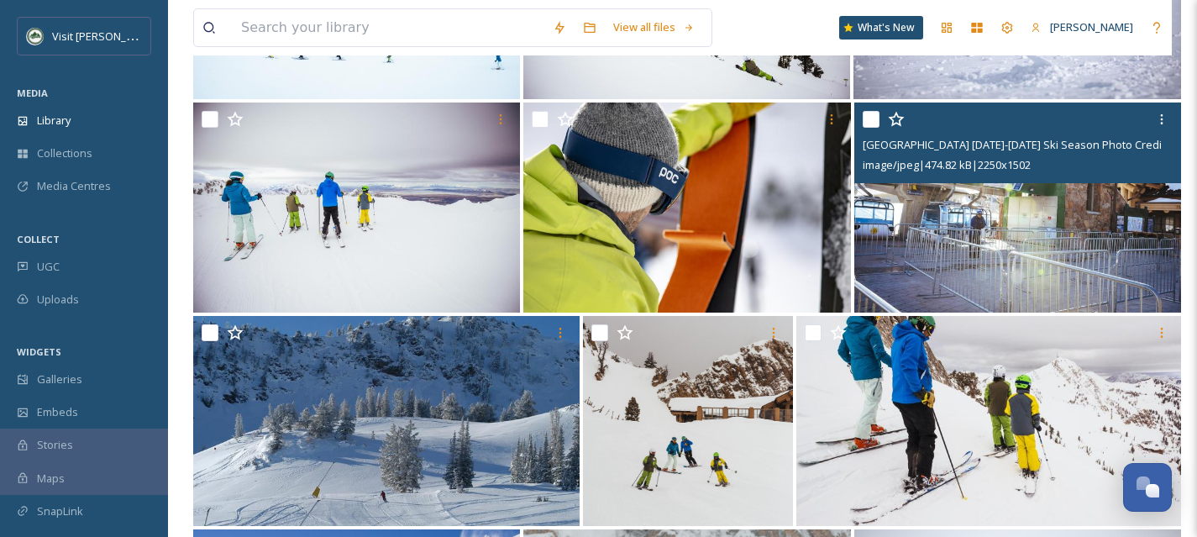
click at [874, 123] on input "checkbox" at bounding box center [871, 119] width 17 height 17
checkbox input "true"
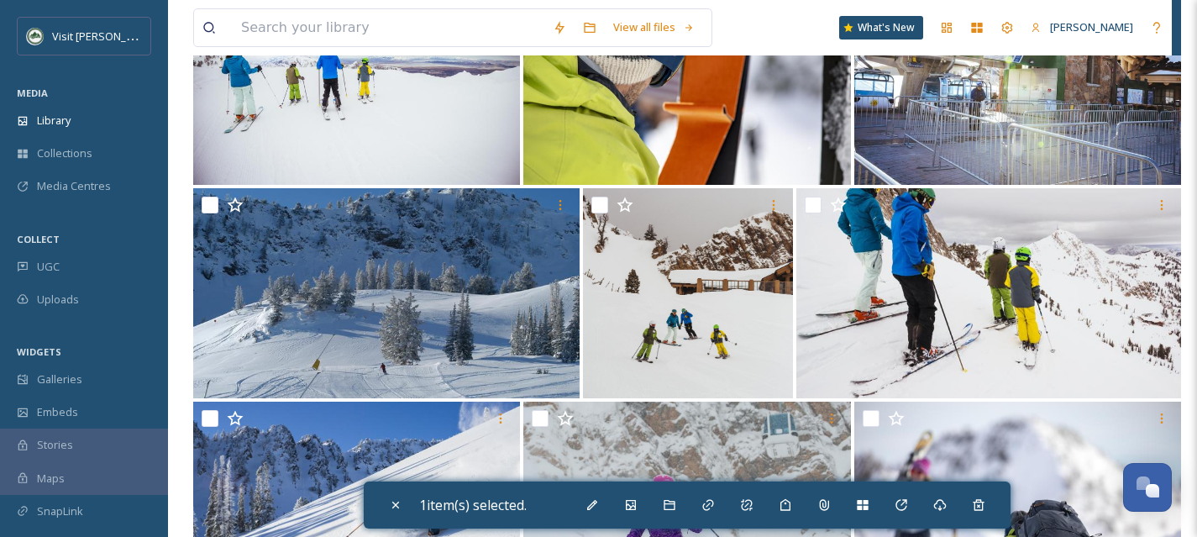
scroll to position [902, 0]
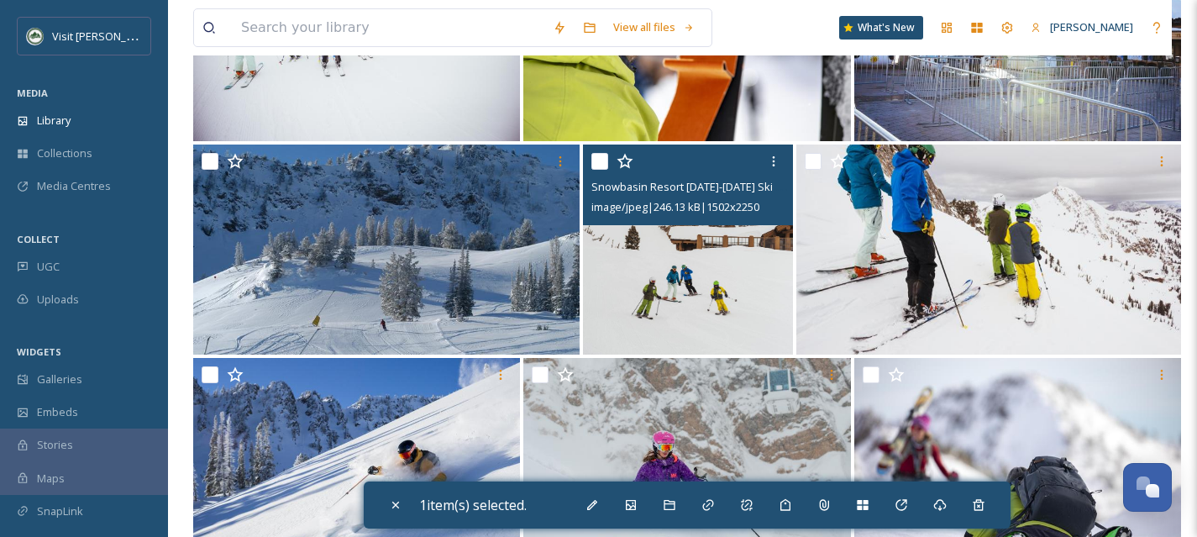
click at [600, 162] on input "checkbox" at bounding box center [600, 161] width 17 height 17
checkbox input "true"
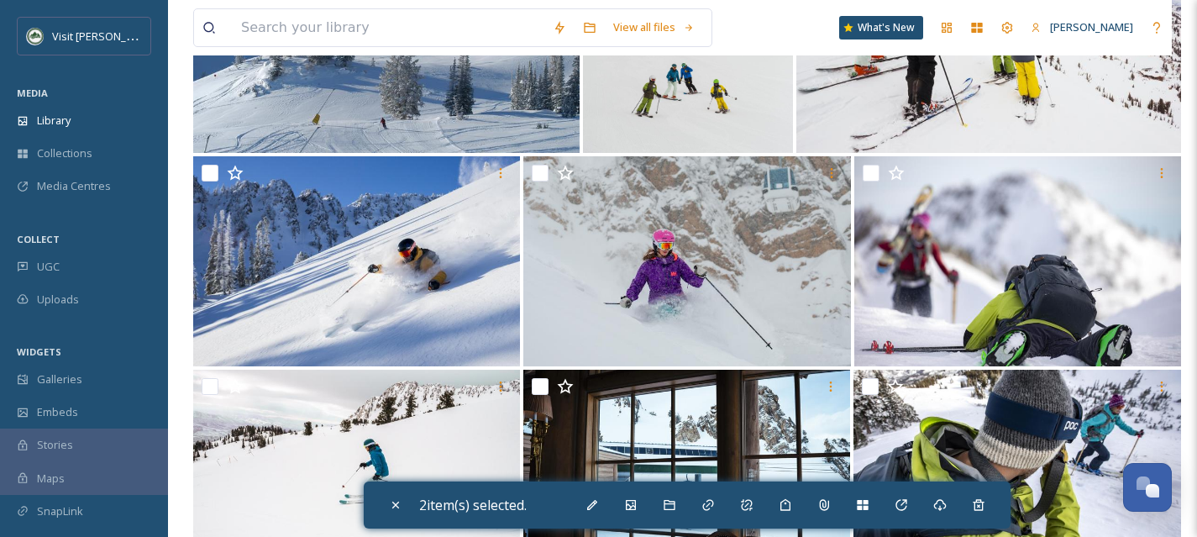
scroll to position [1113, 0]
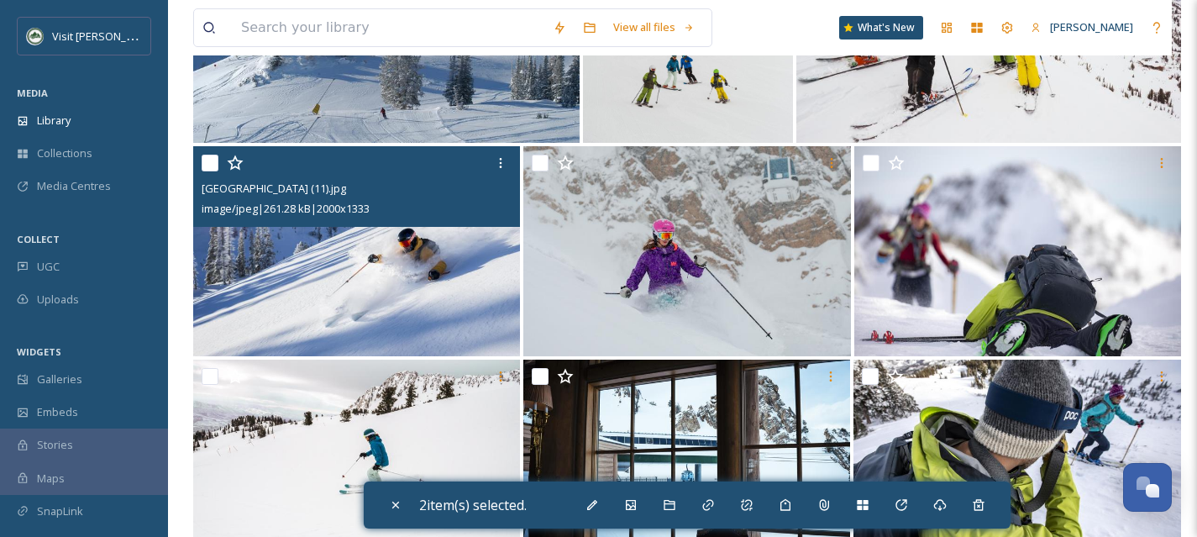
click at [213, 158] on input "checkbox" at bounding box center [210, 163] width 17 height 17
checkbox input "true"
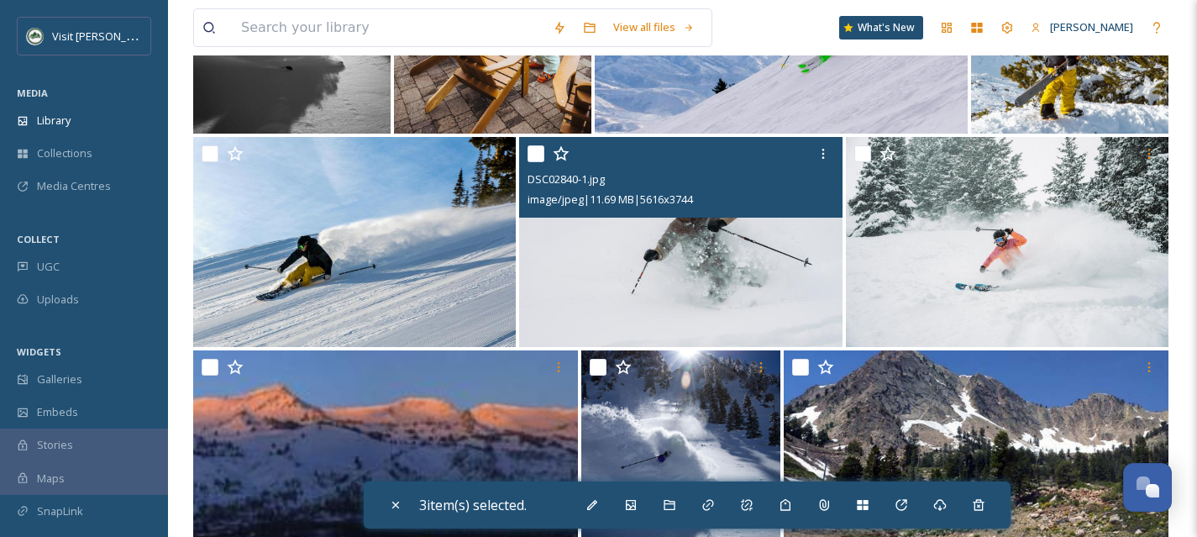
scroll to position [2618, 0]
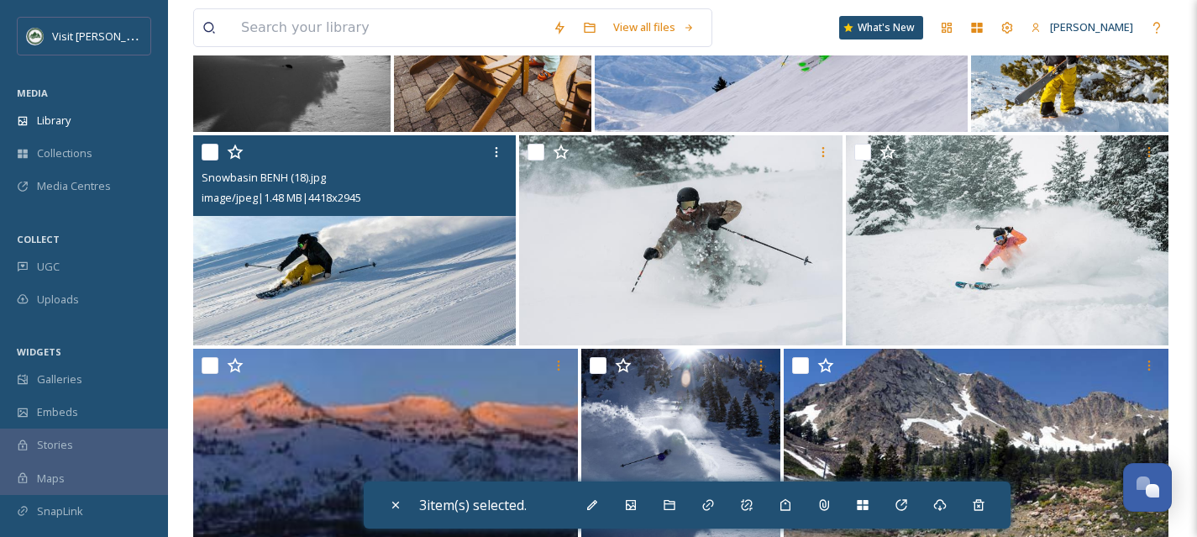
click at [211, 150] on input "checkbox" at bounding box center [210, 152] width 17 height 17
checkbox input "true"
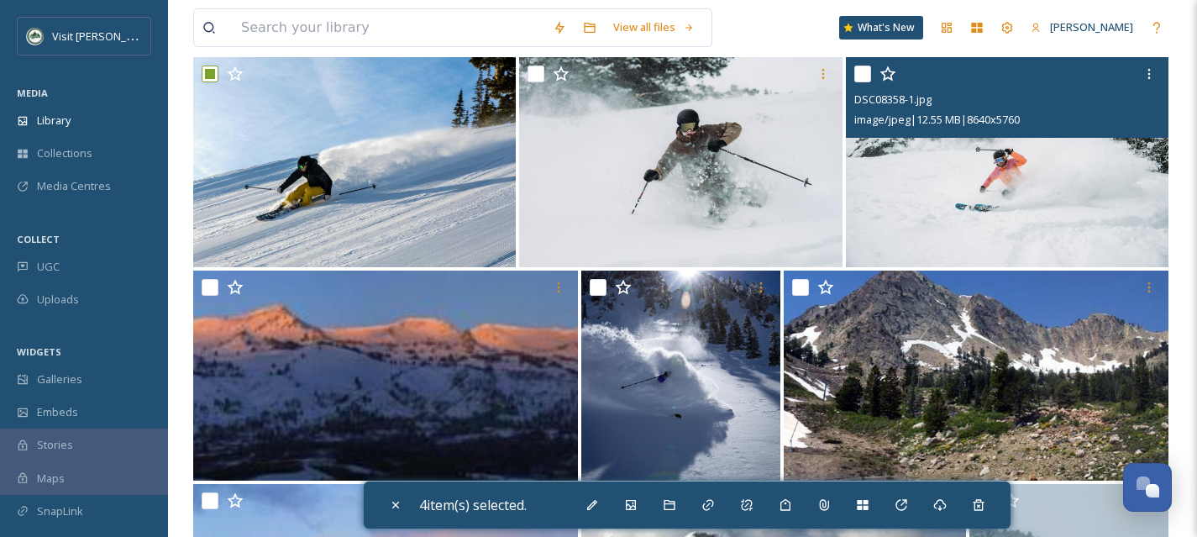
scroll to position [2695, 0]
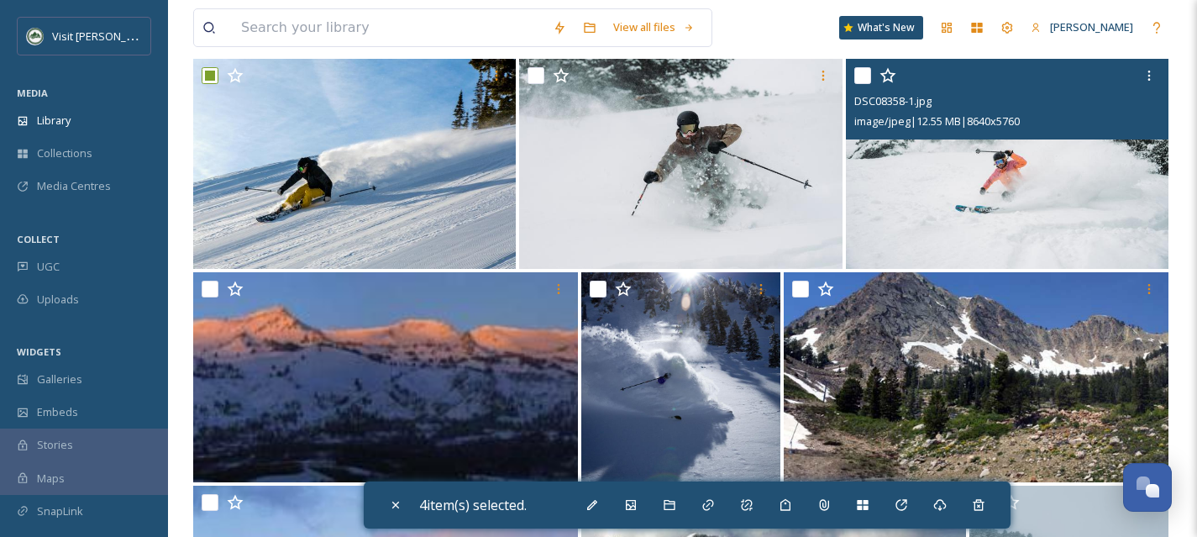
click at [860, 76] on input "checkbox" at bounding box center [863, 75] width 17 height 17
checkbox input "true"
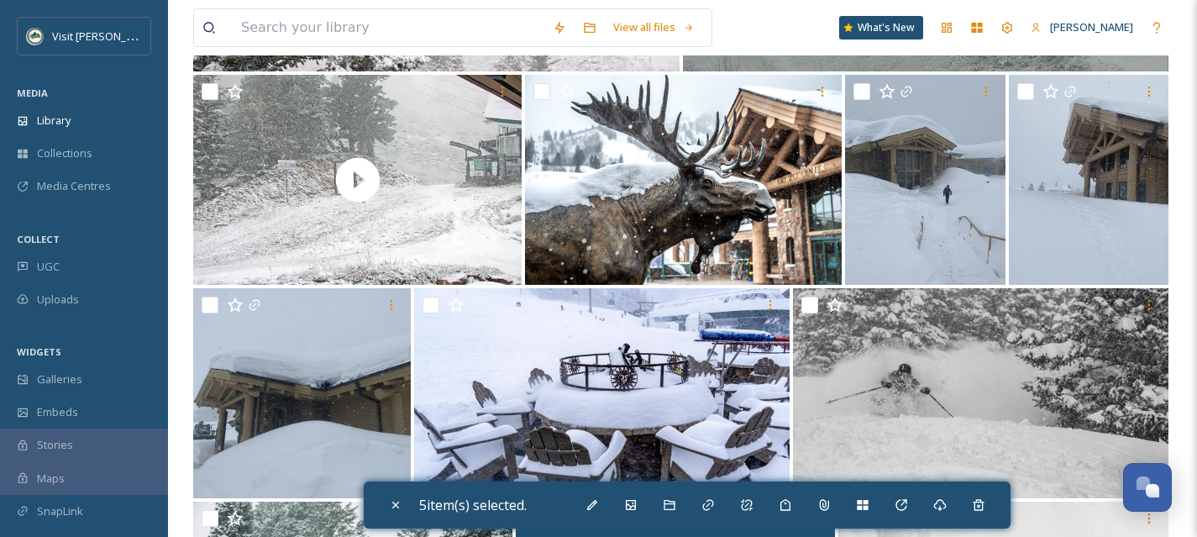
scroll to position [5842, 0]
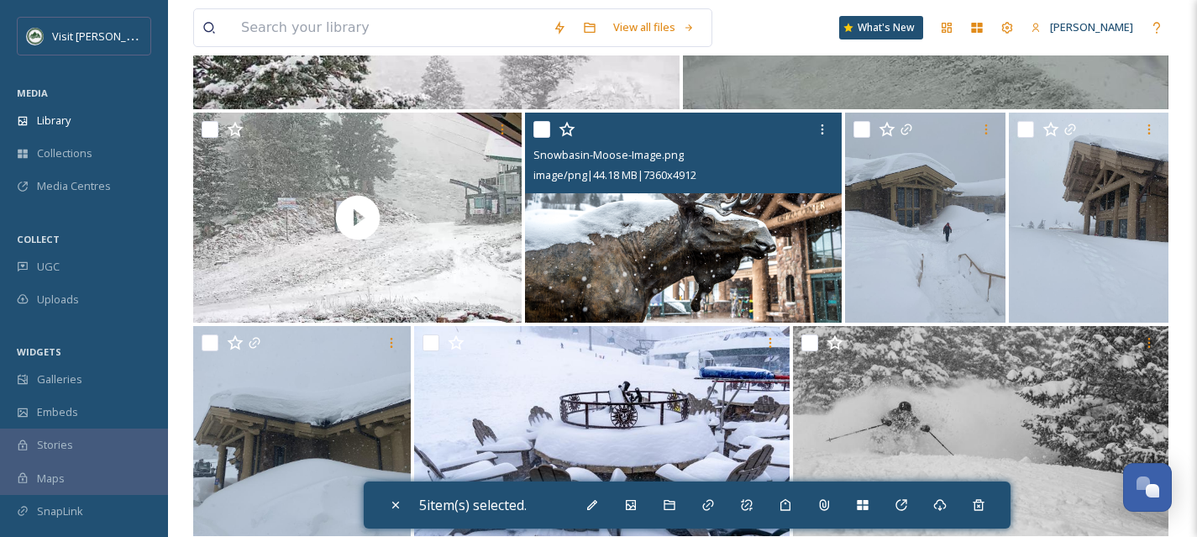
click at [545, 129] on input "checkbox" at bounding box center [542, 129] width 17 height 17
checkbox input "true"
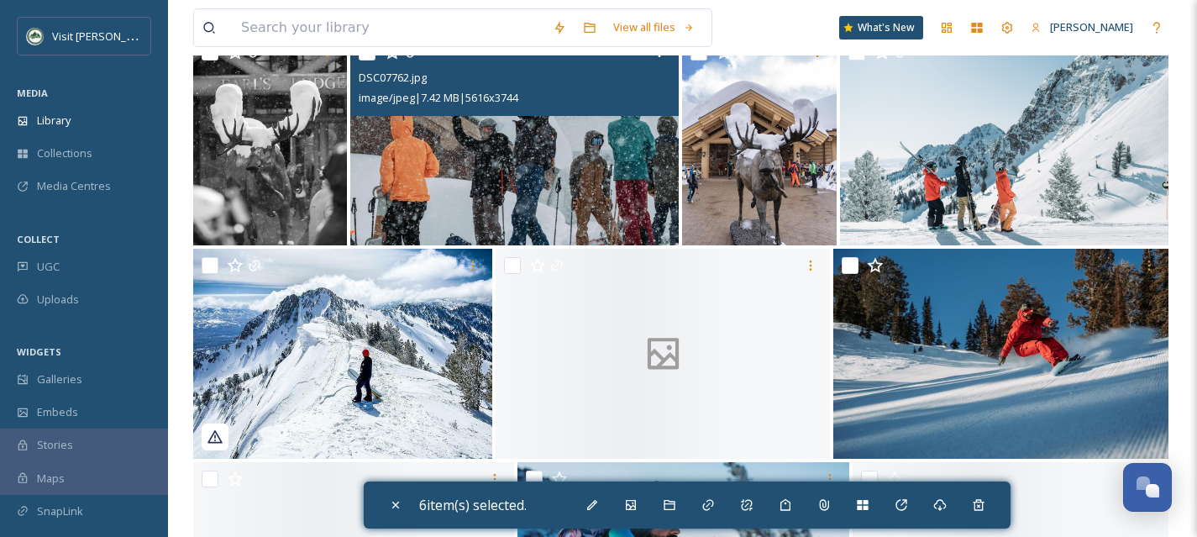
scroll to position [6775, 0]
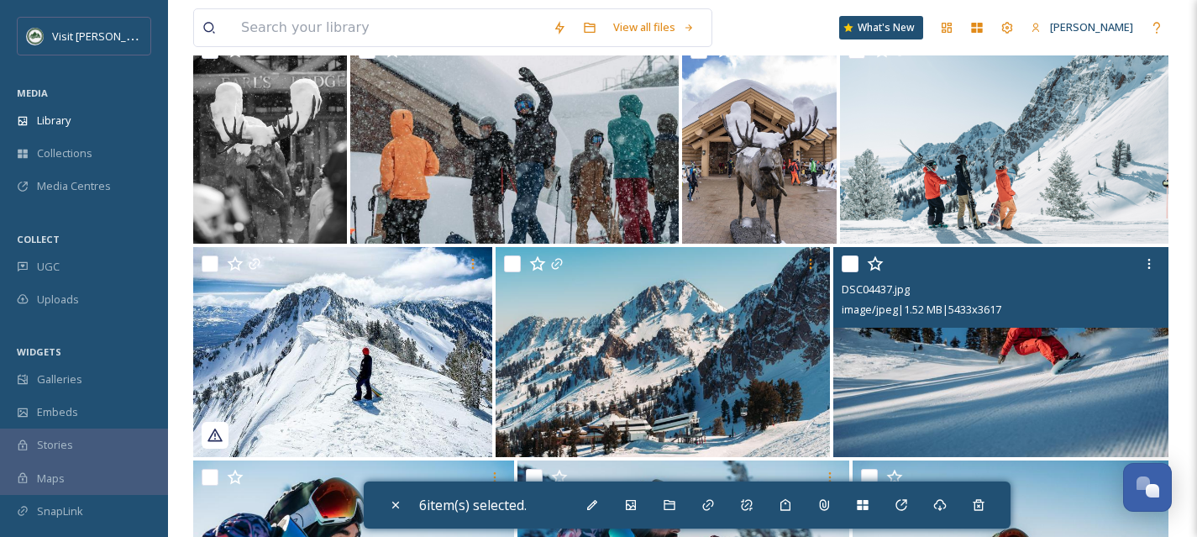
click at [855, 264] on input "checkbox" at bounding box center [850, 263] width 17 height 17
checkbox input "true"
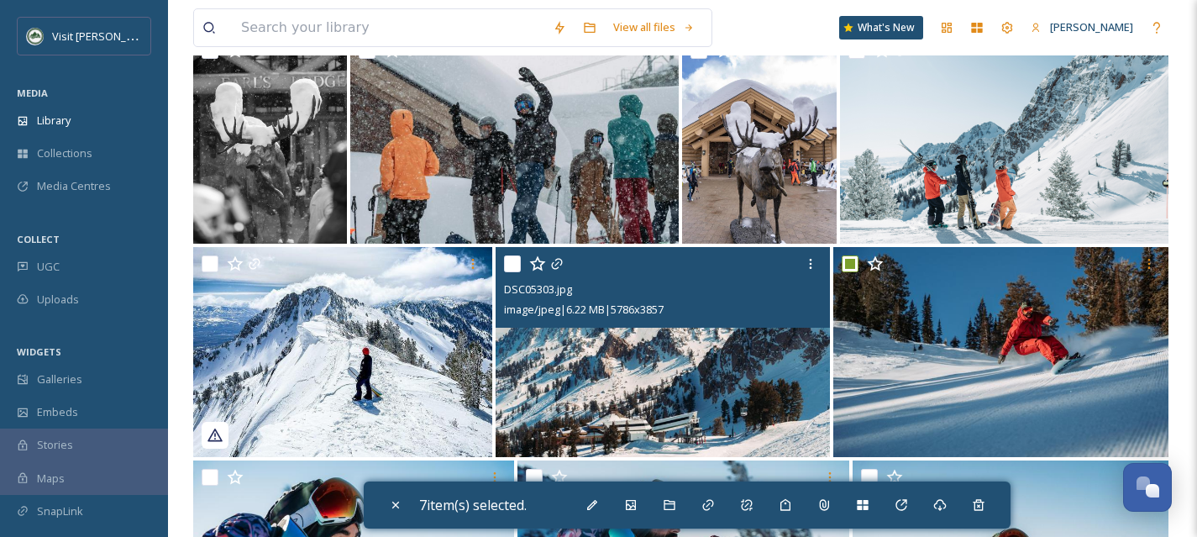
click at [511, 256] on input "checkbox" at bounding box center [512, 263] width 17 height 17
checkbox input "true"
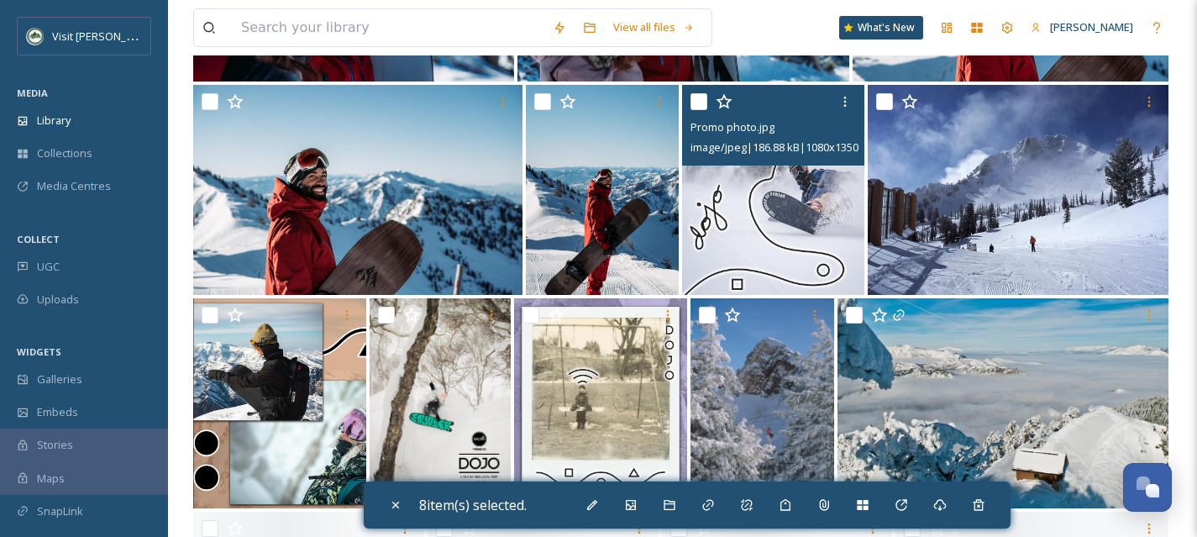
scroll to position [7372, 0]
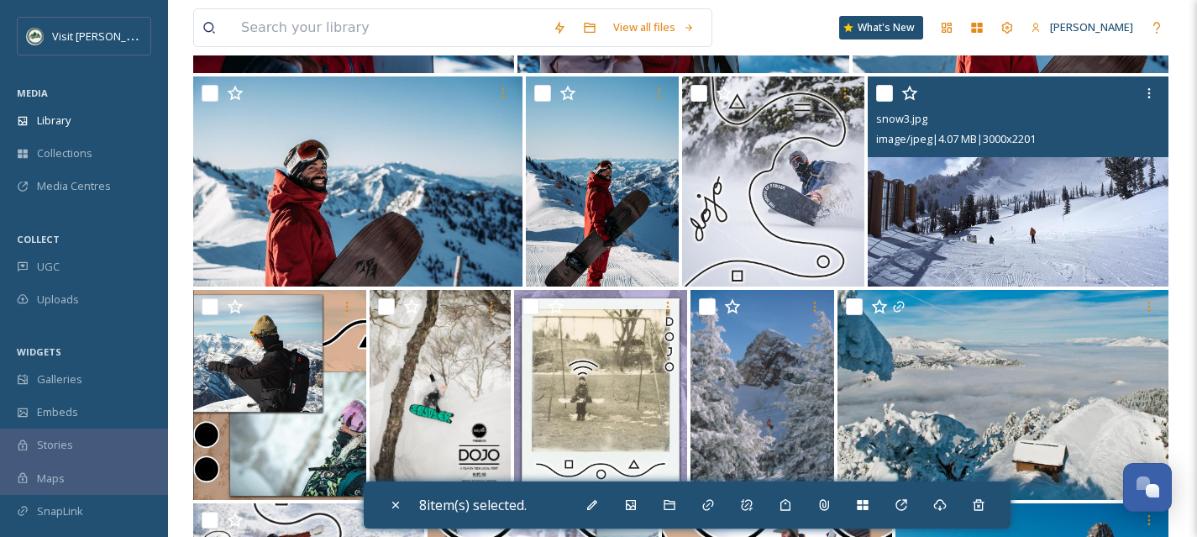
click at [883, 95] on input "checkbox" at bounding box center [884, 93] width 17 height 17
checkbox input "true"
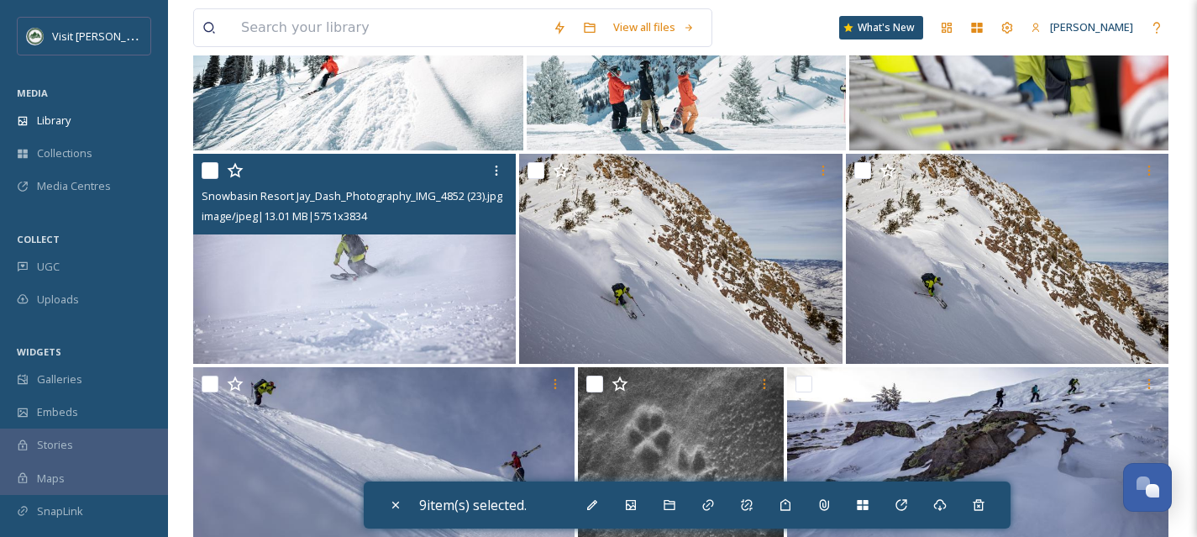
scroll to position [8157, 0]
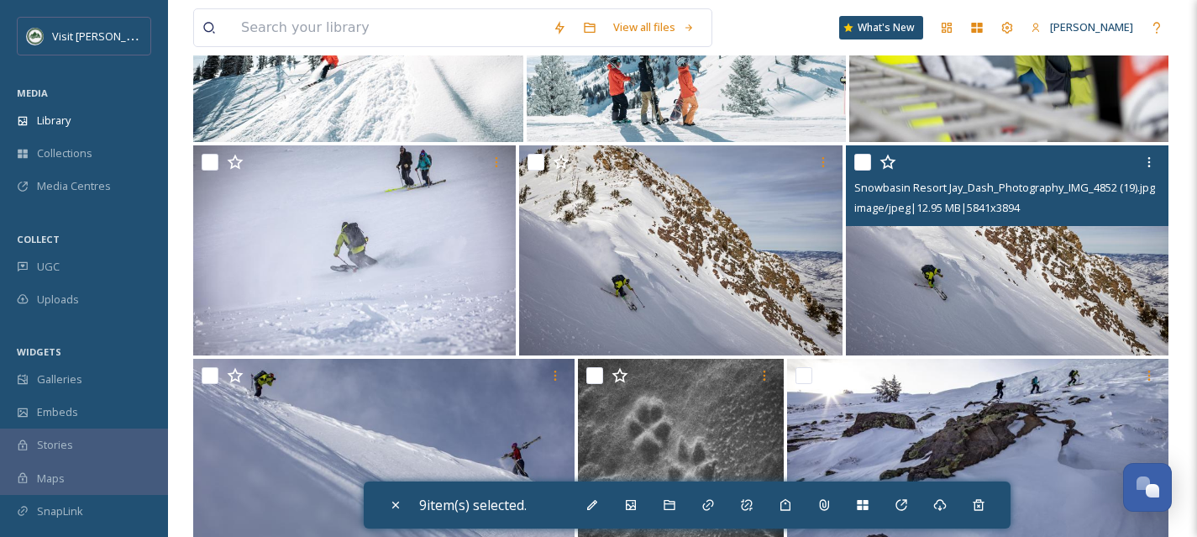
click at [864, 166] on input "checkbox" at bounding box center [863, 162] width 17 height 17
checkbox input "true"
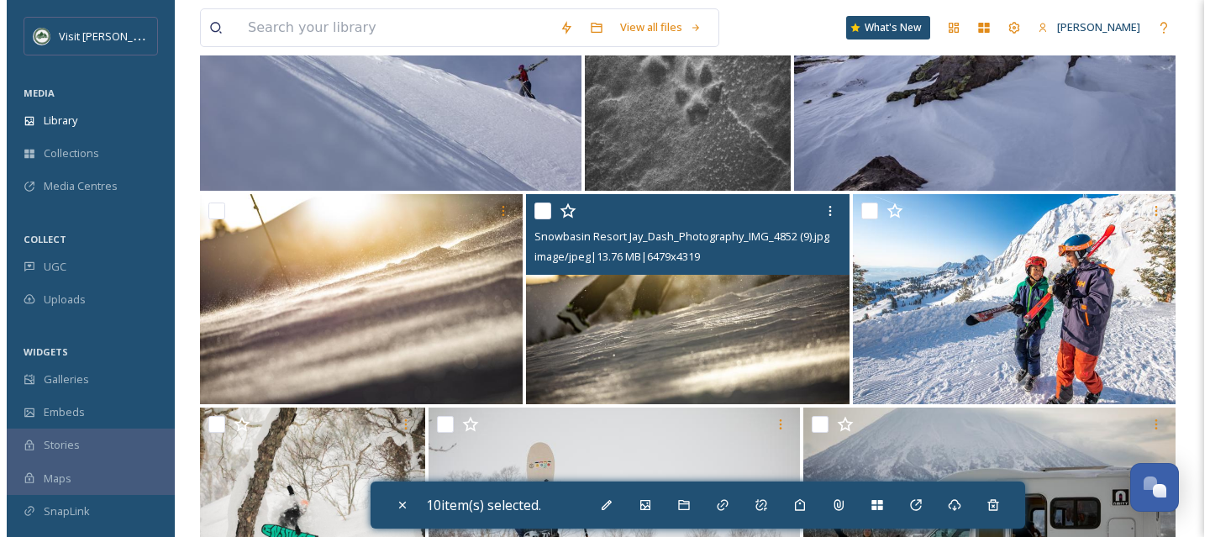
scroll to position [8541, 0]
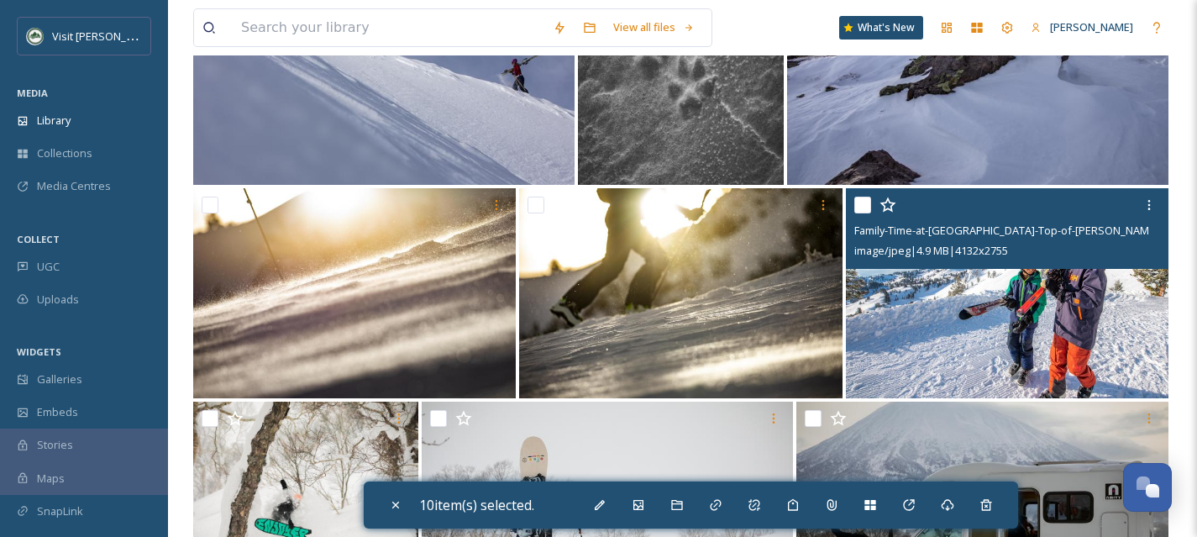
click at [862, 203] on input "checkbox" at bounding box center [863, 205] width 17 height 17
checkbox input "true"
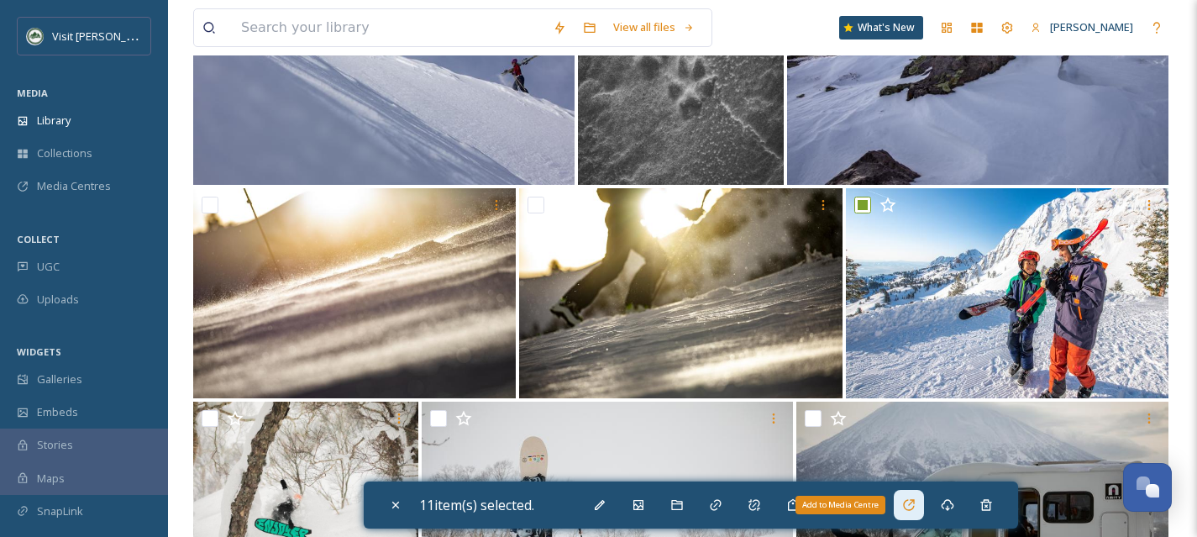
click at [913, 507] on icon at bounding box center [908, 504] width 13 height 13
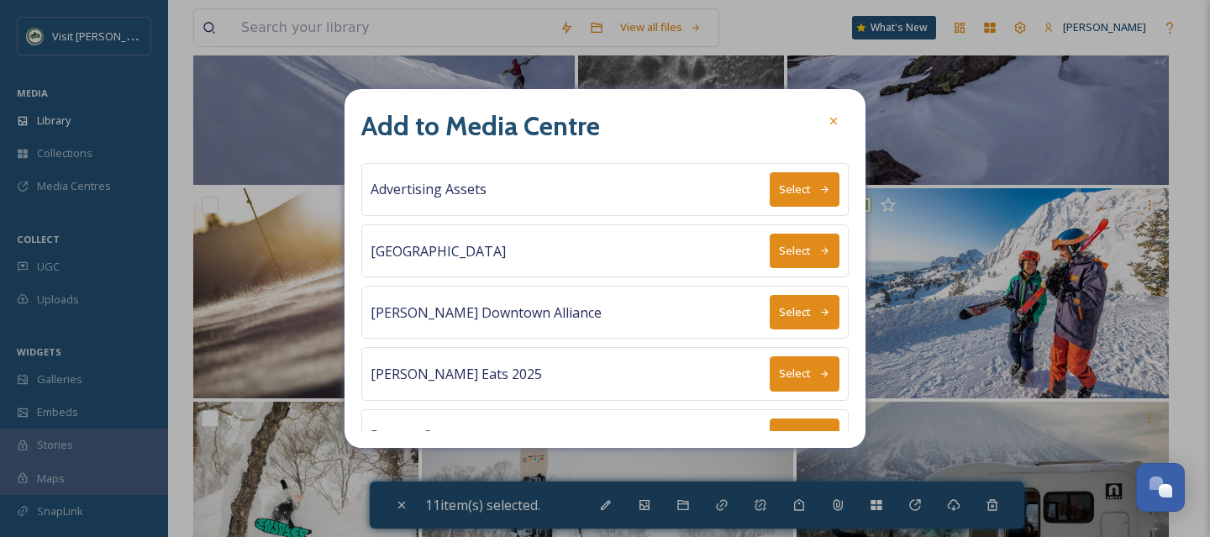
scroll to position [155, 0]
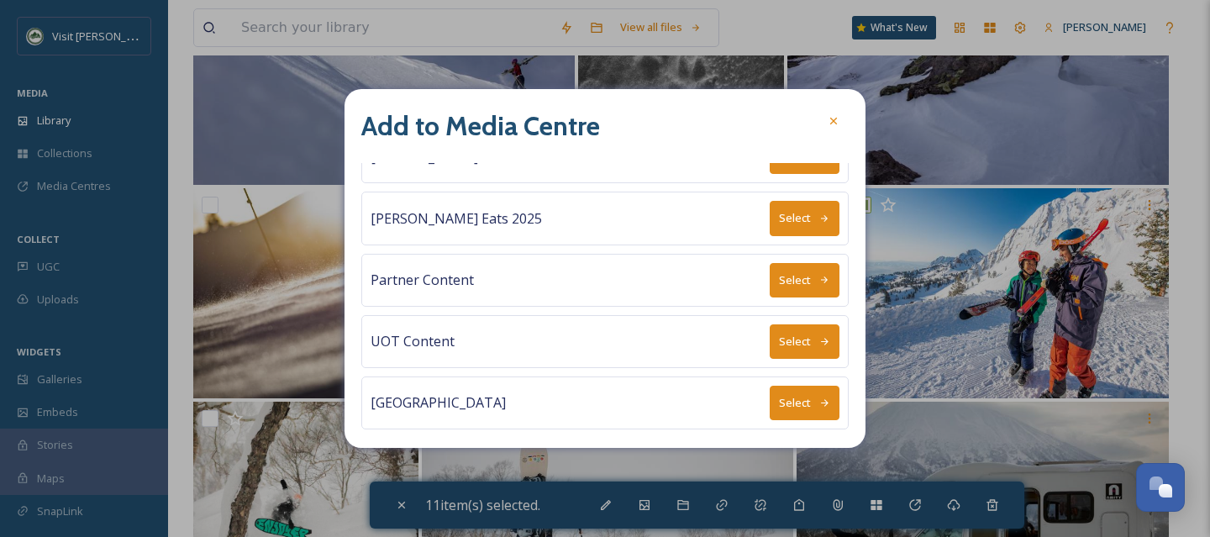
click at [819, 397] on icon at bounding box center [824, 402] width 11 height 11
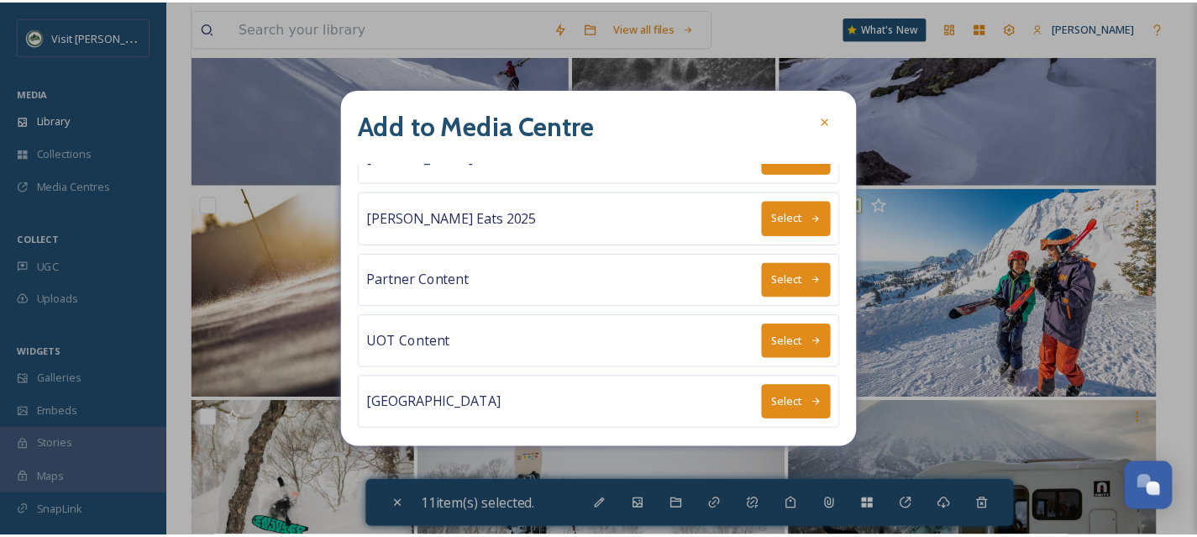
scroll to position [0, 0]
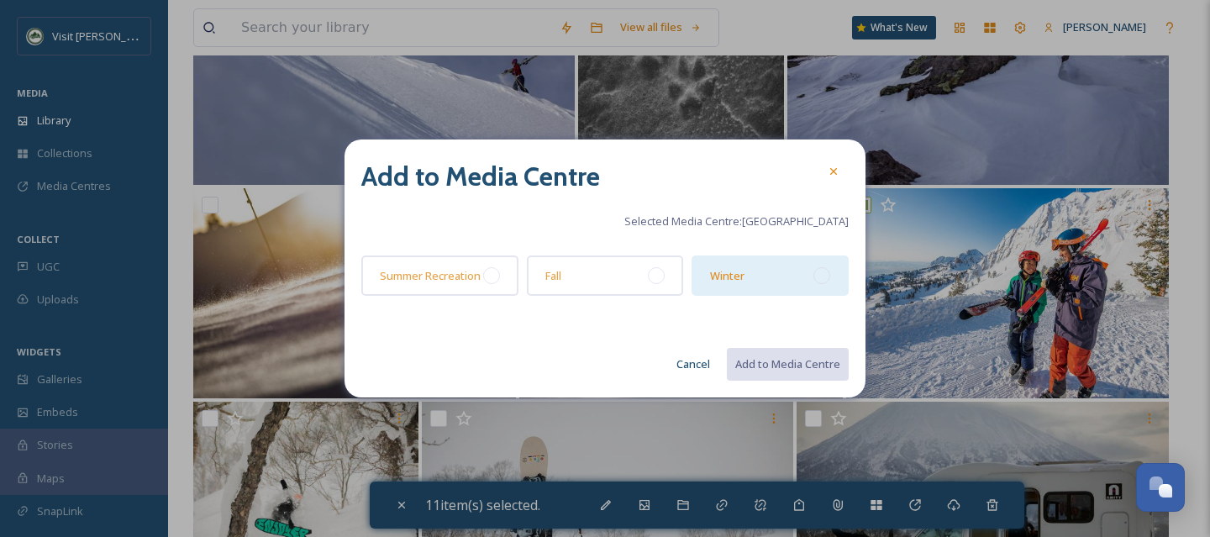
click at [824, 276] on div at bounding box center [821, 275] width 17 height 17
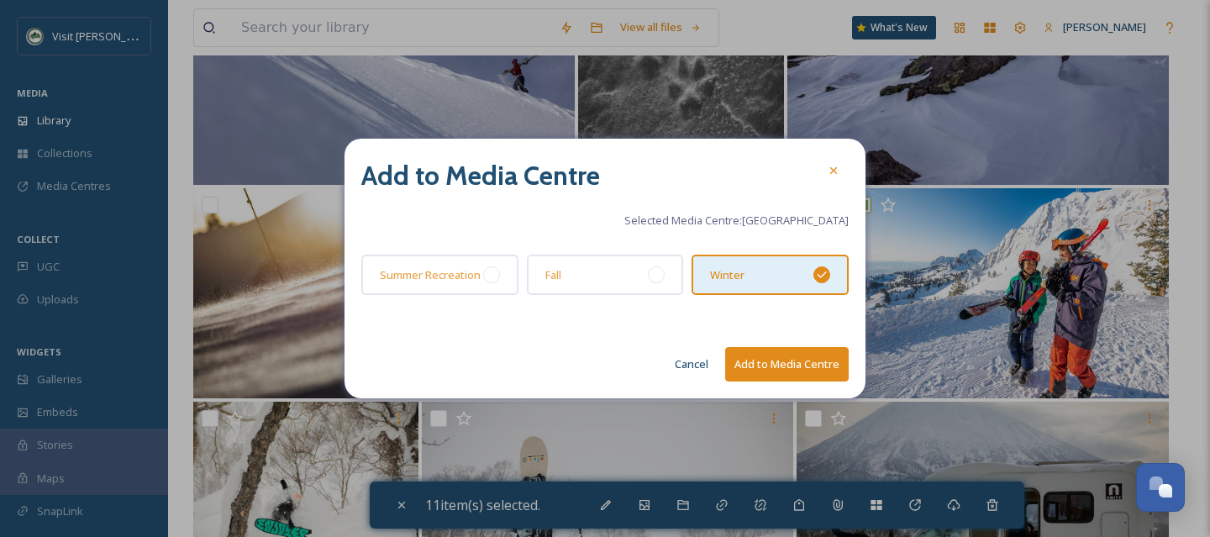
click at [805, 373] on button "Add to Media Centre" at bounding box center [787, 364] width 124 height 34
checkbox input "false"
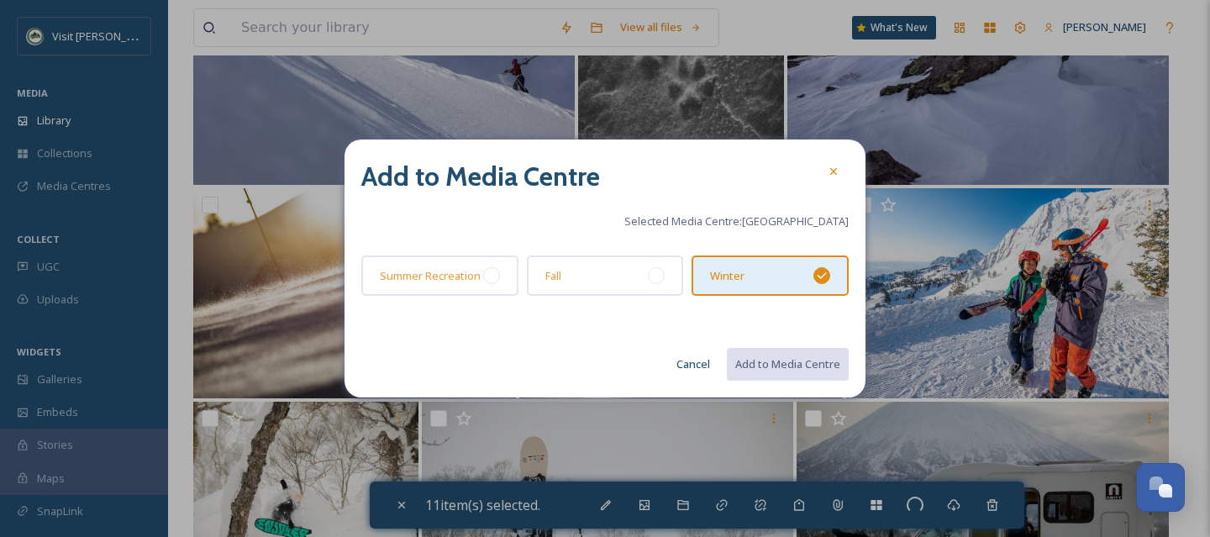
checkbox input "false"
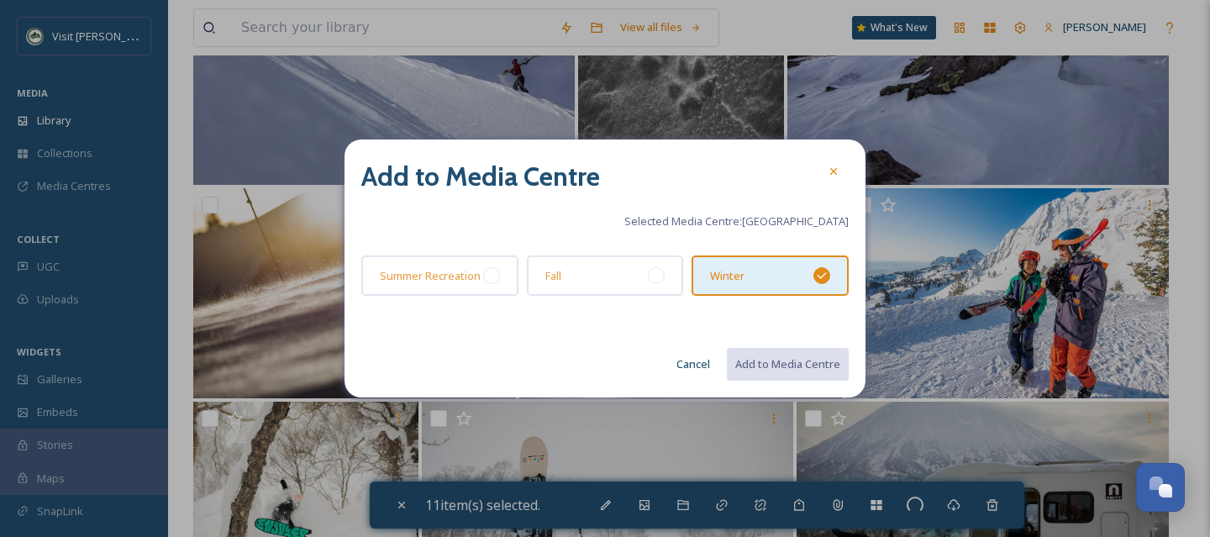
checkbox input "false"
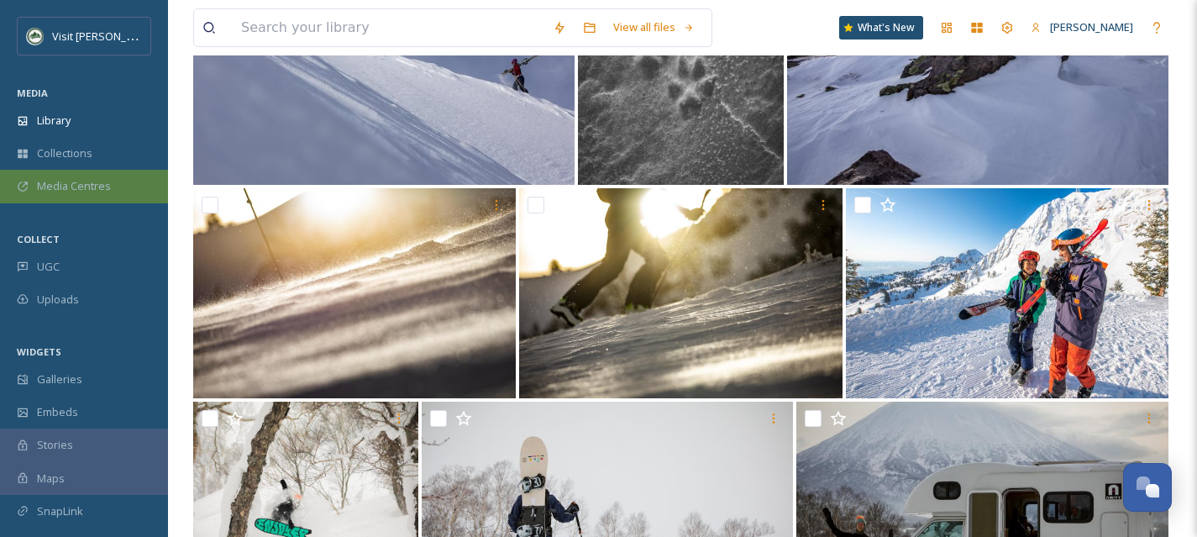
click at [118, 182] on div "Media Centres" at bounding box center [84, 186] width 168 height 33
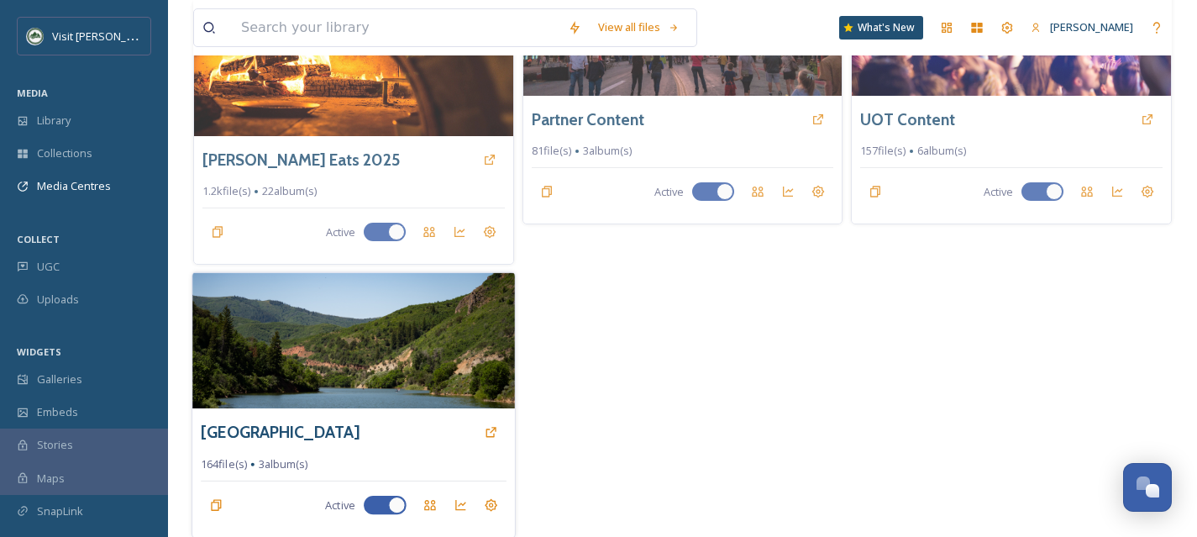
scroll to position [470, 0]
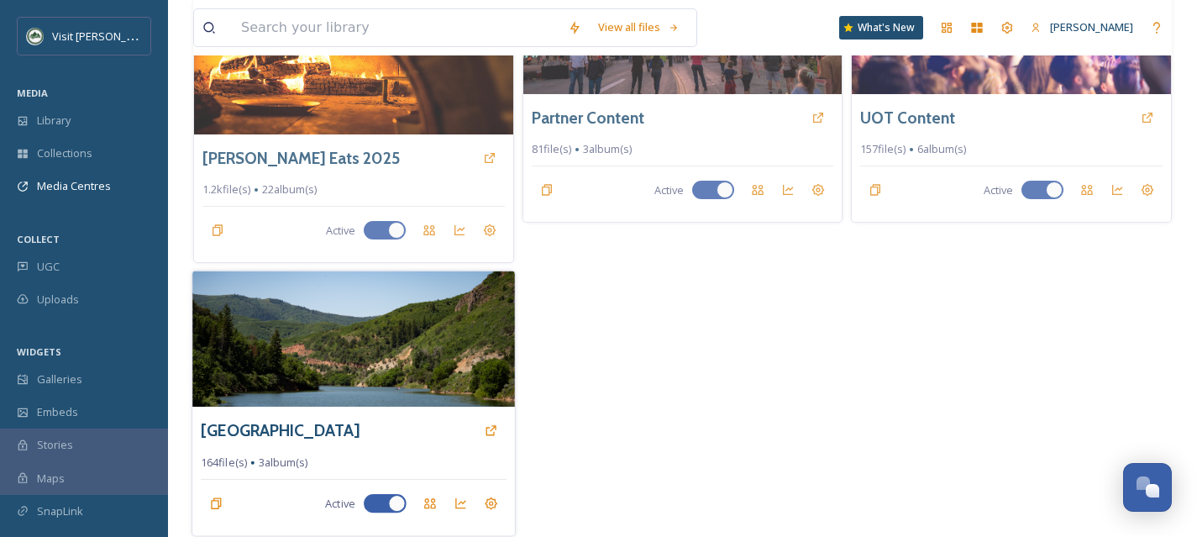
click at [419, 371] on img at bounding box center [353, 339] width 322 height 136
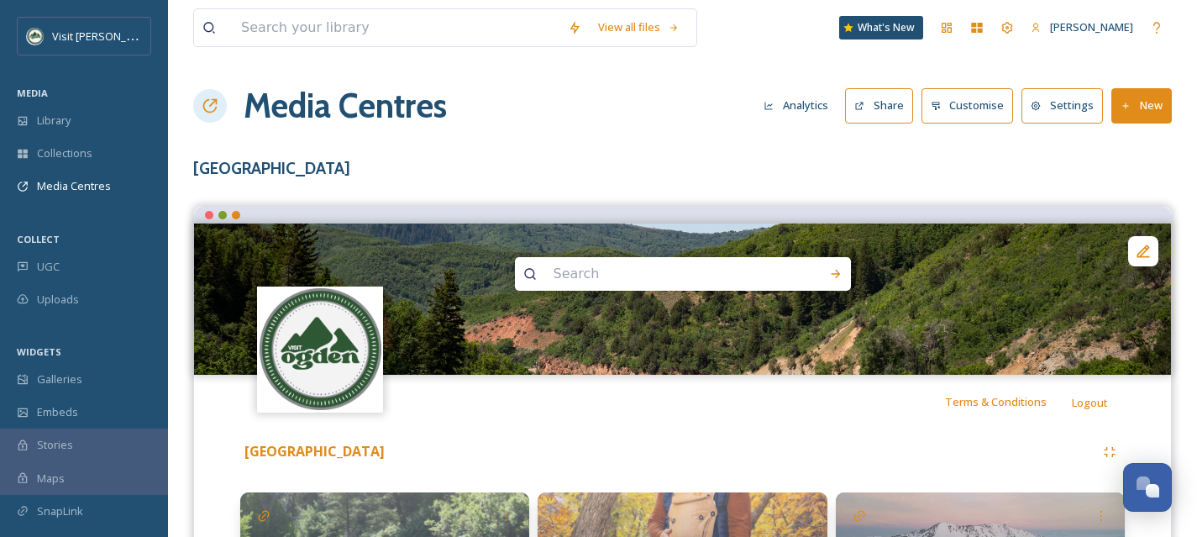
click at [880, 103] on button "Share" at bounding box center [879, 105] width 68 height 34
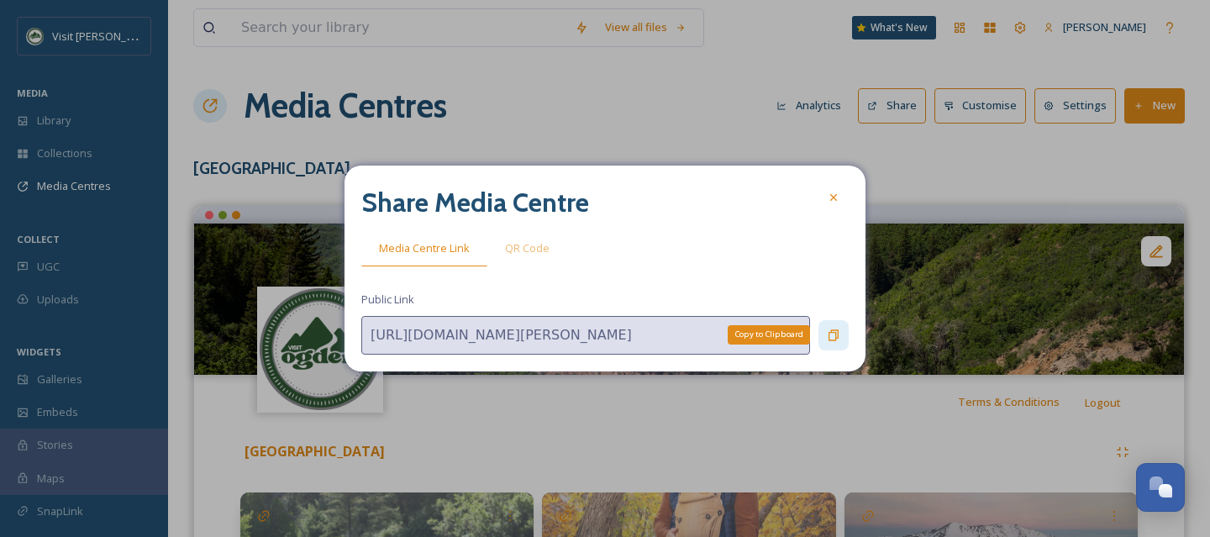
click at [834, 337] on icon at bounding box center [833, 335] width 13 height 13
click at [836, 205] on div at bounding box center [833, 197] width 30 height 30
